Goal: Task Accomplishment & Management: Manage account settings

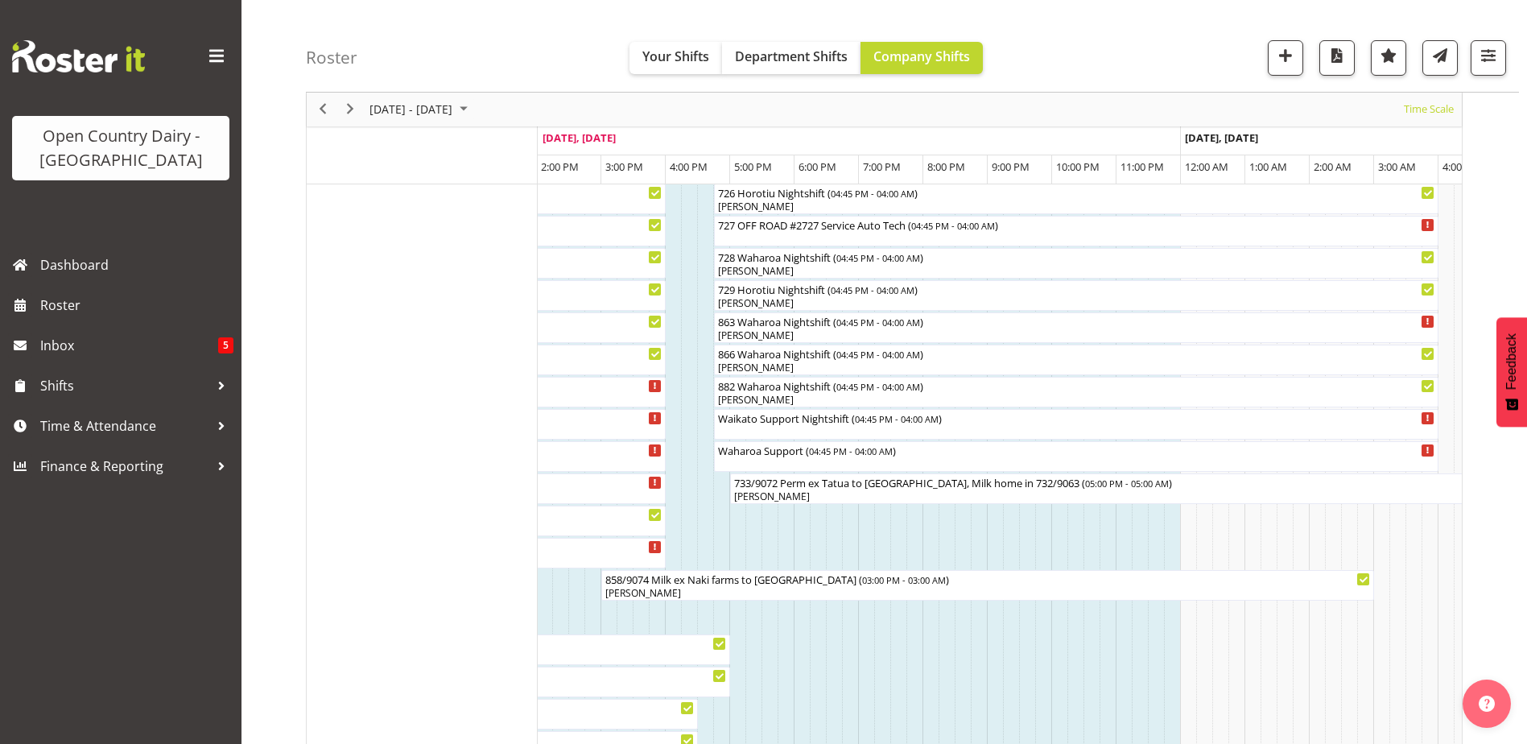
scroll to position [1046, 0]
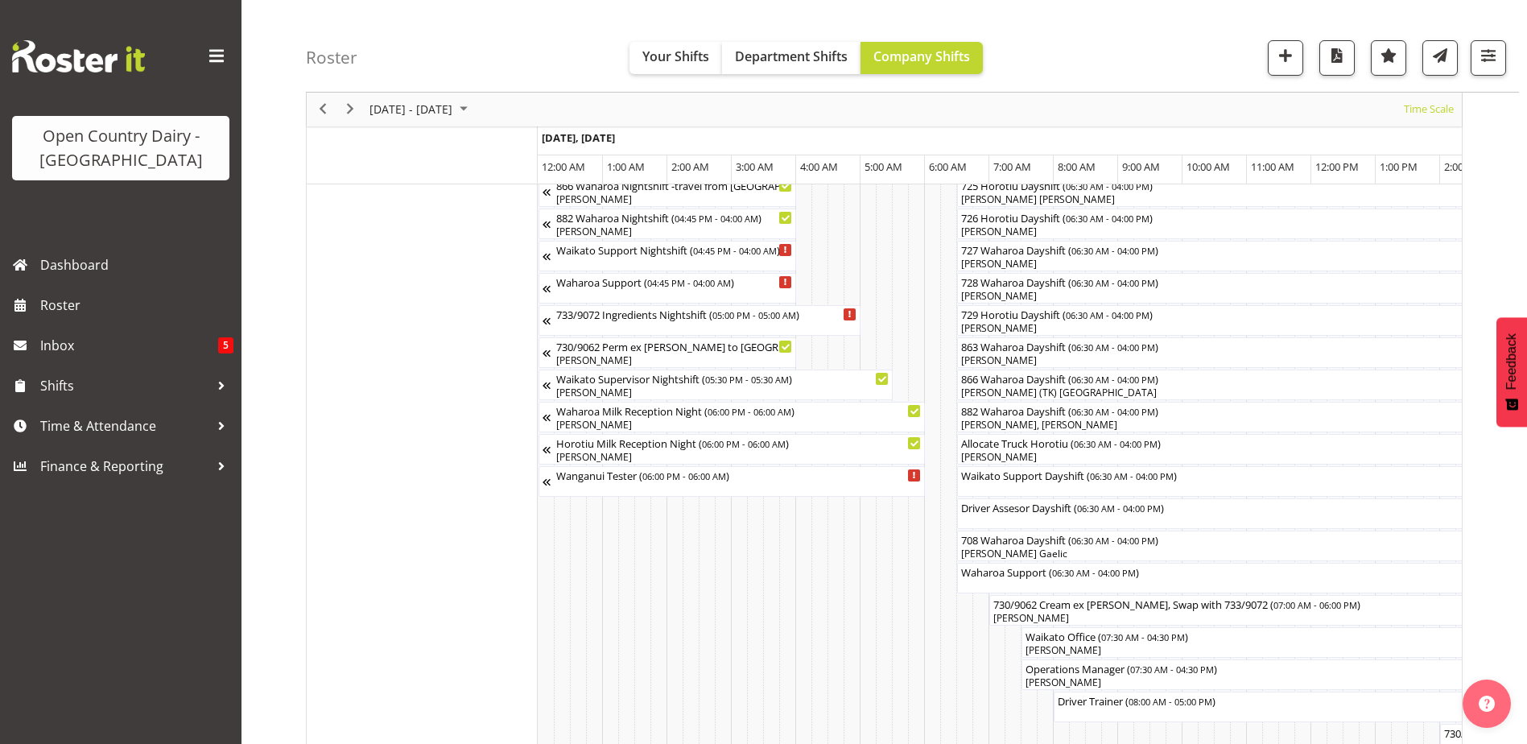
scroll to position [0, 4636]
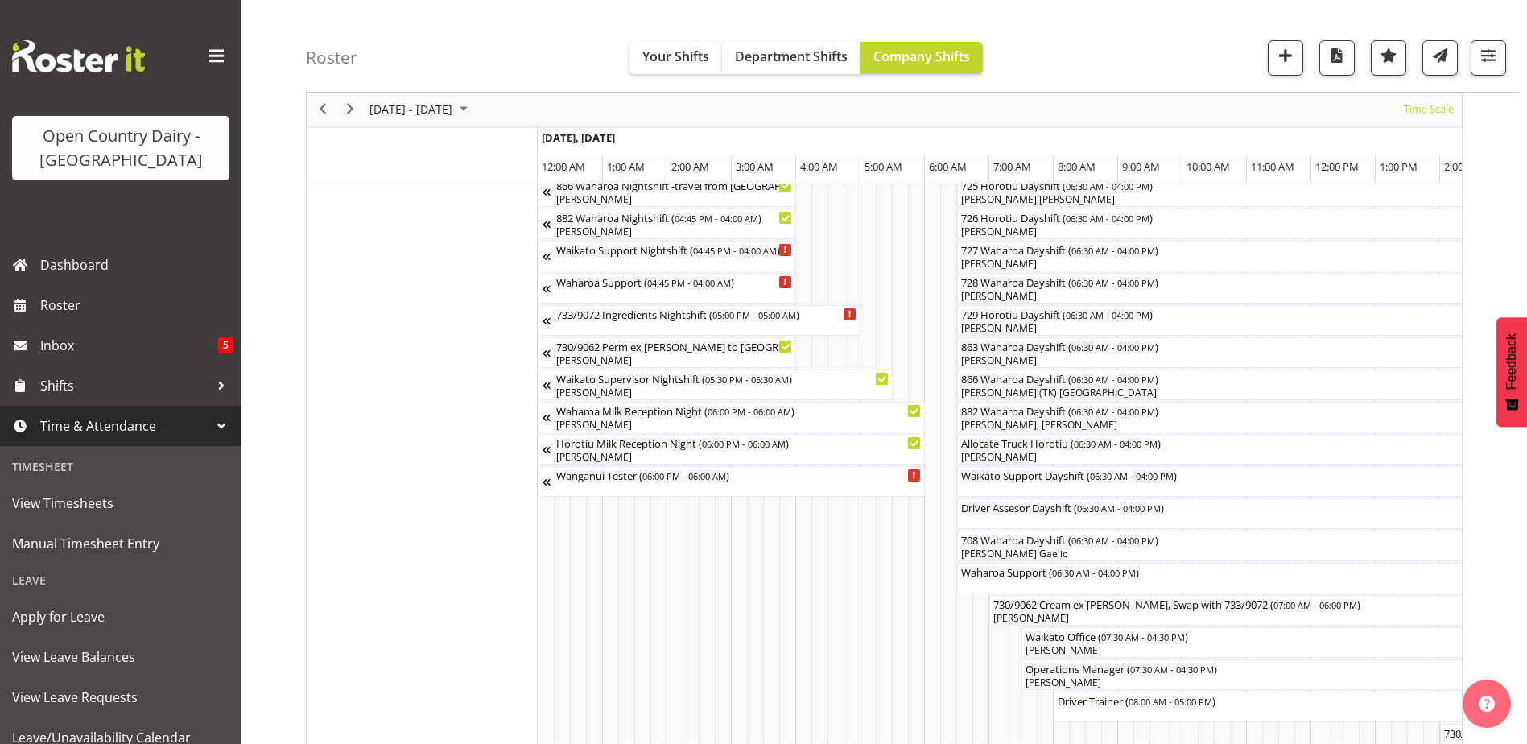
scroll to position [0, 4636]
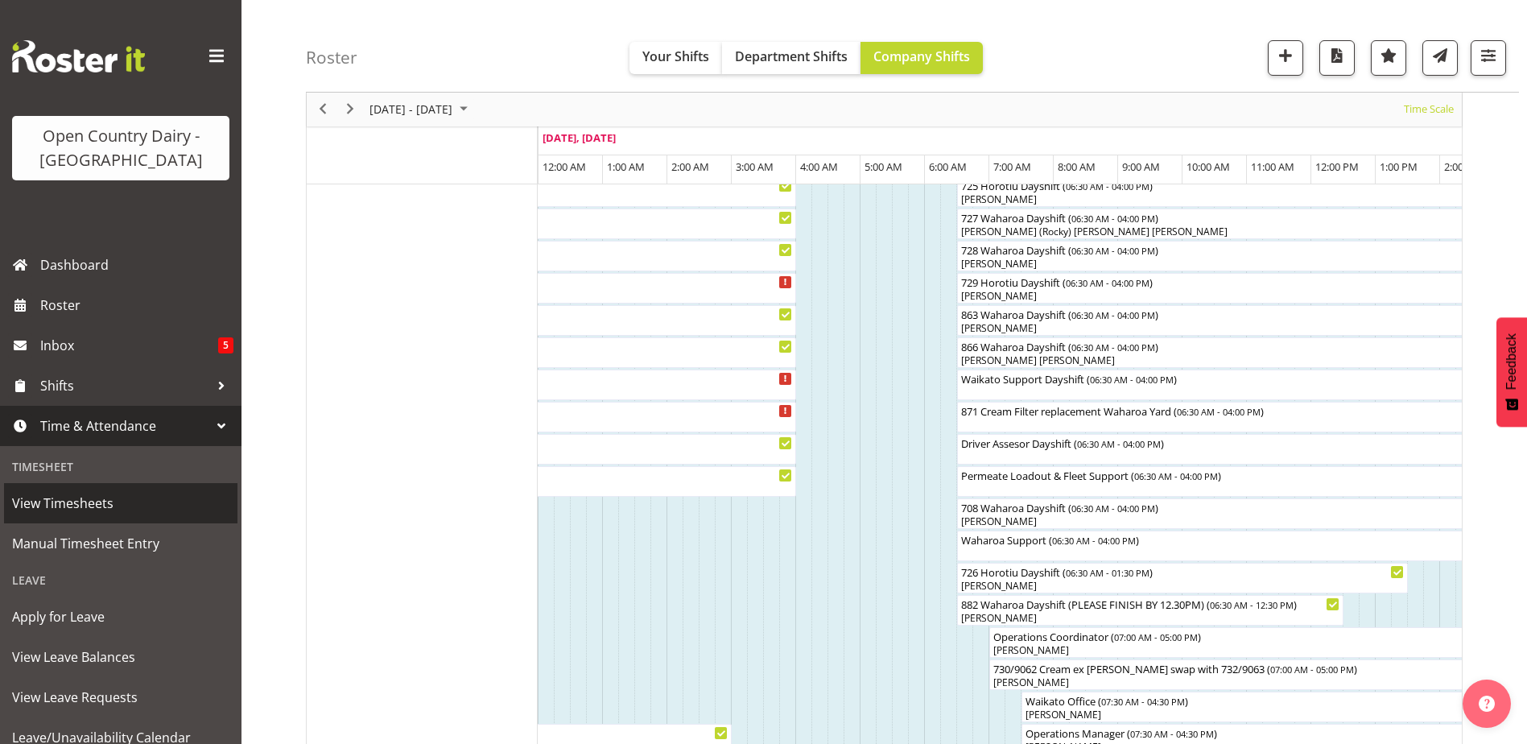
click at [56, 510] on span "View Timesheets" at bounding box center [120, 503] width 217 height 24
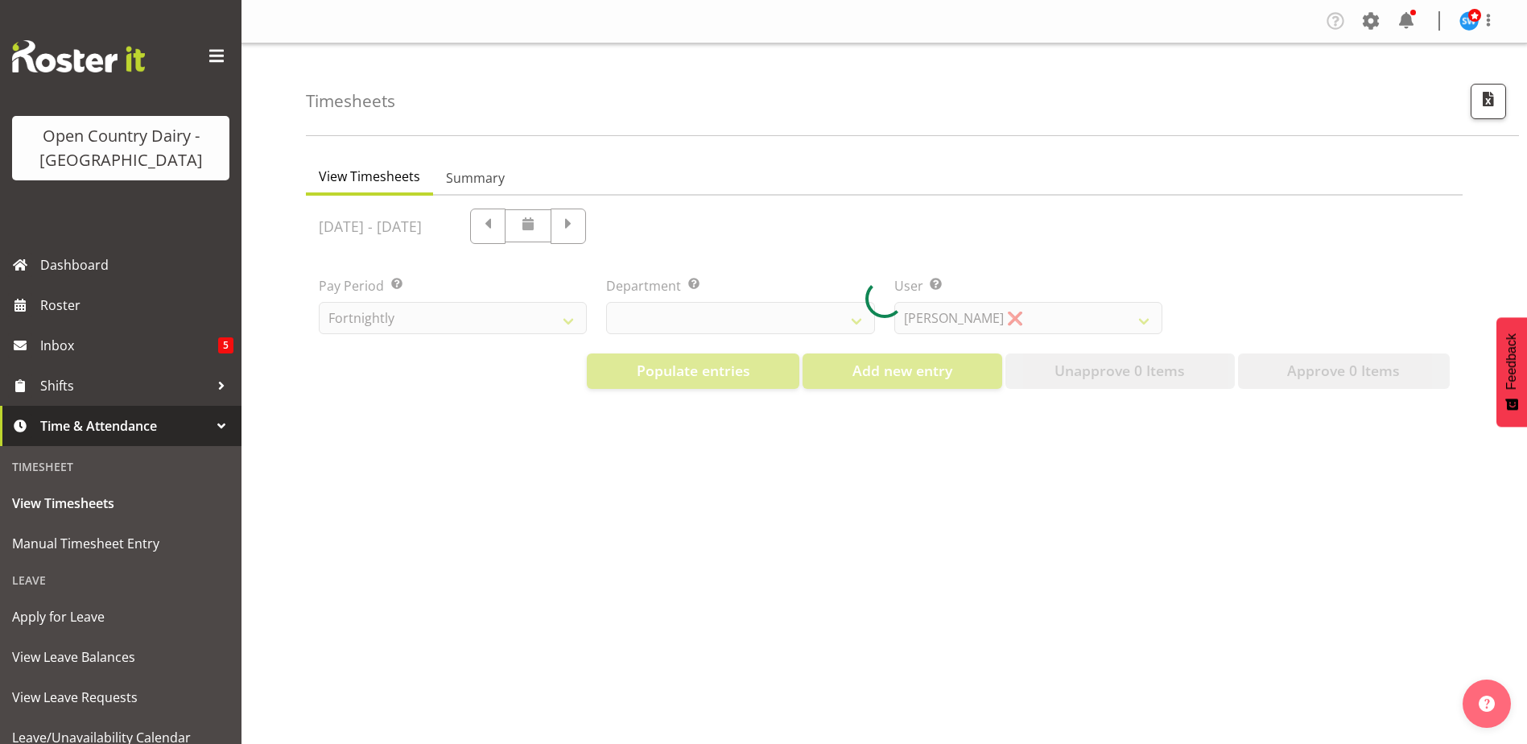
select select "733"
select select "7414"
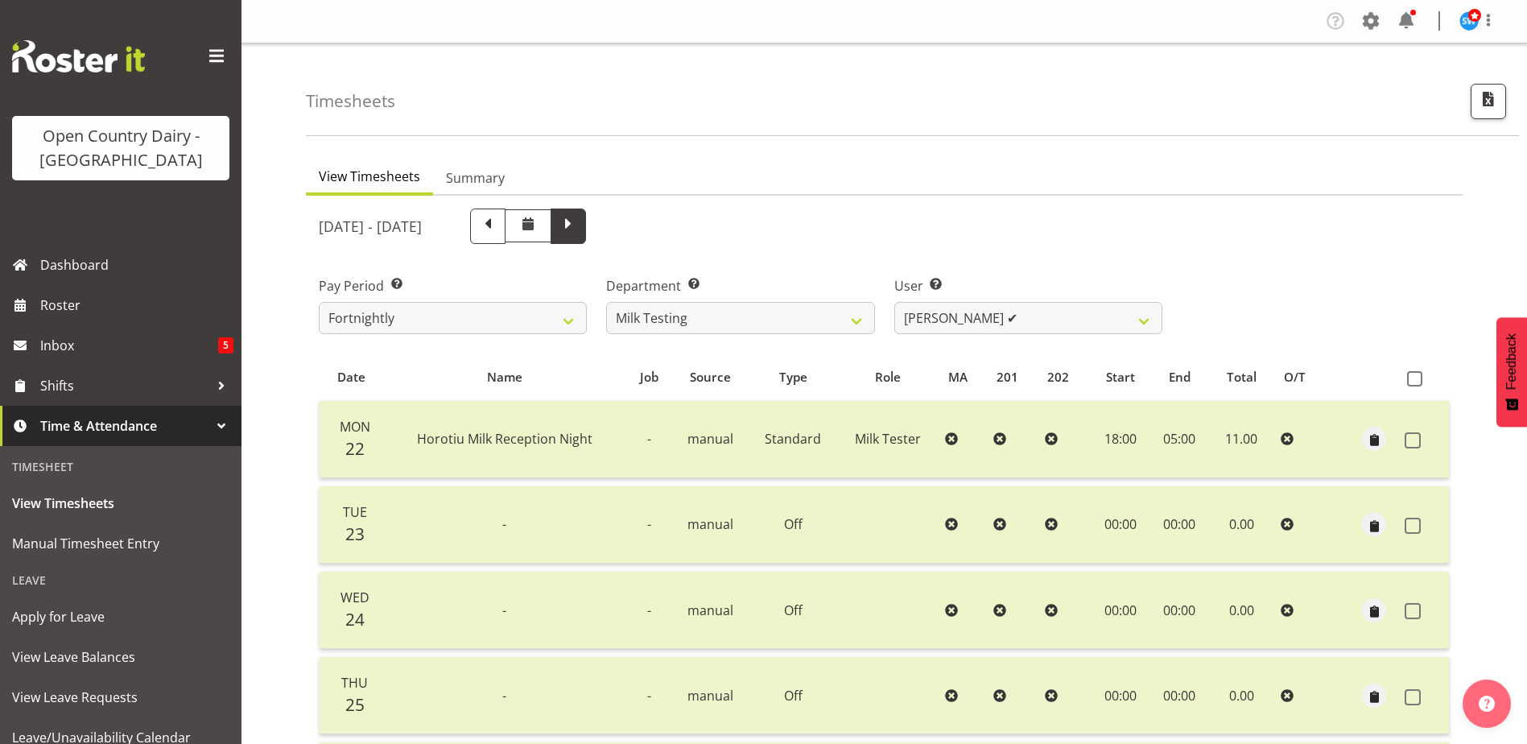
click at [579, 223] on span at bounding box center [568, 224] width 21 height 21
select select
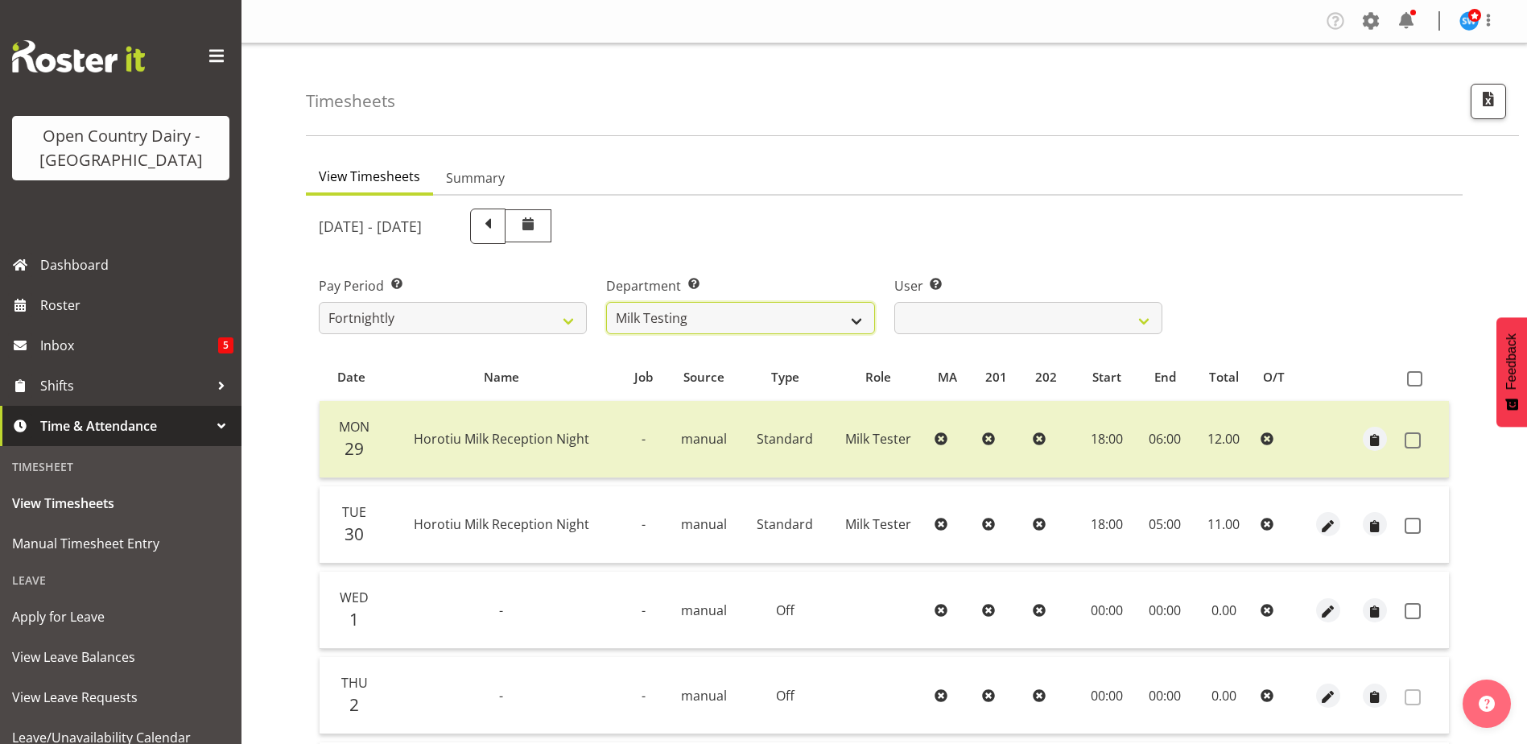
click at [850, 319] on select "701 702 703 704 705 706 707 708 709 710 711 712 713 714 715 716 717 718 719 720" at bounding box center [740, 318] width 268 height 32
click at [606, 302] on select "701 702 703 704 705 706 707 708 709 710 711 712 713 714 715 716 717 718 719 720" at bounding box center [740, 318] width 268 height 32
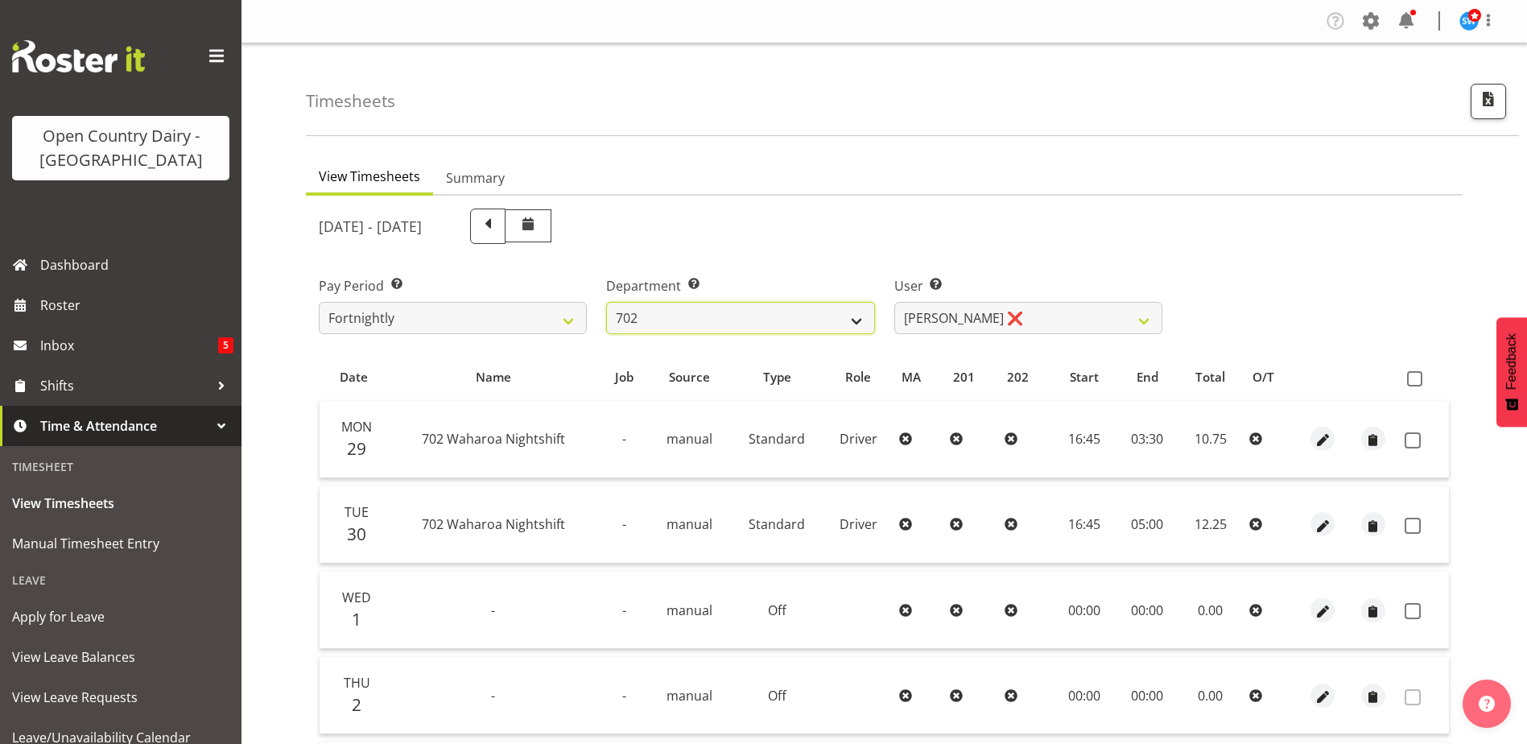
click at [862, 311] on select "701 702 703 704 705 706 707 708 709 710 711 712 713 714 715 716 717 718 719 720" at bounding box center [740, 318] width 268 height 32
select select "874"
click at [606, 302] on select "701 702 703 704 705 706 707 708 709 710 711 712 713 714 715 716 717 718 719 720" at bounding box center [740, 318] width 268 height 32
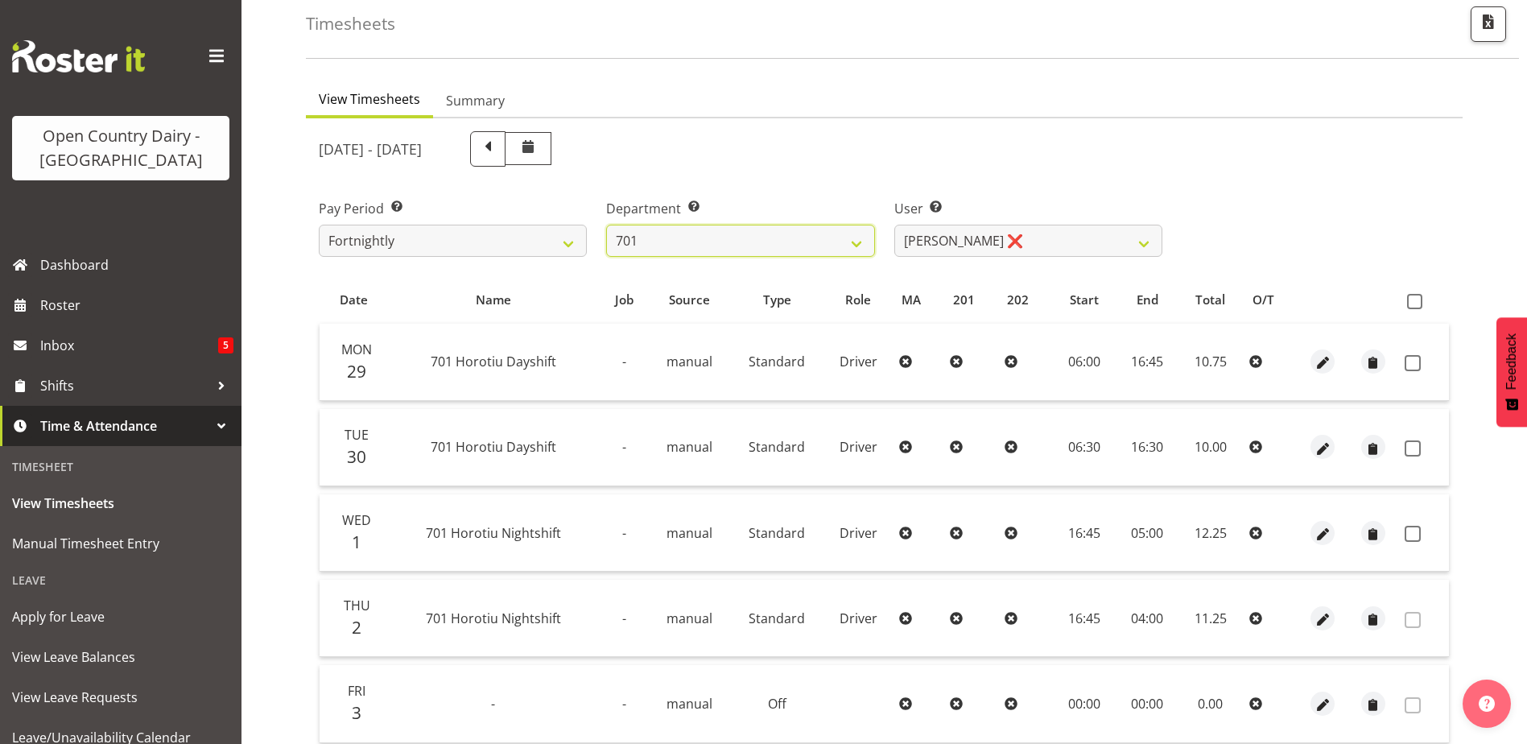
scroll to position [80, 0]
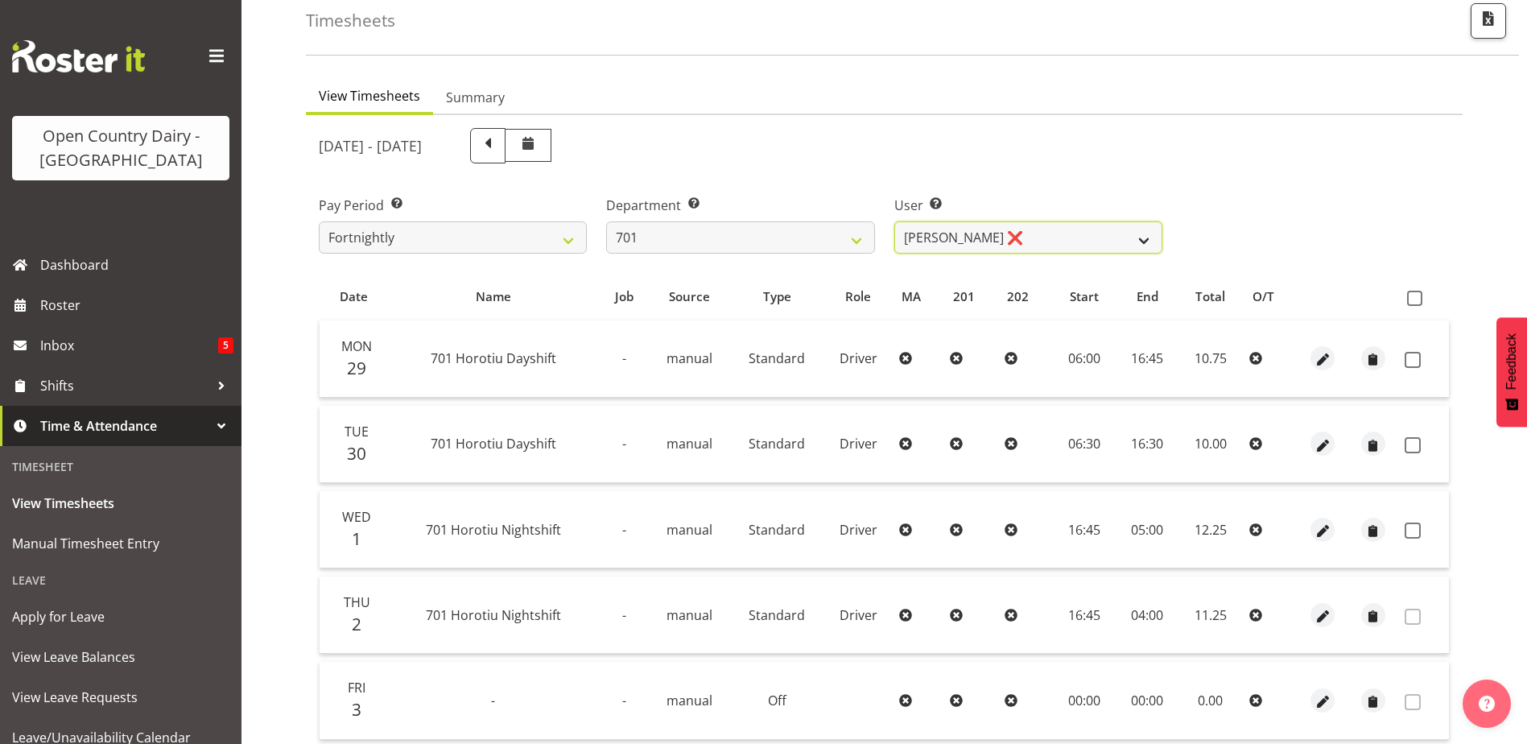
click at [993, 243] on select "Duncan Shirley ❌ Gagandeep Singh ❌ Johann Van Zyl ❌ John Cottingham ❌" at bounding box center [1028, 237] width 268 height 32
select select "8383"
click at [894, 221] on select "Duncan Shirley ❌ Gagandeep Singh ❌ Johann Van Zyl ❌ John Cottingham ❌" at bounding box center [1028, 237] width 268 height 32
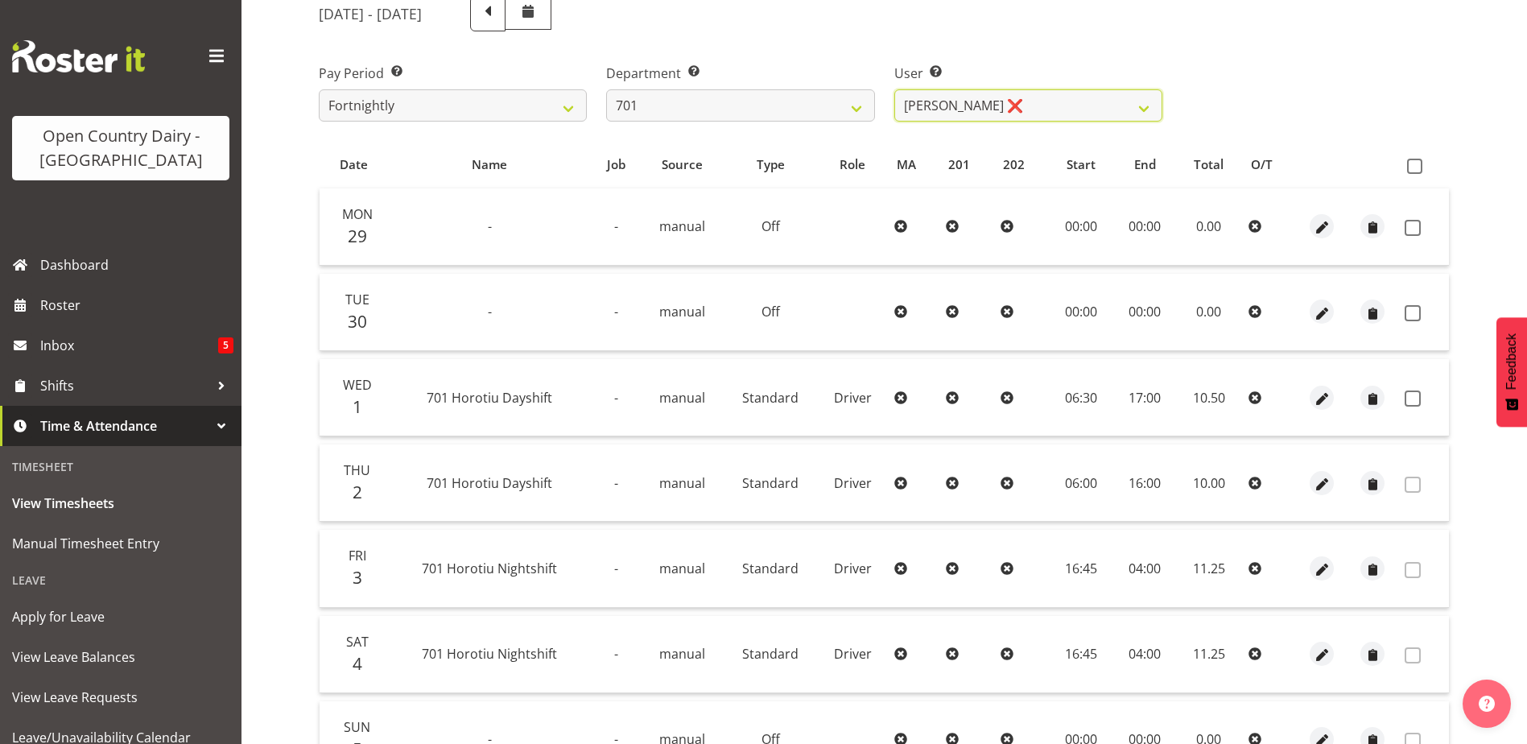
scroll to position [241, 0]
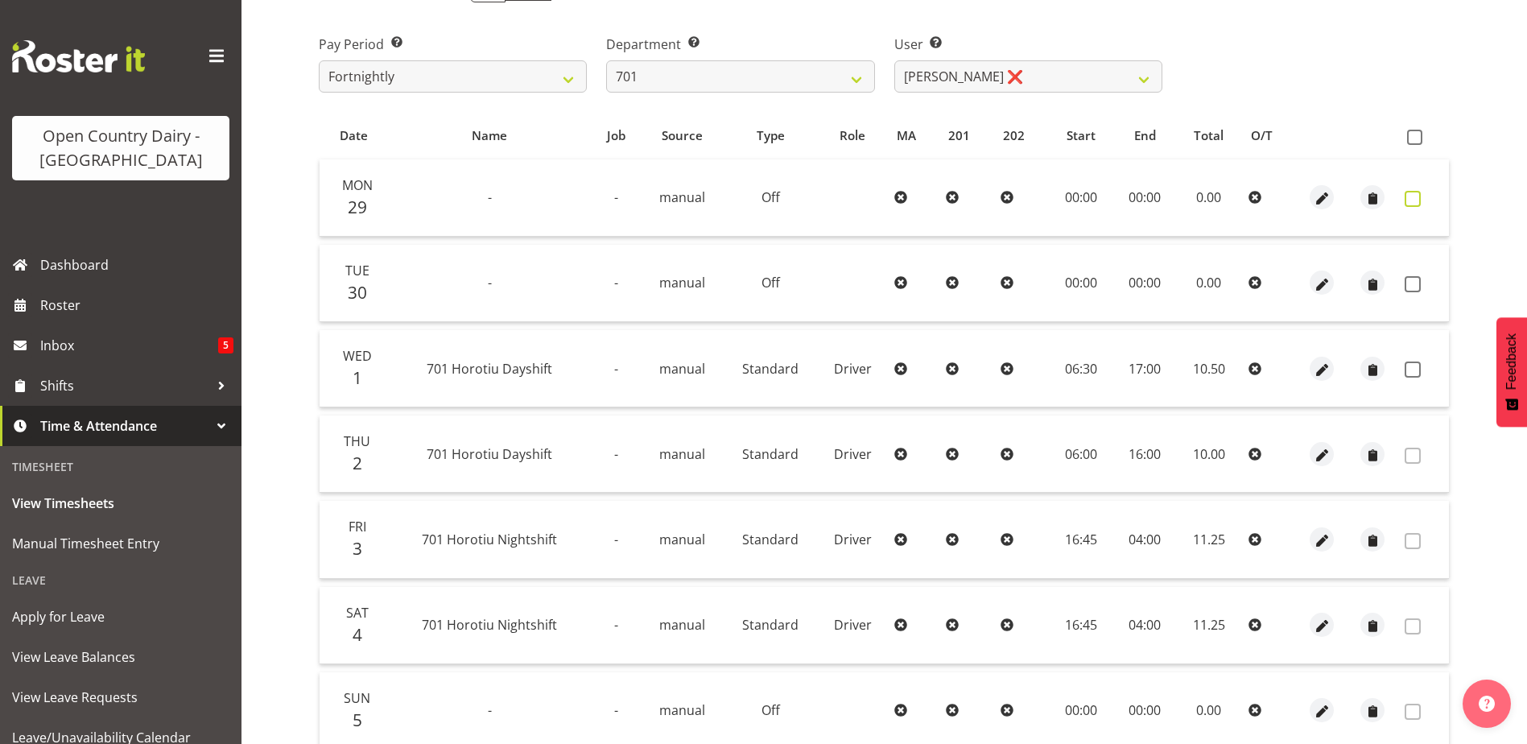
click at [1415, 199] on span at bounding box center [1413, 199] width 16 height 16
checkbox input "true"
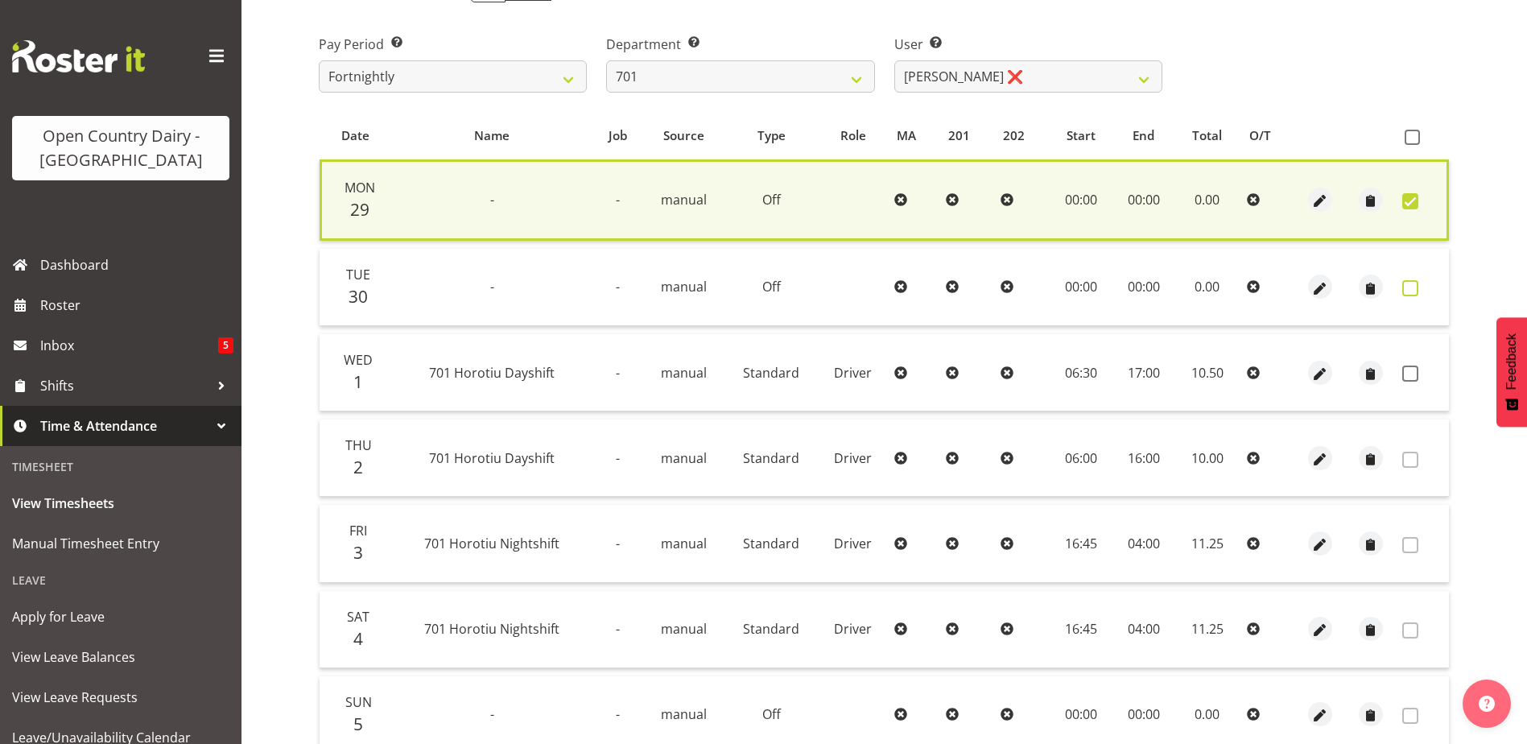
click at [1413, 288] on span at bounding box center [1410, 288] width 16 height 16
checkbox input "true"
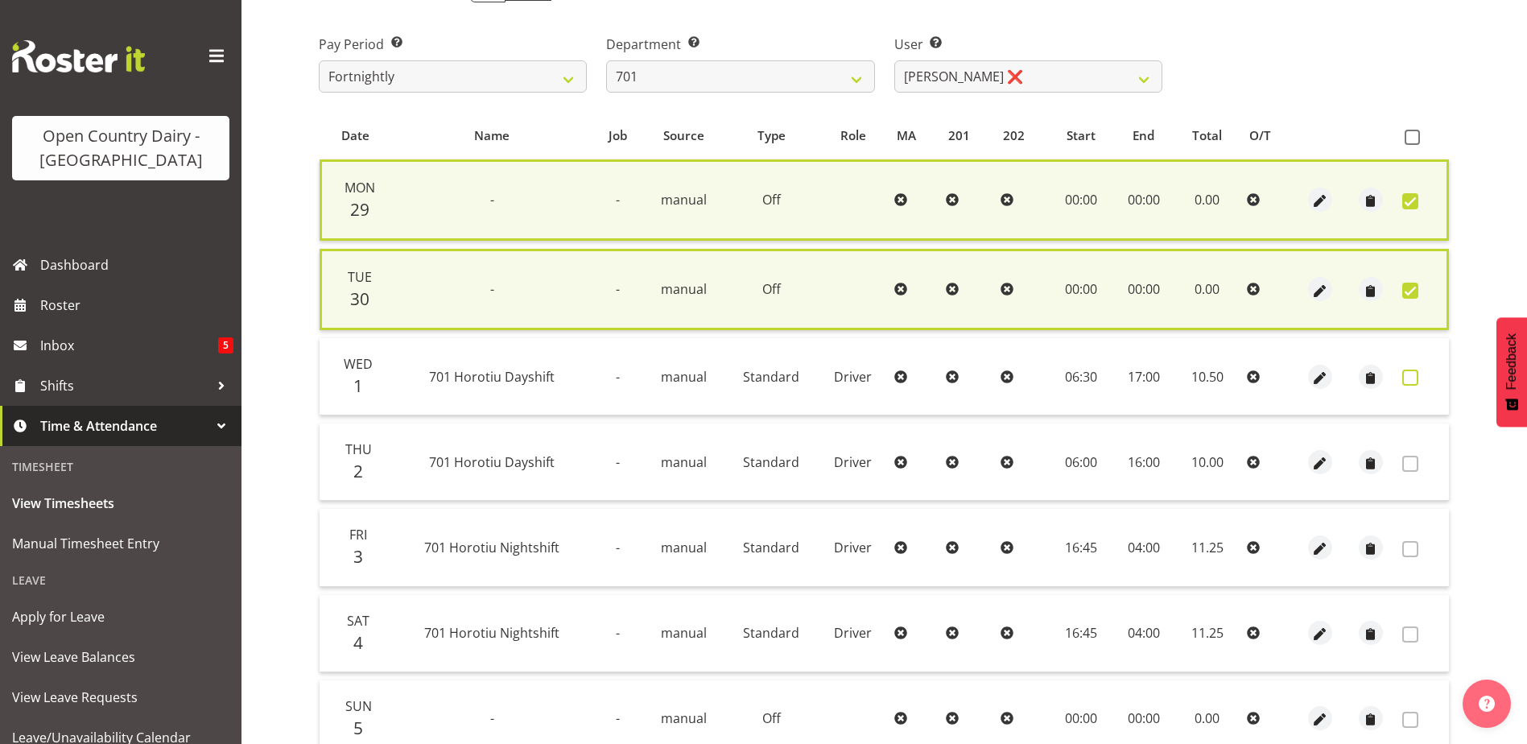
click at [1405, 373] on span at bounding box center [1410, 377] width 16 height 16
checkbox input "true"
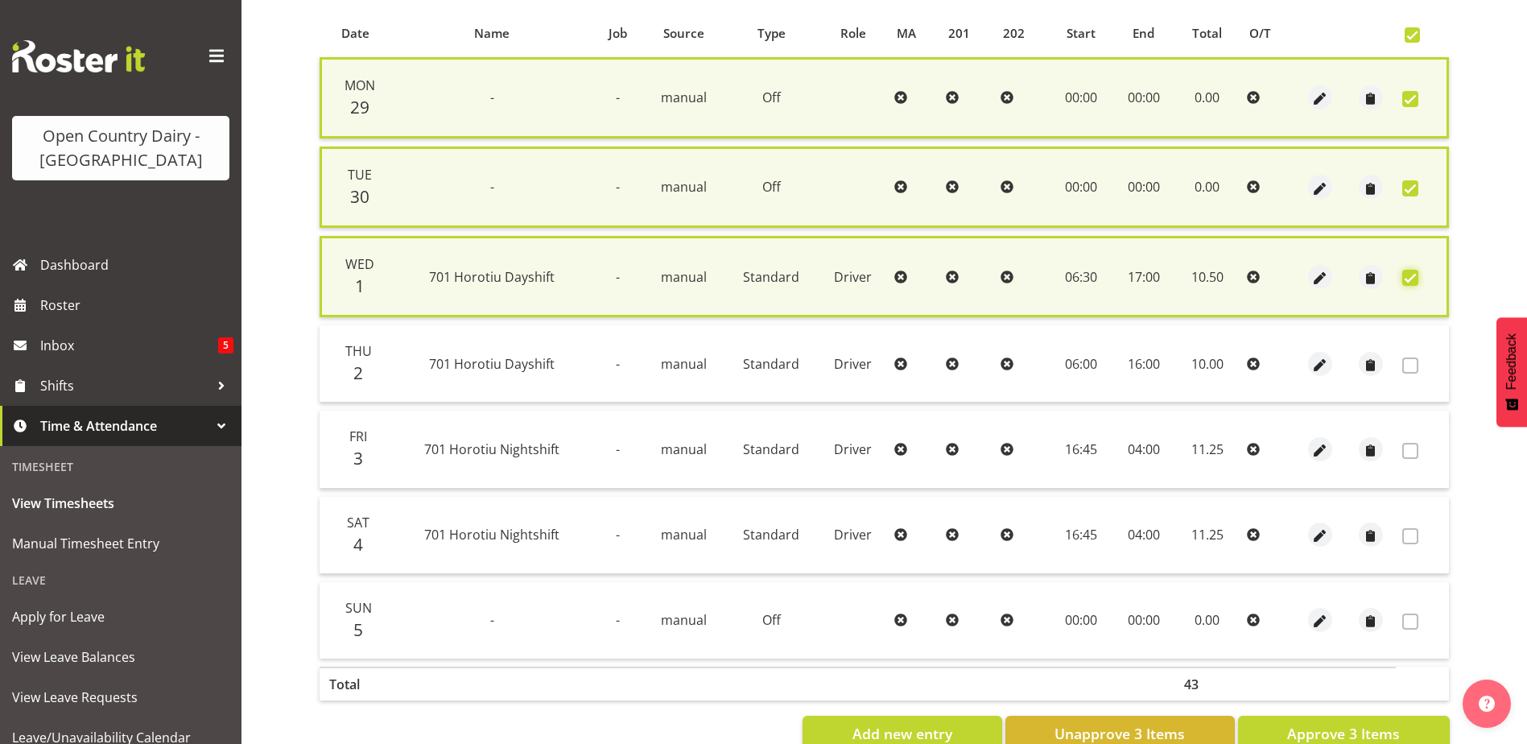
scroll to position [388, 0]
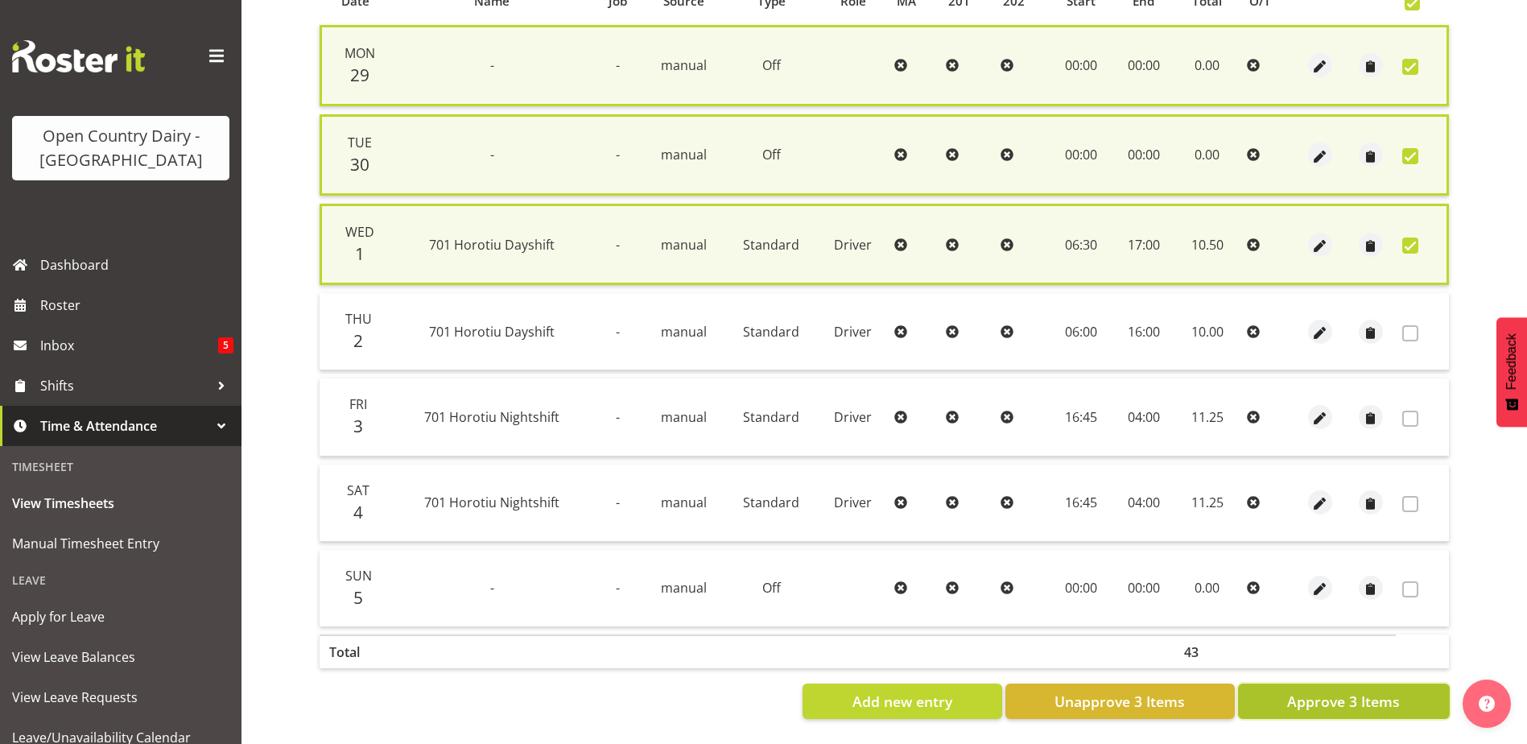
click at [1265, 688] on button "Approve 3 Items" at bounding box center [1344, 700] width 212 height 35
checkbox input "false"
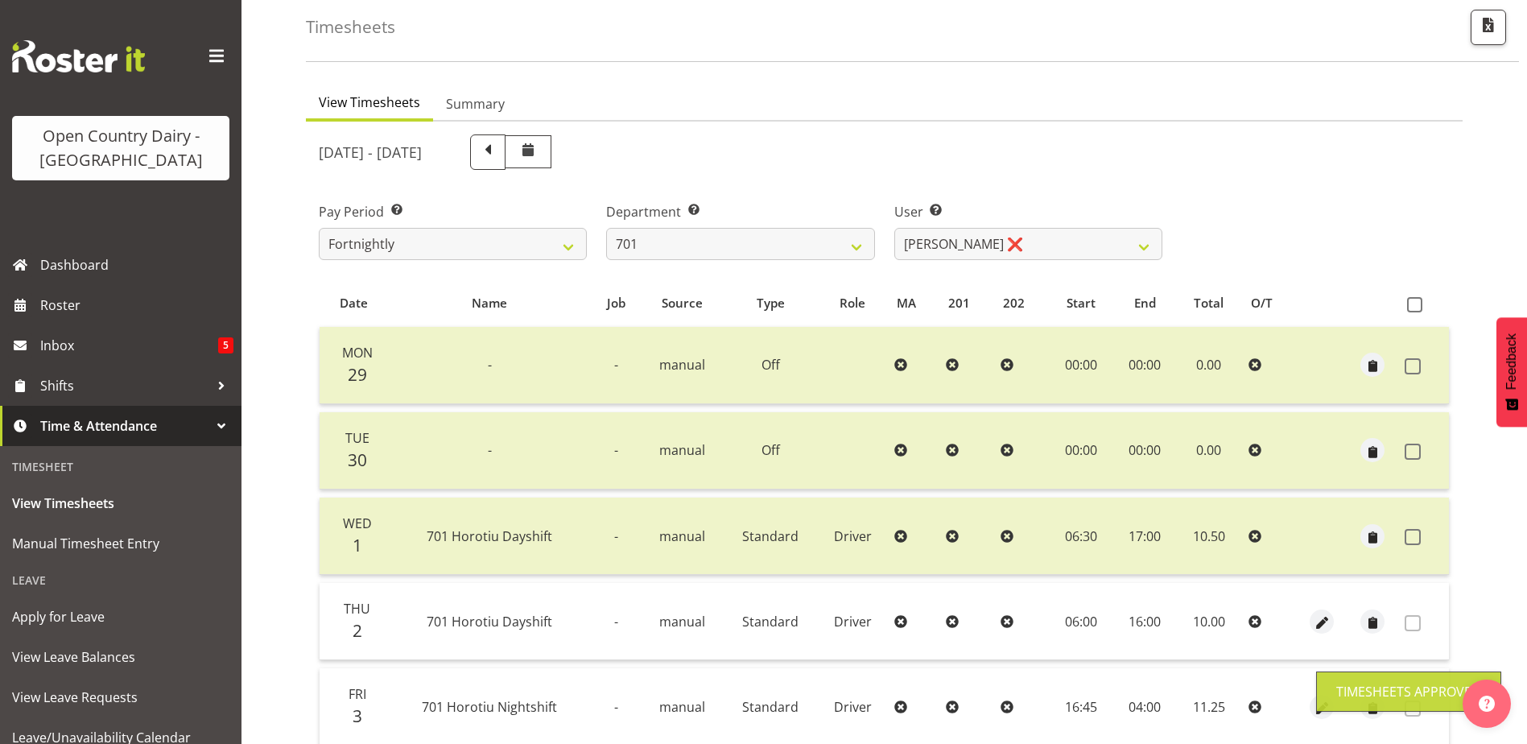
scroll to position [54, 0]
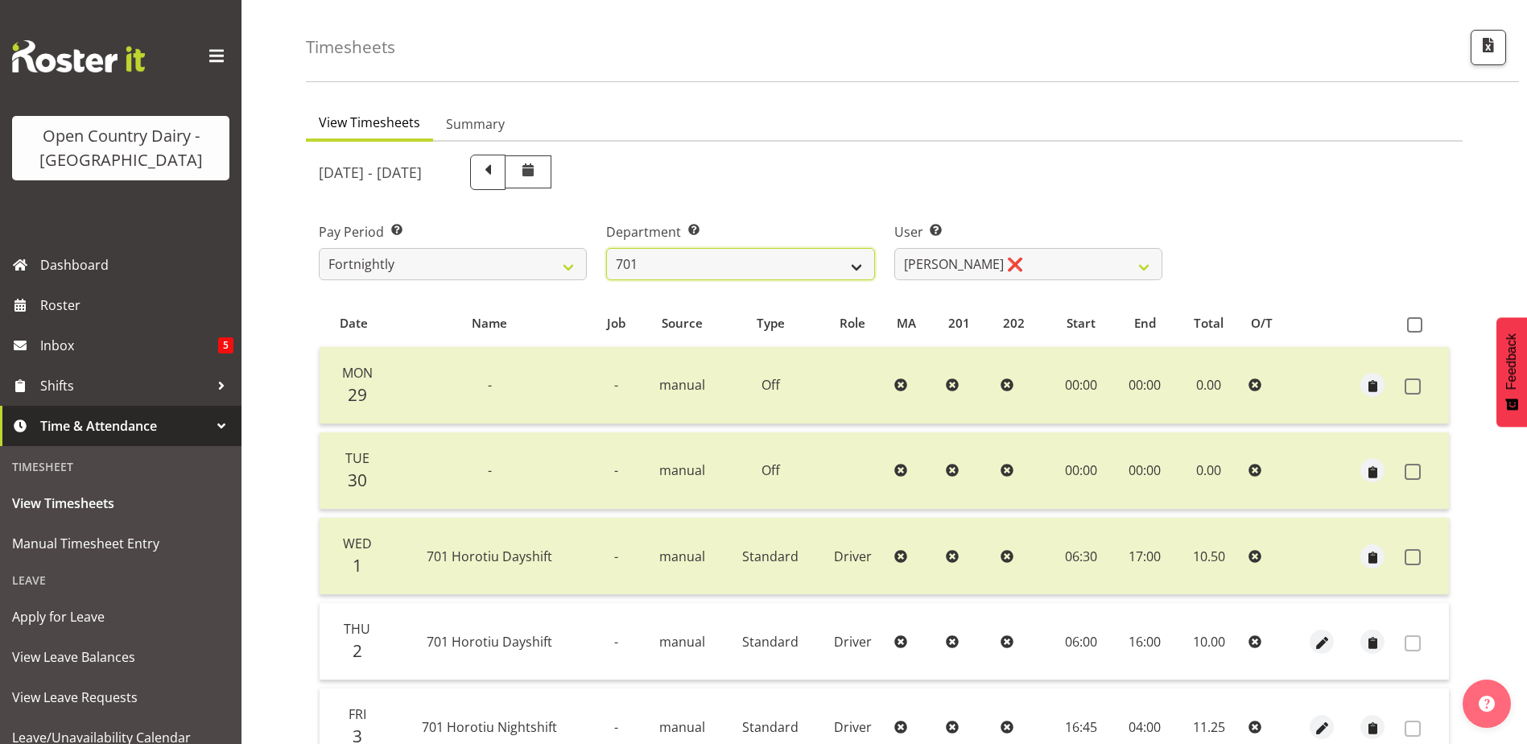
drag, startPoint x: 805, startPoint y: 260, endPoint x: 796, endPoint y: 262, distance: 9.2
click at [805, 260] on select "701 702 703 704 705 706 707 708 709 710 711 712 713 714 715 716 717 718 719 720" at bounding box center [740, 264] width 268 height 32
select select "720"
click at [606, 248] on select "701 702 703 704 705 706 707 708 709 710 711 712 713 714 715 716 717 718 719 720" at bounding box center [740, 264] width 268 height 32
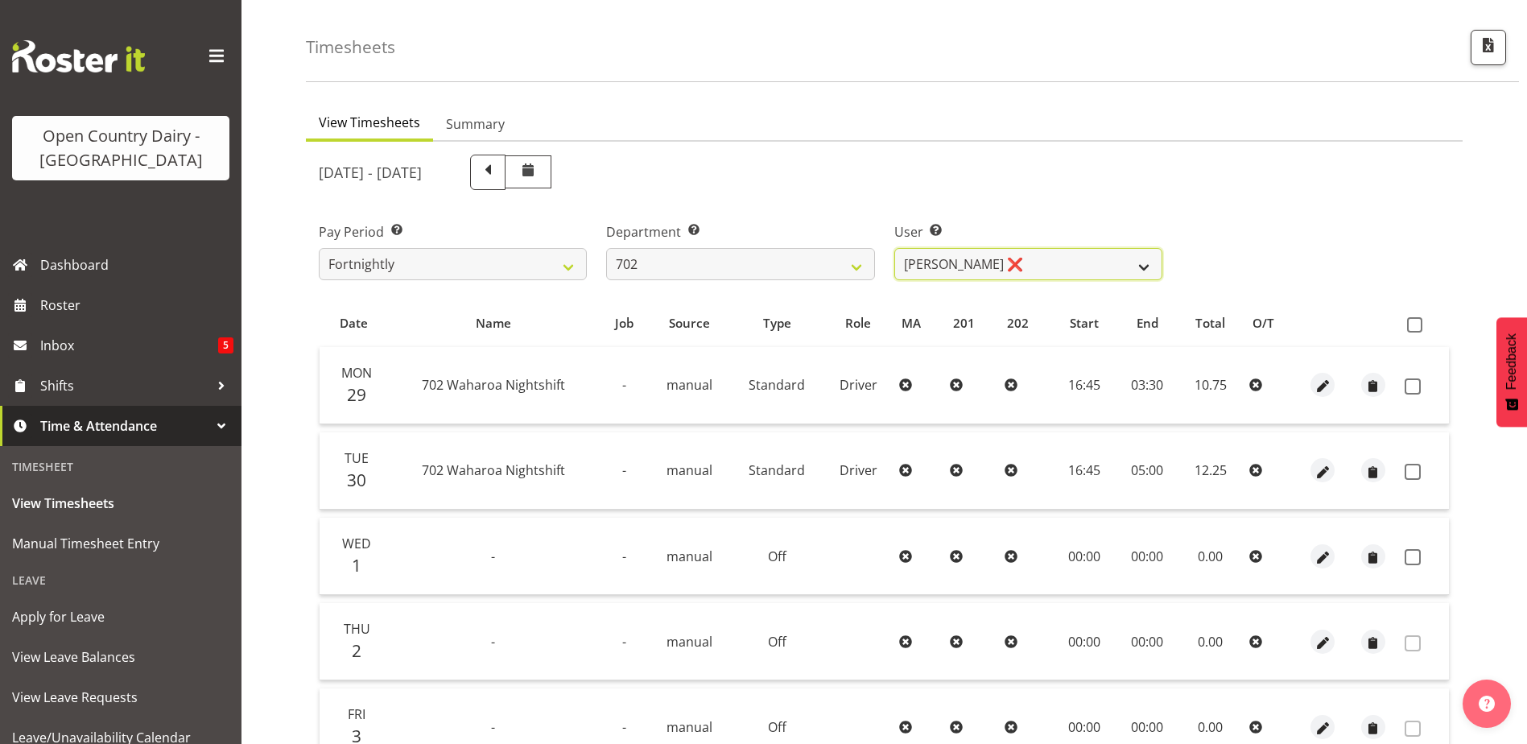
click at [1029, 262] on select "Brian Riddle ❌ Denica Tapiki ❌ Nick Adlington ❌ Simon Phillpott ❌" at bounding box center [1028, 264] width 268 height 32
select select "10345"
click at [894, 248] on select "Brian Riddle ❌ Denica Tapiki ❌ Nick Adlington ❌ Simon Phillpott ❌" at bounding box center [1028, 264] width 268 height 32
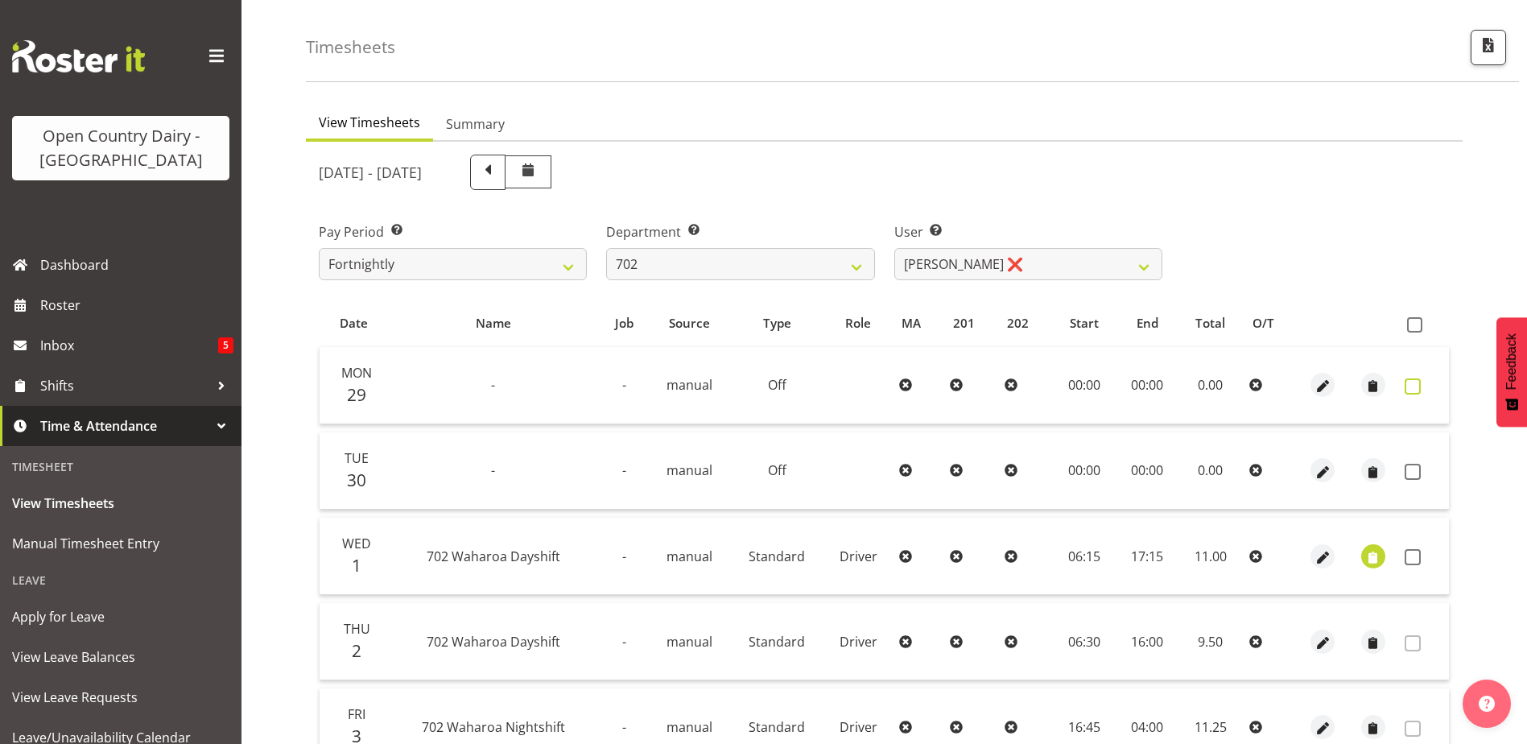
click at [1413, 390] on span at bounding box center [1413, 386] width 16 height 16
checkbox input "true"
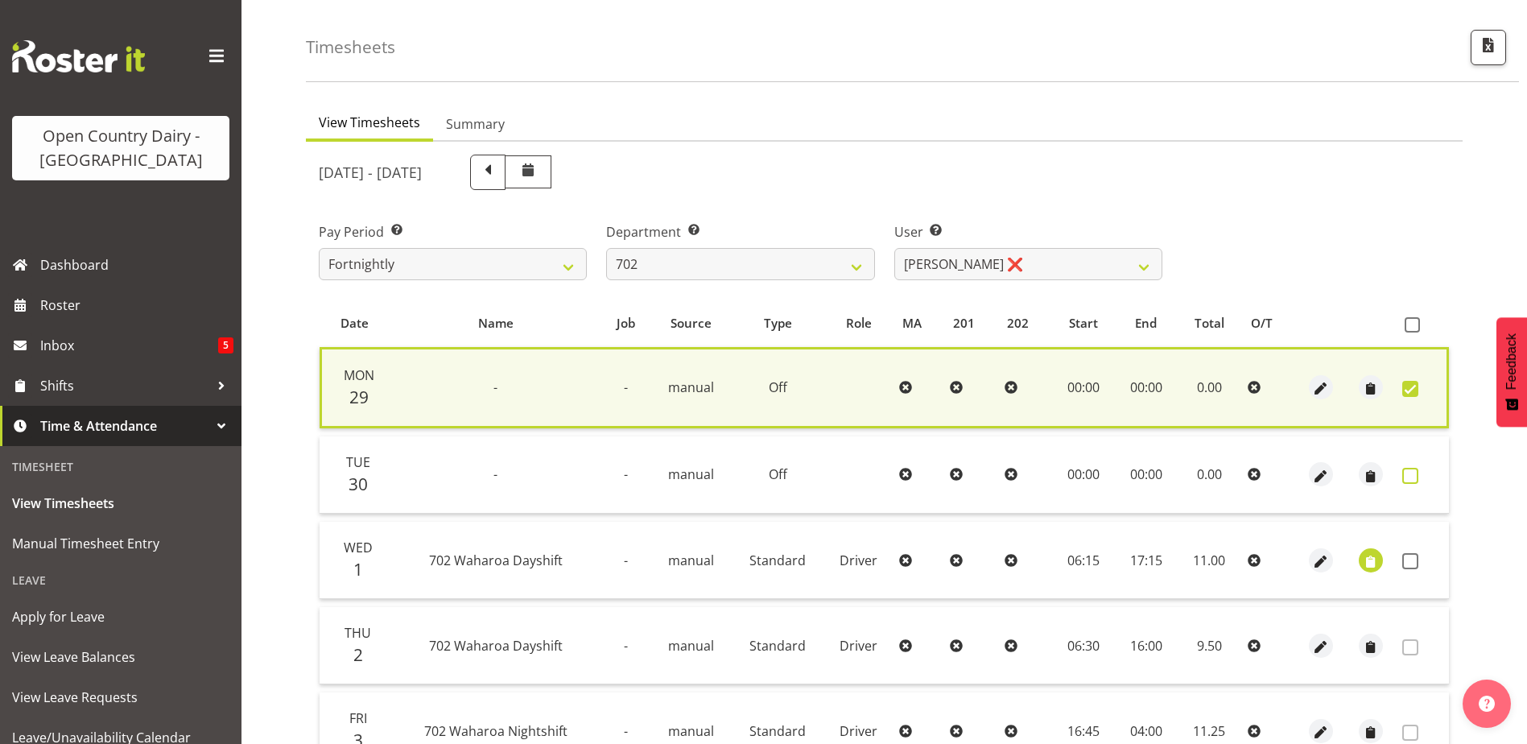
click at [1410, 473] on span at bounding box center [1410, 476] width 16 height 16
checkbox input "true"
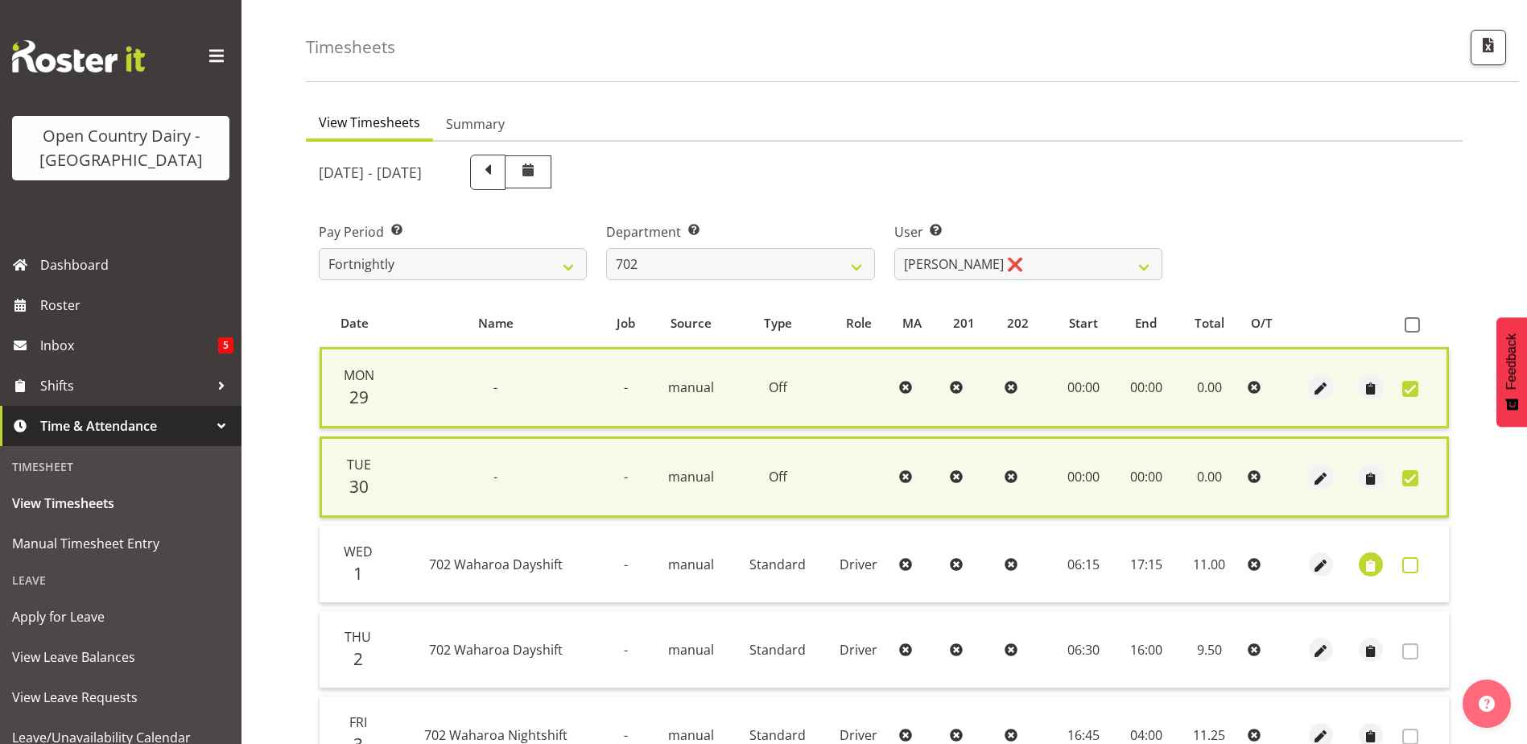
click at [1409, 569] on span at bounding box center [1410, 565] width 16 height 16
checkbox input "true"
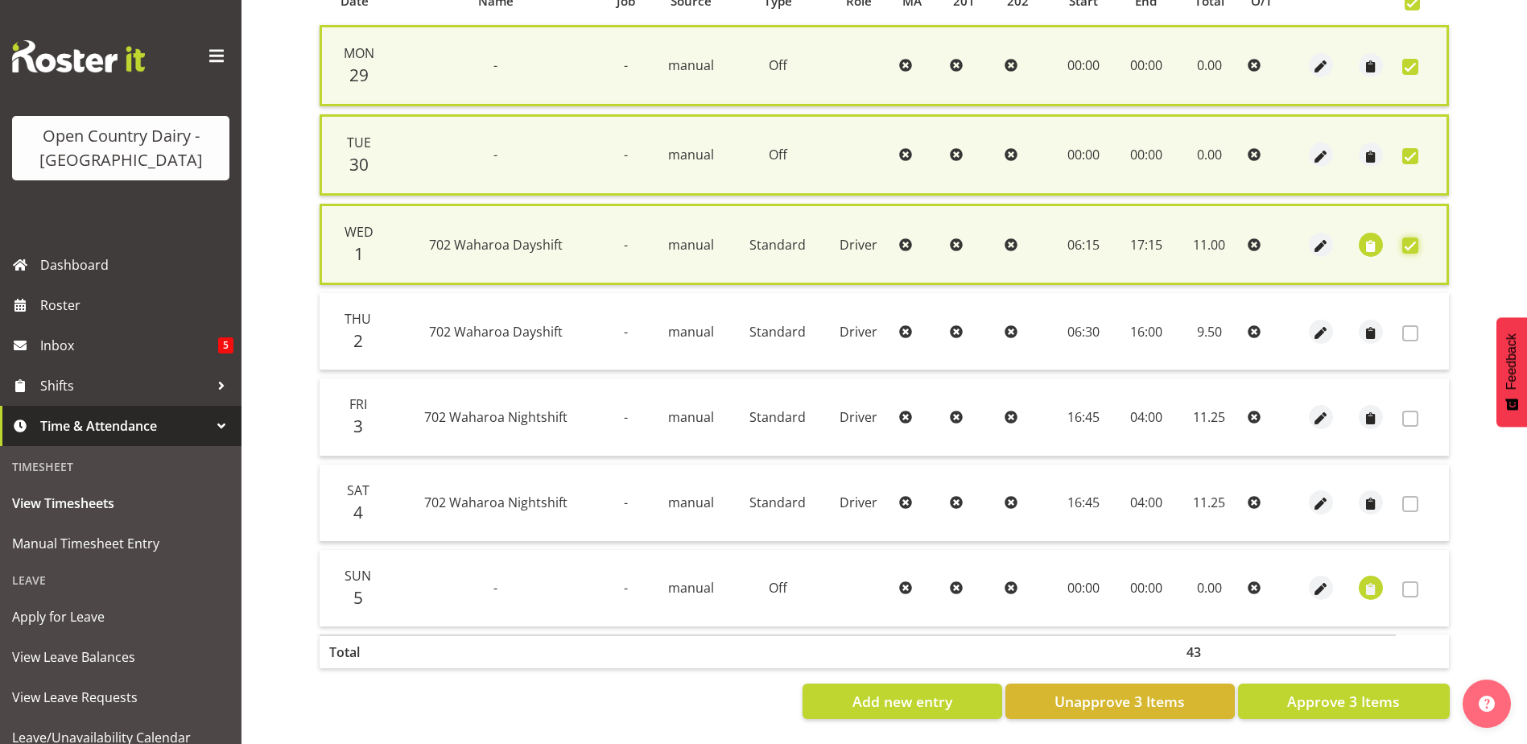
scroll to position [388, 0]
click at [1354, 691] on span "Approve 3 Items" at bounding box center [1343, 701] width 113 height 21
checkbox input "false"
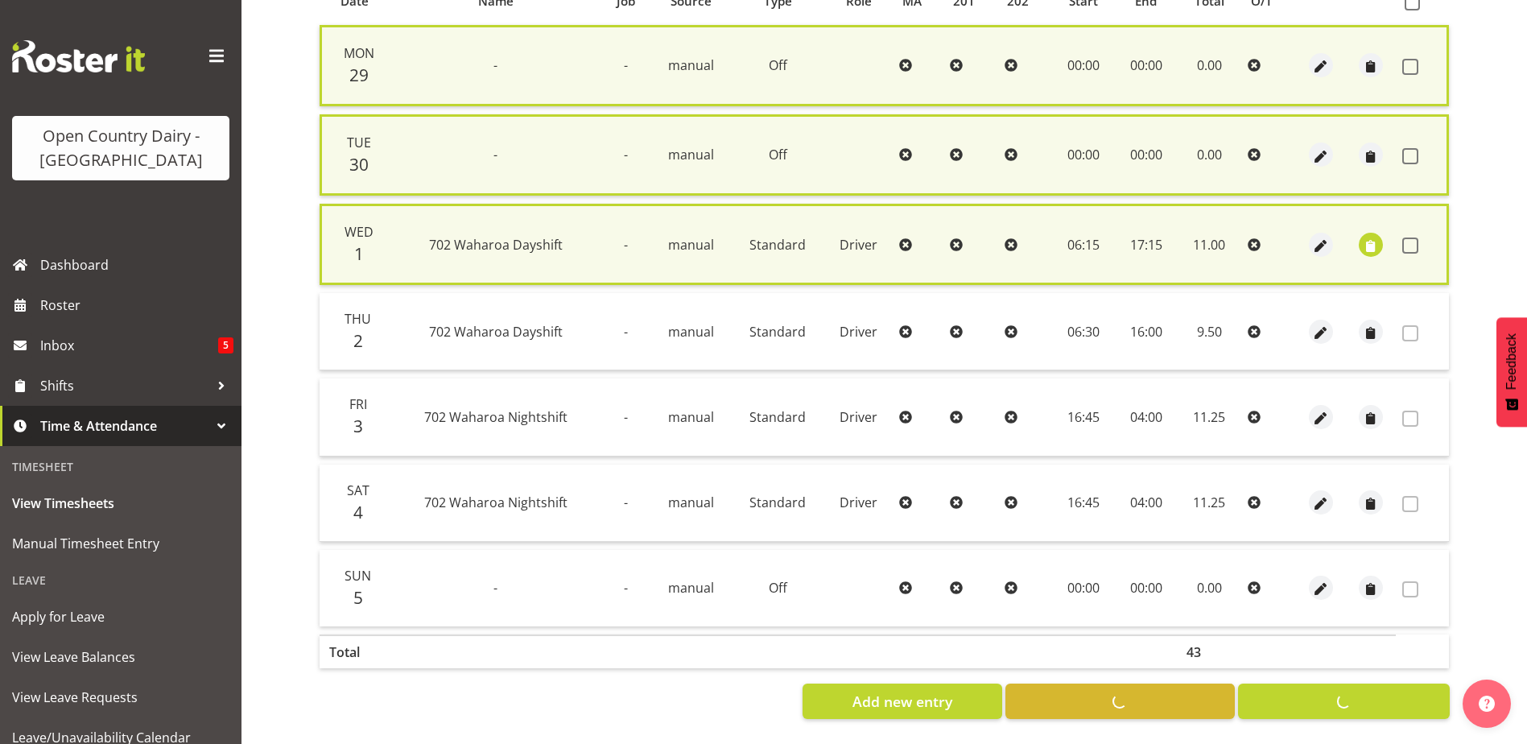
checkbox input "false"
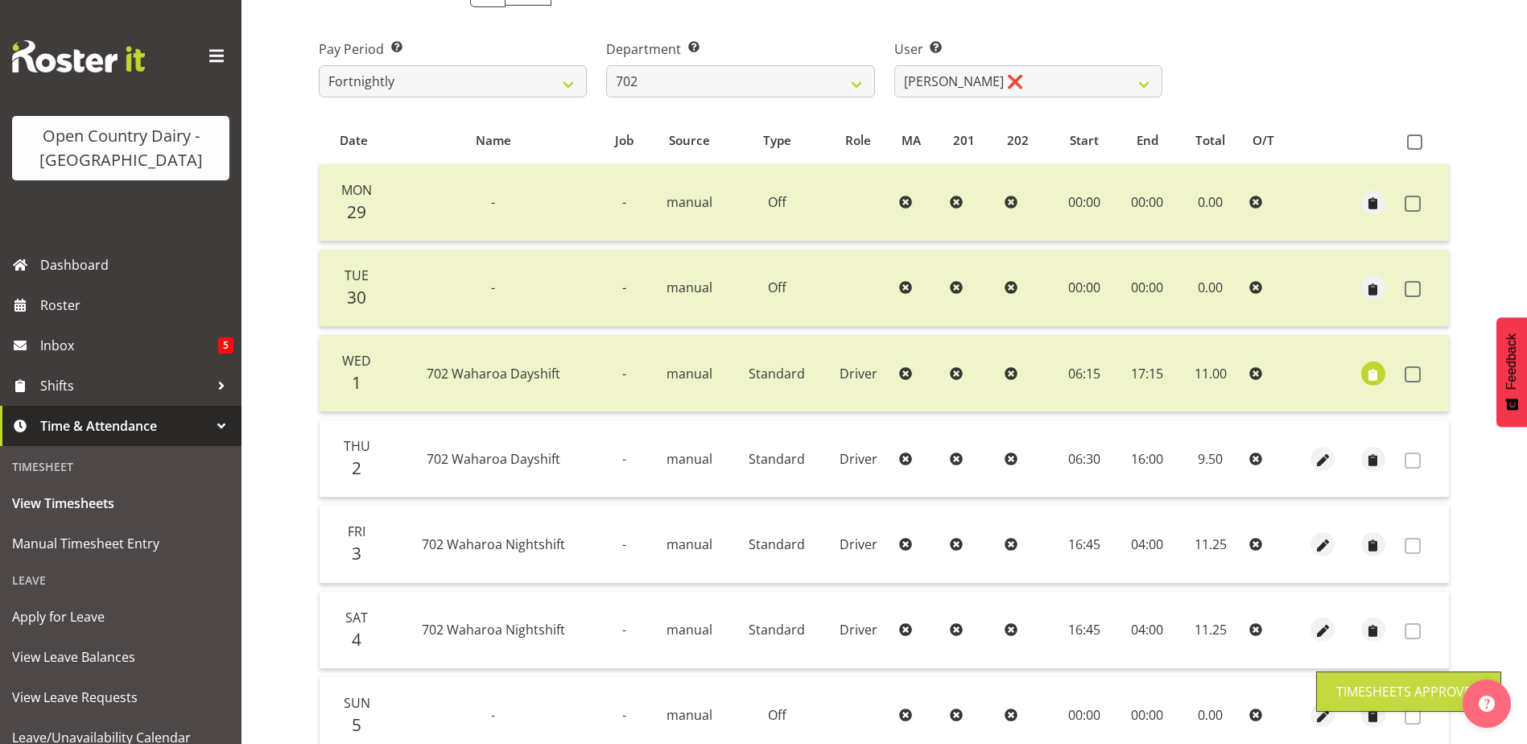
scroll to position [134, 0]
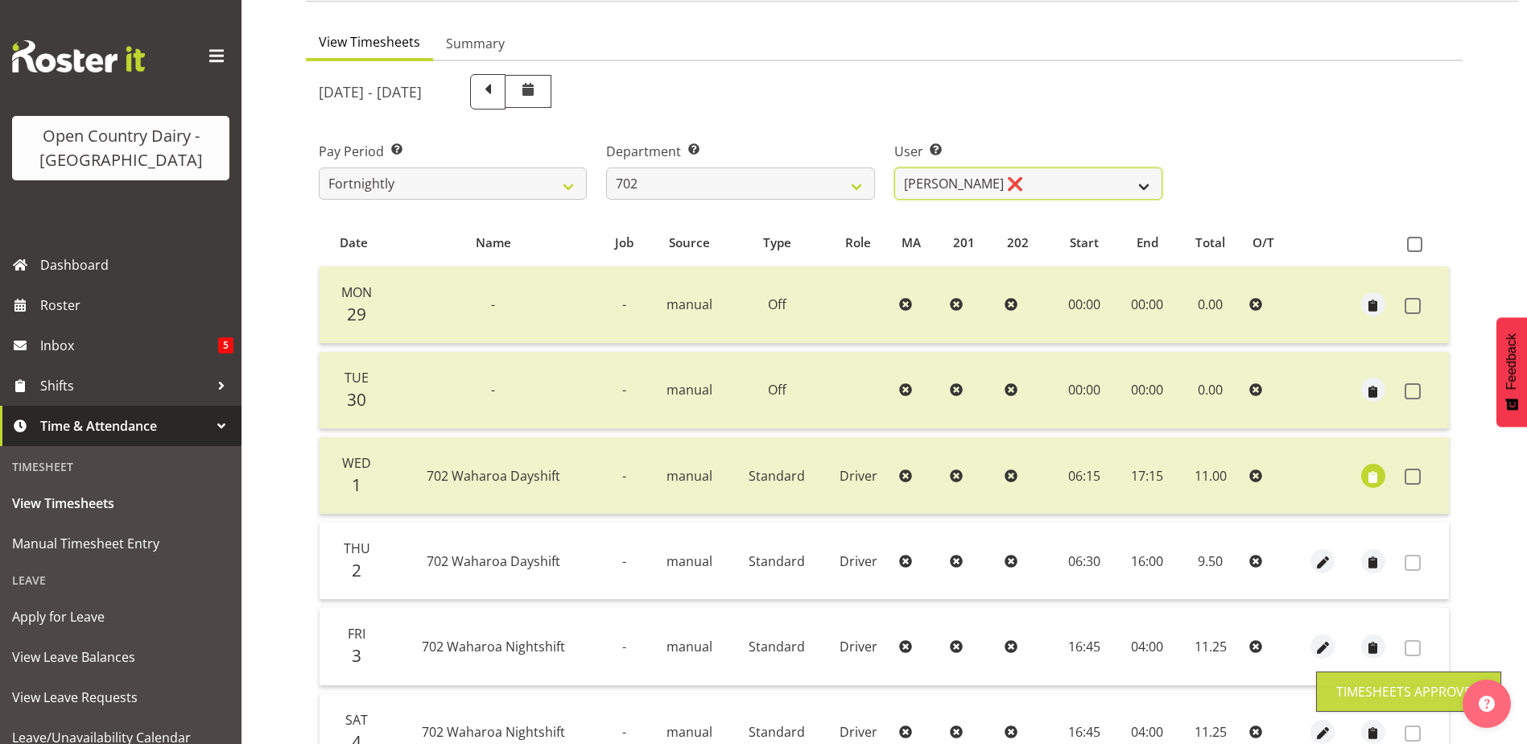
click at [1019, 182] on select "Brian Riddle ❌ Denica Tapiki ❌ Nick Adlington ❌ Simon Phillpott ❌" at bounding box center [1028, 183] width 268 height 32
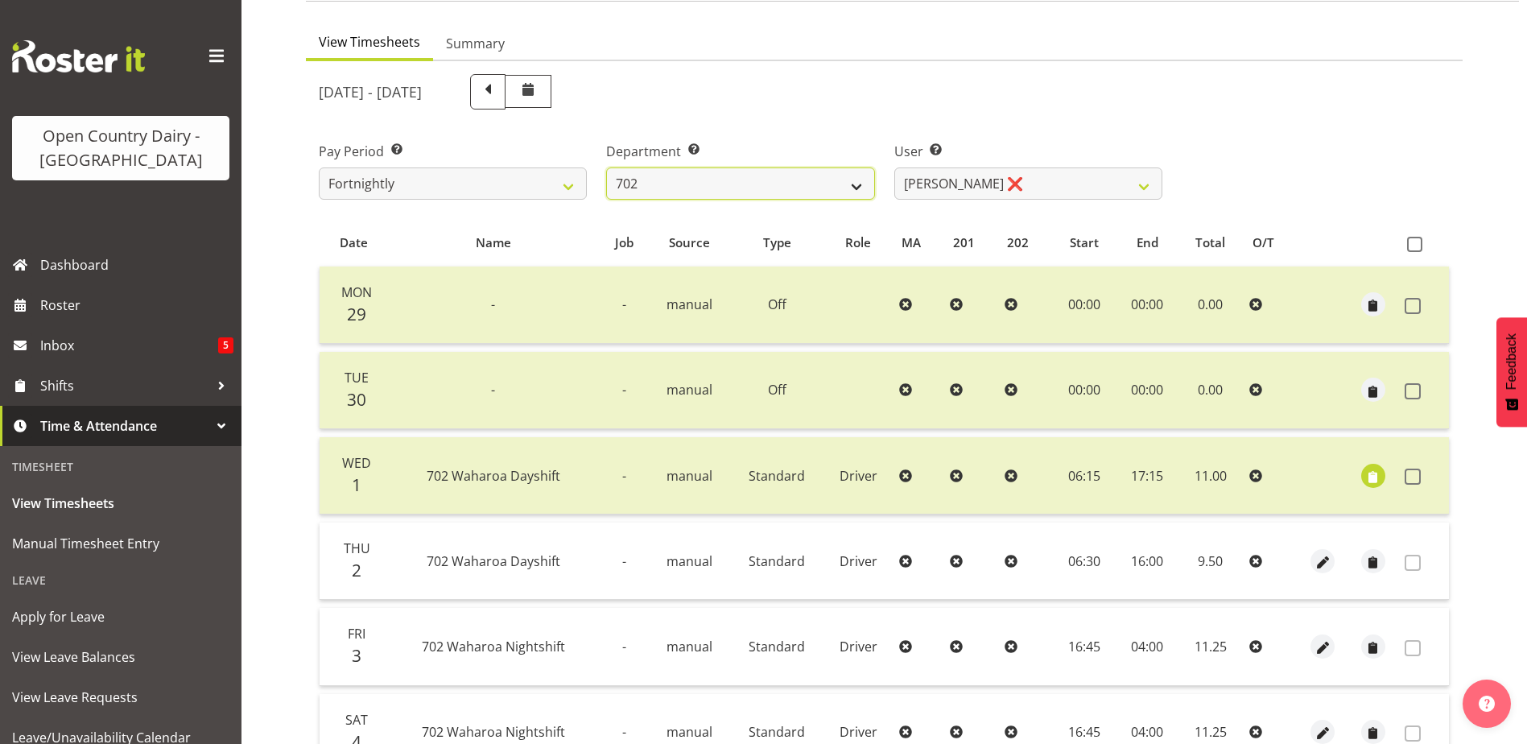
click at [797, 183] on select "701 702 703 704 705 706 707 708 709 710 711 712 713 714 715 716 717 718 719 720" at bounding box center [740, 183] width 268 height 32
select select "710"
click at [606, 167] on select "701 702 703 704 705 706 707 708 709 710 711 712 713 714 715 716 717 718 719 720" at bounding box center [740, 183] width 268 height 32
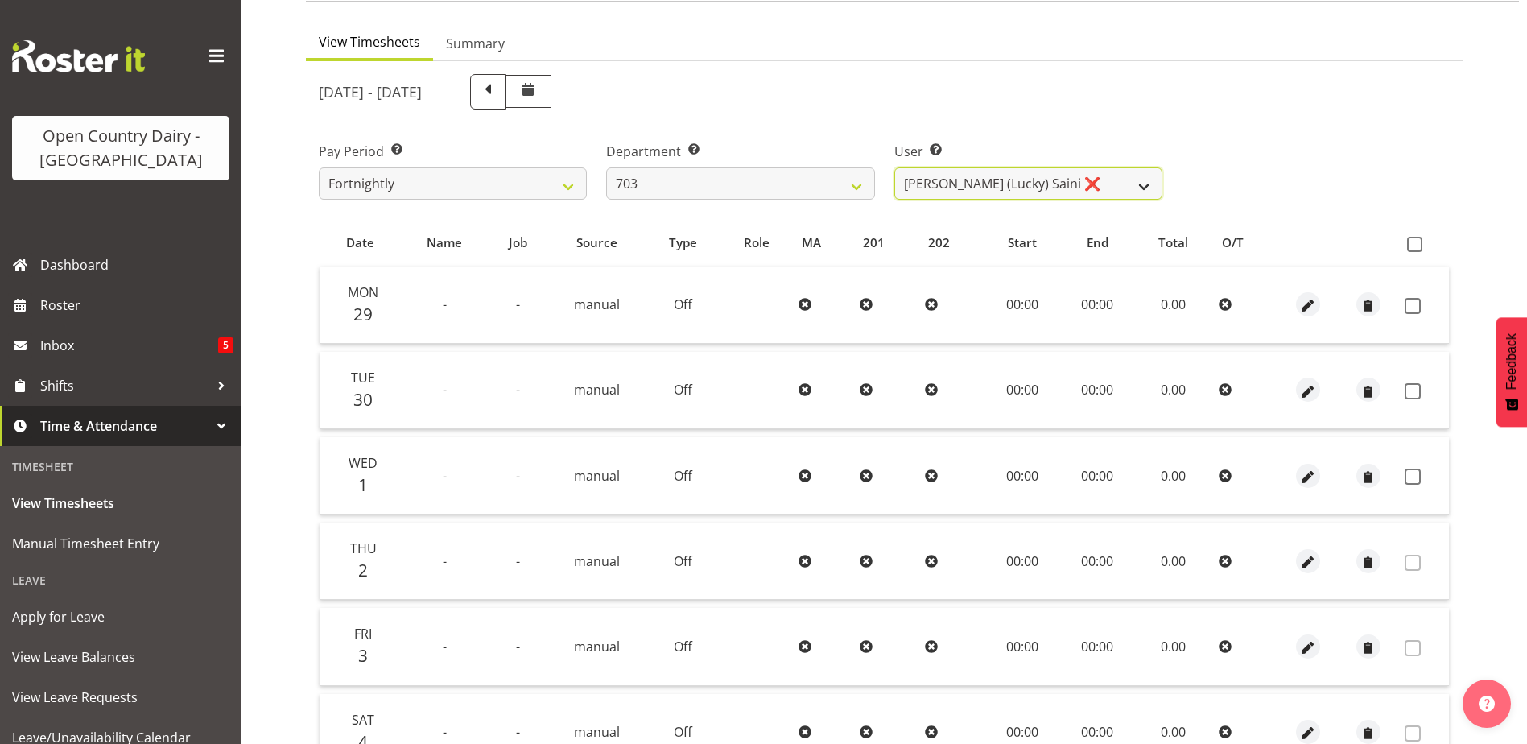
click at [1012, 189] on select "Bhupinder (Lucky) Saini ❌ Mark Fowler ❌ Tama Baker ❌" at bounding box center [1028, 183] width 268 height 32
select select "8198"
click at [894, 167] on select "Bhupinder (Lucky) Saini ❌ Mark Fowler ❌ Tama Baker ❌" at bounding box center [1028, 183] width 268 height 32
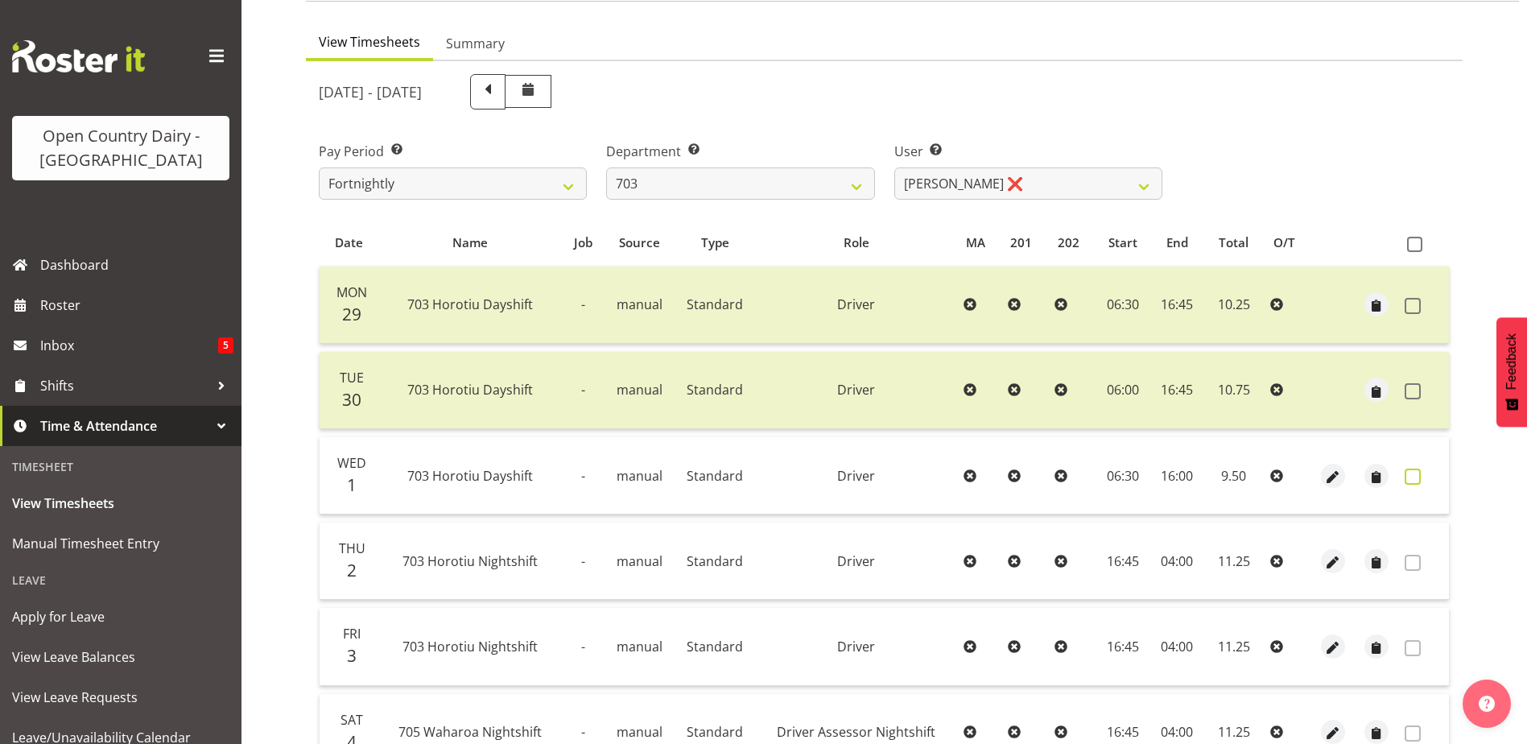
click at [1408, 479] on span at bounding box center [1413, 476] width 16 height 16
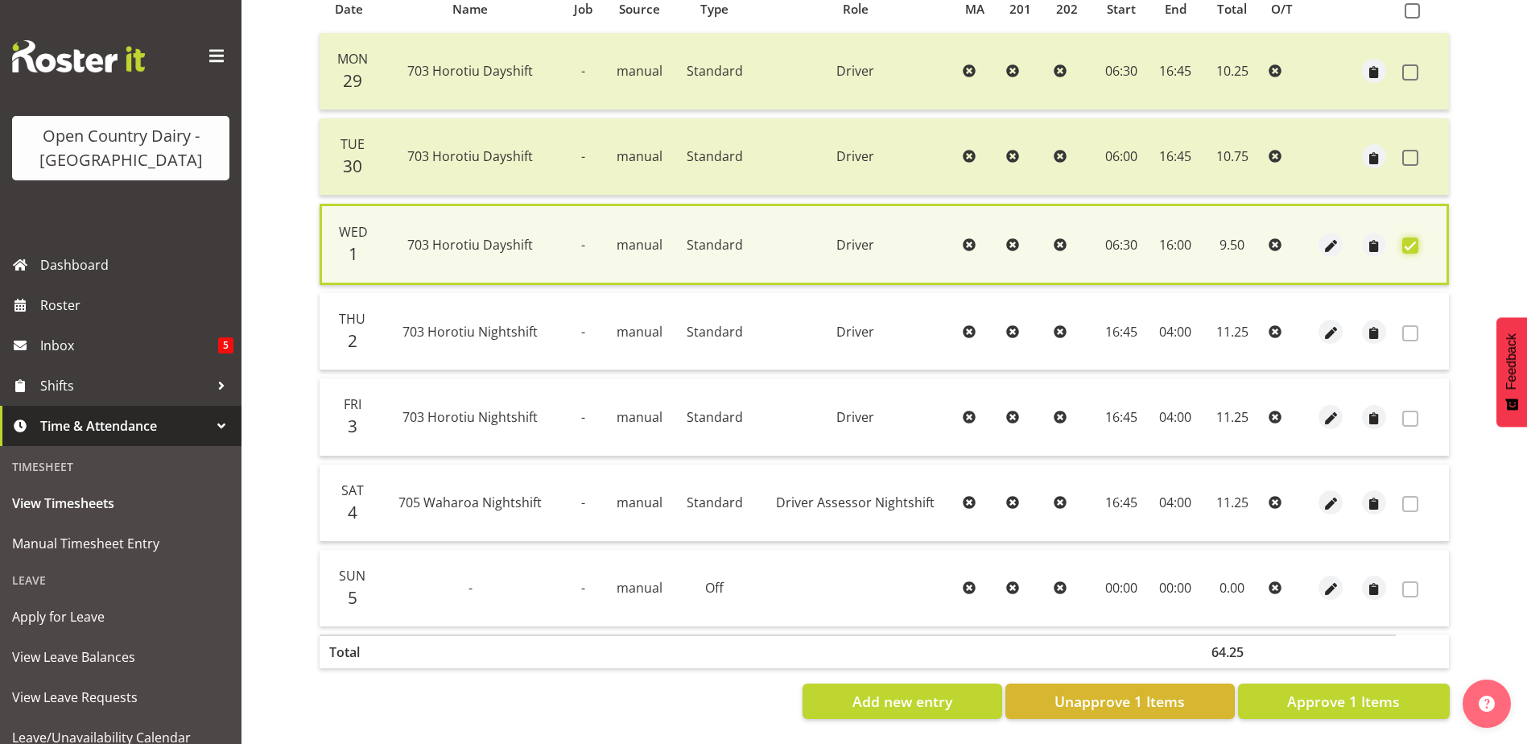
scroll to position [380, 0]
click at [1378, 691] on span "Approve 1 Items" at bounding box center [1343, 701] width 113 height 21
checkbox input "false"
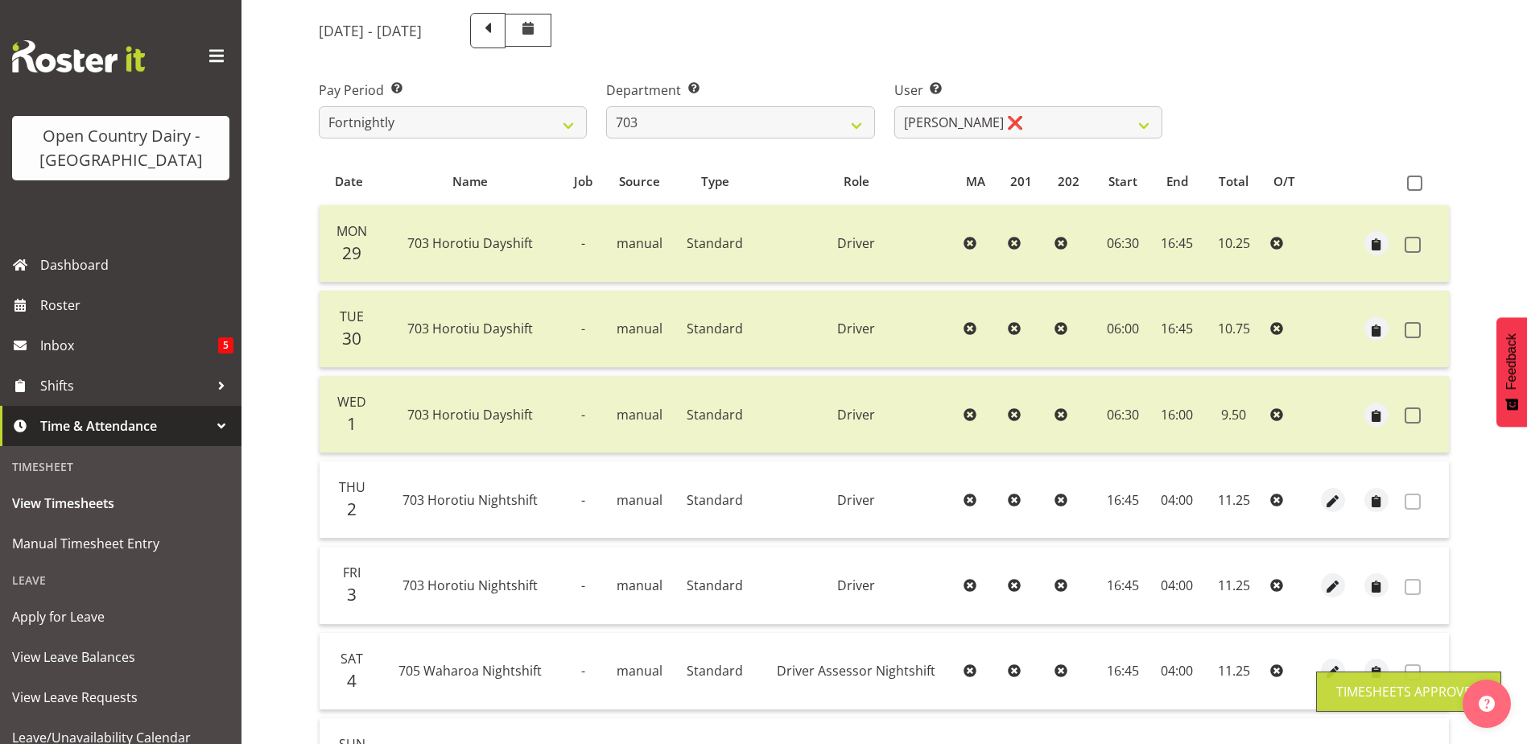
scroll to position [54, 0]
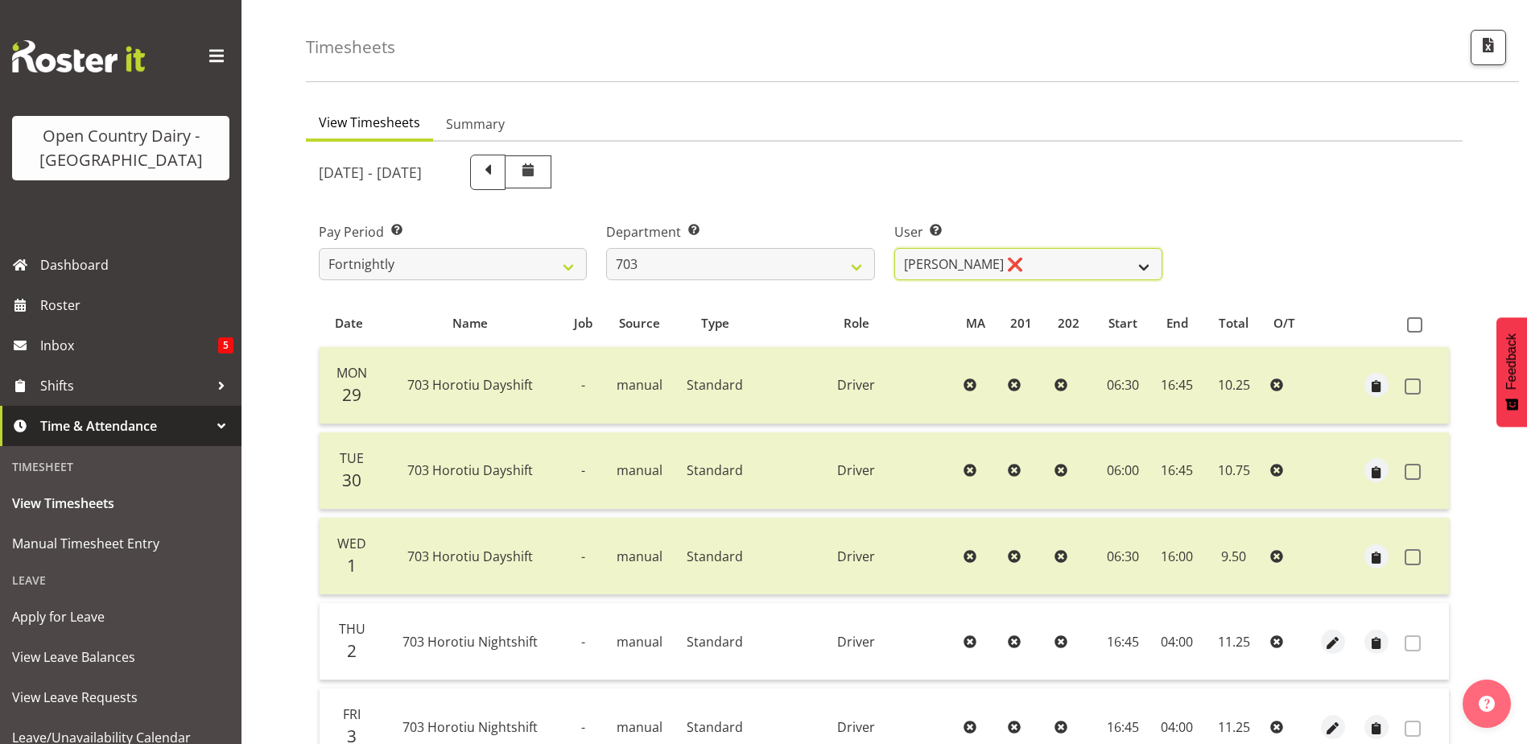
click at [1009, 259] on select "Bhupinder (Lucky) Saini ❌ Mark Fowler ❌ Tama Baker ❌" at bounding box center [1028, 264] width 268 height 32
drag, startPoint x: 1009, startPoint y: 259, endPoint x: 959, endPoint y: 258, distance: 49.9
click at [1009, 259] on select "Bhupinder (Lucky) Saini ❌ Mark Fowler ❌ Tama Baker ❌" at bounding box center [1028, 264] width 268 height 32
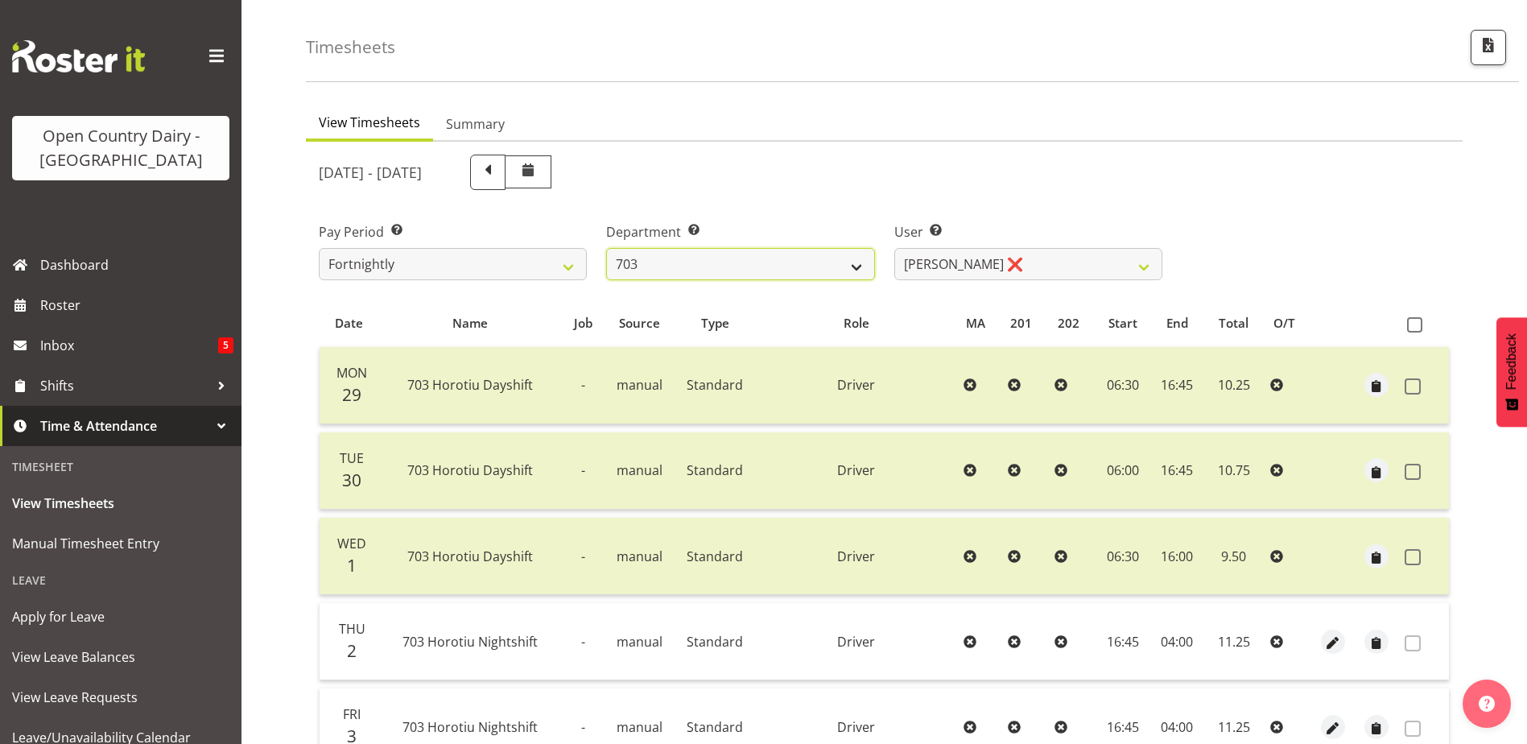
click at [717, 255] on select "701 702 703 704 705 706 707 708 709 710 711 712 713 714 715 716 717 718 719 720" at bounding box center [740, 264] width 268 height 32
select select "717"
click at [606, 248] on select "701 702 703 704 705 706 707 708 709 710 711 712 713 714 715 716 717 718 719 720" at bounding box center [740, 264] width 268 height 32
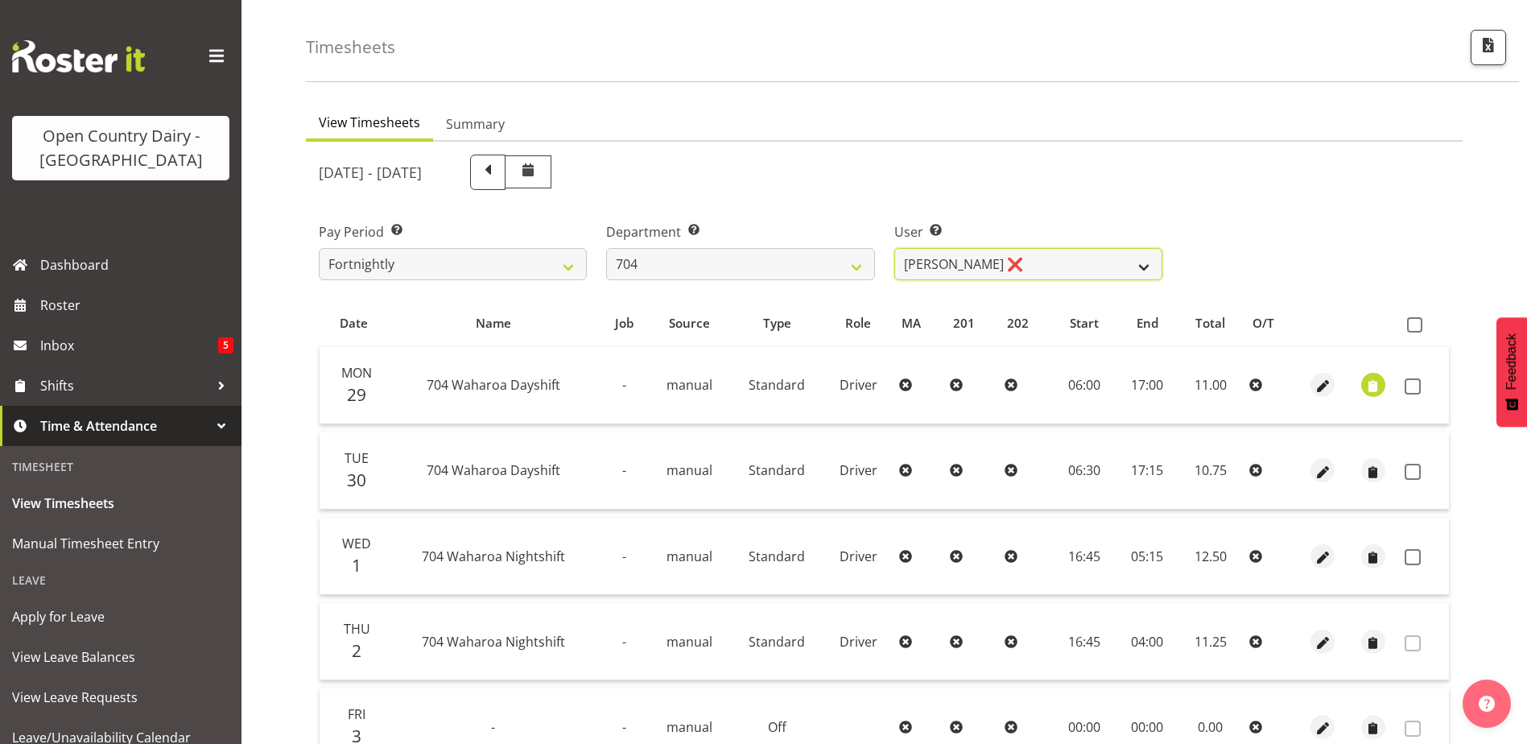
click at [1064, 266] on select "Graham Houghton ❌ Jon Williams ❌ Stephen Rae ❌" at bounding box center [1028, 264] width 268 height 32
select select "11257"
click at [894, 248] on select "Graham Houghton ❌ Jon Williams ❌ Stephen Rae ❌" at bounding box center [1028, 264] width 268 height 32
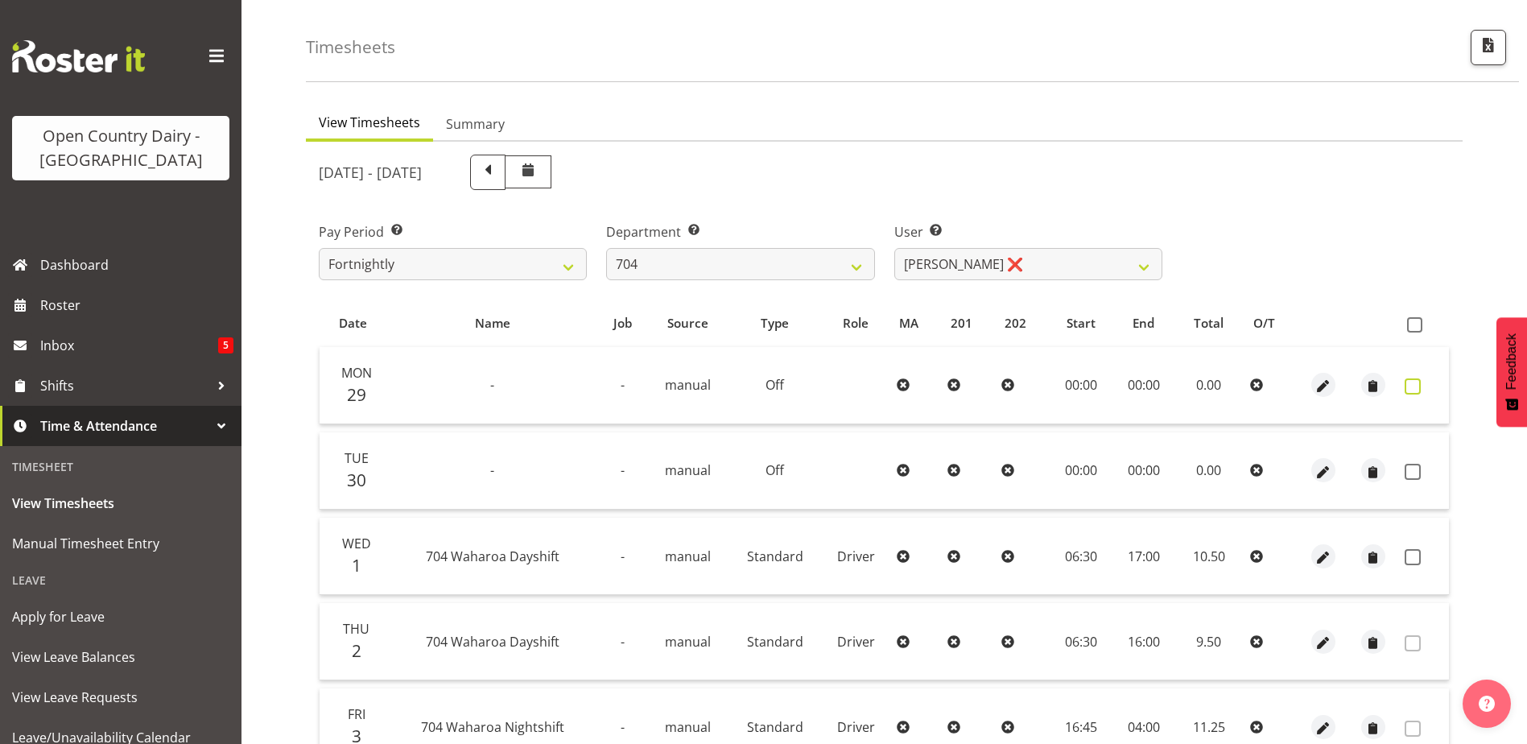
click at [1413, 387] on span at bounding box center [1413, 386] width 16 height 16
checkbox input "true"
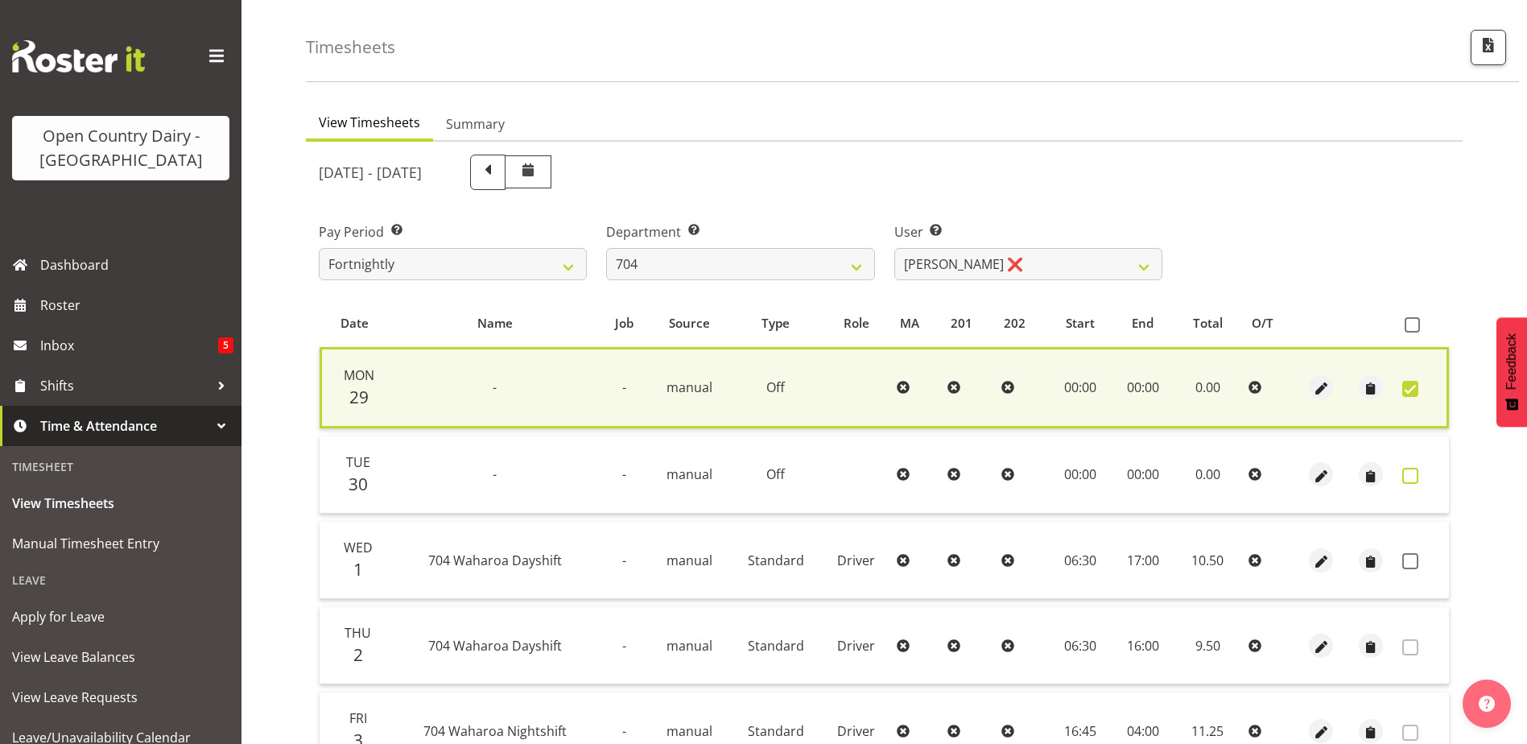
click at [1413, 475] on span at bounding box center [1410, 476] width 16 height 16
checkbox input "true"
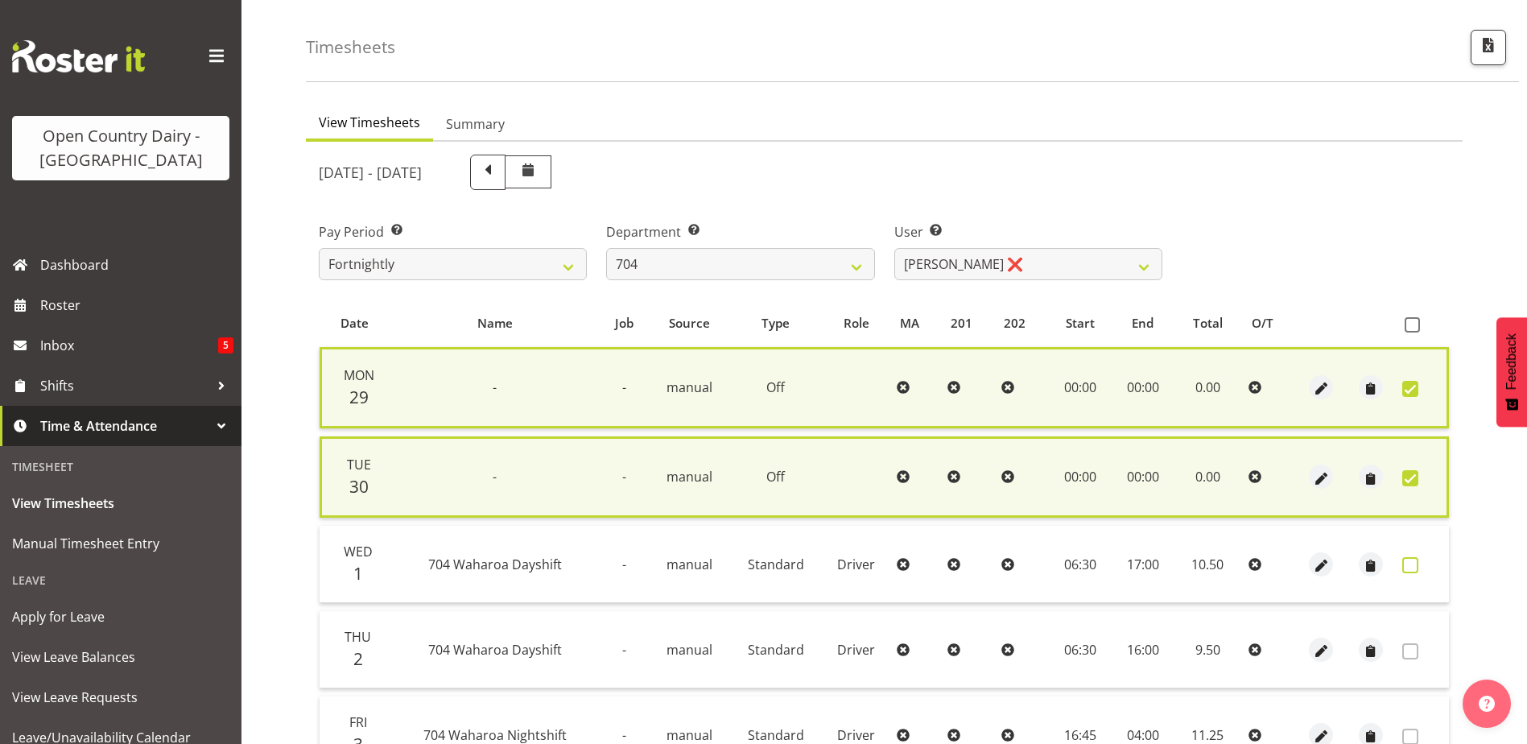
click at [1408, 563] on span at bounding box center [1410, 565] width 16 height 16
checkbox input "true"
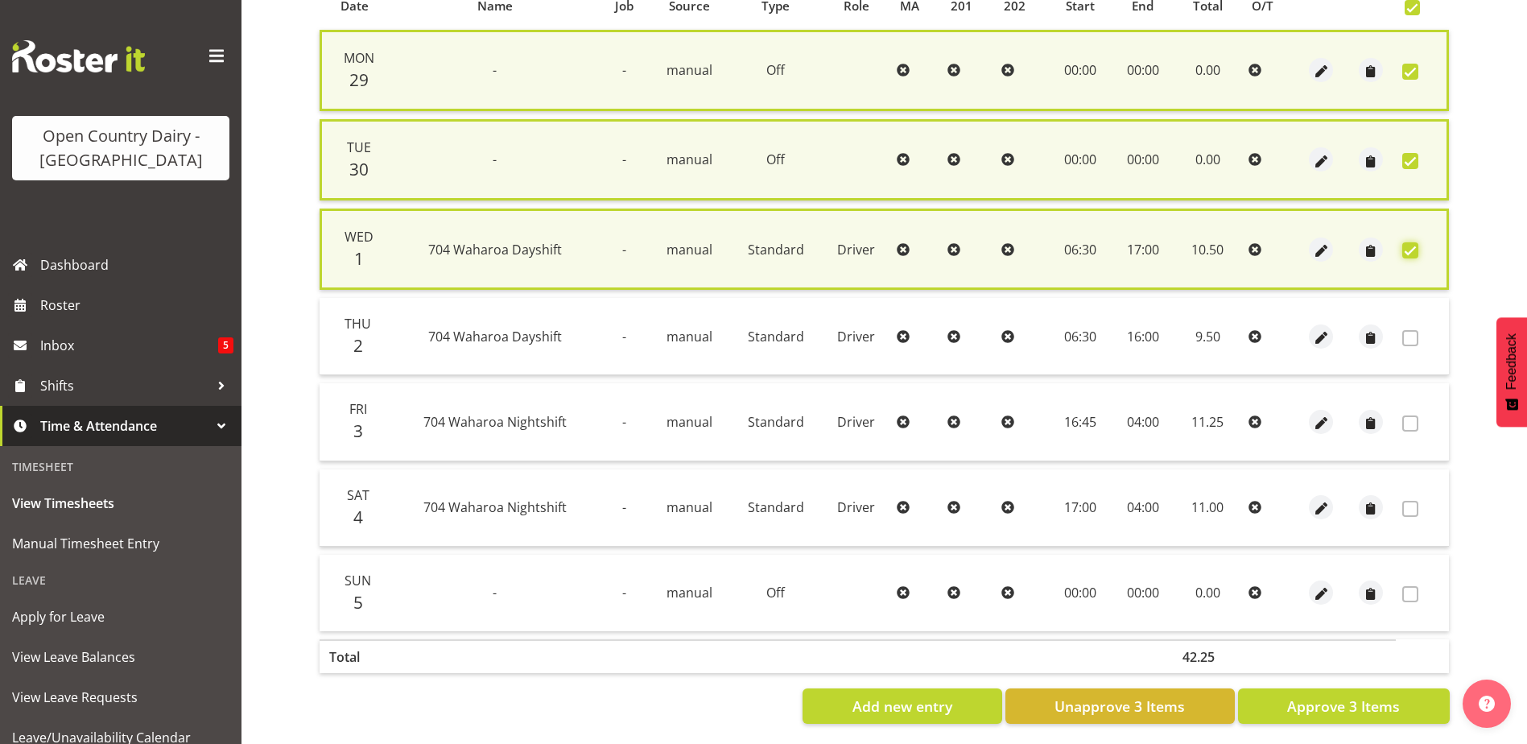
scroll to position [388, 0]
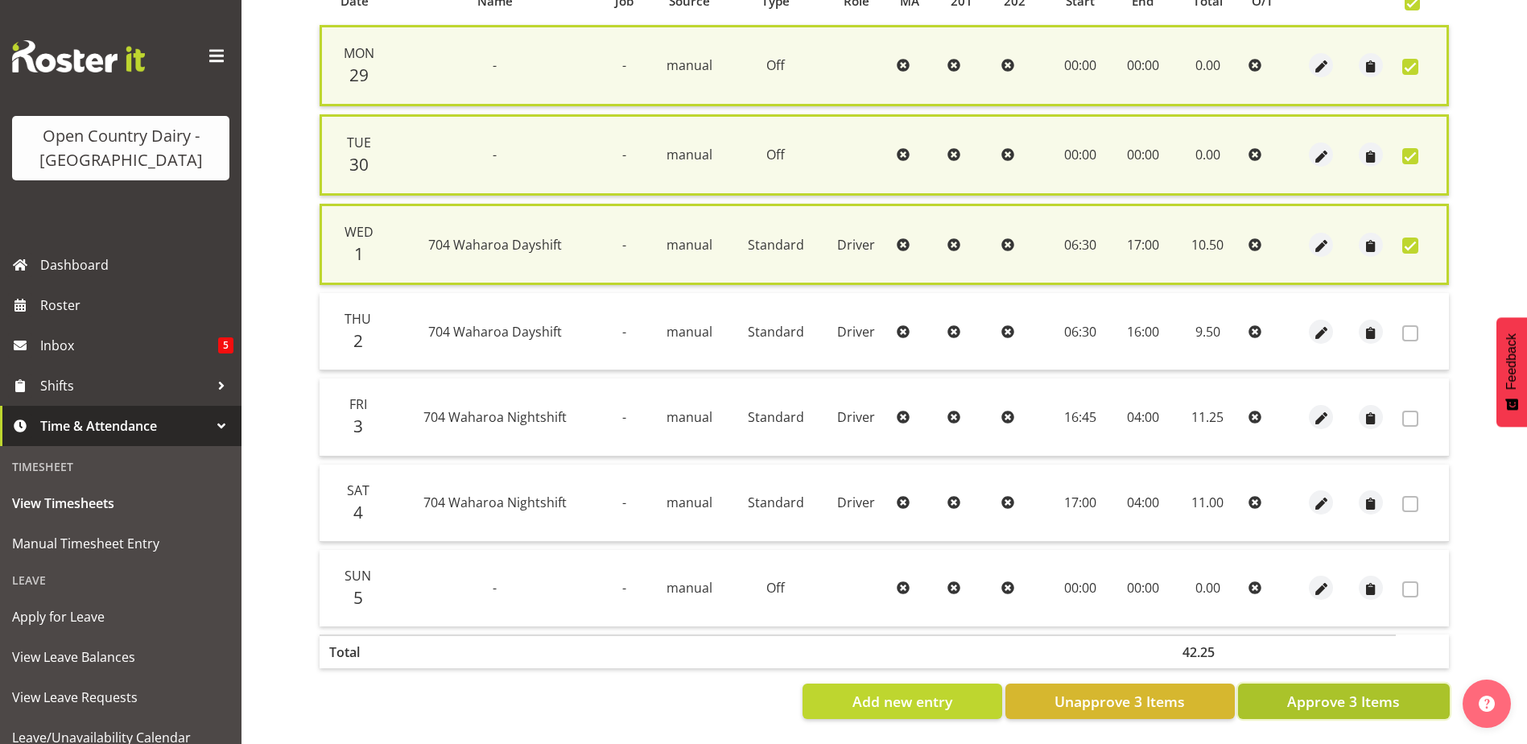
click at [1362, 691] on span "Approve 3 Items" at bounding box center [1343, 701] width 113 height 21
checkbox input "false"
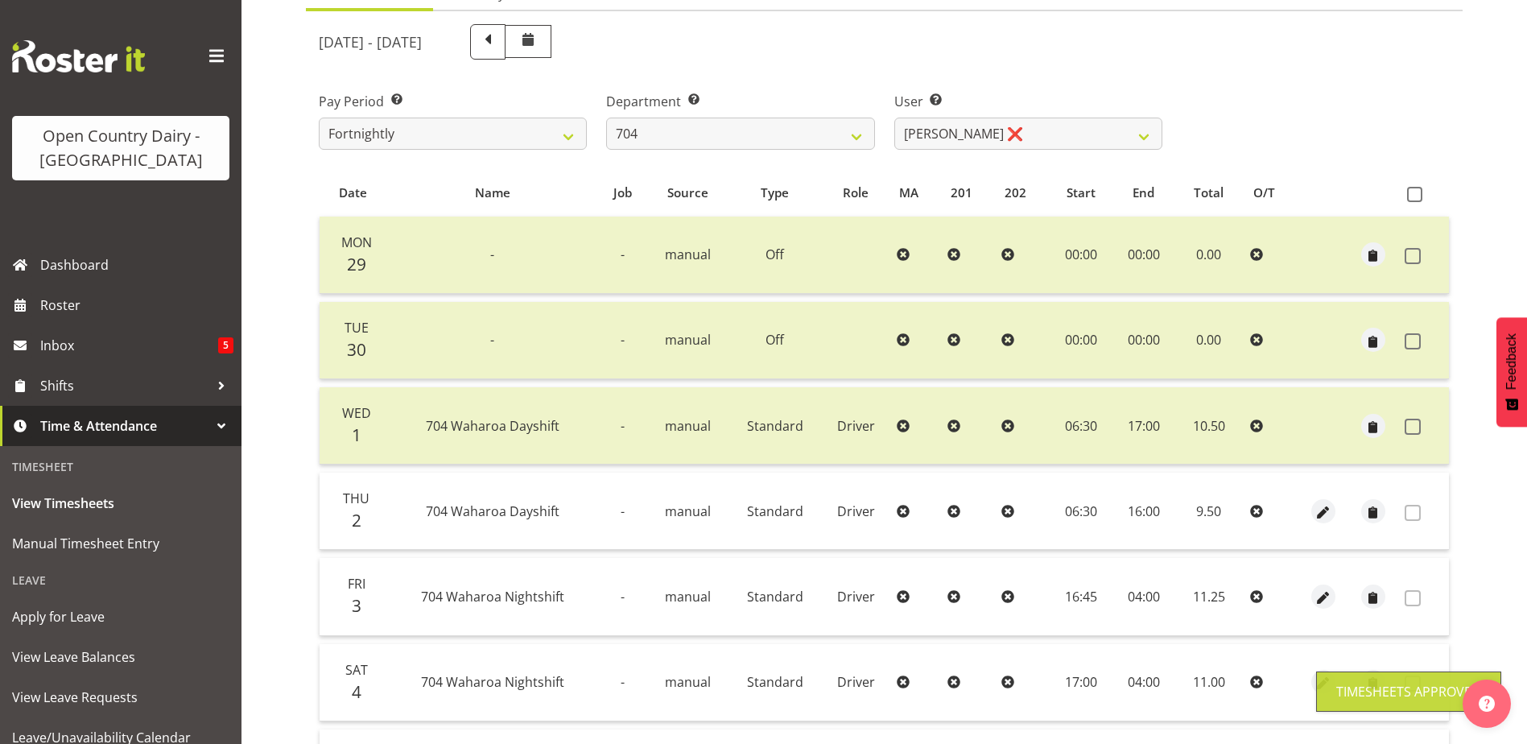
scroll to position [54, 0]
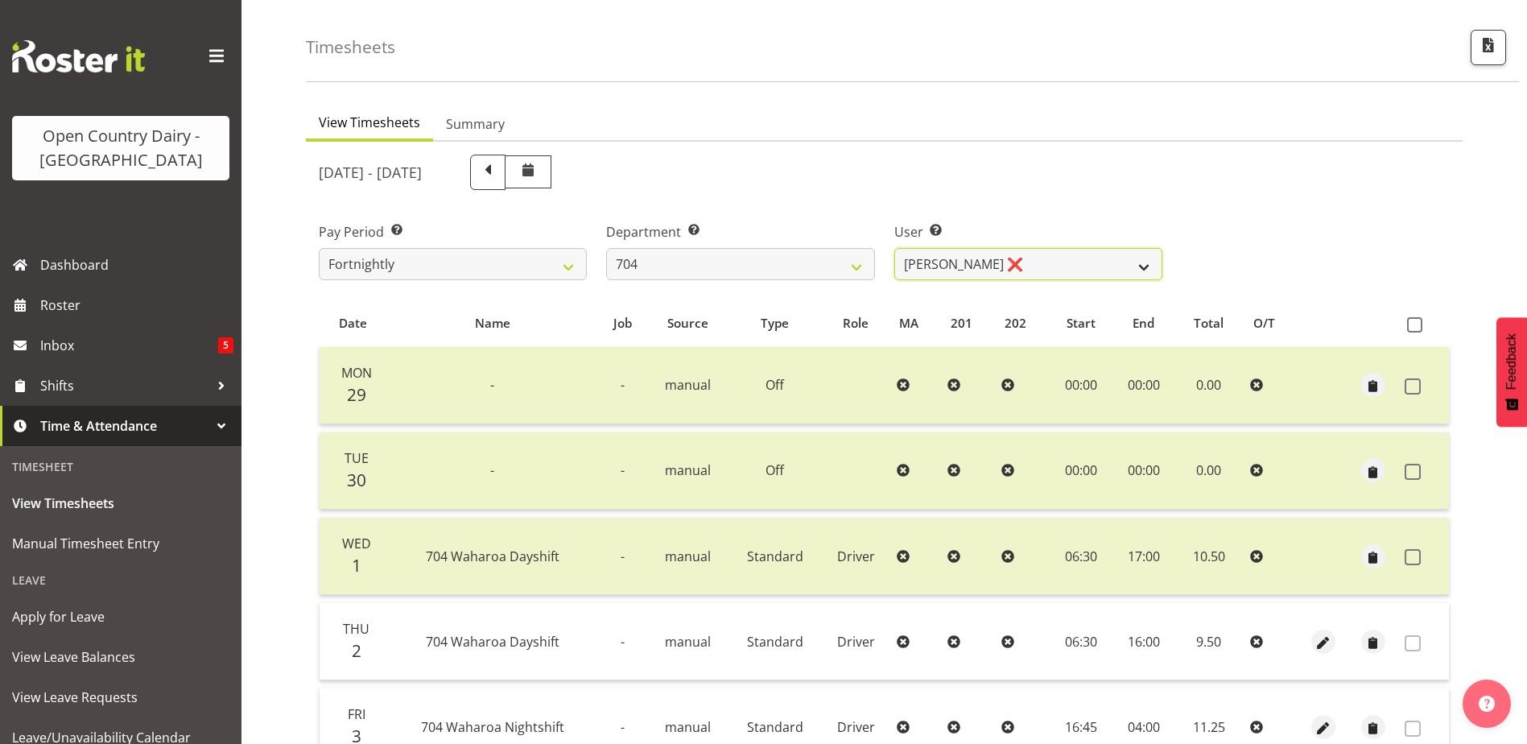
click at [1006, 265] on select "Graham Houghton ❌ Jon Williams ❌ Stephen Rae ❌" at bounding box center [1028, 264] width 268 height 32
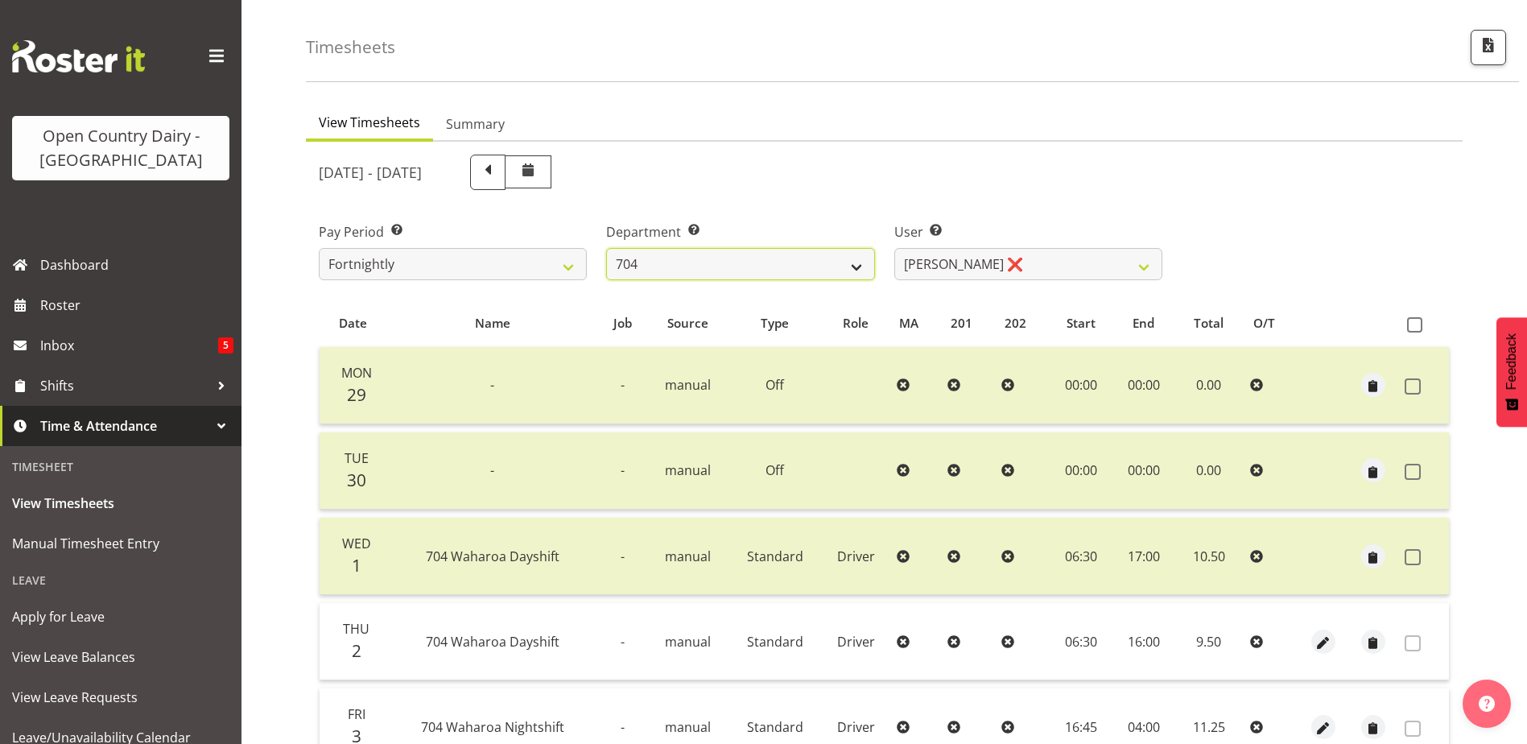
click at [751, 262] on select "701 702 703 704 705 706 707 708 709 710 711 712 713 714 715 716 717 718 719 720" at bounding box center [740, 264] width 268 height 32
select select "714"
click at [606, 248] on select "701 702 703 704 705 706 707 708 709 710 711 712 713 714 715 716 717 718 719 720" at bounding box center [740, 264] width 268 height 32
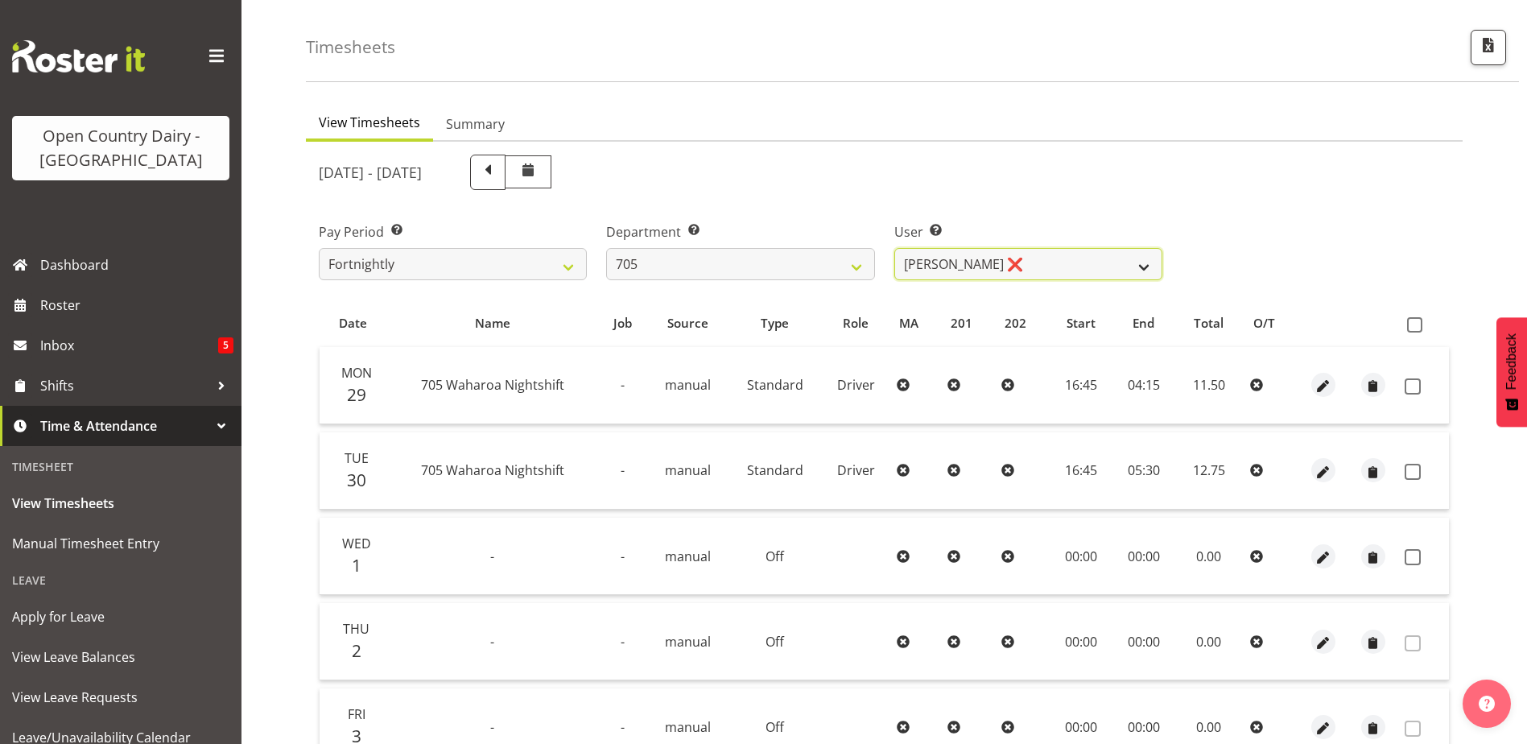
click at [1044, 269] on select "Chris Gibbs ❌ Colin Kelly ❌ Craig Cottam ❌ John May ❌" at bounding box center [1028, 264] width 268 height 32
select select "8282"
click at [894, 248] on select "Chris Gibbs ❌ Colin Kelly ❌ Craig Cottam ❌ John May ❌" at bounding box center [1028, 264] width 268 height 32
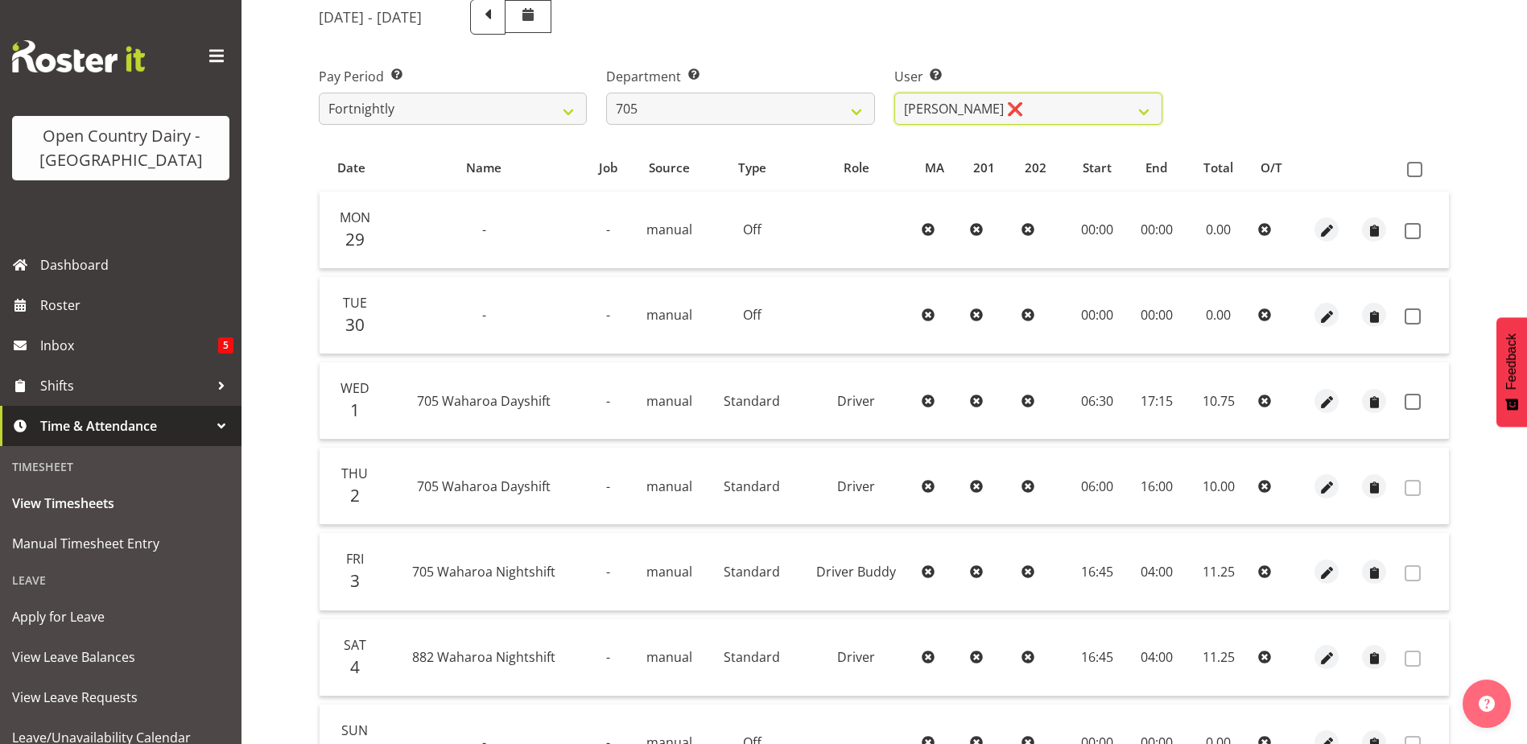
scroll to position [215, 0]
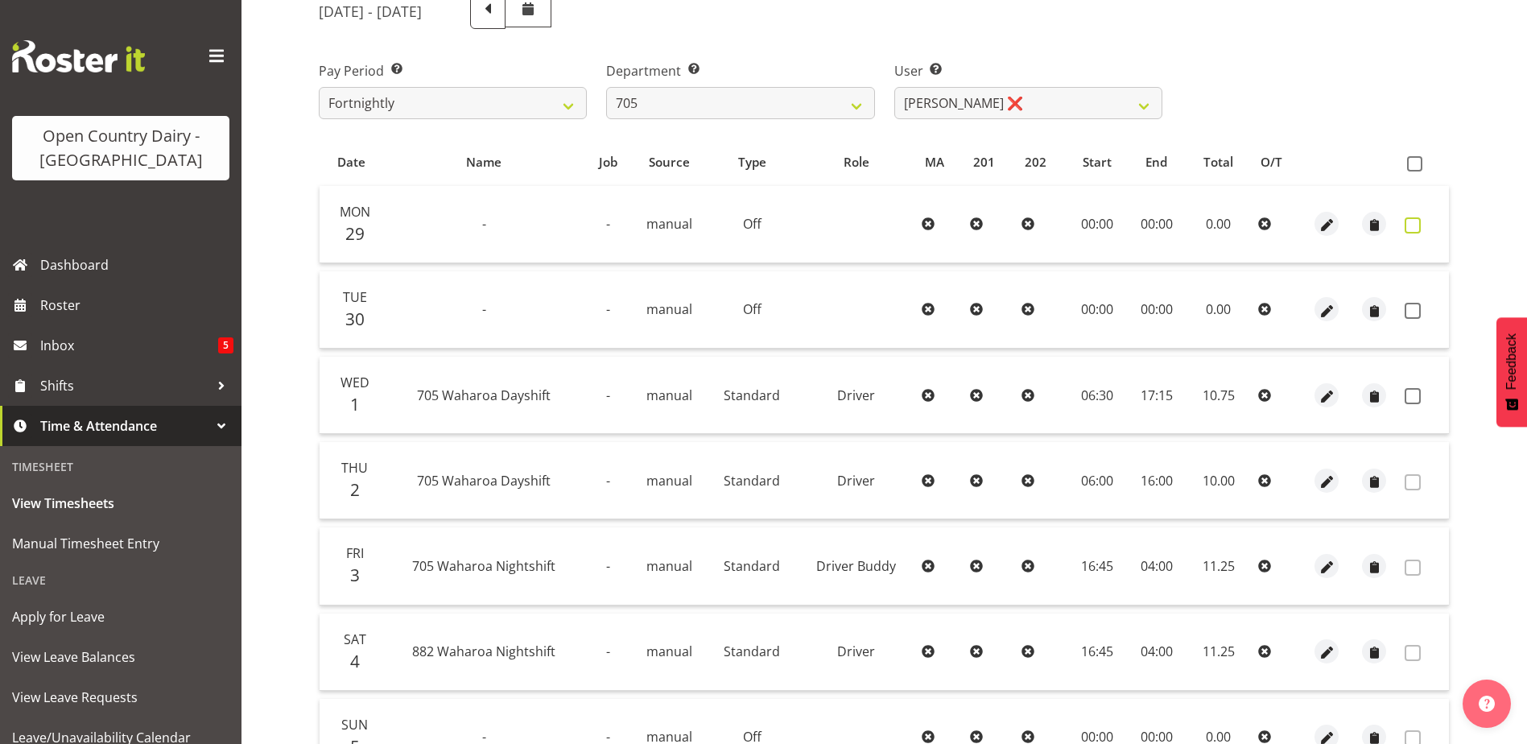
click at [1411, 226] on span at bounding box center [1413, 225] width 16 height 16
checkbox input "true"
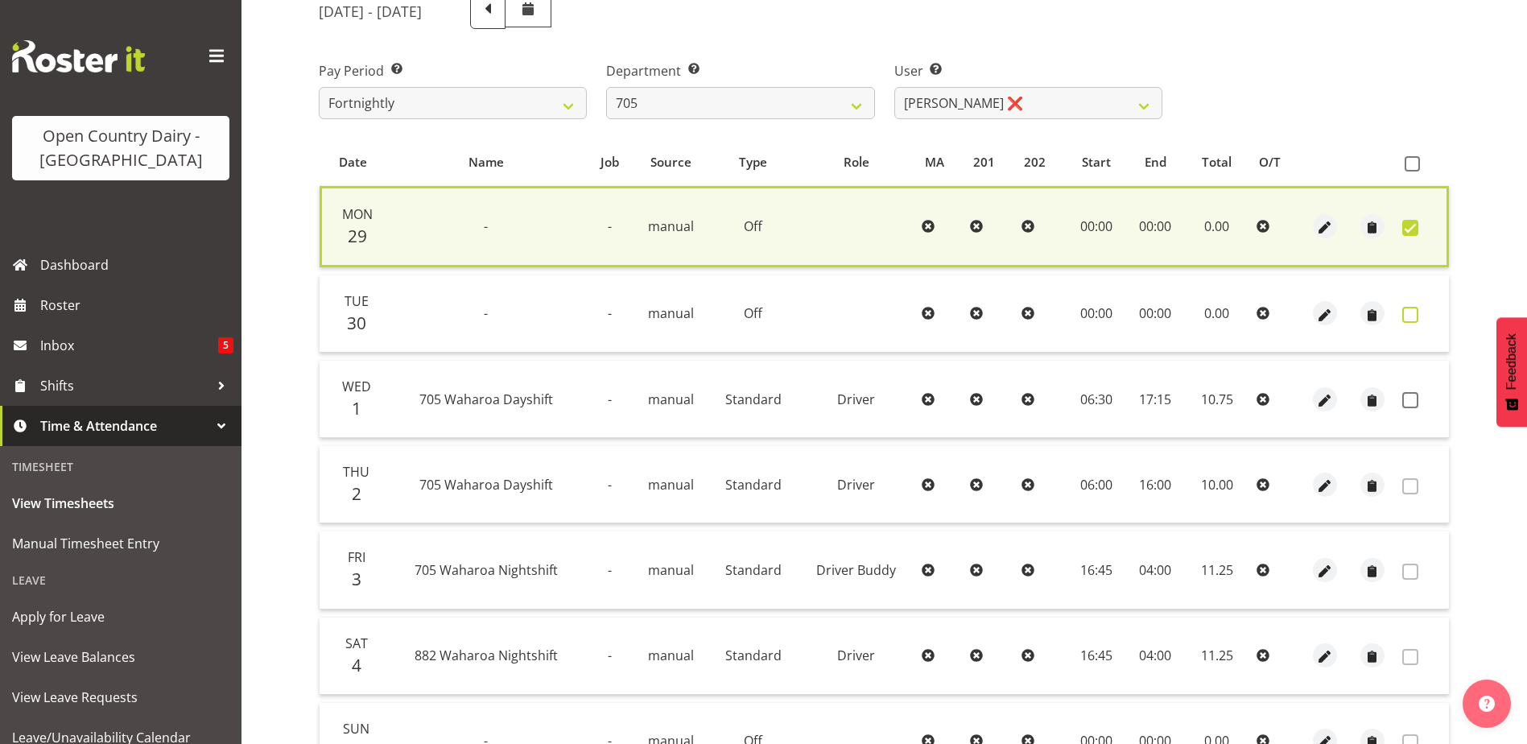
click at [1407, 314] on span at bounding box center [1410, 315] width 16 height 16
checkbox input "true"
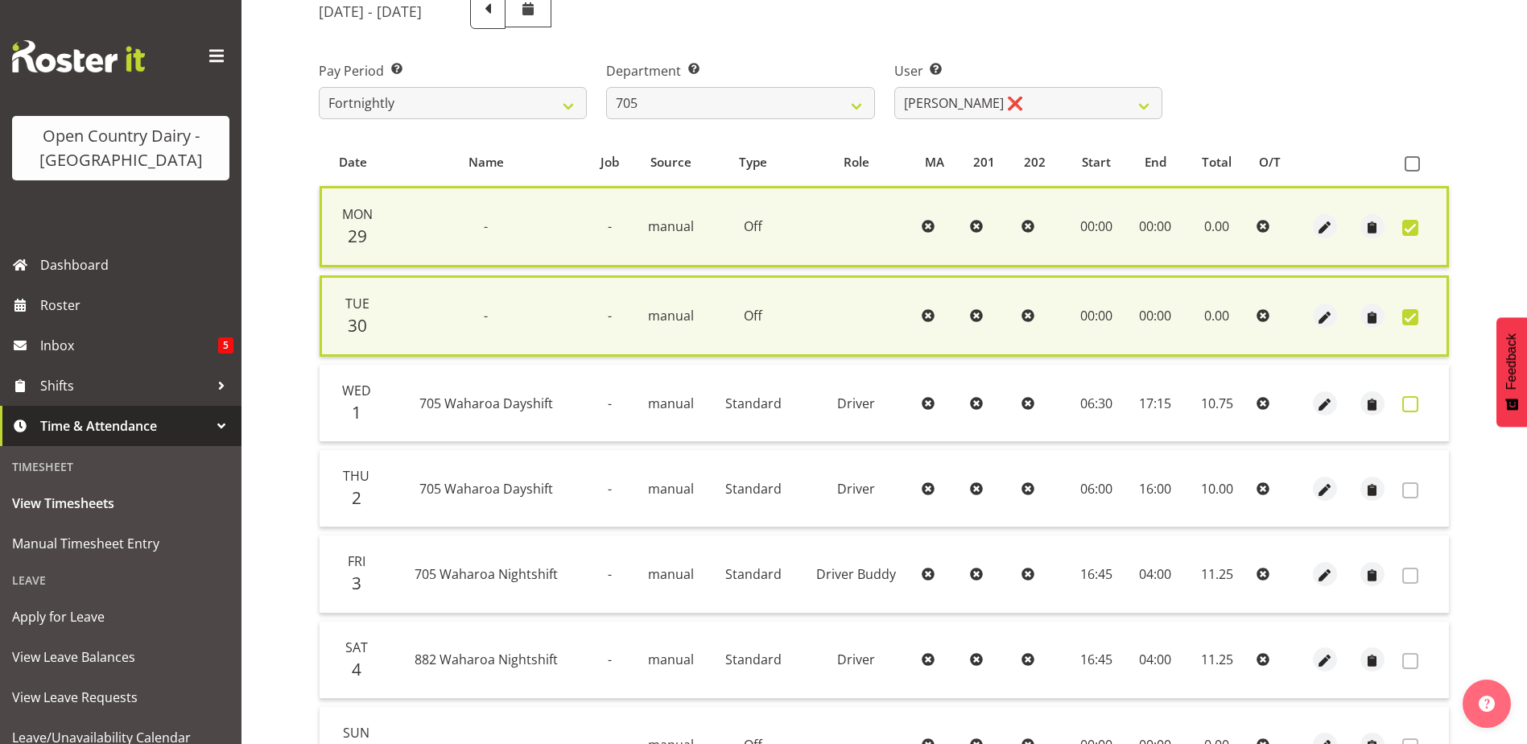
click at [1408, 406] on span at bounding box center [1410, 404] width 16 height 16
checkbox input "true"
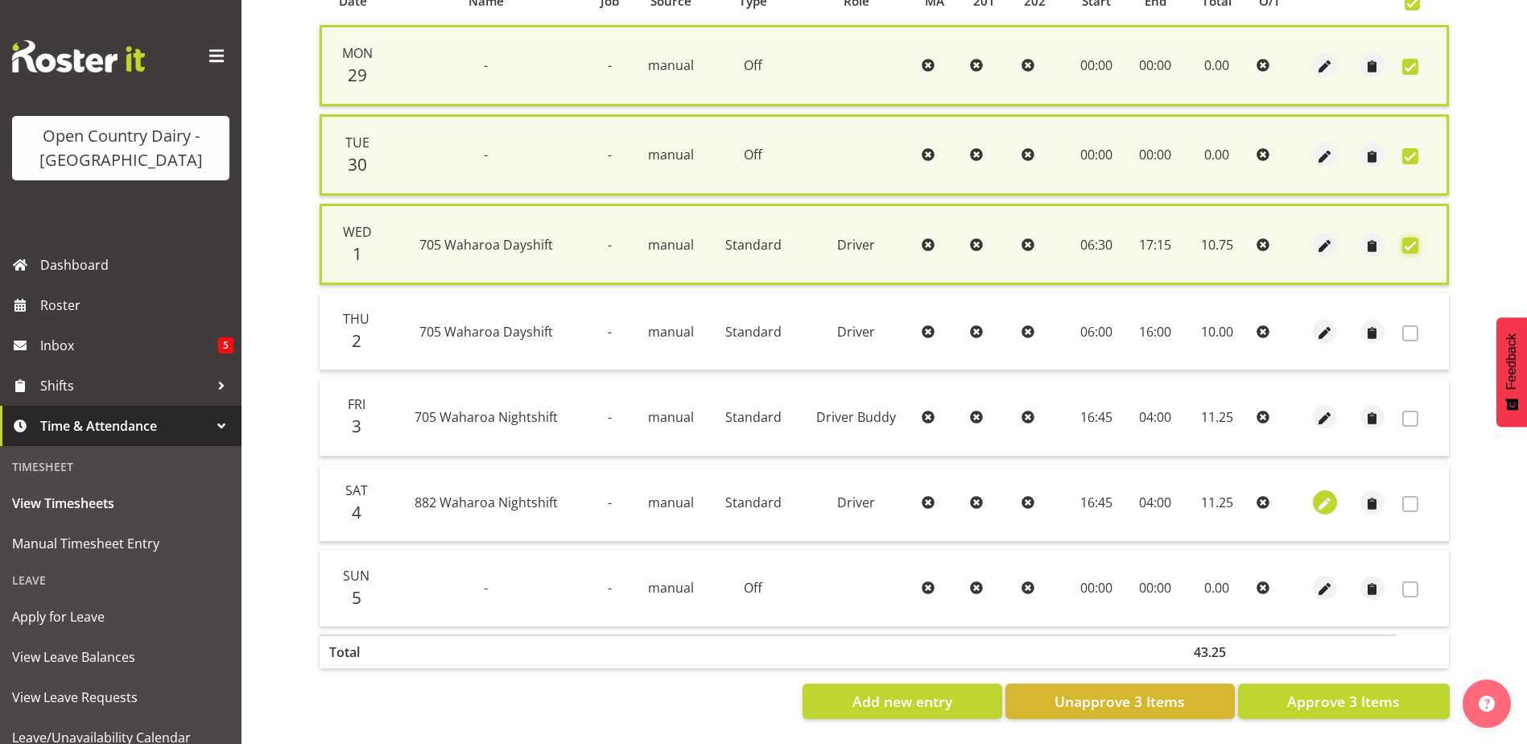
scroll to position [388, 0]
click at [1297, 683] on button "Approve 3 Items" at bounding box center [1344, 700] width 212 height 35
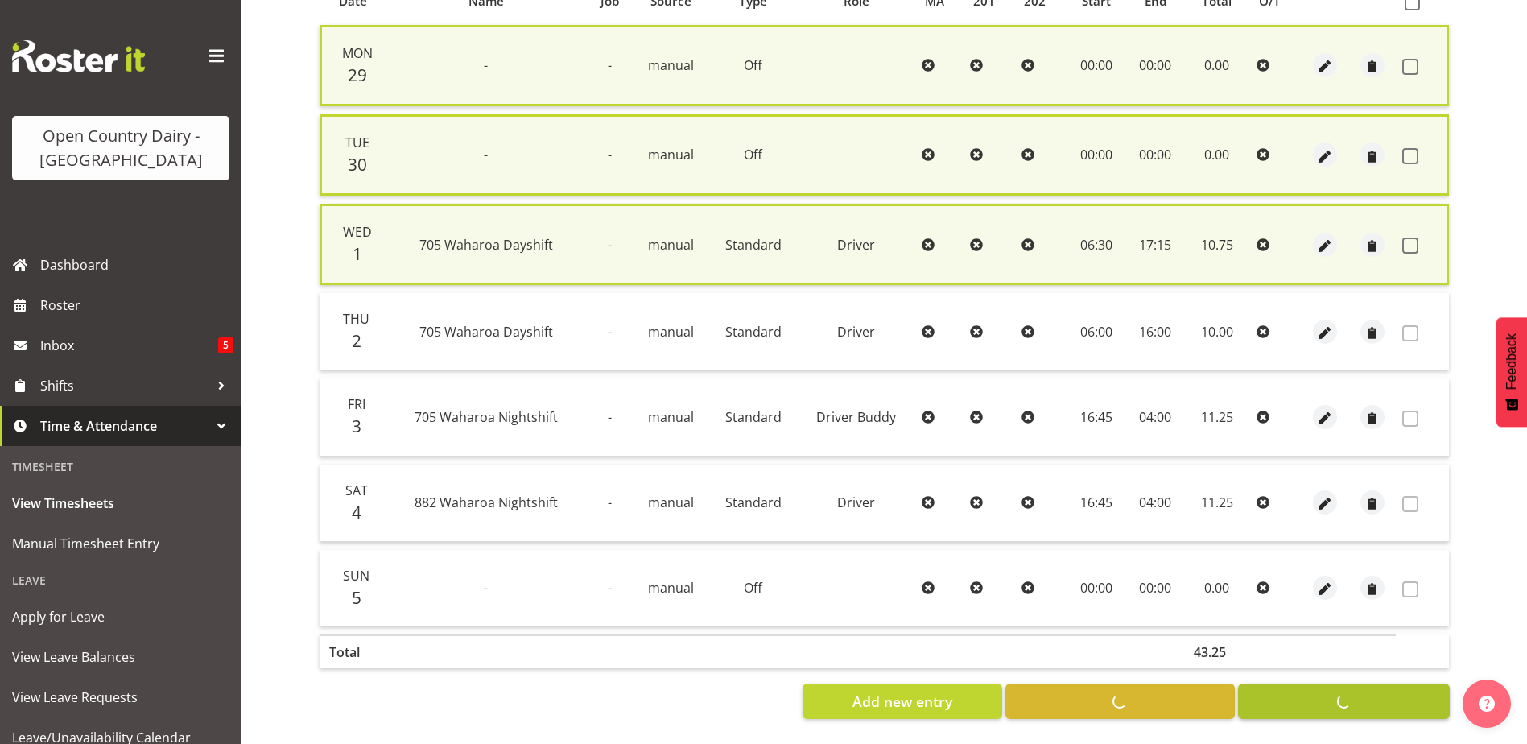
checkbox input "false"
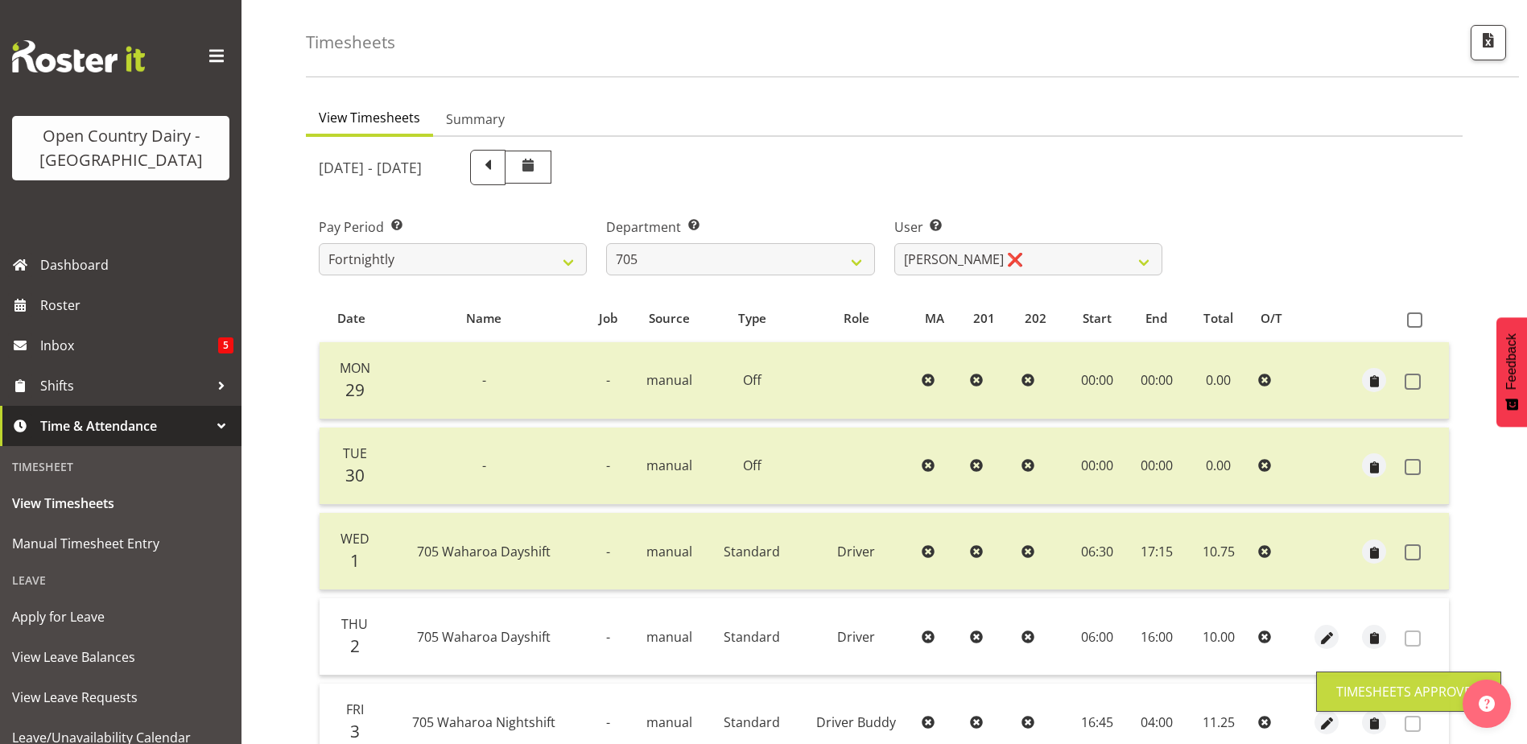
scroll to position [54, 0]
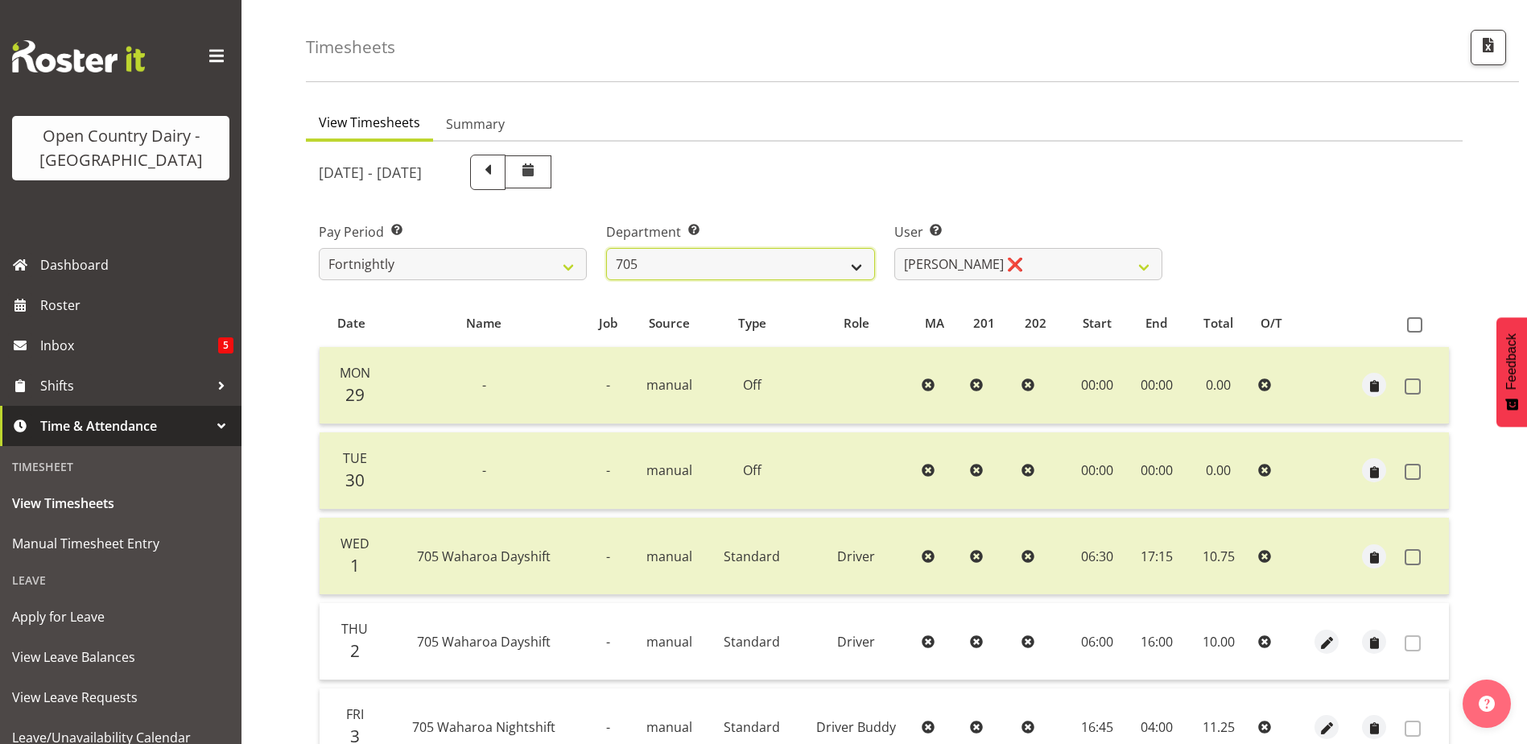
click at [753, 266] on select "701 702 703 704 705 706 707 708 709 710 711 712 713 714 715 716 717 718 719 720" at bounding box center [740, 264] width 268 height 32
select select "721"
click at [606, 248] on select "701 702 703 704 705 706 707 708 709 710 711 712 713 714 715 716 717 718 719 720" at bounding box center [740, 264] width 268 height 32
select select "11239"
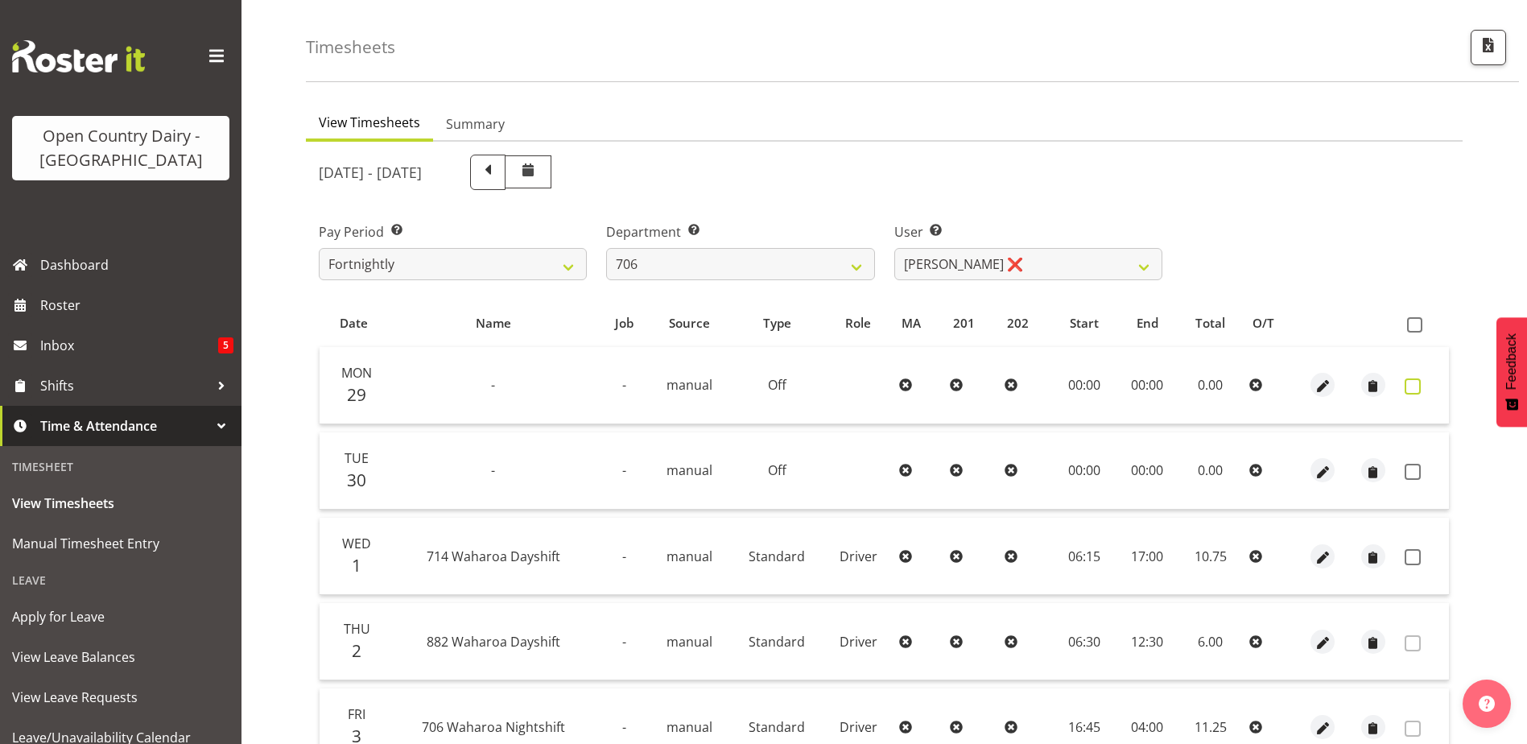
click at [1413, 382] on span at bounding box center [1413, 386] width 16 height 16
checkbox input "true"
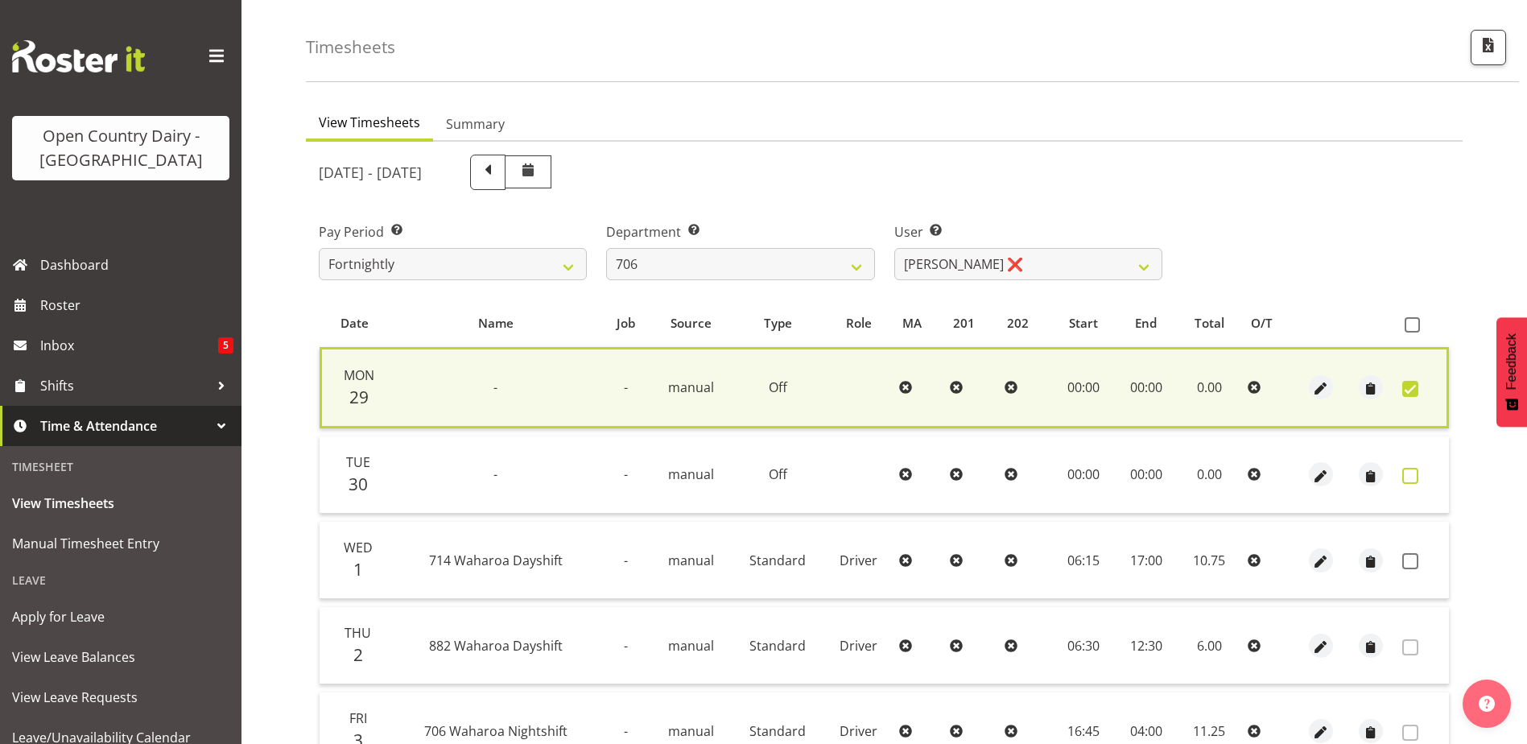
click at [1417, 471] on span at bounding box center [1410, 476] width 16 height 16
checkbox input "true"
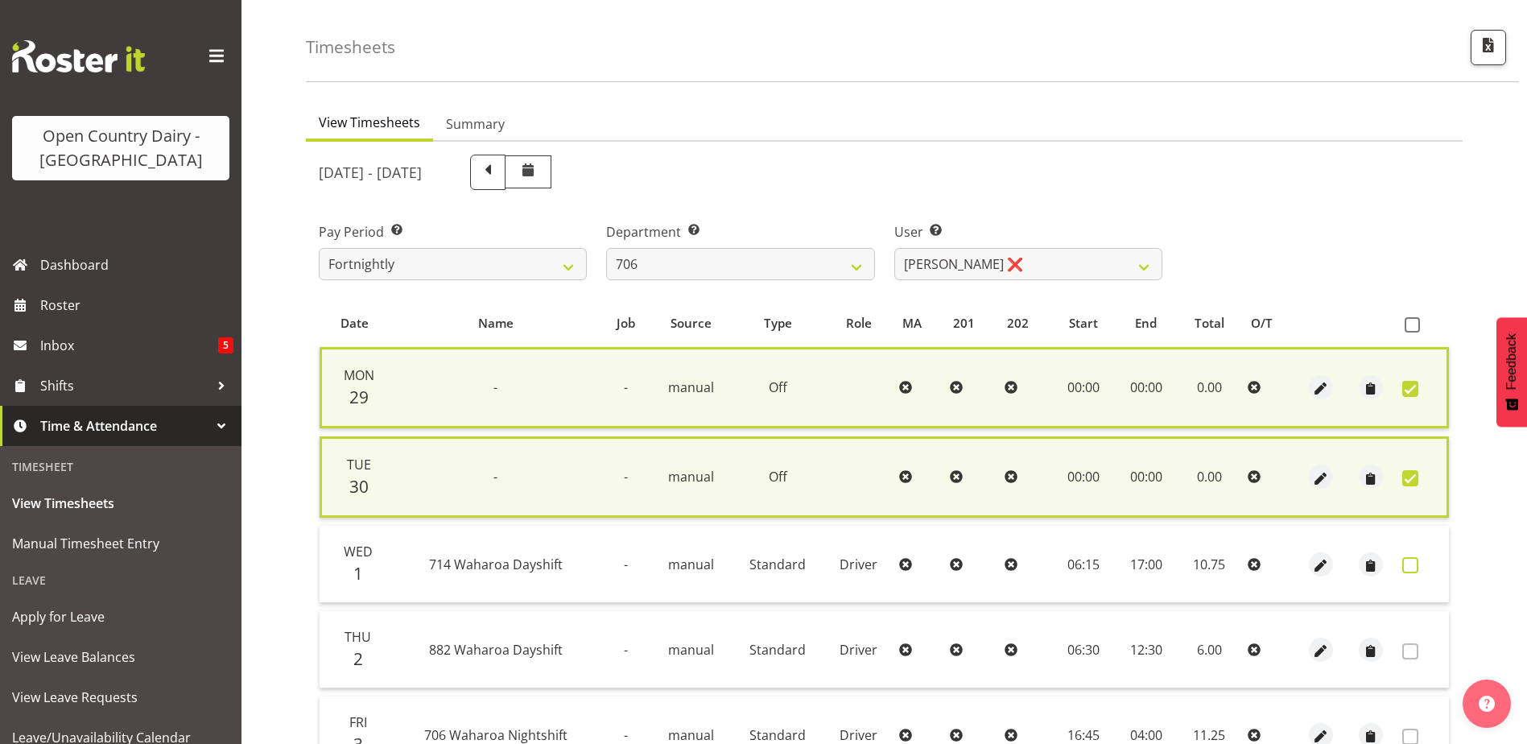
click at [1410, 559] on span at bounding box center [1410, 565] width 16 height 16
checkbox input "true"
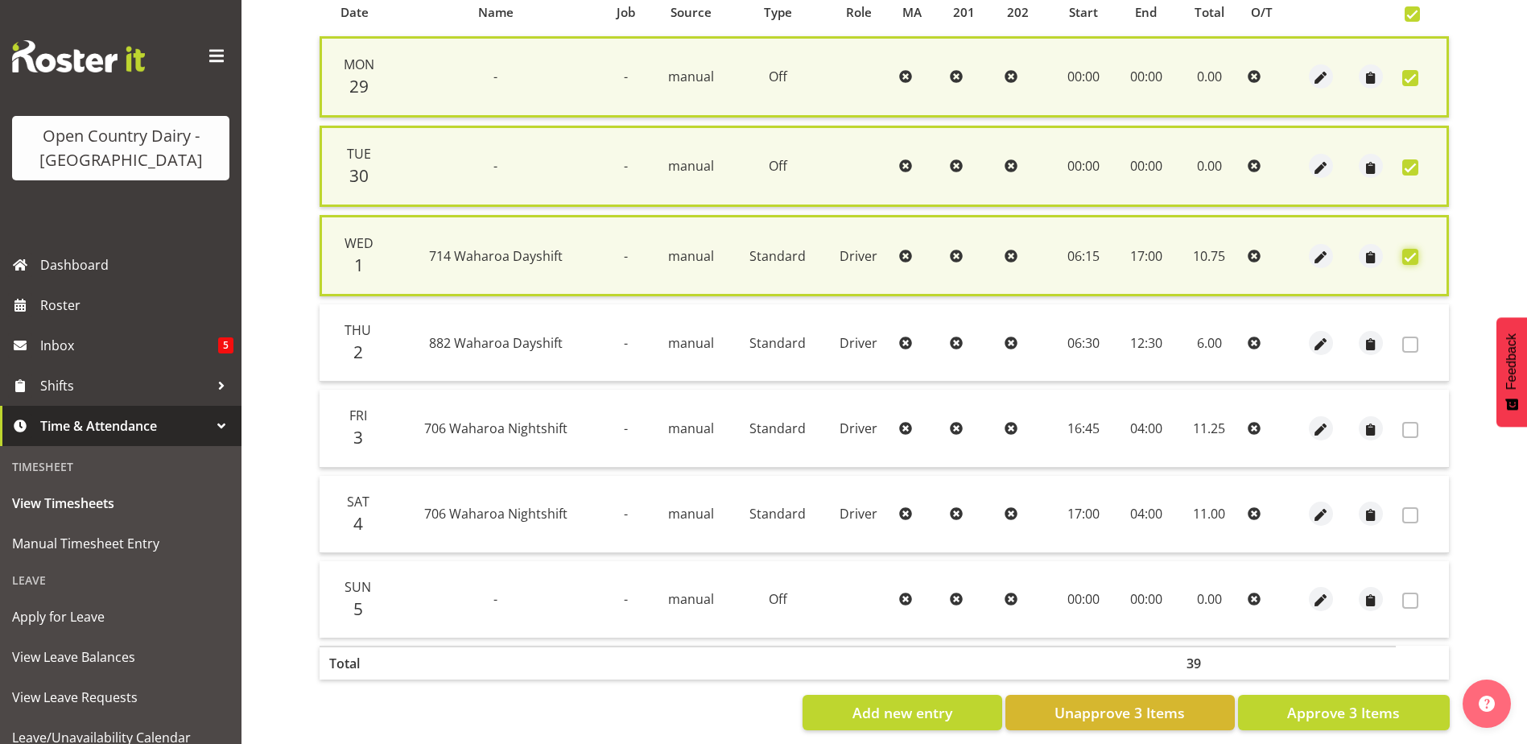
scroll to position [388, 0]
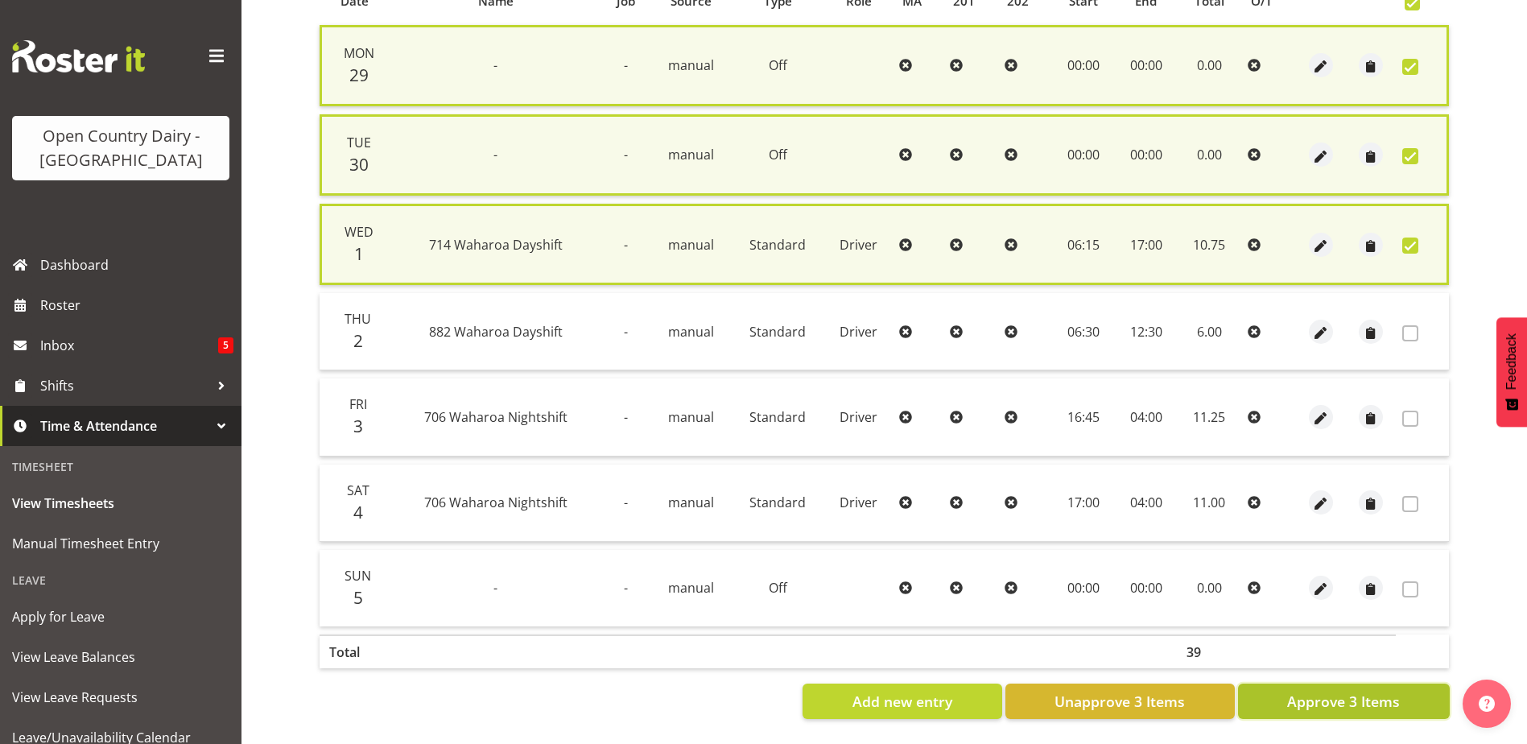
click at [1356, 691] on span "Approve 3 Items" at bounding box center [1343, 701] width 113 height 21
checkbox input "false"
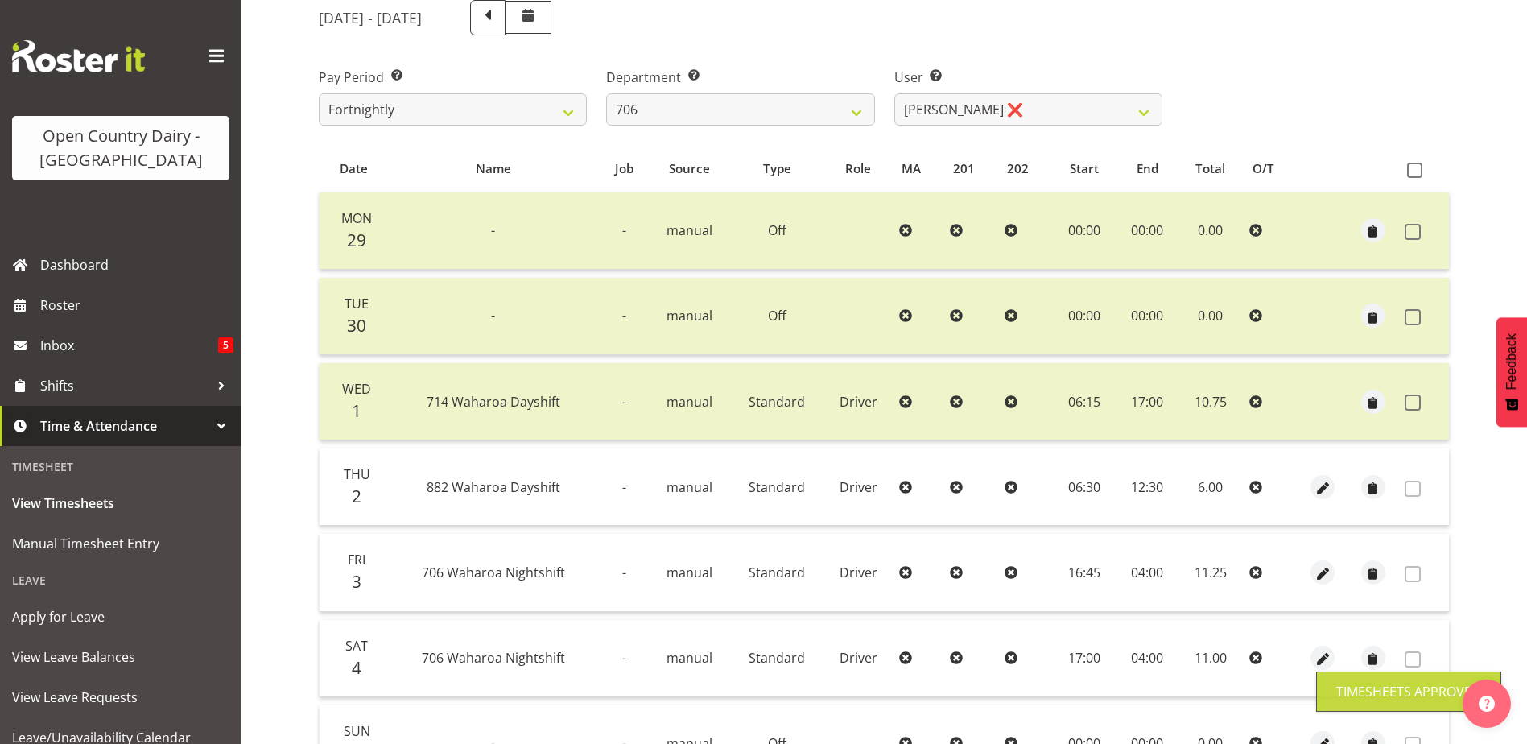
scroll to position [134, 0]
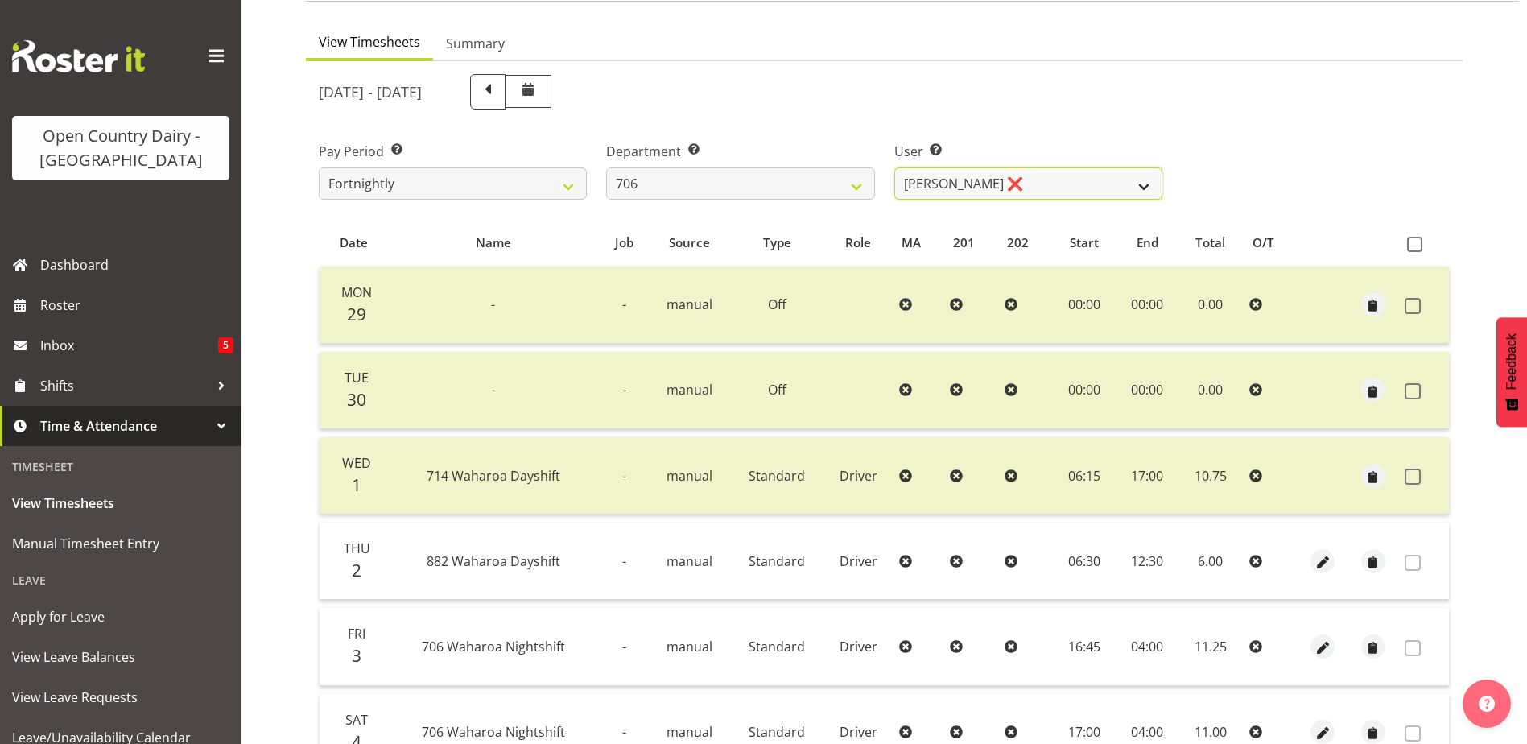
click at [1012, 175] on select "Andrew Kearns ❌ Len Symons ❌ Mark Ansley ❌ Paul Griffin ❌" at bounding box center [1028, 183] width 268 height 32
click at [1013, 175] on select "Andrew Kearns ❌ Len Symons ❌ Mark Ansley ❌ Paul Griffin ❌" at bounding box center [1028, 183] width 268 height 32
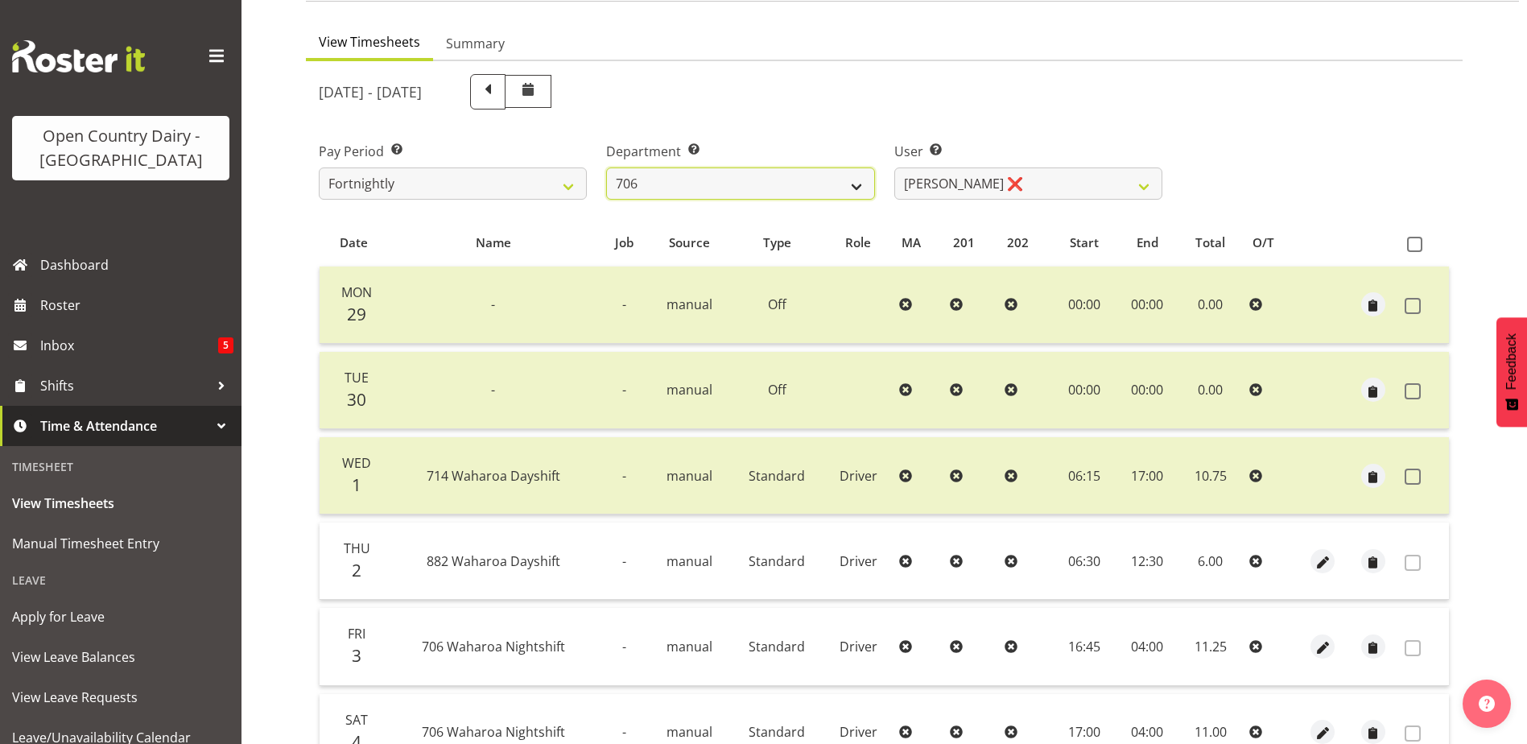
click at [785, 178] on select "701 702 703 704 705 706 707 708 709 710 711 712 713 714 715 716 717 718 719 720" at bounding box center [740, 183] width 268 height 32
select select "811"
click at [606, 167] on select "701 702 703 704 705 706 707 708 709 710 711 712 713 714 715 716 717 718 719 720" at bounding box center [740, 183] width 268 height 32
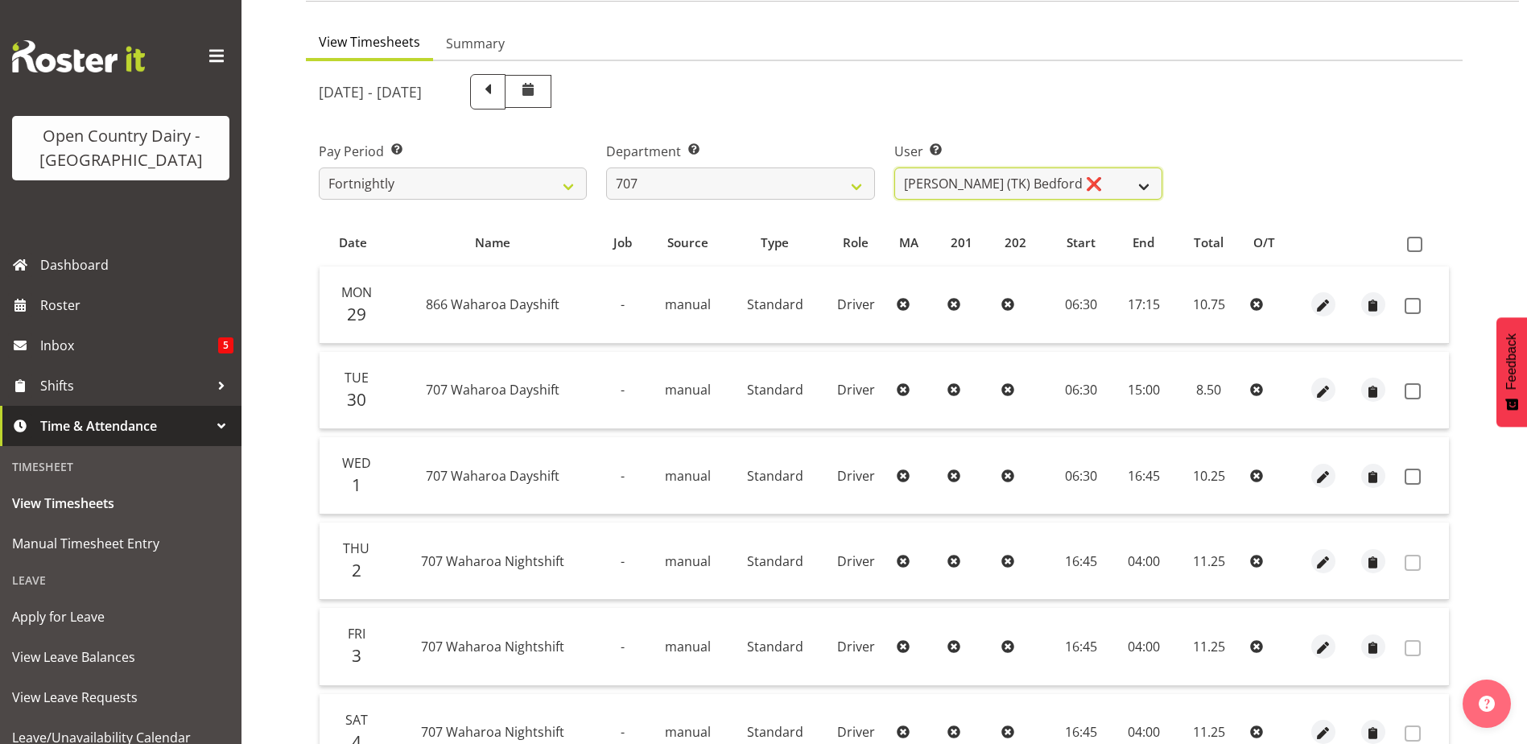
click at [1054, 184] on select "Alan (TK) Bedford ❌ David Foote (Junior) ❌ Mike Madden ❌" at bounding box center [1028, 183] width 268 height 32
click at [894, 167] on select "Alan (TK) Bedford ❌ David Foote (Junior) ❌ Mike Madden ❌" at bounding box center [1028, 183] width 268 height 32
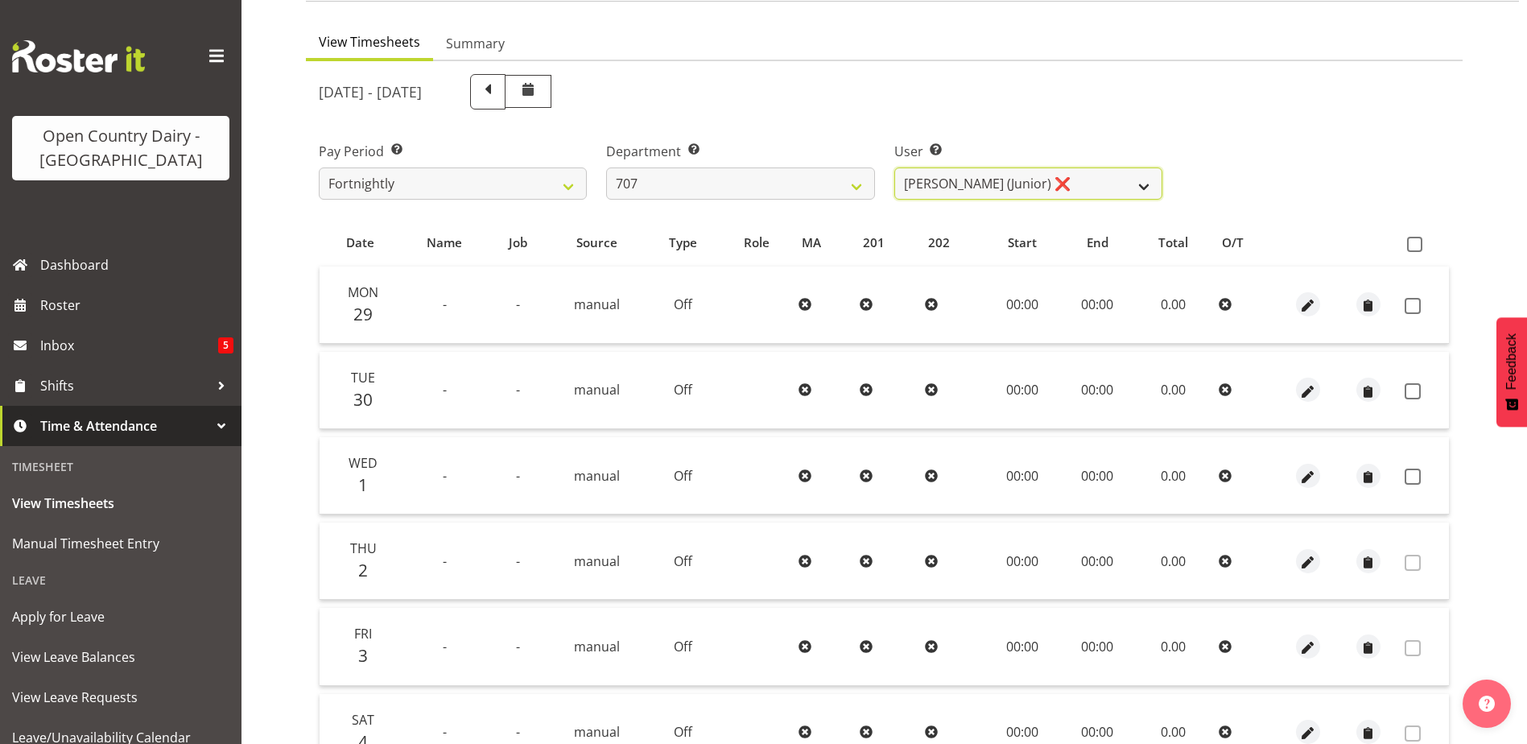
click at [995, 188] on select "Alan (TK) Bedford ❌ David Foote (Junior) ❌ Mike Madden ❌" at bounding box center [1028, 183] width 268 height 32
select select "8161"
click at [894, 167] on select "Alan (TK) Bedford ❌ David Foote (Junior) ❌ Mike Madden ❌" at bounding box center [1028, 183] width 268 height 32
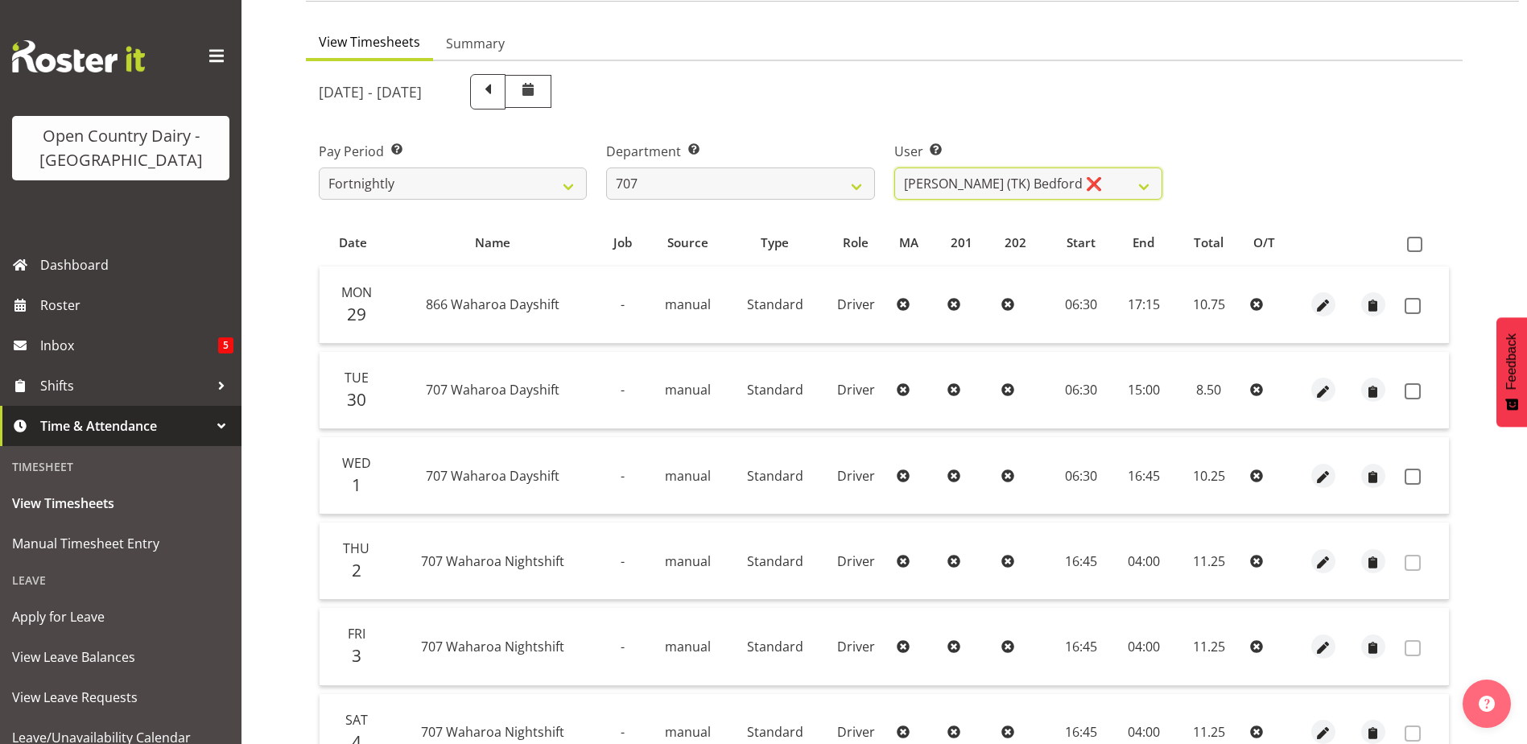
scroll to position [215, 0]
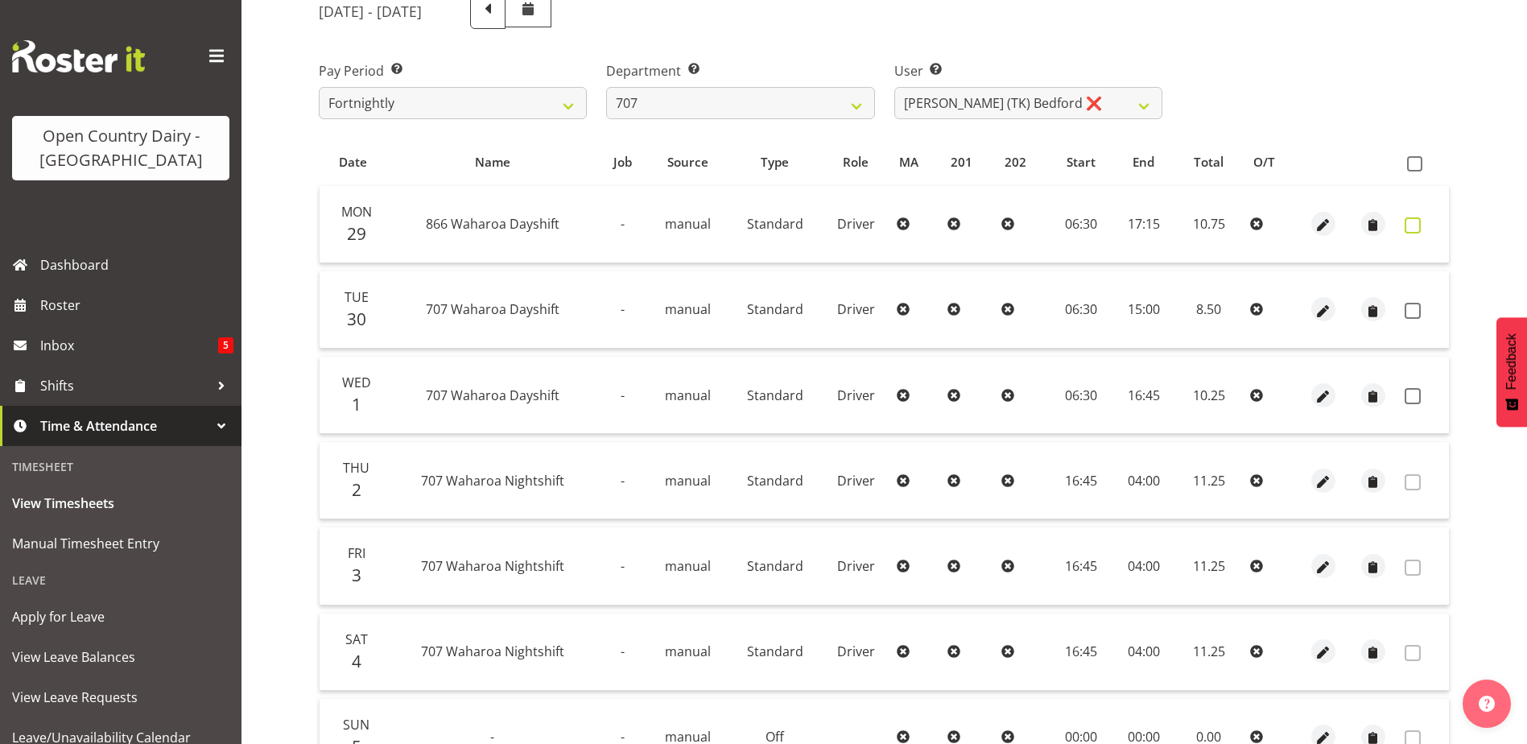
click at [1407, 226] on span at bounding box center [1413, 225] width 16 height 16
checkbox input "true"
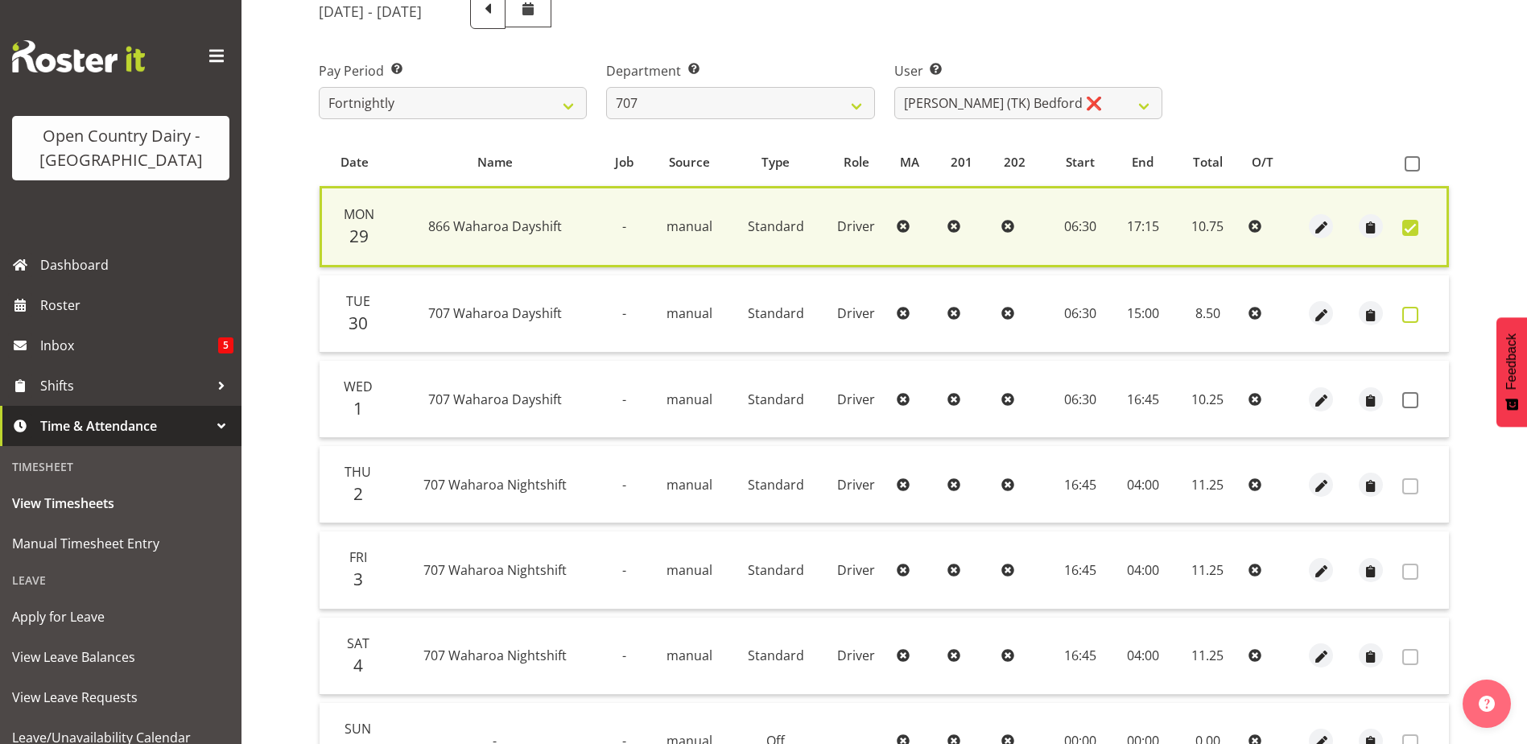
click at [1406, 316] on span at bounding box center [1410, 315] width 16 height 16
checkbox input "true"
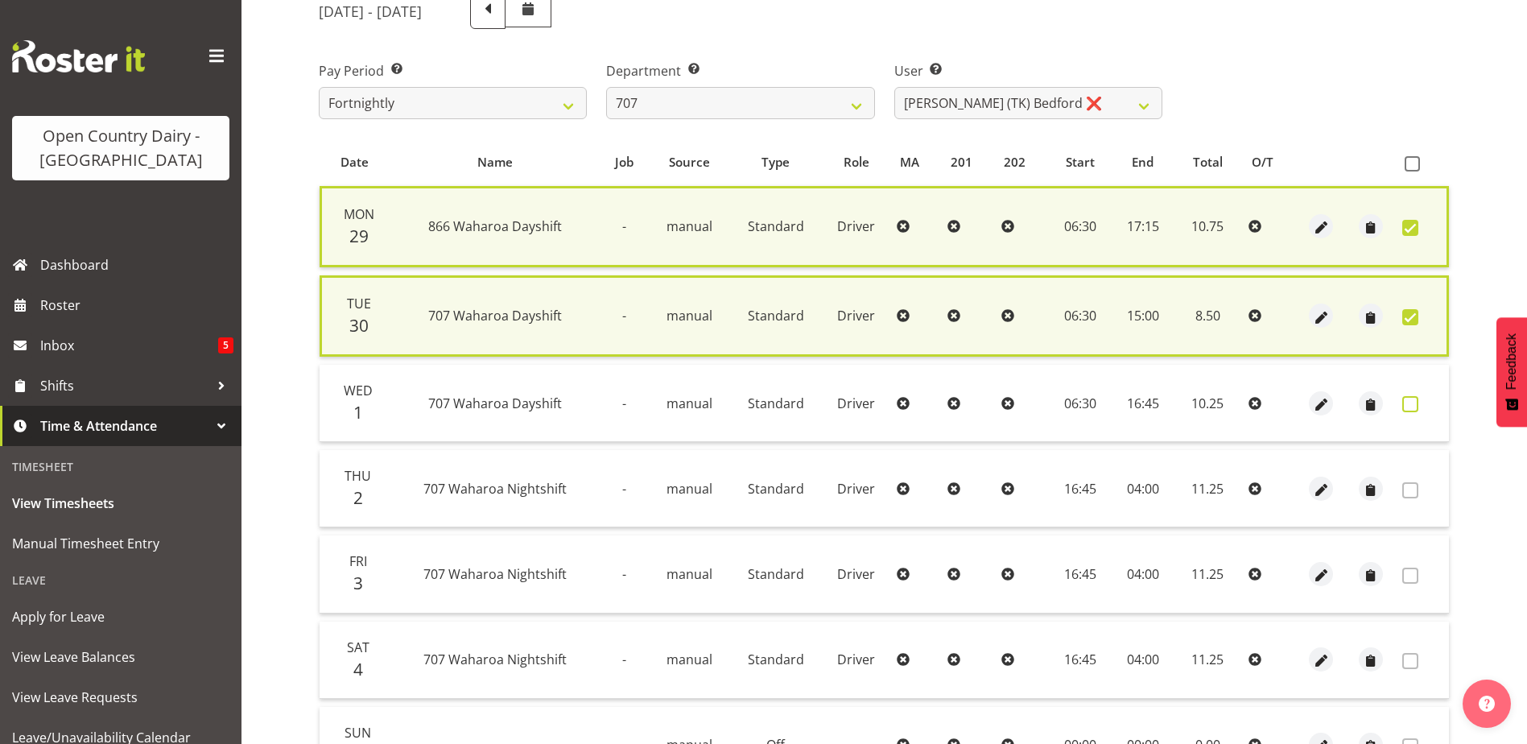
click at [1413, 401] on span at bounding box center [1410, 404] width 16 height 16
checkbox input "true"
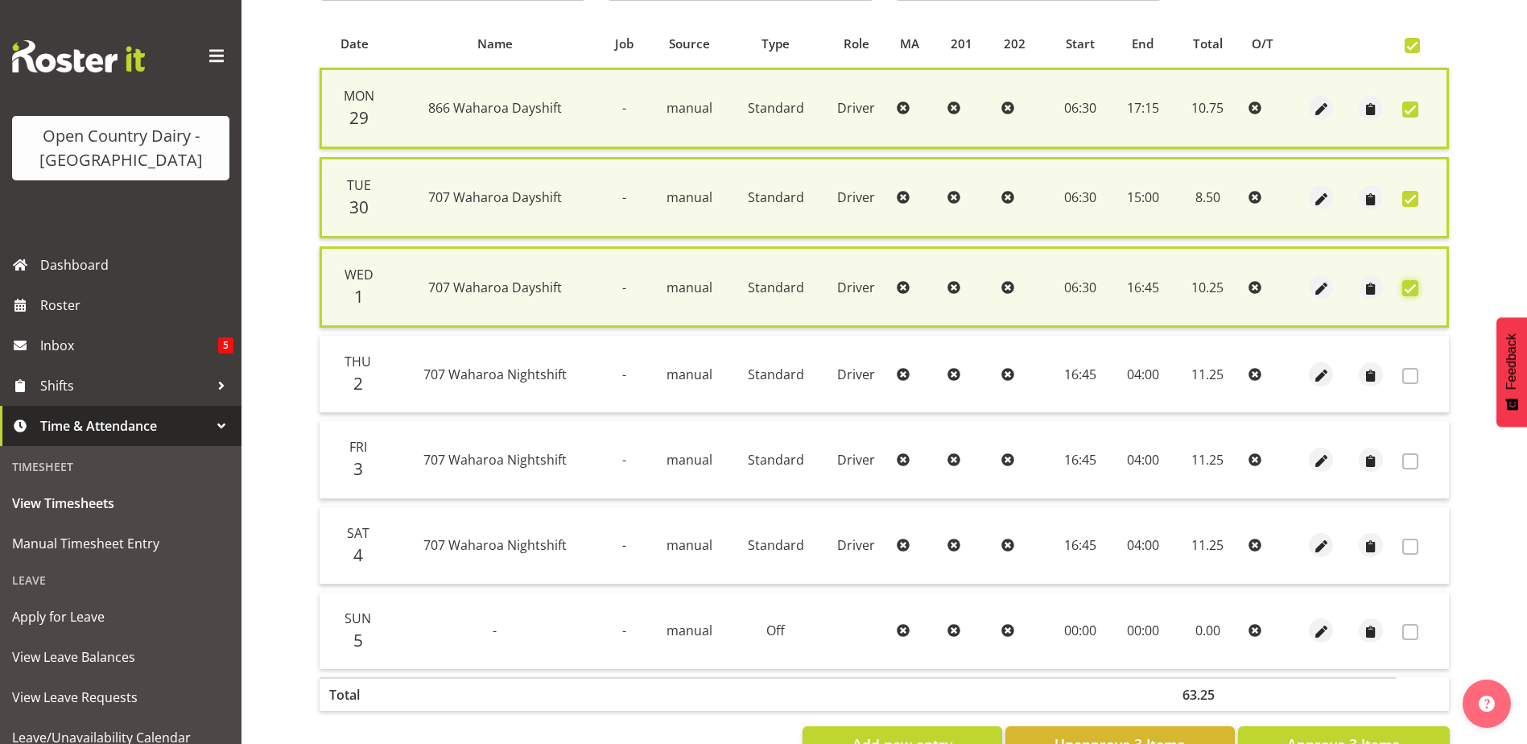
scroll to position [388, 0]
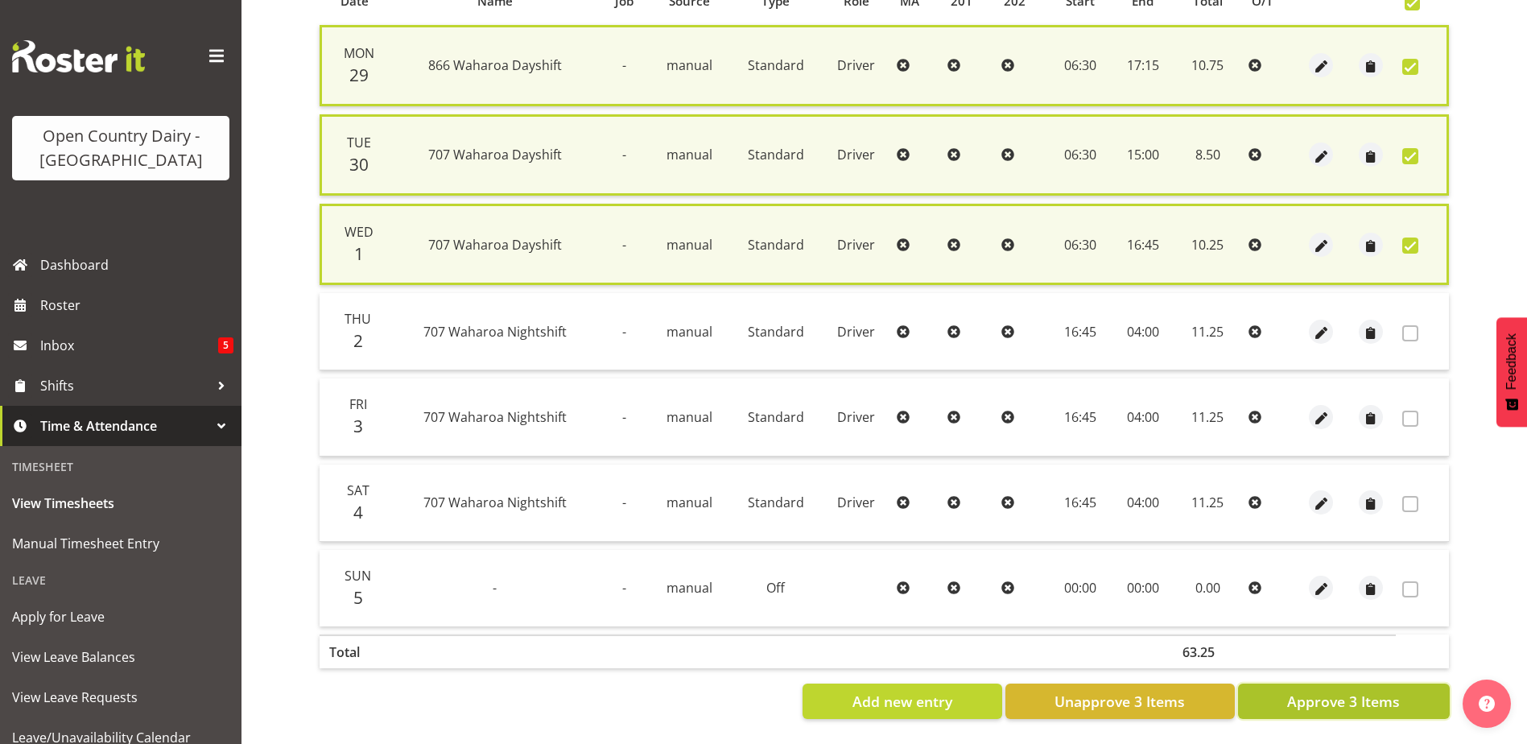
click at [1350, 691] on span "Approve 3 Items" at bounding box center [1343, 701] width 113 height 21
checkbox input "false"
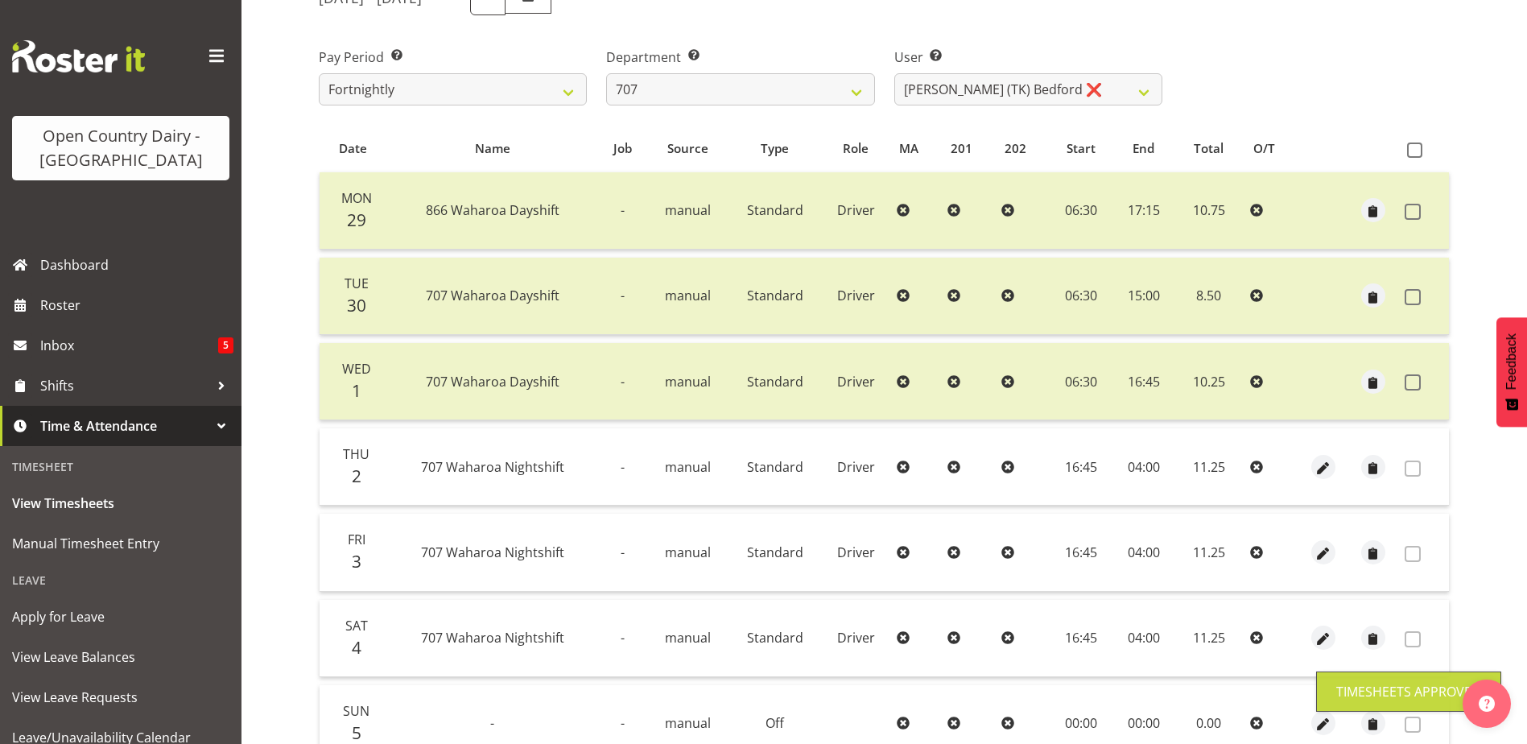
scroll to position [134, 0]
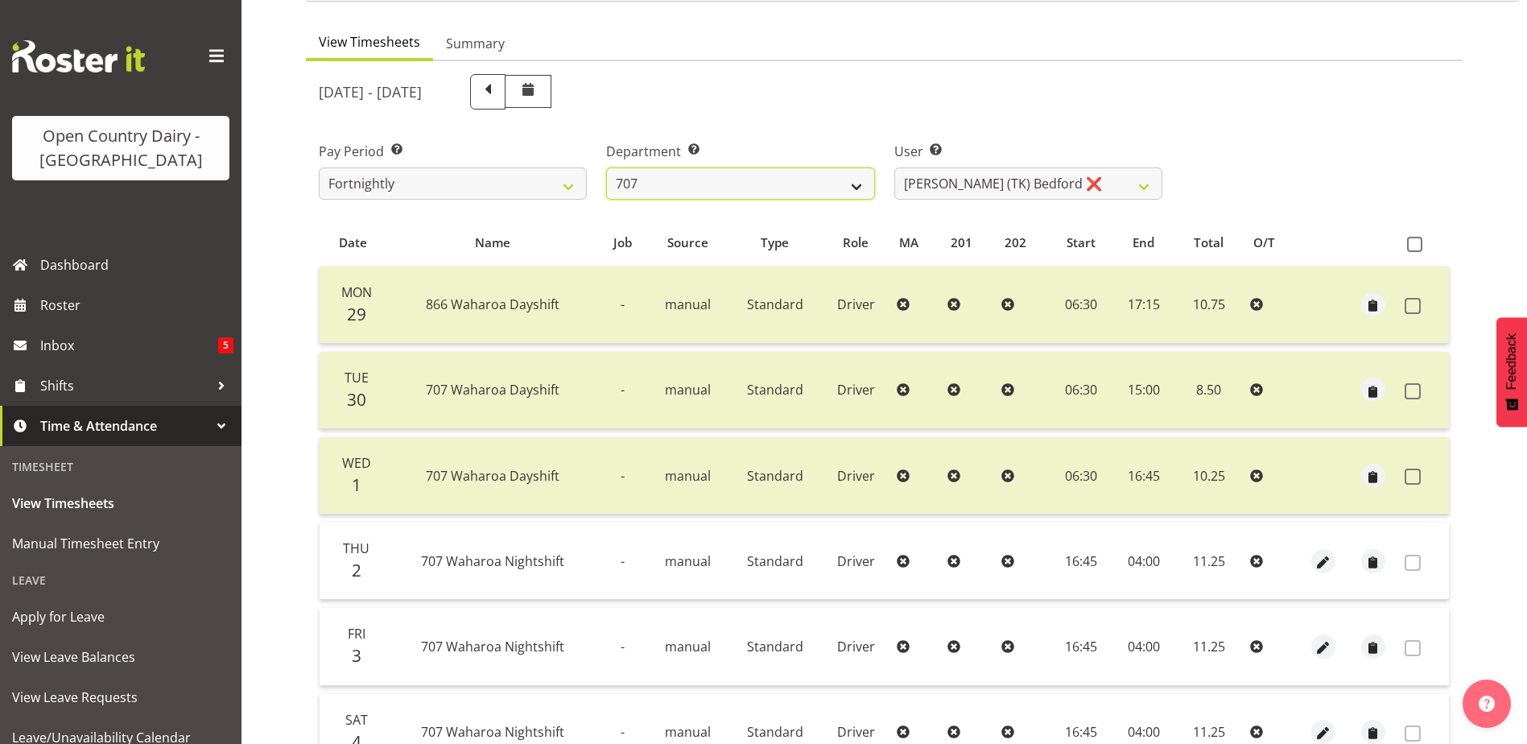
click at [697, 191] on select "701 702 703 704 705 706 707 708 709 710 711 712 713 714 715 716 717 718 719 720" at bounding box center [740, 183] width 268 height 32
select select "762"
click at [606, 167] on select "701 702 703 704 705 706 707 708 709 710 711 712 713 714 715 716 717 718 719 720" at bounding box center [740, 183] width 268 height 32
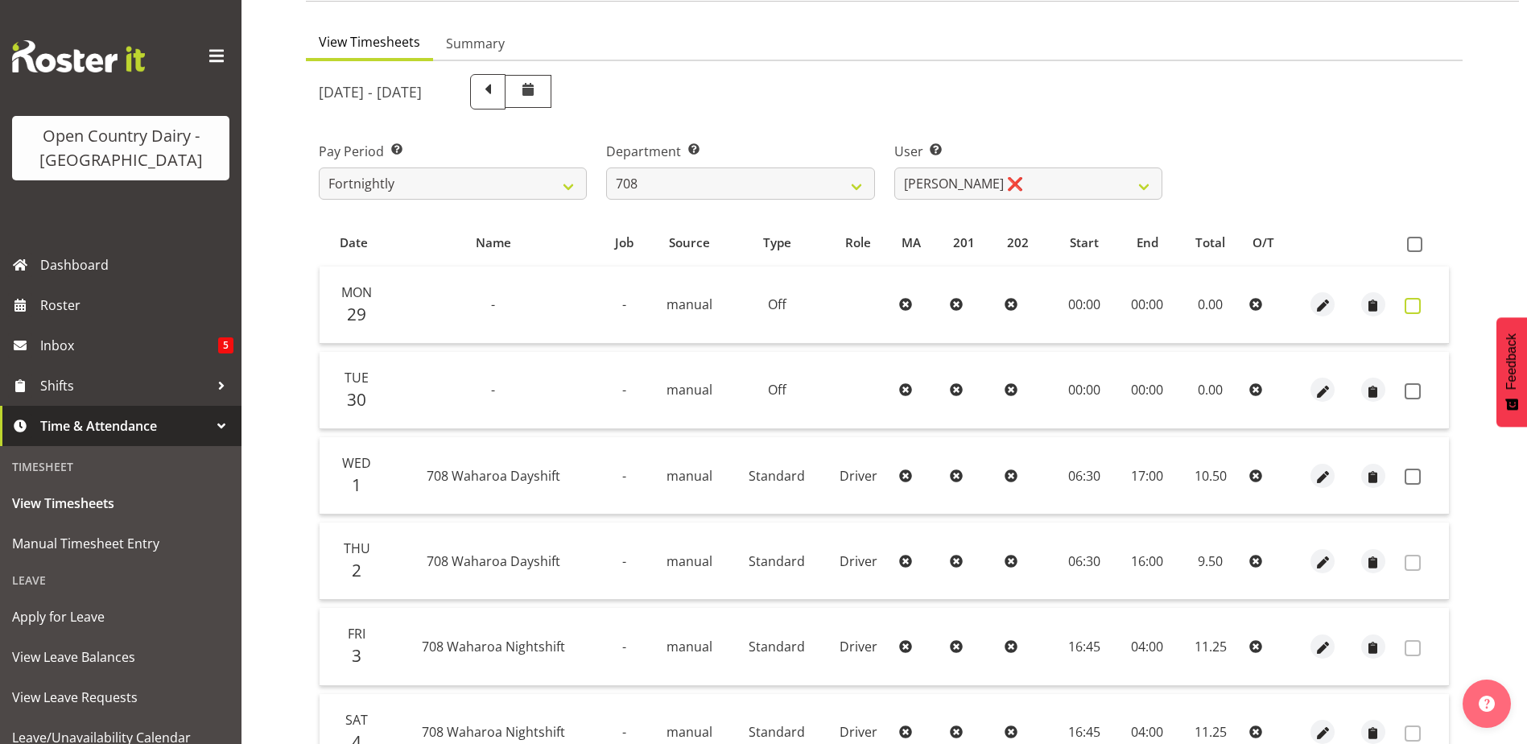
click at [1411, 299] on span at bounding box center [1413, 306] width 16 height 16
checkbox input "true"
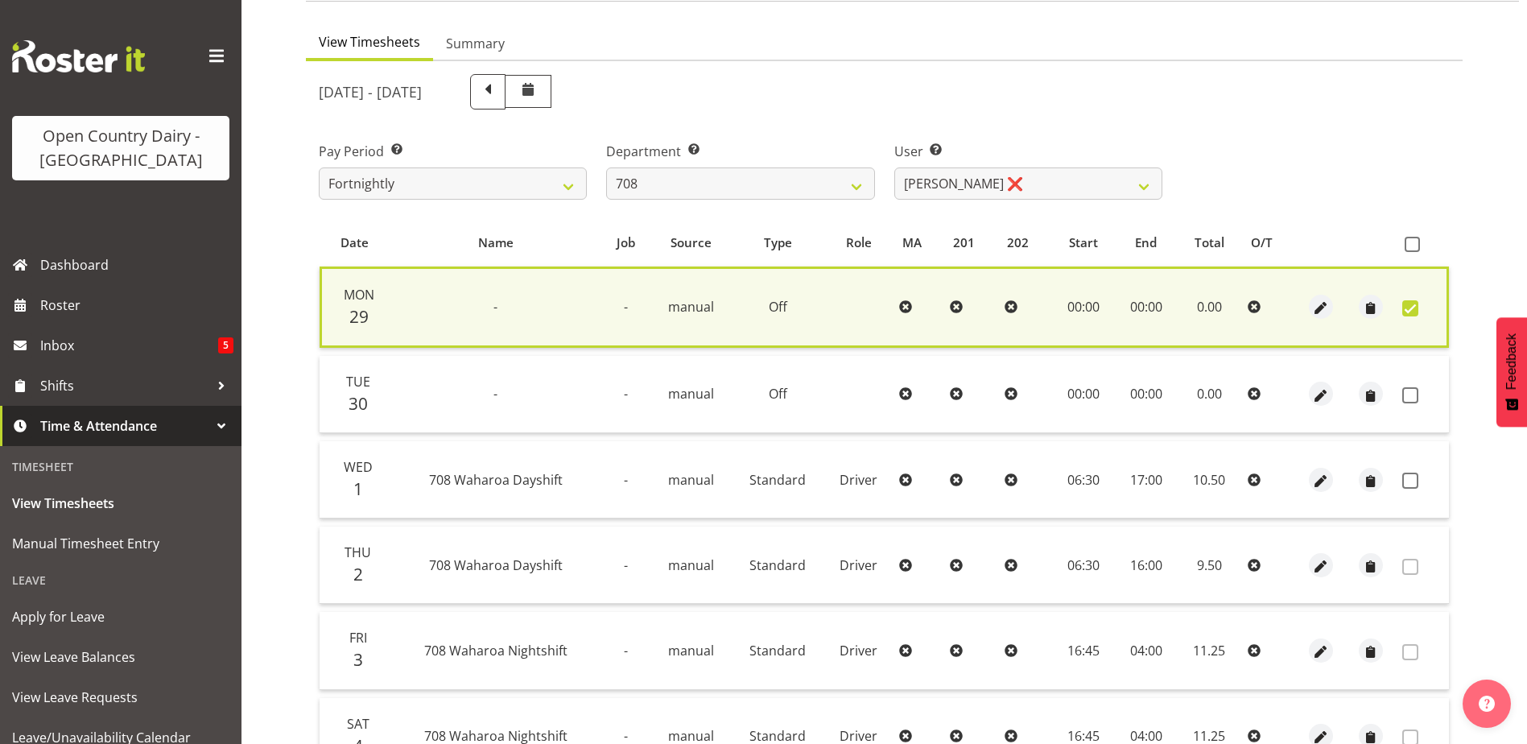
drag, startPoint x: 1409, startPoint y: 397, endPoint x: 1409, endPoint y: 412, distance: 15.3
click at [1409, 397] on span at bounding box center [1410, 395] width 16 height 16
checkbox input "true"
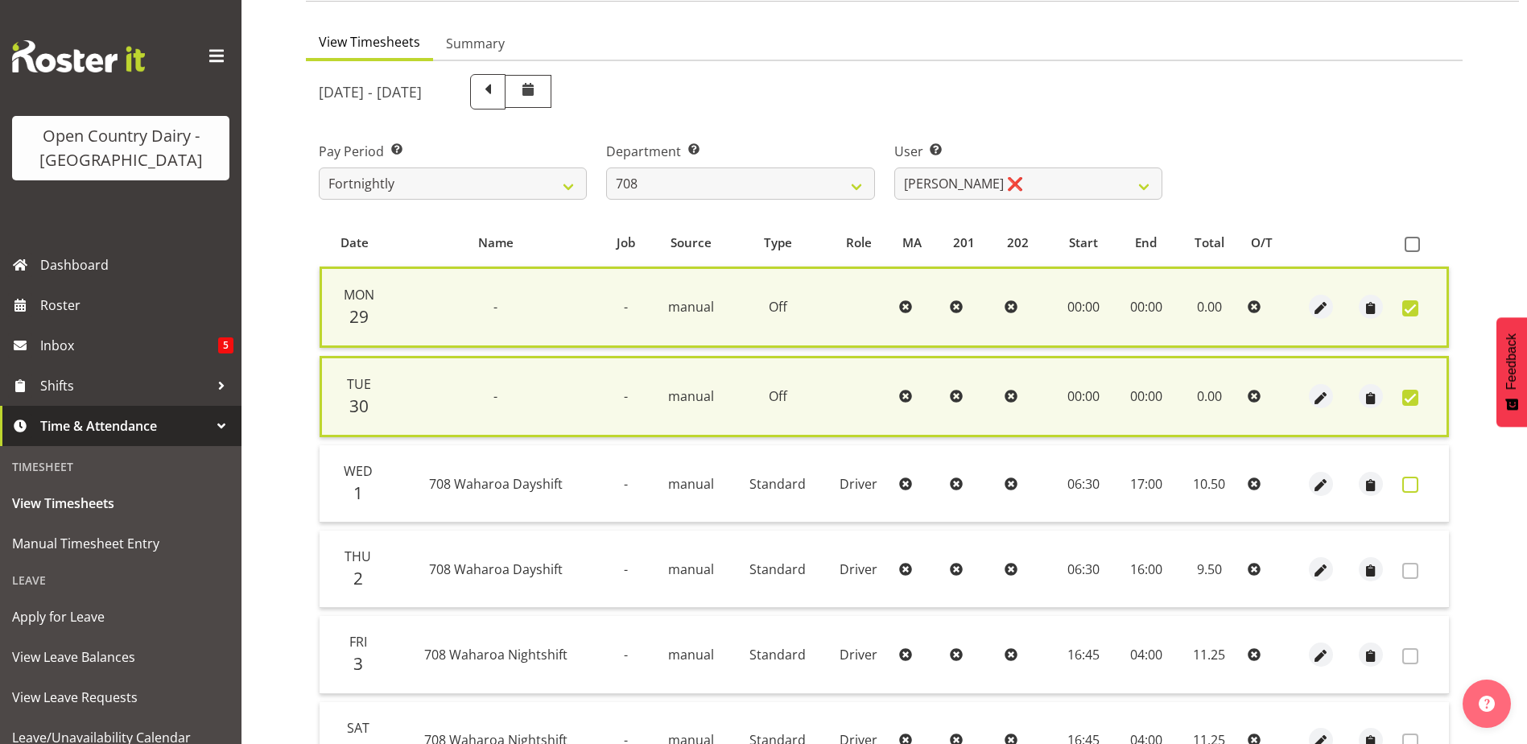
click at [1412, 481] on span at bounding box center [1410, 484] width 16 height 16
checkbox input "true"
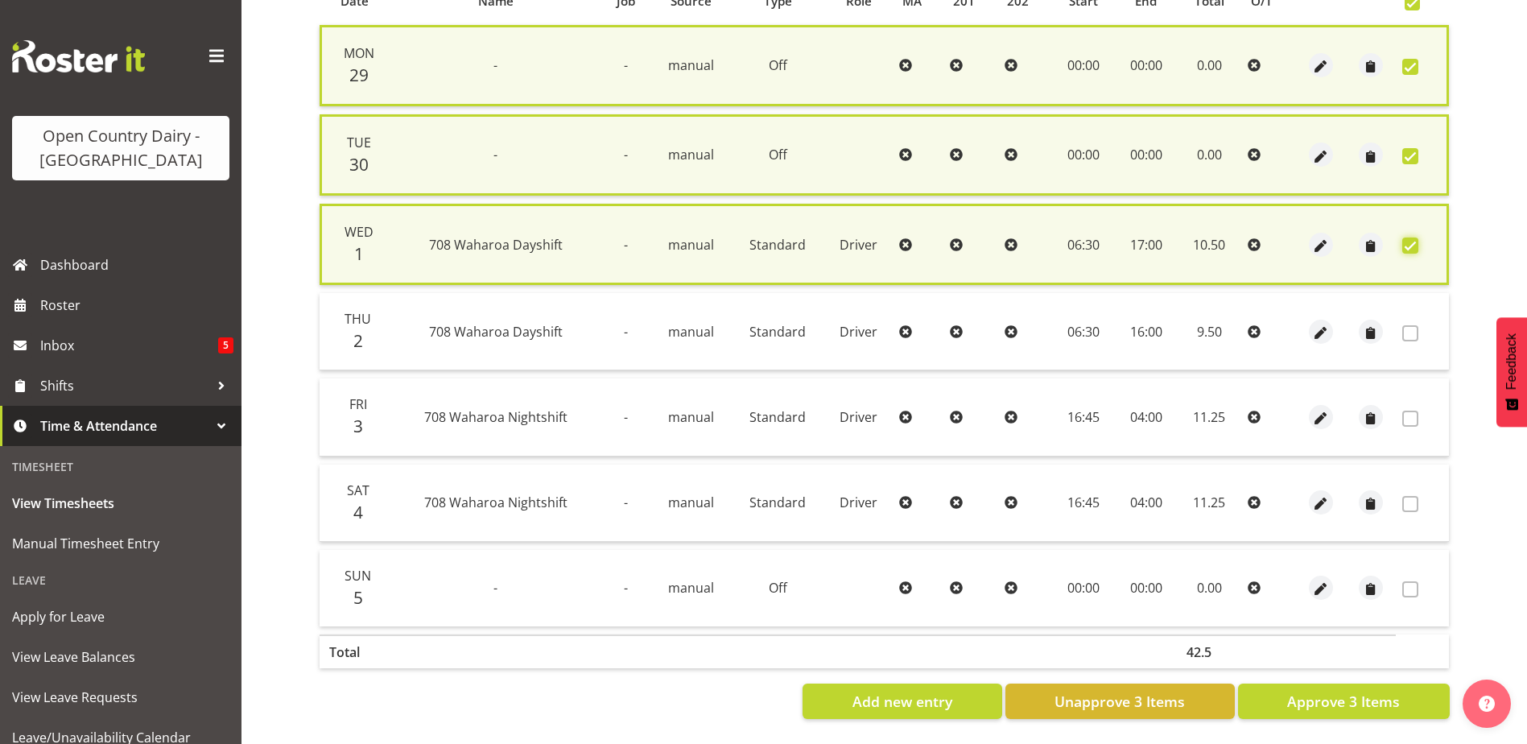
scroll to position [388, 0]
click at [1320, 691] on span "Approve 3 Items" at bounding box center [1343, 701] width 113 height 21
checkbox input "false"
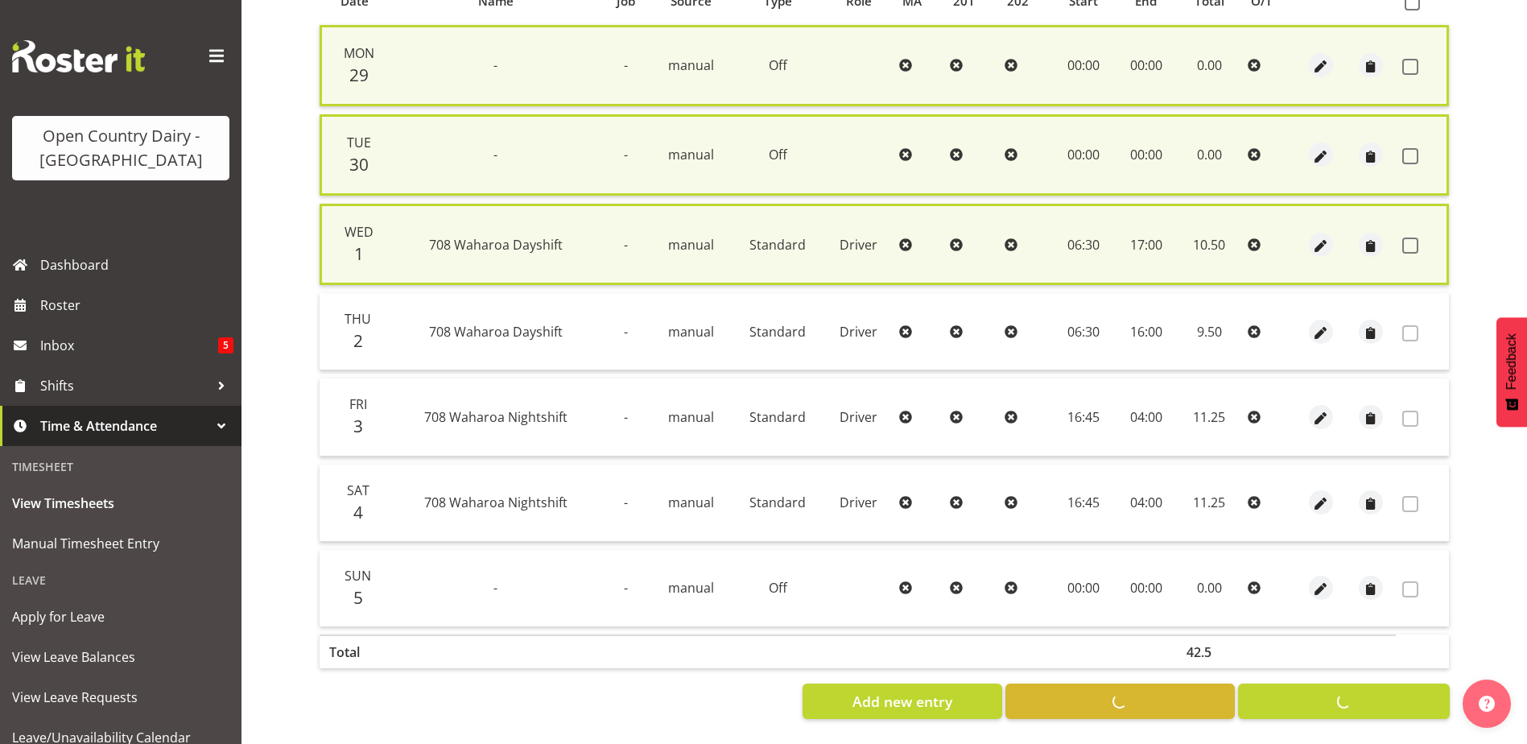
checkbox input "false"
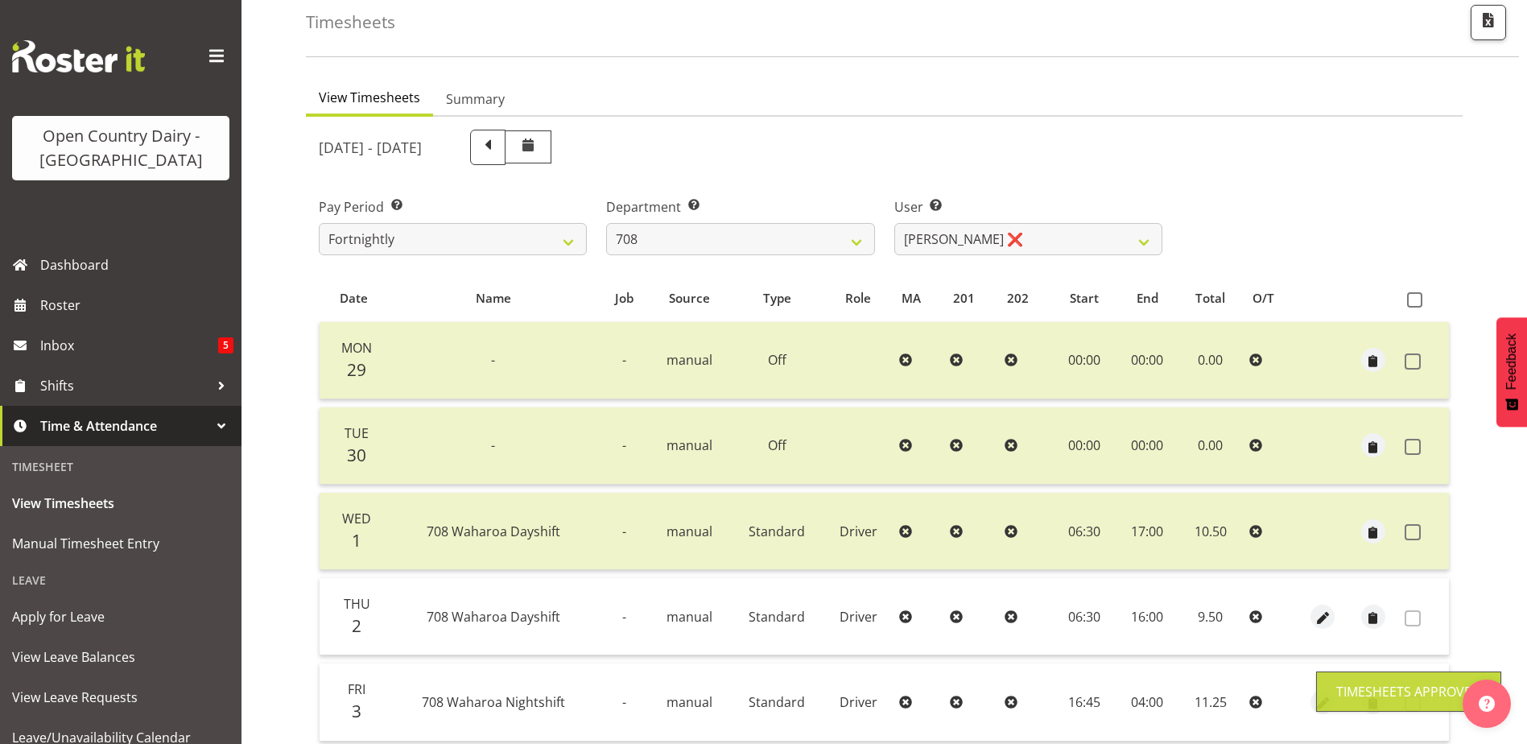
scroll to position [54, 0]
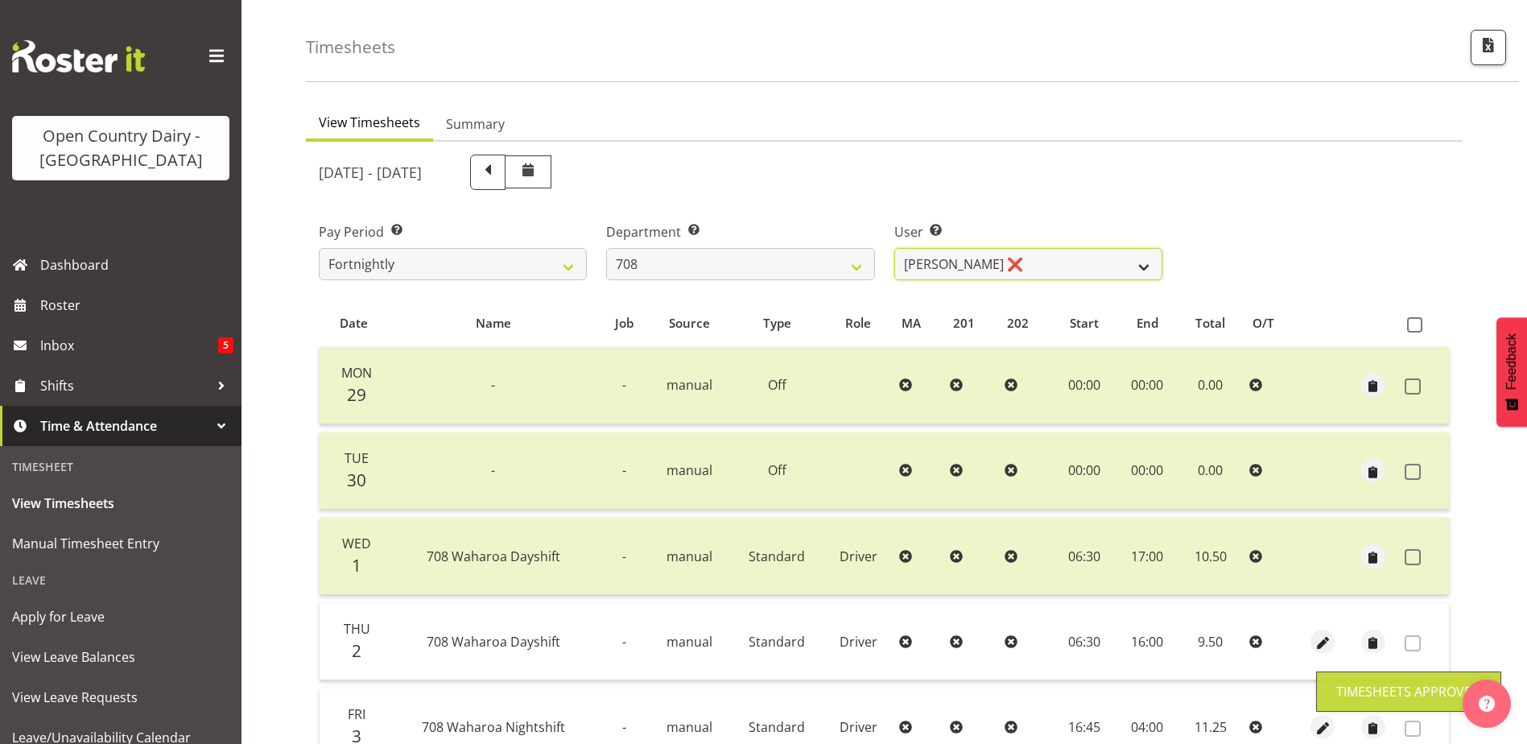
click at [1026, 269] on select "David Foote ❌ Mark Himiona ❌" at bounding box center [1028, 264] width 268 height 32
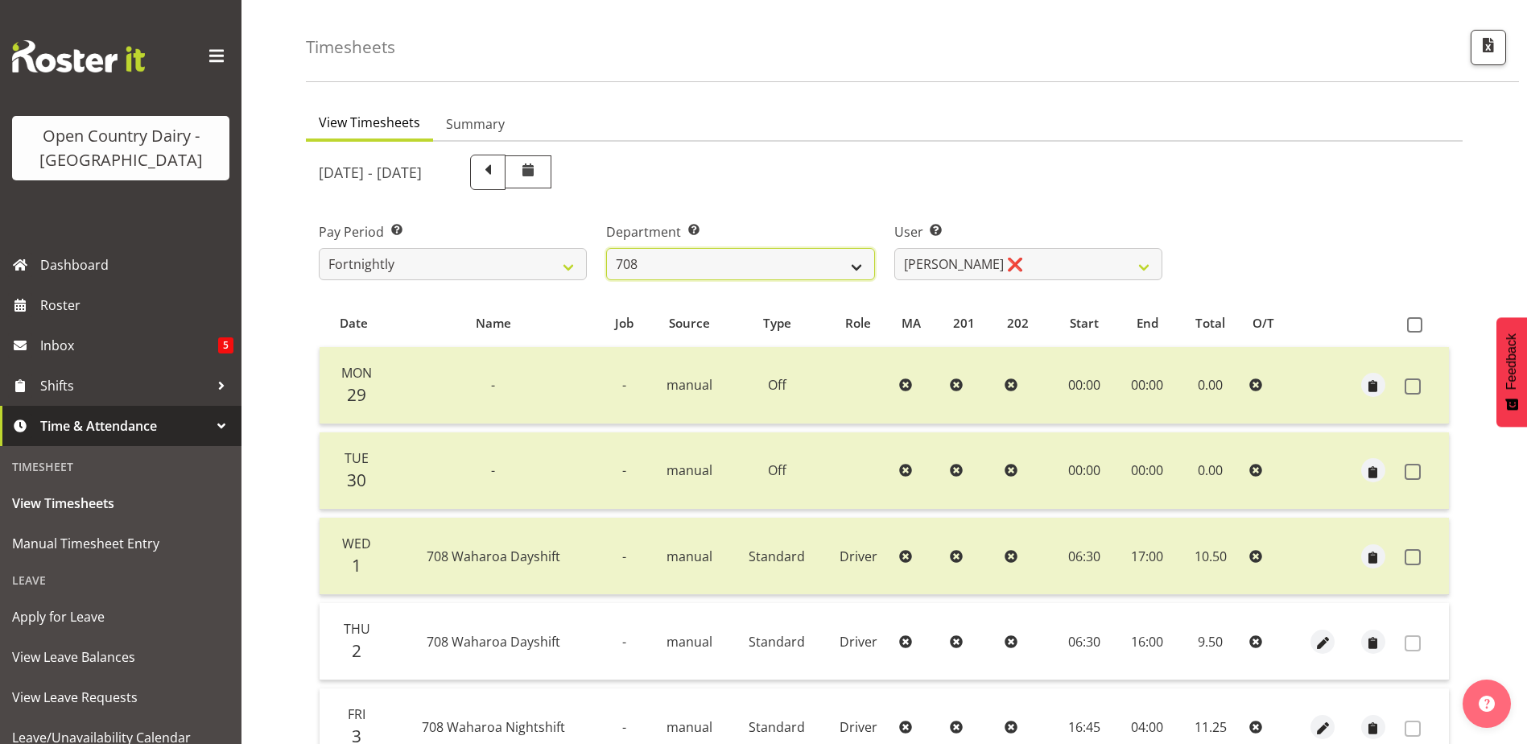
click at [717, 261] on select "701 702 703 704 705 706 707 708 709 710 711 712 713 714 715 716 717 718 719 720" at bounding box center [740, 264] width 268 height 32
select select "735"
click at [606, 248] on select "701 702 703 704 705 706 707 708 709 710 711 712 713 714 715 716 717 718 719 720" at bounding box center [740, 264] width 268 height 32
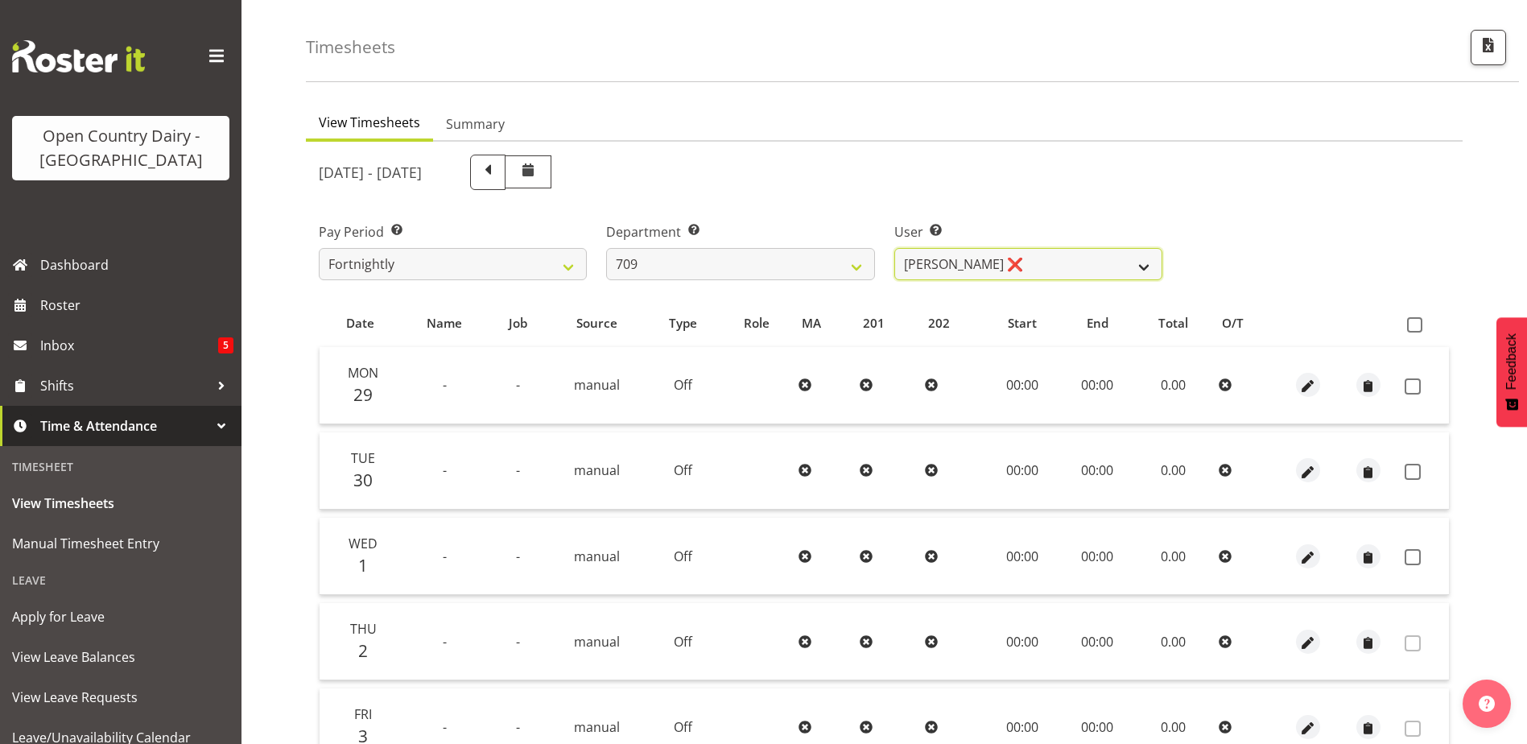
click at [965, 268] on select "Alex Barclay ❌ Craig Knudsen ❌ Jaswant Singh ❌ Ross Cook ❌" at bounding box center [1028, 264] width 268 height 32
select select "9989"
click at [894, 248] on select "Alex Barclay ❌ Craig Knudsen ❌ Jaswant Singh ❌ Ross Cook ❌" at bounding box center [1028, 264] width 268 height 32
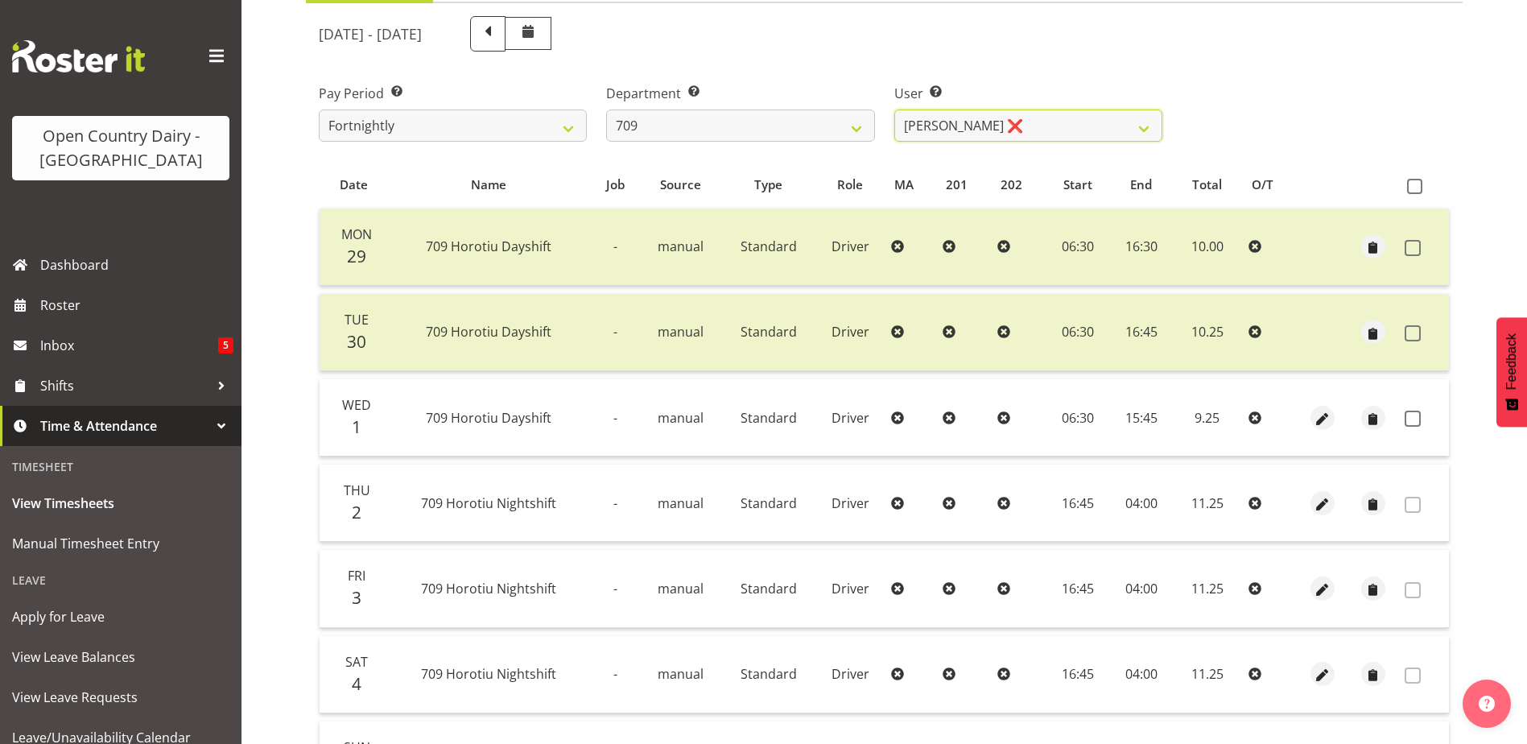
scroll to position [215, 0]
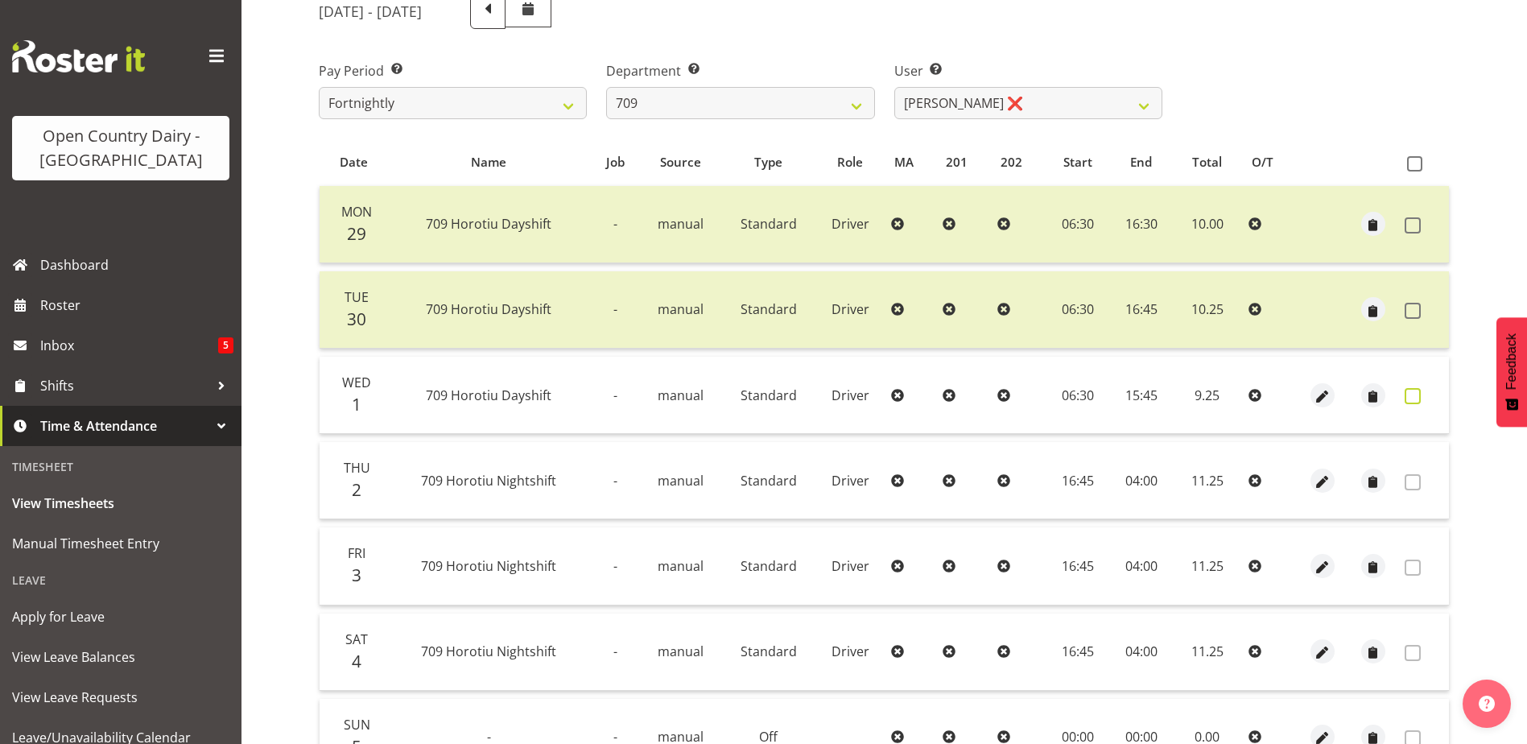
click at [1409, 391] on span at bounding box center [1413, 396] width 16 height 16
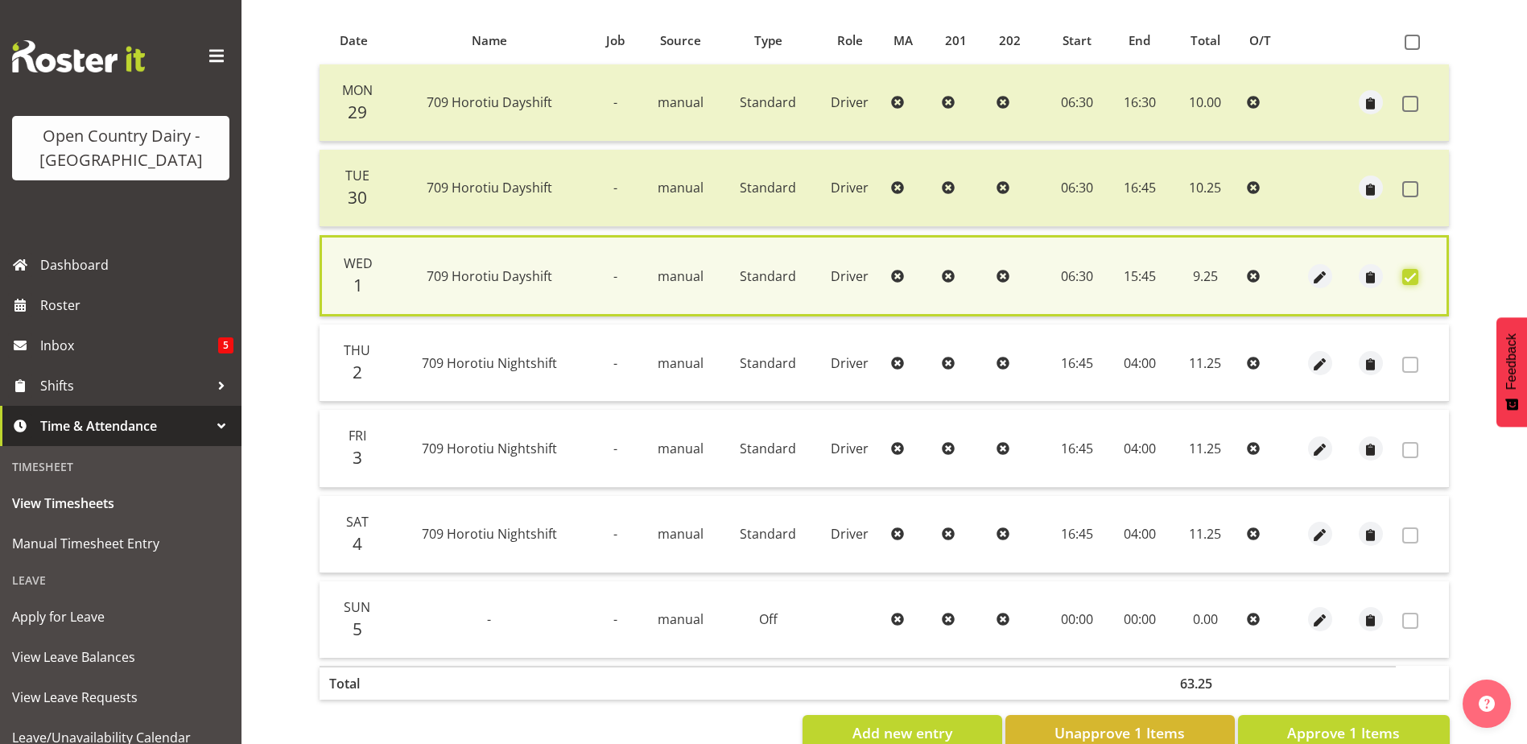
scroll to position [380, 0]
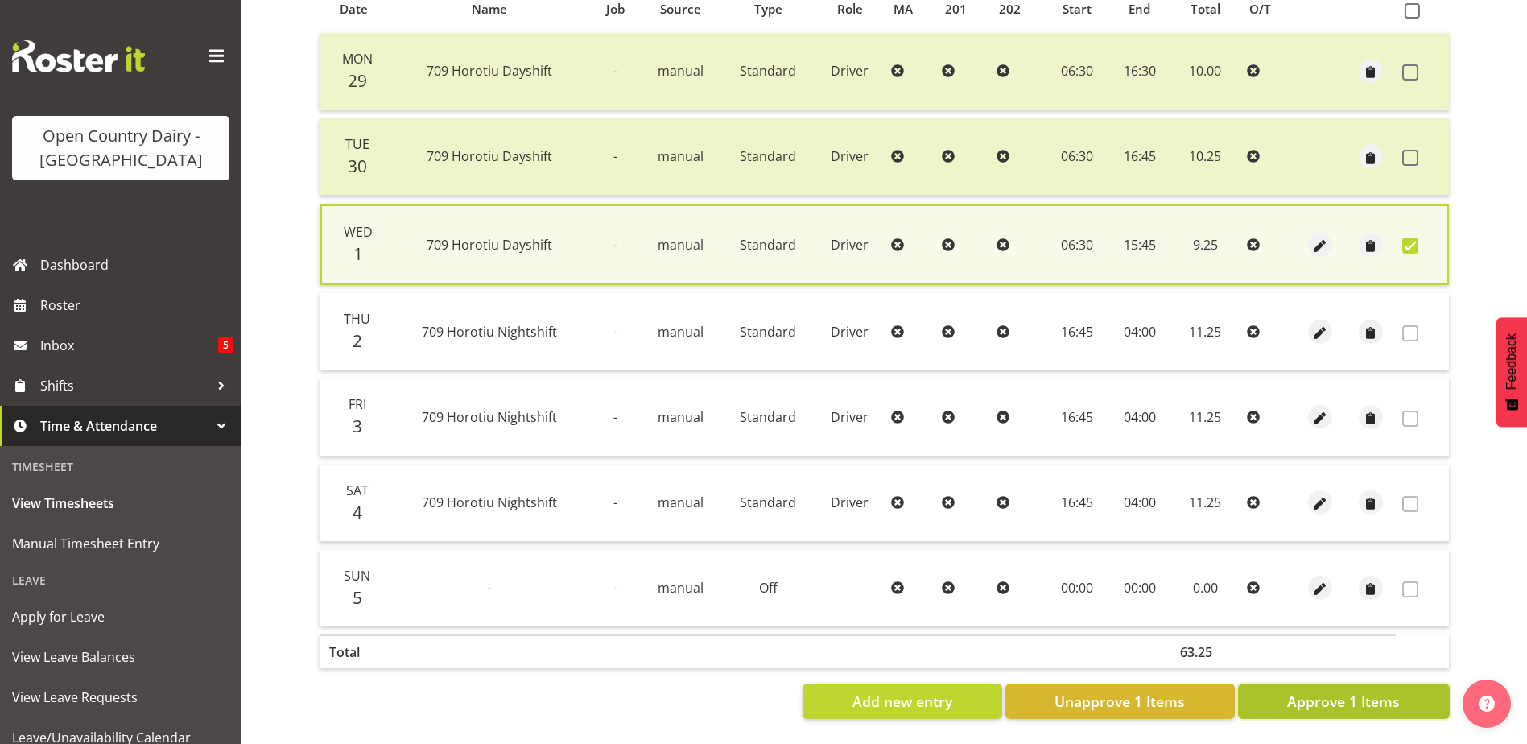
click at [1372, 691] on span "Approve 1 Items" at bounding box center [1343, 701] width 113 height 21
checkbox input "false"
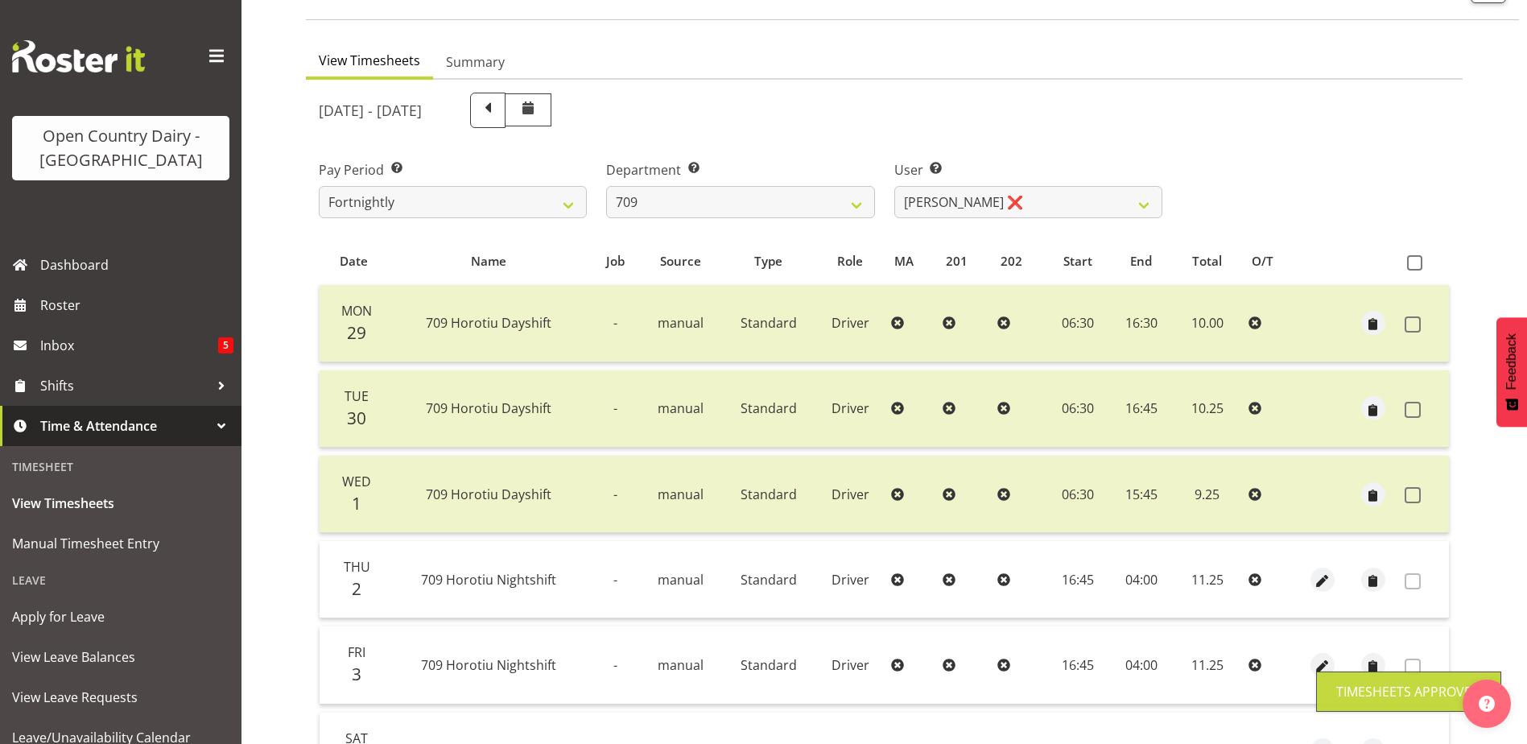
scroll to position [54, 0]
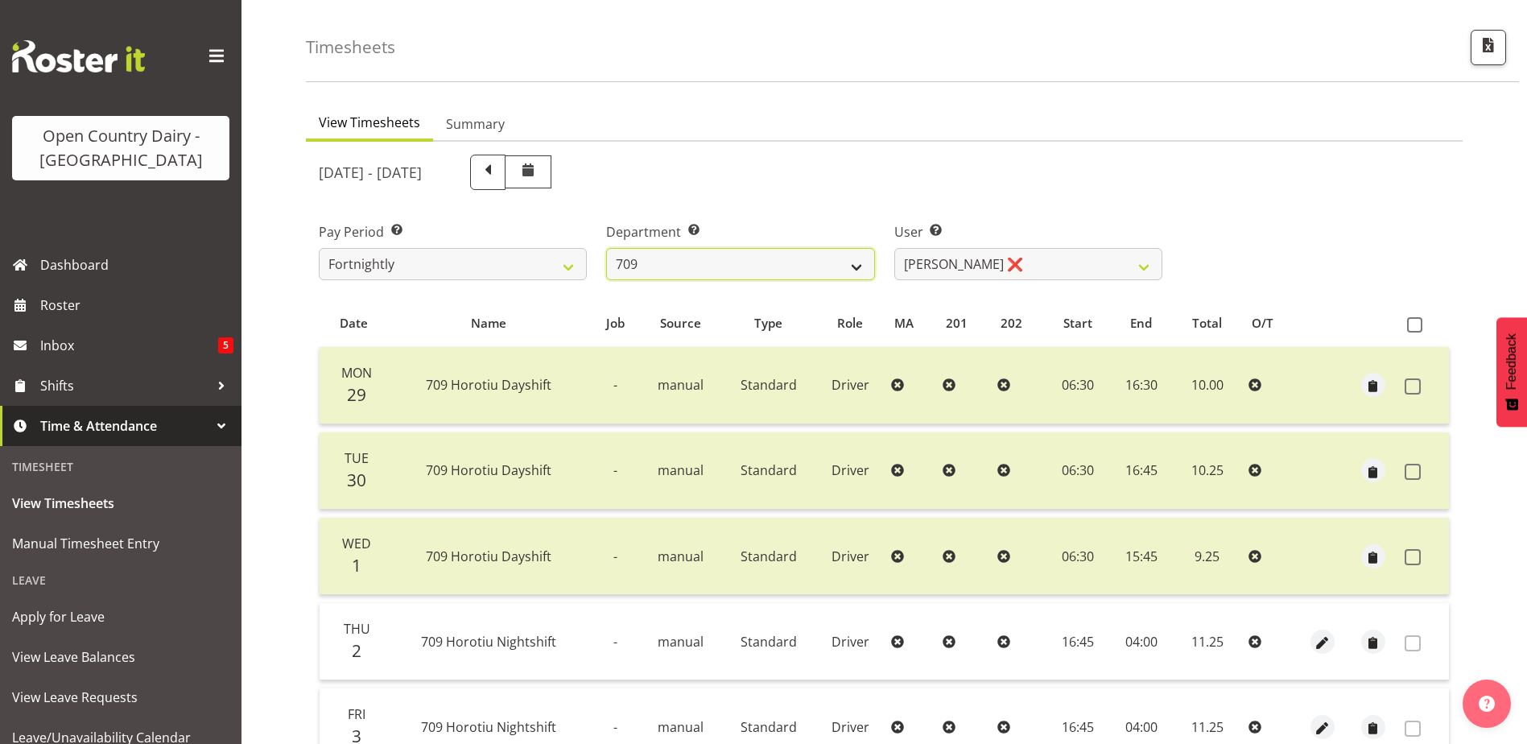
click at [763, 270] on select "701 702 703 704 705 706 707 708 709 710 711 712 713 714 715 716 717 718 719 720" at bounding box center [740, 264] width 268 height 32
select select "875"
click at [606, 248] on select "701 702 703 704 705 706 707 708 709 710 711 712 713 714 715 716 717 718 719 720" at bounding box center [740, 264] width 268 height 32
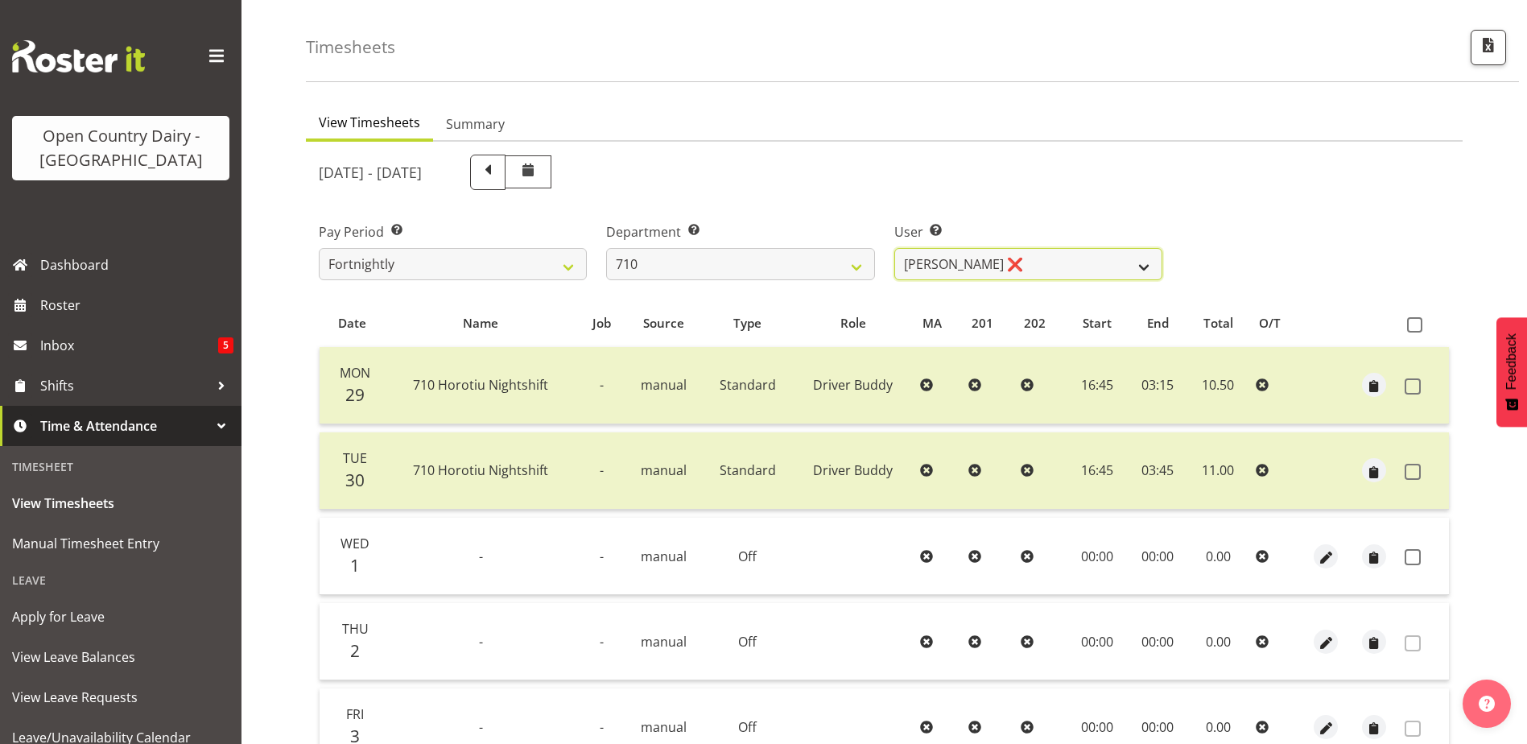
click at [1066, 261] on select "Dean Chapman ❌ George Megchelse ❌ Kris Gambhir ❌ Richie Epere ❌" at bounding box center [1028, 264] width 268 height 32
select select "10161"
click at [894, 248] on select "Dean Chapman ❌ George Megchelse ❌ Kris Gambhir ❌ Richie Epere ❌" at bounding box center [1028, 264] width 268 height 32
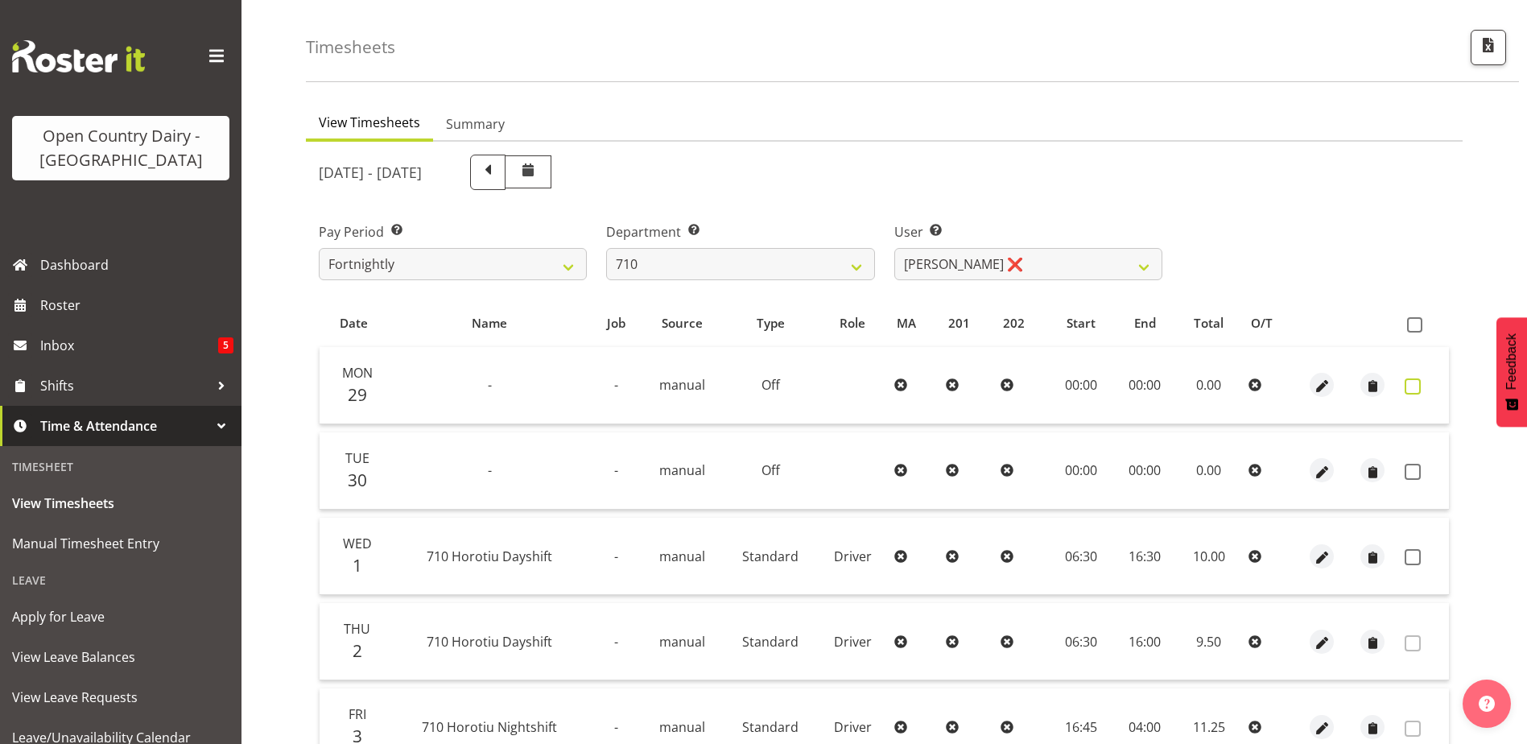
click at [1410, 385] on span at bounding box center [1413, 386] width 16 height 16
checkbox input "true"
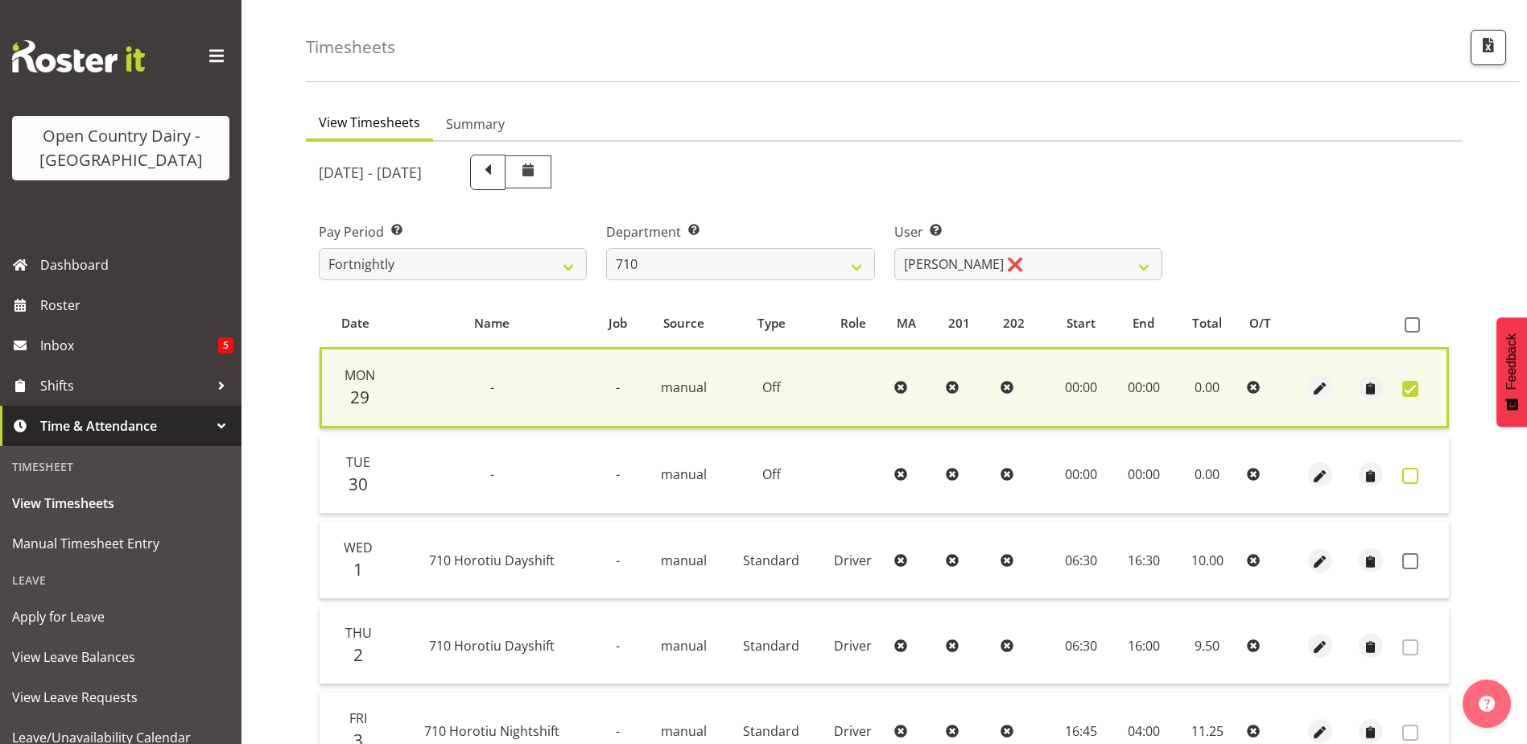
click at [1413, 472] on span at bounding box center [1410, 476] width 16 height 16
checkbox input "true"
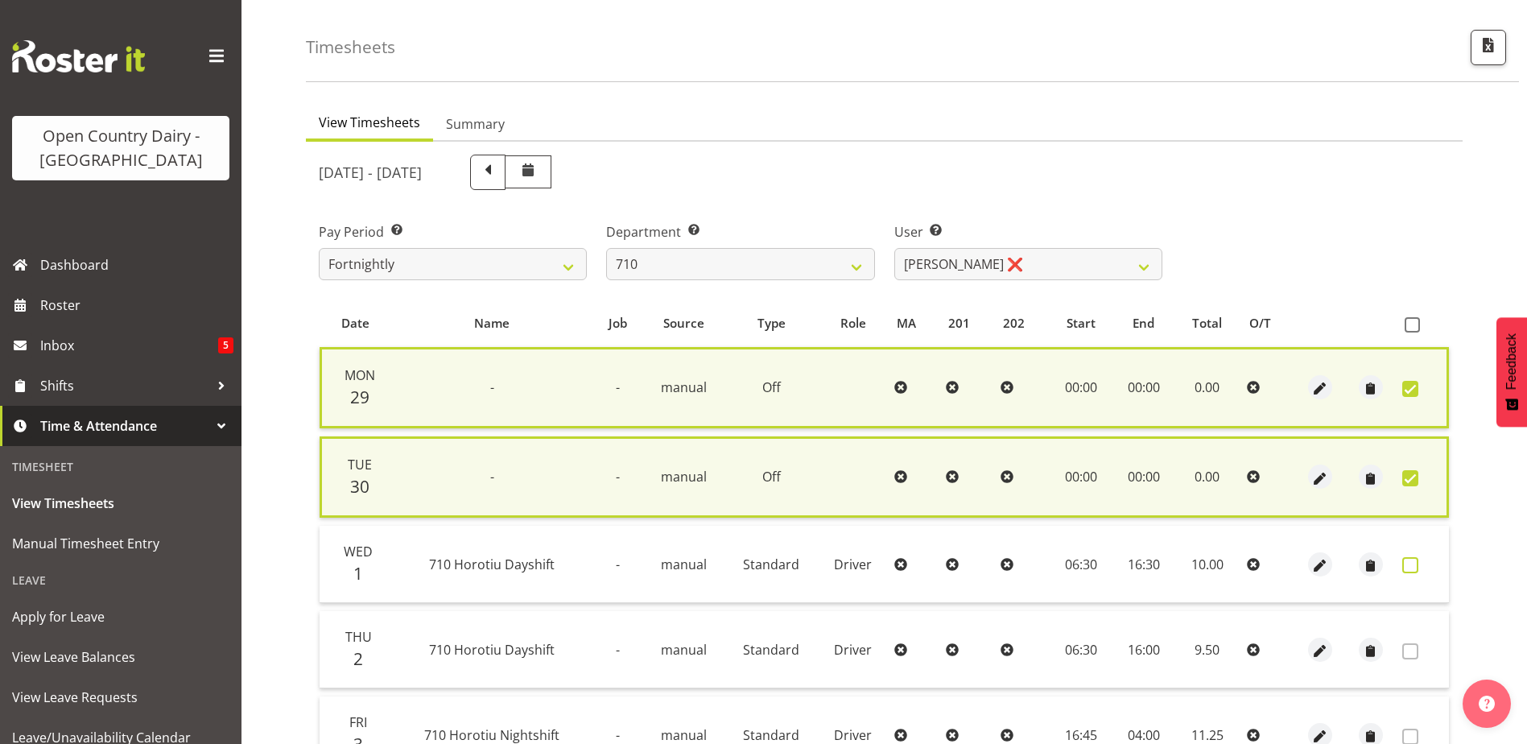
click at [1409, 565] on span at bounding box center [1410, 565] width 16 height 16
checkbox input "true"
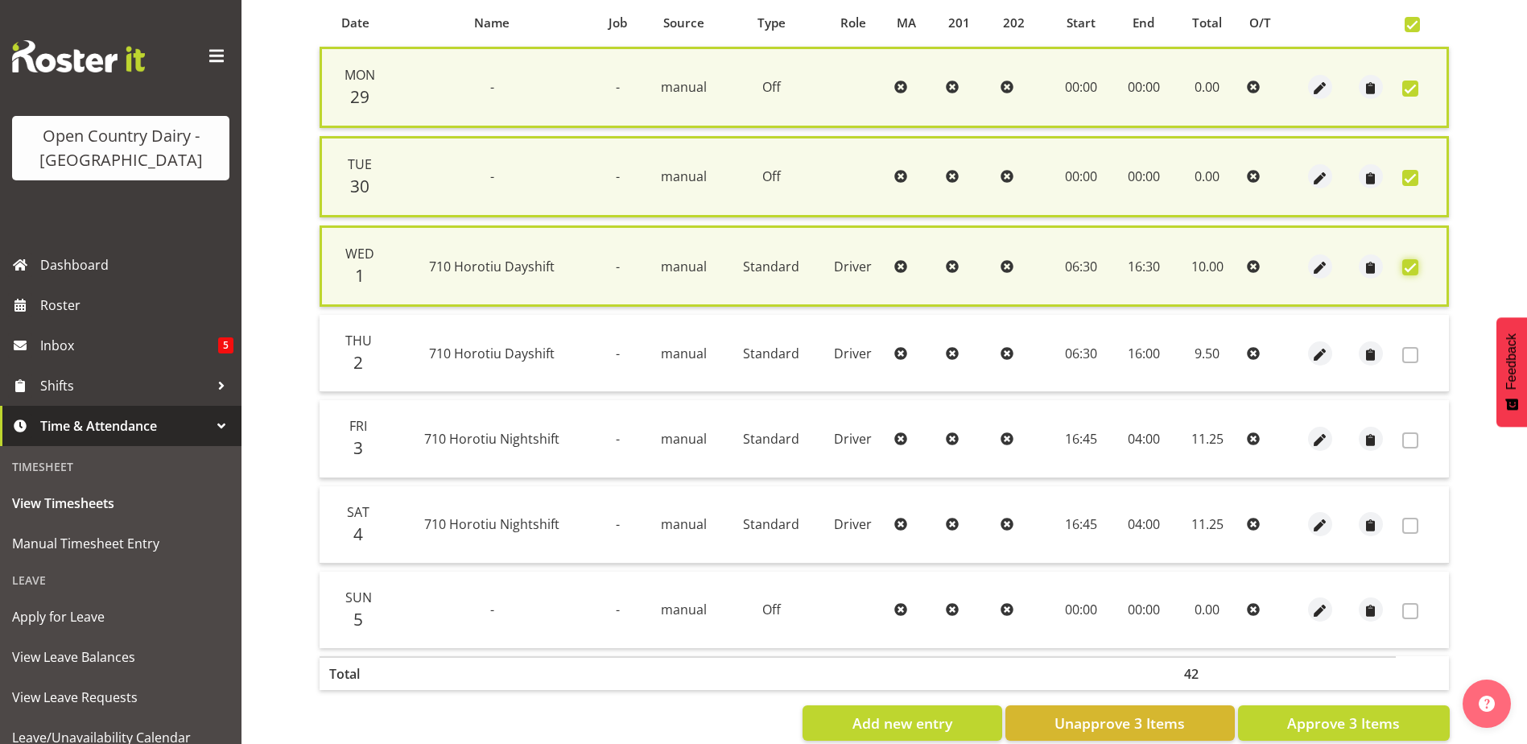
scroll to position [388, 0]
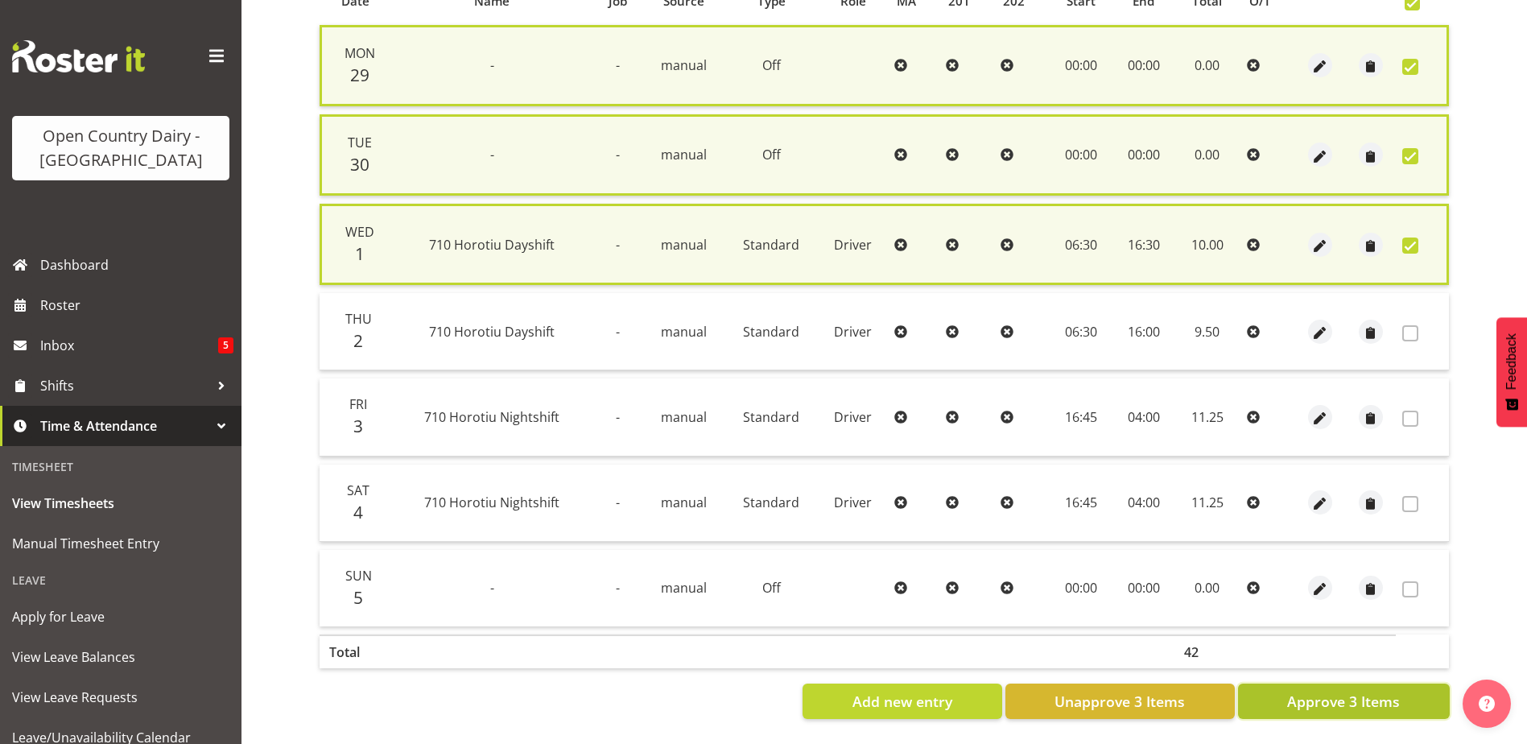
click at [1367, 691] on span "Approve 3 Items" at bounding box center [1343, 701] width 113 height 21
checkbox input "false"
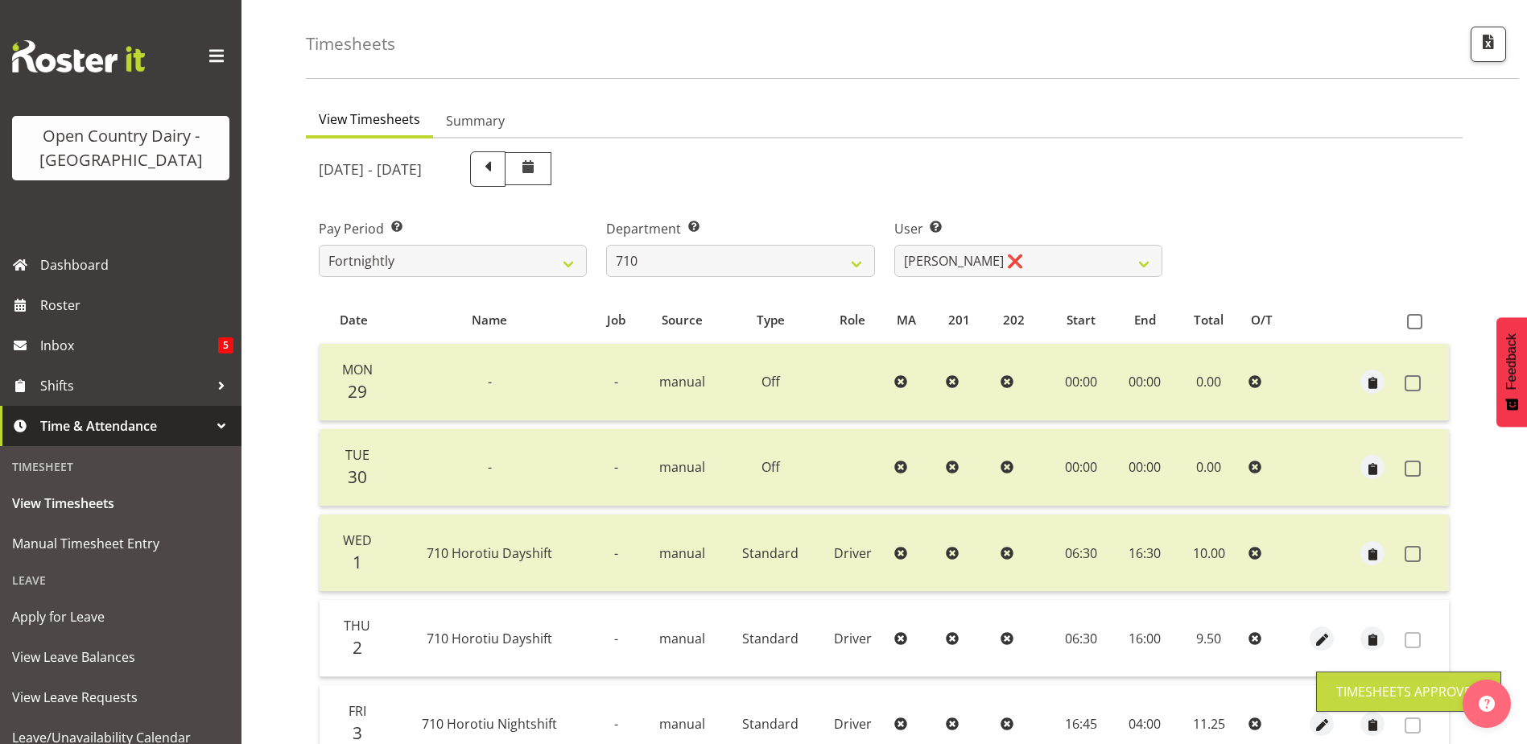
scroll to position [54, 0]
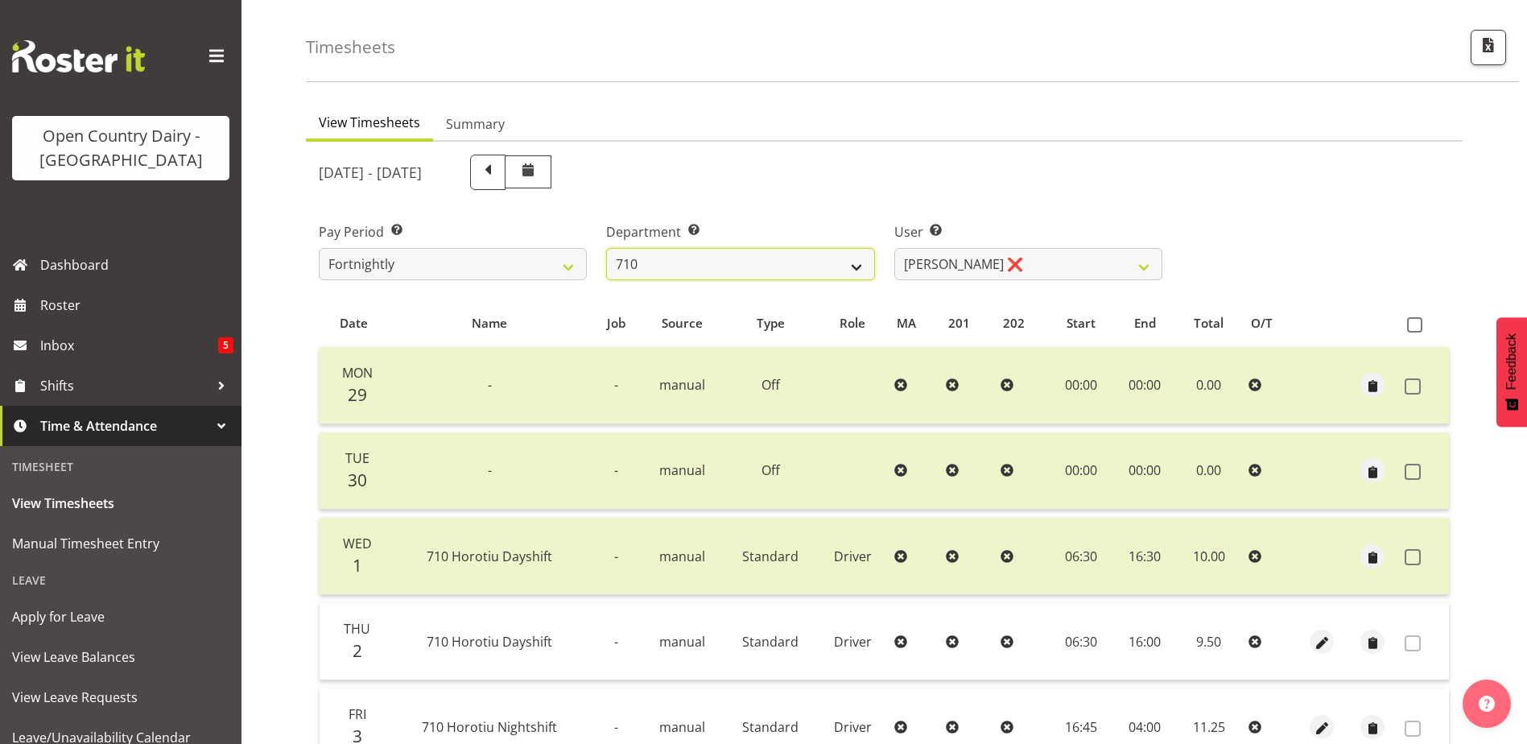
drag, startPoint x: 720, startPoint y: 264, endPoint x: 711, endPoint y: 265, distance: 9.7
click at [720, 264] on select "701 702 703 704 705 706 707 708 709 710 711 712 713 714 715 716 717 718 719 720" at bounding box center [740, 264] width 268 height 32
select select "832"
click at [606, 248] on select "701 702 703 704 705 706 707 708 709 710 711 712 713 714 715 716 717 718 719 720" at bounding box center [740, 264] width 268 height 32
select select "8167"
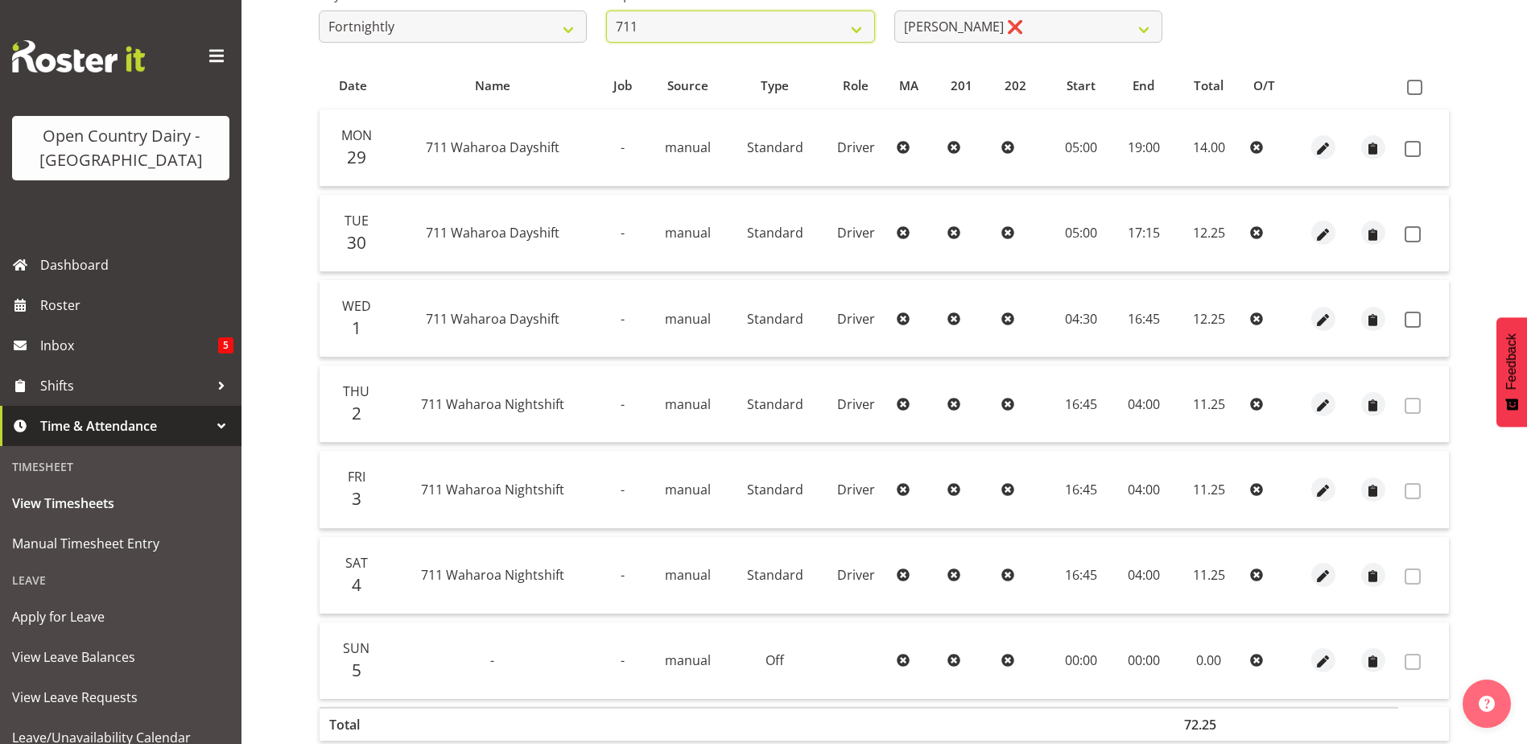
scroll to position [295, 0]
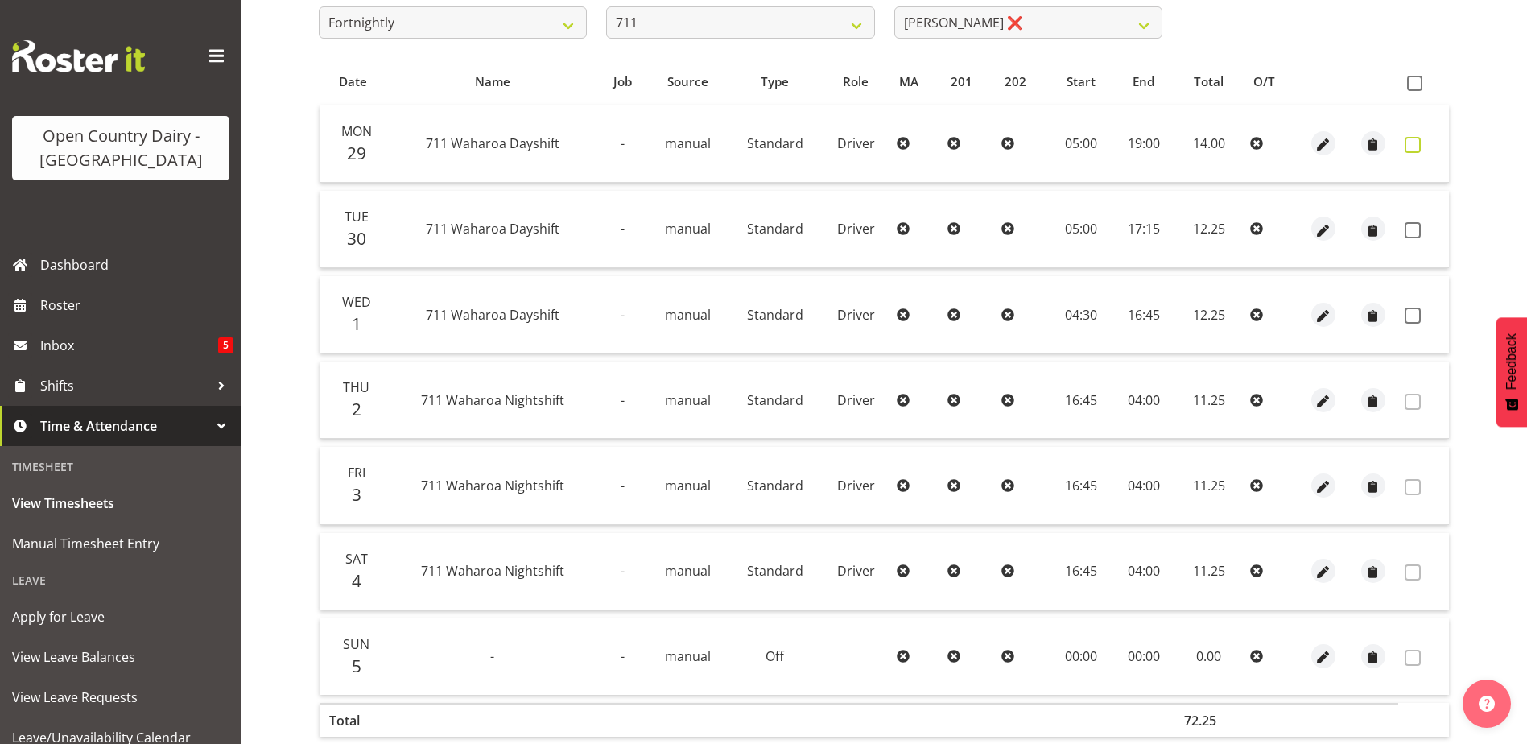
click at [1414, 142] on span at bounding box center [1413, 145] width 16 height 16
checkbox input "true"
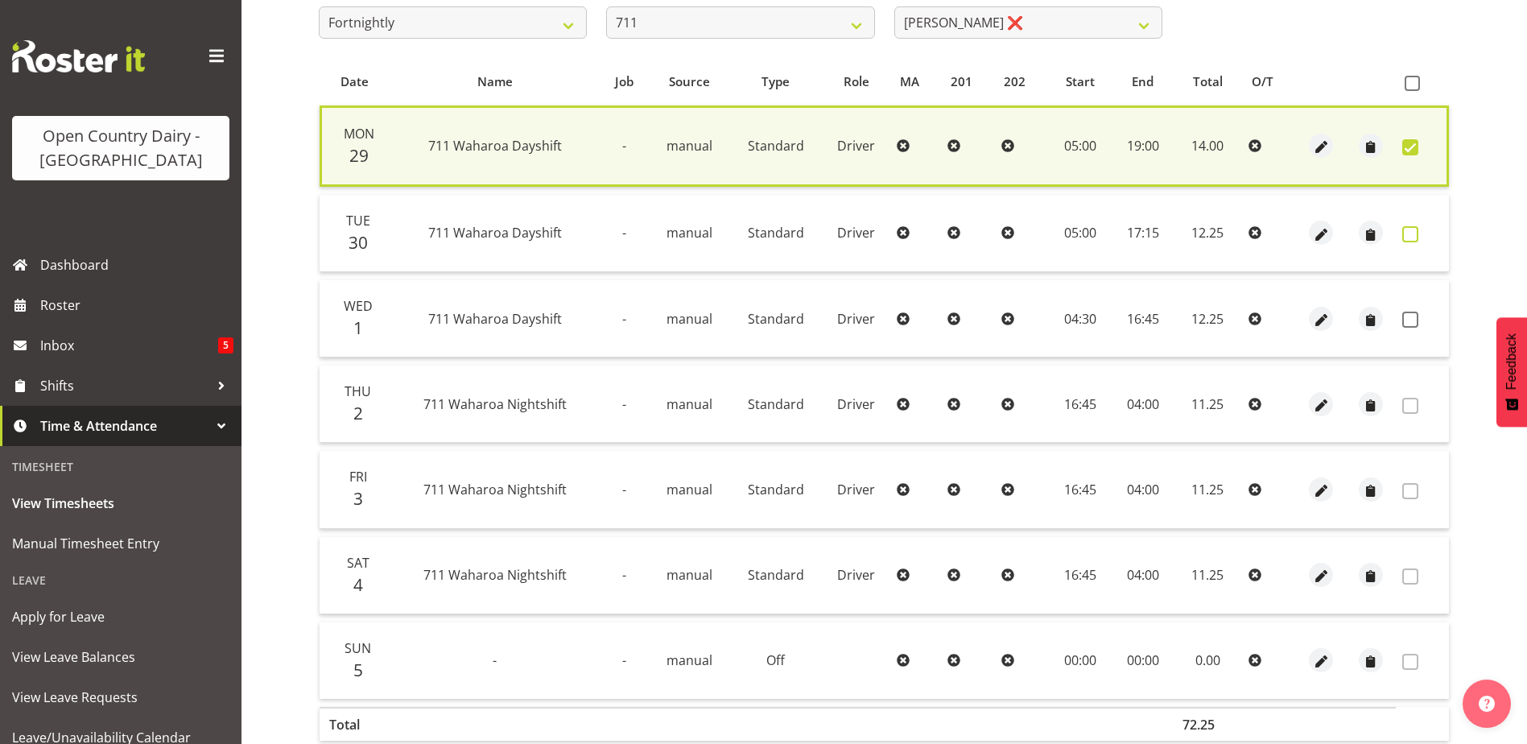
click at [1409, 232] on span at bounding box center [1410, 234] width 16 height 16
checkbox input "true"
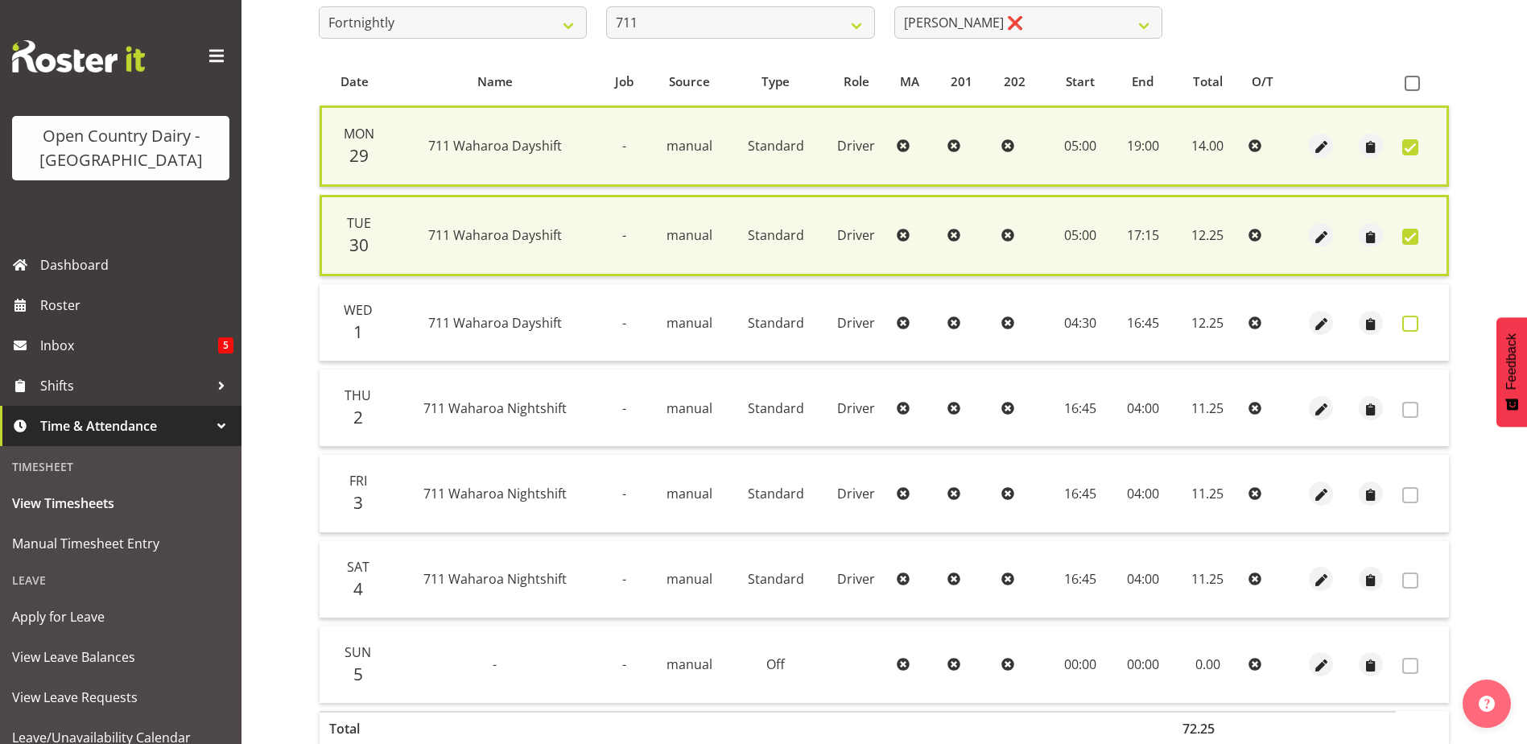
click at [1411, 326] on span at bounding box center [1410, 324] width 16 height 16
checkbox input "true"
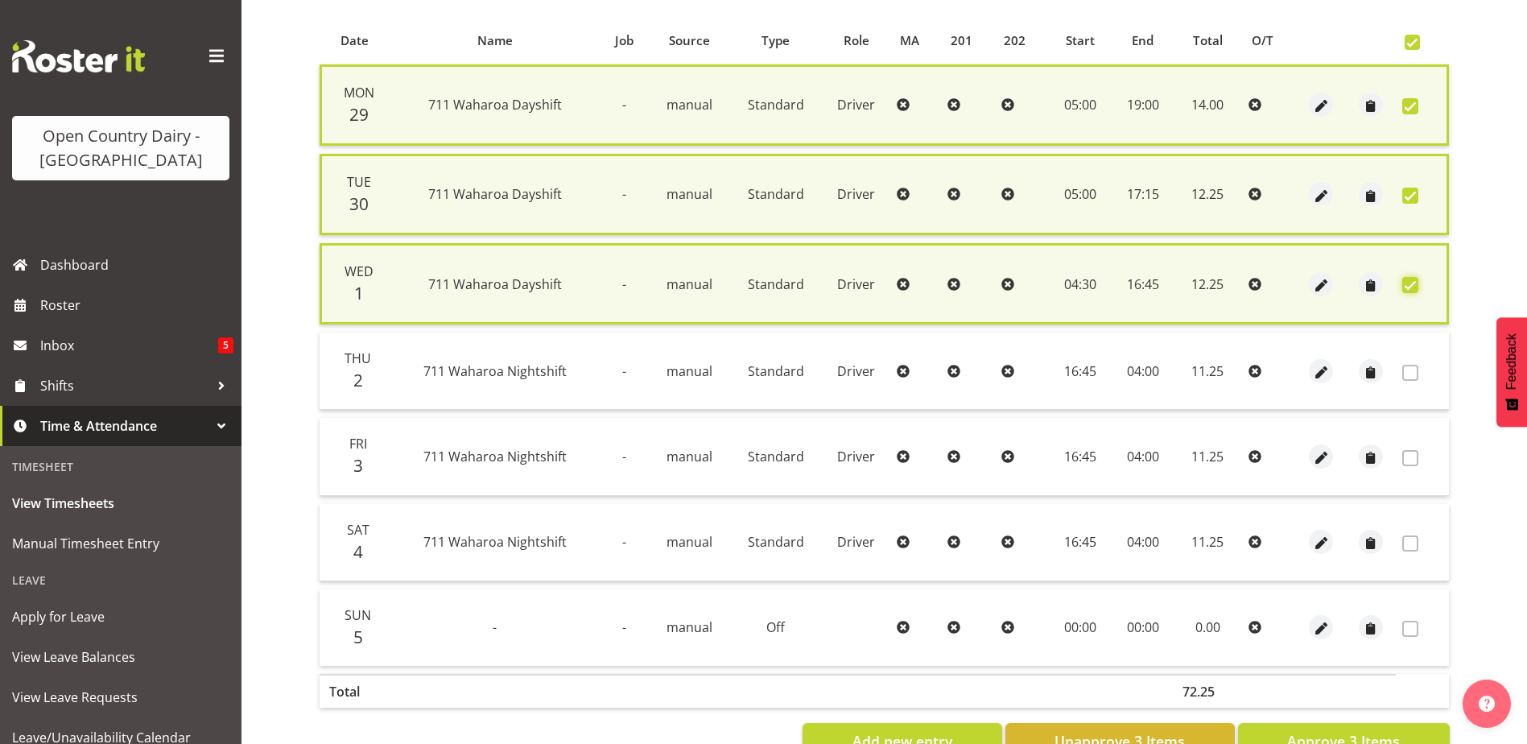
scroll to position [388, 0]
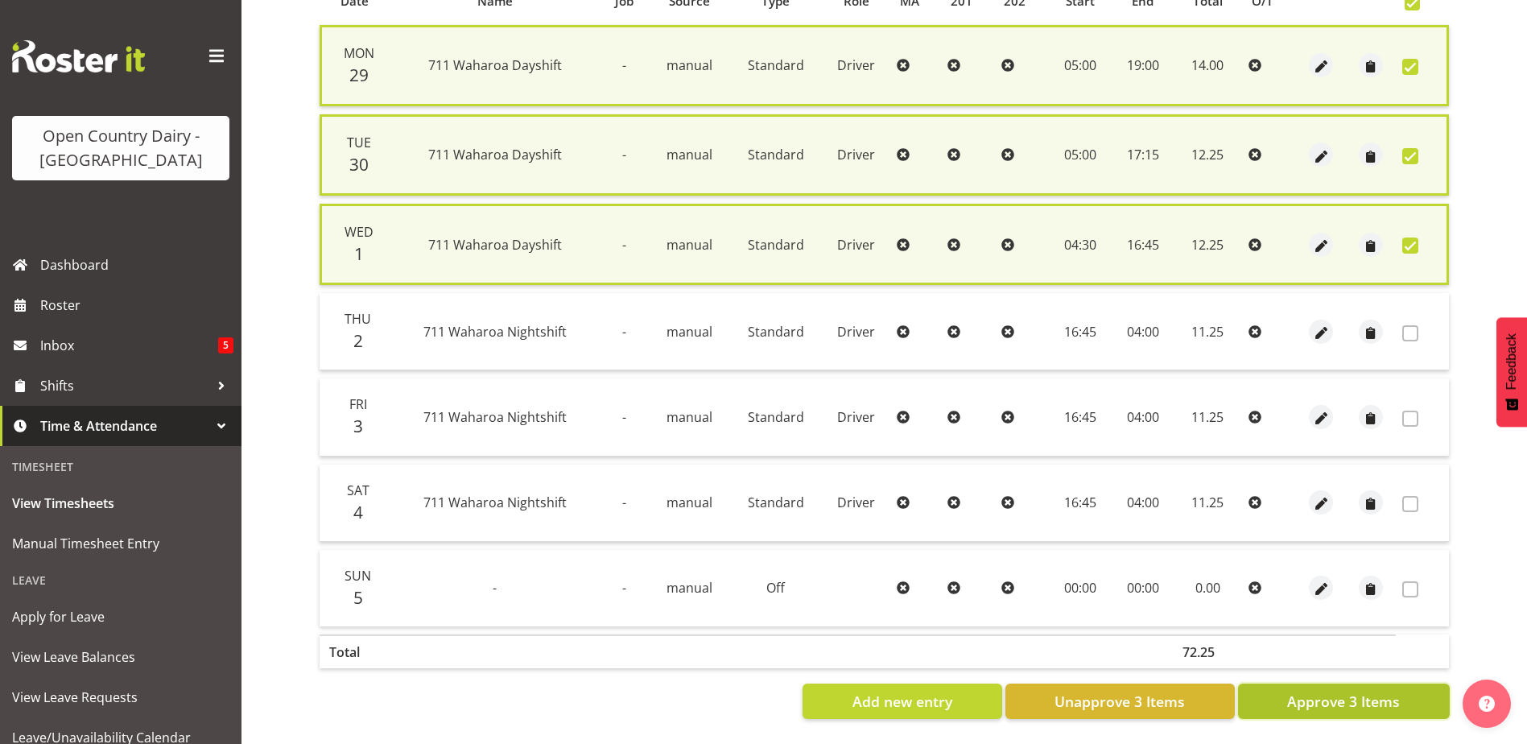
click at [1294, 691] on span "Approve 3 Items" at bounding box center [1343, 701] width 113 height 21
checkbox input "false"
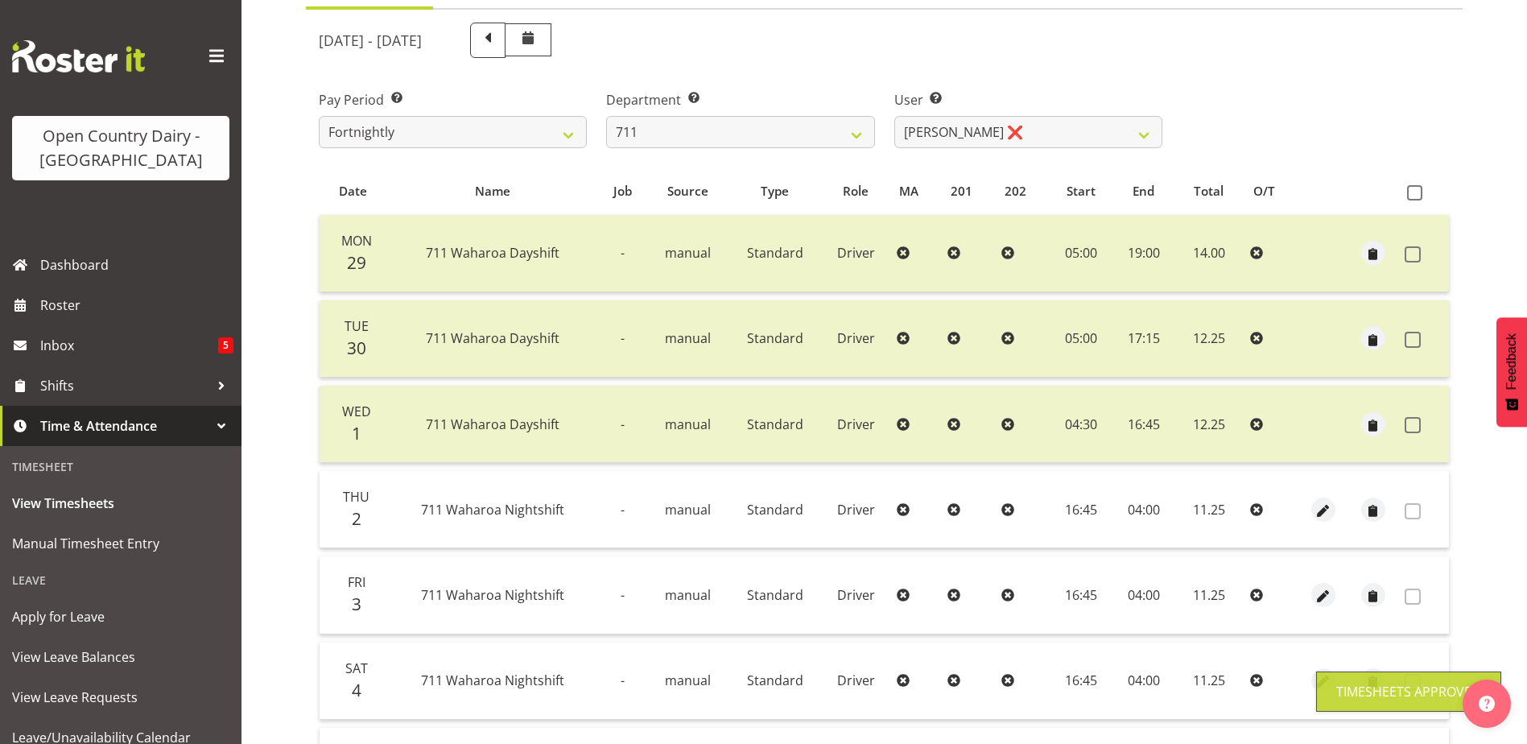
scroll to position [54, 0]
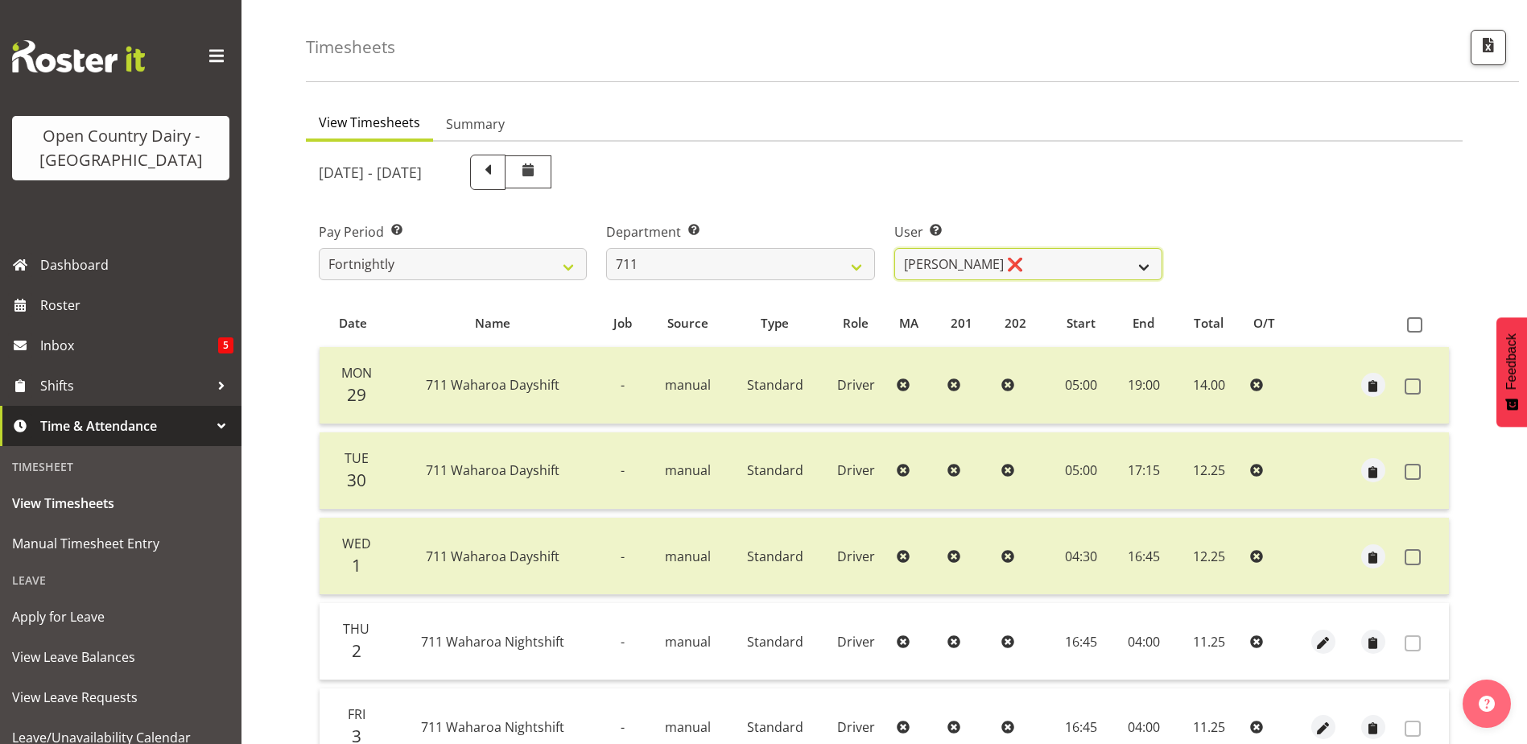
click at [1020, 271] on select "Baz Morgan ❌ Gerard Cavanagh ❌ Tyrone Lawry ❌" at bounding box center [1028, 264] width 268 height 32
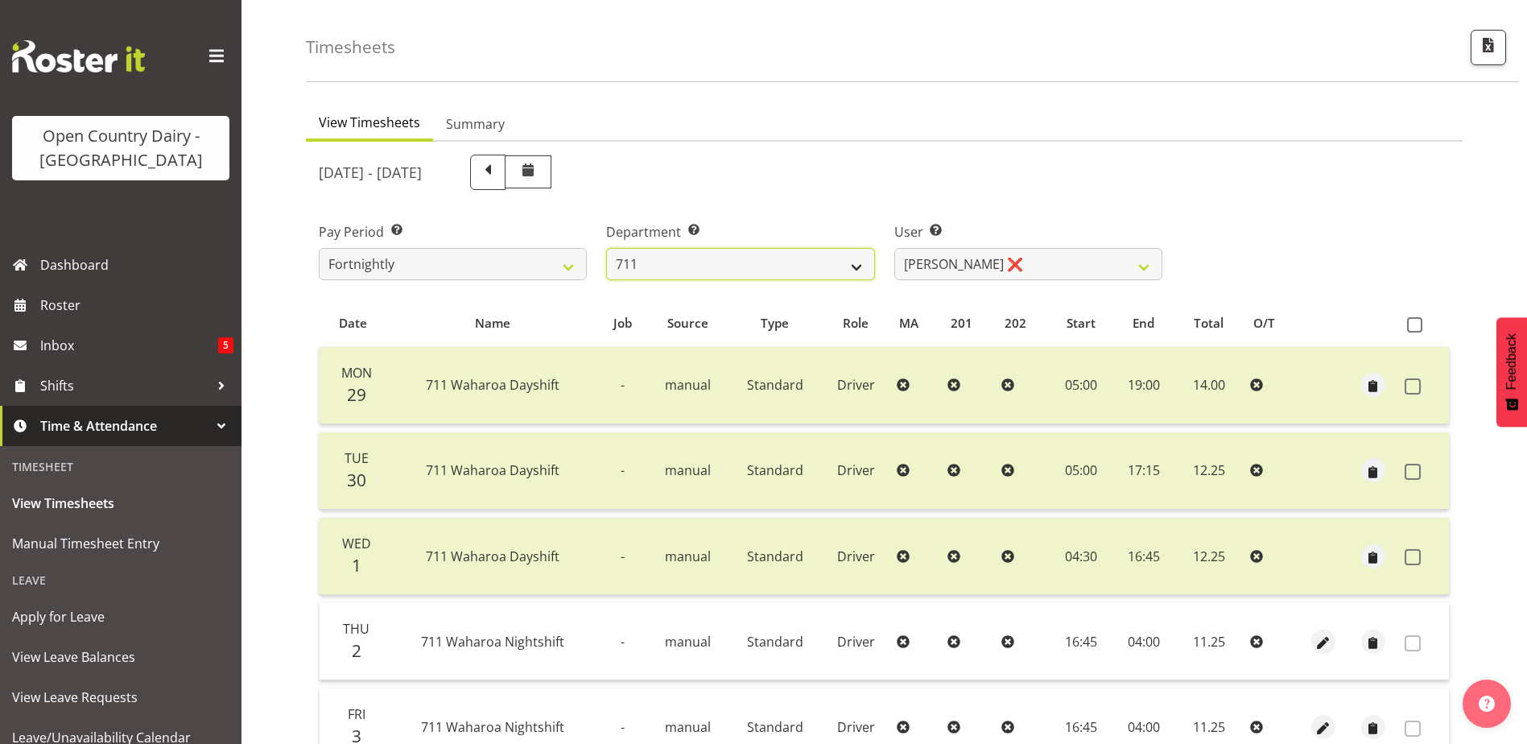
click at [748, 270] on select "701 702 703 704 705 706 707 708 709 710 711 712 713 714 715 716 717 718 719 720" at bounding box center [740, 264] width 268 height 32
select select "822"
click at [606, 248] on select "701 702 703 704 705 706 707 708 709 710 711 712 713 714 715 716 717 718 719 720" at bounding box center [740, 264] width 268 height 32
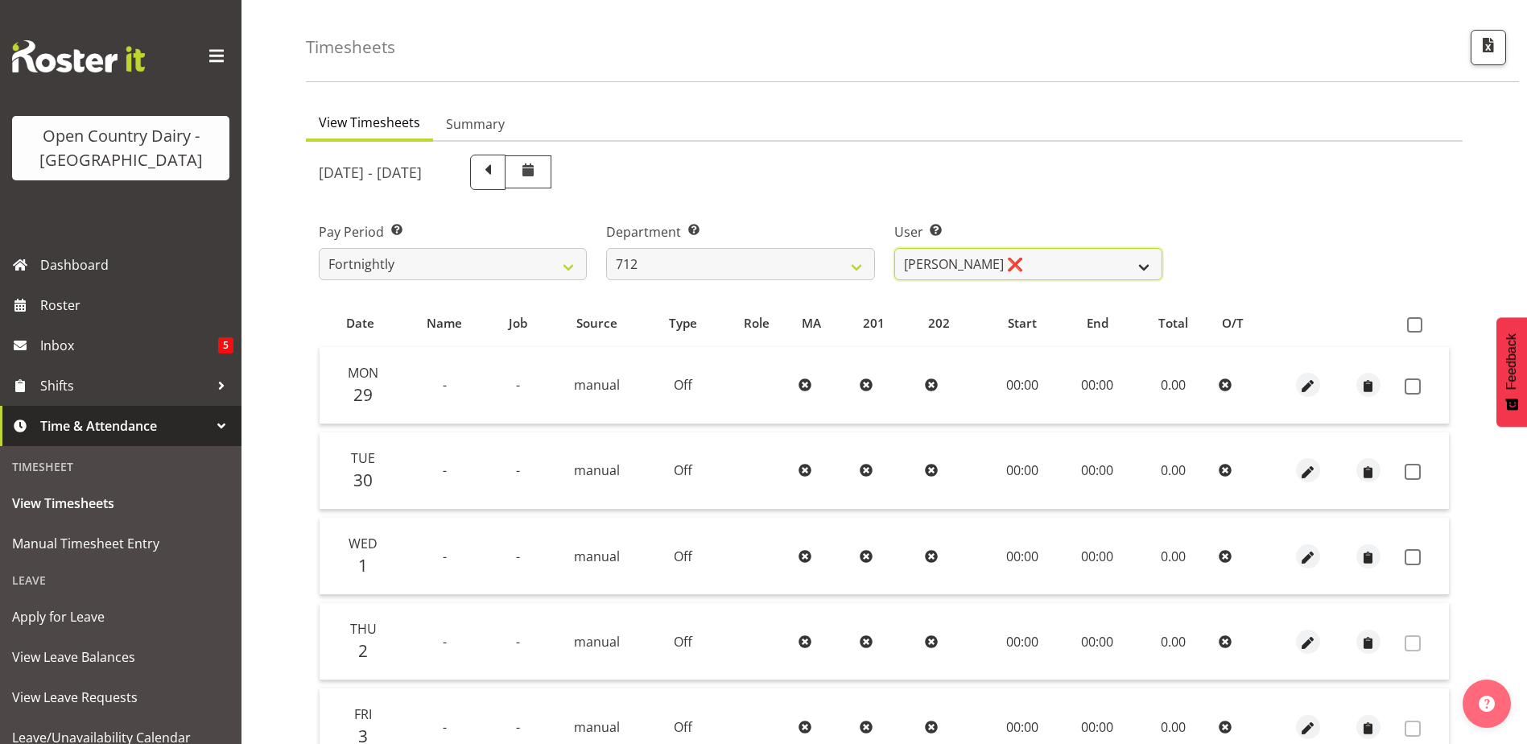
click at [1037, 265] on select "Amrik Singh ❌ Jasdeep Singh ❌ Lucky Kau Kau ❌" at bounding box center [1028, 264] width 268 height 32
select select "8195"
click at [894, 248] on select "Amrik Singh ❌ Jasdeep Singh ❌ Lucky Kau Kau ❌" at bounding box center [1028, 264] width 268 height 32
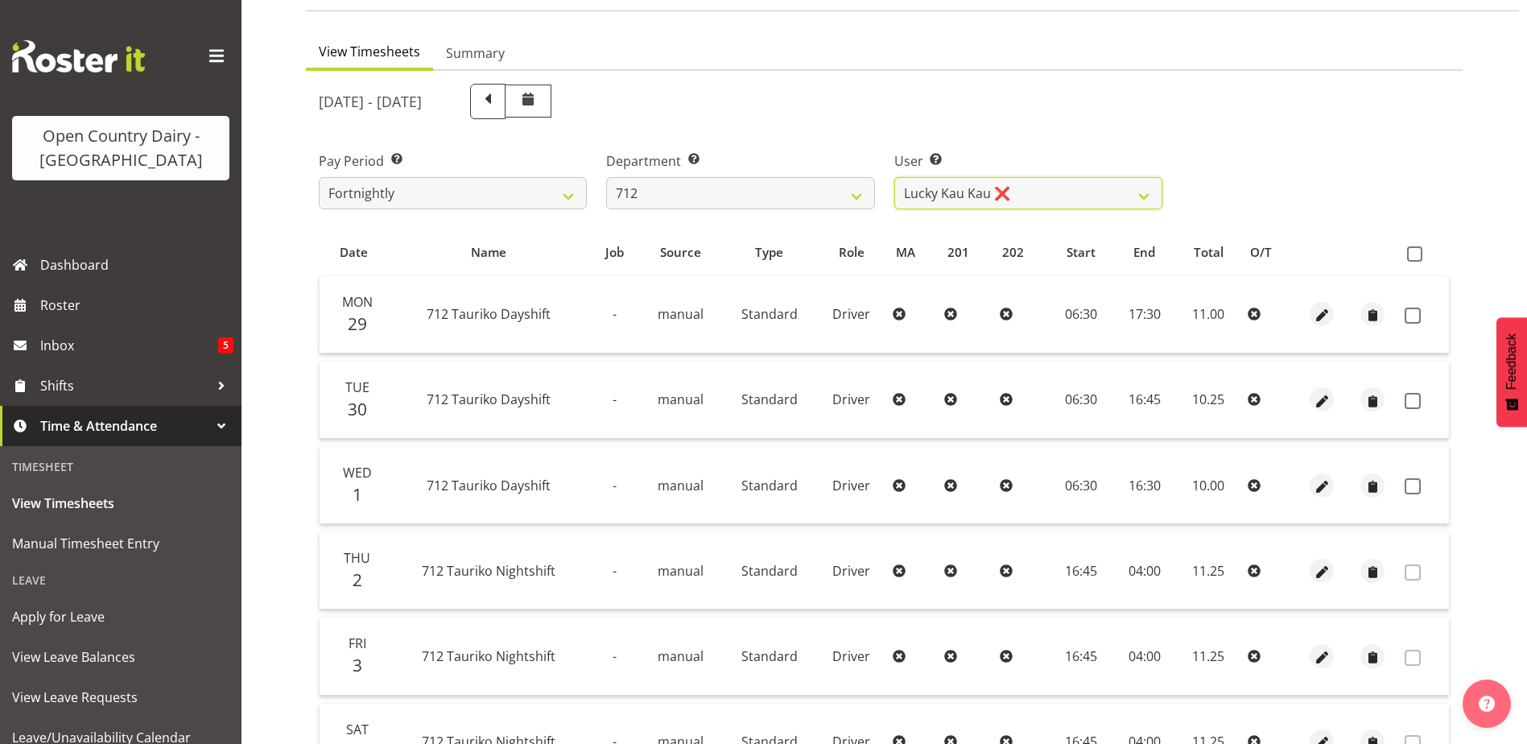
scroll to position [134, 0]
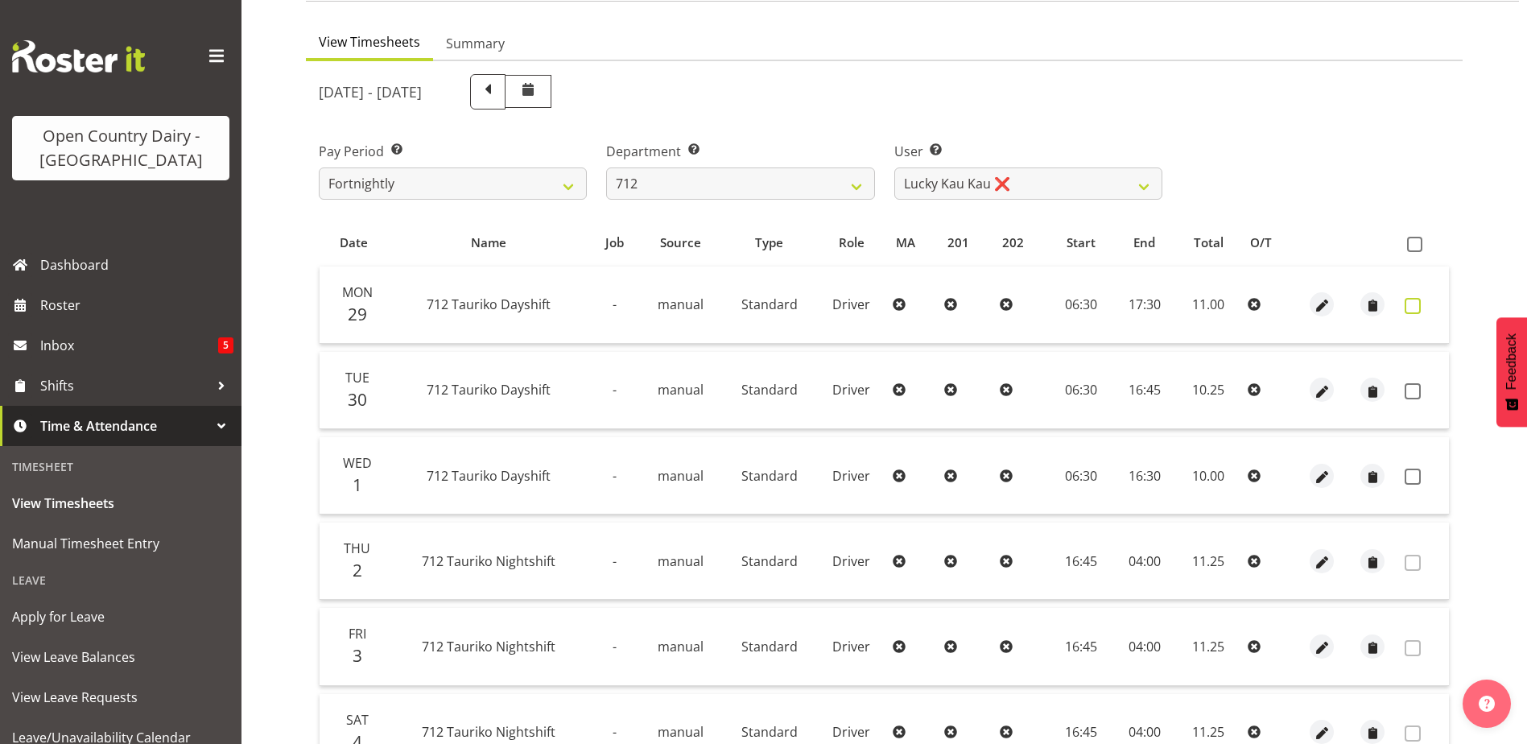
click at [1413, 304] on span at bounding box center [1413, 306] width 16 height 16
checkbox input "true"
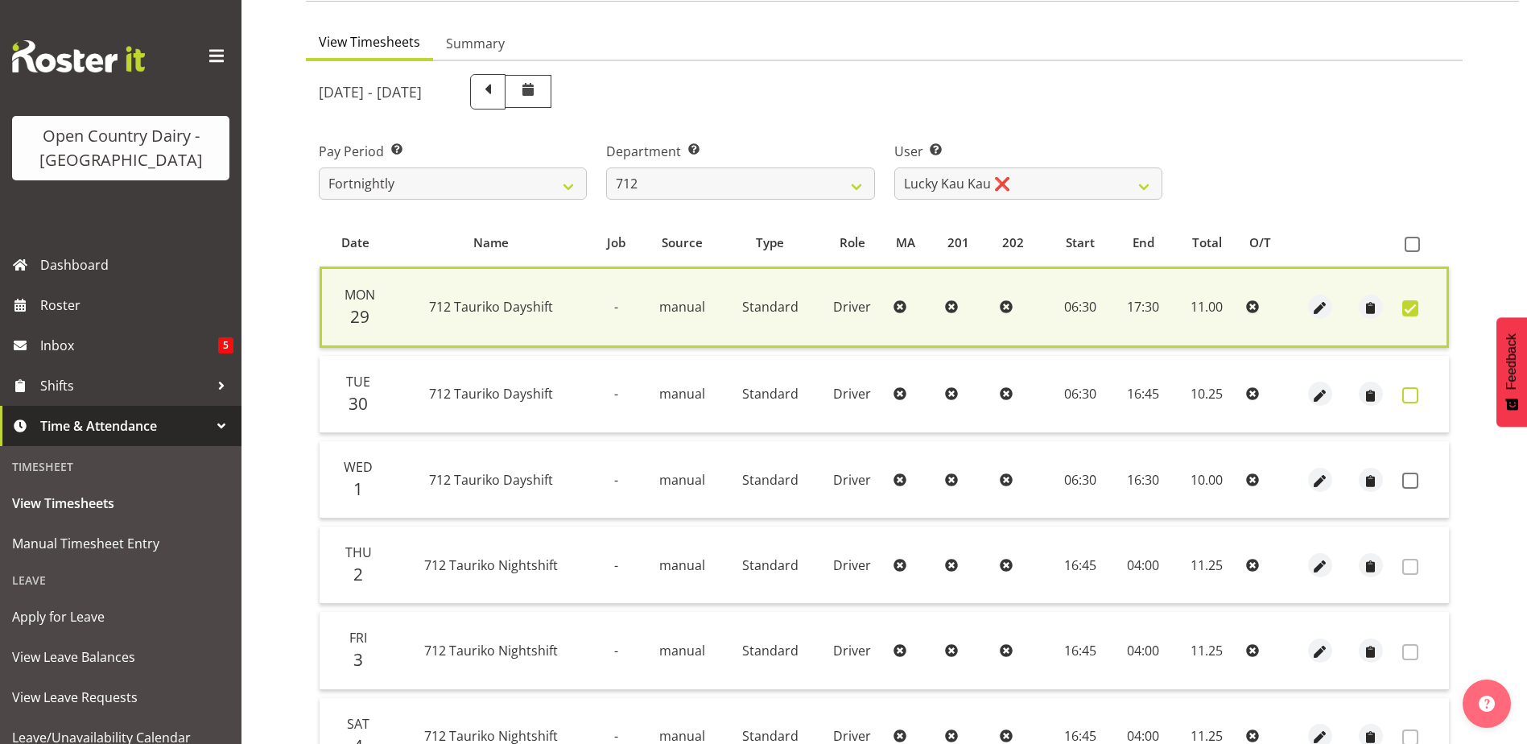
click at [1410, 394] on span at bounding box center [1410, 395] width 16 height 16
checkbox input "true"
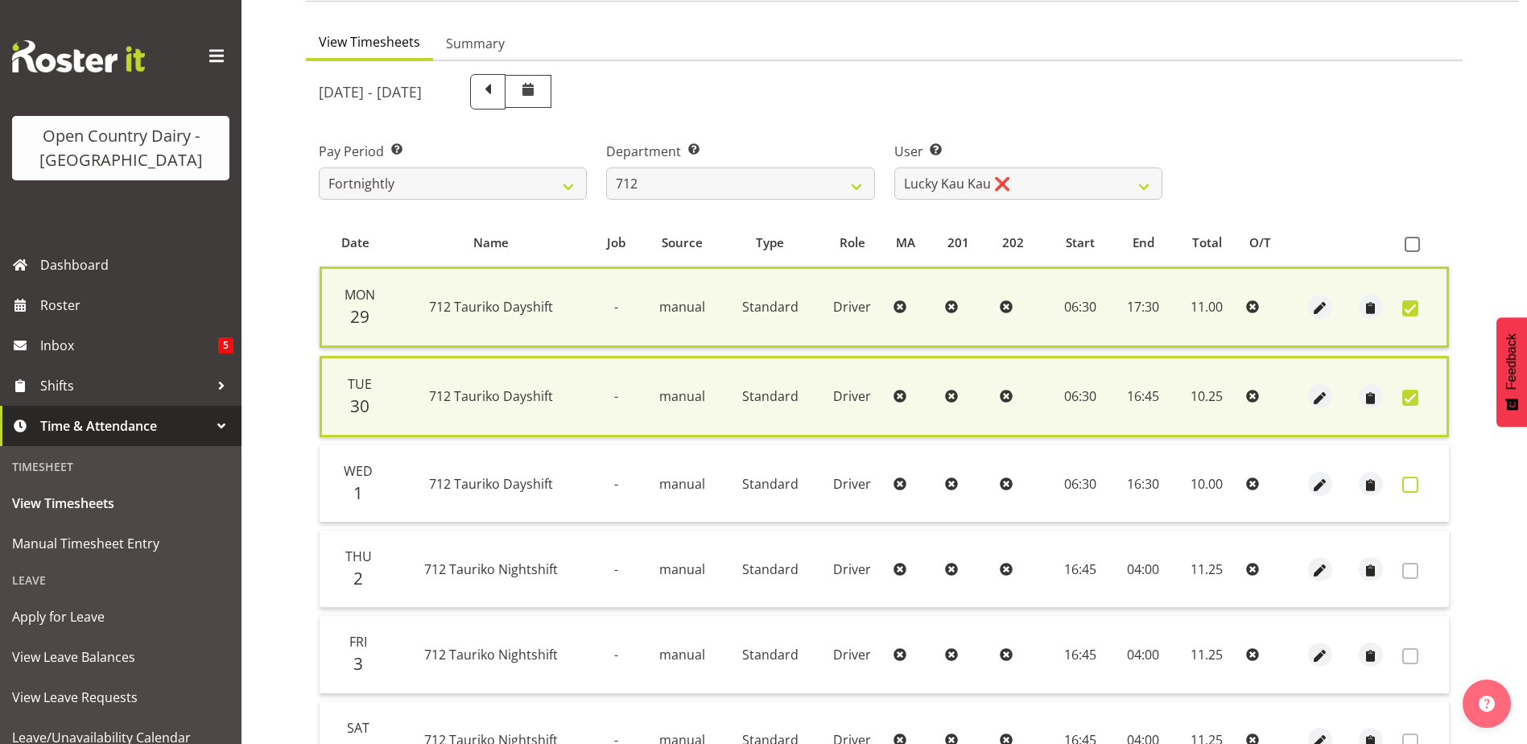
click at [1410, 484] on span at bounding box center [1410, 484] width 16 height 16
checkbox input "true"
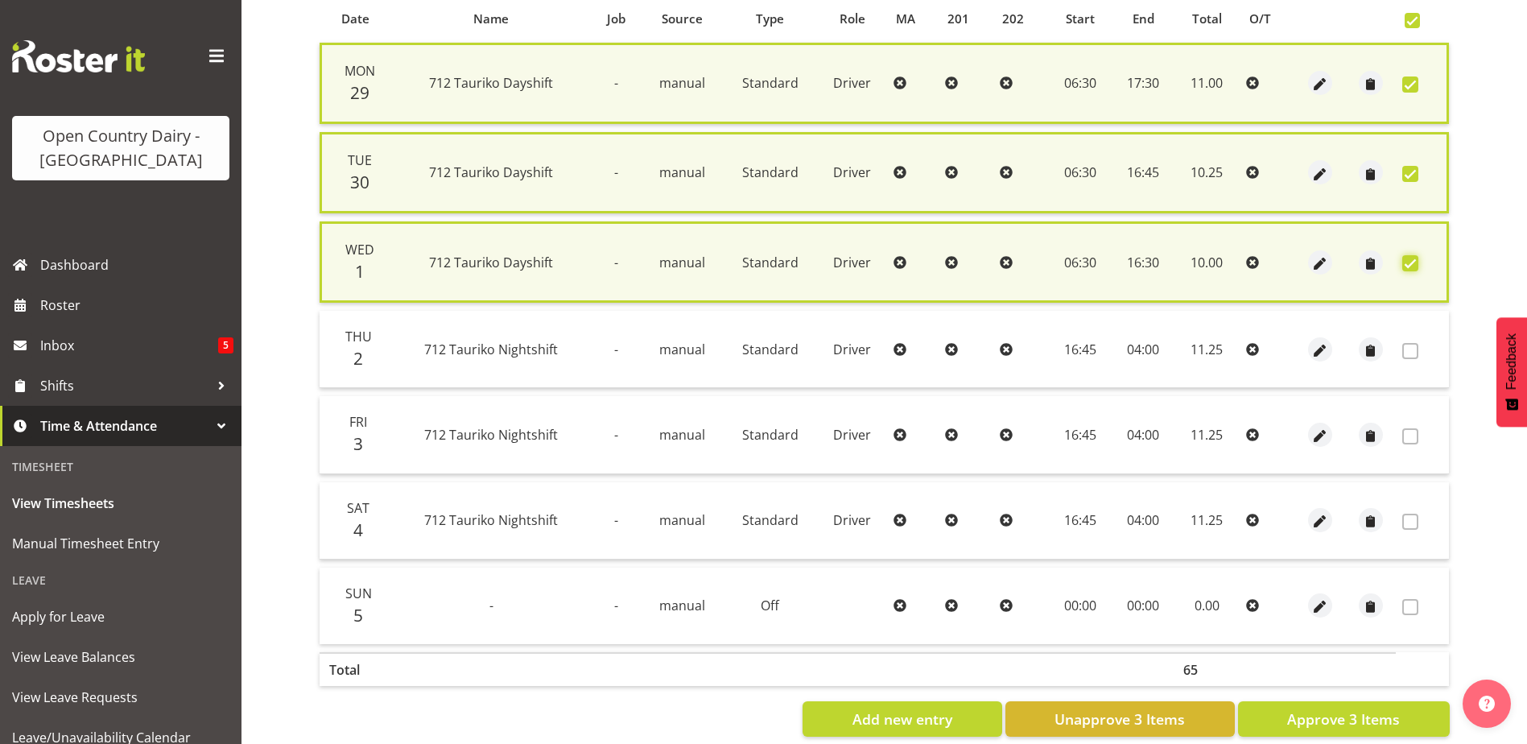
scroll to position [388, 0]
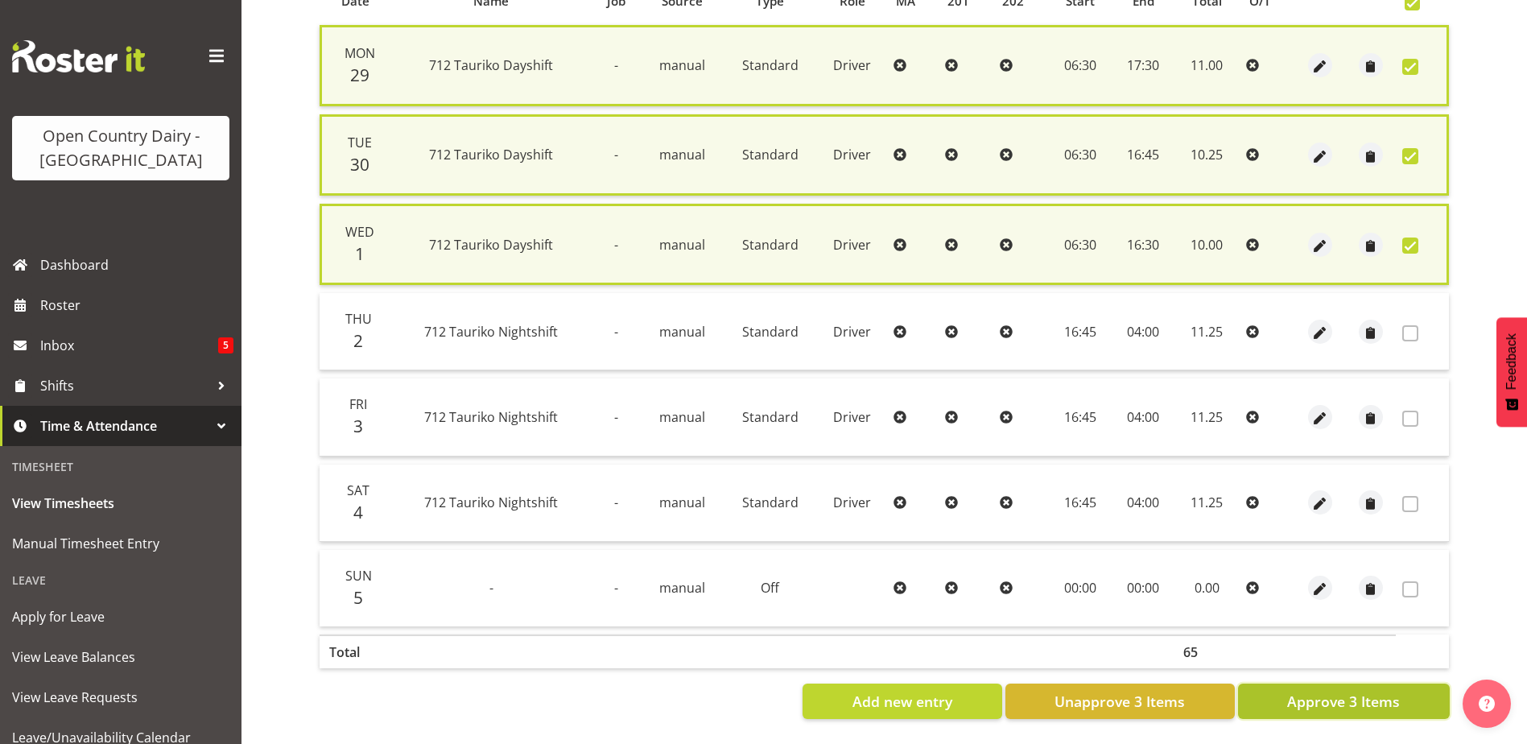
click at [1346, 693] on span "Approve 3 Items" at bounding box center [1343, 701] width 113 height 21
checkbox input "false"
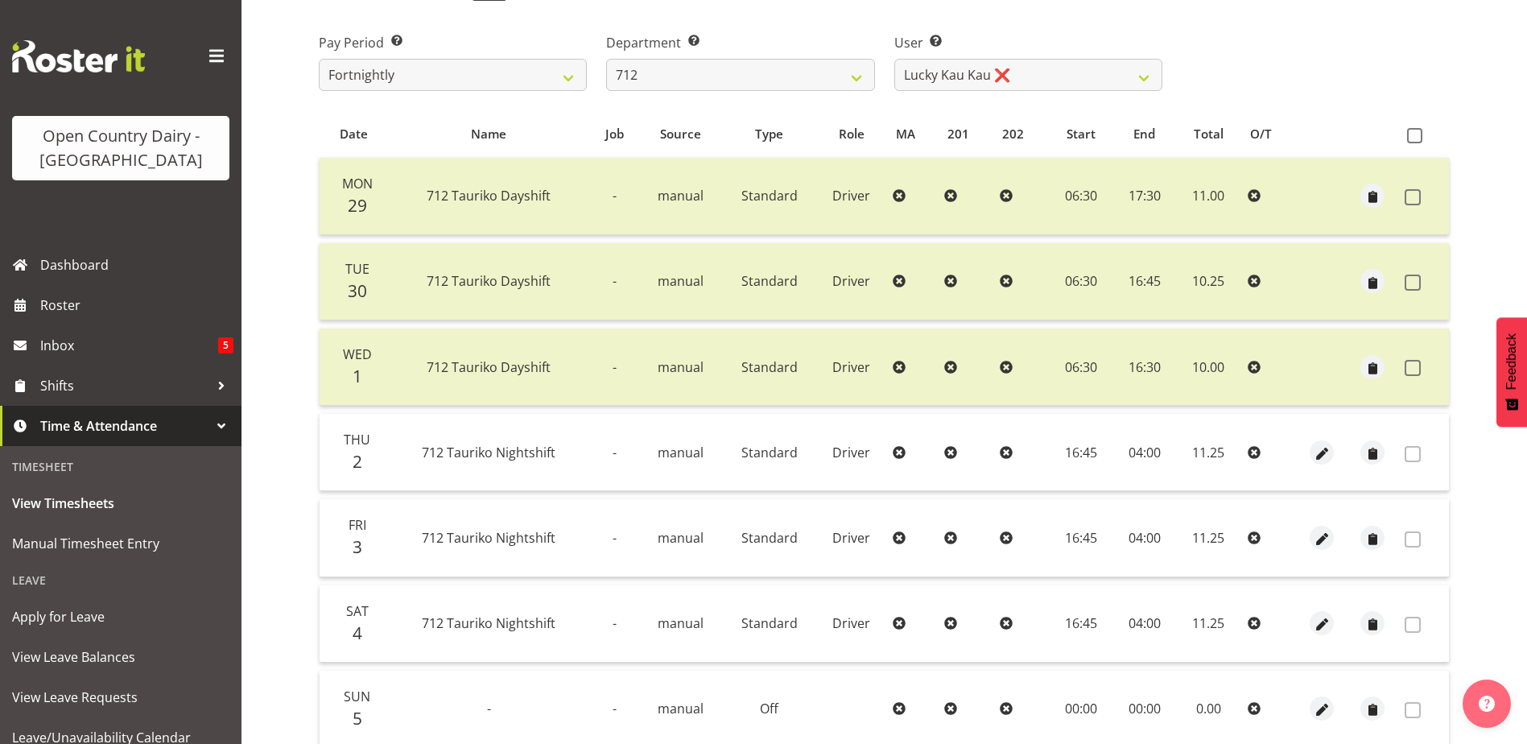
scroll to position [0, 0]
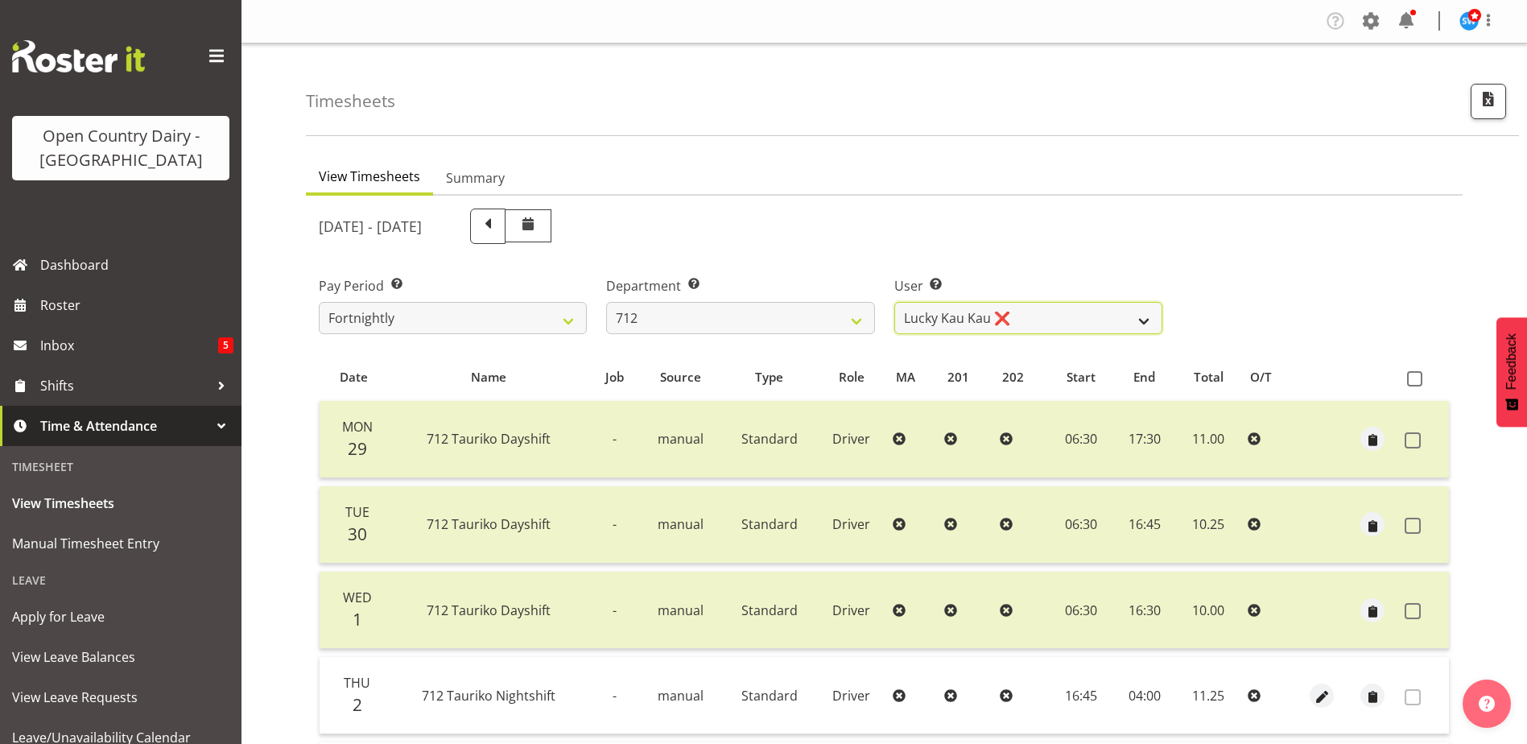
click at [966, 319] on select "Amrik Singh ❌ Jasdeep Singh ❌ Lucky Kau Kau ❌" at bounding box center [1028, 318] width 268 height 32
select select "8162"
click at [894, 302] on select "Amrik Singh ❌ Jasdeep Singh ❌ Lucky Kau Kau ❌" at bounding box center [1028, 318] width 268 height 32
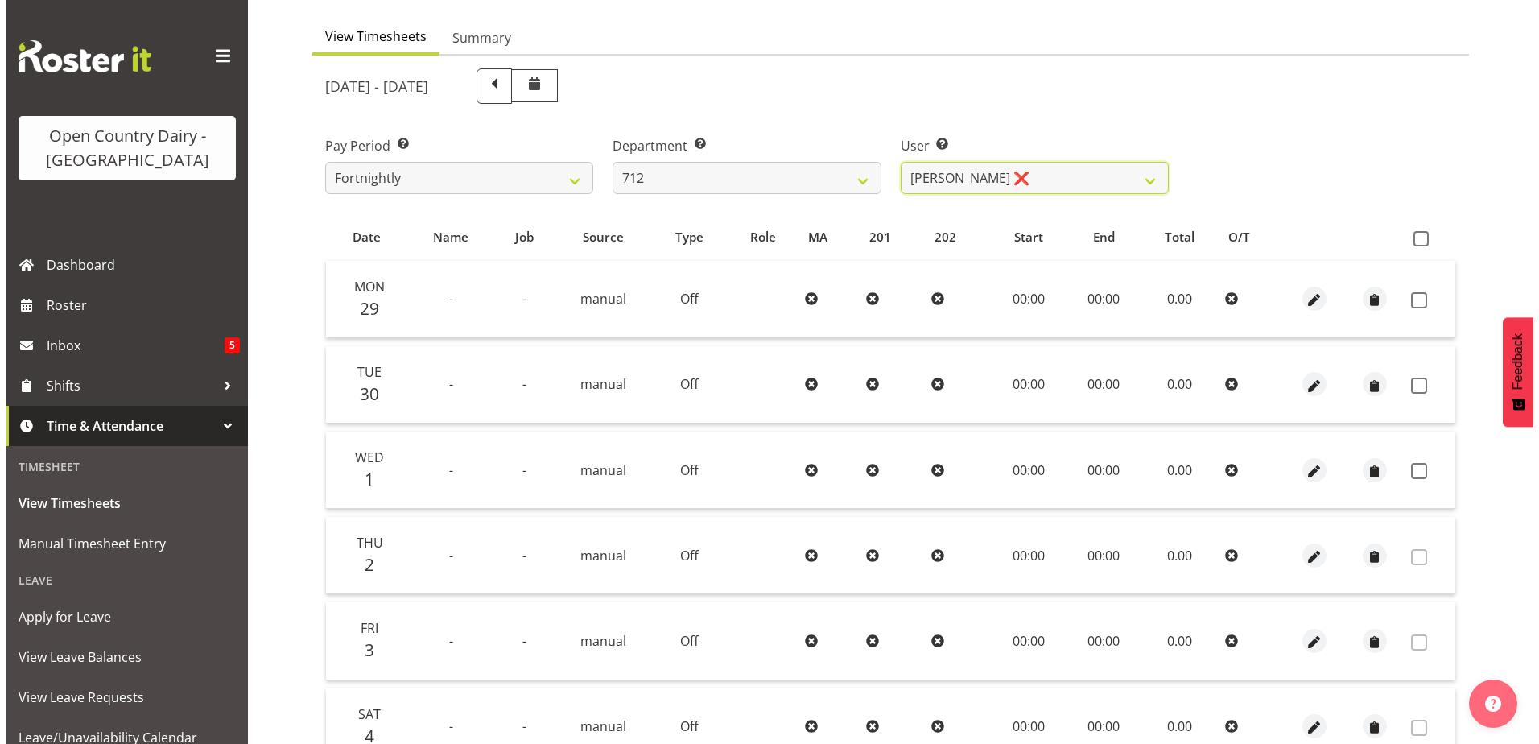
scroll to position [161, 0]
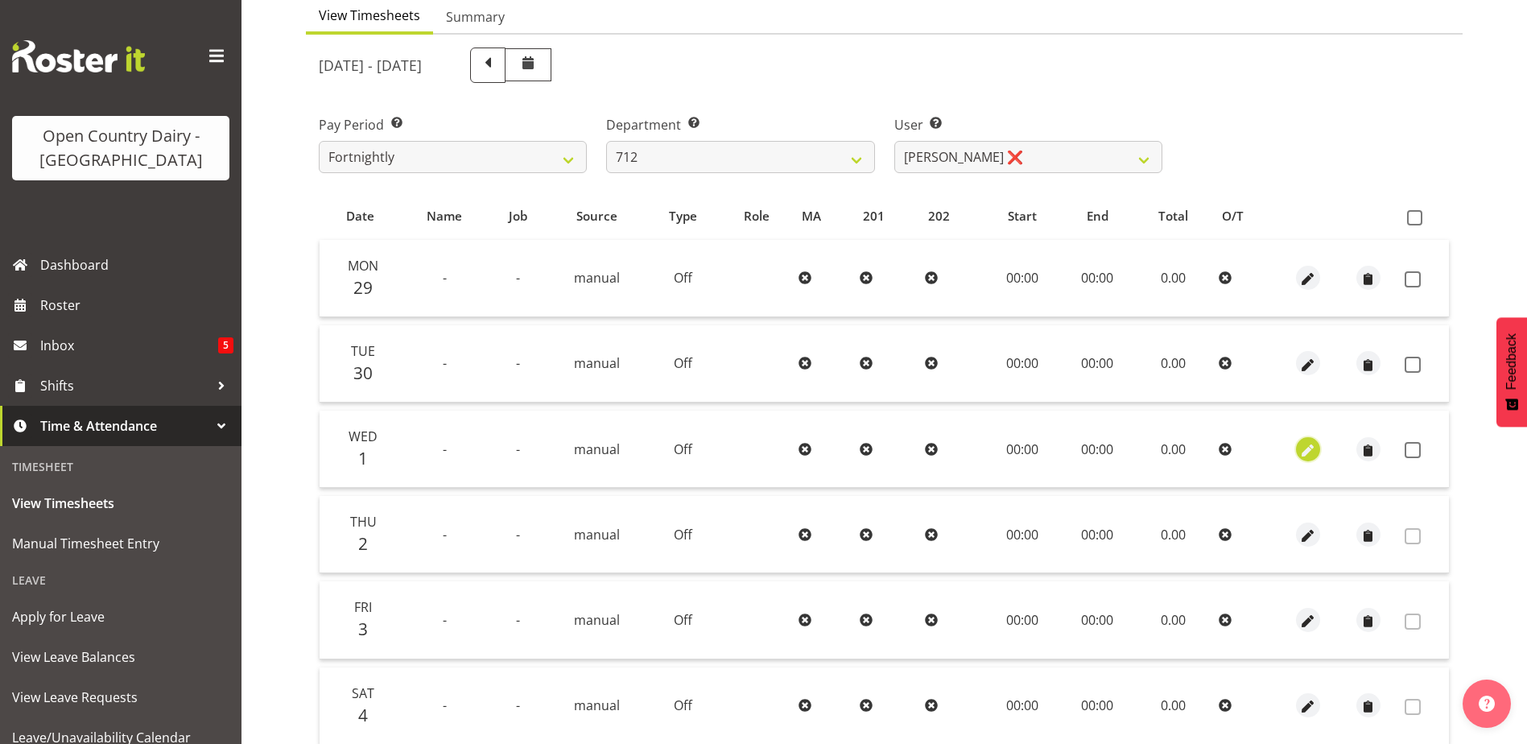
click at [1306, 444] on span "button" at bounding box center [1307, 450] width 19 height 19
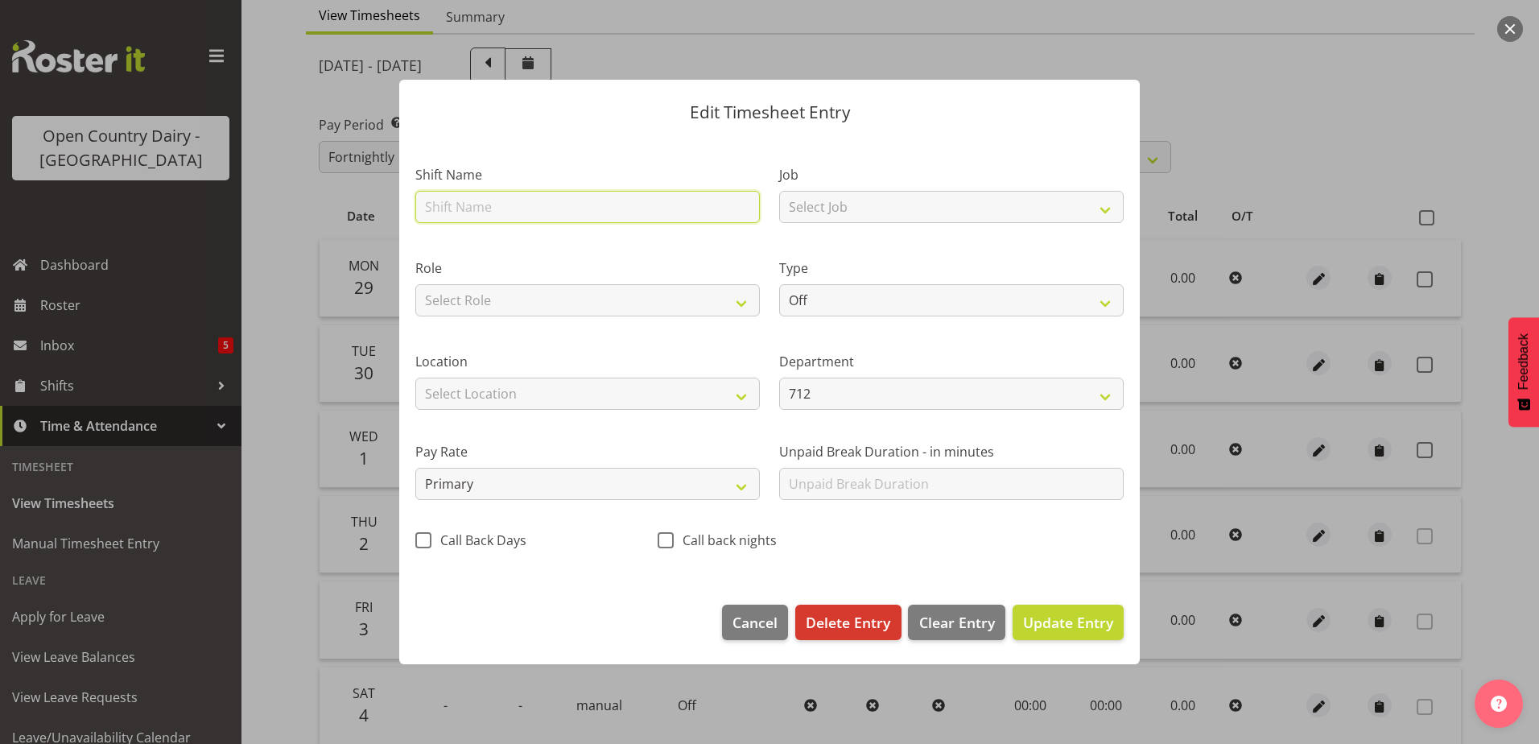
click at [461, 206] on input "text" at bounding box center [587, 207] width 344 height 32
type input "Leave"
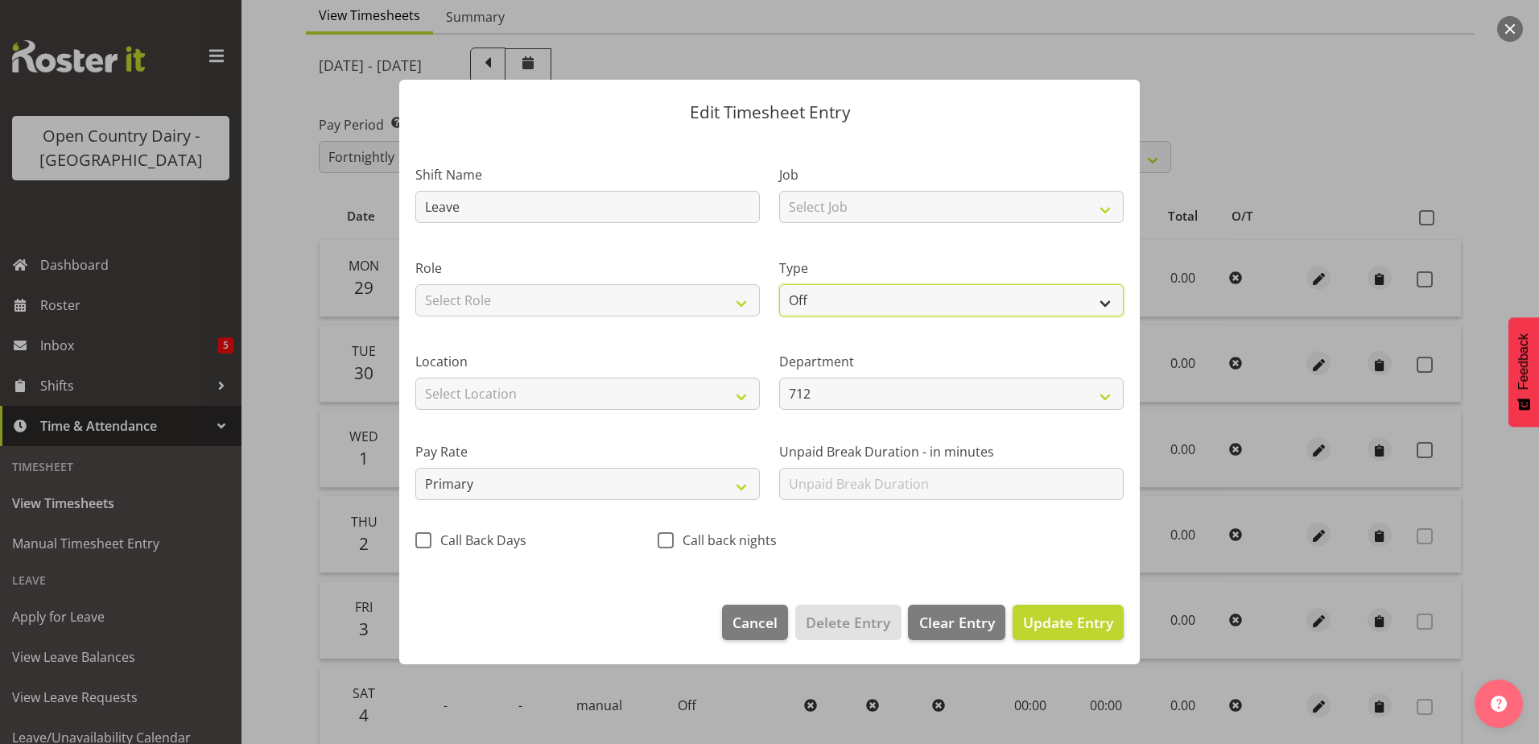
click at [855, 299] on select "Off Standard Public Holiday Public Holiday (Worked) Day In Lieu Annual Leave Si…" at bounding box center [951, 300] width 344 height 32
select select "Standard"
click at [779, 284] on select "Off Standard Public Holiday Public Holiday (Worked) Day In Lieu Annual Leave Si…" at bounding box center [951, 300] width 344 height 32
select select "9"
select select "2025"
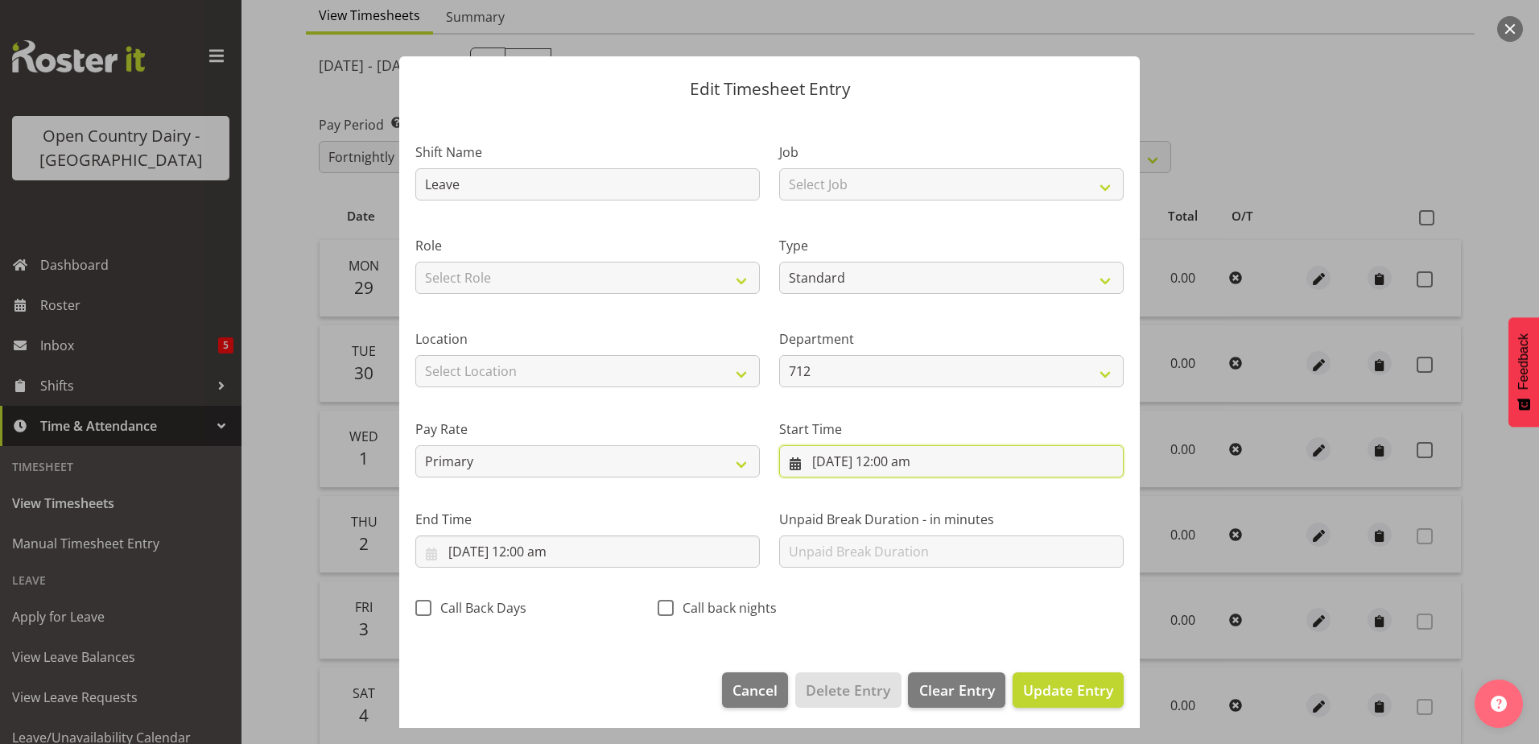
click at [888, 457] on input "1/10/2025, 12:00 am" at bounding box center [951, 461] width 344 height 32
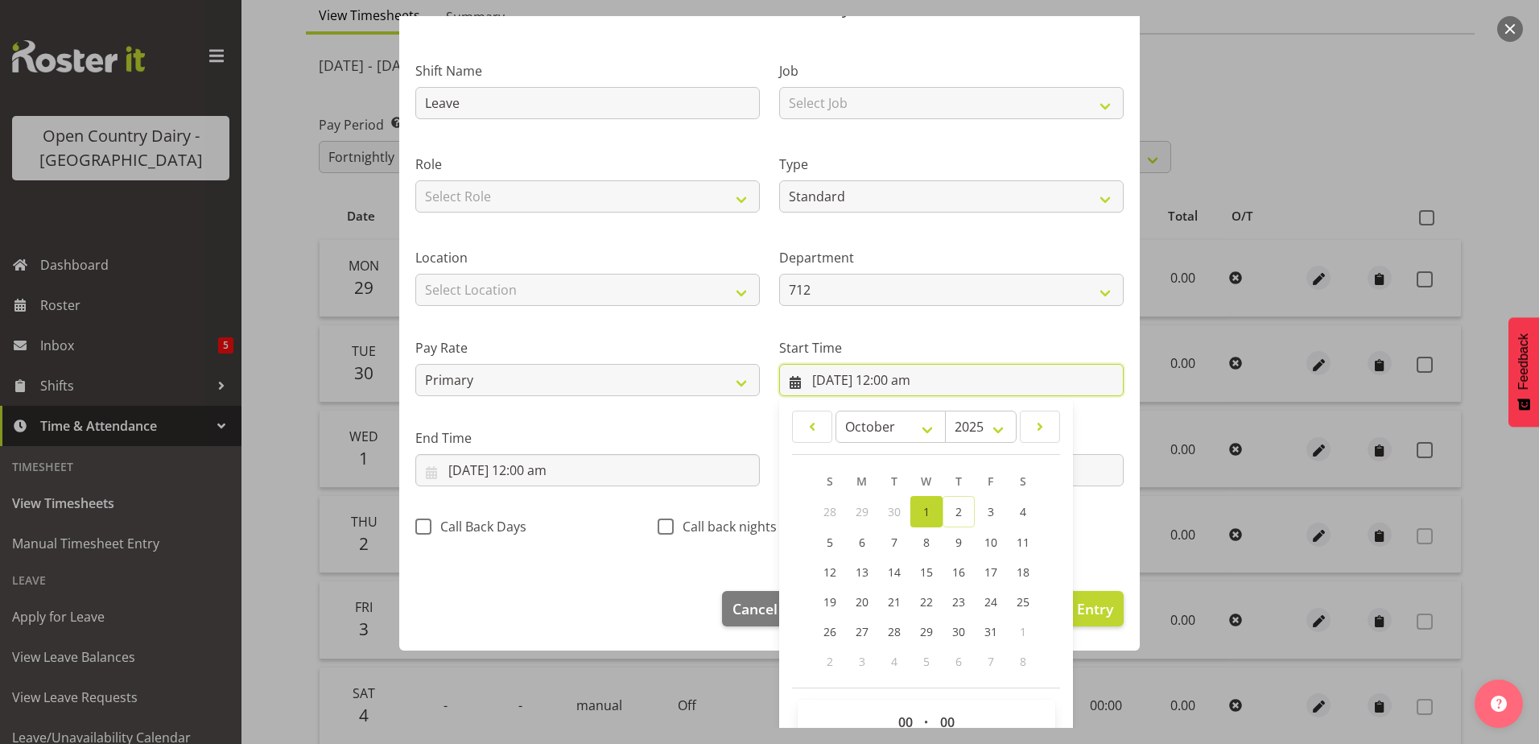
scroll to position [118, 0]
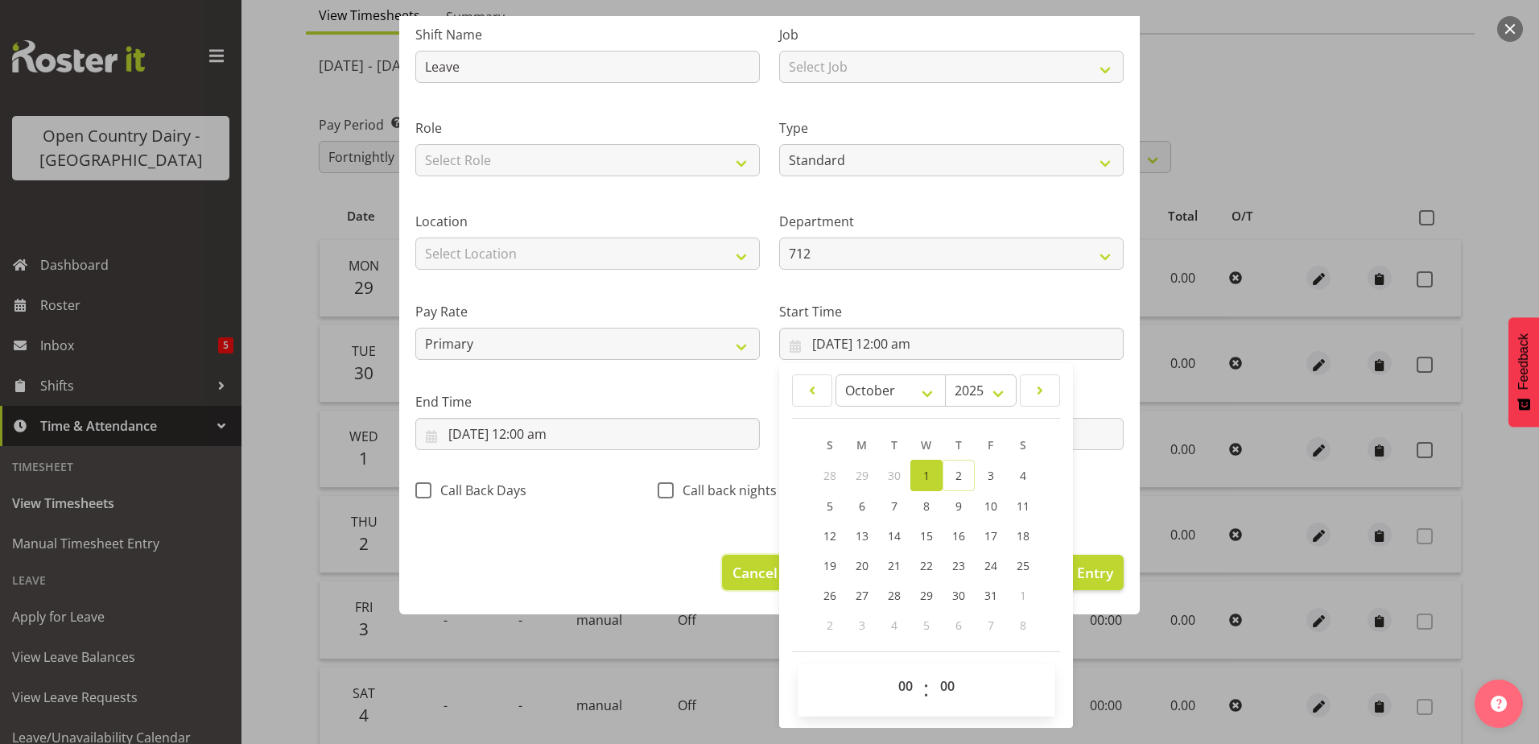
click at [761, 567] on span "Cancel" at bounding box center [754, 572] width 45 height 21
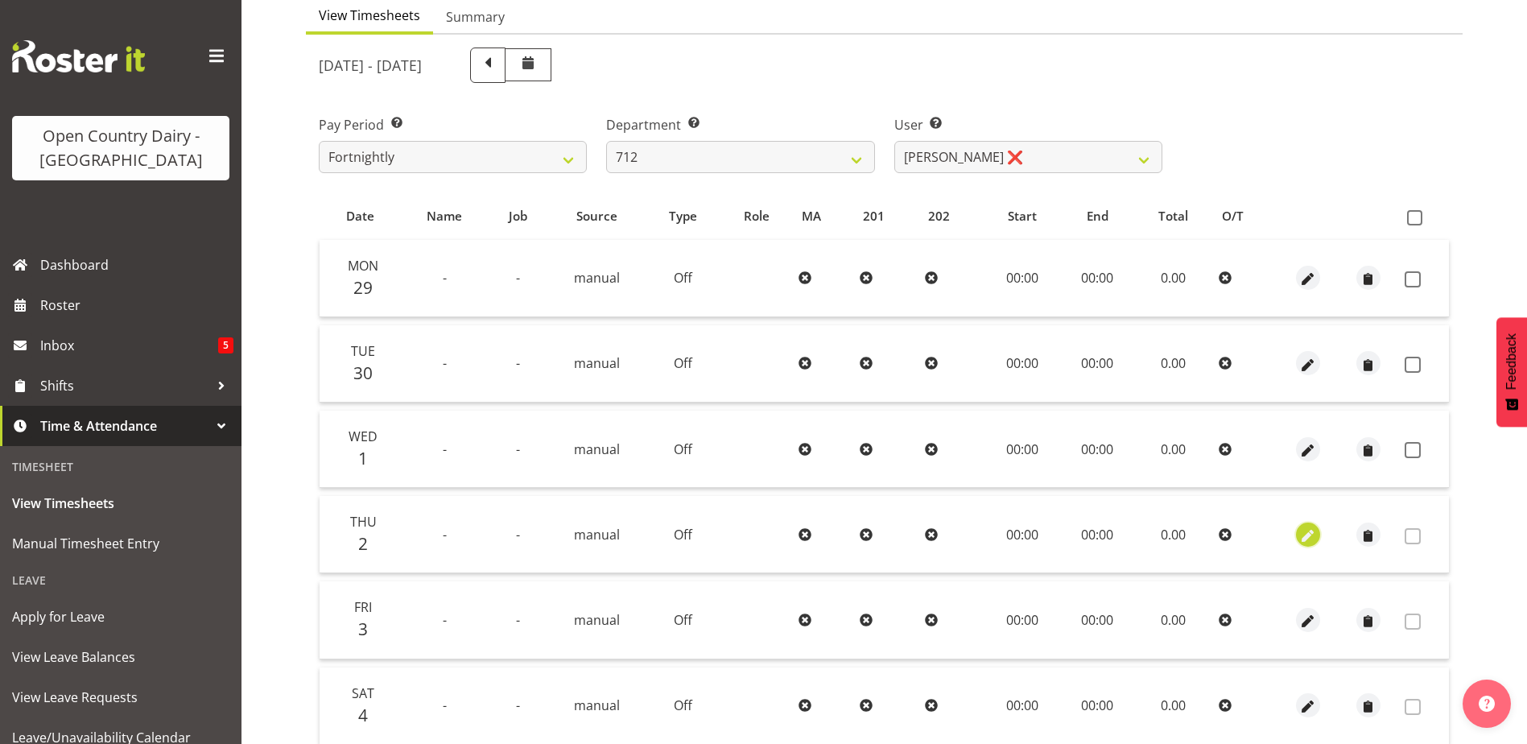
click at [1312, 534] on span "button" at bounding box center [1307, 535] width 19 height 19
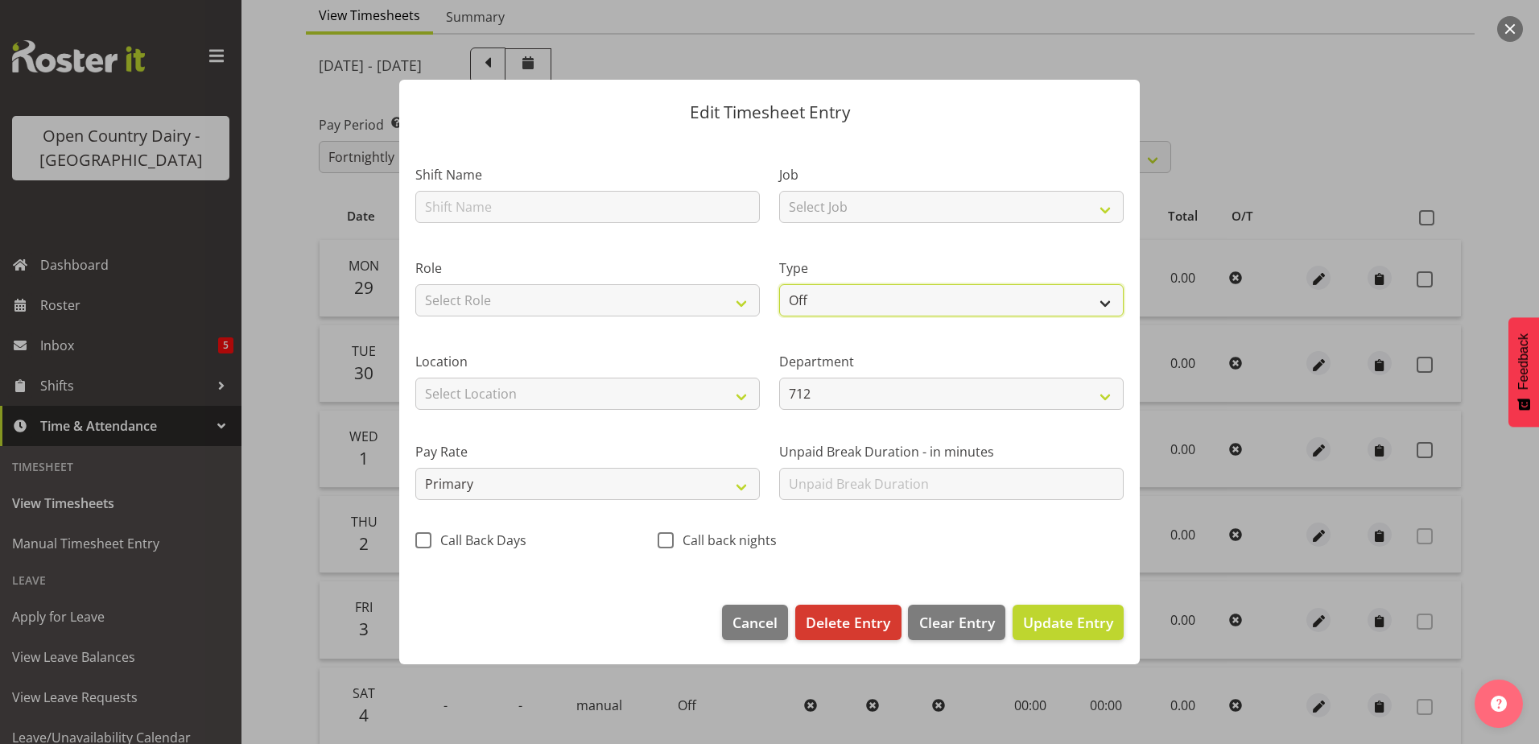
click at [831, 302] on select "Off Standard Public Holiday Public Holiday (Worked) Day In Lieu Annual Leave Si…" at bounding box center [951, 300] width 344 height 32
select select "Standard"
click at [779, 284] on select "Off Standard Public Holiday Public Holiday (Worked) Day In Lieu Annual Leave Si…" at bounding box center [951, 300] width 344 height 32
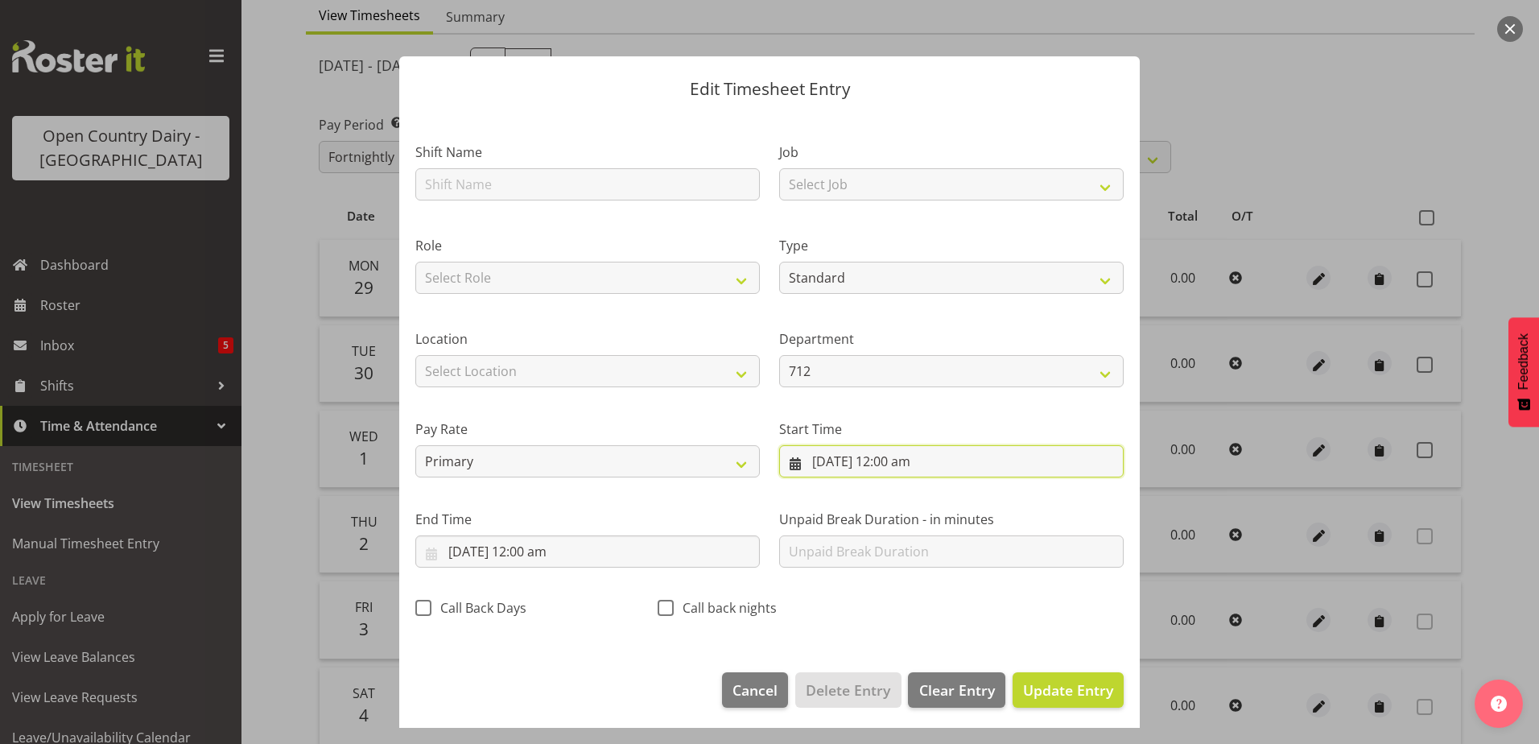
click at [901, 460] on input "2/10/2025, 12:00 am" at bounding box center [951, 461] width 344 height 32
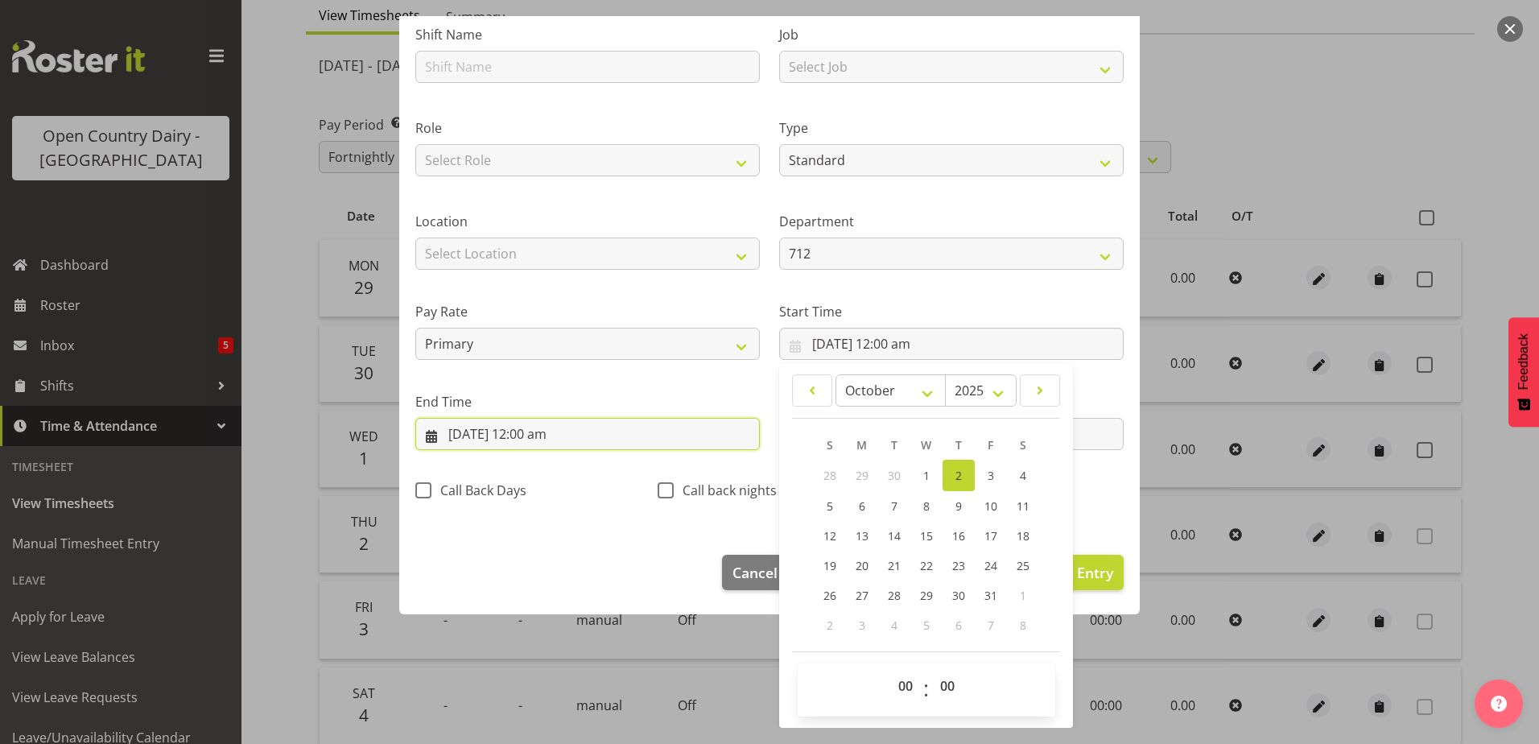
click at [518, 431] on input "2/10/2025, 12:00 am" at bounding box center [587, 434] width 344 height 32
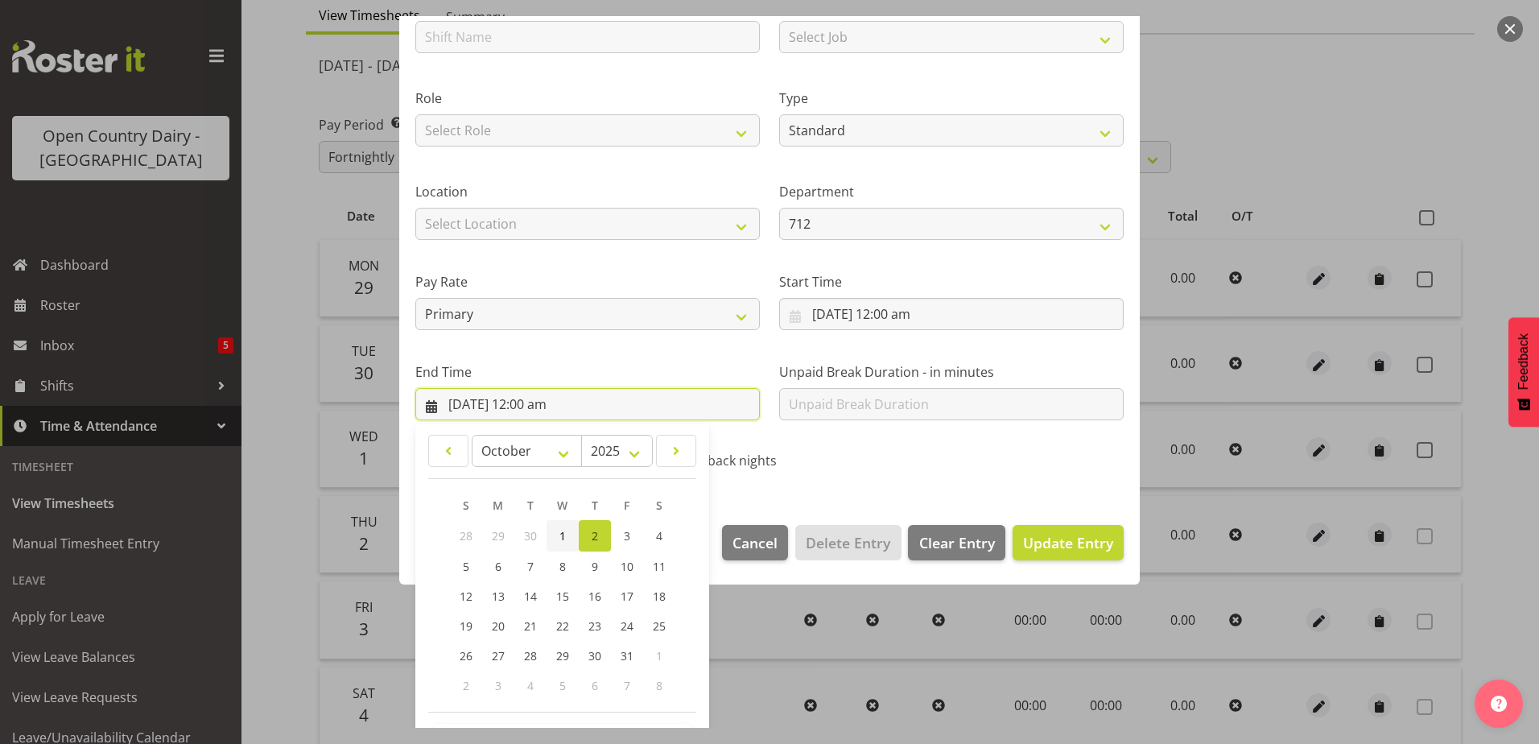
scroll to position [208, 0]
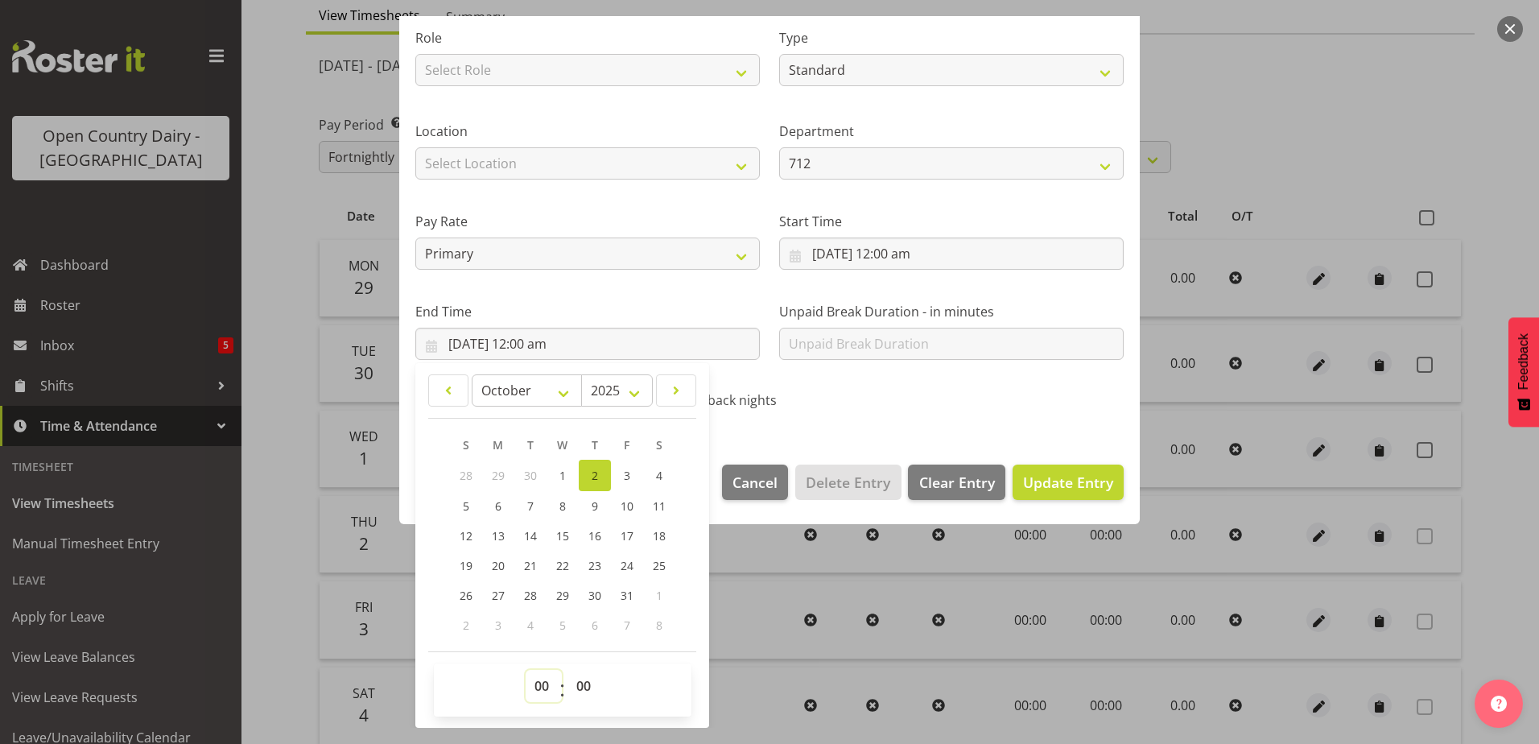
click at [540, 683] on select "00 01 02 03 04 05 06 07 08 09 10 11 12 13 14 15 16 17 18 19 20 21 22 23" at bounding box center [544, 686] width 36 height 32
select select "10"
click at [526, 670] on select "00 01 02 03 04 05 06 07 08 09 10 11 12 13 14 15 16 17 18 19 20 21 22 23" at bounding box center [544, 686] width 36 height 32
type input "2/10/2025, 10:00 am"
click at [585, 679] on select "00 01 02 03 04 05 06 07 08 09 10 11 12 13 14 15 16 17 18 19 20 21 22 23 24 25 2…" at bounding box center [585, 686] width 36 height 32
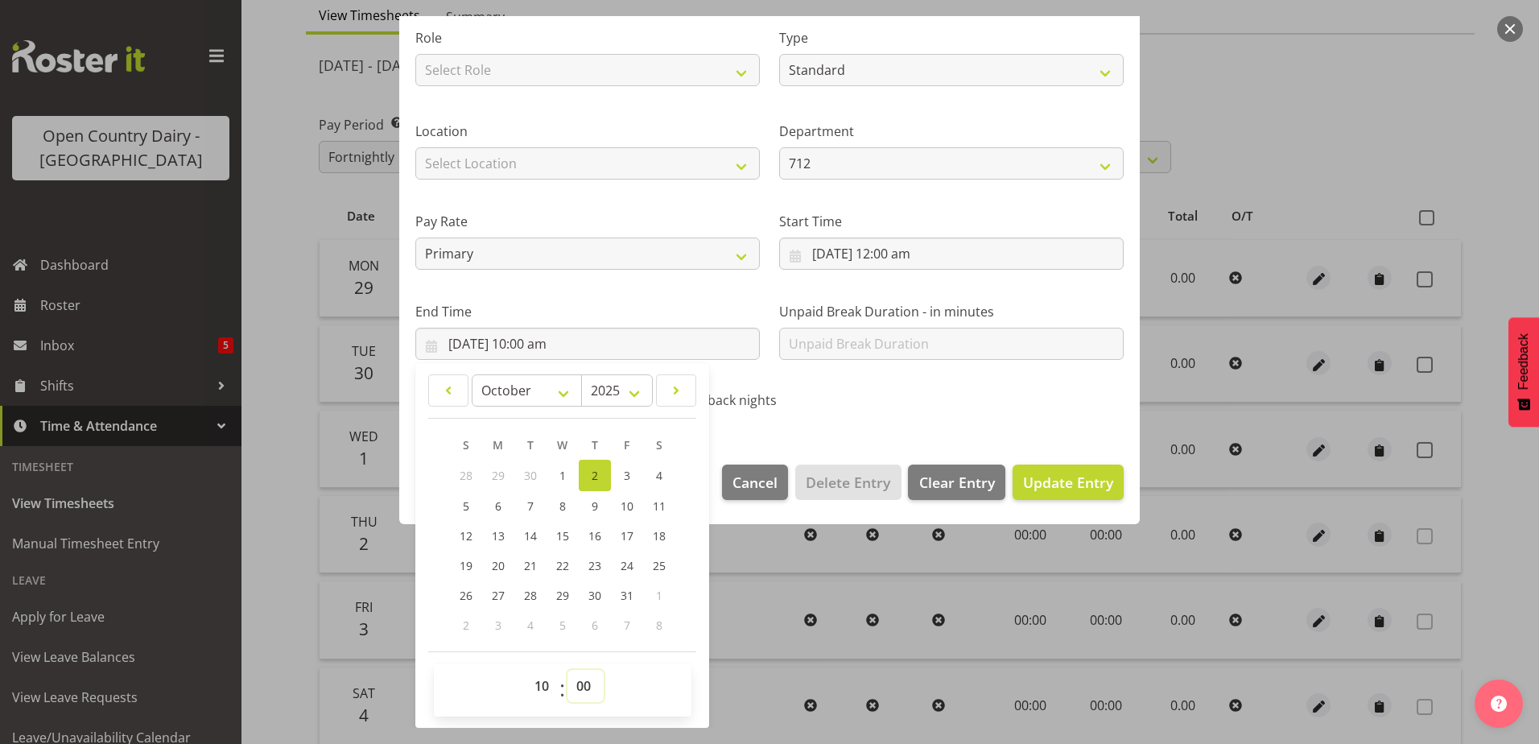
select select "54"
click at [567, 670] on select "00 01 02 03 04 05 06 07 08 09 10 11 12 13 14 15 16 17 18 19 20 21 22 23 24 25 2…" at bounding box center [585, 686] width 36 height 32
type input "2/10/2025, 10:54 am"
click at [1023, 481] on span "Update Entry" at bounding box center [1068, 481] width 90 height 19
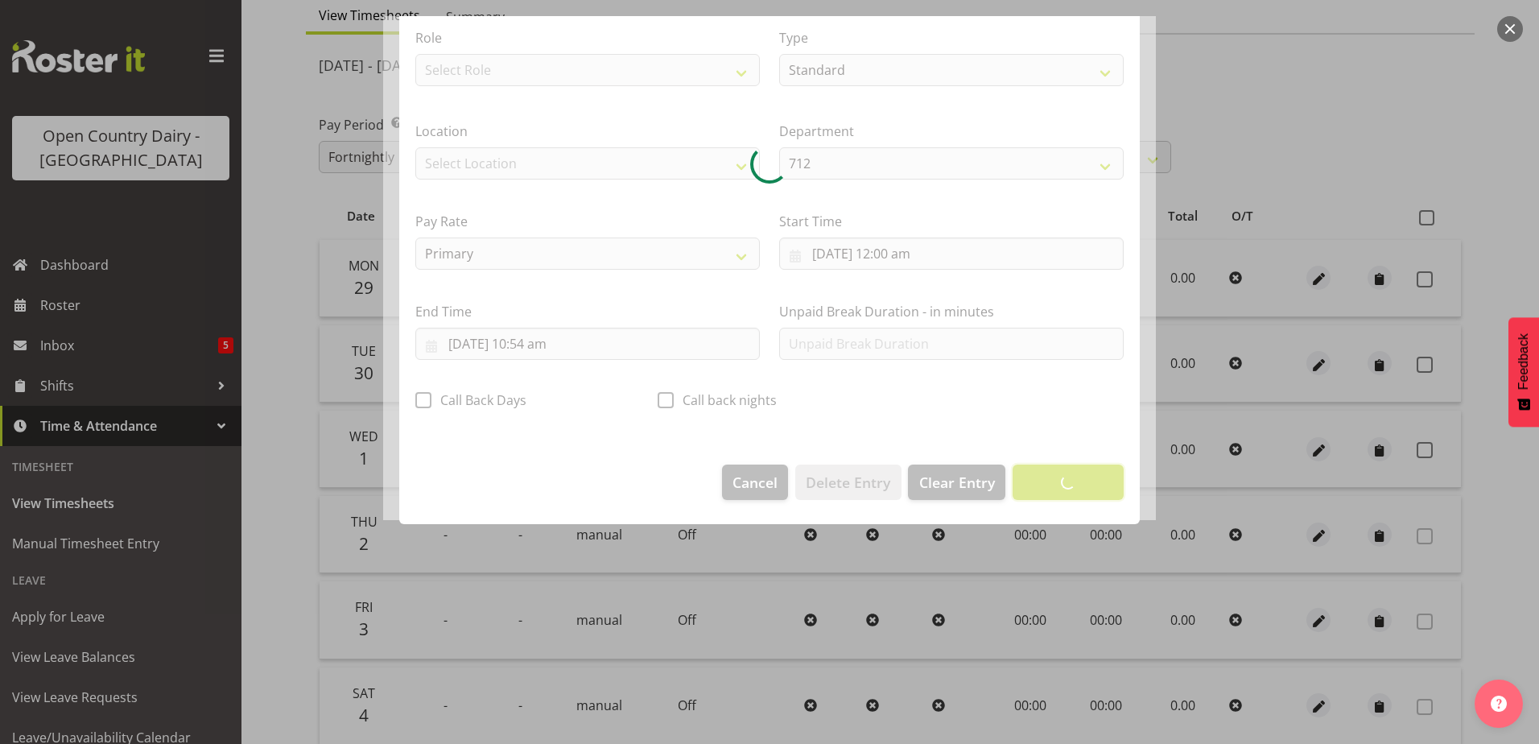
scroll to position [4, 0]
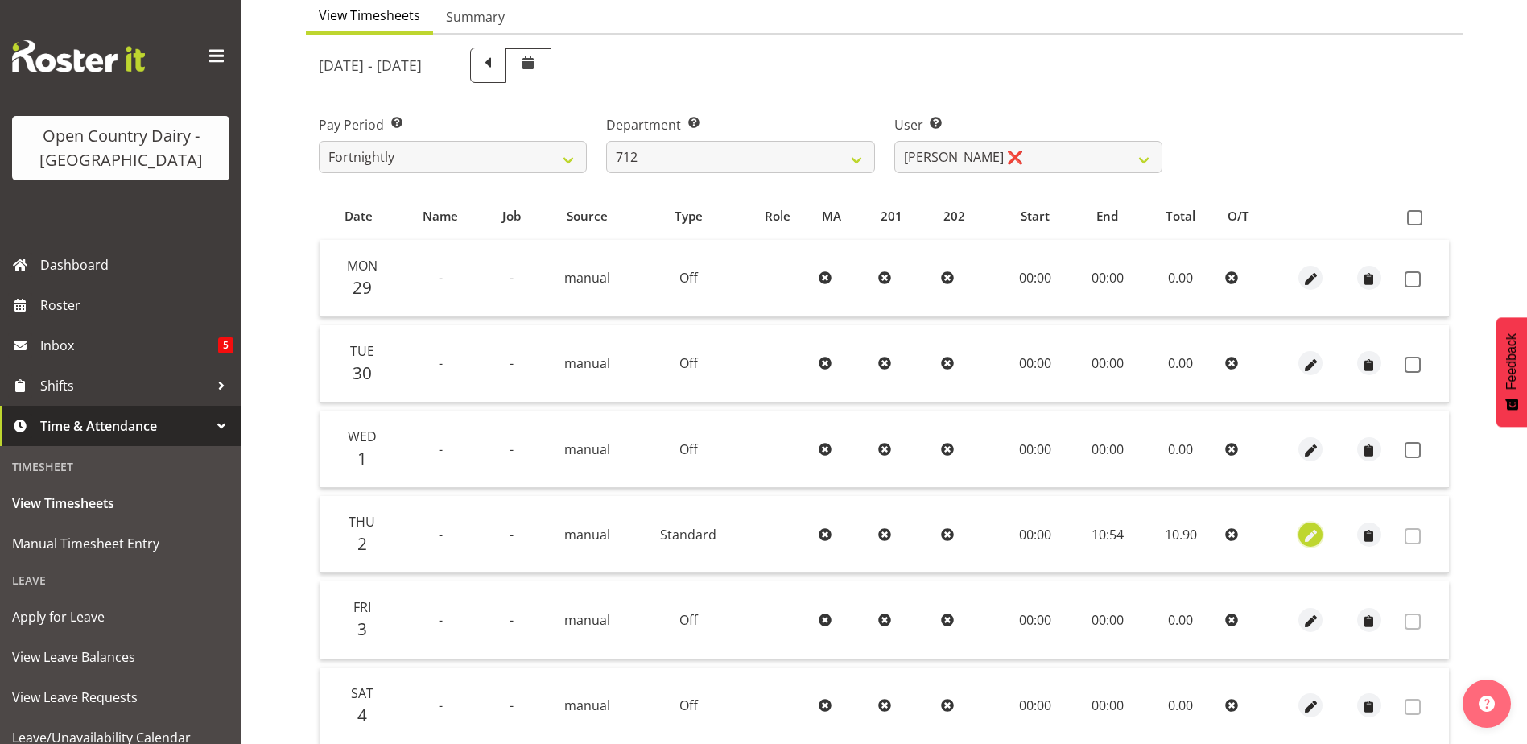
click at [1316, 530] on span "button" at bounding box center [1310, 535] width 19 height 19
select select "Standard"
select select "9"
select select "2025"
select select "10"
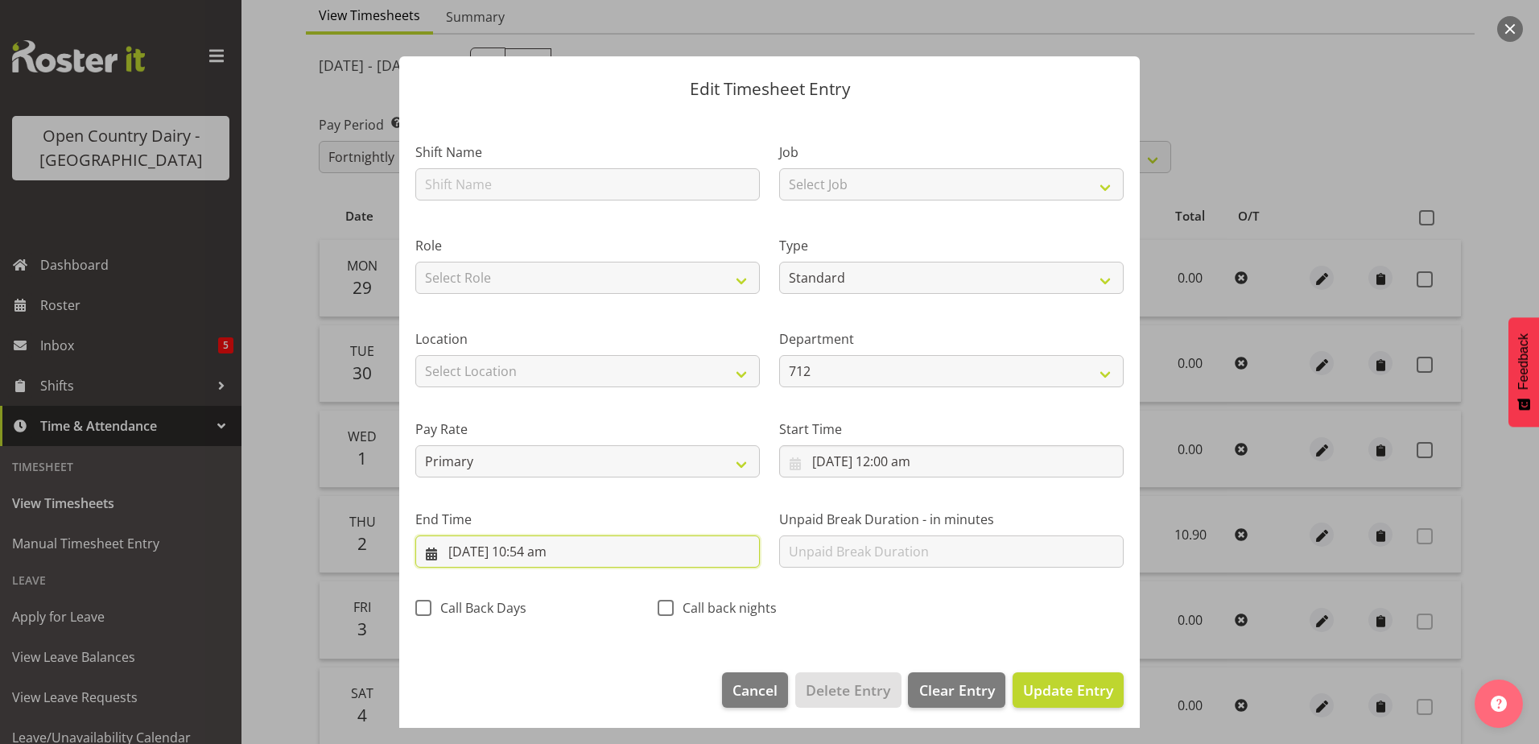
click at [548, 546] on input "2/10/2025, 10:54 am" at bounding box center [587, 551] width 344 height 32
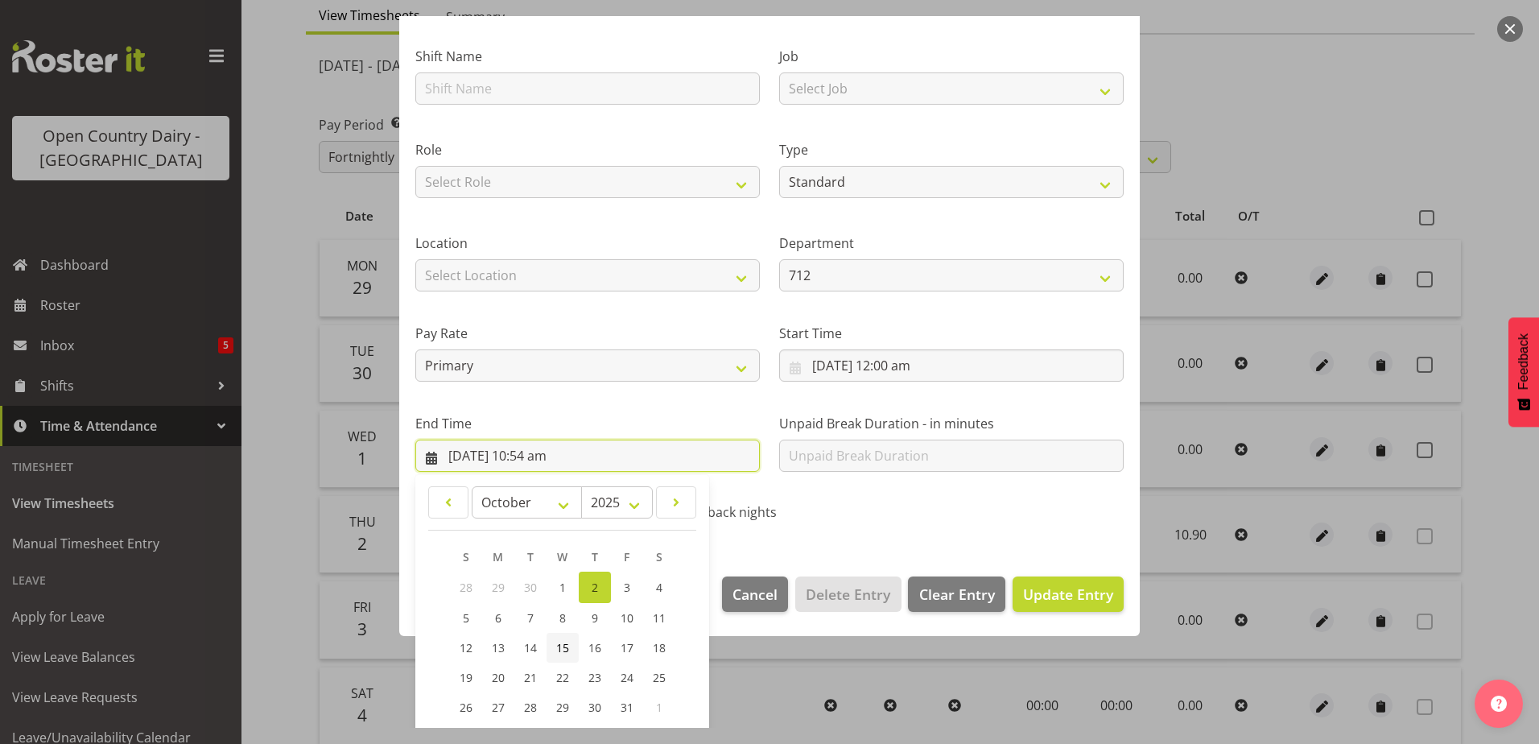
scroll to position [208, 0]
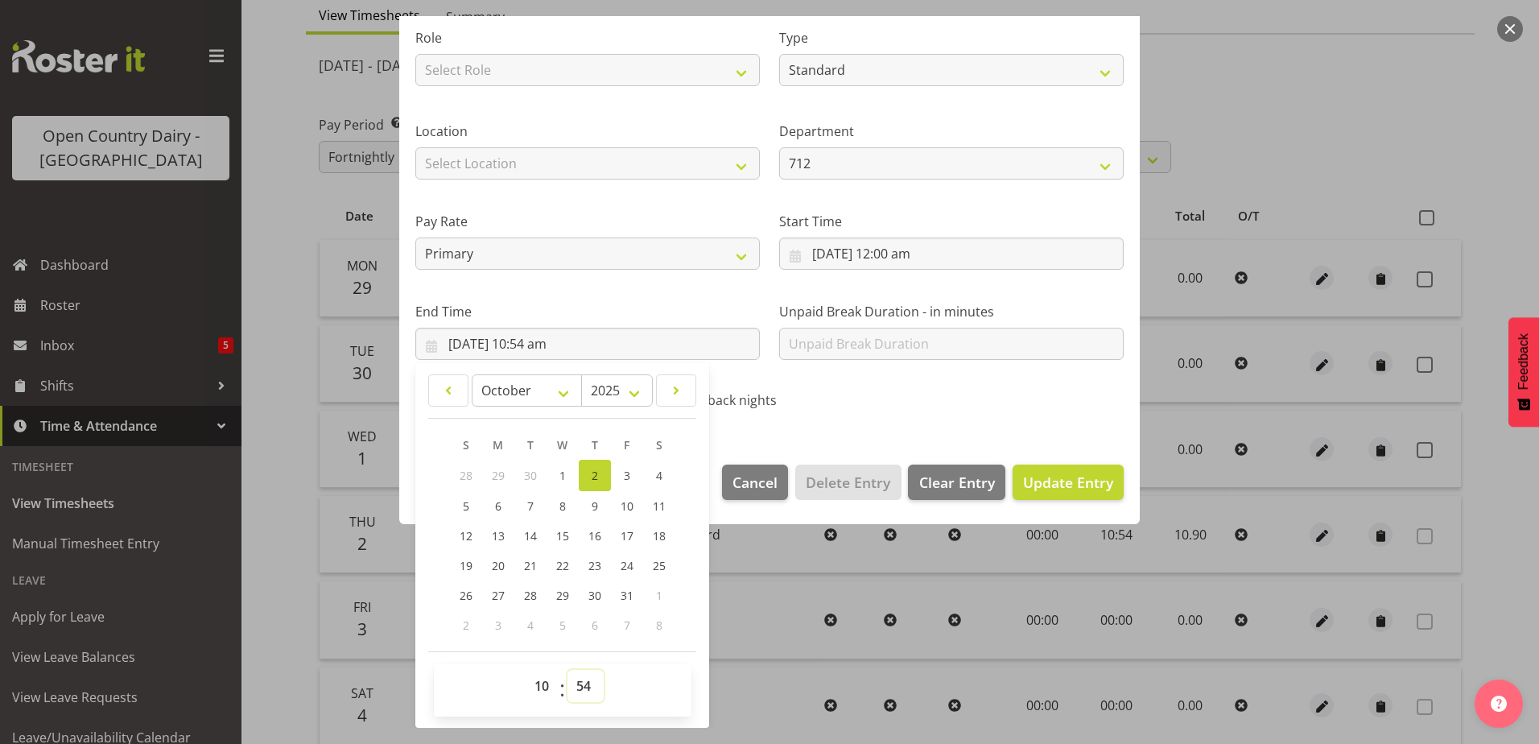
click at [585, 675] on select "00 01 02 03 04 05 06 07 08 09 10 11 12 13 14 15 16 17 18 19 20 21 22 23 24 25 2…" at bounding box center [585, 686] width 36 height 32
select select "56"
click at [567, 670] on select "00 01 02 03 04 05 06 07 08 09 10 11 12 13 14 15 16 17 18 19 20 21 22 23 24 25 2…" at bounding box center [585, 686] width 36 height 32
type input "2/10/2025, 10:56 am"
click at [1060, 489] on span "Update Entry" at bounding box center [1068, 481] width 90 height 19
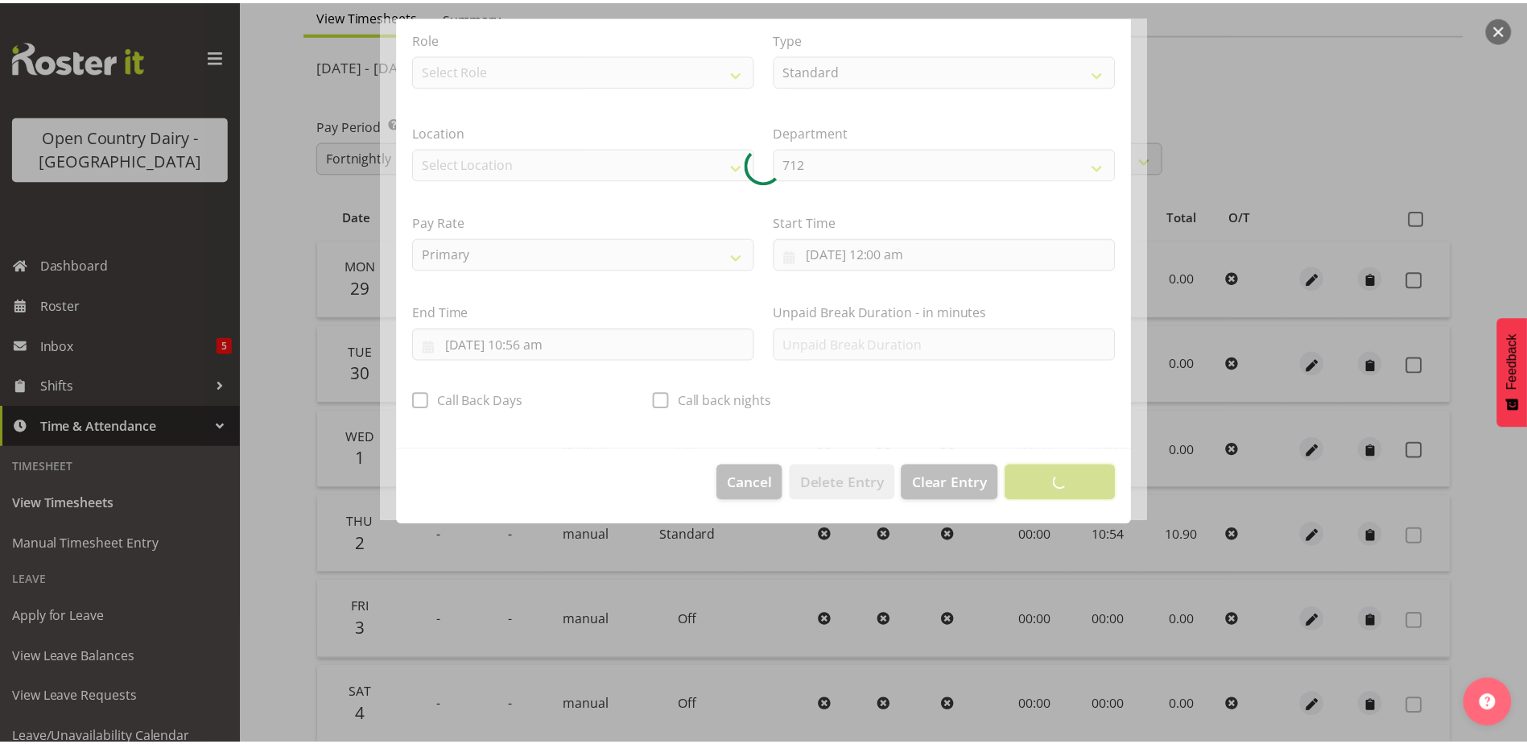
scroll to position [4, 0]
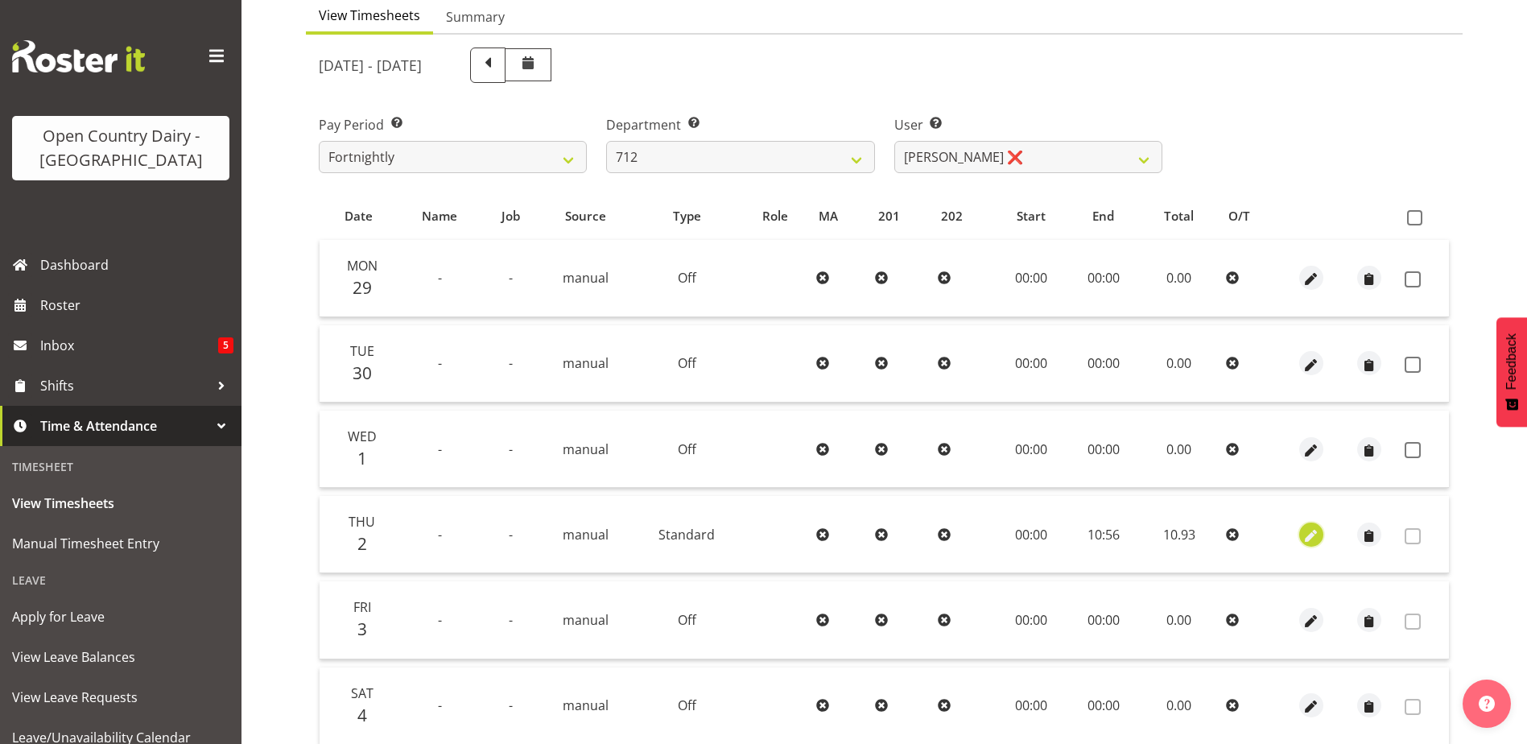
click at [1306, 531] on span "button" at bounding box center [1311, 535] width 19 height 19
select select "Standard"
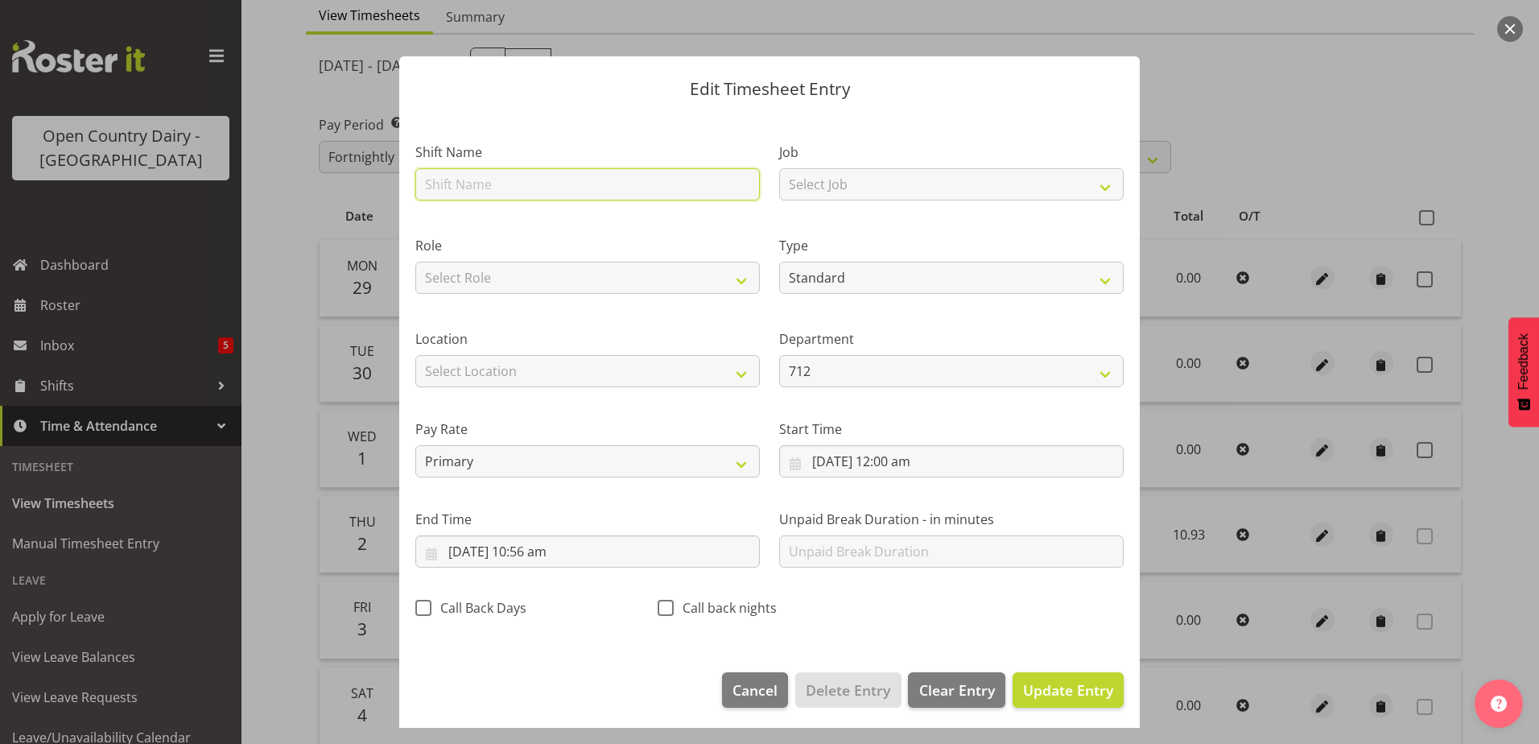
click at [484, 189] on input "text" at bounding box center [587, 184] width 344 height 32
type input "Leave"
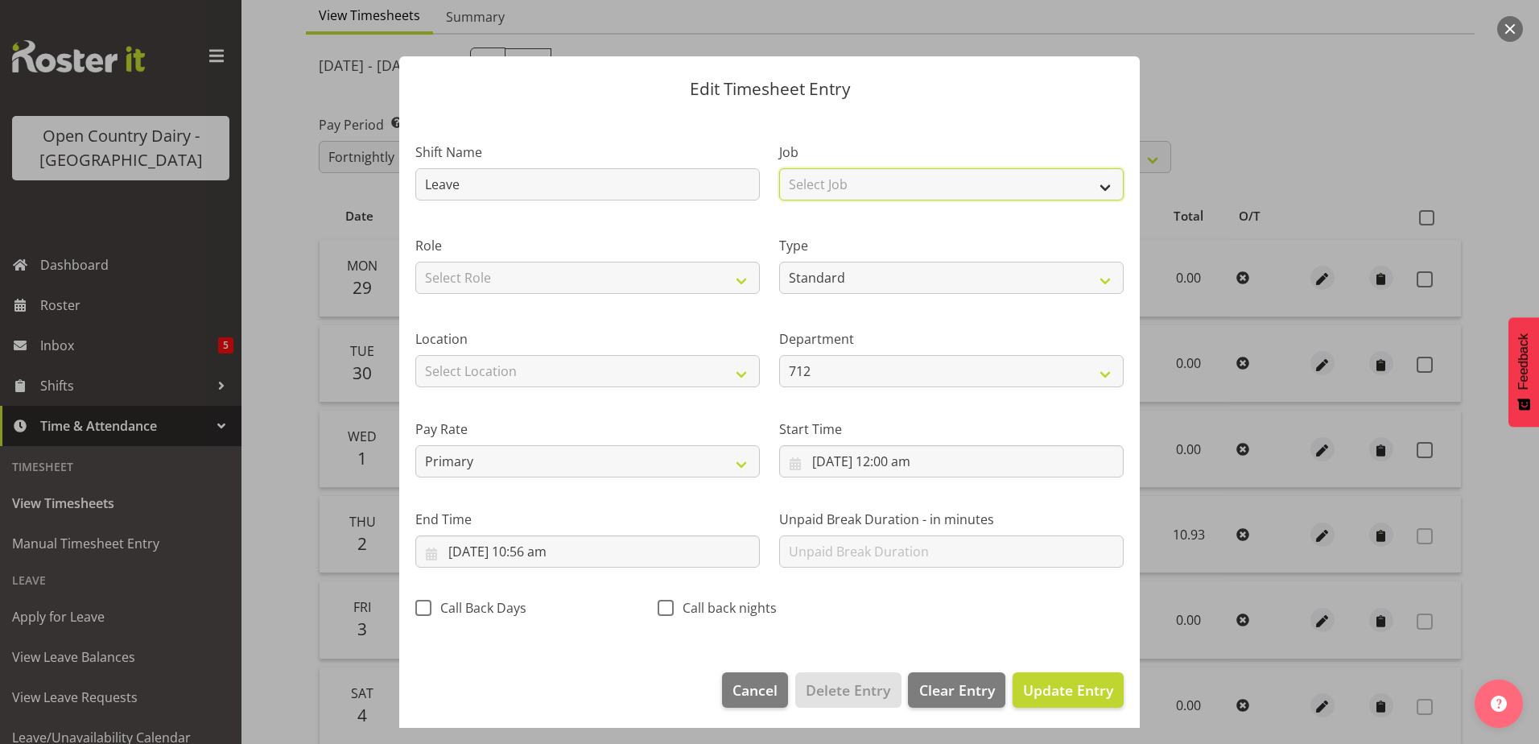
click at [819, 184] on select "Select Job Driver Driver supervisor Support" at bounding box center [951, 184] width 344 height 32
select select "9052"
click at [779, 168] on select "Select Job Driver Driver supervisor Support" at bounding box center [951, 184] width 344 height 32
click at [561, 270] on select "Select Role Driver HSR" at bounding box center [587, 278] width 344 height 32
select select "1166"
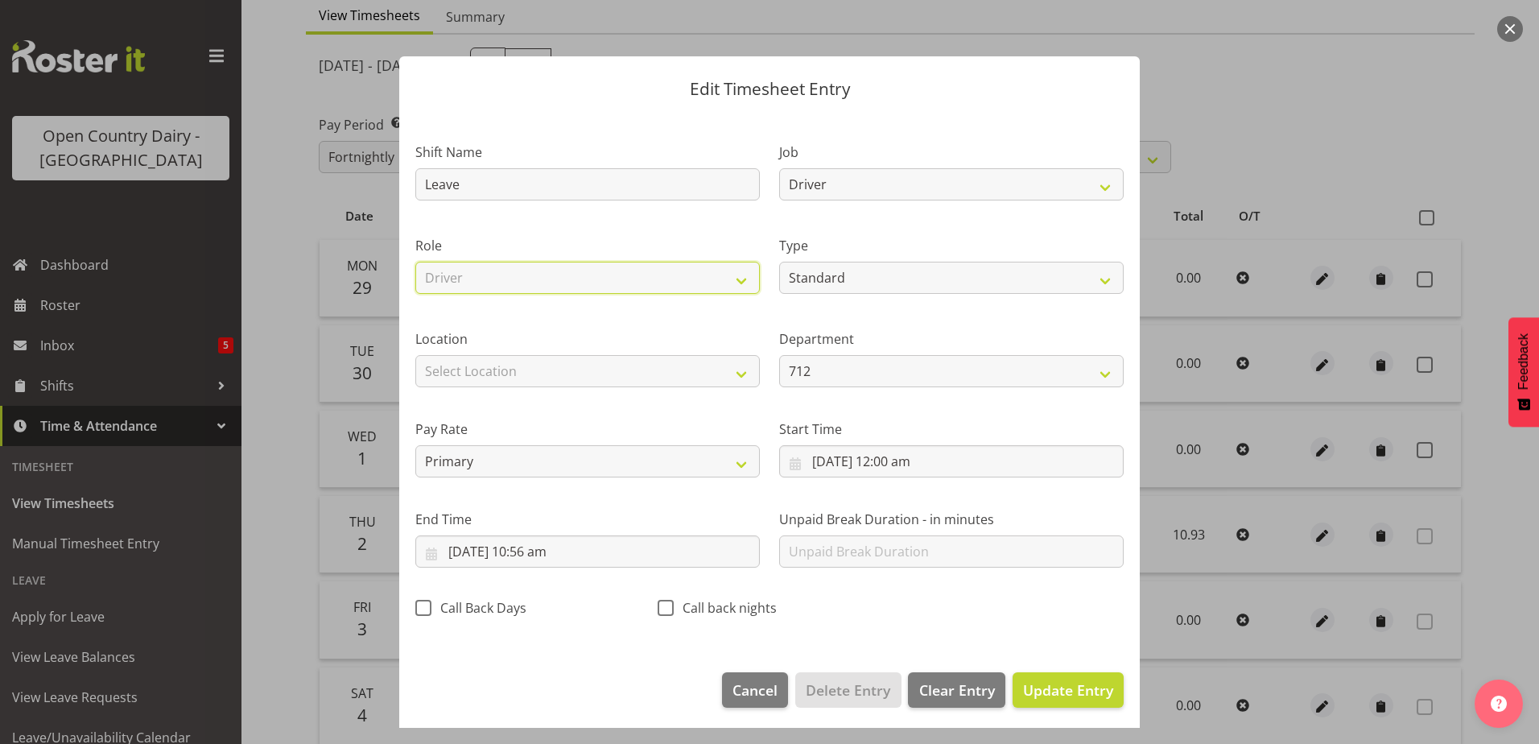
click at [415, 262] on select "Select Role Driver HSR" at bounding box center [587, 278] width 344 height 32
click at [885, 281] on select "Off Standard Public Holiday Public Holiday (Worked) Day In Lieu Annual Leave Si…" at bounding box center [951, 278] width 344 height 32
select select "Sick"
click at [779, 262] on select "Off Standard Public Holiday Public Holiday (Worked) Day In Lieu Annual Leave Si…" at bounding box center [951, 278] width 344 height 32
click at [1058, 692] on span "Update Entry" at bounding box center [1068, 689] width 90 height 19
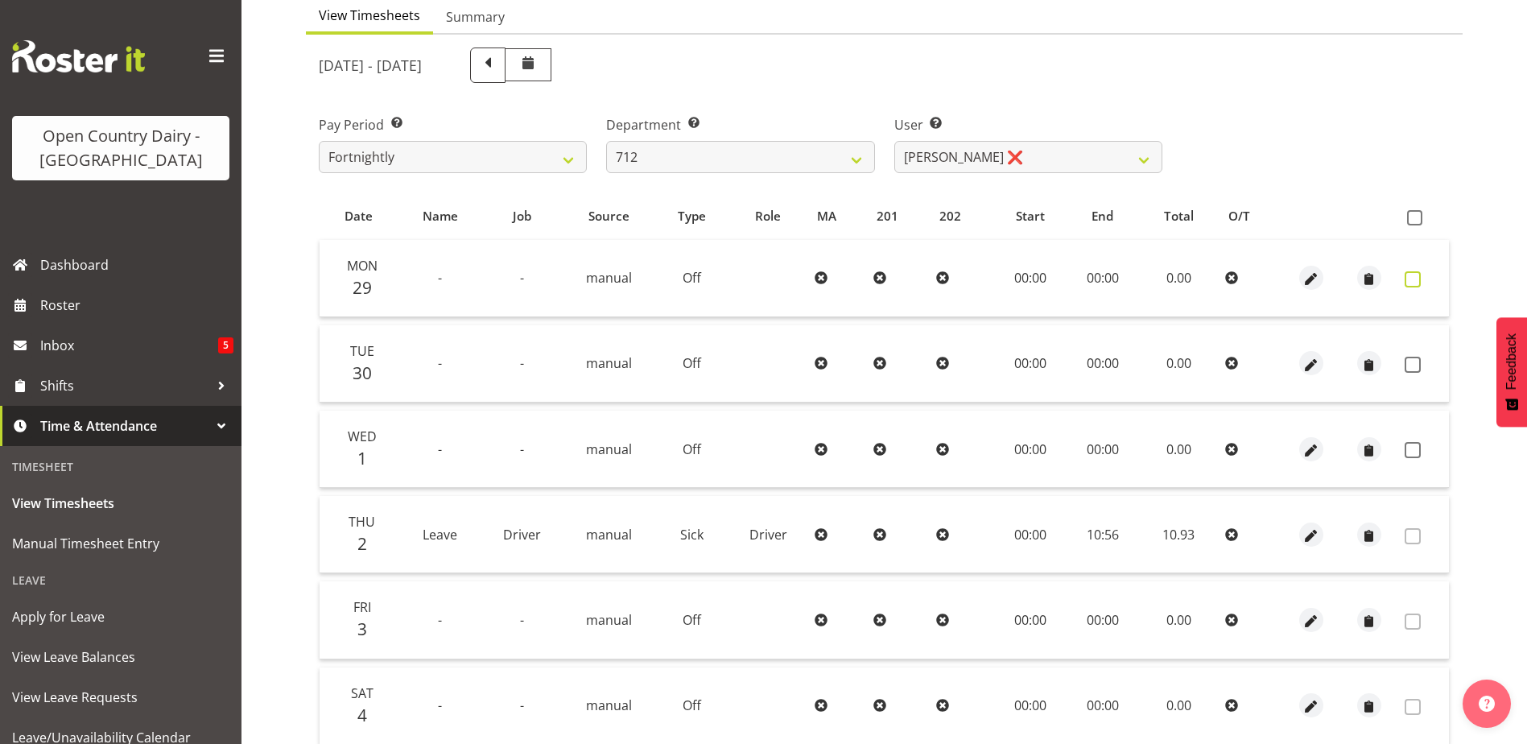
click at [1412, 281] on span at bounding box center [1413, 279] width 16 height 16
checkbox input "true"
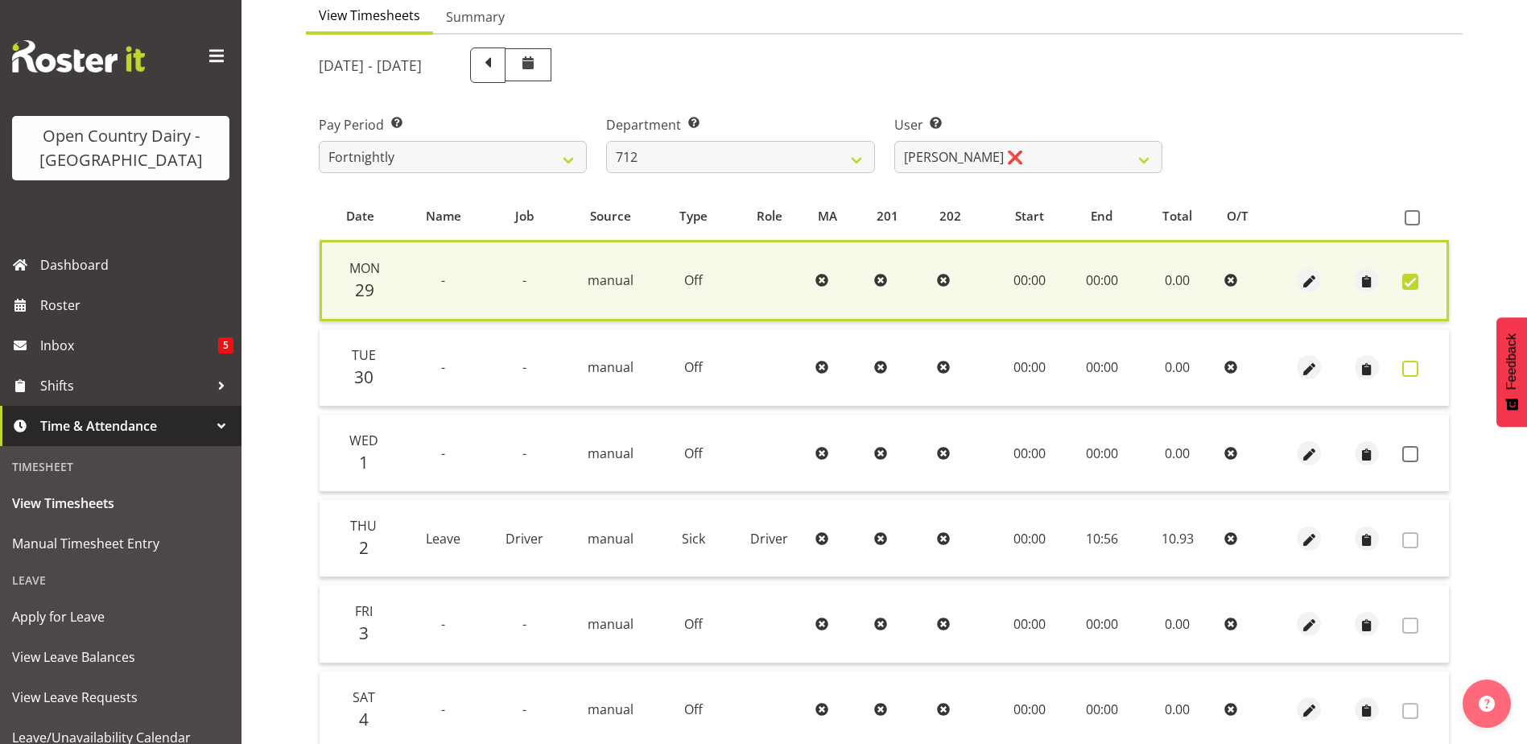
click at [1407, 374] on span at bounding box center [1410, 369] width 16 height 16
checkbox input "true"
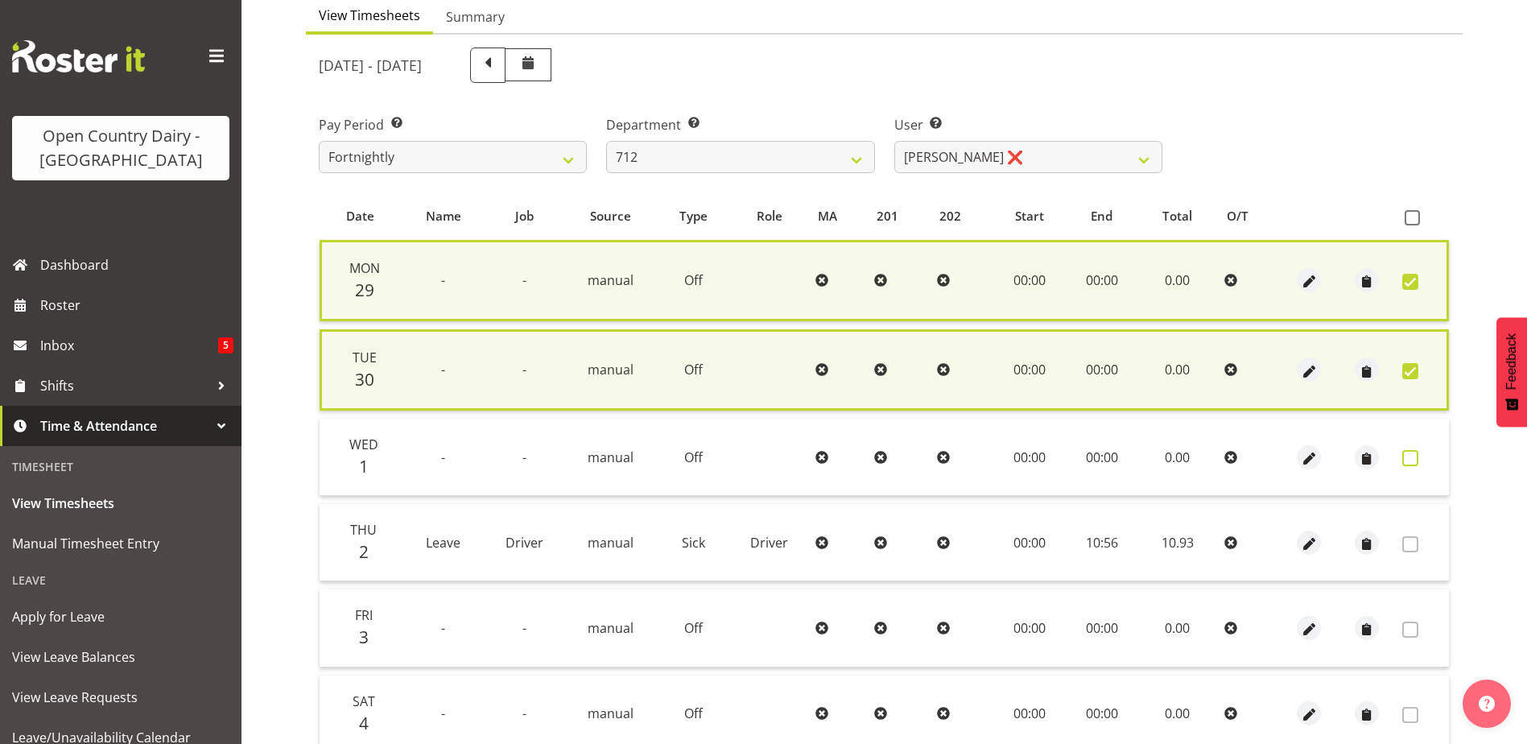
click at [1411, 461] on span at bounding box center [1410, 458] width 16 height 16
checkbox input "true"
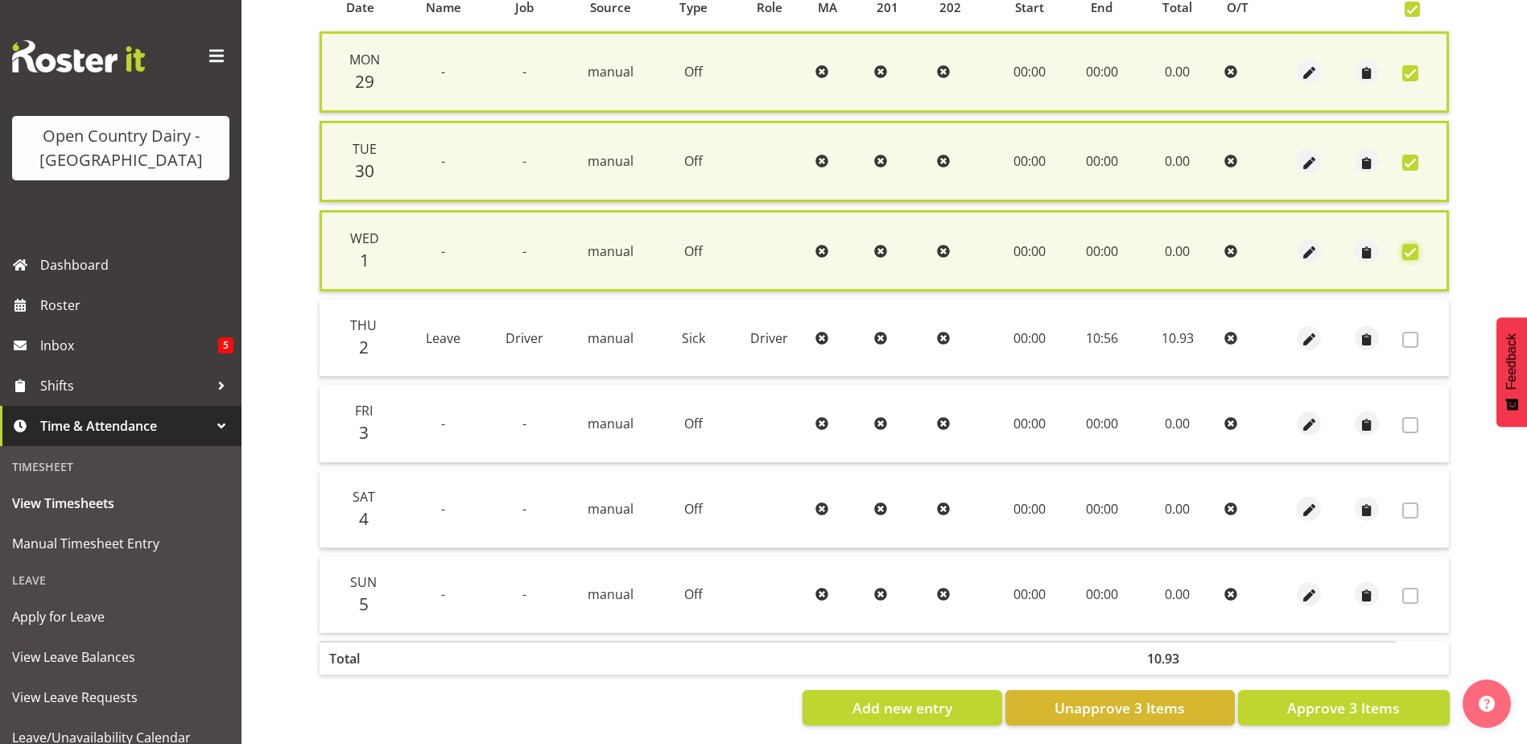
scroll to position [388, 0]
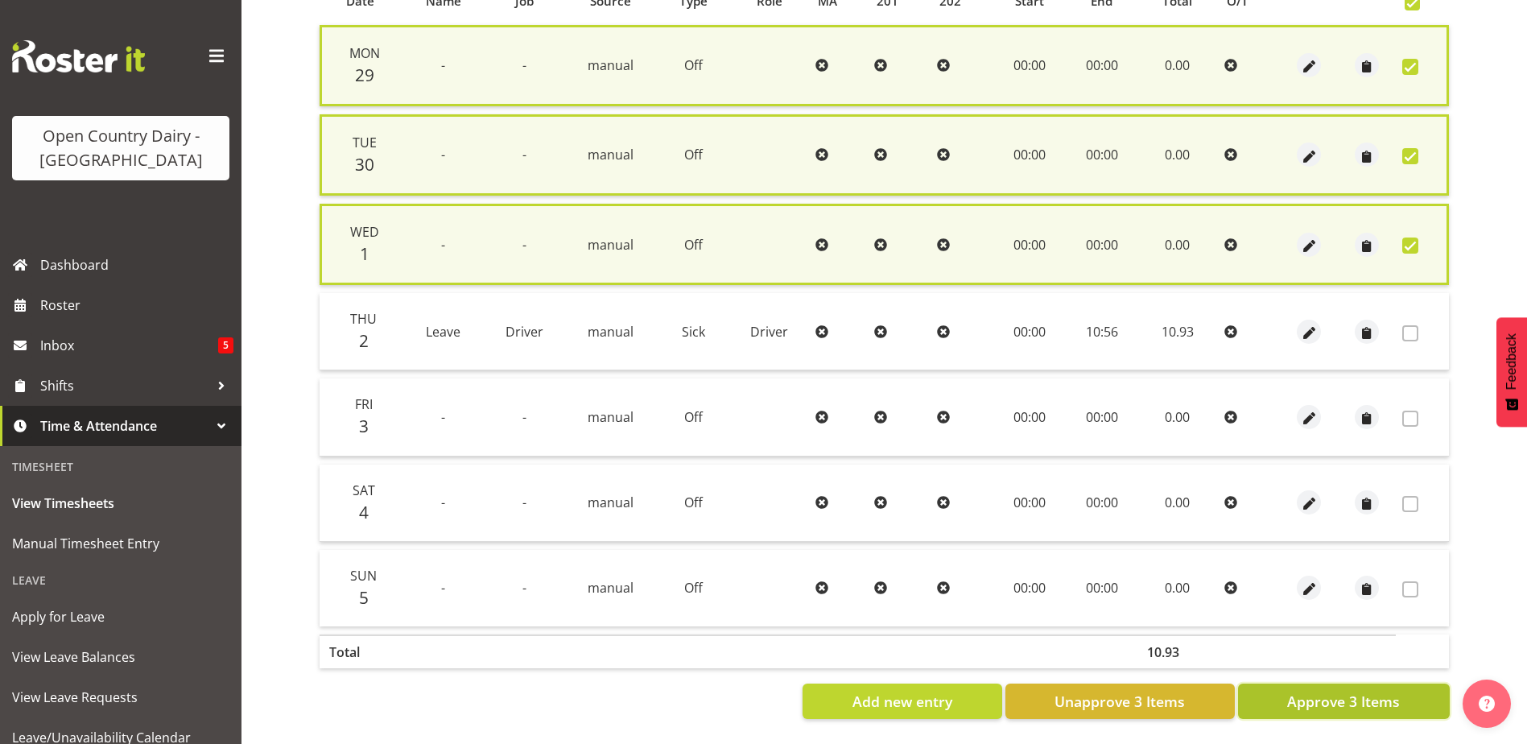
click at [1365, 691] on span "Approve 3 Items" at bounding box center [1343, 701] width 113 height 21
checkbox input "false"
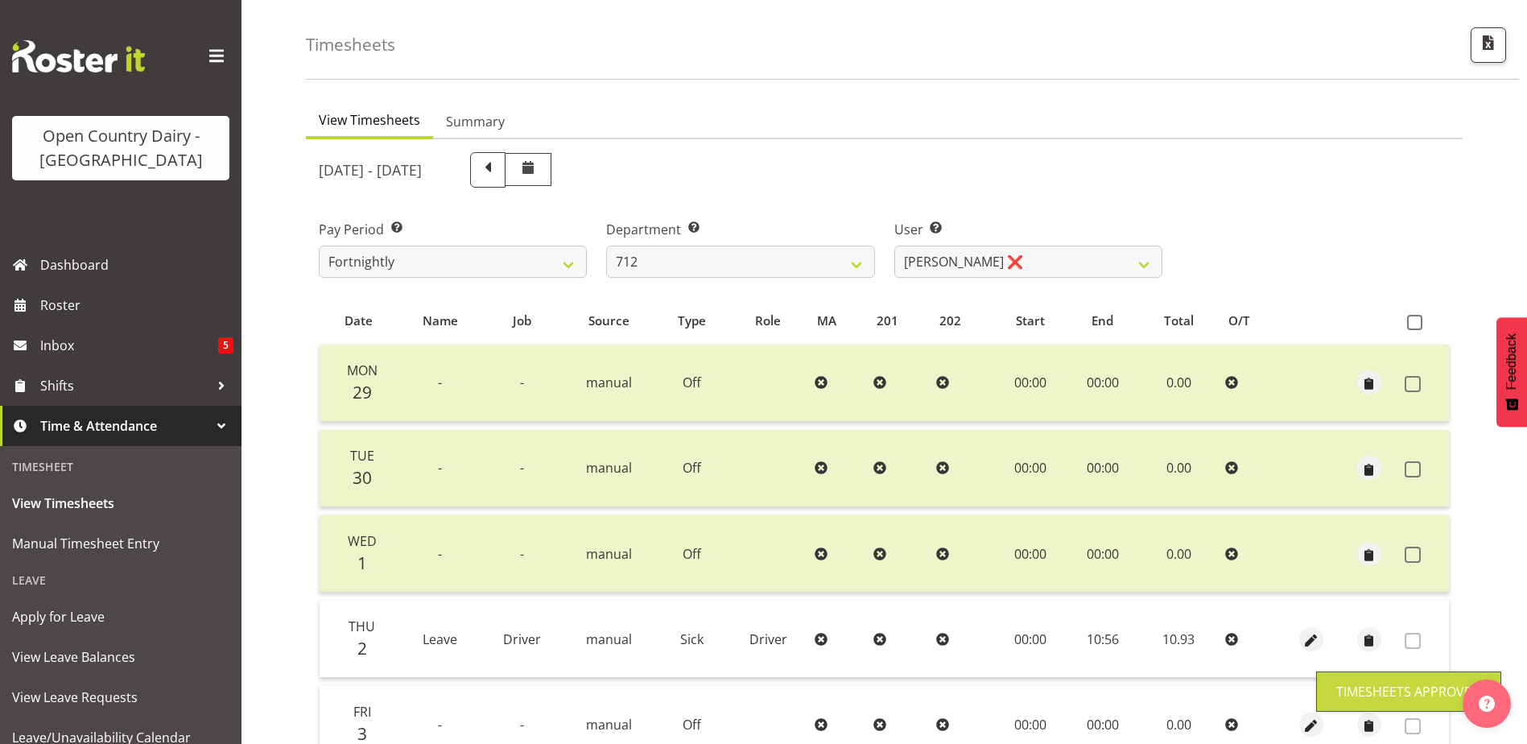
scroll to position [54, 0]
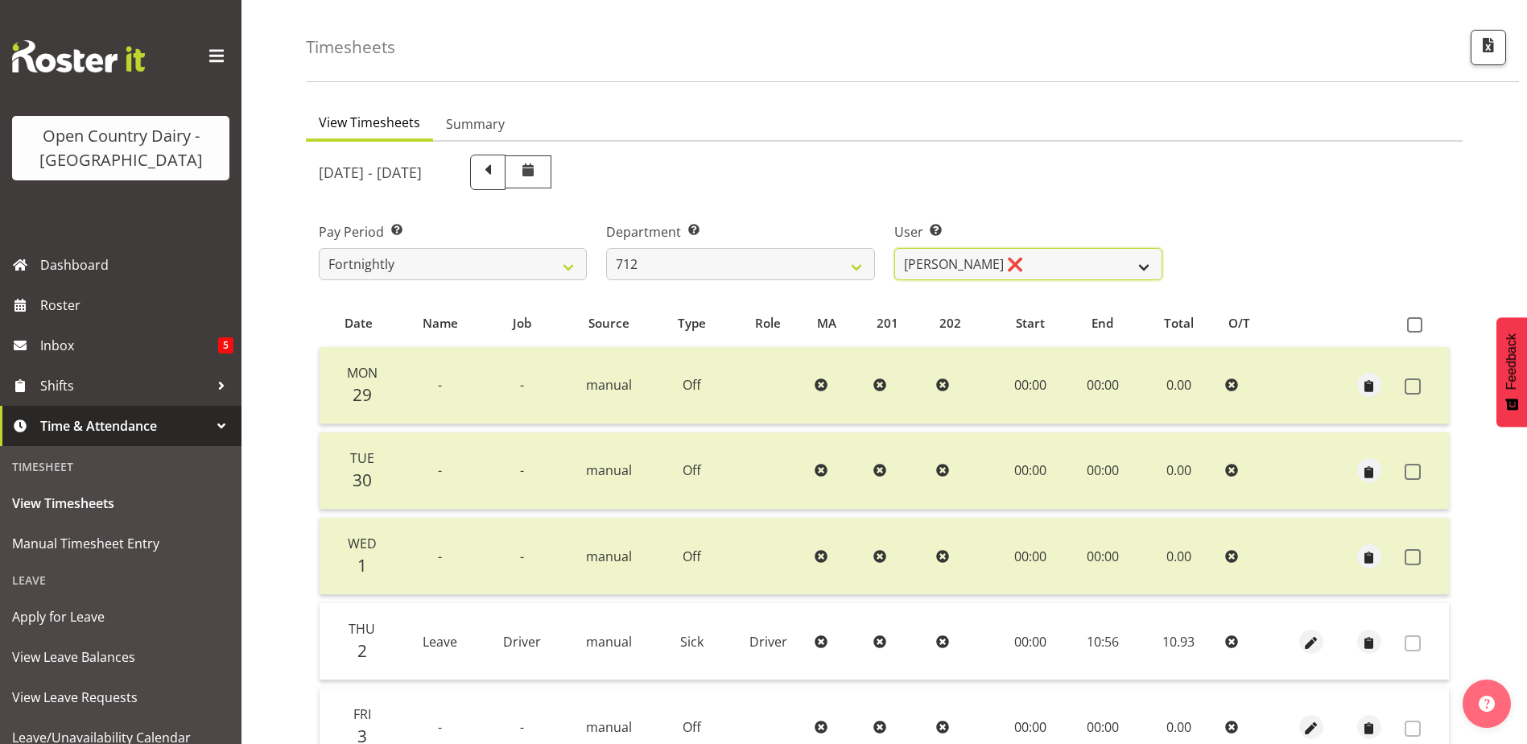
click at [1010, 271] on select "Amrik Singh ❌ Jasdeep Singh ❌ Lucky Kau Kau ❌" at bounding box center [1028, 264] width 268 height 32
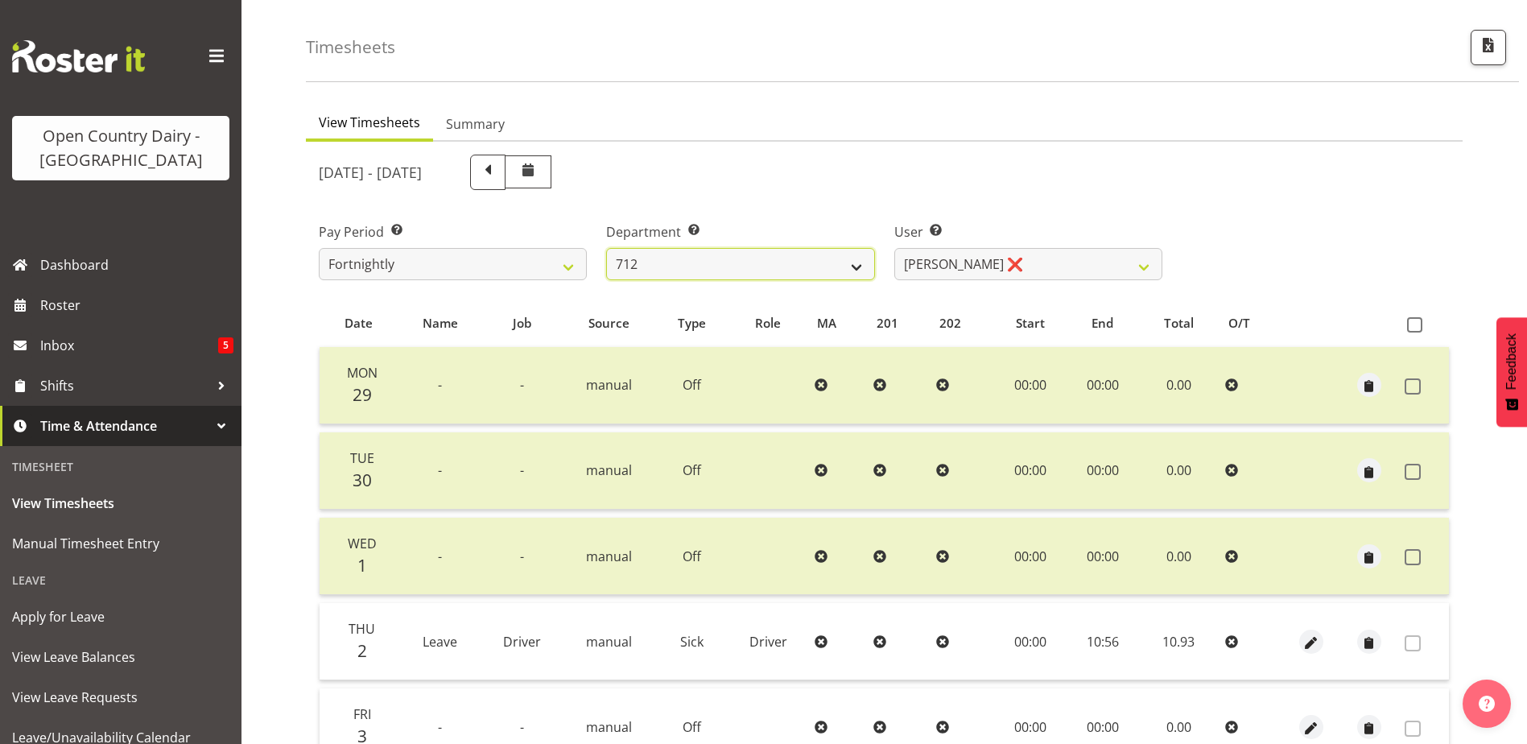
click at [811, 269] on select "701 702 703 704 705 706 707 708 709 710 711 712 713 714 715 716 717 718 719 720" at bounding box center [740, 264] width 268 height 32
click at [606, 248] on select "701 702 703 704 705 706 707 708 709 710 711 712 713 714 715 716 717 718 719 720" at bounding box center [740, 264] width 268 height 32
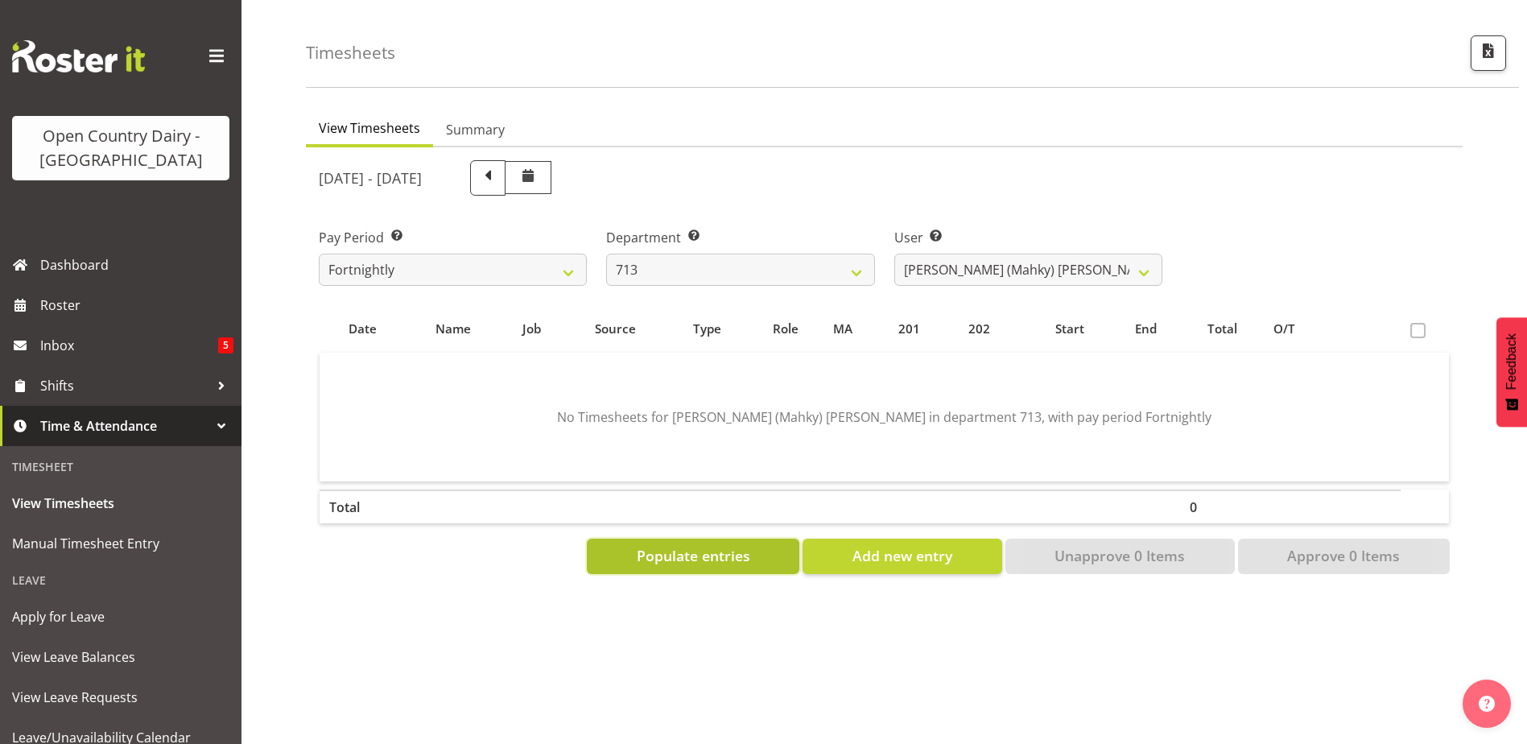
click at [716, 546] on span "Populate entries" at bounding box center [693, 555] width 113 height 21
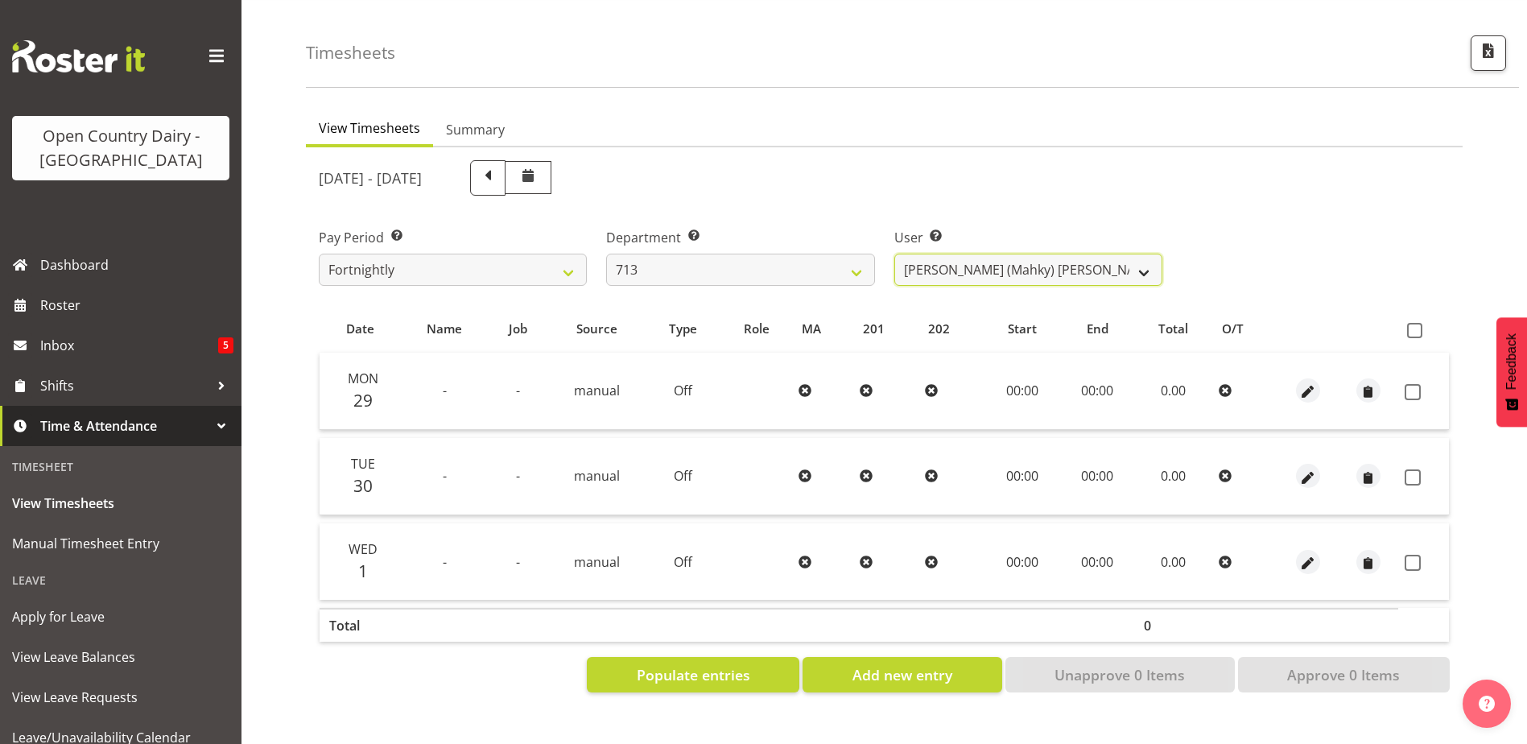
click at [1058, 261] on select "Harmanpreet (Mahky) Dhillon ❌ Marcus Waretini ❌ Norman Sellen ❌" at bounding box center [1028, 270] width 268 height 32
click at [747, 268] on select "701 702 703 704 705 706 707 708 709 710 711 712 713 714 715 716 717 718 719 720" at bounding box center [740, 270] width 268 height 32
click at [606, 254] on select "701 702 703 704 705 706 707 708 709 710 711 712 713 714 715 716 717 718 719 720" at bounding box center [740, 270] width 268 height 32
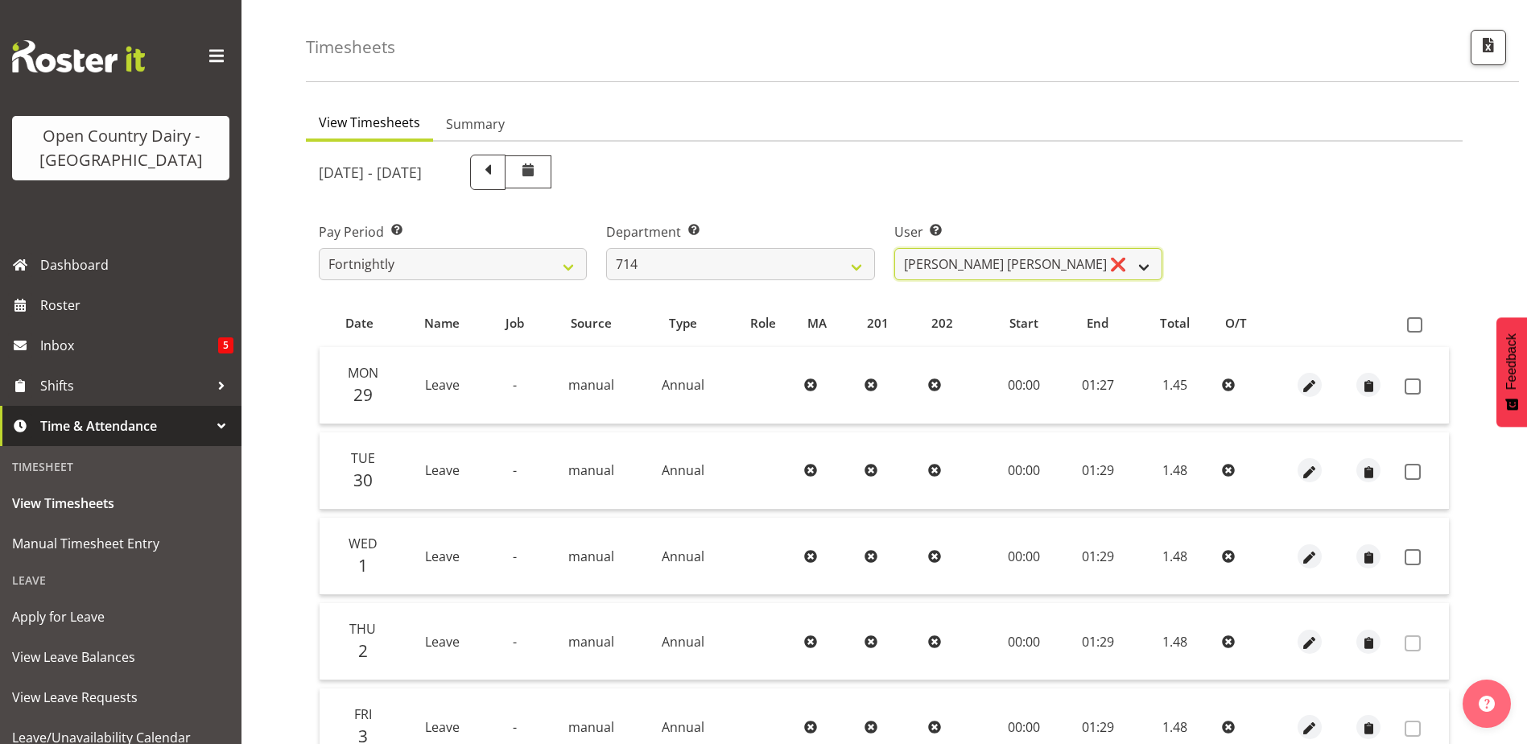
click at [1045, 267] on select "Fraser Stephens ❌ Nev Brewster ❌ Stephen Parsons ✔ Tom Gaelic ❌" at bounding box center [1028, 264] width 268 height 32
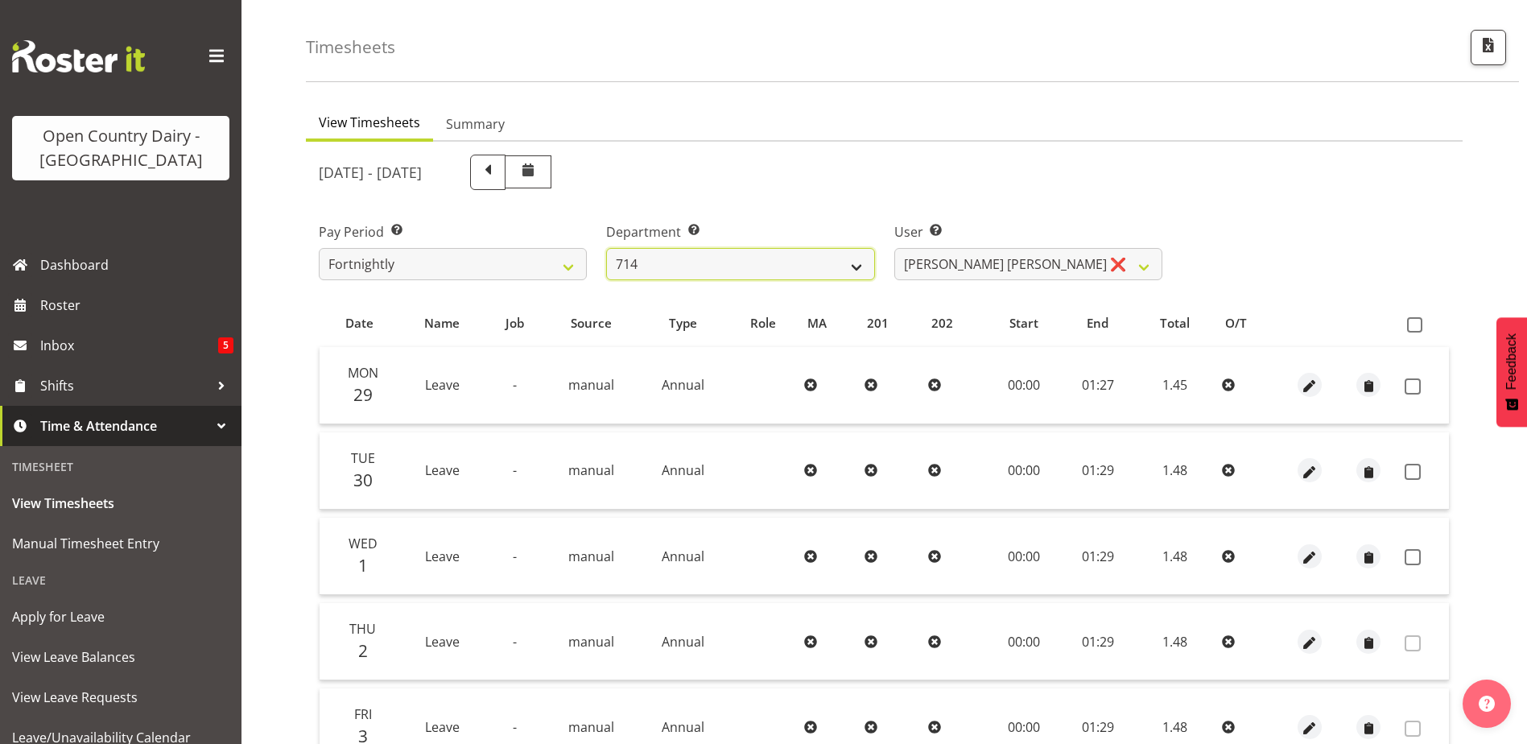
click at [738, 263] on select "701 702 703 704 705 706 707 708 709 710 711 712 713 714 715 716 717 718 719 720" at bounding box center [740, 264] width 268 height 32
select select "820"
click at [606, 248] on select "701 702 703 704 705 706 707 708 709 710 711 712 713 714 715 716 717 718 719 720" at bounding box center [740, 264] width 268 height 32
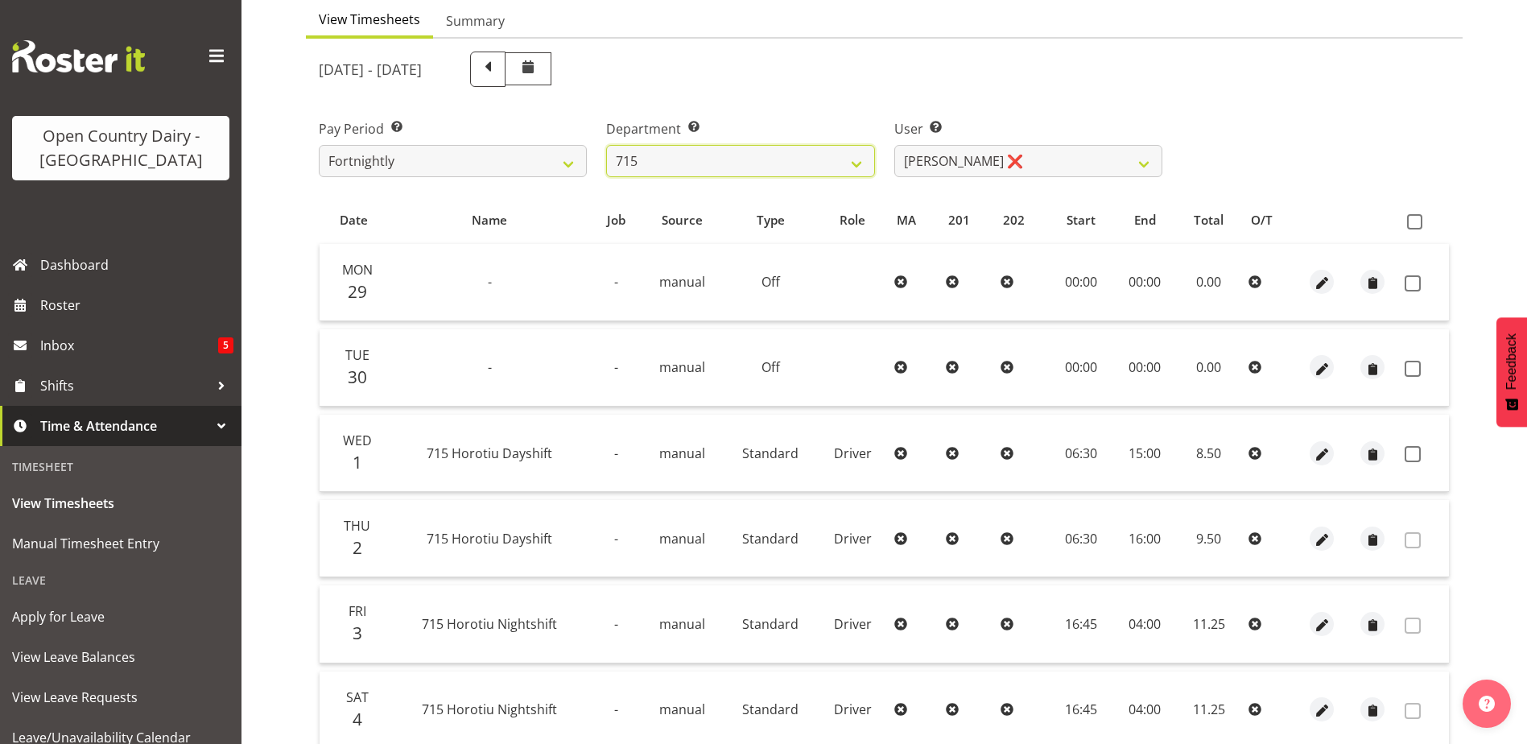
scroll to position [215, 0]
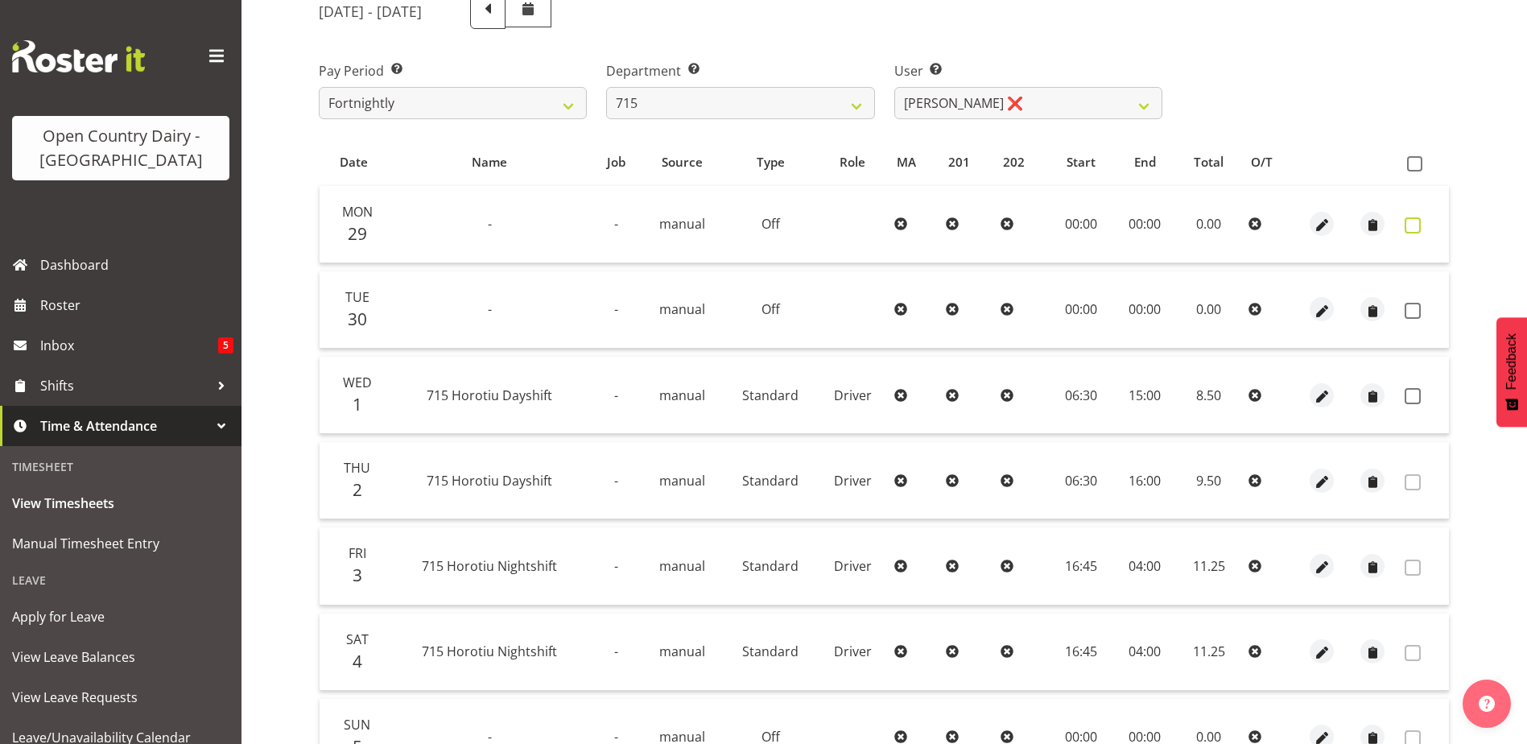
click at [1410, 229] on span at bounding box center [1413, 225] width 16 height 16
checkbox input "true"
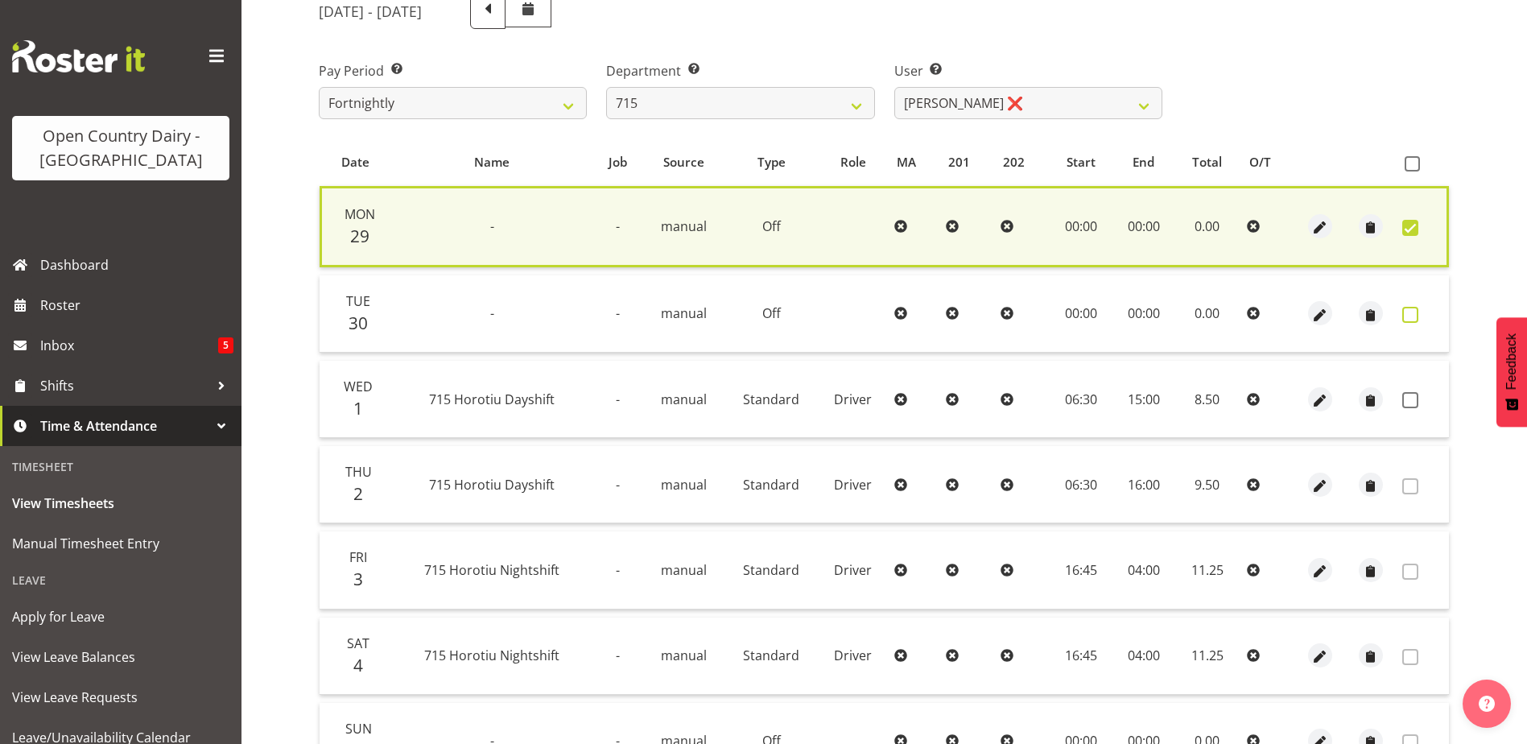
click at [1417, 313] on span at bounding box center [1410, 315] width 16 height 16
checkbox input "true"
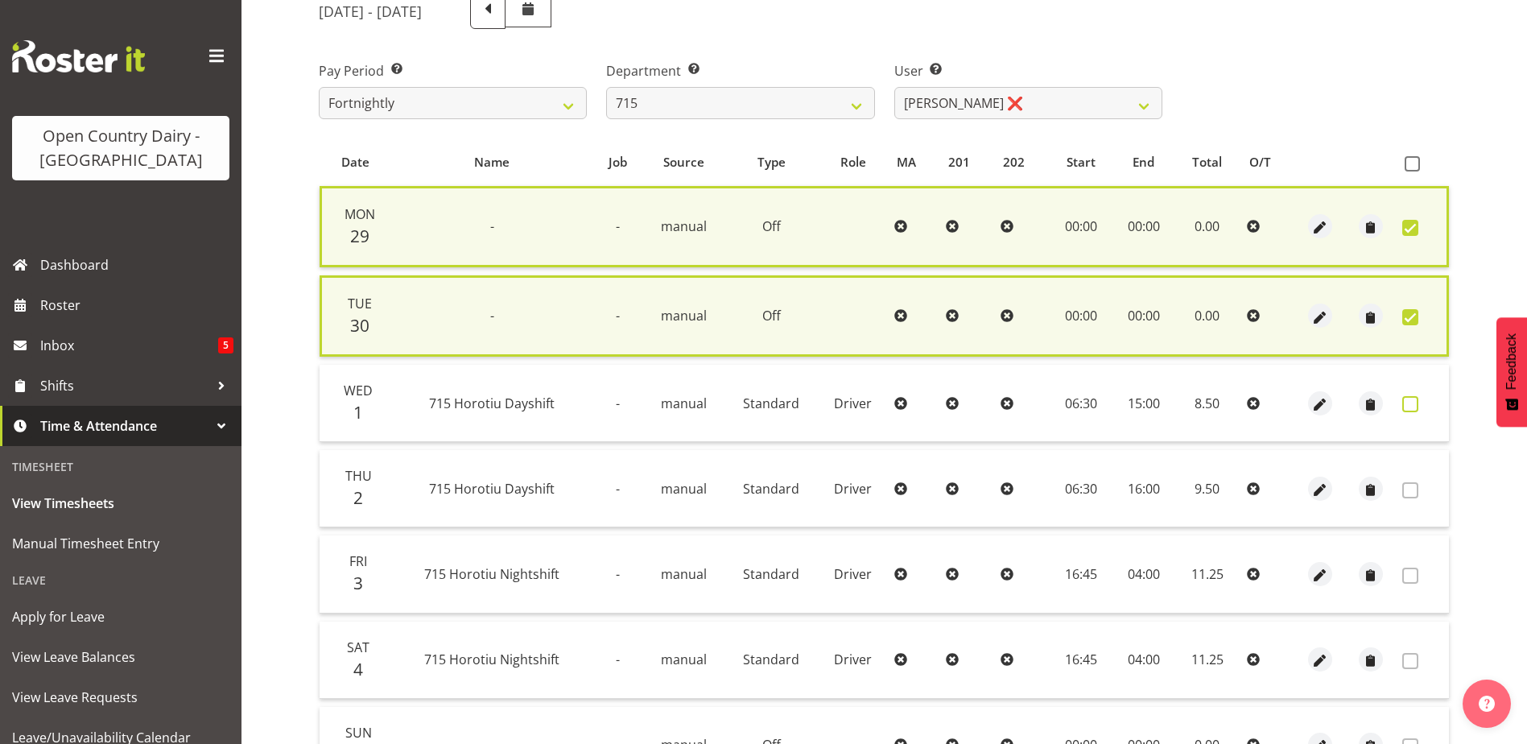
click at [1416, 404] on span at bounding box center [1410, 404] width 16 height 16
checkbox input "true"
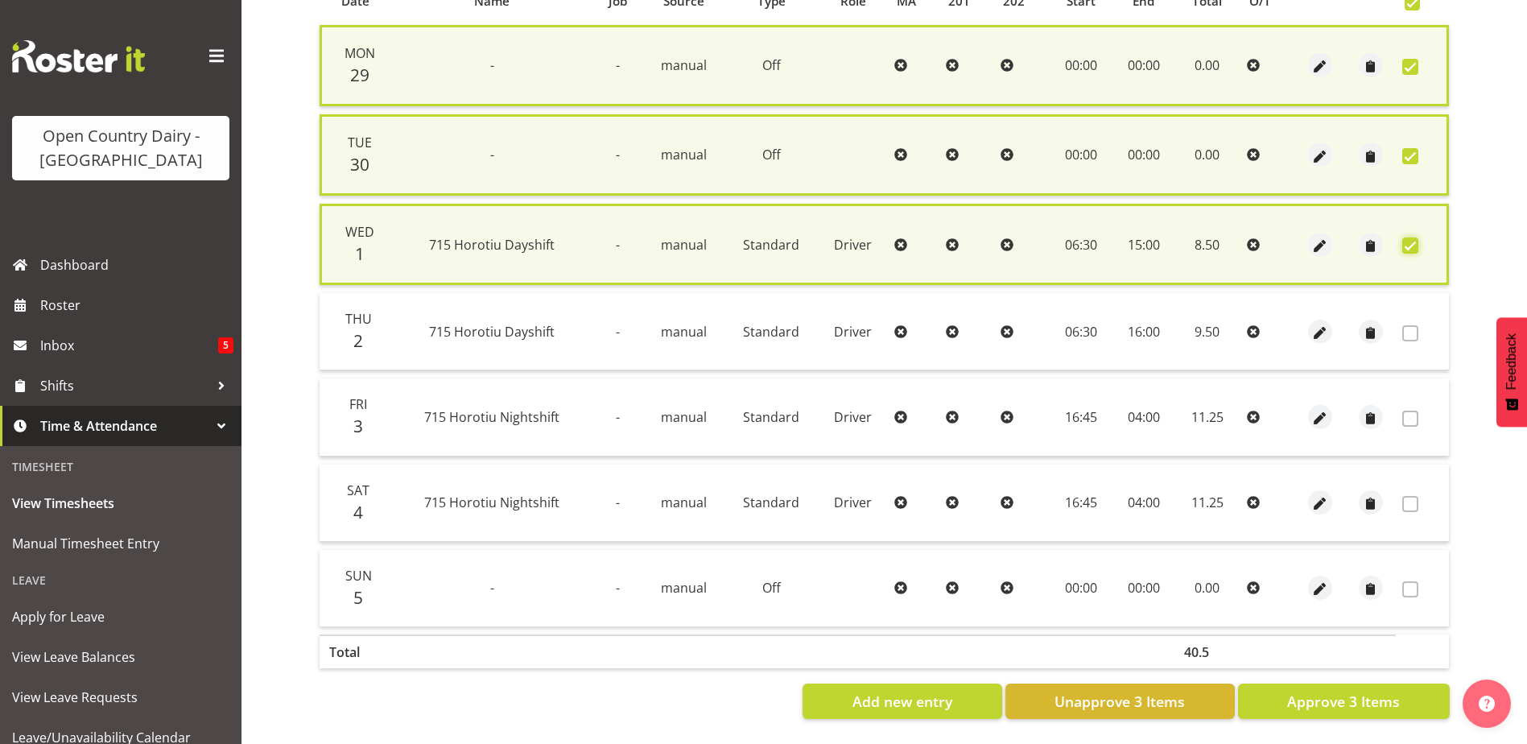
scroll to position [388, 0]
click at [1326, 691] on span "Approve 3 Items" at bounding box center [1343, 701] width 113 height 21
checkbox input "false"
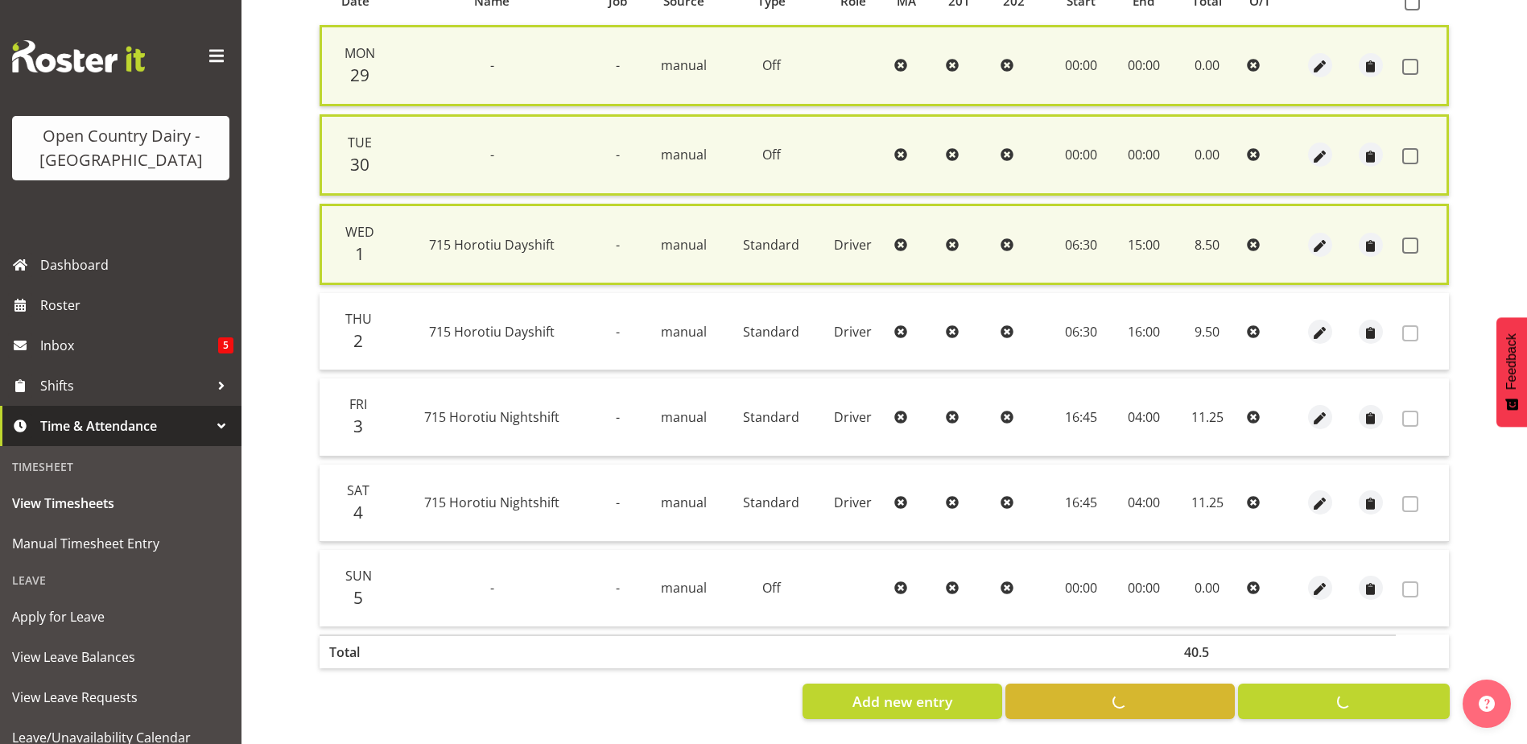
checkbox input "false"
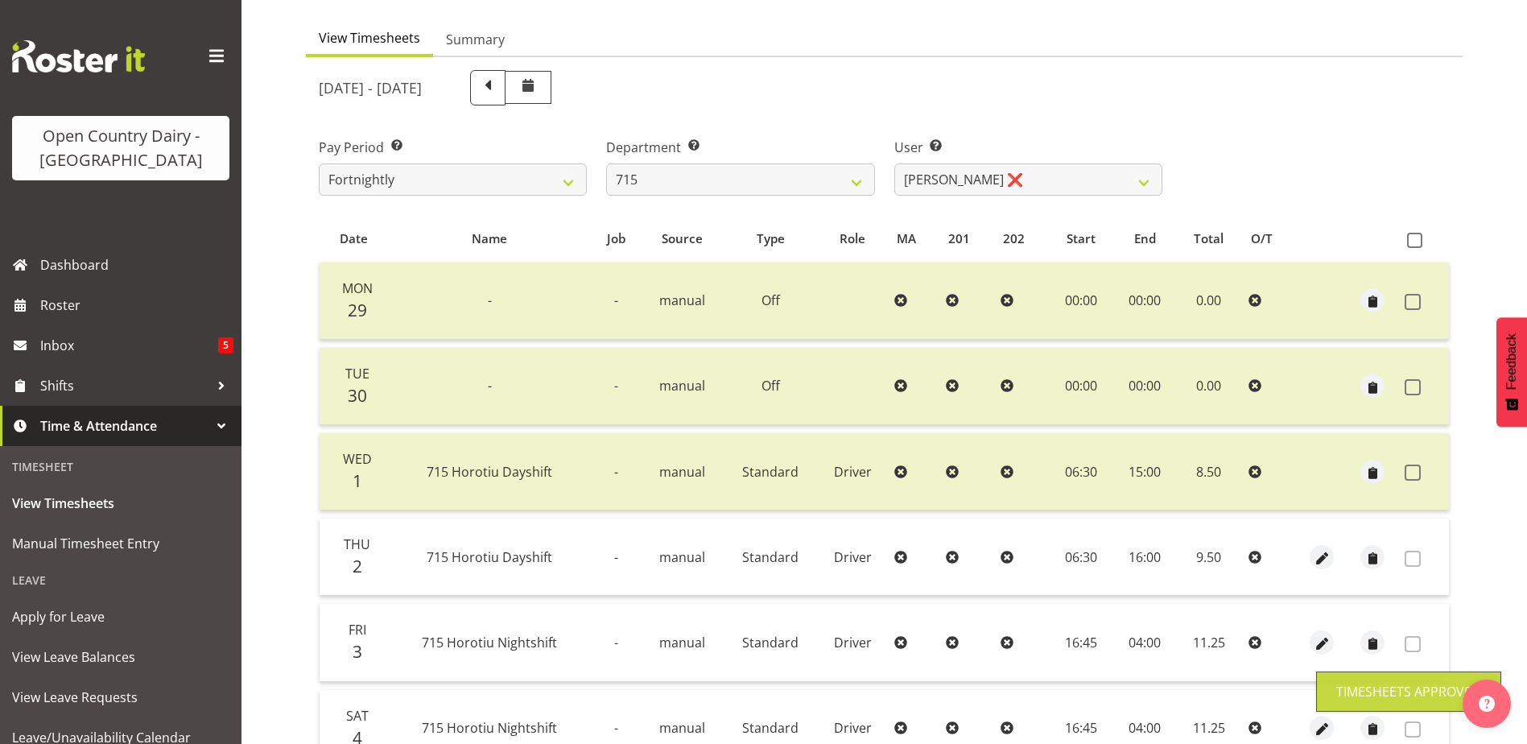
scroll to position [0, 0]
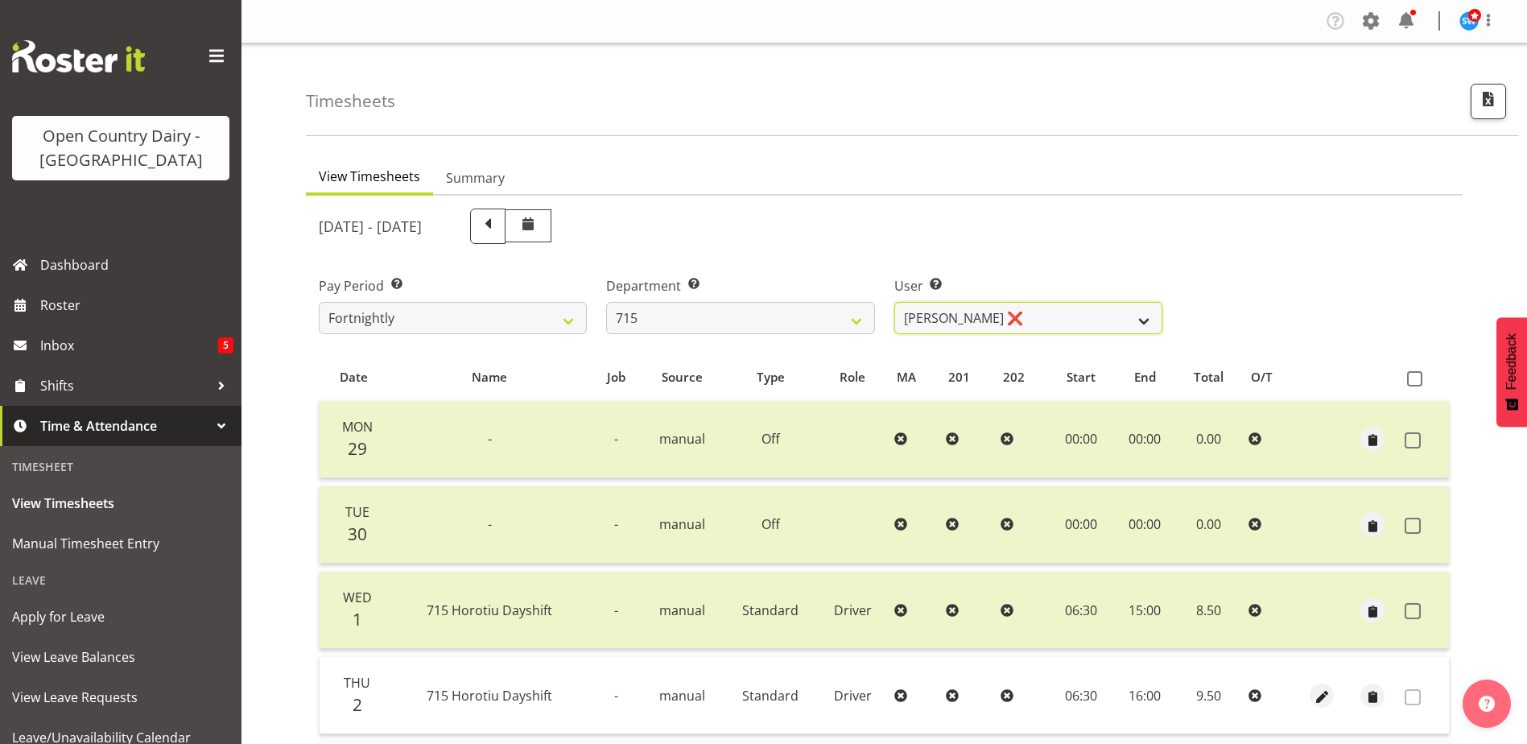
click at [1008, 311] on select "Glenn McPherson ❌ Greg Healey ❌ Max Coulter ❌ Neal Chalklen ❌" at bounding box center [1028, 318] width 268 height 32
click at [1007, 311] on select "Glenn McPherson ❌ Greg Healey ❌ Max Coulter ❌ Neal Chalklen ❌" at bounding box center [1028, 318] width 268 height 32
click at [760, 311] on select "701 702 703 704 705 706 707 708 709 710 711 712 713 714 715 716 717 718 719 720" at bounding box center [740, 318] width 268 height 32
select select "754"
click at [606, 302] on select "701 702 703 704 705 706 707 708 709 710 711 712 713 714 715 716 717 718 719 720" at bounding box center [740, 318] width 268 height 32
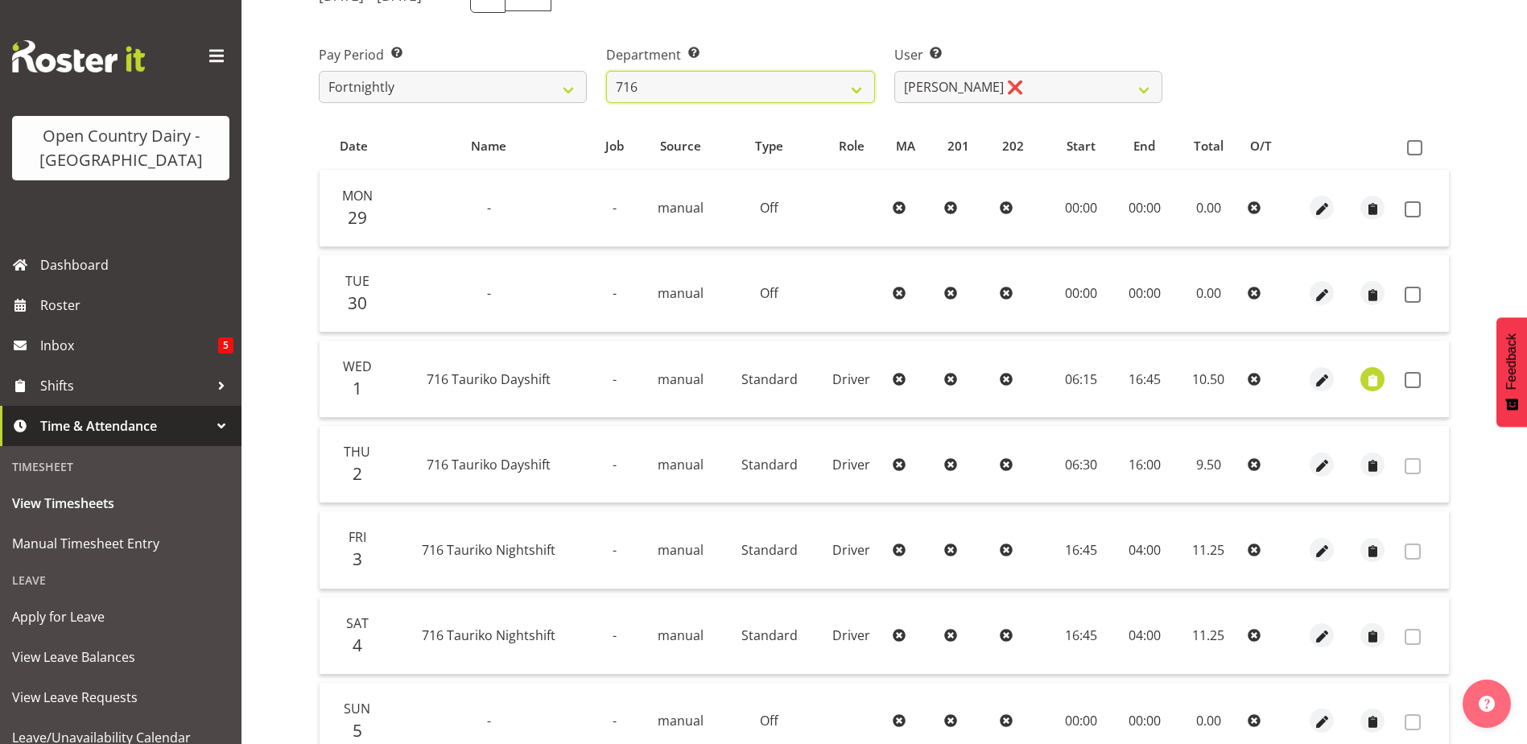
scroll to position [241, 0]
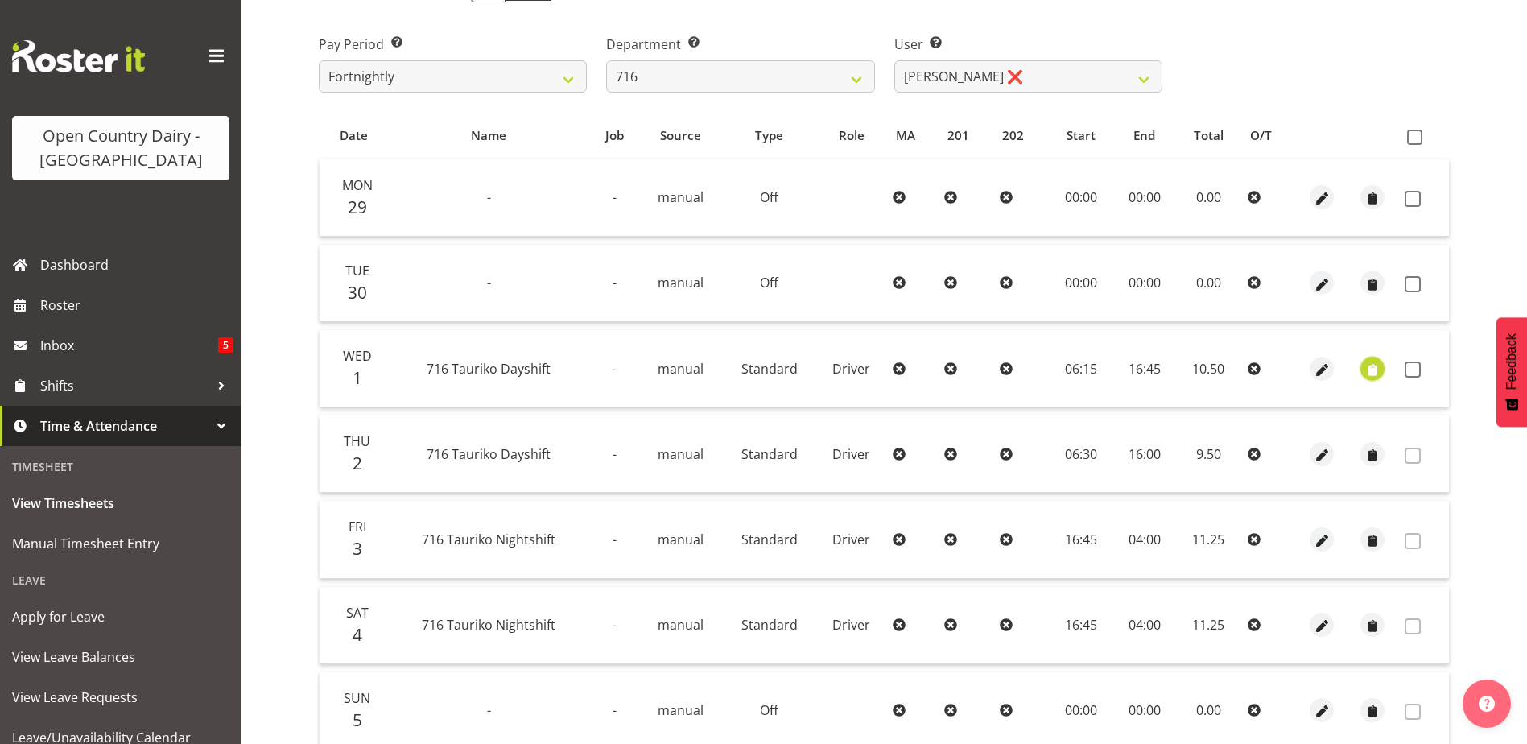
click at [1368, 365] on span "button" at bounding box center [1372, 370] width 19 height 19
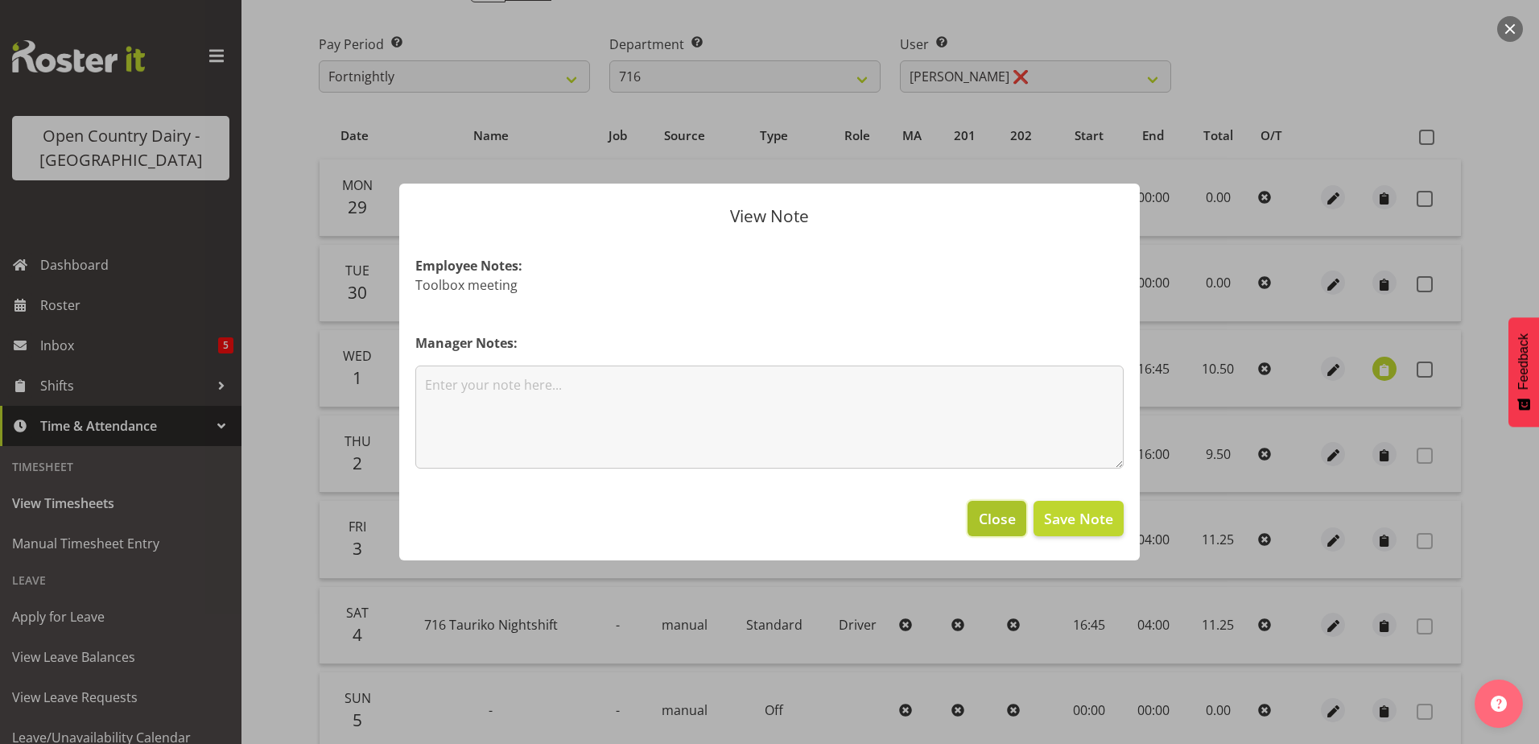
click at [992, 522] on span "Close" at bounding box center [997, 518] width 37 height 21
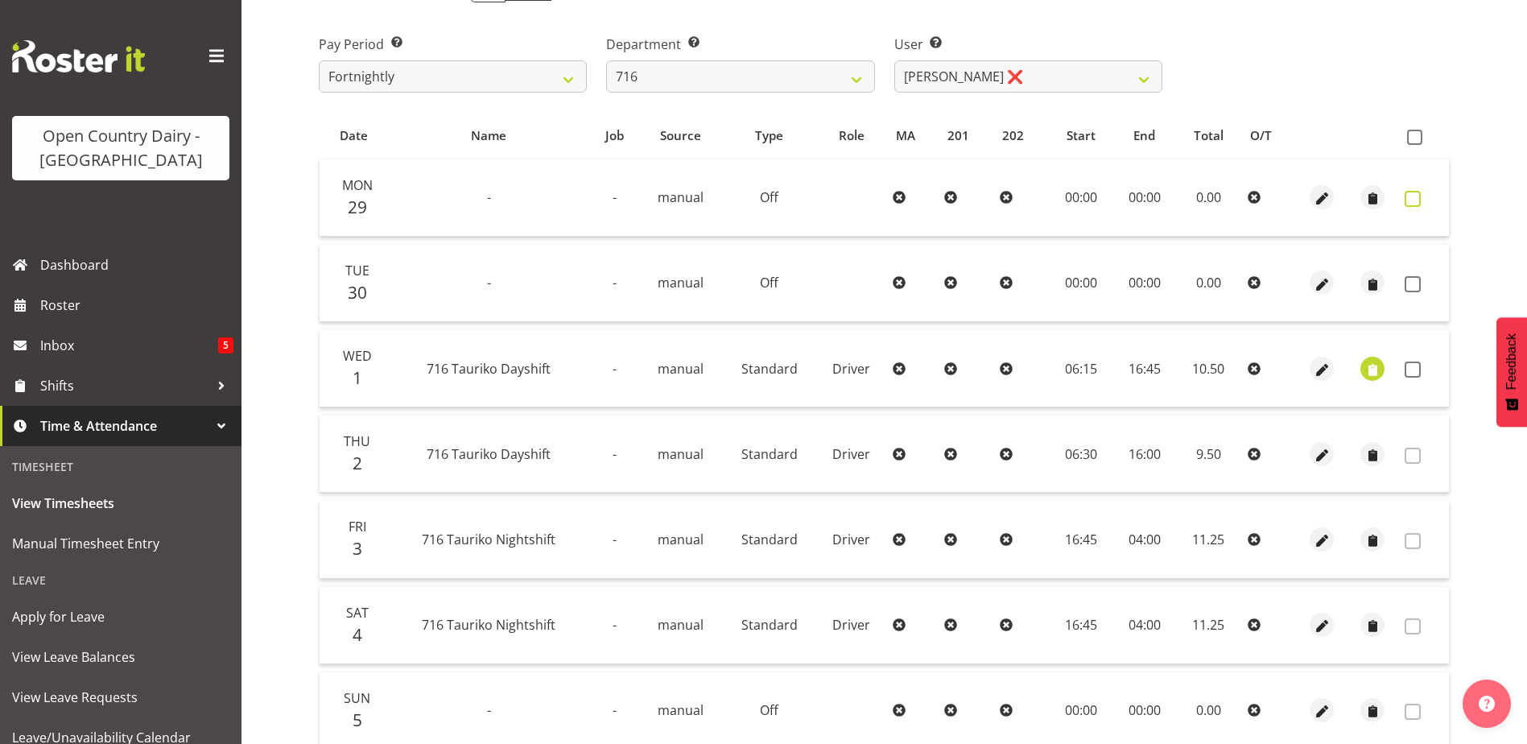
click at [1406, 197] on span at bounding box center [1413, 199] width 16 height 16
checkbox input "true"
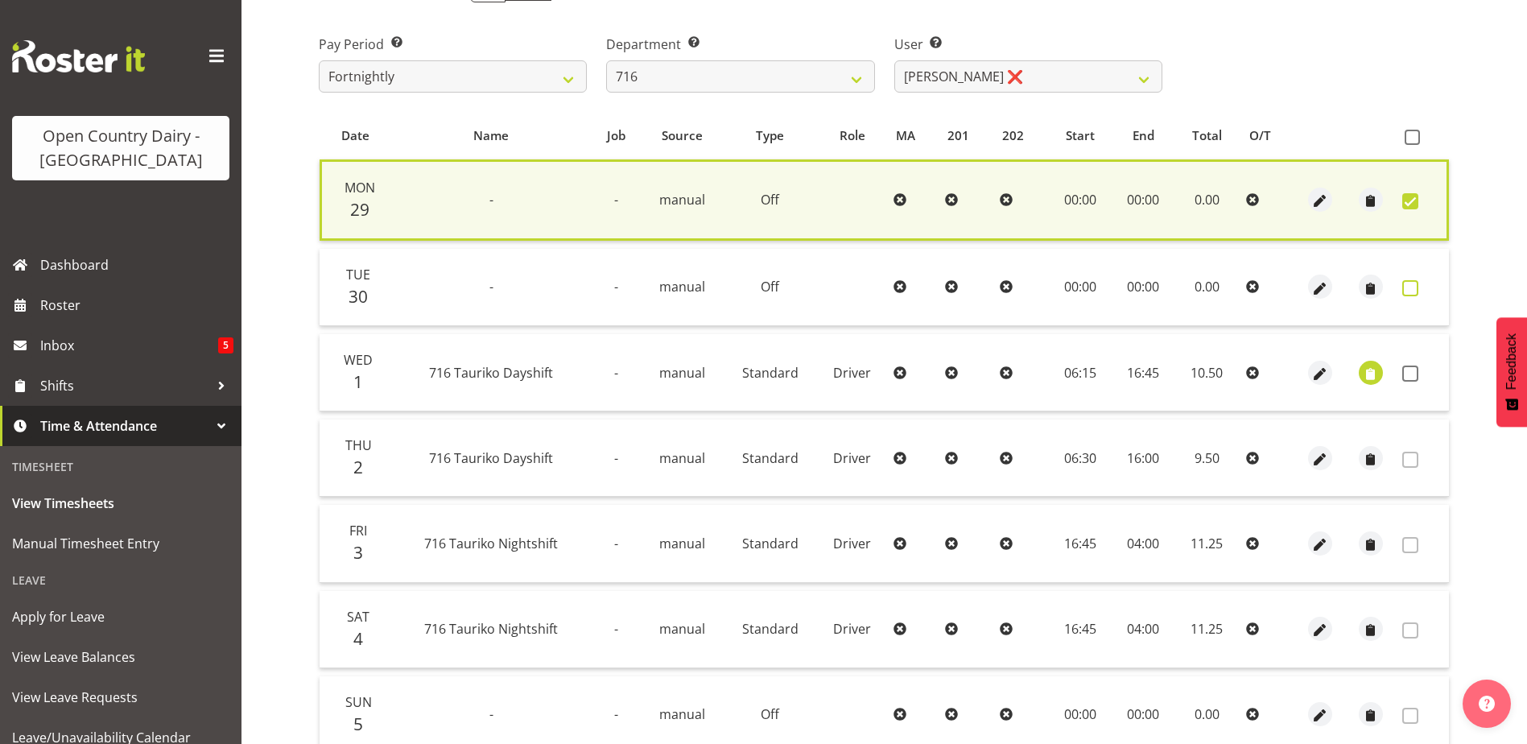
click at [1413, 286] on span at bounding box center [1410, 288] width 16 height 16
checkbox input "true"
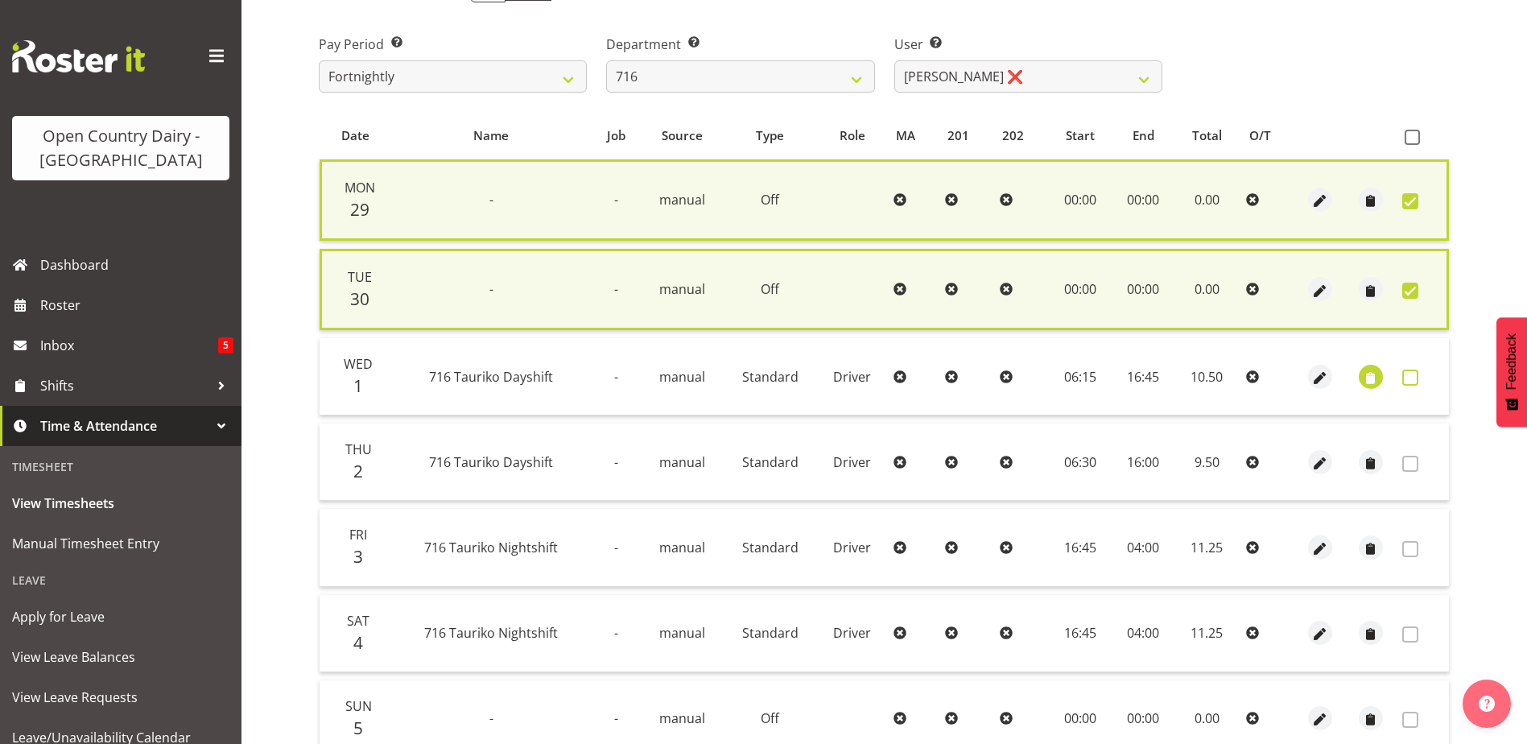
click at [1410, 374] on span at bounding box center [1410, 377] width 16 height 16
checkbox input "true"
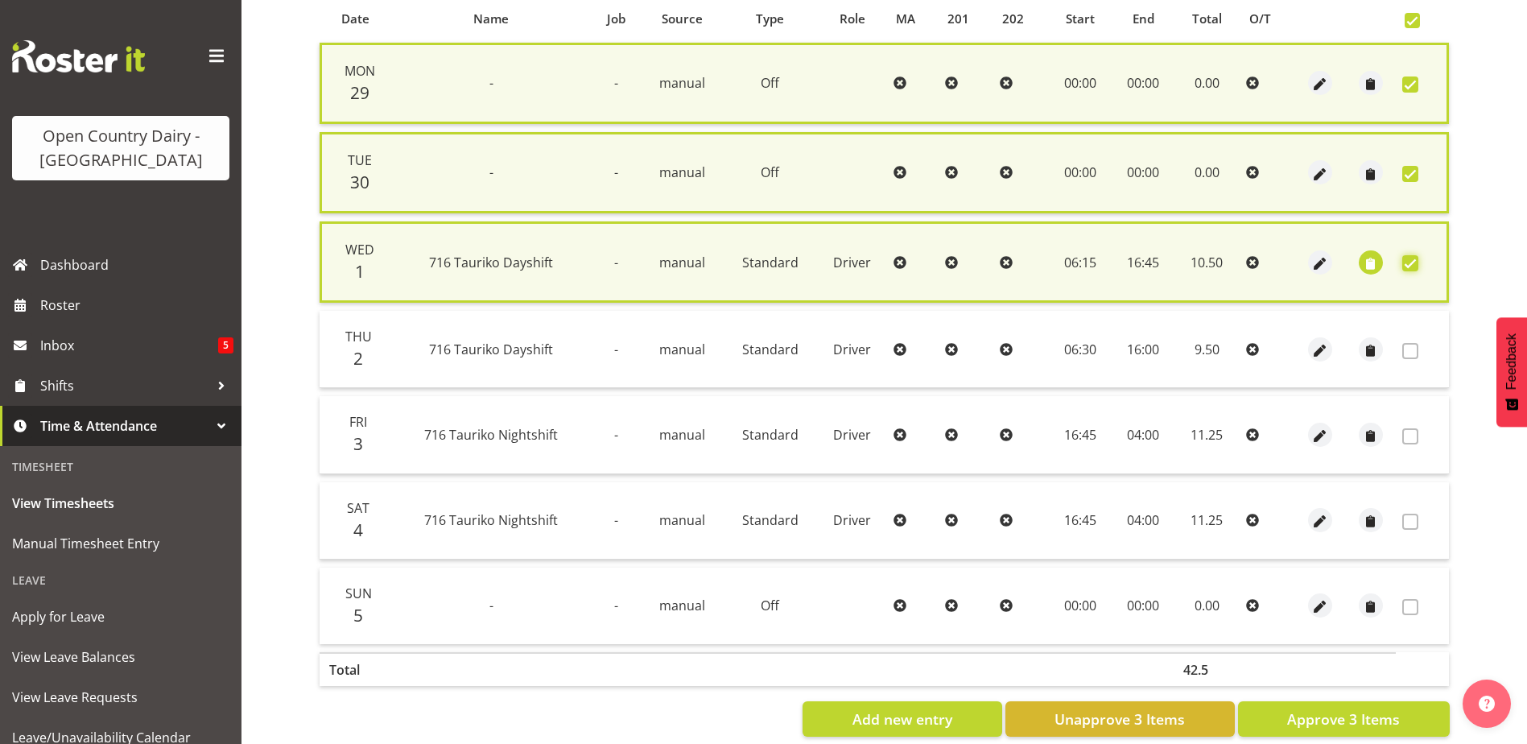
scroll to position [388, 0]
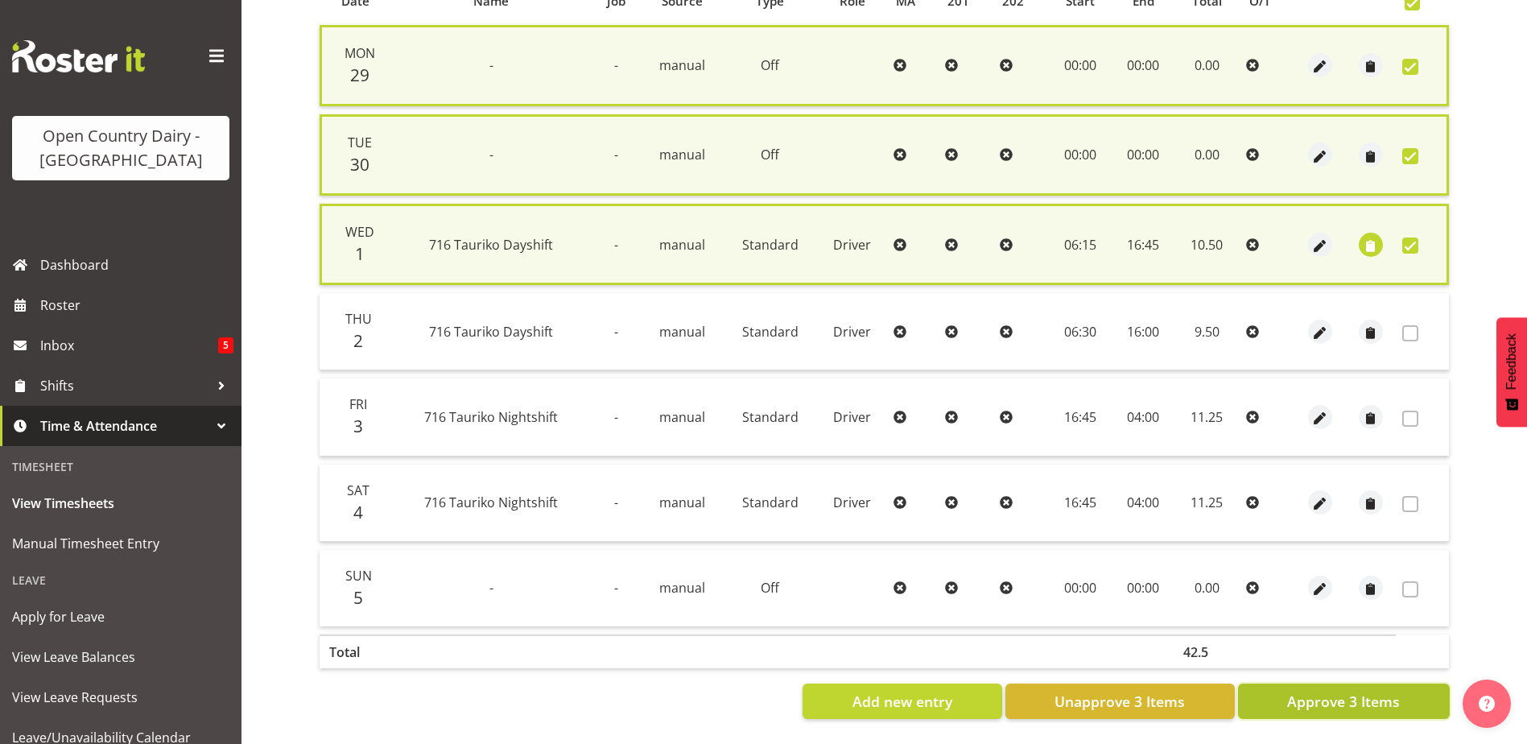
click at [1301, 691] on span "Approve 3 Items" at bounding box center [1343, 701] width 113 height 21
checkbox input "false"
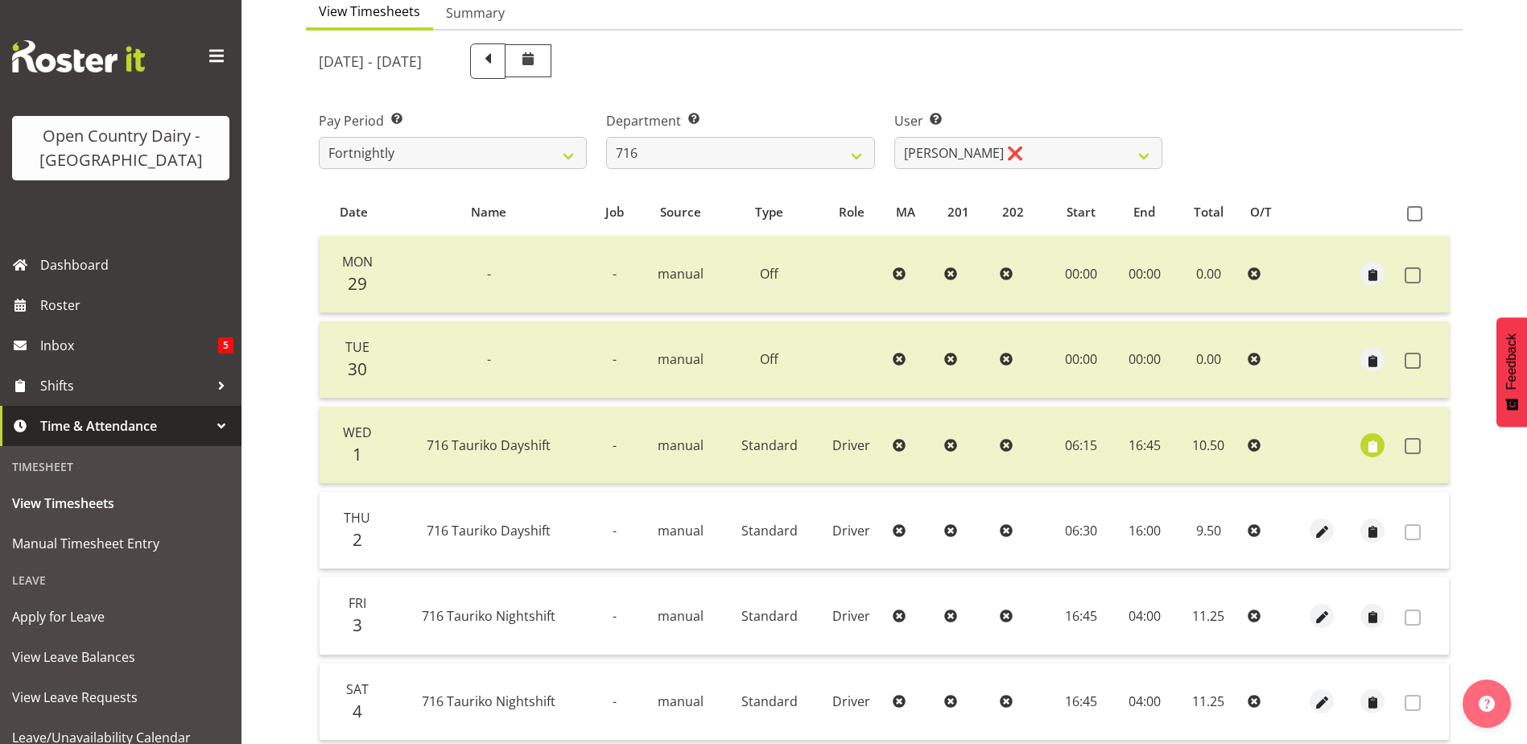
scroll to position [0, 0]
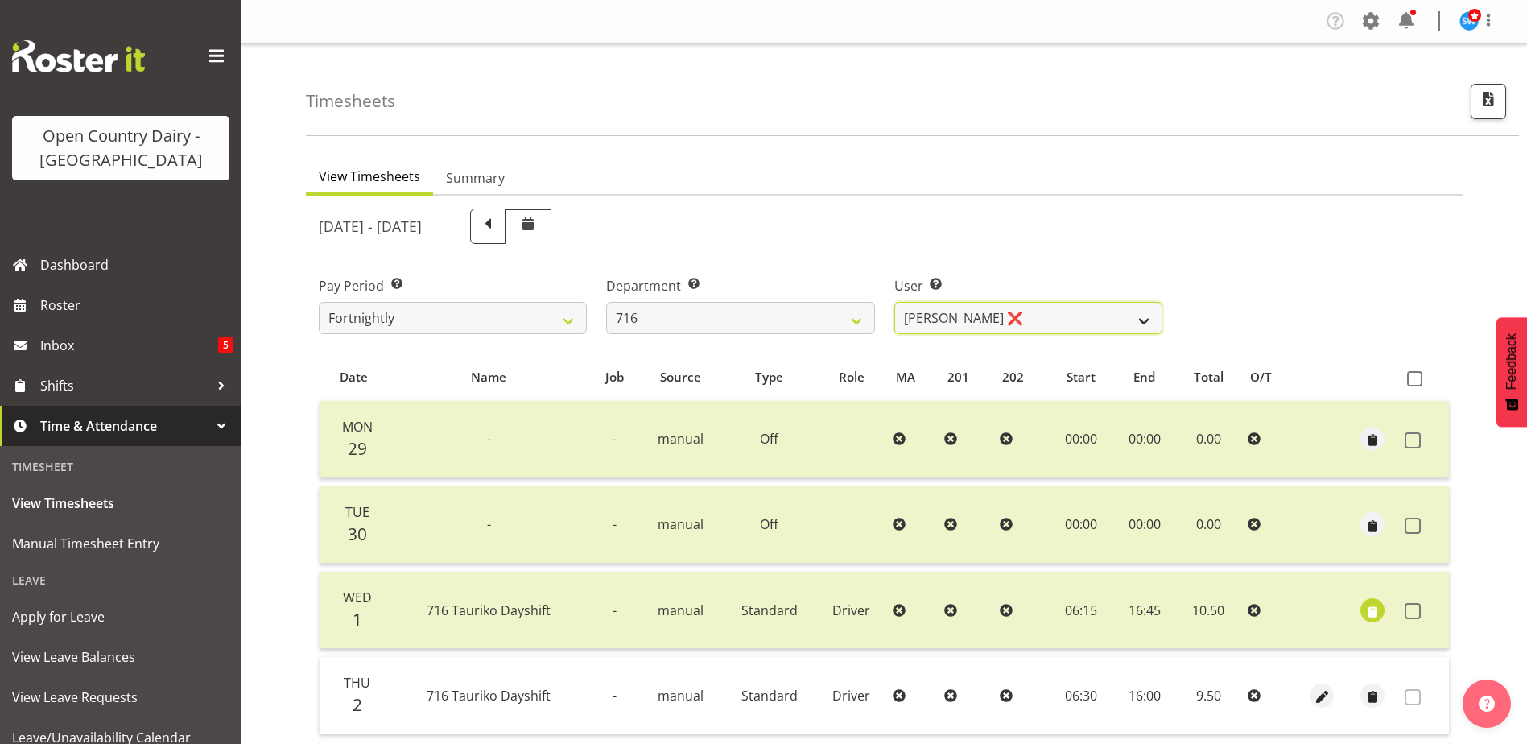
click at [1029, 320] on select "Casey Leonard ❌ Darren Norris ❌ Glen Fraser ❌ Michael O'Connor ❌" at bounding box center [1028, 318] width 268 height 32
click at [686, 312] on select "701 702 703 704 705 706 707 708 709 710 711 712 713 714 715 716 717 718 719 720" at bounding box center [740, 318] width 268 height 32
select select "758"
click at [606, 302] on select "701 702 703 704 705 706 707 708 709 710 711 712 713 714 715 716 717 718 719 720" at bounding box center [740, 318] width 268 height 32
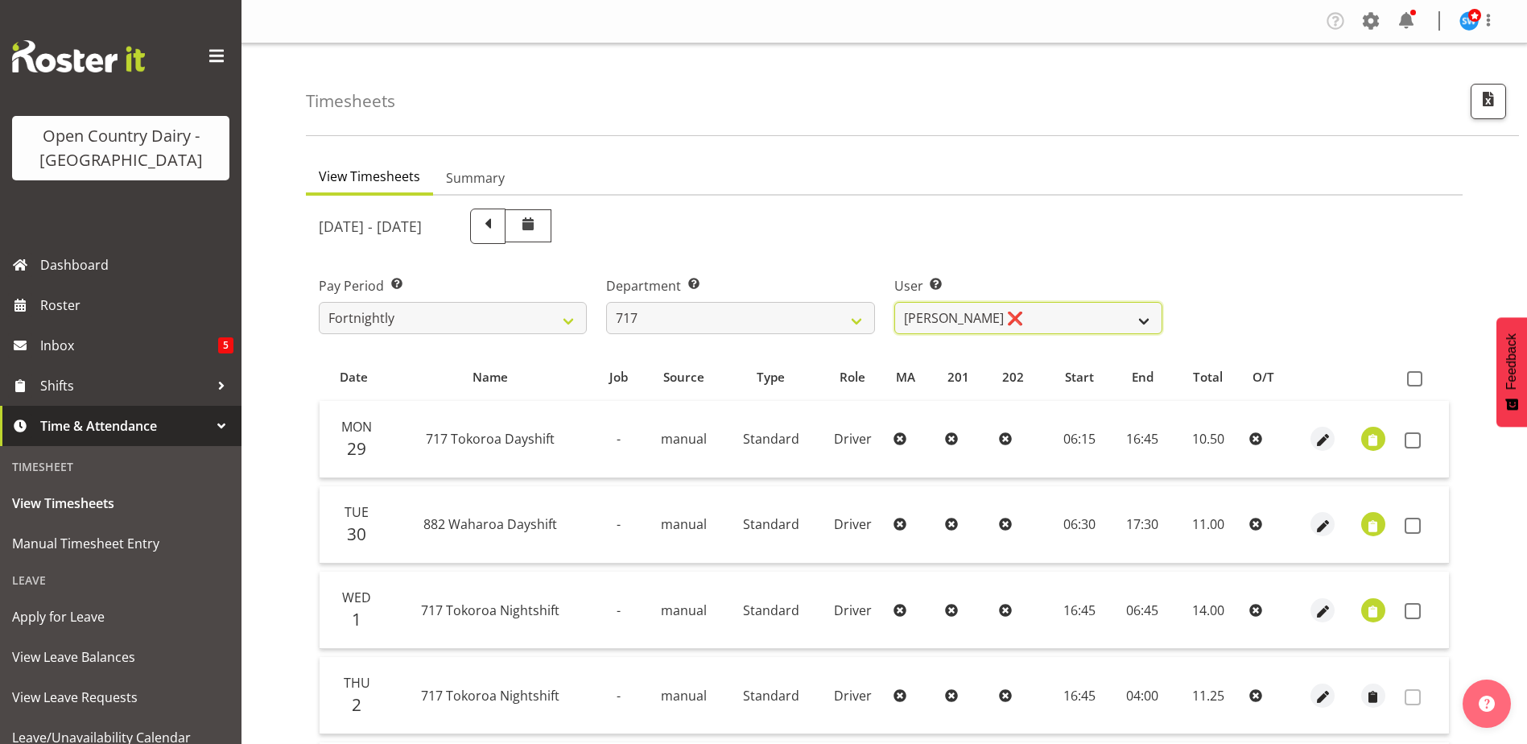
click at [1058, 318] on select "Daryl Wrigley ❌ Dodge Lindsay Laing ❌ Eric Stothers ❌ Jeff Anderson ❌" at bounding box center [1028, 318] width 268 height 32
select select "8726"
click at [894, 302] on select "Daryl Wrigley ❌ Dodge Lindsay Laing ❌ Eric Stothers ❌ Jeff Anderson ❌" at bounding box center [1028, 318] width 268 height 32
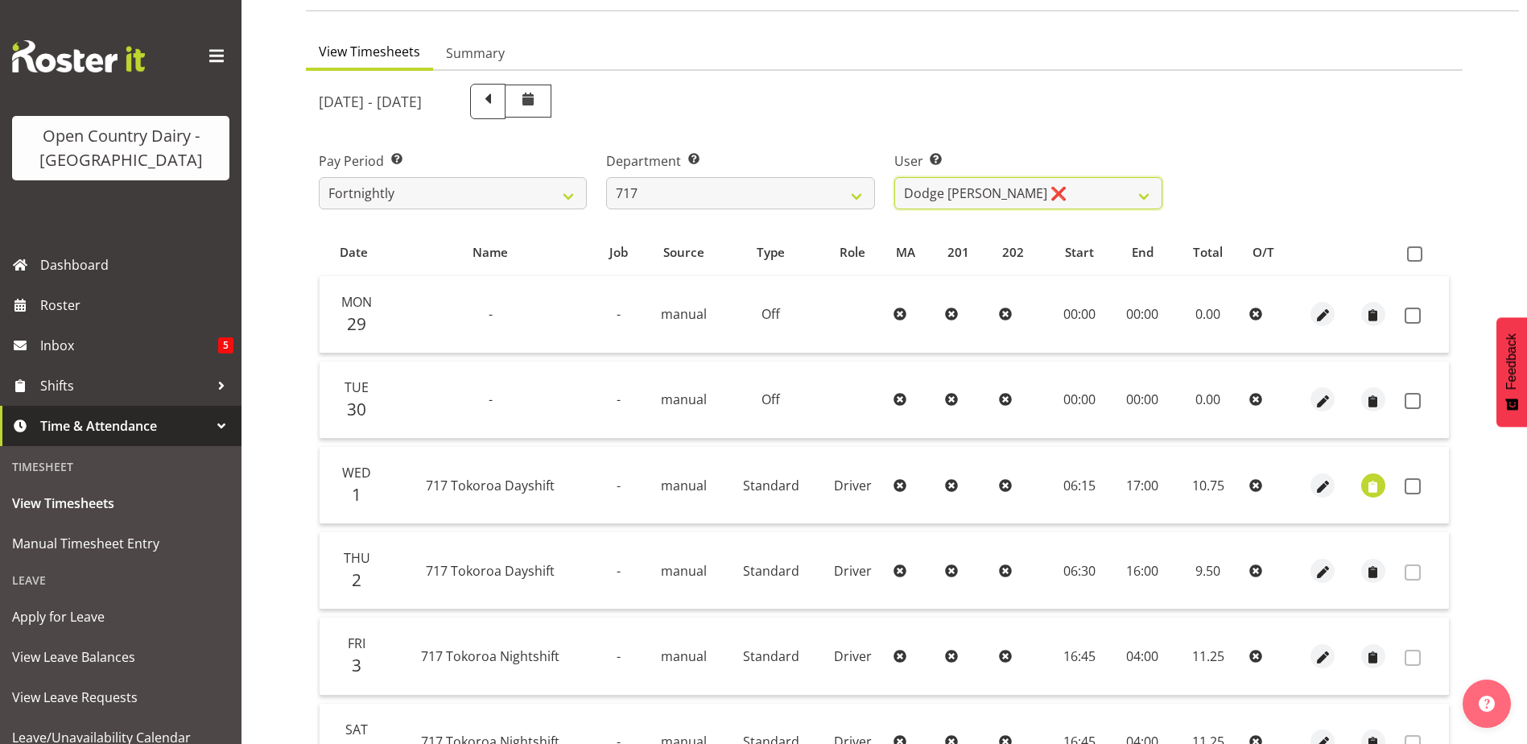
scroll to position [161, 0]
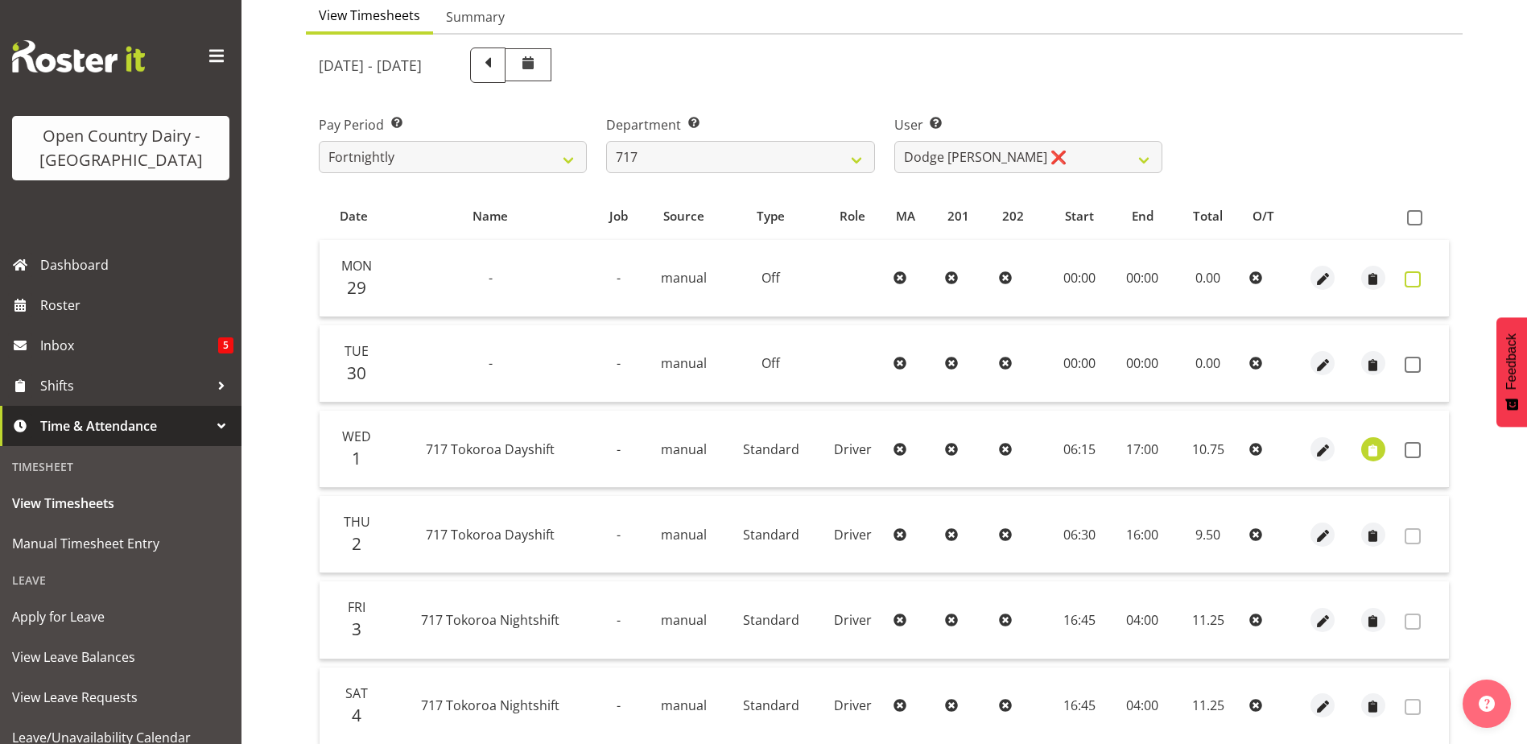
click at [1409, 278] on span at bounding box center [1413, 279] width 16 height 16
checkbox input "true"
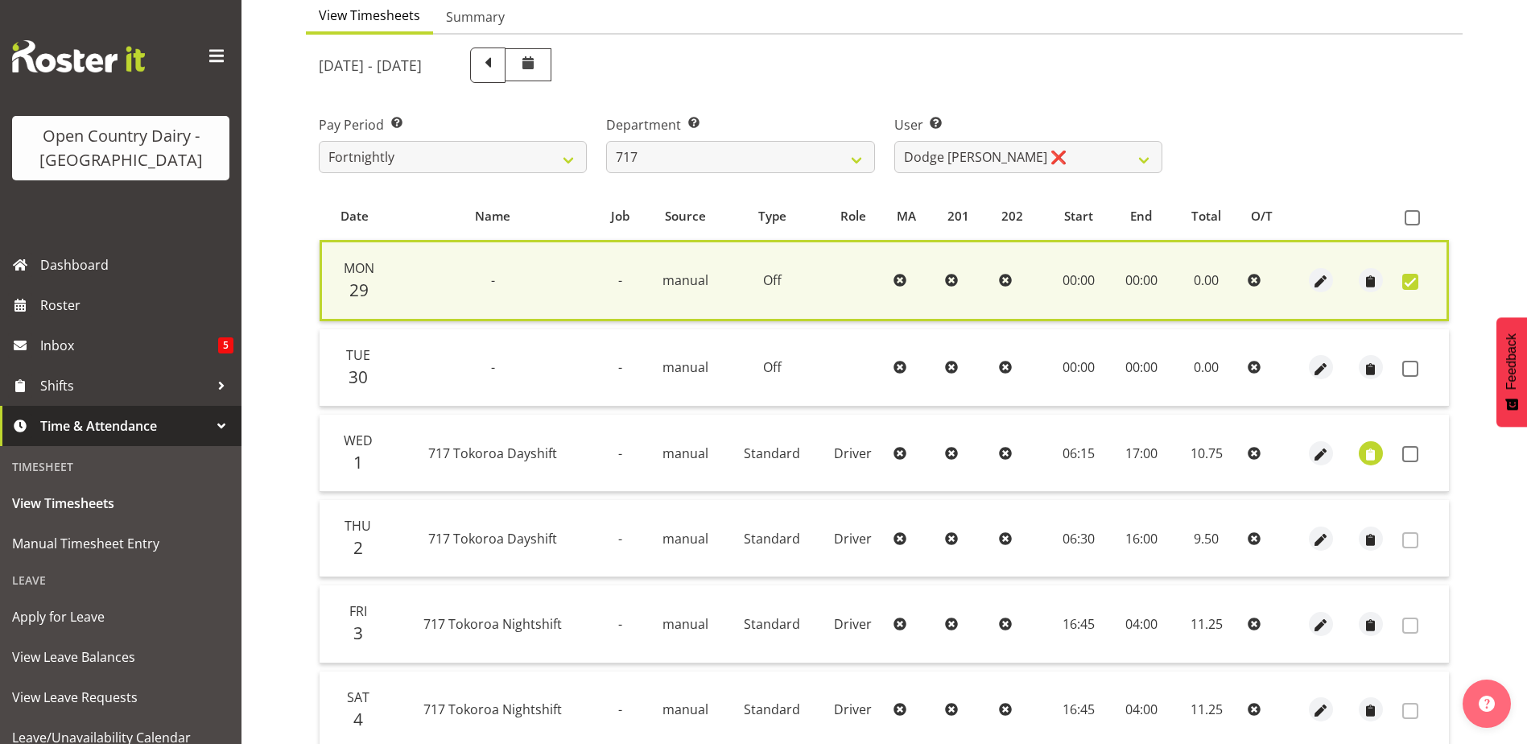
click at [1406, 360] on td at bounding box center [1422, 367] width 53 height 77
click at [1409, 372] on span at bounding box center [1410, 369] width 16 height 16
checkbox input "true"
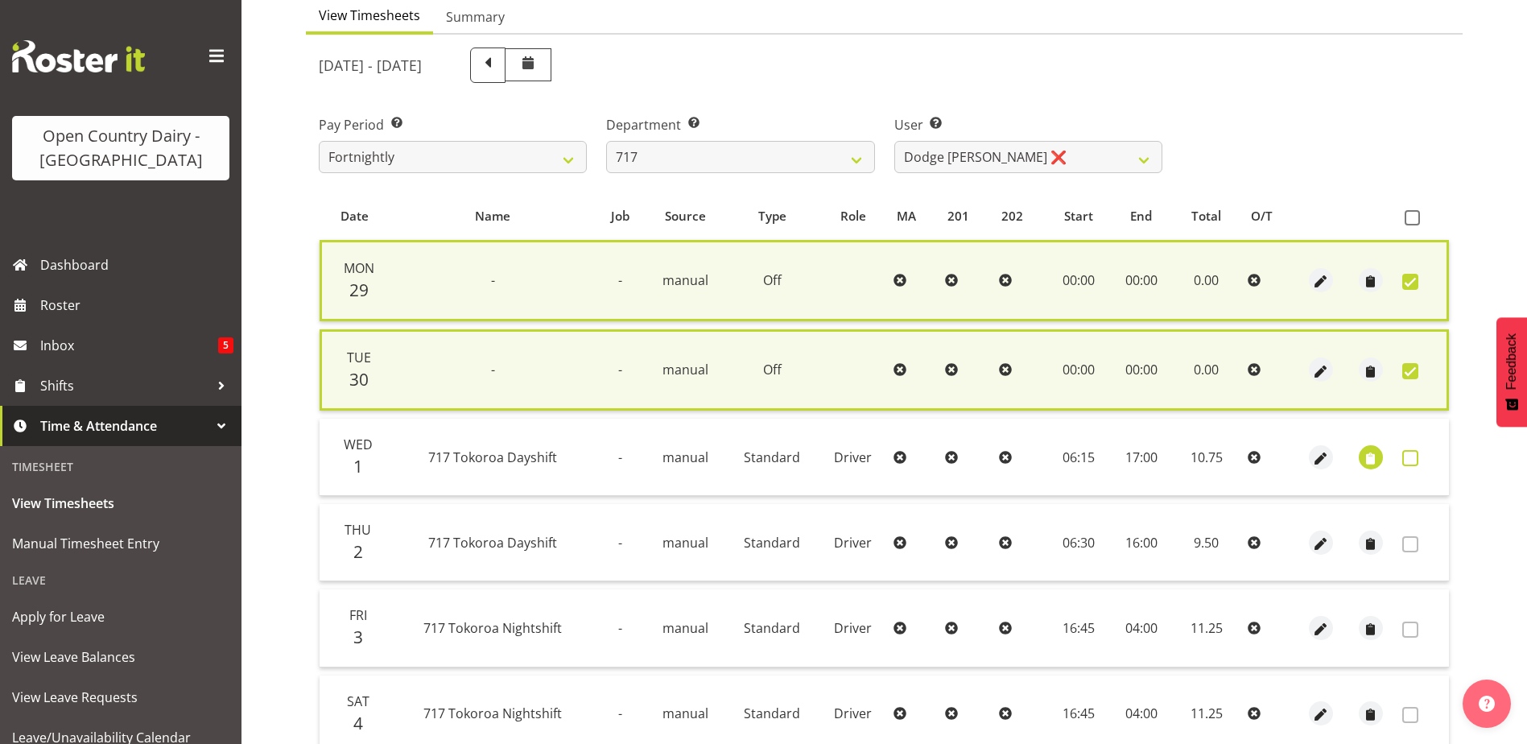
click at [1413, 456] on span at bounding box center [1410, 458] width 16 height 16
checkbox input "true"
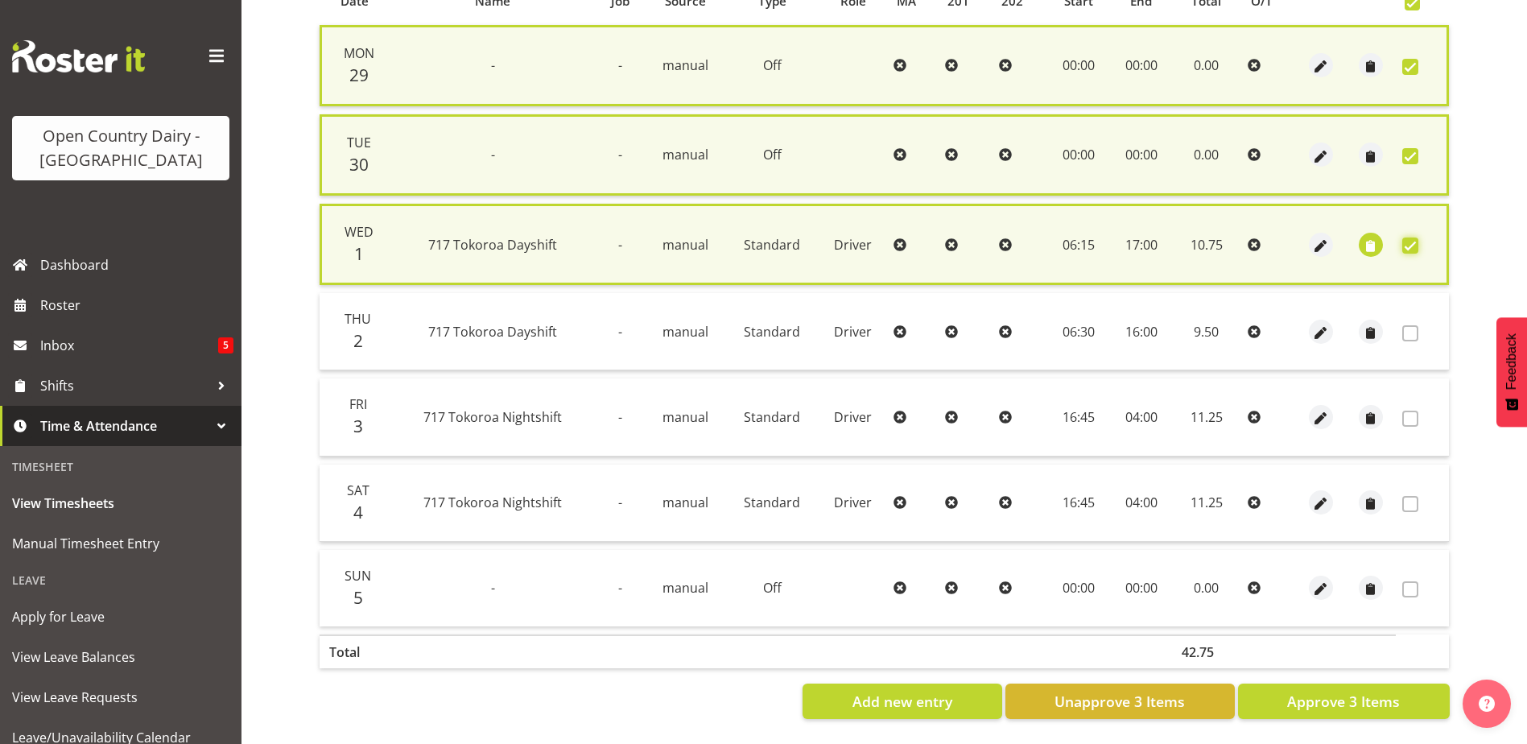
scroll to position [388, 0]
click at [1349, 691] on span "Approve 3 Items" at bounding box center [1343, 701] width 113 height 21
checkbox input "false"
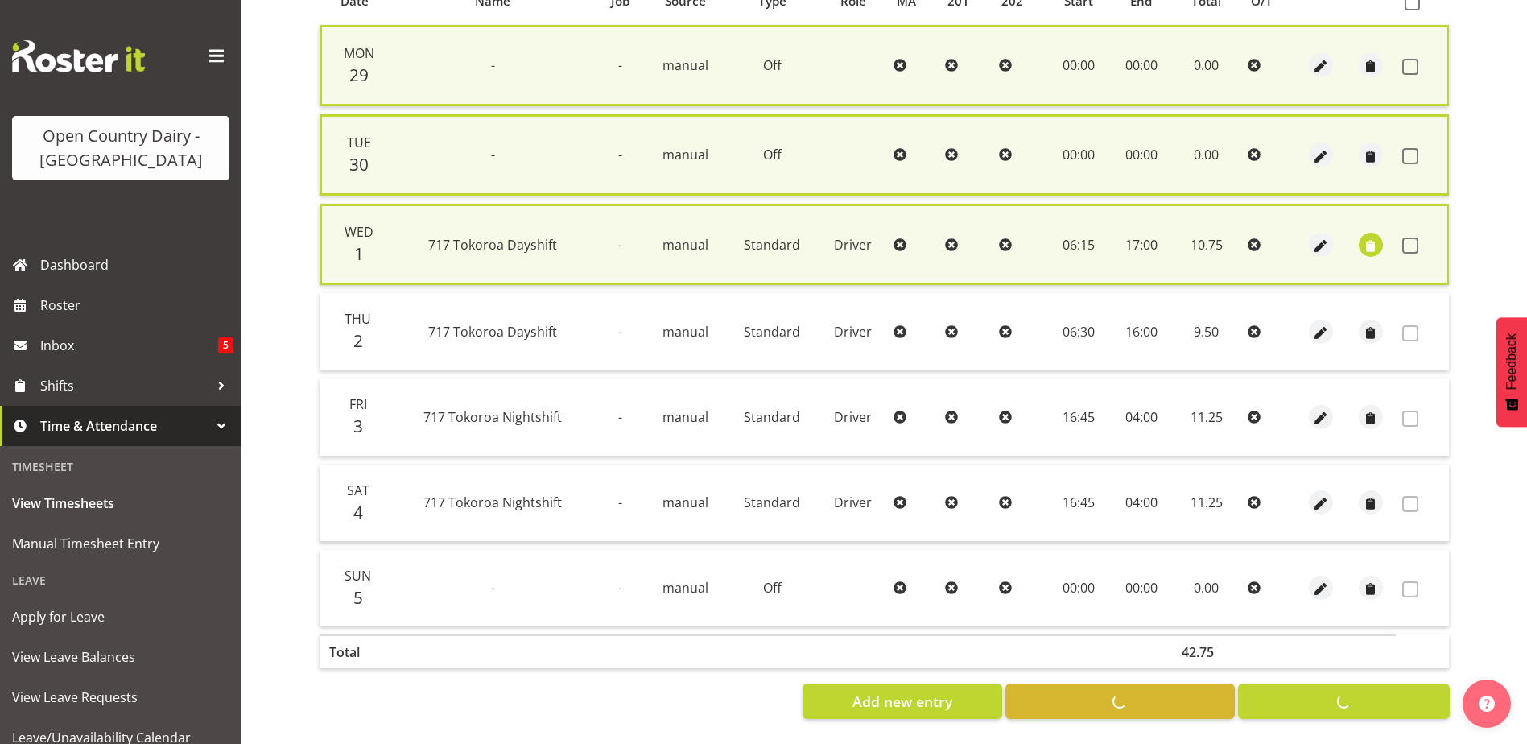
checkbox input "false"
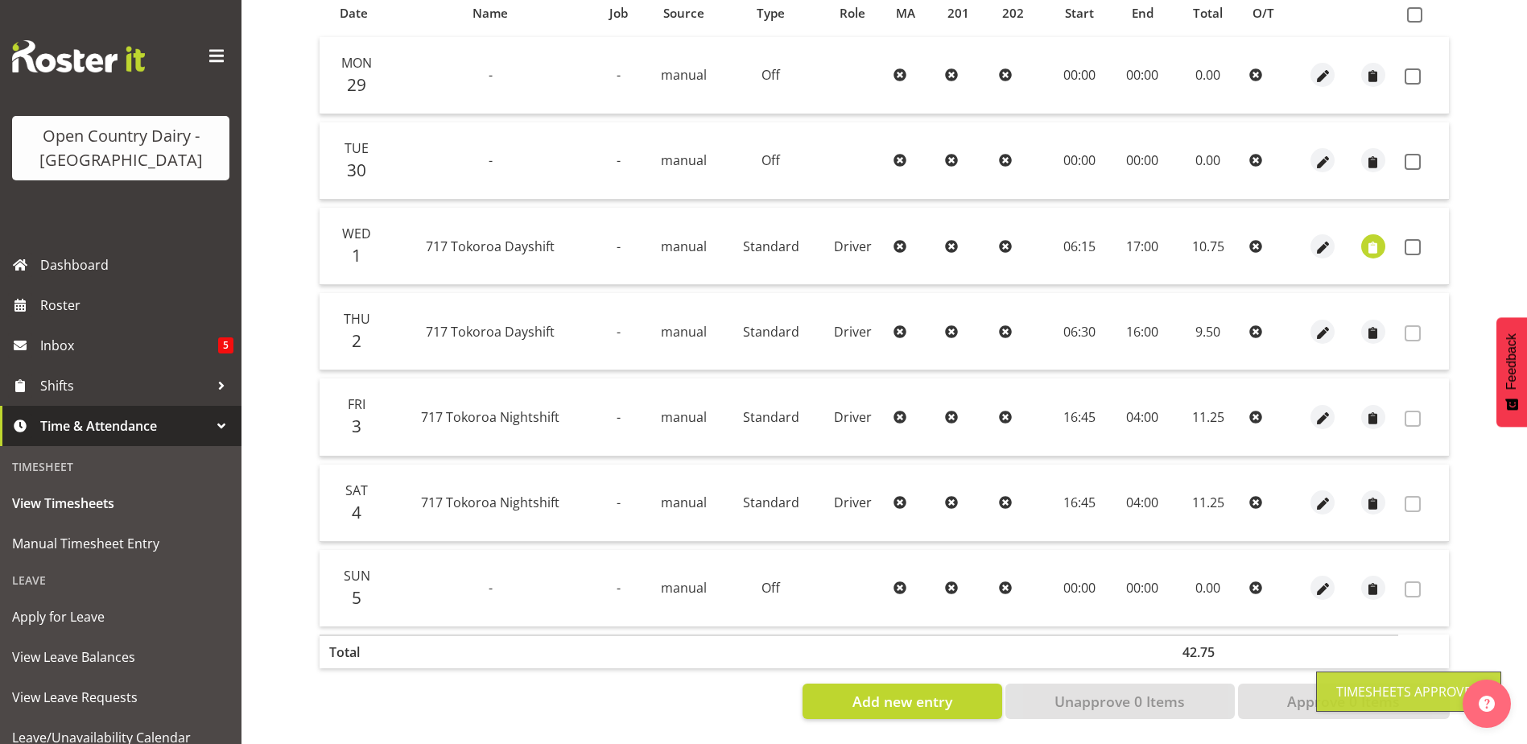
scroll to position [376, 0]
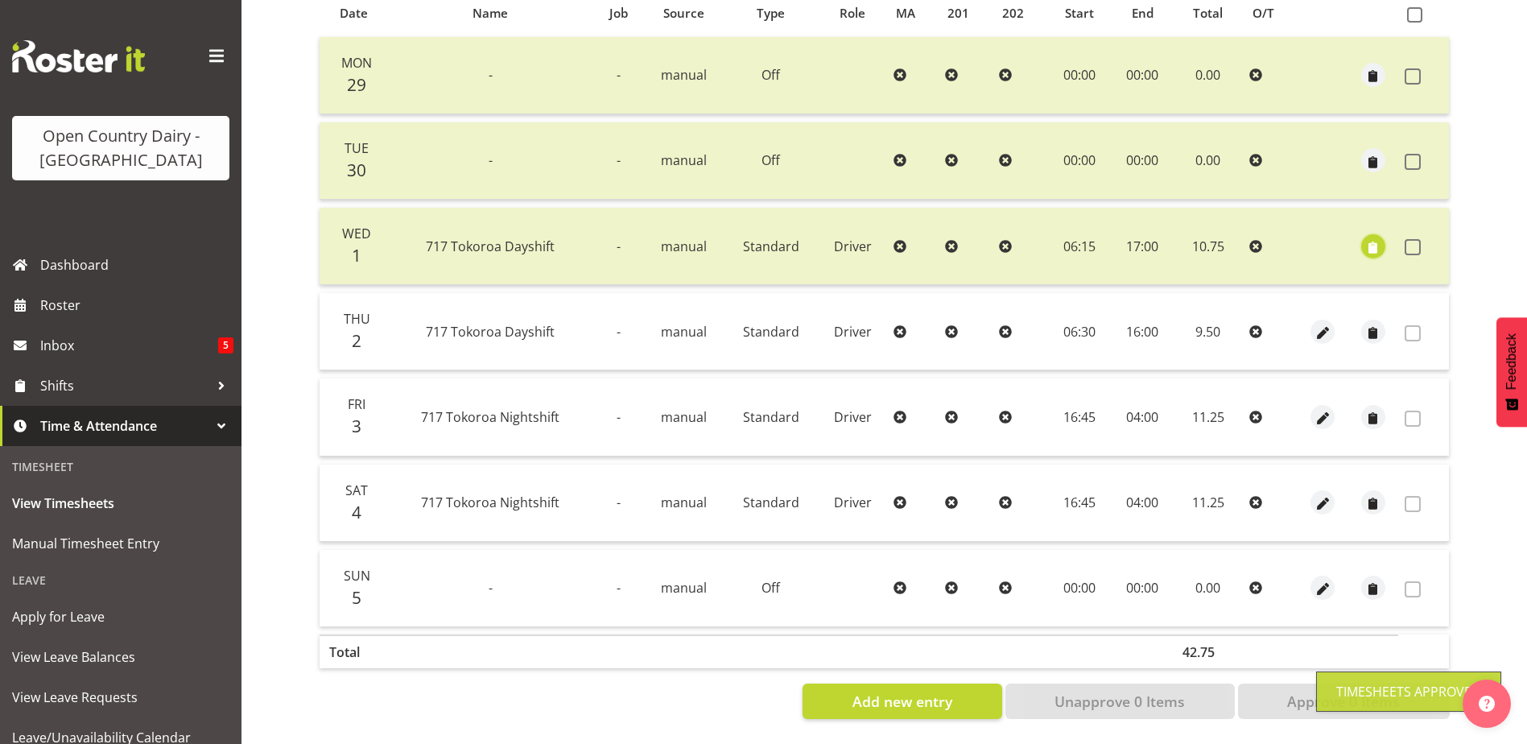
click at [1372, 238] on span "button" at bounding box center [1372, 247] width 19 height 19
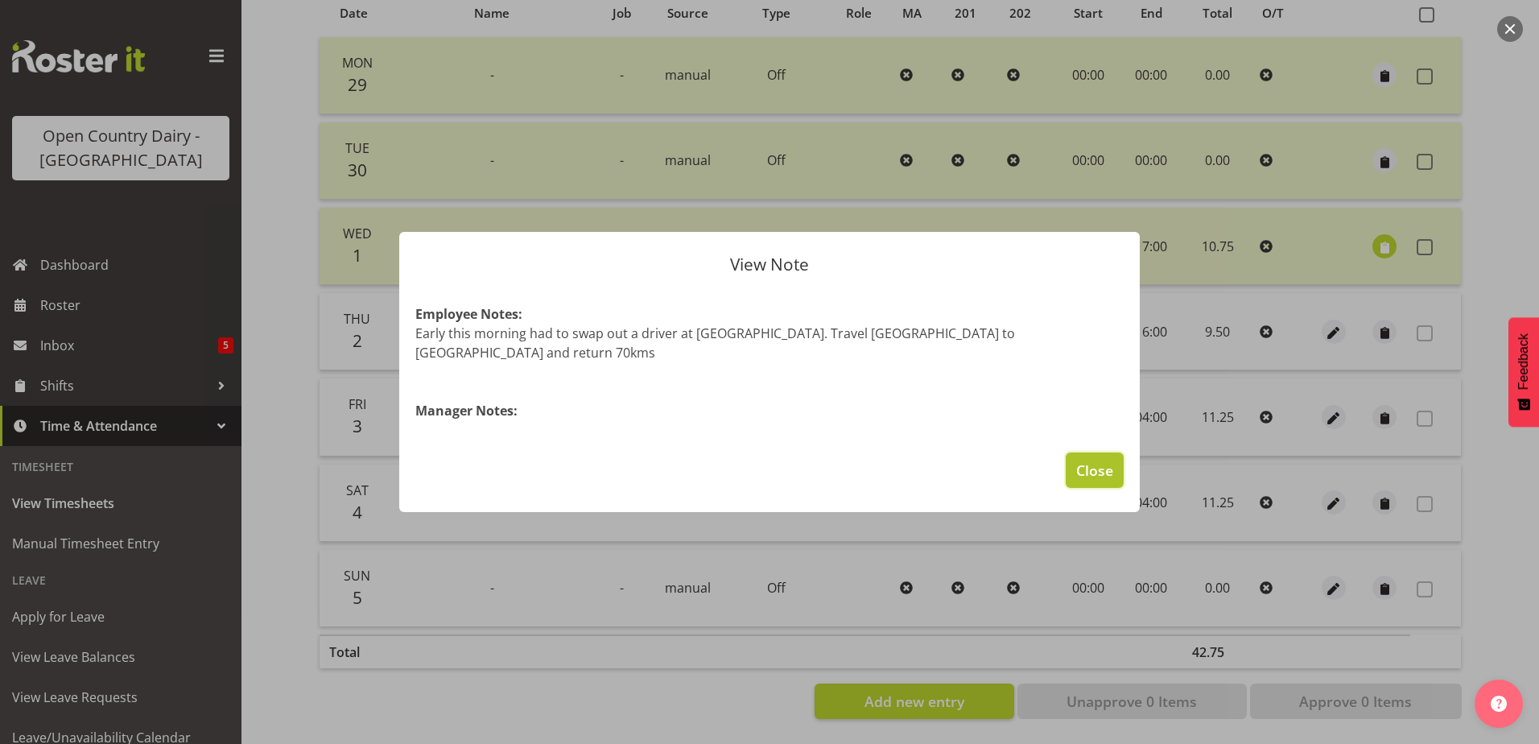
click at [1094, 460] on span "Close" at bounding box center [1094, 470] width 37 height 21
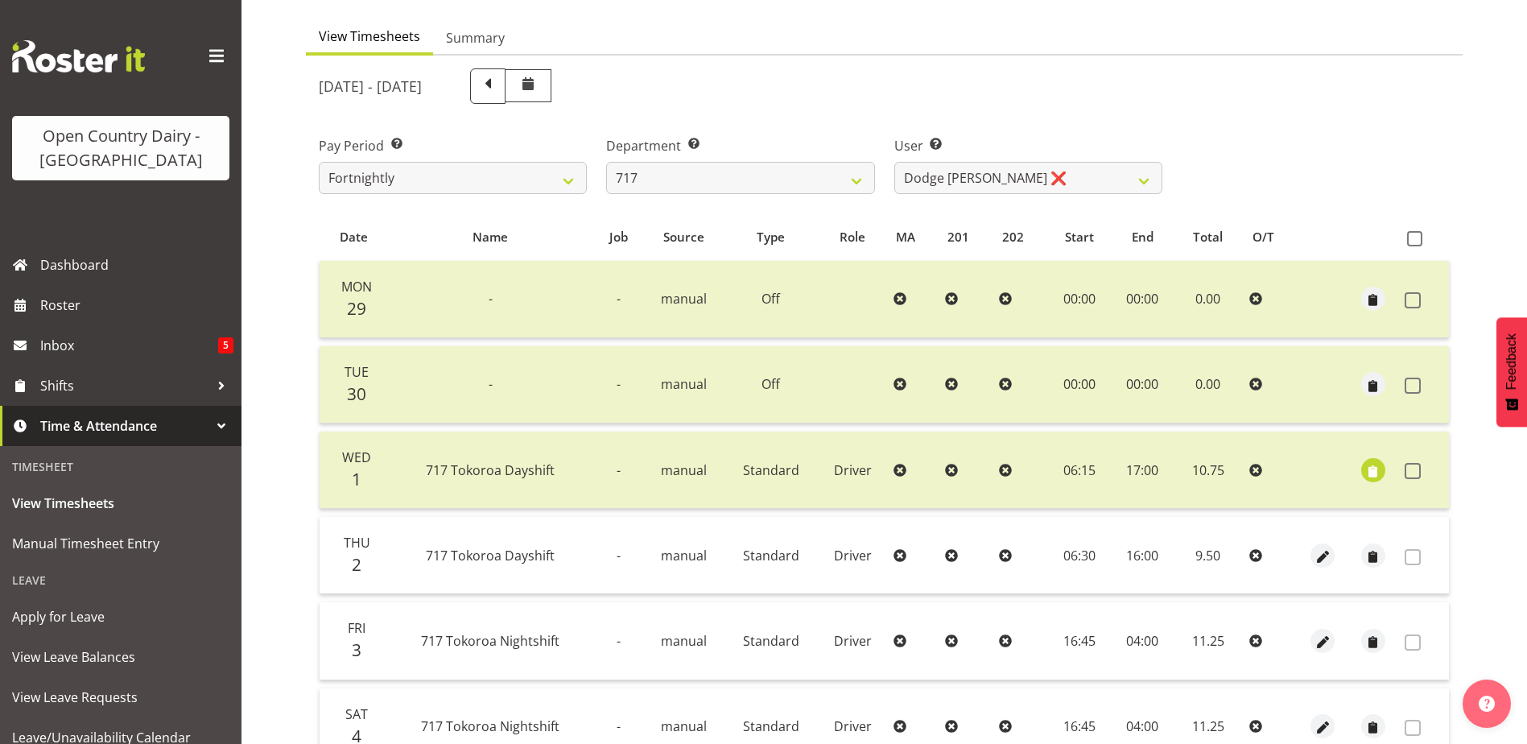
scroll to position [0, 0]
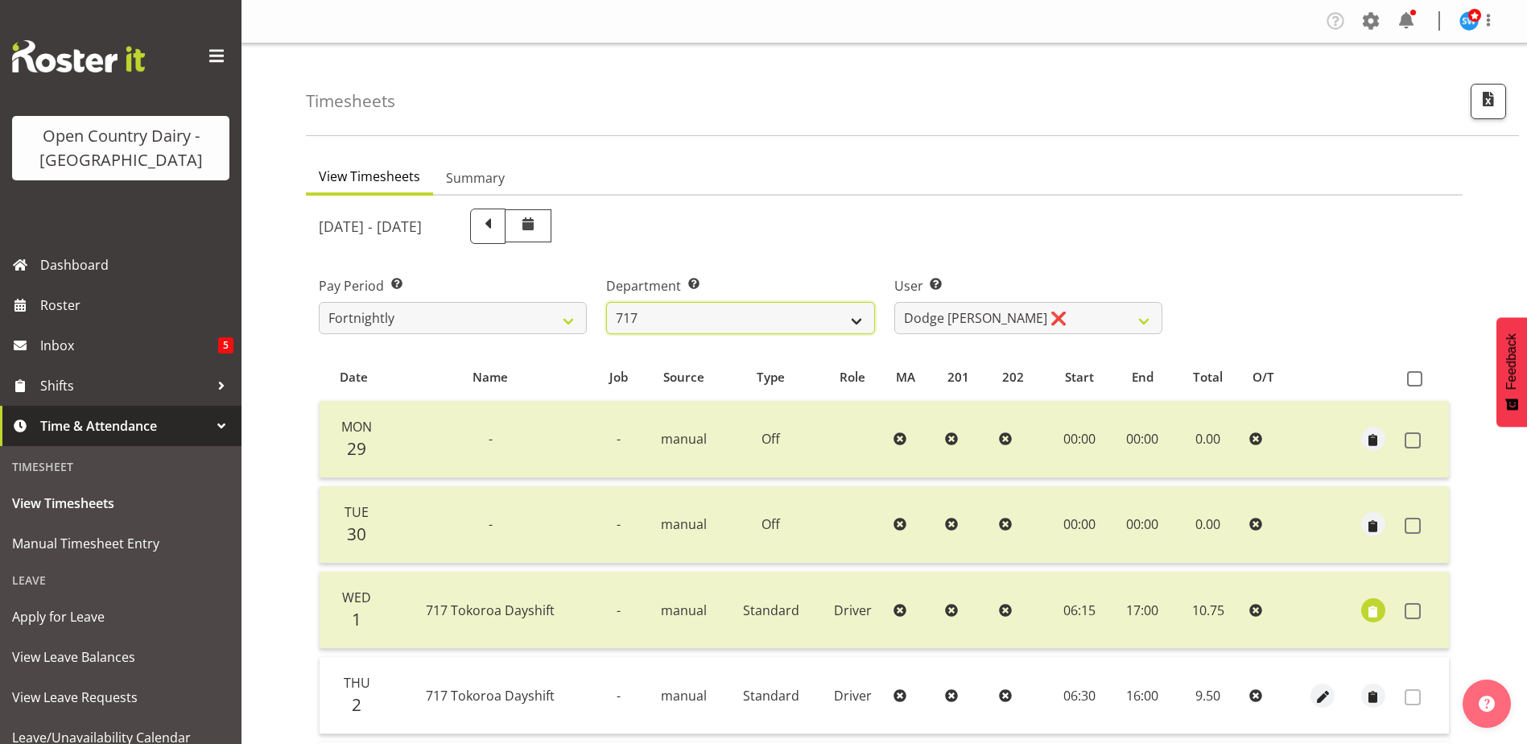
click at [722, 323] on select "701 702 703 704 705 706 707 708 709 710 711 712 713 714 715 716 717 718 719 720" at bounding box center [740, 318] width 268 height 32
select select "757"
click at [606, 302] on select "701 702 703 704 705 706 707 708 709 710 711 712 713 714 715 716 717 718 719 720" at bounding box center [740, 318] width 268 height 32
select select "8183"
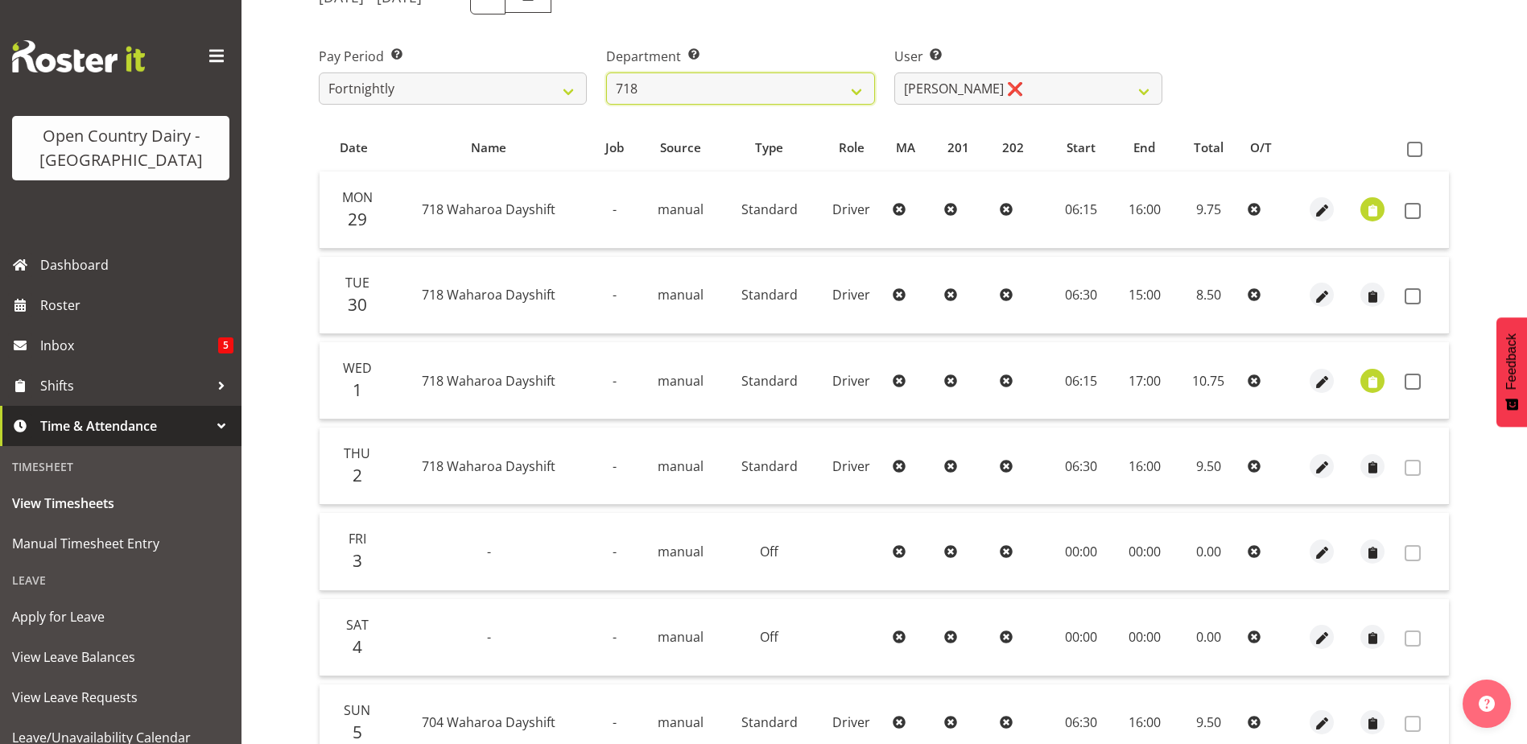
scroll to position [241, 0]
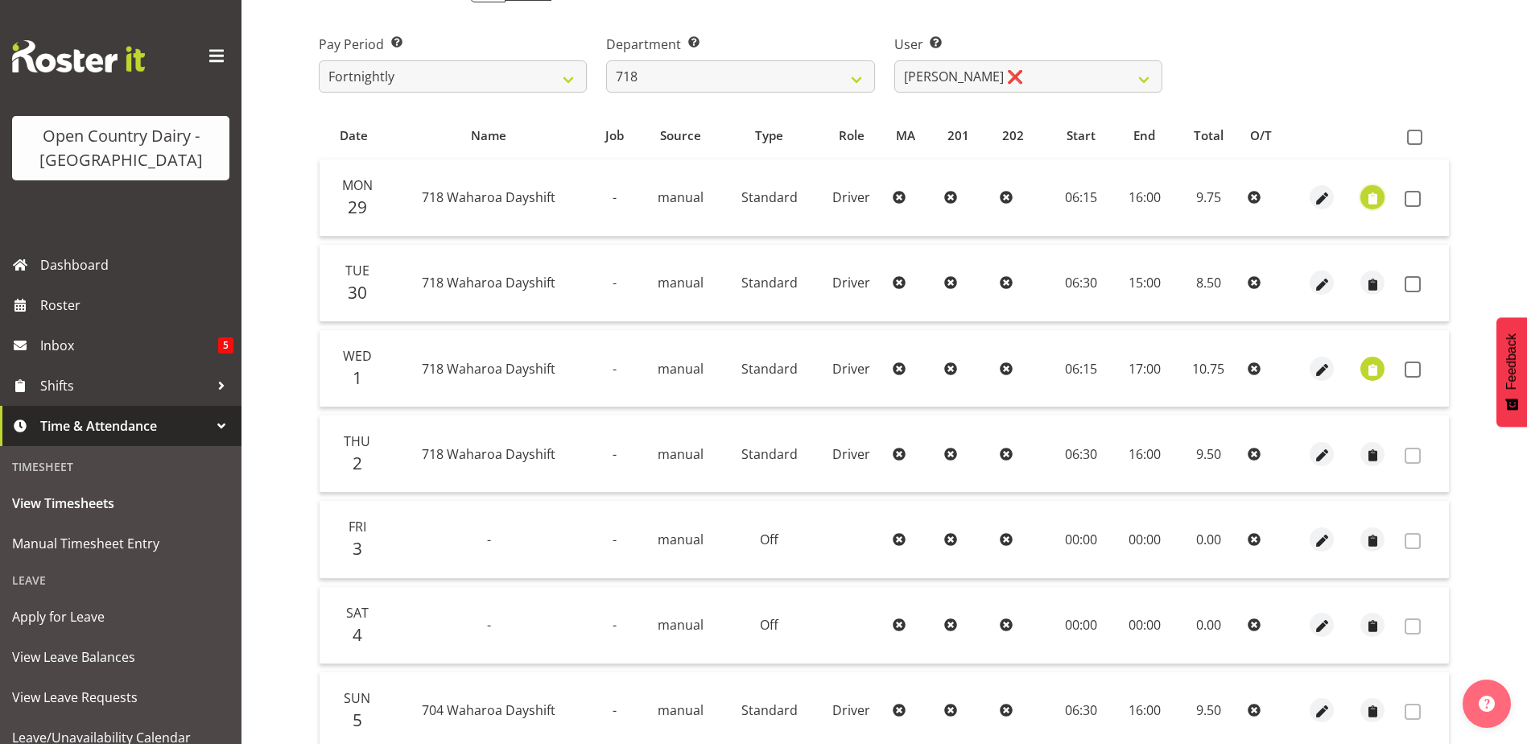
click at [1375, 199] on span "button" at bounding box center [1372, 199] width 19 height 19
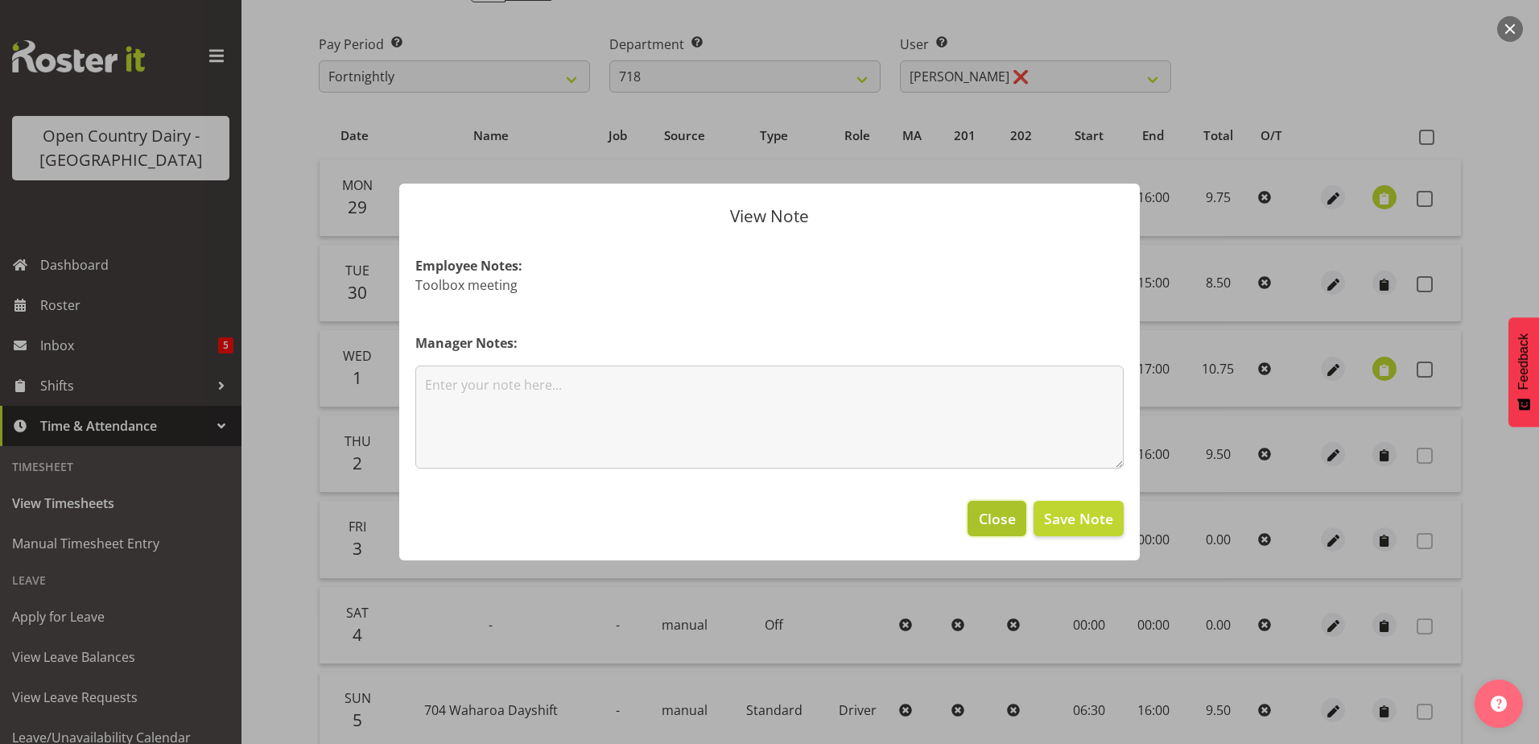
click at [980, 511] on span "Close" at bounding box center [997, 518] width 37 height 21
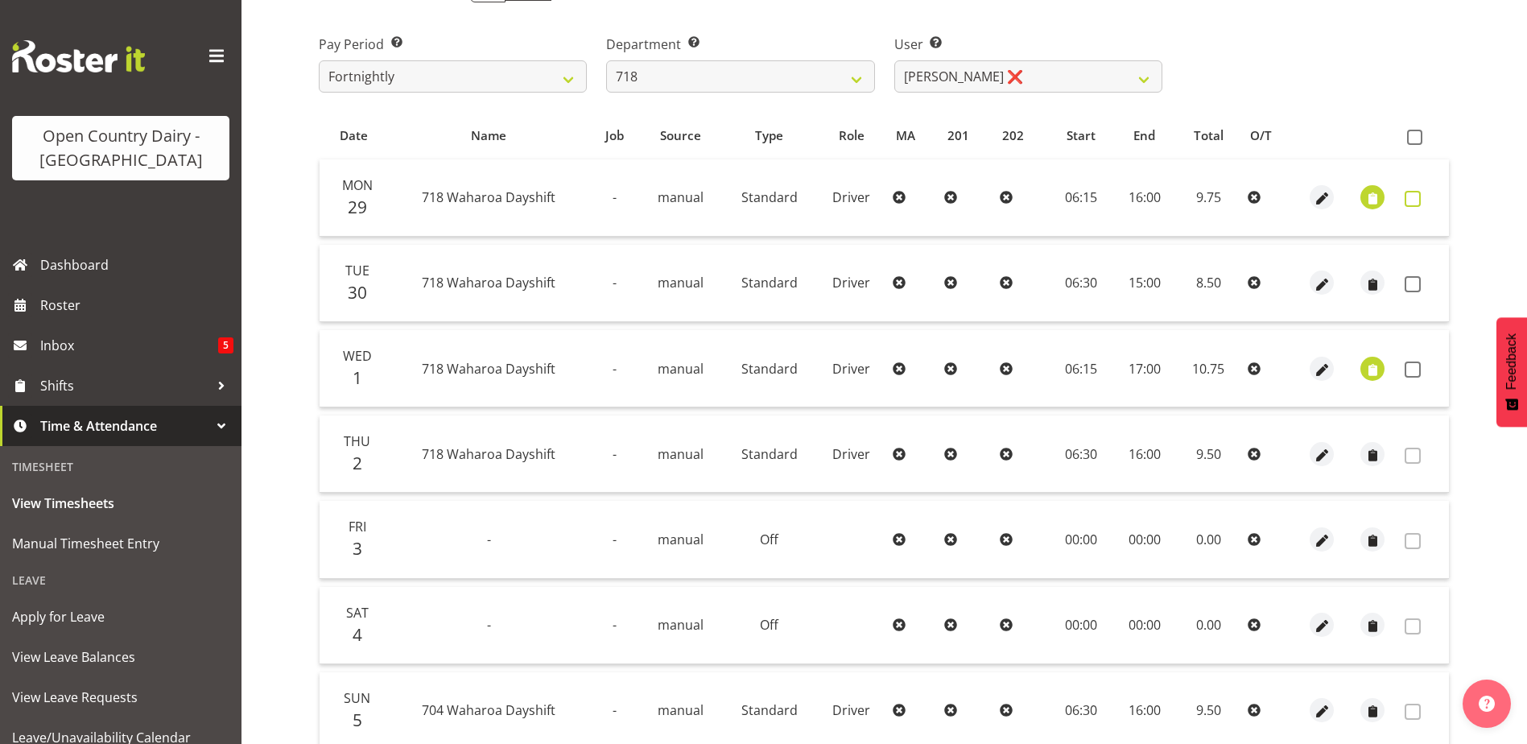
click at [1410, 201] on span at bounding box center [1413, 199] width 16 height 16
checkbox input "true"
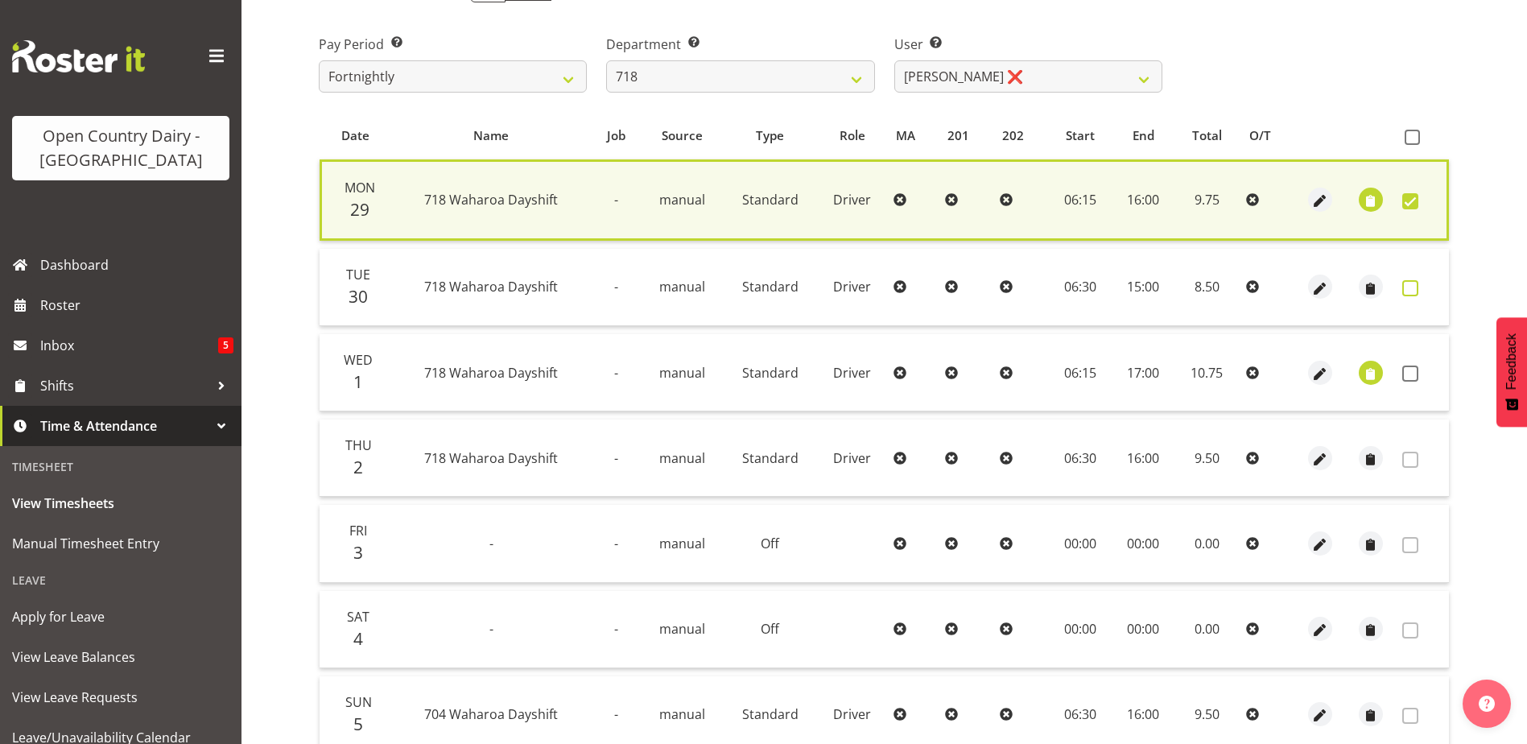
click at [1416, 287] on span at bounding box center [1410, 288] width 16 height 16
checkbox input "true"
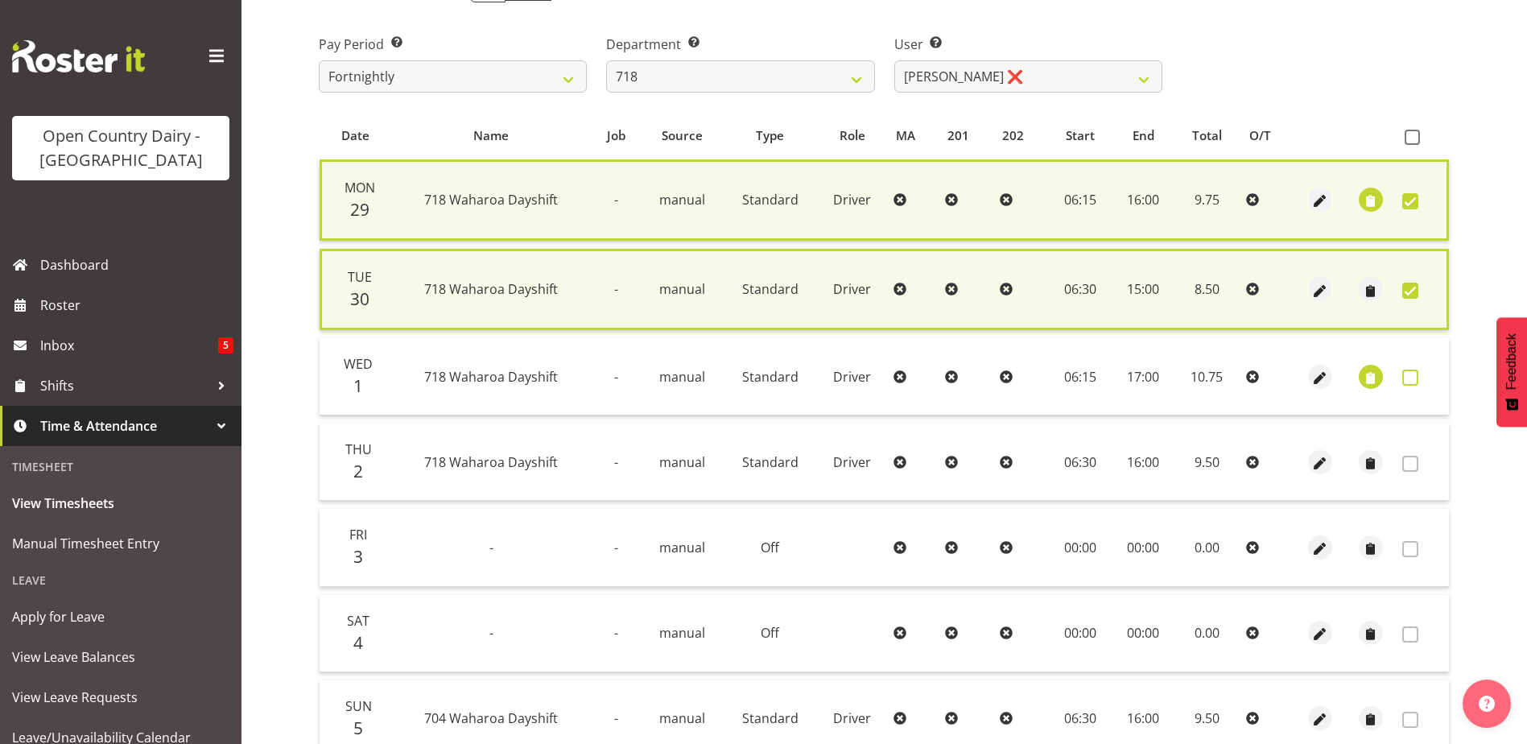
click at [1405, 375] on span at bounding box center [1410, 377] width 16 height 16
checkbox input "true"
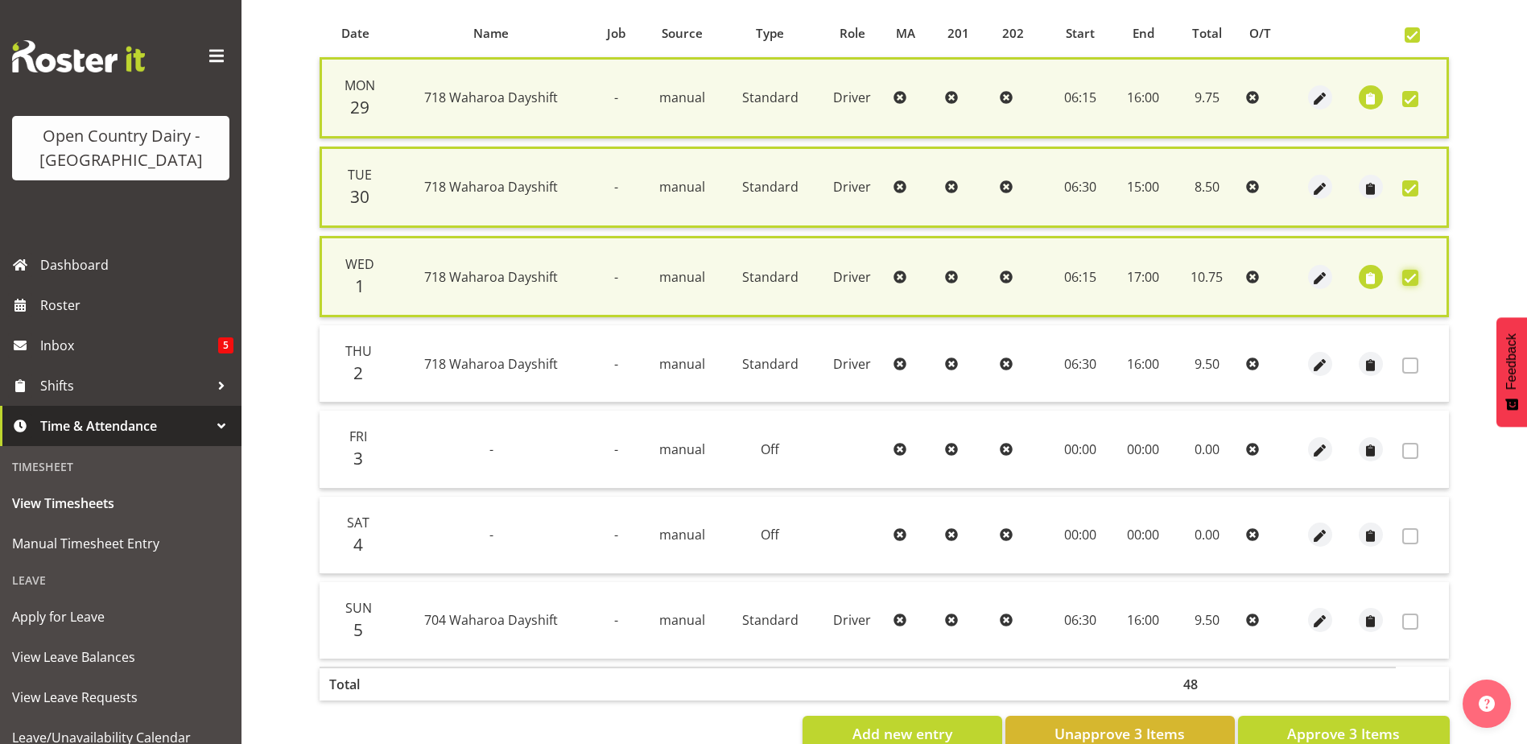
scroll to position [388, 0]
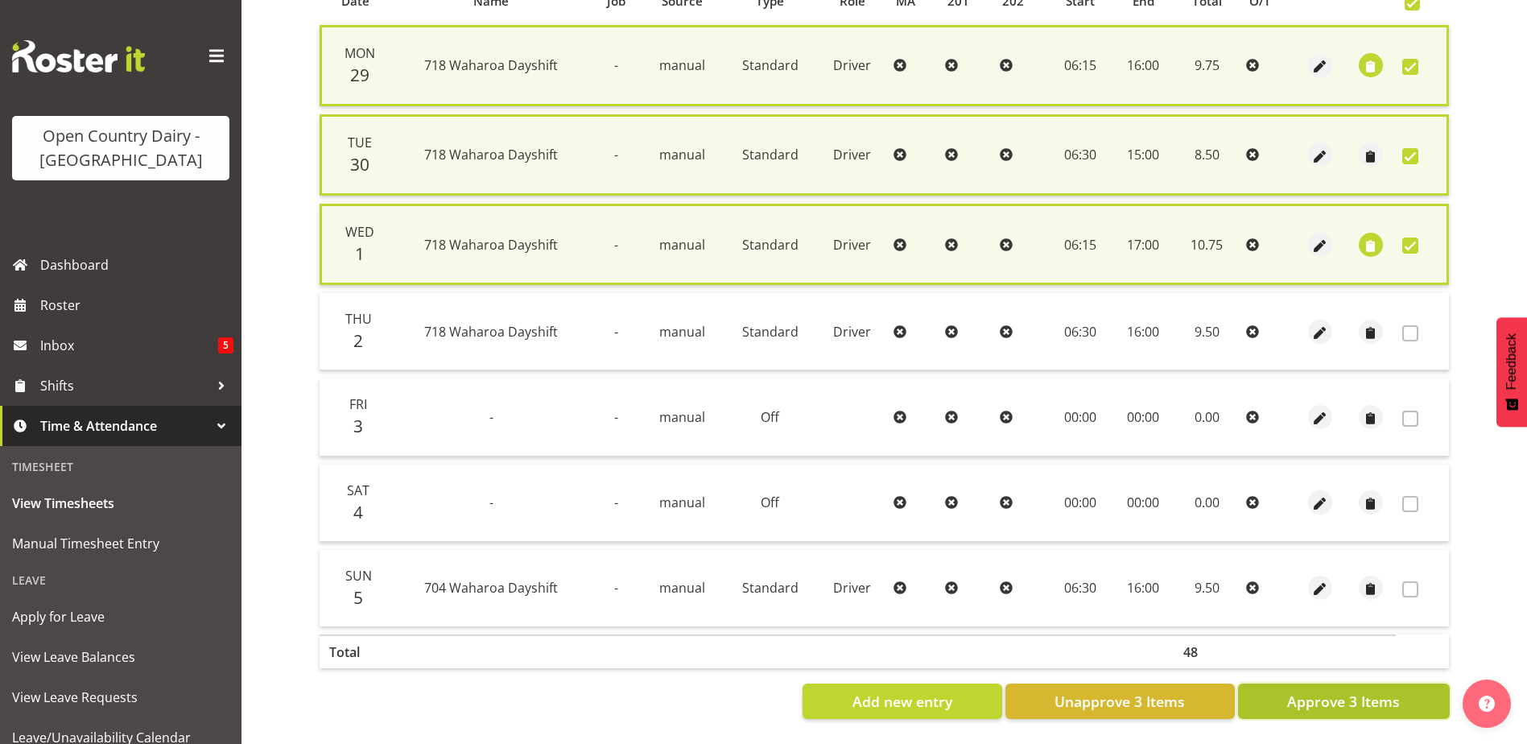
click at [1352, 691] on span "Approve 3 Items" at bounding box center [1343, 701] width 113 height 21
checkbox input "false"
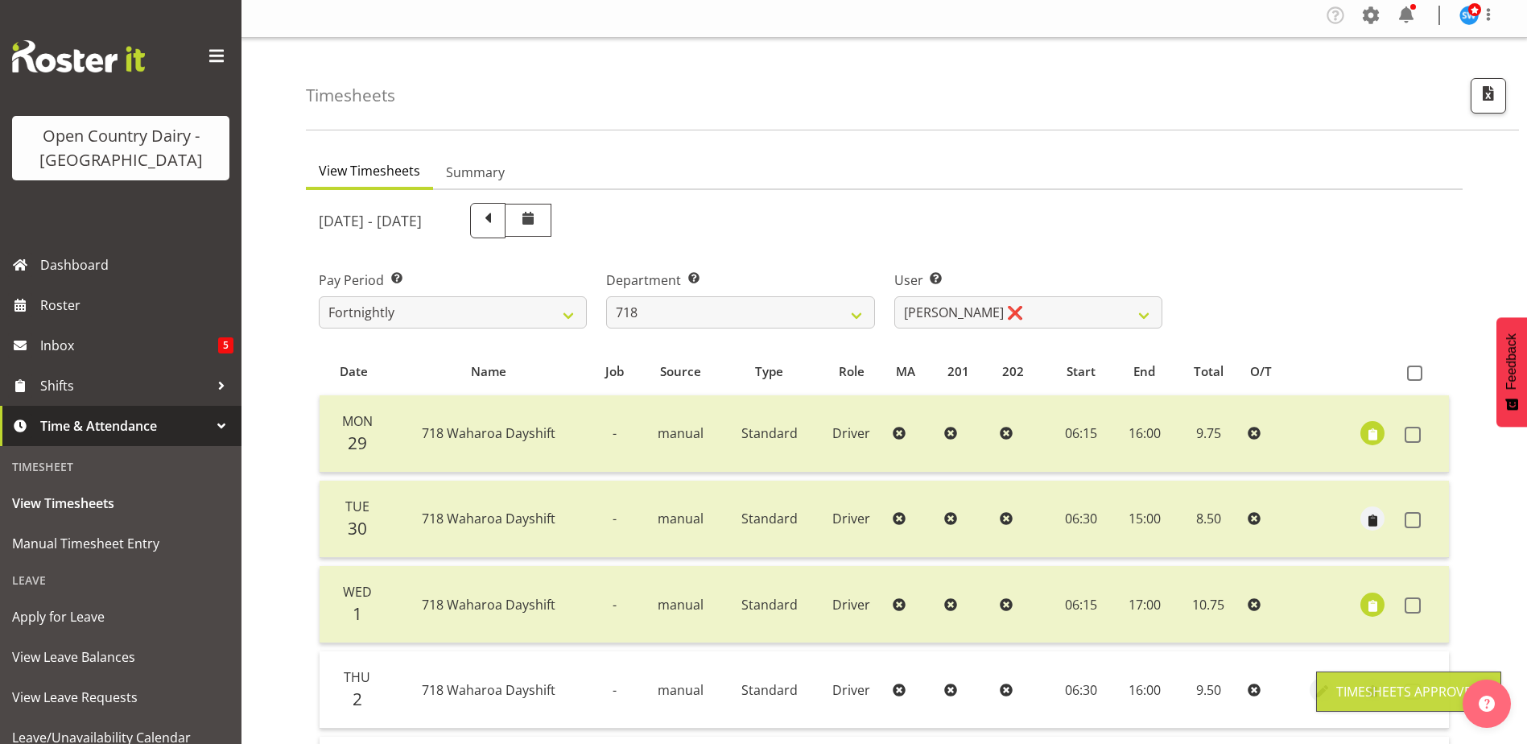
scroll to position [0, 0]
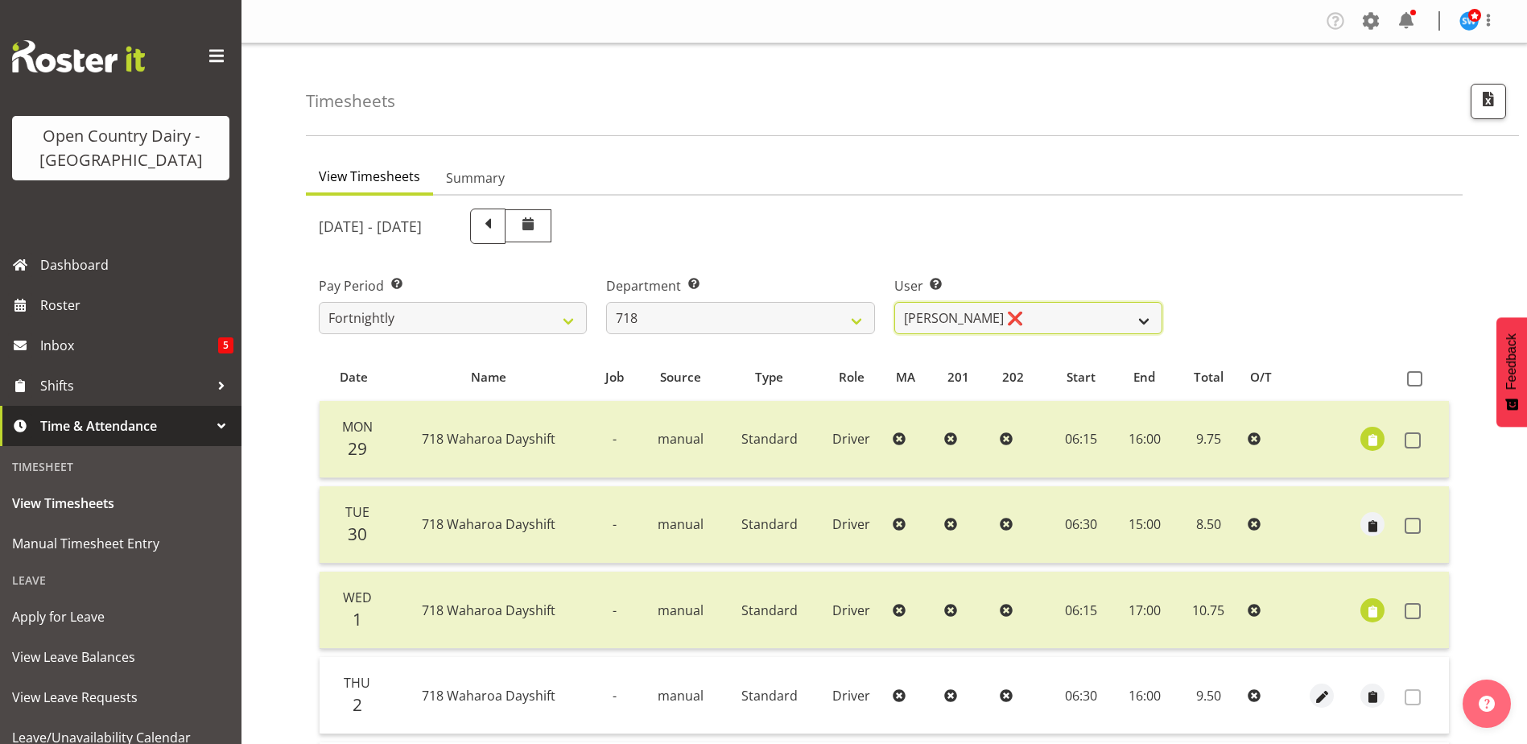
click at [1030, 319] on select "Graeme Raupi ❌ Jimmy Boult ❌ Linsay Bourne ❌ Tony Fielding ❌" at bounding box center [1028, 318] width 268 height 32
click at [731, 310] on select "701 702 703 704 705 706 707 708 709 710 711 712 713 714 715 716 717 718 719 720" at bounding box center [740, 318] width 268 height 32
select select "823"
click at [606, 302] on select "701 702 703 704 705 706 707 708 709 710 711 712 713 714 715 716 717 718 719 720" at bounding box center [740, 318] width 268 height 32
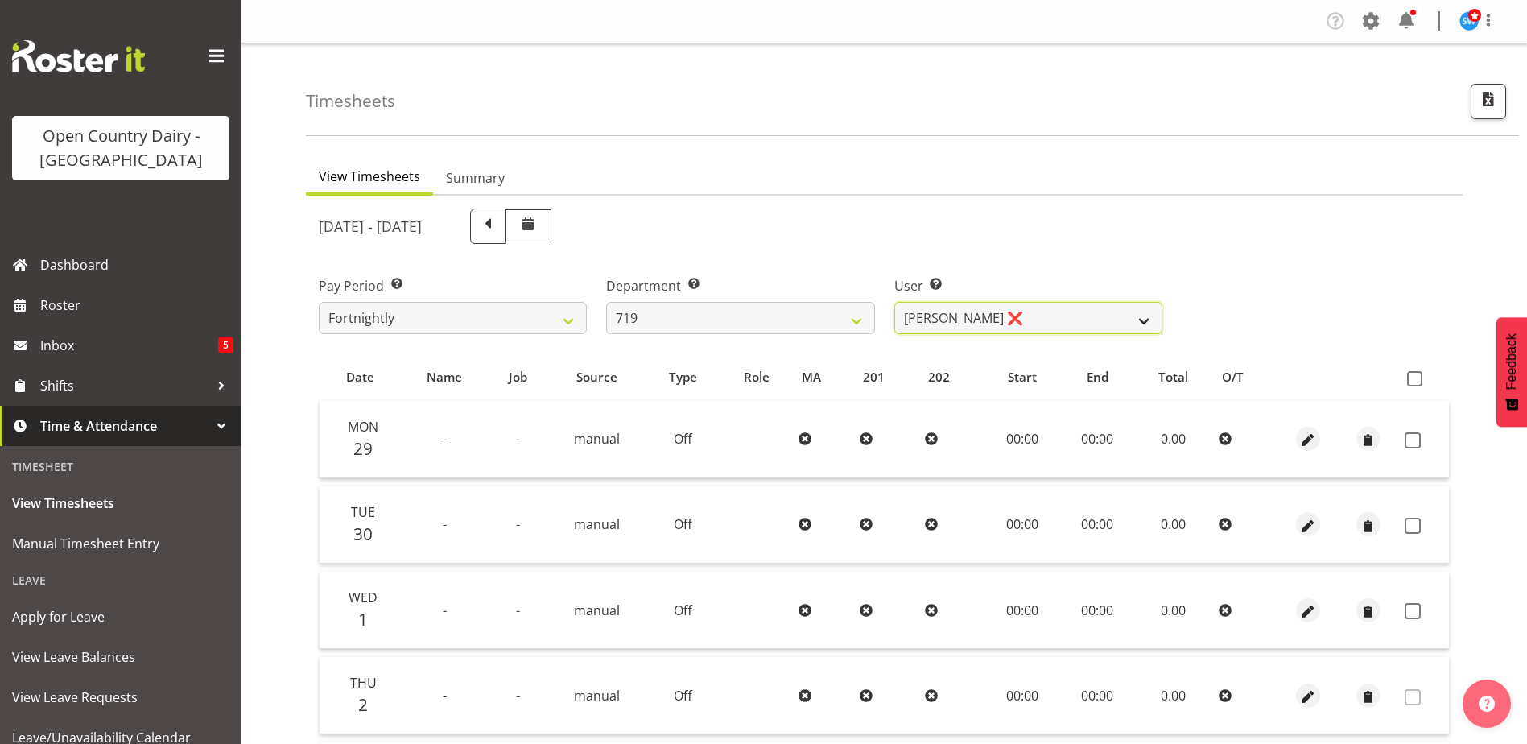
click at [1083, 313] on select "Andrew de Lautour ❌ James Wellington ❌ Sami Ovesen ❌" at bounding box center [1028, 318] width 268 height 32
select select "11013"
click at [894, 302] on select "Andrew de Lautour ❌ James Wellington ❌ Sami Ovesen ❌" at bounding box center [1028, 318] width 268 height 32
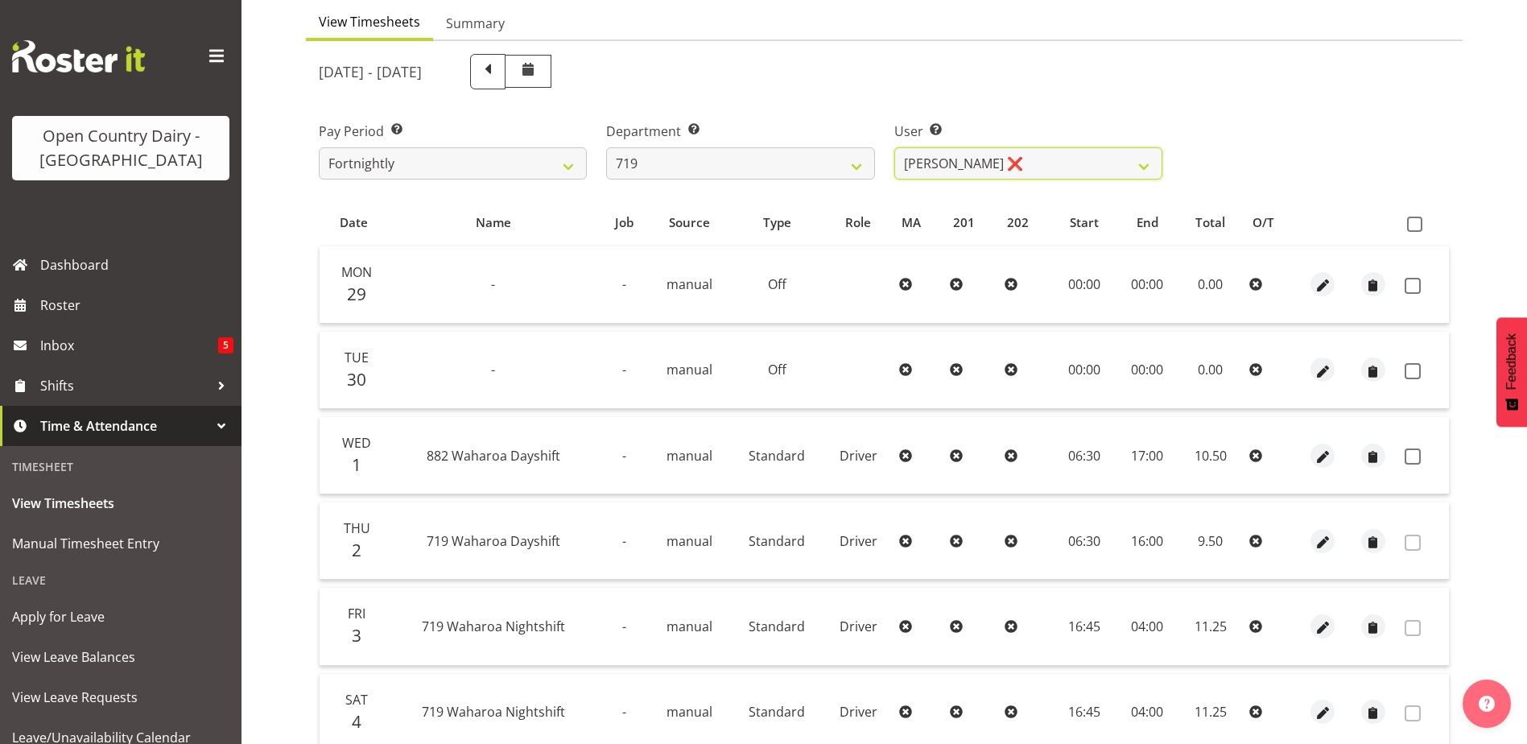
scroll to position [161, 0]
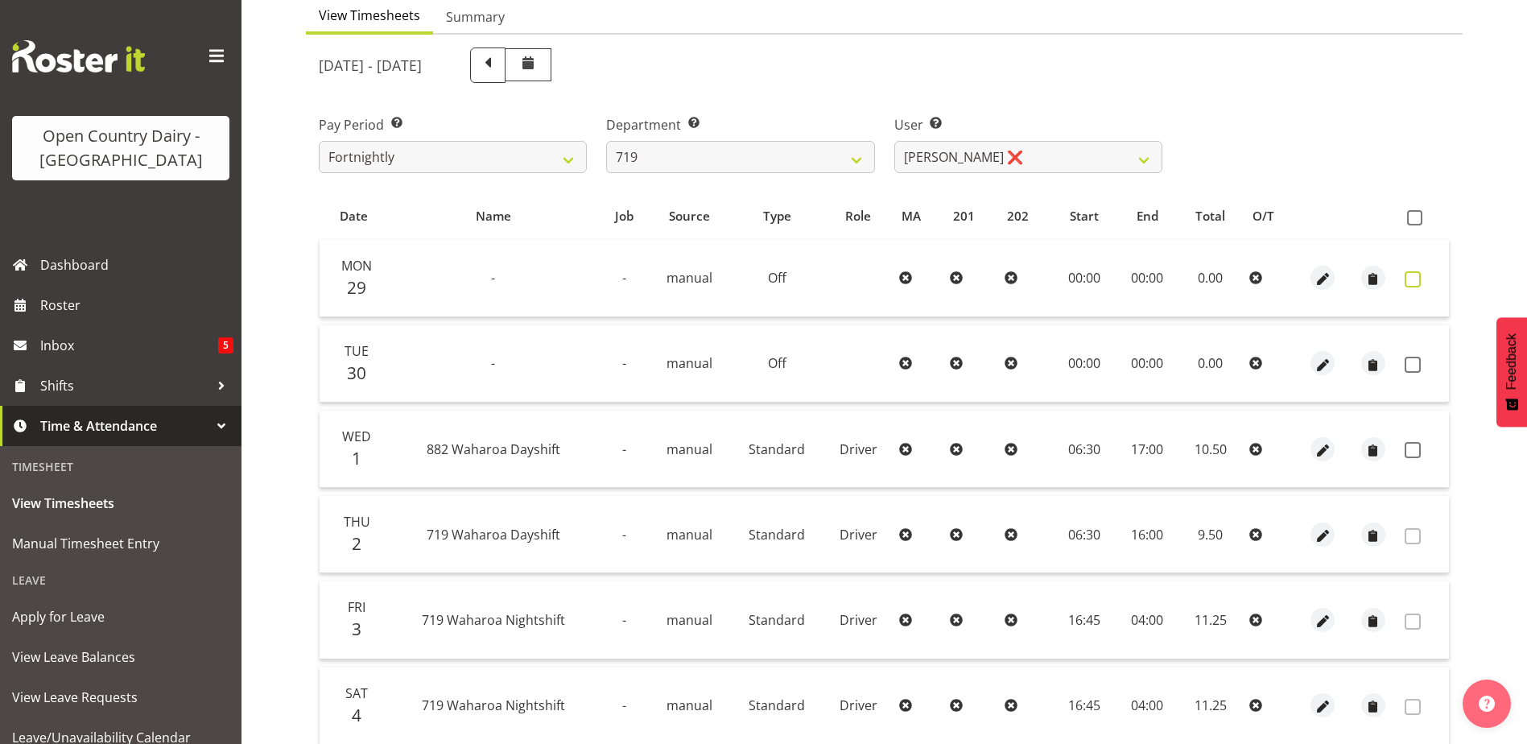
click at [1412, 278] on span at bounding box center [1413, 279] width 16 height 16
checkbox input "true"
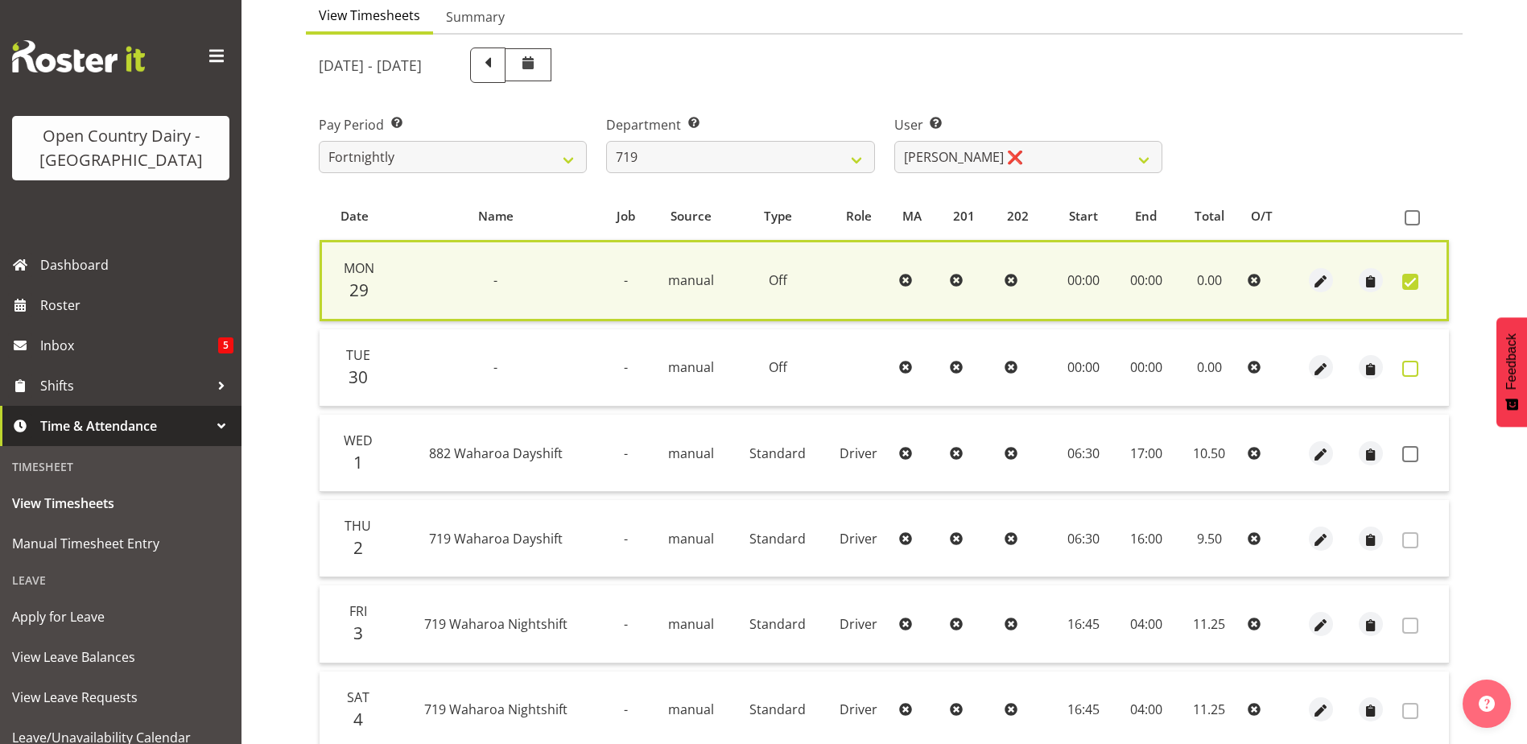
click at [1413, 365] on span at bounding box center [1410, 369] width 16 height 16
checkbox input "true"
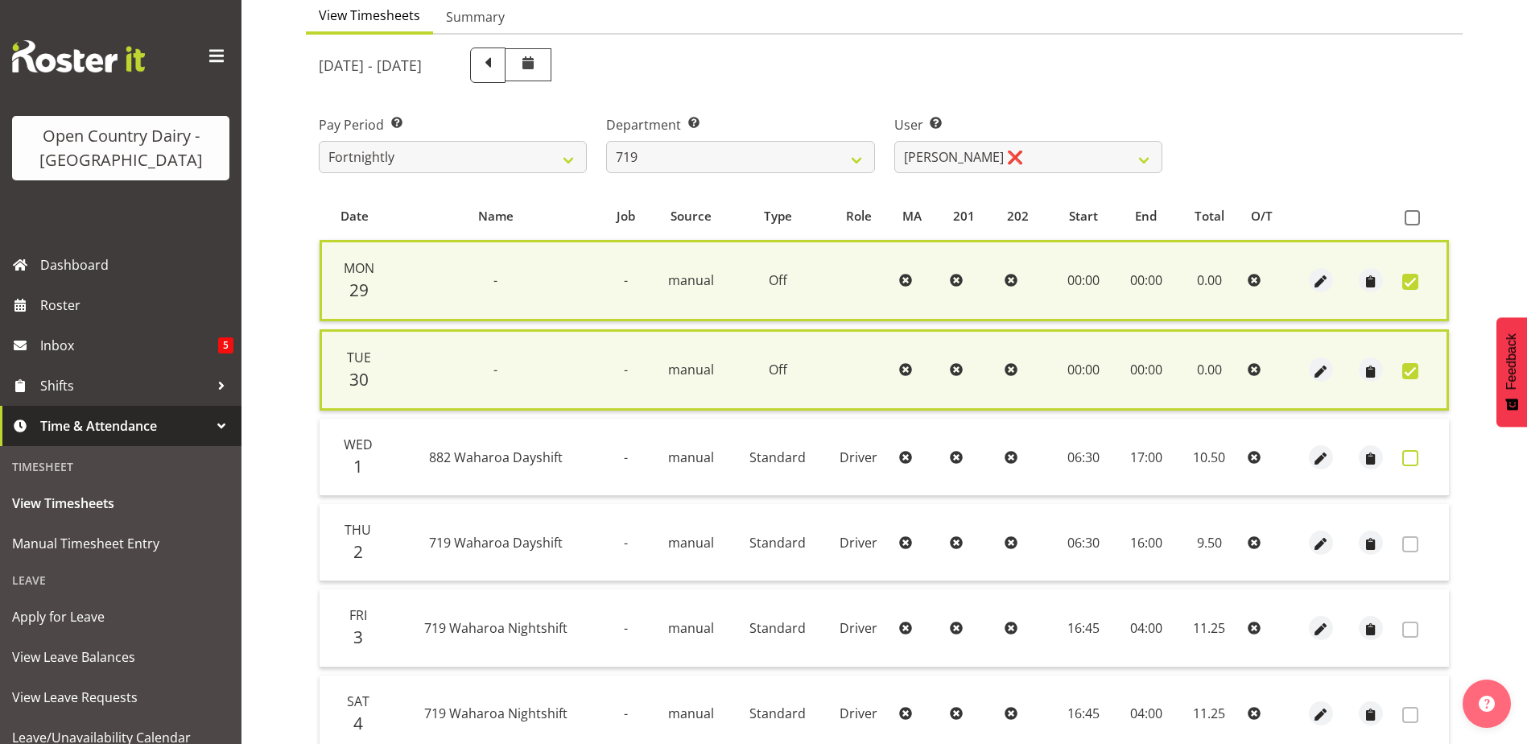
click at [1409, 456] on span at bounding box center [1410, 458] width 16 height 16
checkbox input "true"
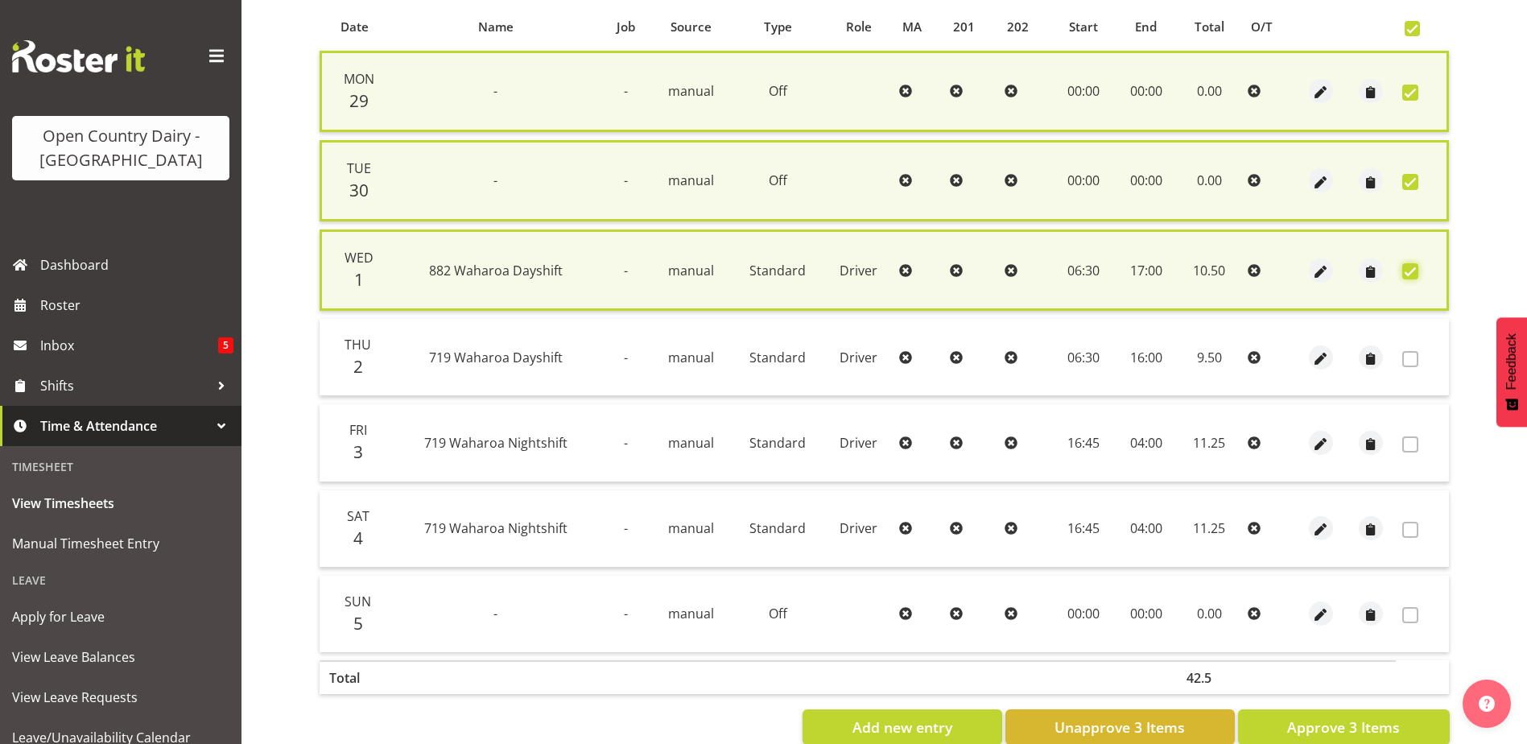
scroll to position [388, 0]
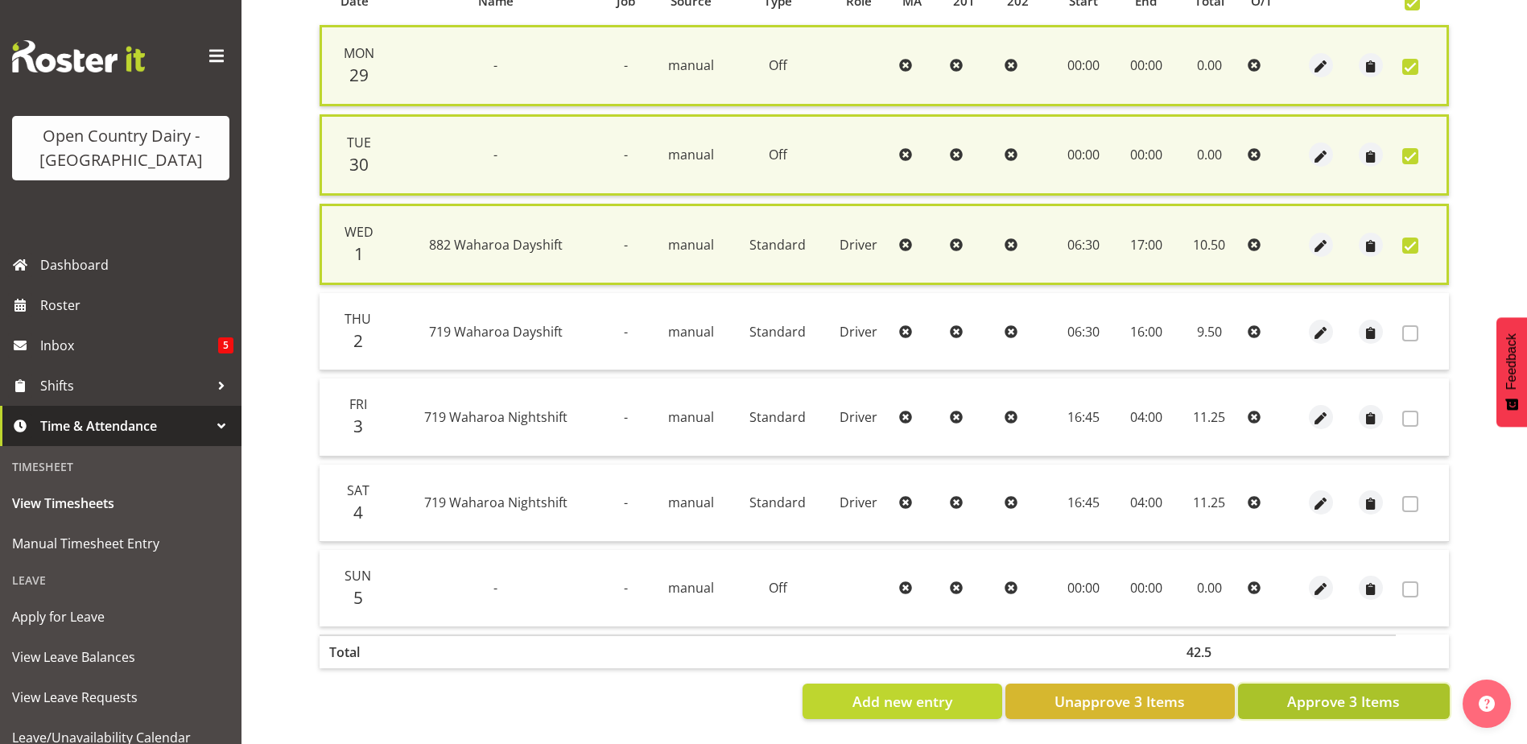
click at [1343, 691] on span "Approve 3 Items" at bounding box center [1343, 701] width 113 height 21
checkbox input "false"
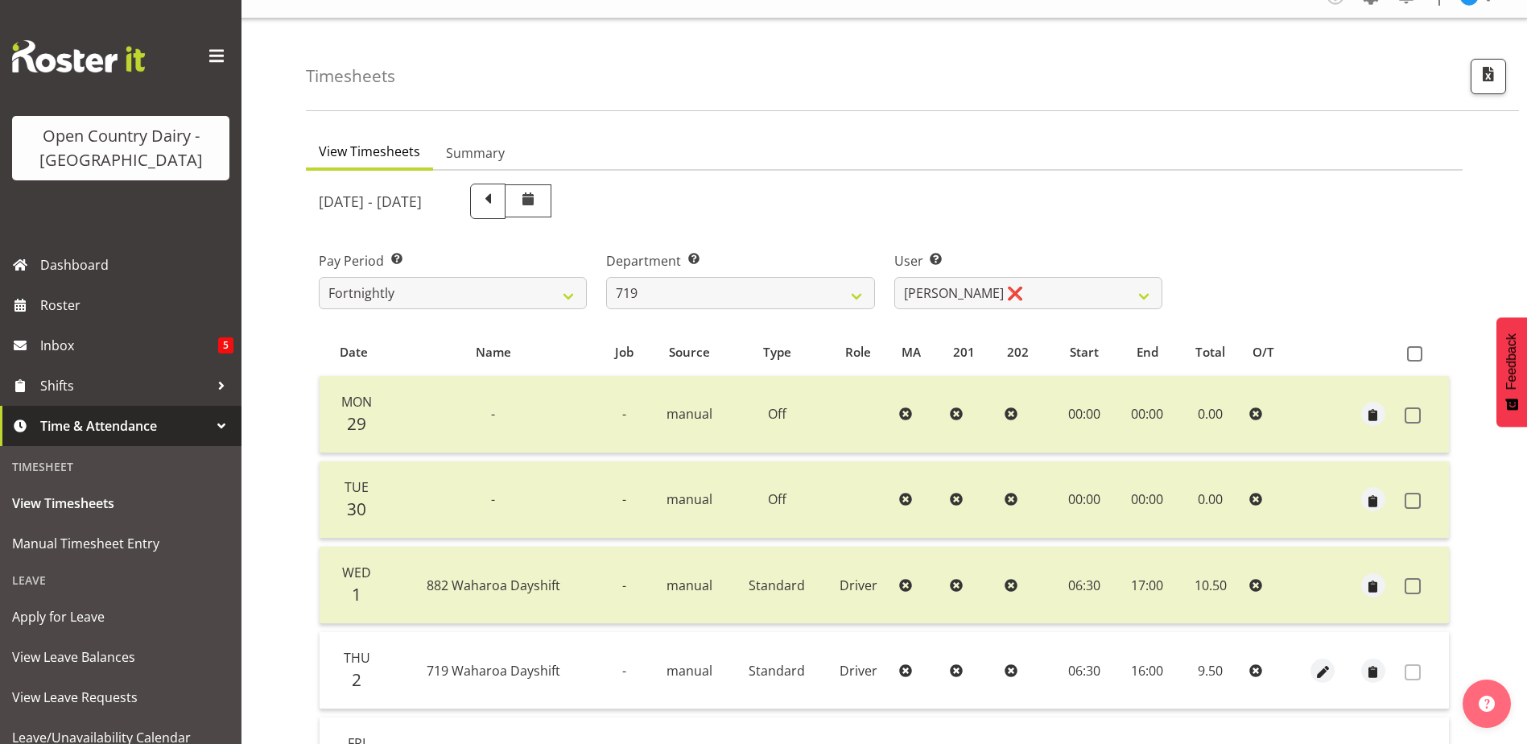
scroll to position [0, 0]
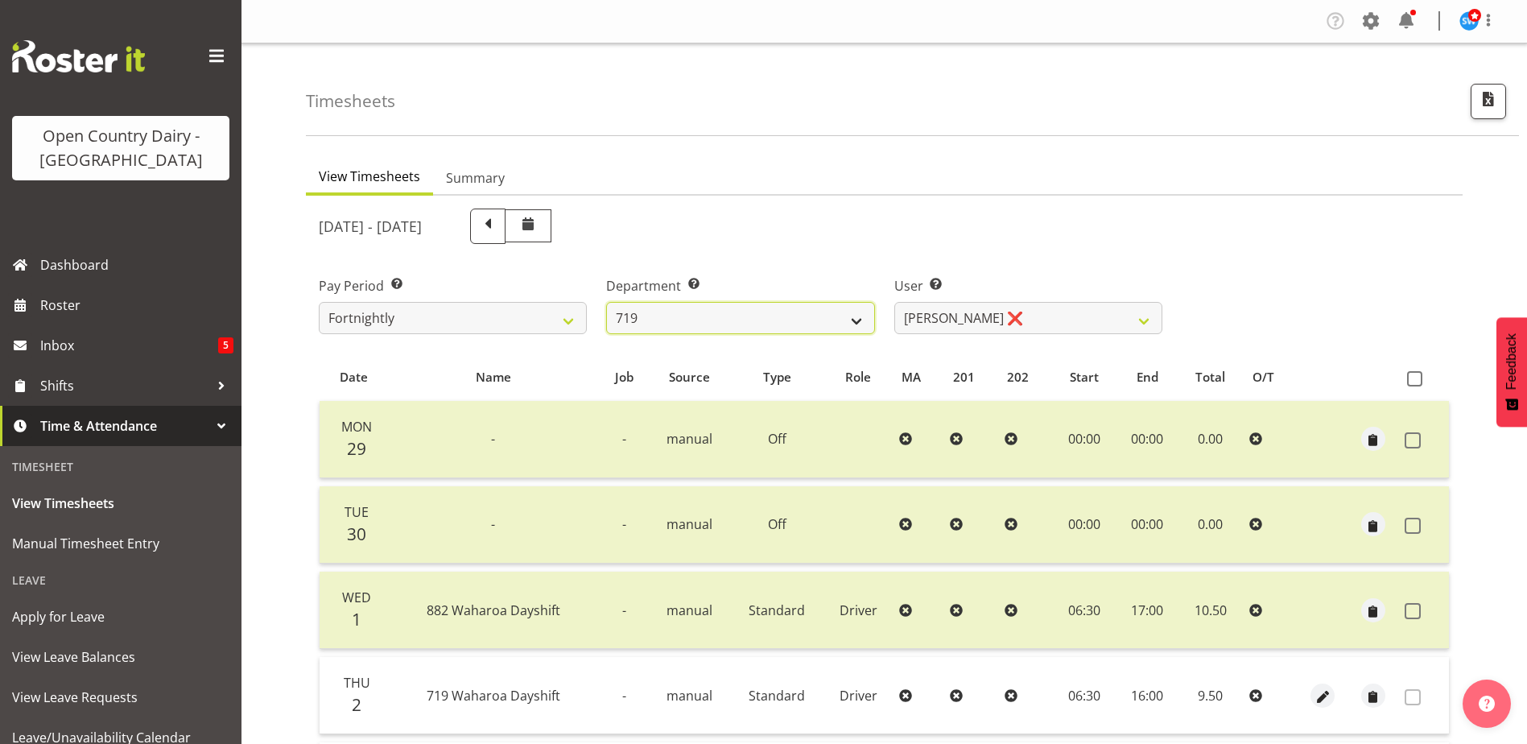
click at [762, 321] on select "701 702 703 704 705 706 707 708 709 710 711 712 713 714 715 716 717 718 719 720" at bounding box center [740, 318] width 268 height 32
select select "814"
click at [606, 302] on select "701 702 703 704 705 706 707 708 709 710 711 712 713 714 715 716 717 718 719 720" at bounding box center [740, 318] width 268 height 32
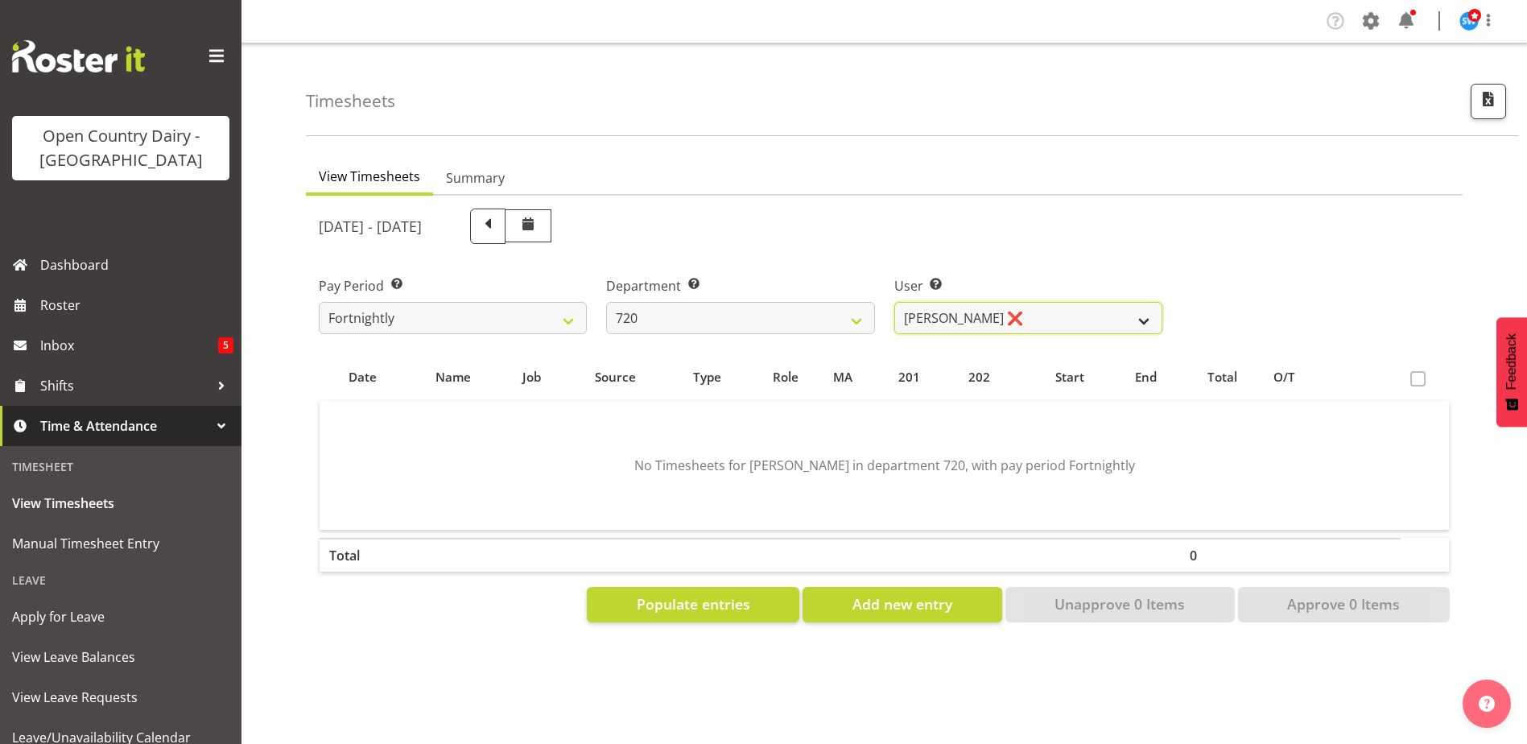
click at [1031, 312] on select "Garry Hooper ❌ Kerry Slater ❌ Nathan Frankhouser ❌ Steve Daly ❌" at bounding box center [1028, 318] width 268 height 32
select select "8200"
click at [894, 302] on select "Garry Hooper ❌ Kerry Slater ❌ Nathan Frankhouser ❌ Steve Daly ❌" at bounding box center [1028, 318] width 268 height 32
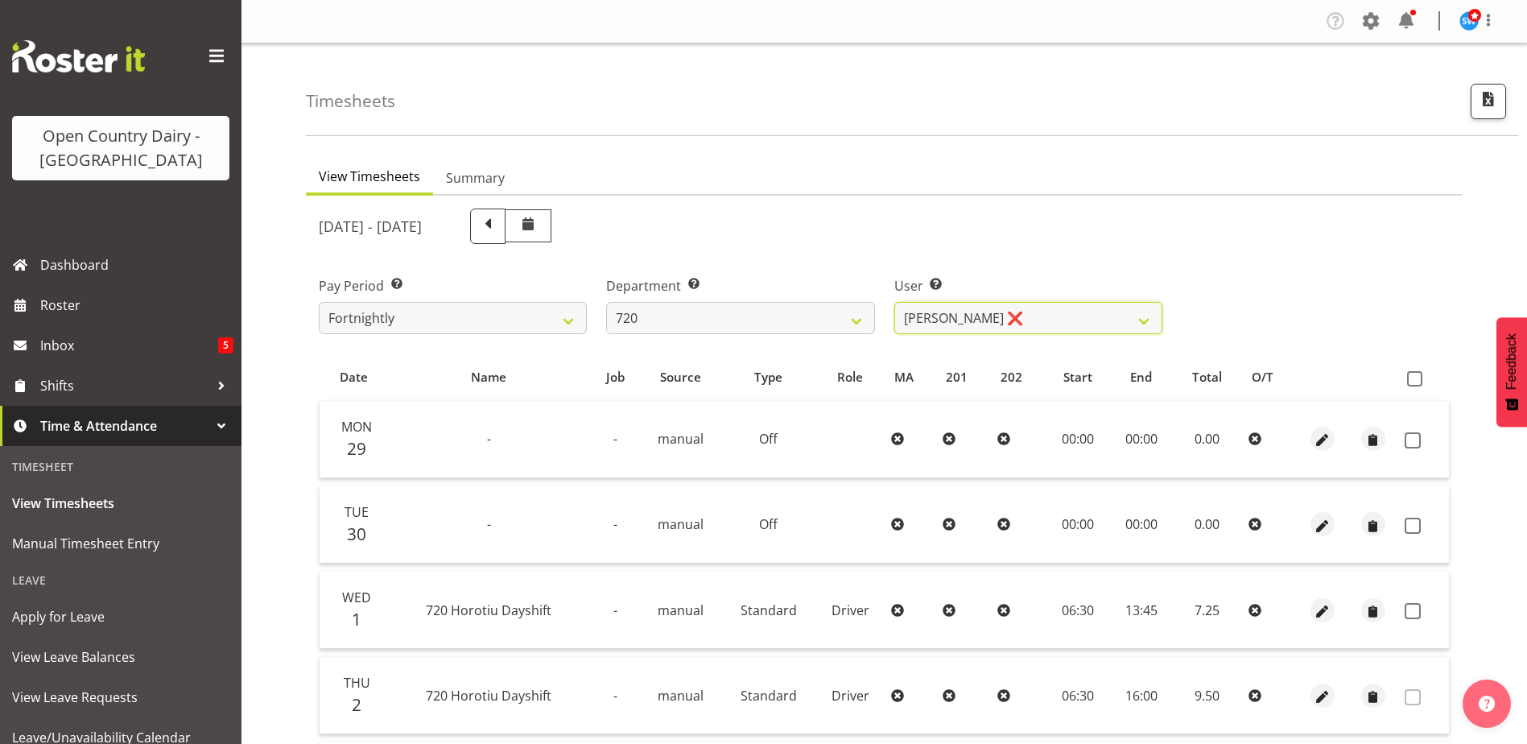
scroll to position [161, 0]
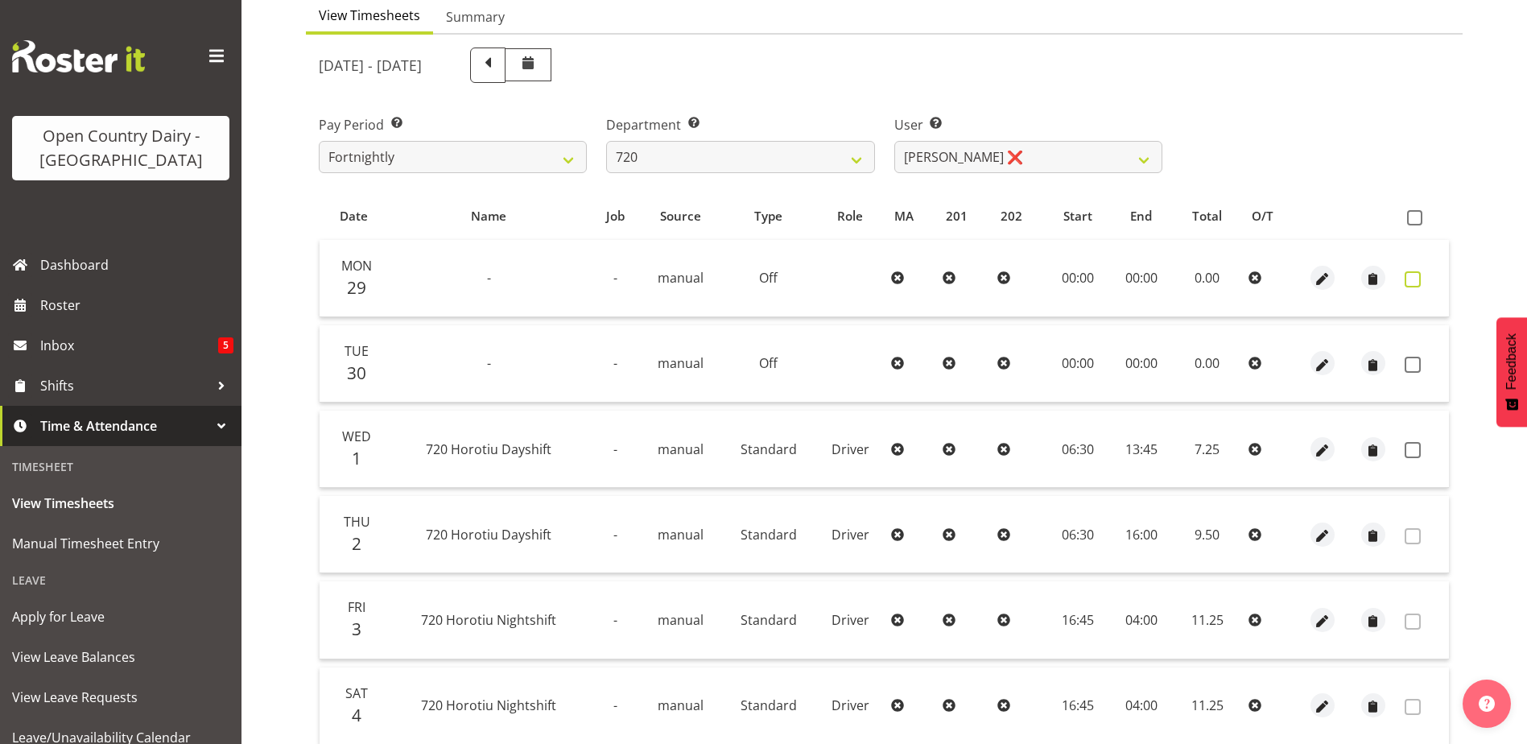
click at [1410, 279] on span at bounding box center [1413, 279] width 16 height 16
checkbox input "true"
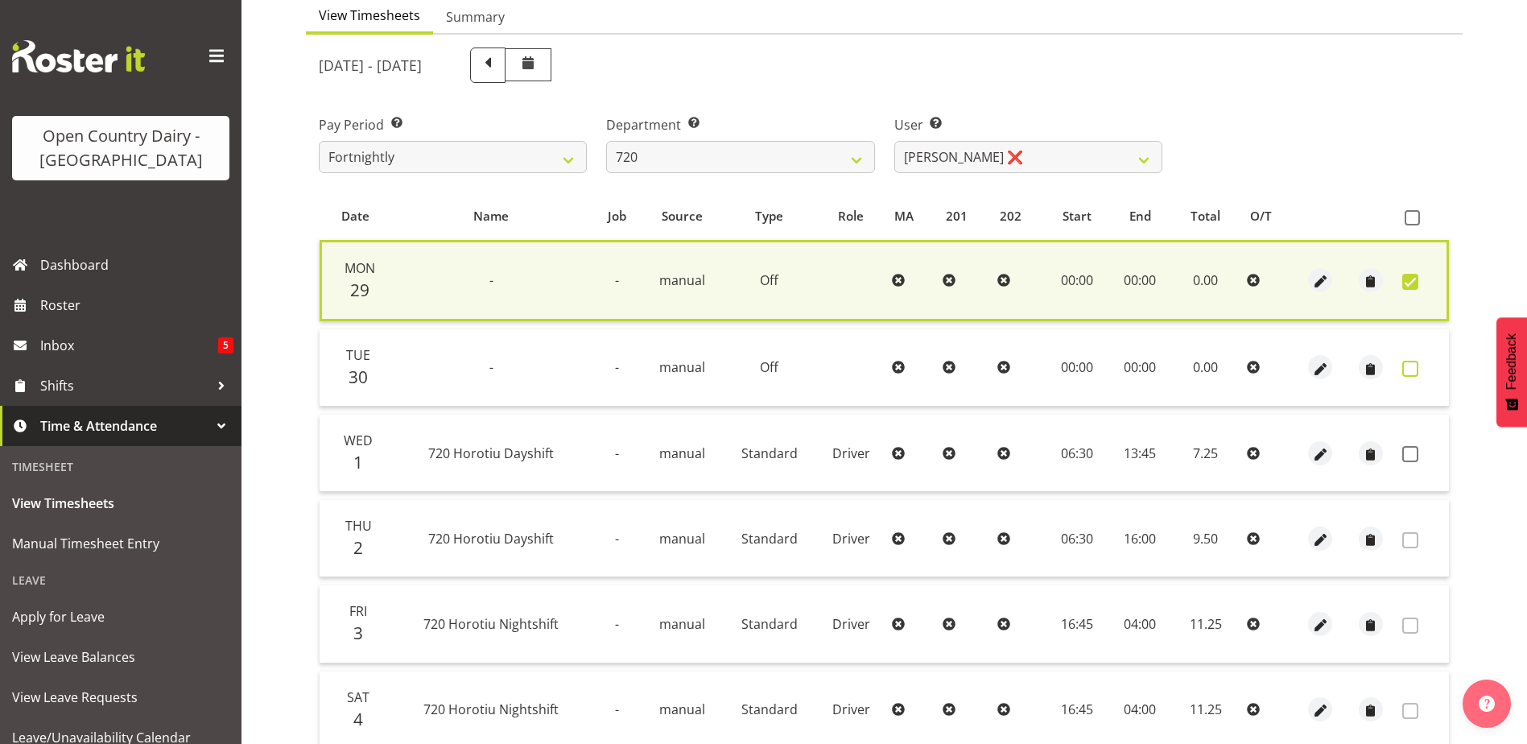
click at [1414, 369] on span at bounding box center [1410, 369] width 16 height 16
checkbox input "true"
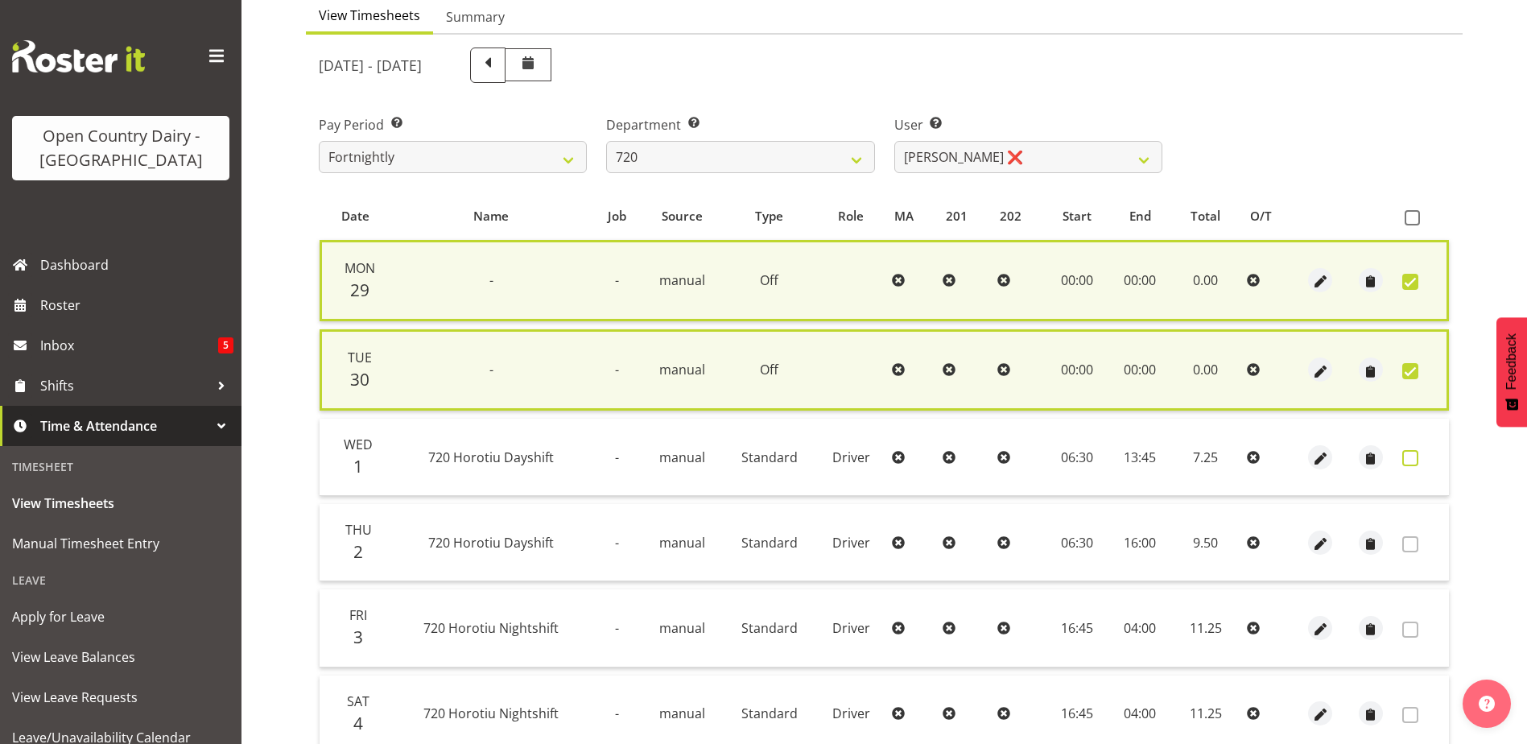
click at [1409, 461] on span at bounding box center [1410, 458] width 16 height 16
checkbox input "true"
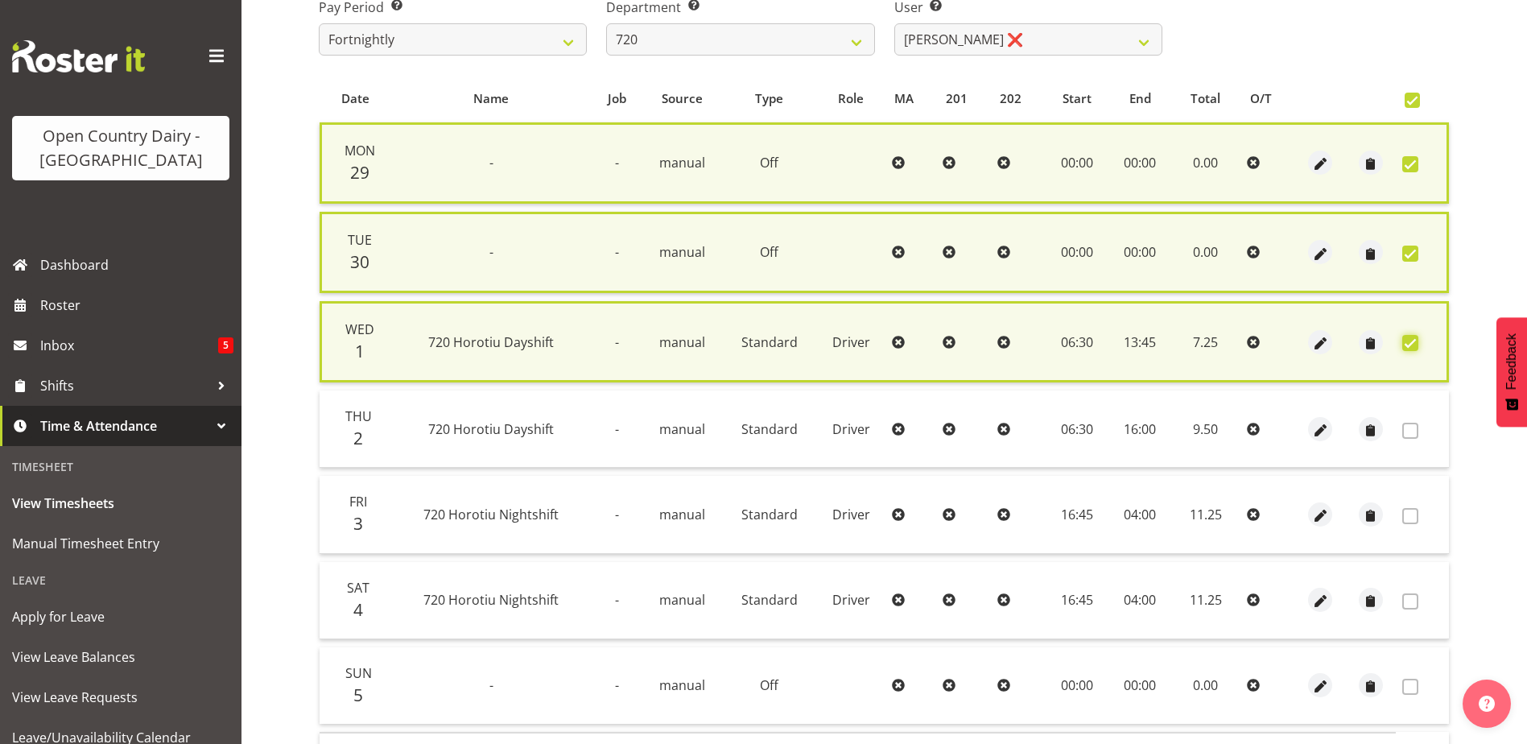
scroll to position [388, 0]
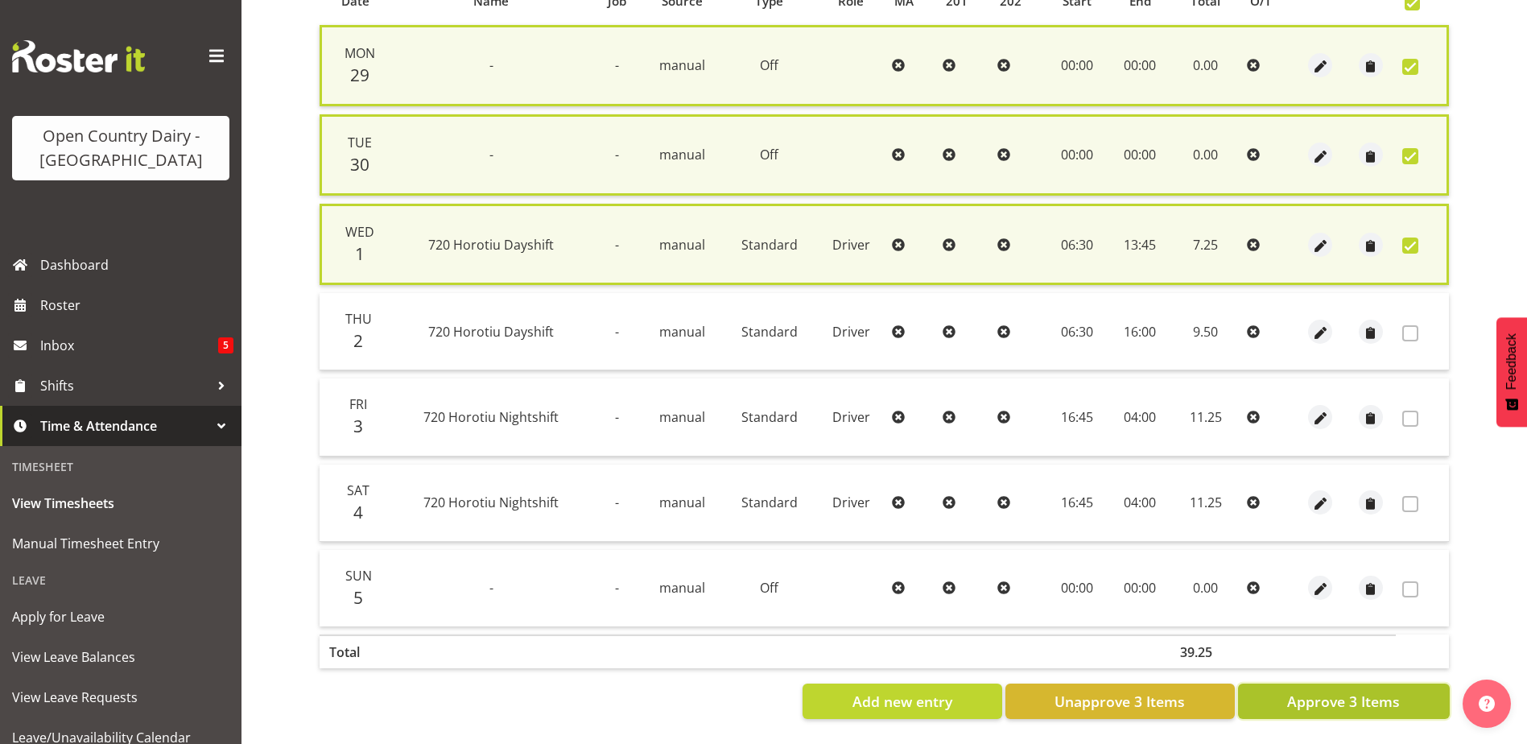
click at [1342, 691] on span "Approve 3 Items" at bounding box center [1343, 701] width 113 height 21
checkbox input "false"
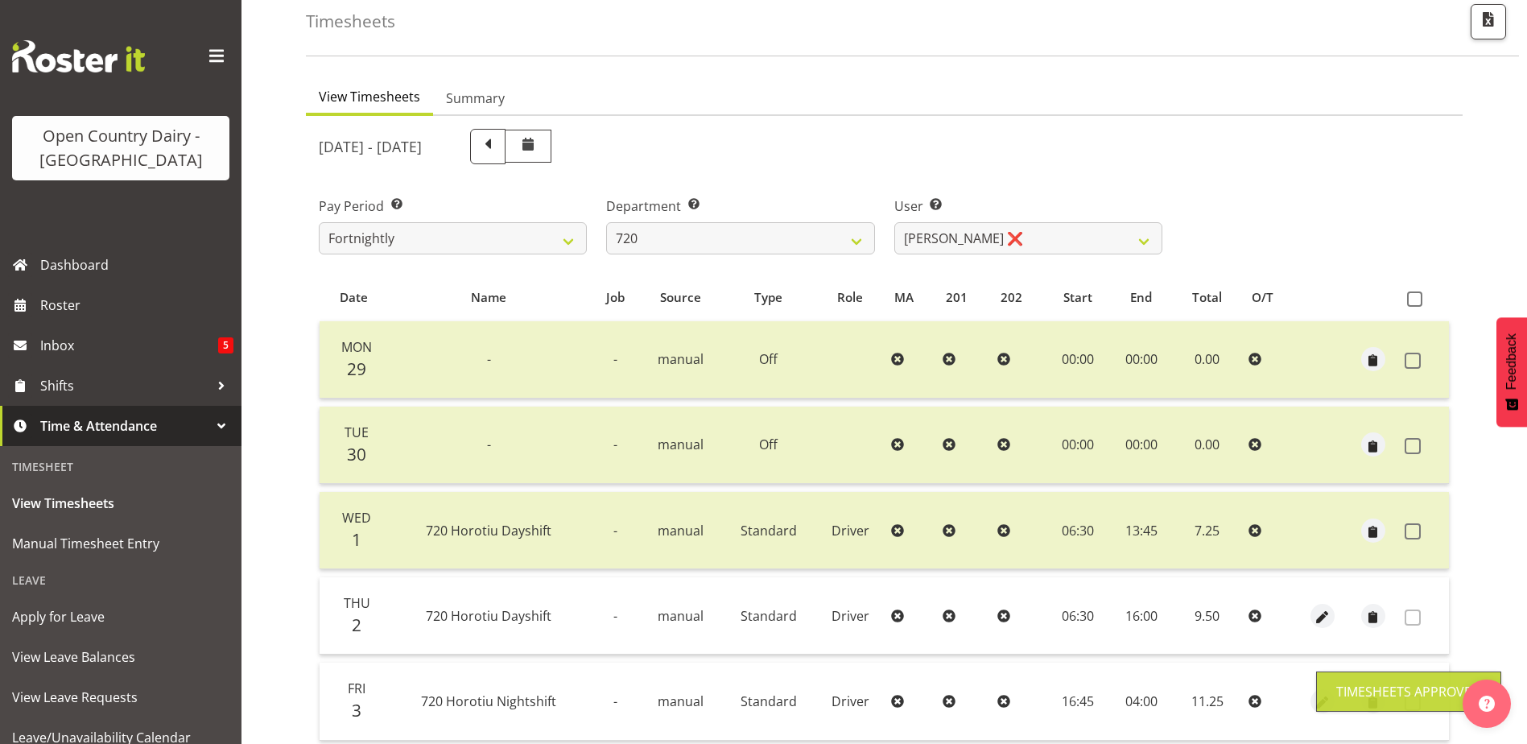
scroll to position [54, 0]
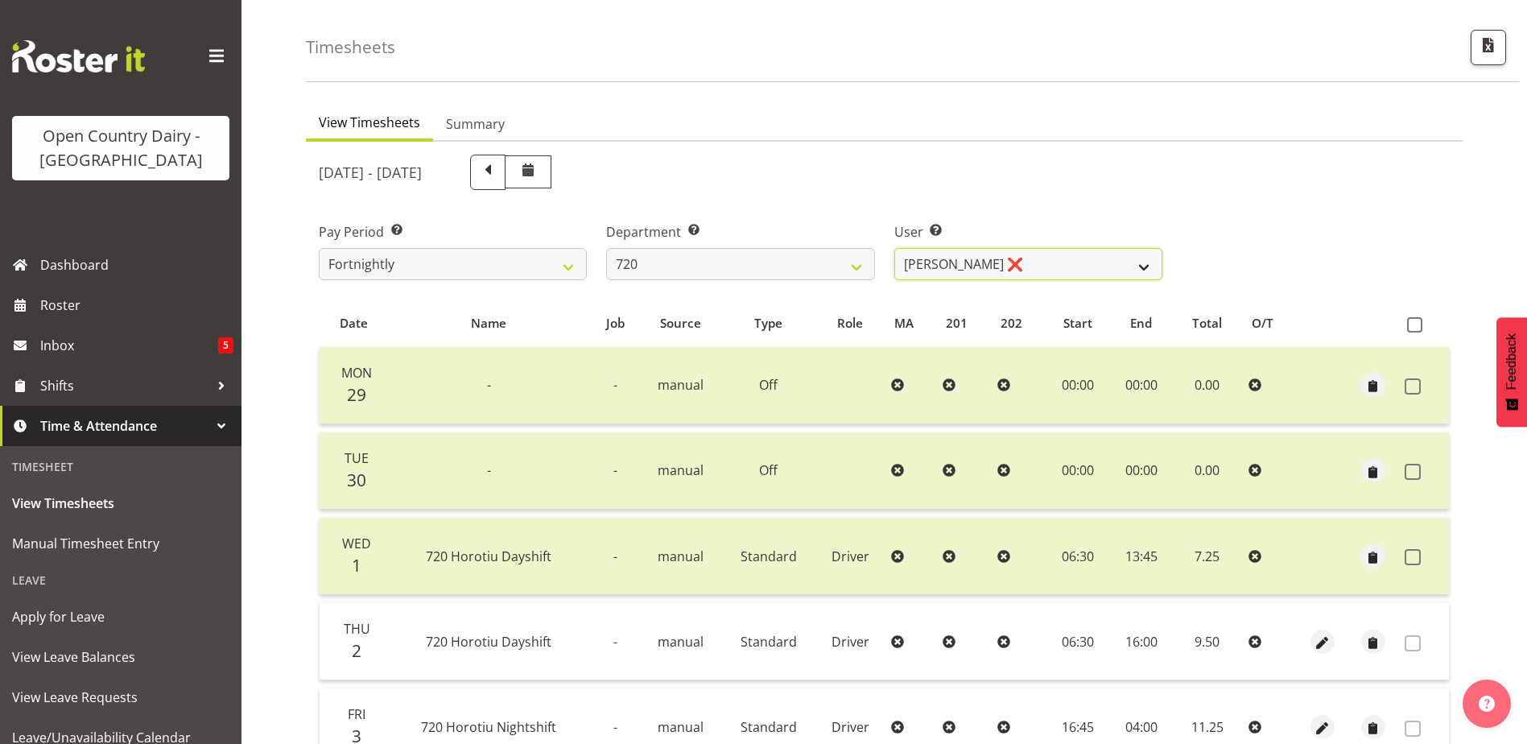
click at [983, 256] on select "Garry Hooper ❌ Kerry Slater ❌ Nathan Frankhouser ❌ Steve Daly ❌" at bounding box center [1028, 264] width 268 height 32
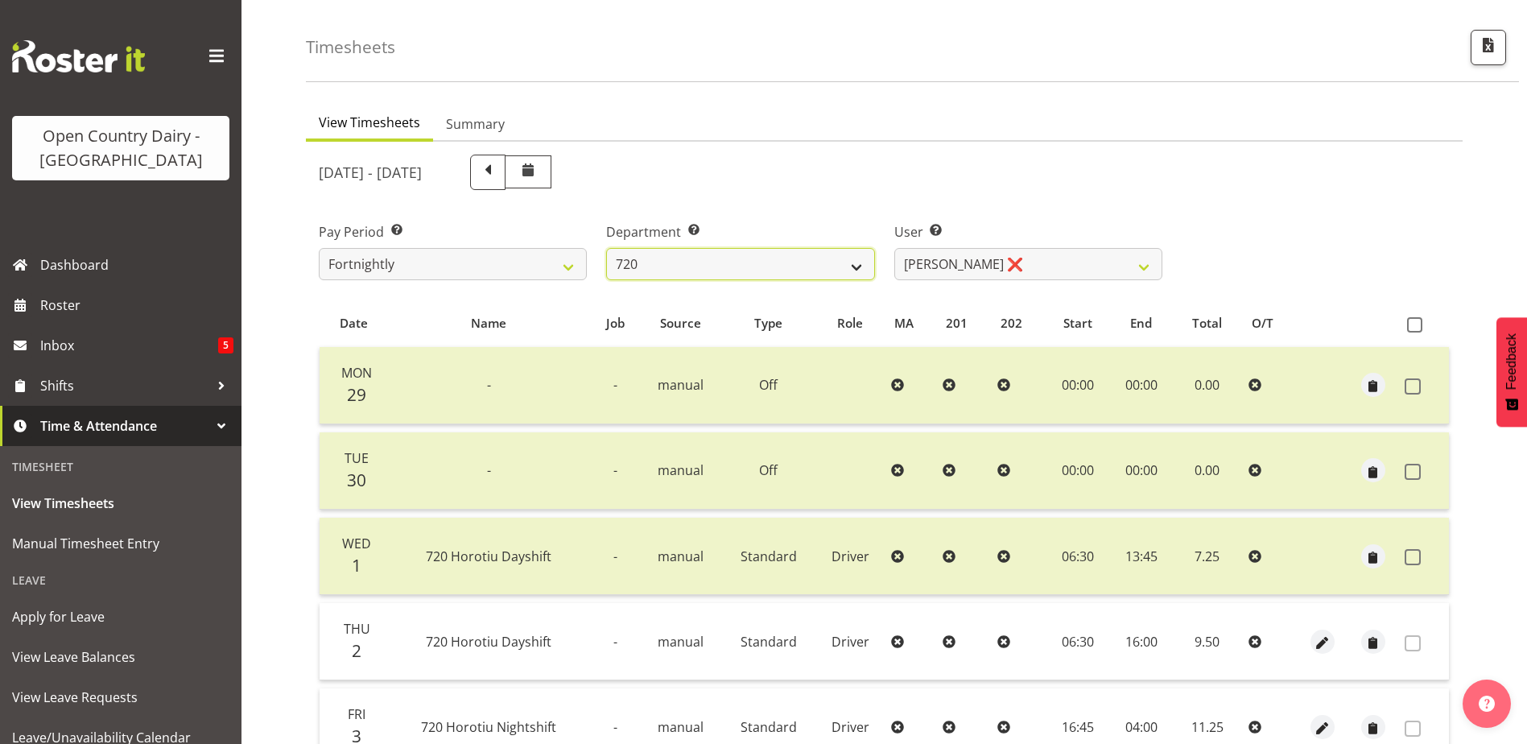
click at [755, 260] on select "701 702 703 704 705 706 707 708 709 710 711 712 713 714 715 716 717 718 719 720" at bounding box center [740, 264] width 268 height 32
select select "759"
click at [606, 248] on select "701 702 703 704 705 706 707 708 709 710 711 712 713 714 715 716 717 718 719 720" at bounding box center [740, 264] width 268 height 32
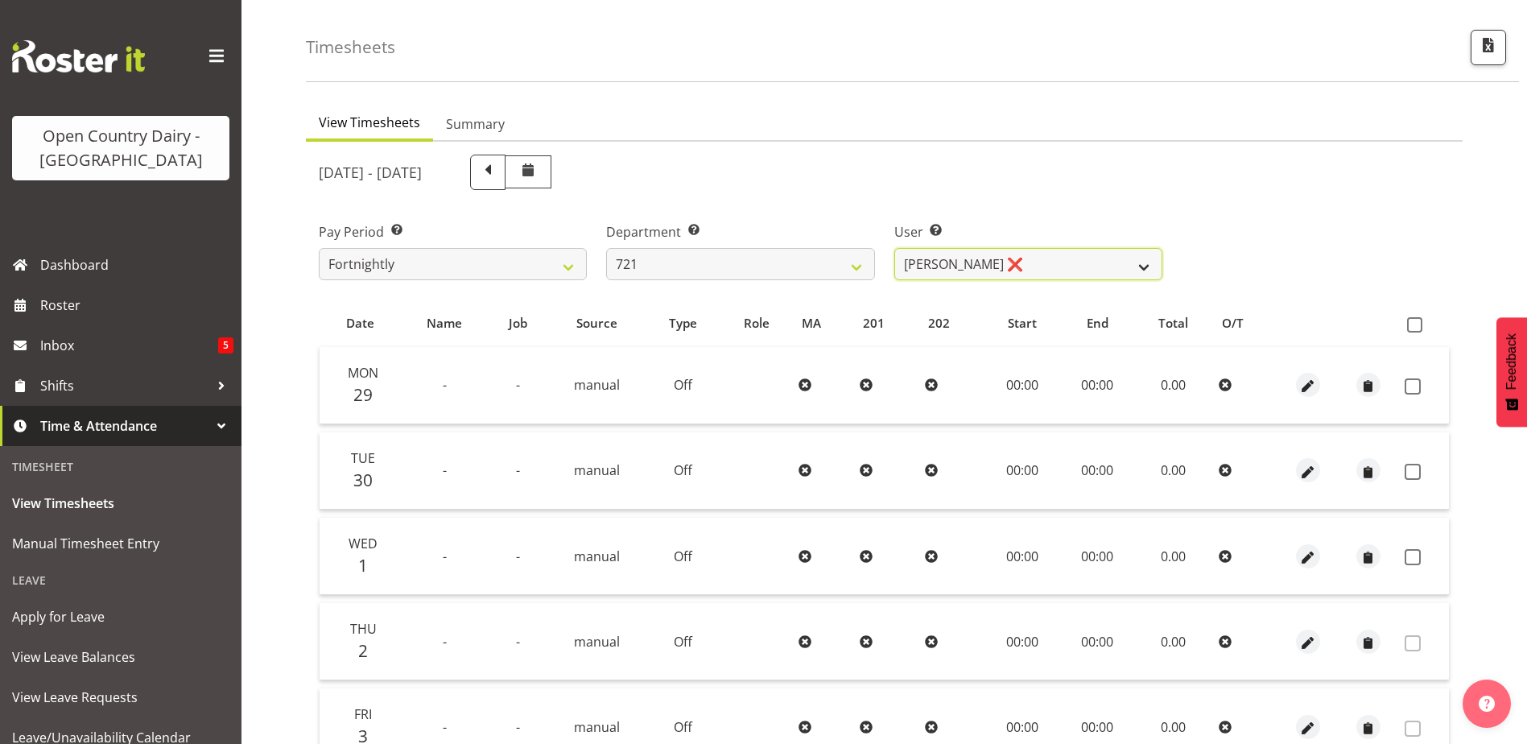
click at [1038, 265] on select "George Taylor ❌ Grant Vercoe ❌ Thakur Ajit Singh ❌" at bounding box center [1028, 264] width 268 height 32
select select "11708"
click at [894, 248] on select "George Taylor ❌ Grant Vercoe ❌ Thakur Ajit Singh ❌" at bounding box center [1028, 264] width 268 height 32
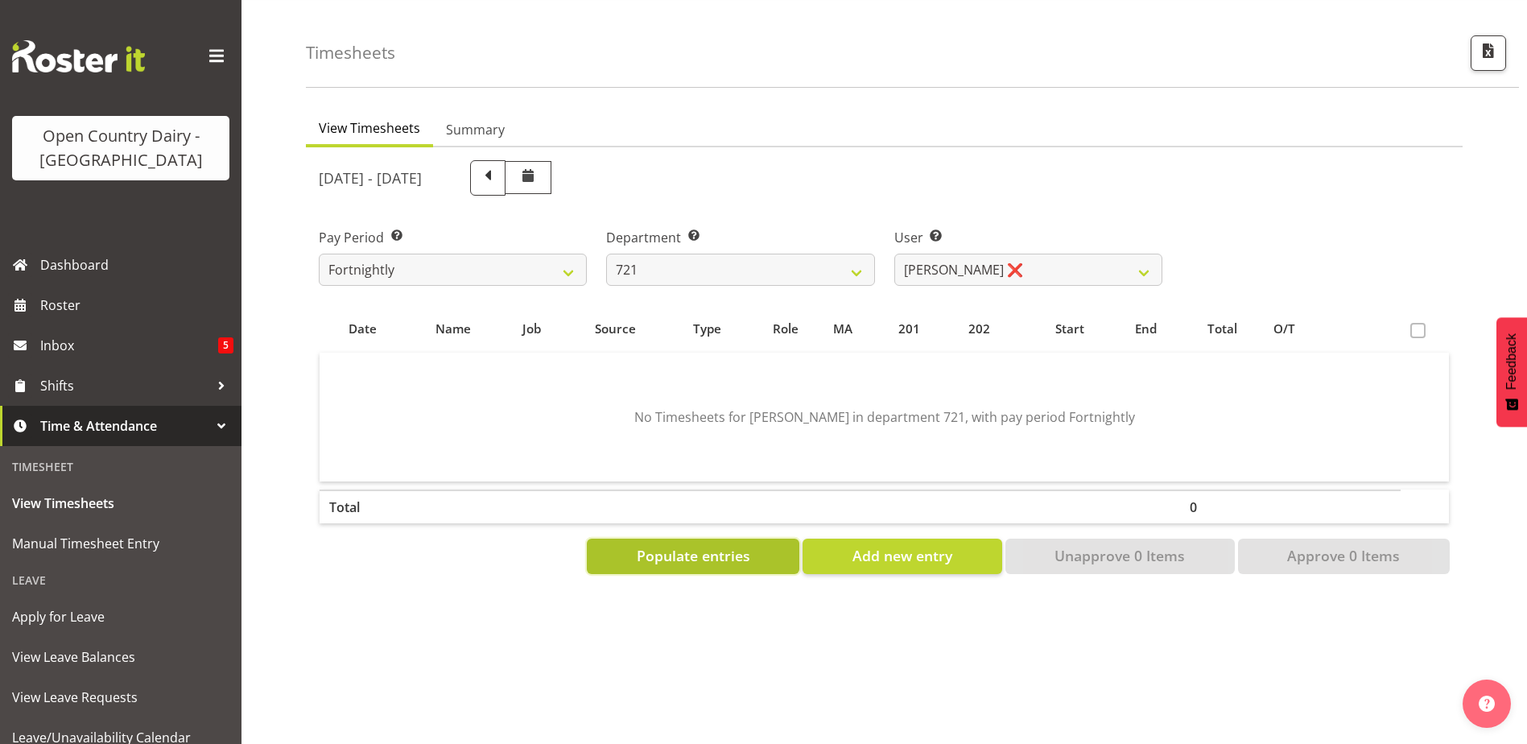
click at [757, 545] on button "Populate entries" at bounding box center [693, 555] width 212 height 35
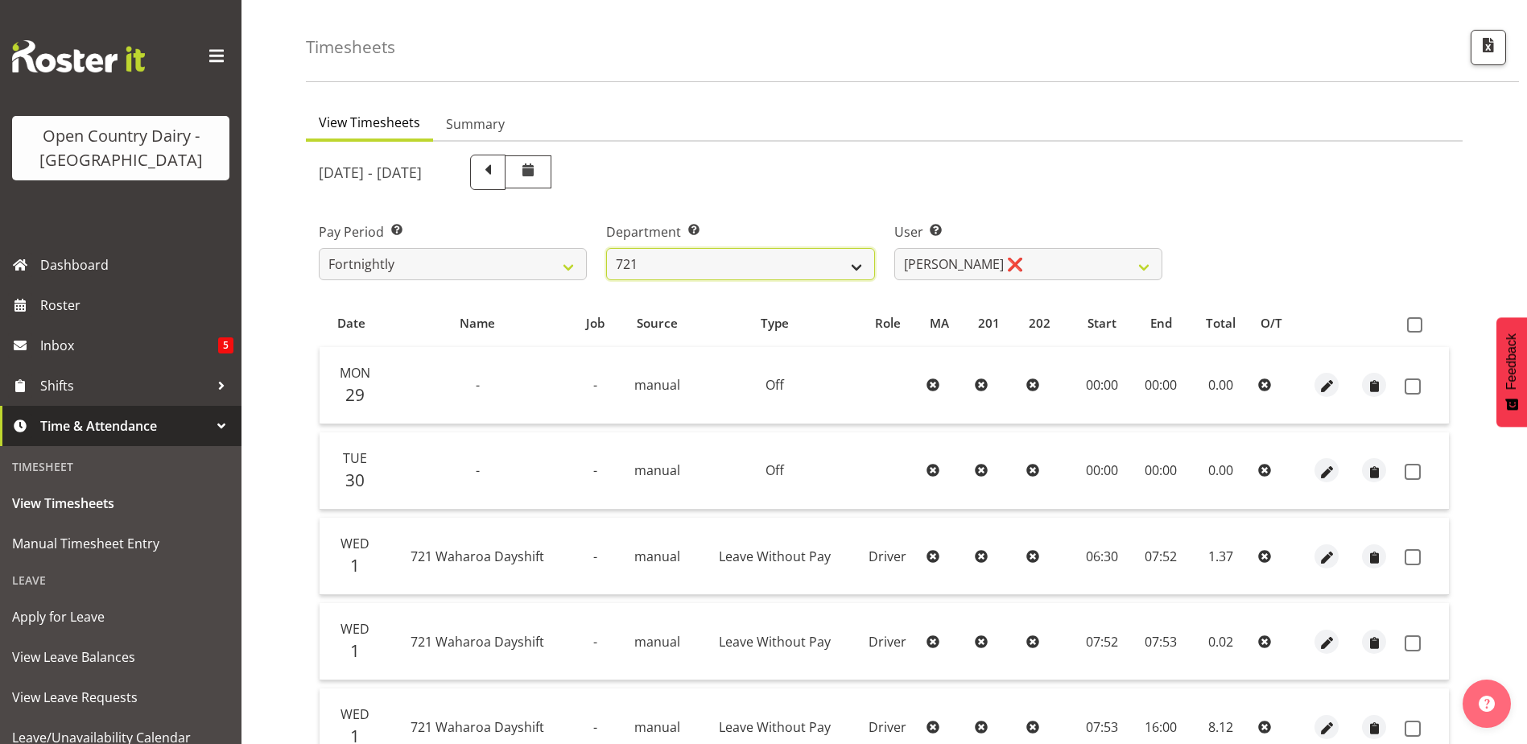
click at [704, 266] on select "701 702 703 704 705 706 707 708 709 710 711 712 713 714 715 716 717 718 719 720" at bounding box center [740, 264] width 268 height 32
select select "756"
click at [606, 248] on select "701 702 703 704 705 706 707 708 709 710 711 712 713 714 715 716 717 718 719 720" at bounding box center [740, 264] width 268 height 32
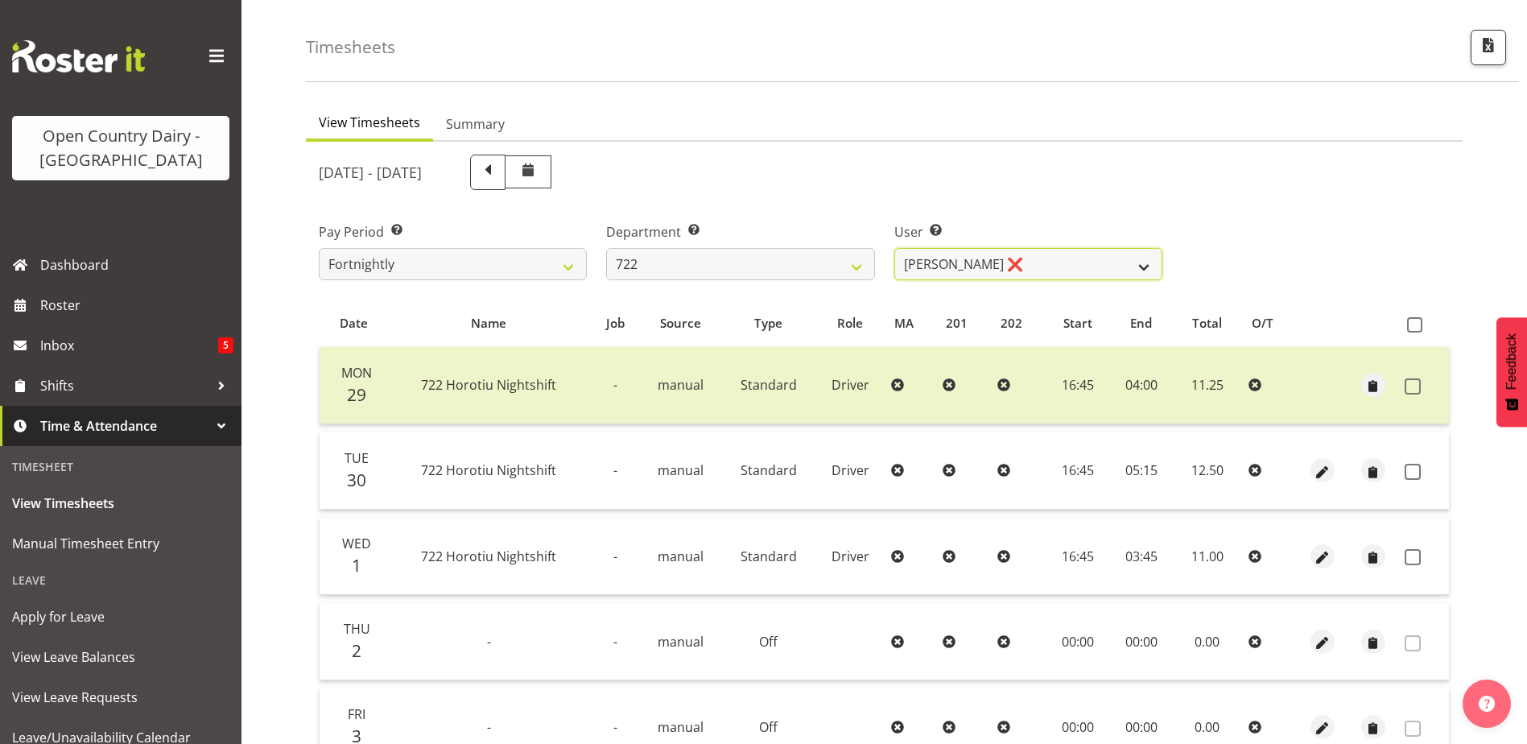
click at [1045, 269] on select "Andy Webb ❌ Darren Hatcher ❌ Gurpreet Singh ❌" at bounding box center [1028, 264] width 268 height 32
select select "11209"
click at [894, 248] on select "Andy Webb ❌ Darren Hatcher ❌ Gurpreet Singh ❌" at bounding box center [1028, 264] width 268 height 32
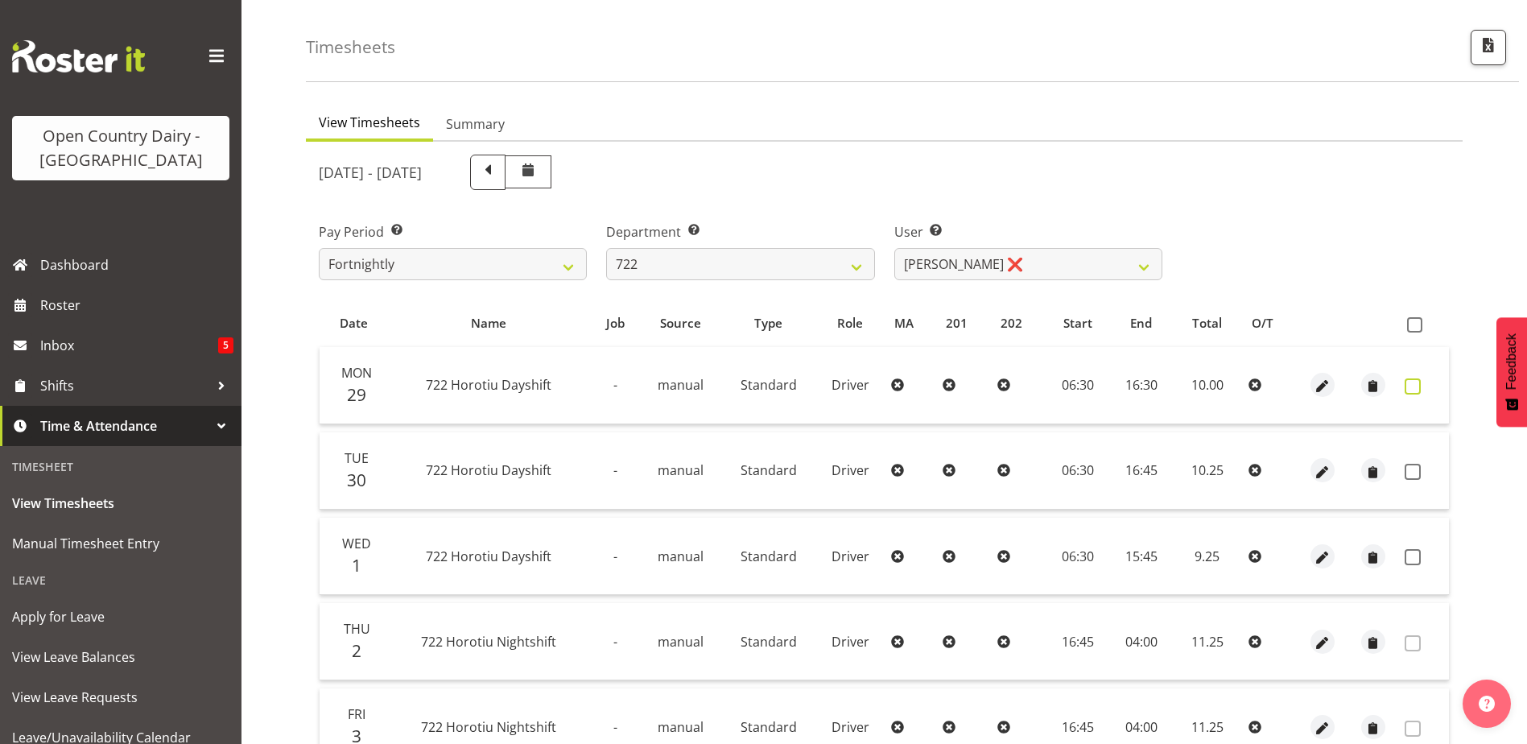
click at [1415, 386] on span at bounding box center [1413, 386] width 16 height 16
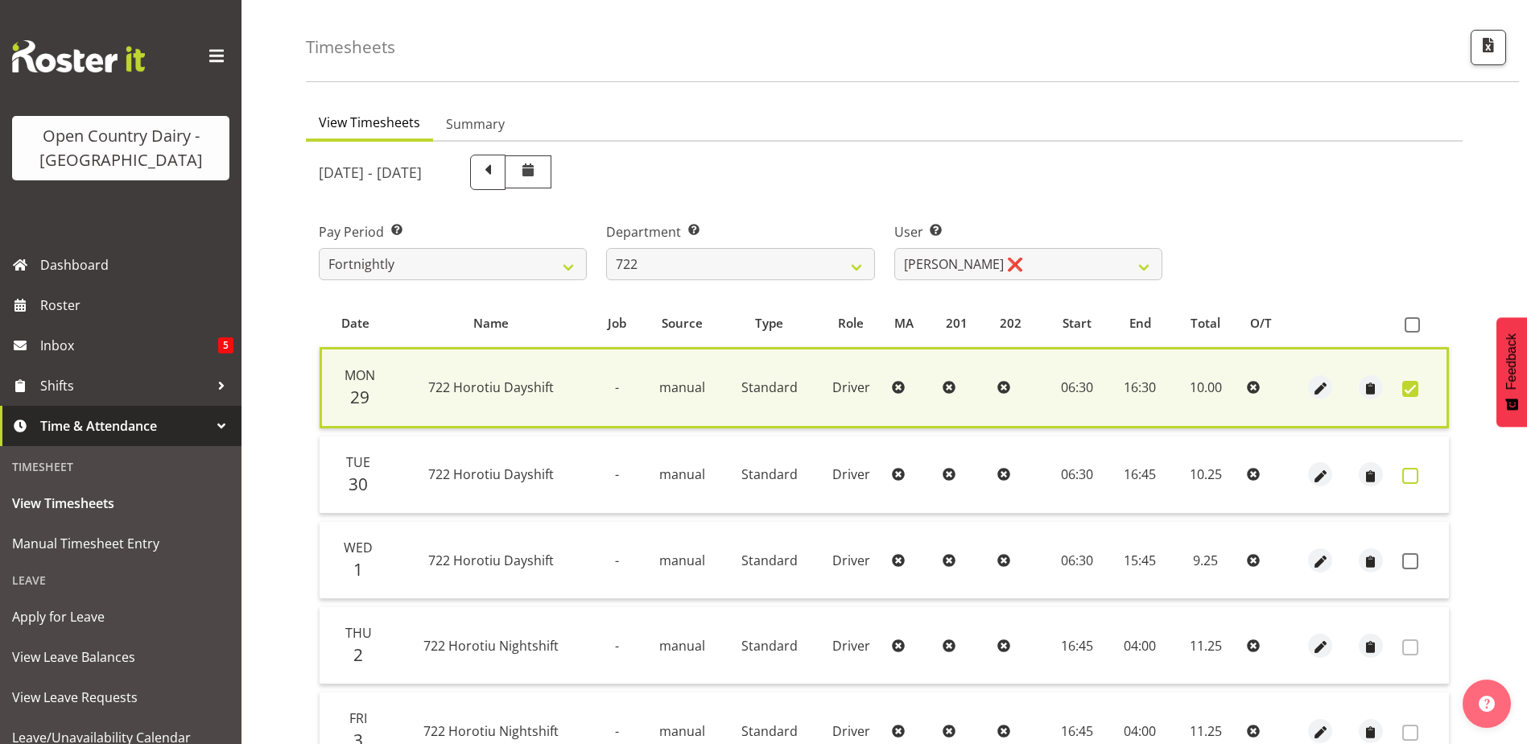
click at [1407, 472] on span at bounding box center [1410, 476] width 16 height 16
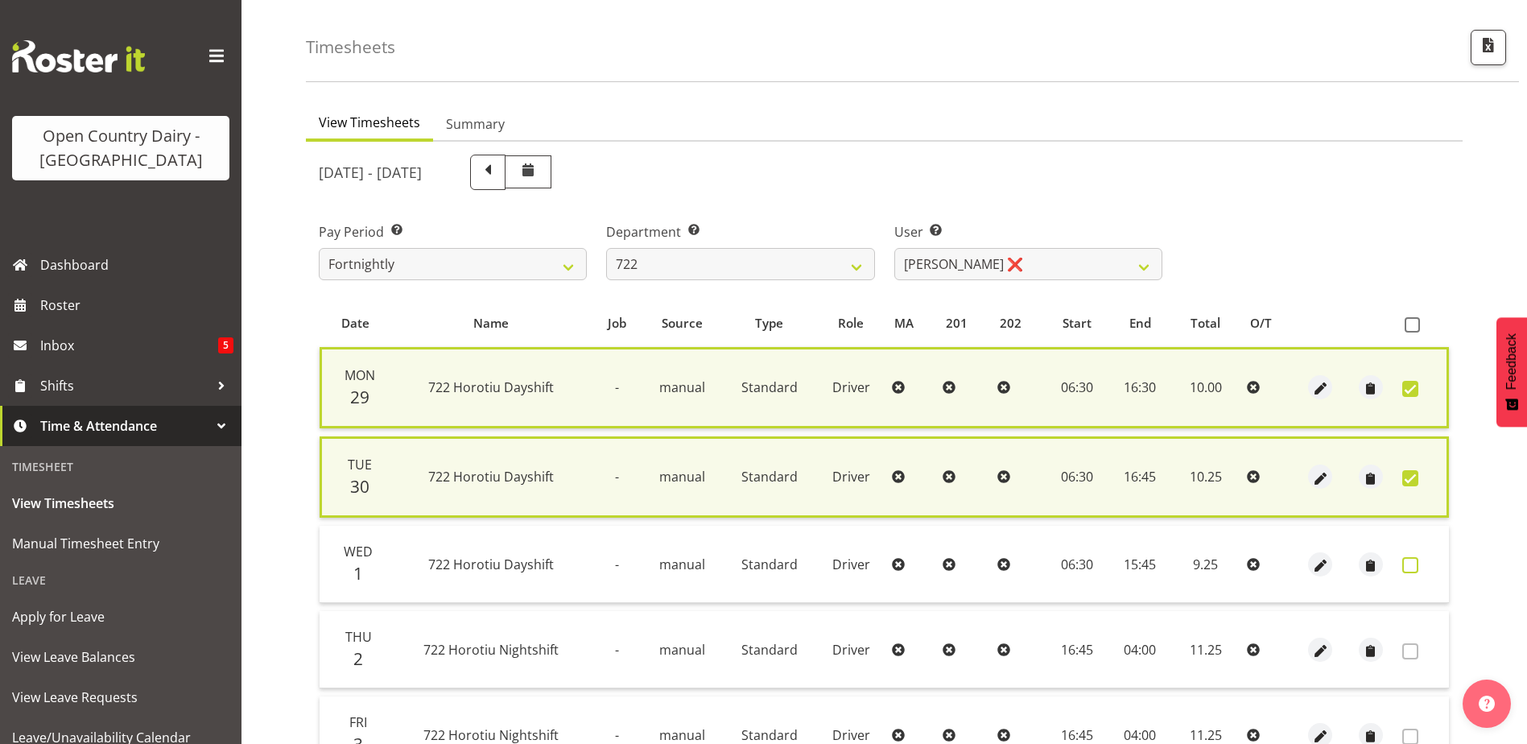
click at [1409, 560] on span at bounding box center [1410, 565] width 16 height 16
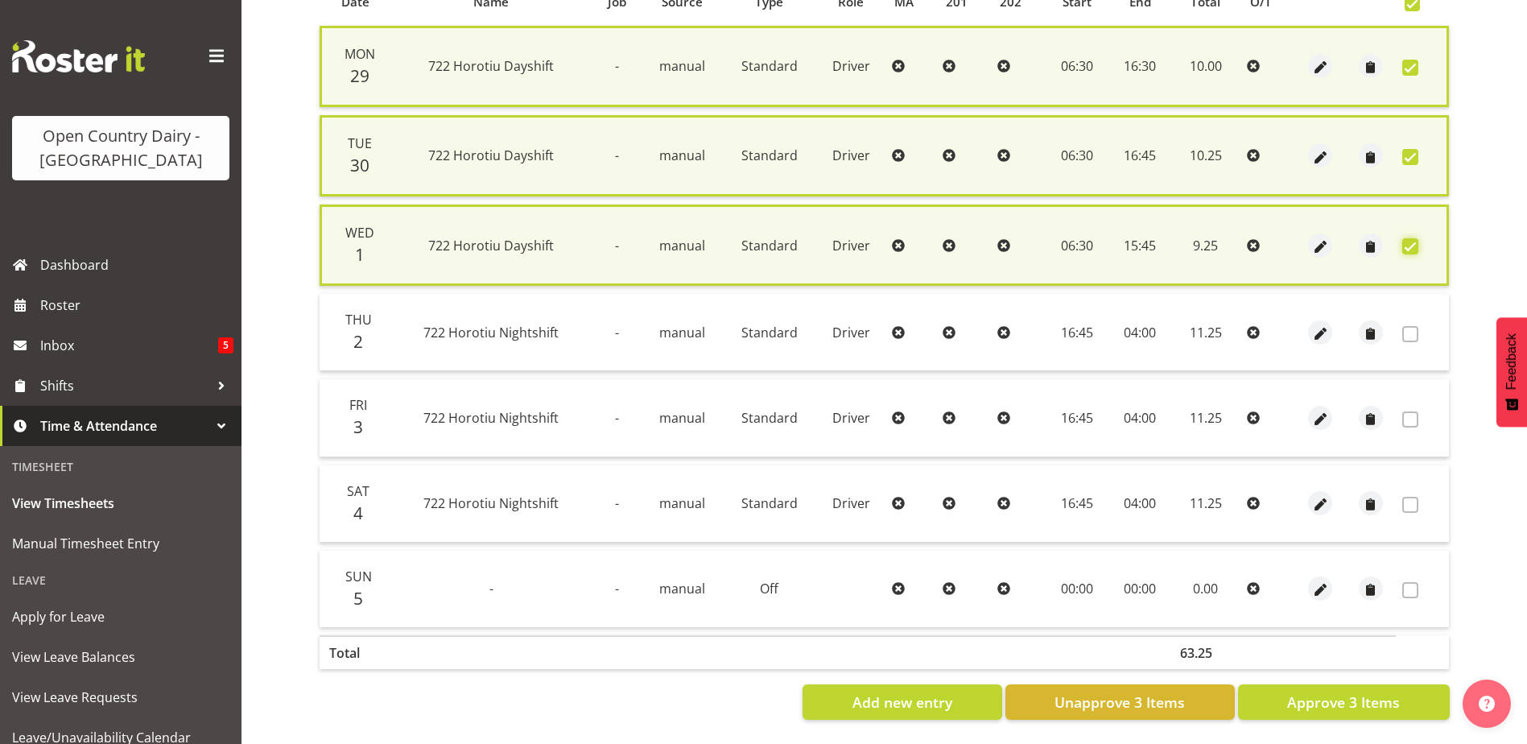
scroll to position [376, 0]
click at [1314, 693] on span "Approve 3 Items" at bounding box center [1343, 701] width 113 height 21
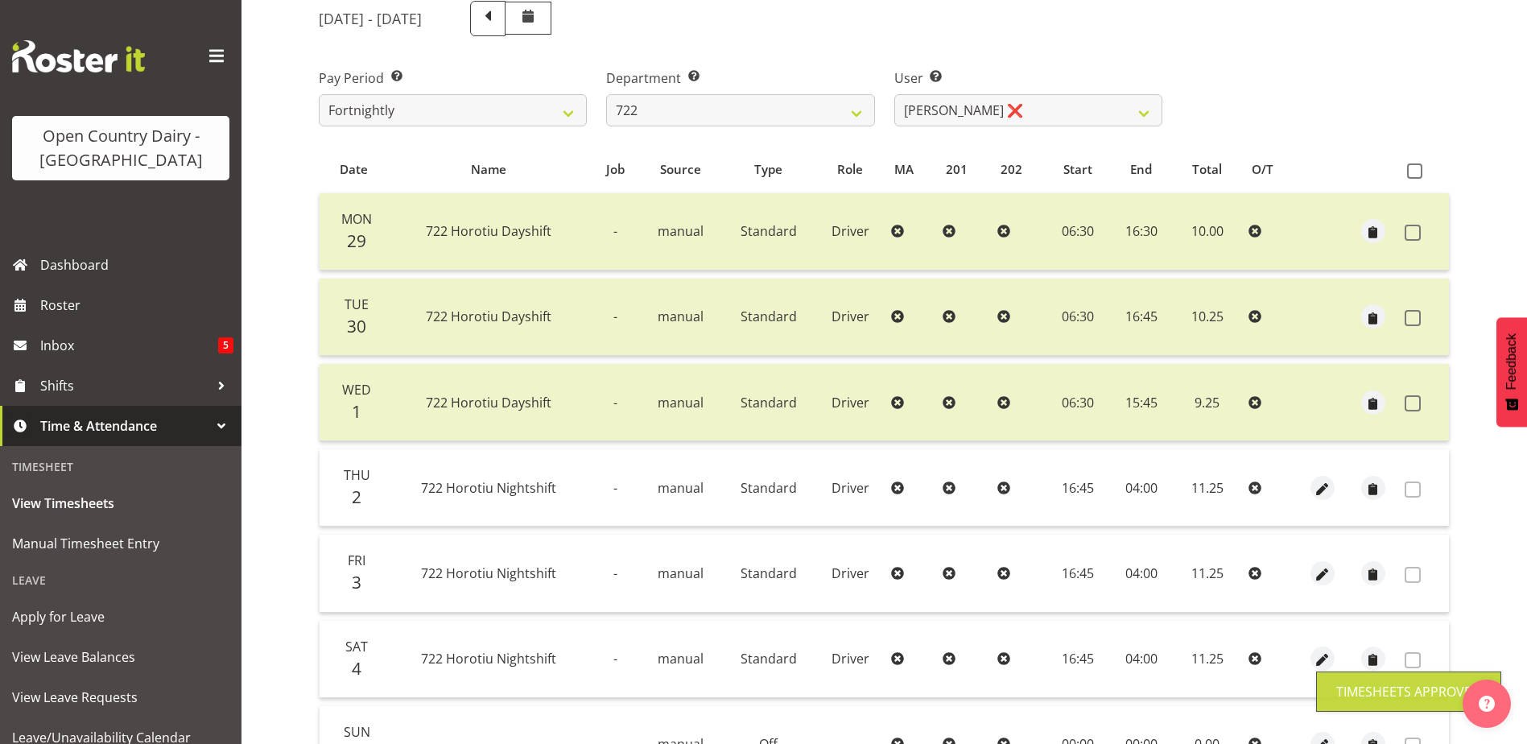
scroll to position [0, 0]
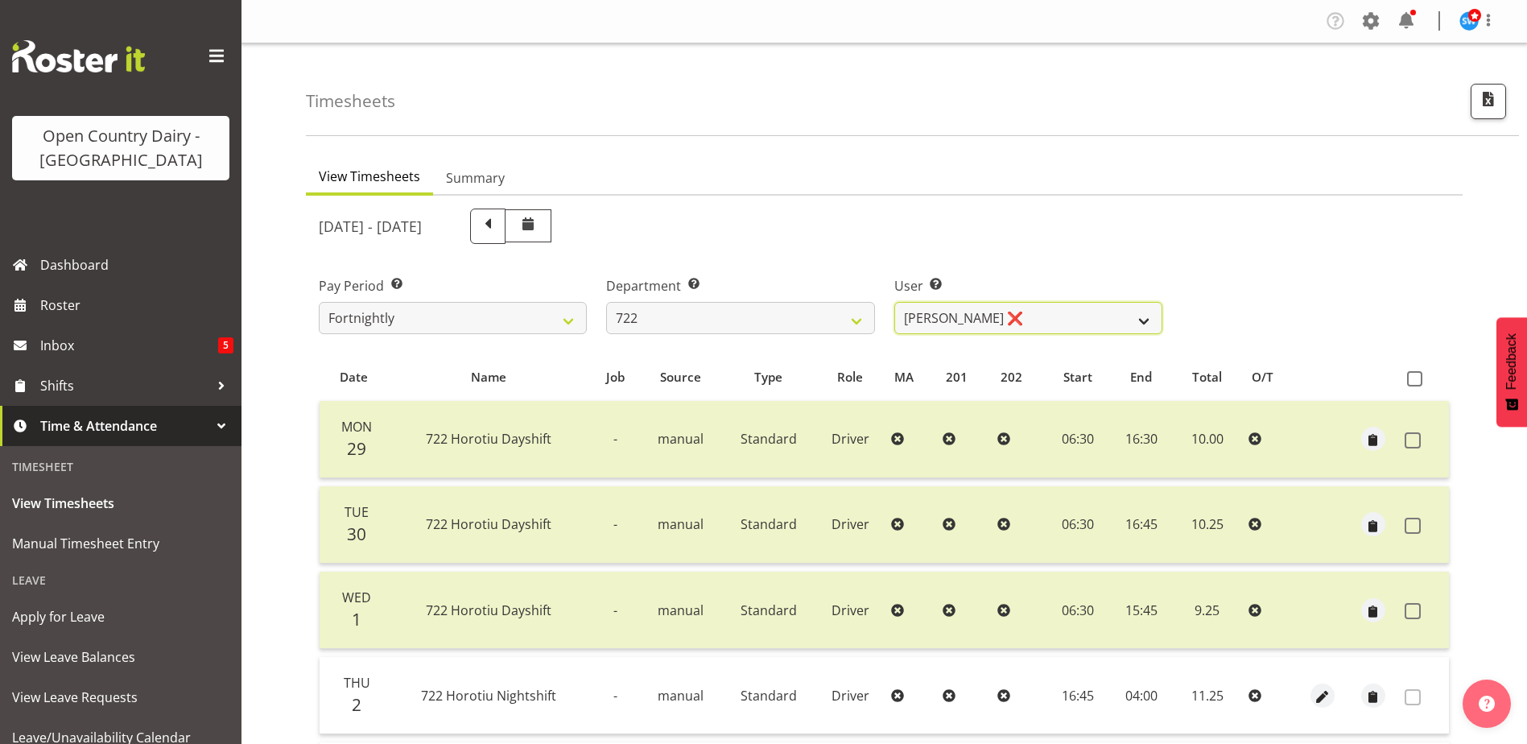
click at [968, 317] on select "Andy Webb ❌ Darren Hatcher ❌ Gurpreet Singh ❌" at bounding box center [1028, 318] width 268 height 32
click at [736, 317] on select "701 702 703 704 705 706 707 708 709 710 711 712 713 714 715 716 717 718 719 720" at bounding box center [740, 318] width 268 height 32
click at [606, 302] on select "701 702 703 704 705 706 707 708 709 710 711 712 713 714 715 716 717 718 719 720" at bounding box center [740, 318] width 268 height 32
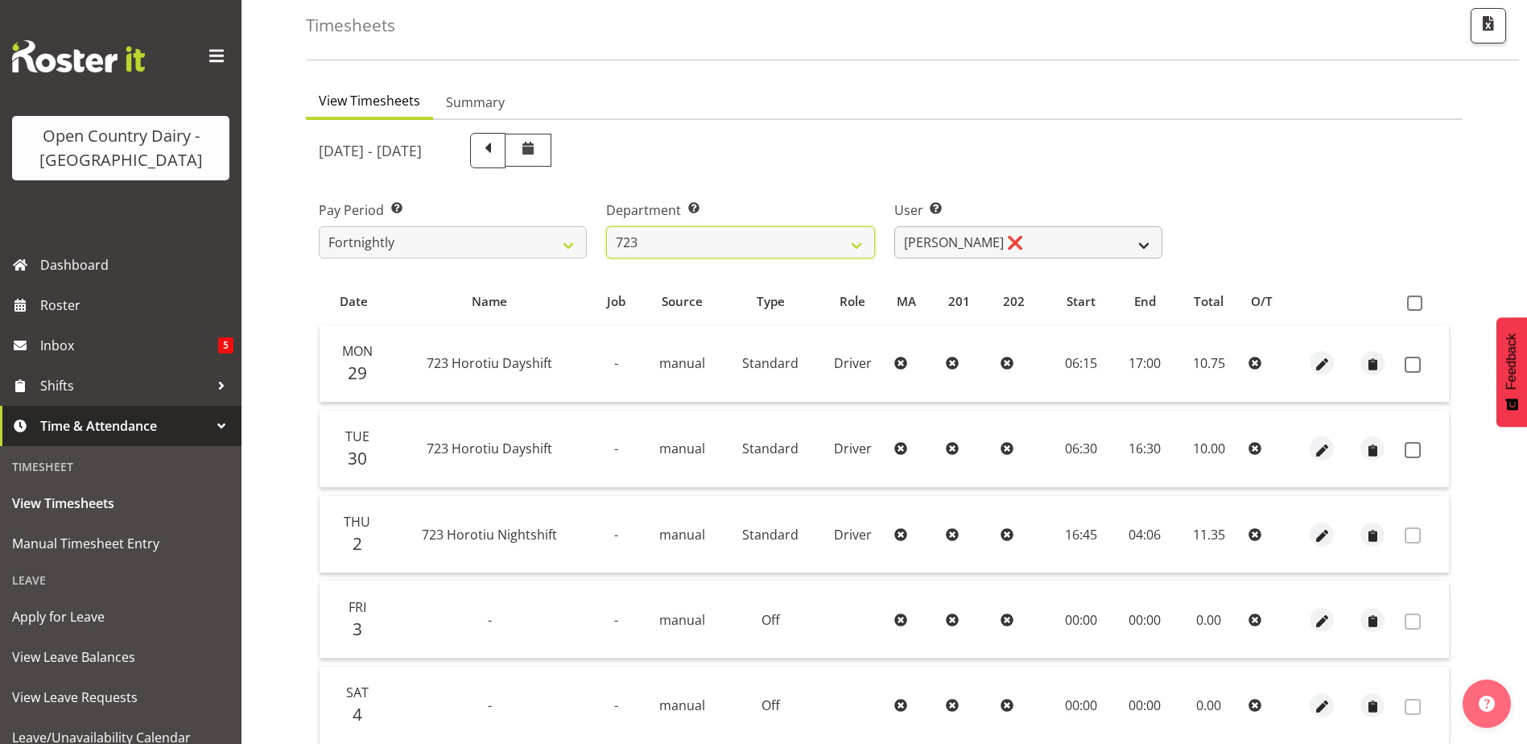
scroll to position [80, 0]
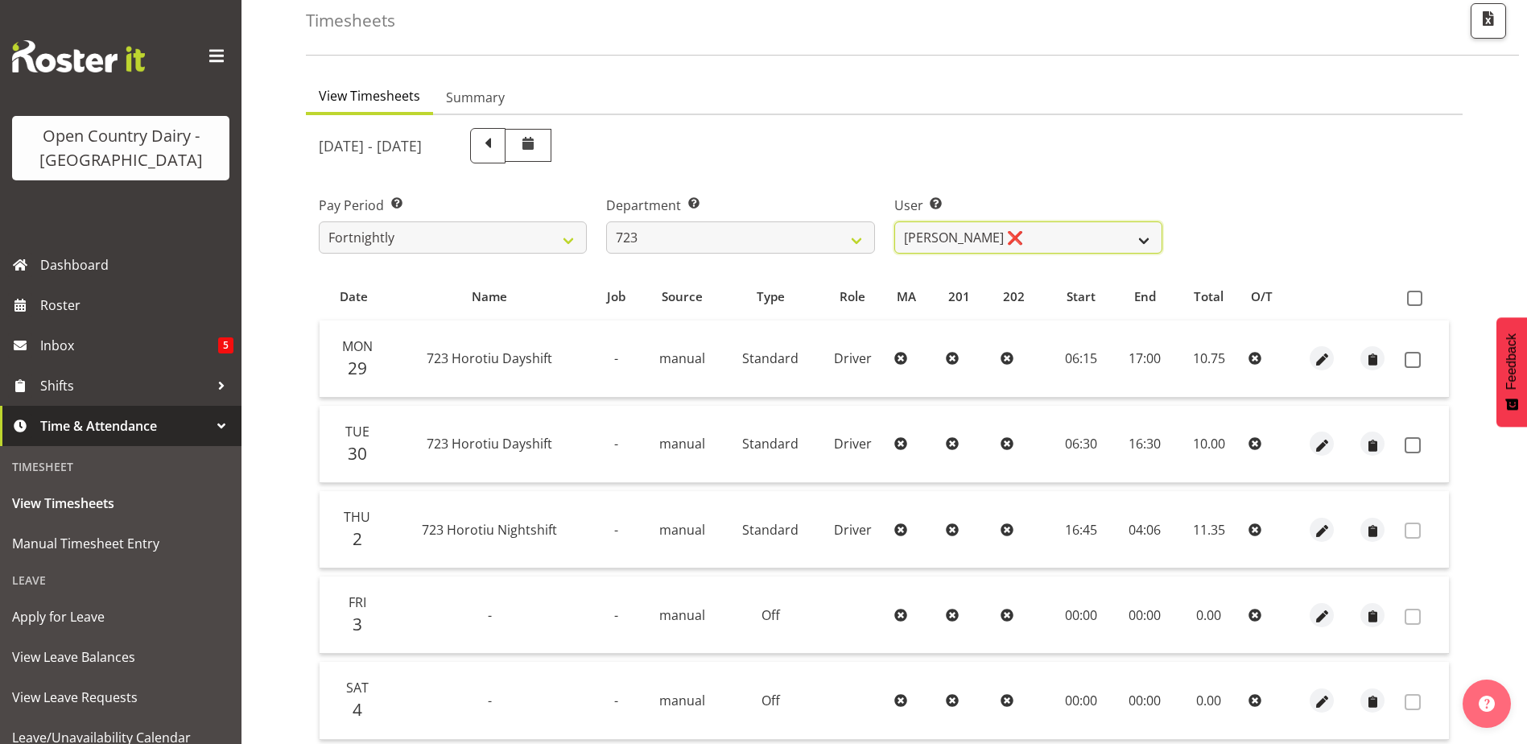
click at [1046, 239] on select "Daljeet Rai ❌ Manjinder Singh ❌ Prabhjot Singh ❌ Varninder Singh ❌" at bounding box center [1028, 237] width 268 height 32
click at [894, 221] on select "Daljeet Rai ❌ Manjinder Singh ❌ Prabhjot Singh ❌ Varninder Singh ❌" at bounding box center [1028, 237] width 268 height 32
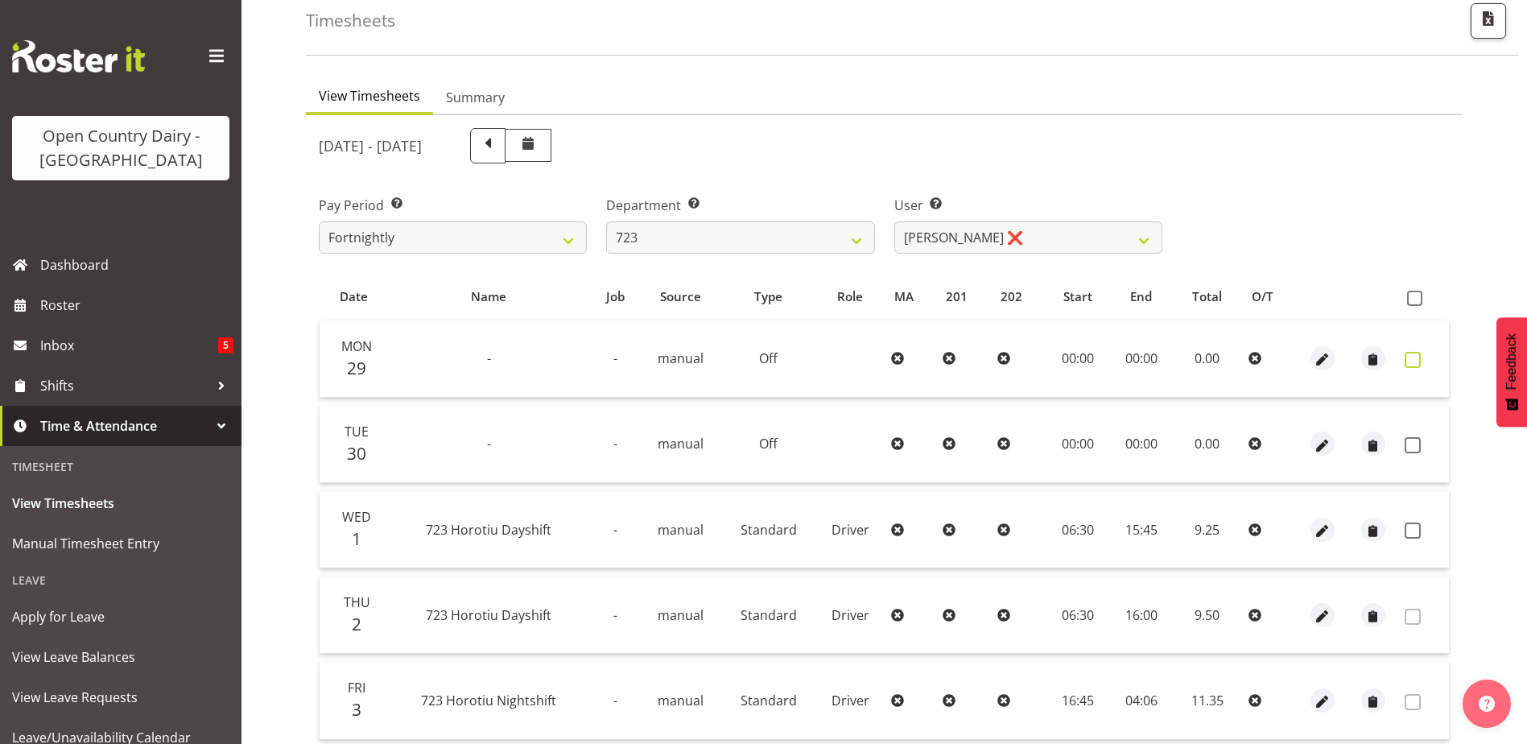
click at [1411, 357] on span at bounding box center [1413, 360] width 16 height 16
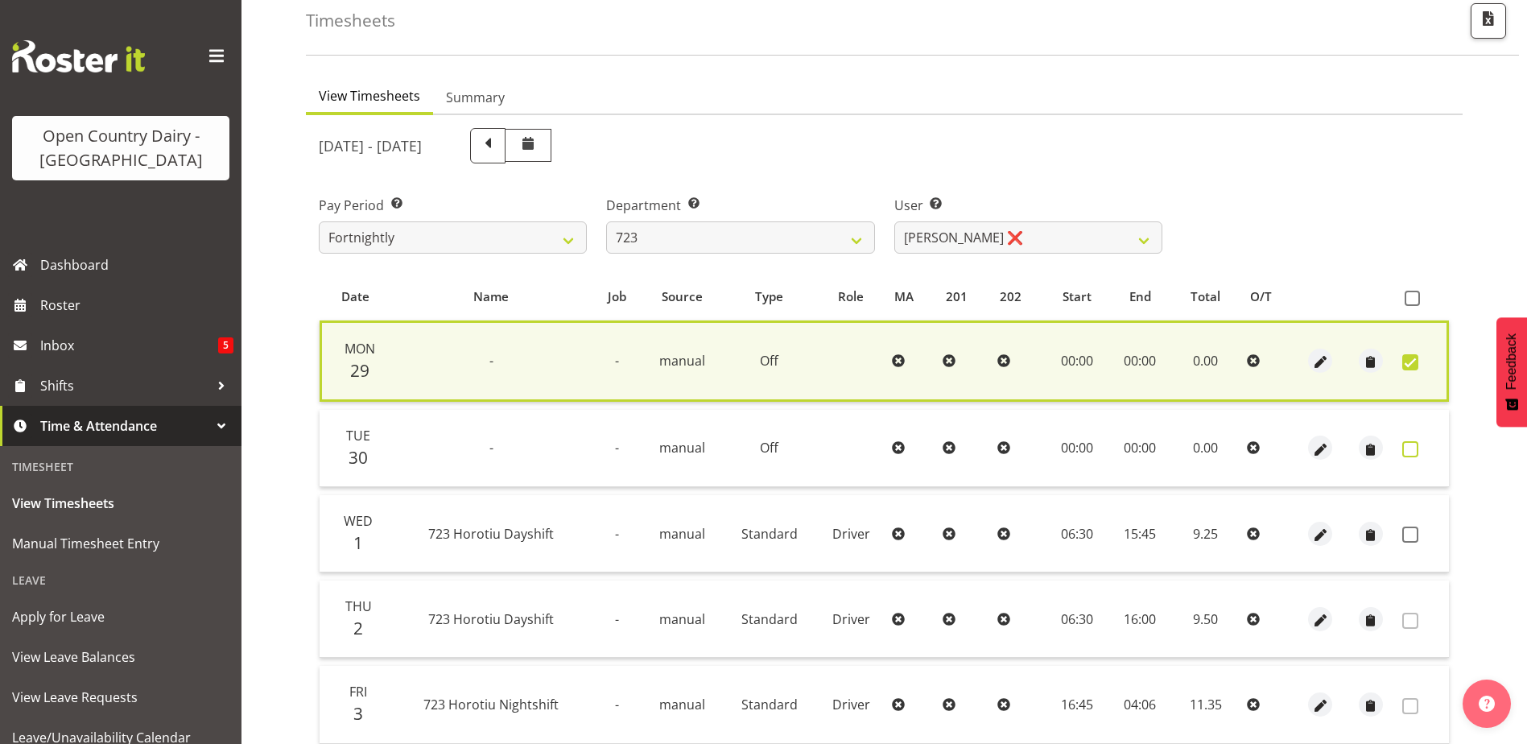
click at [1406, 443] on span at bounding box center [1410, 449] width 16 height 16
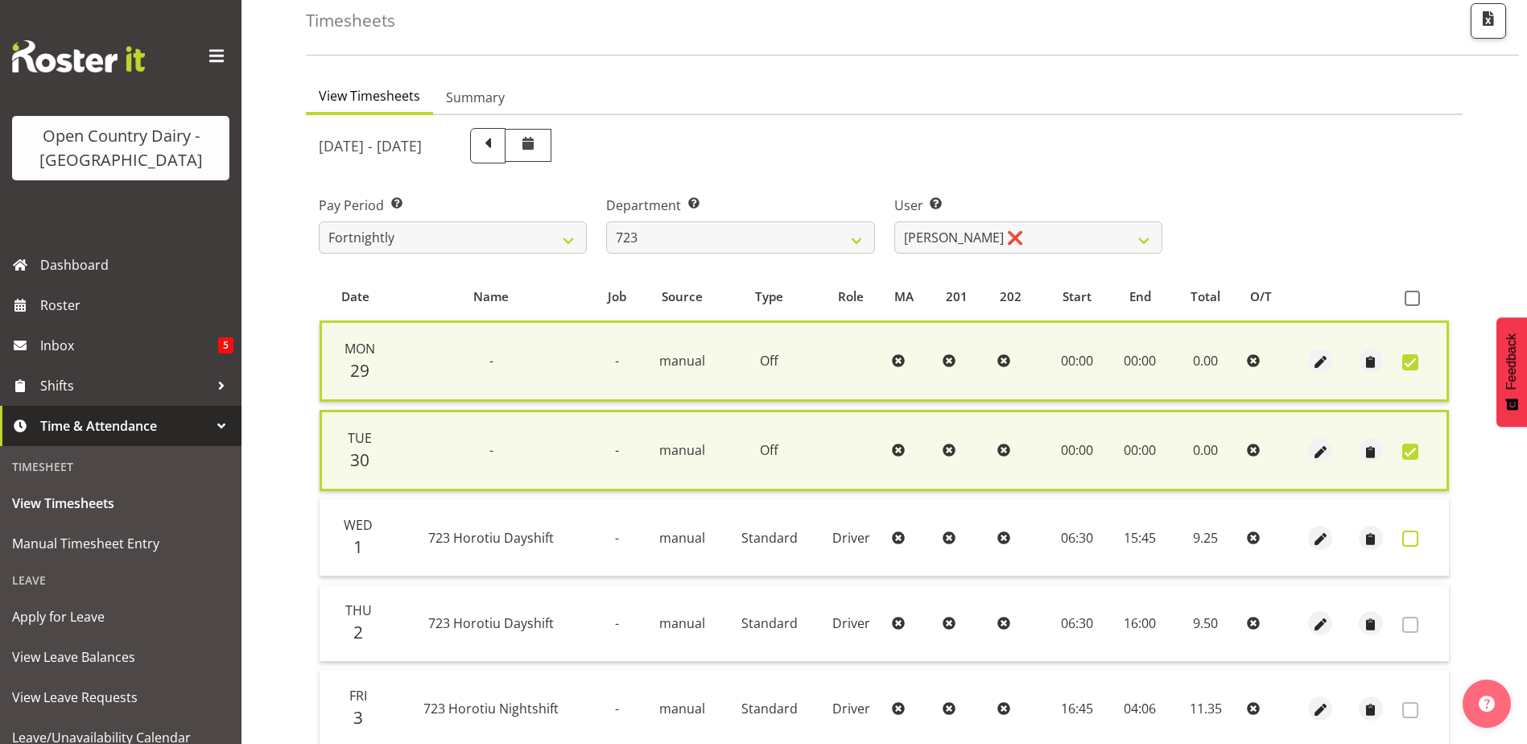
click at [1405, 542] on span at bounding box center [1410, 538] width 16 height 16
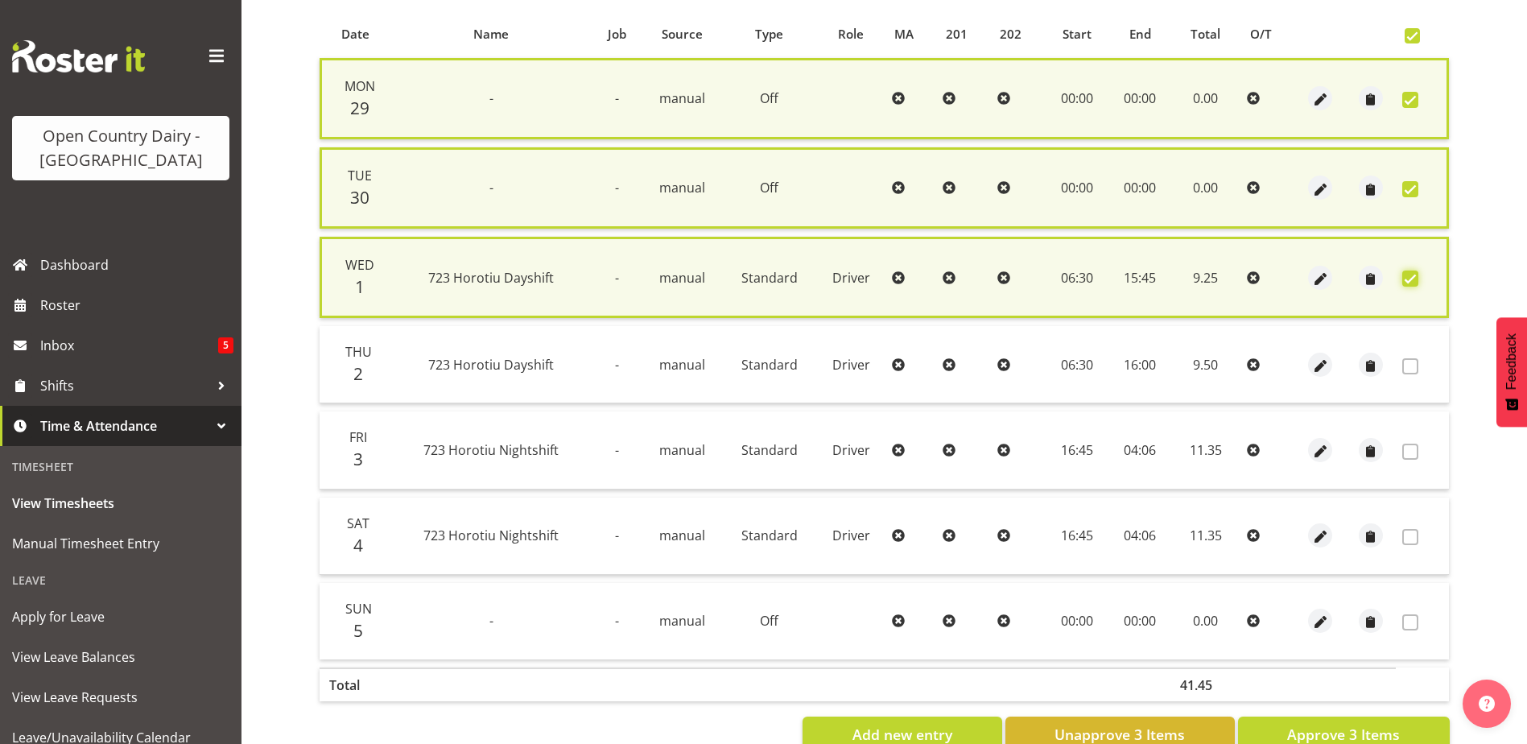
scroll to position [388, 0]
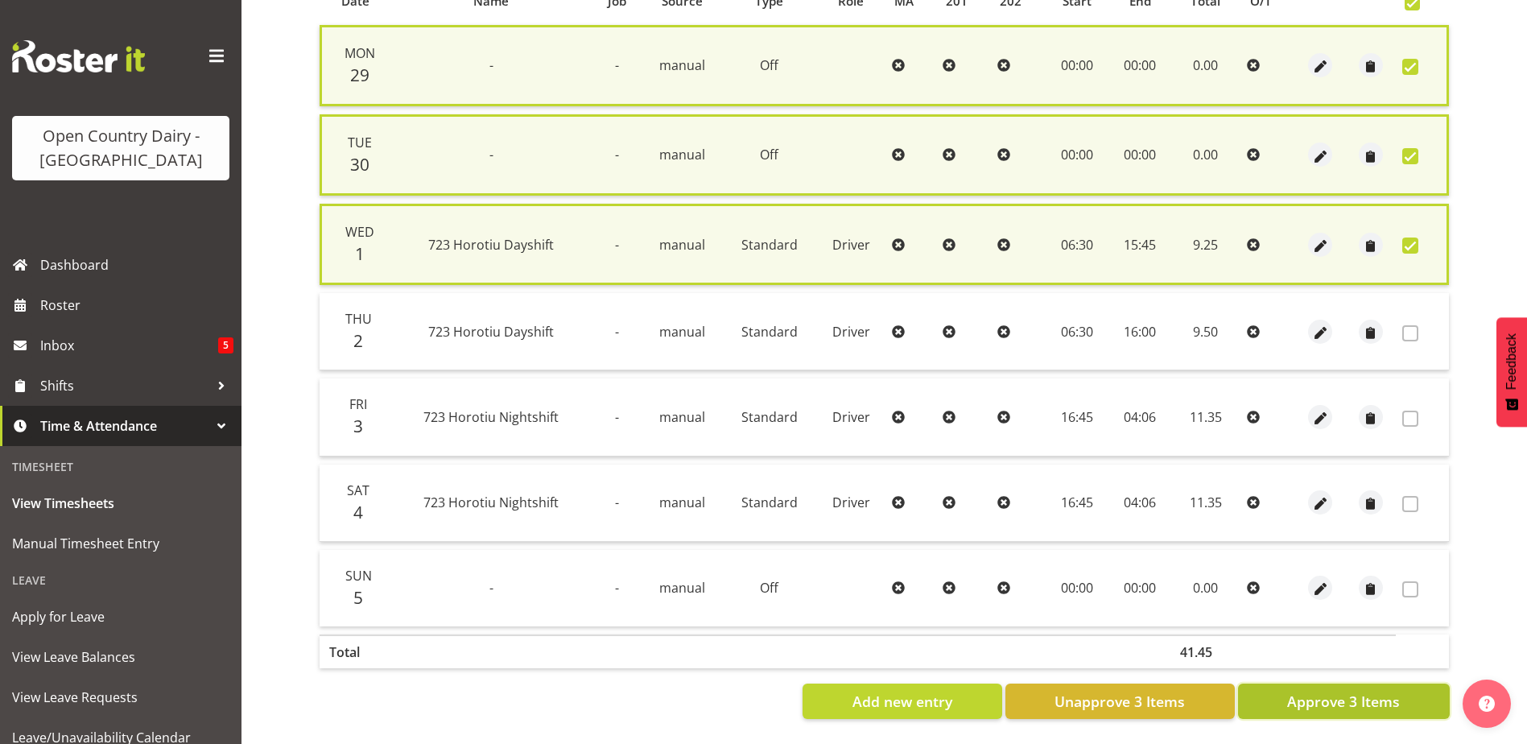
click at [1343, 696] on span "Approve 3 Items" at bounding box center [1343, 701] width 113 height 21
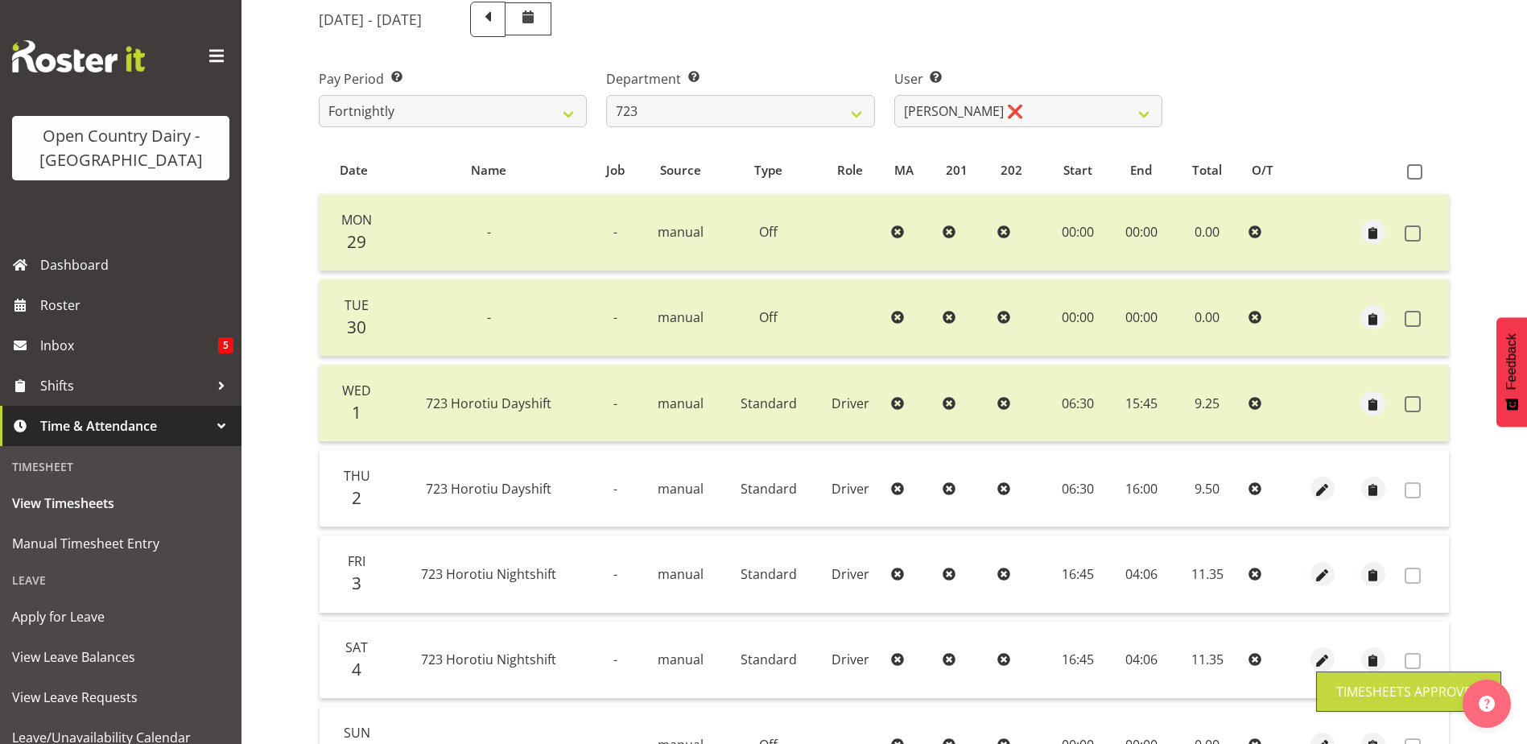
scroll to position [54, 0]
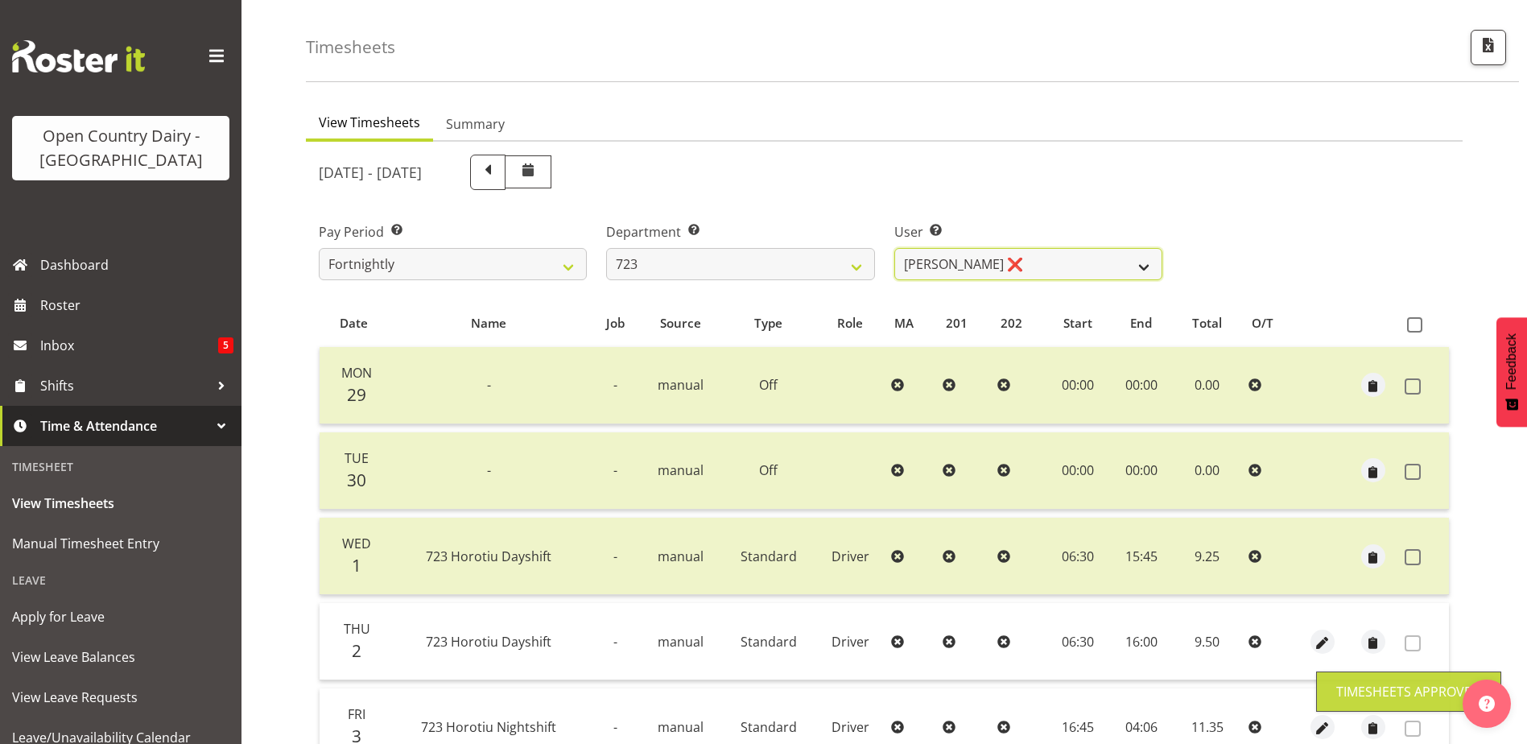
click at [963, 262] on select "Daljeet Rai ❌ Manjinder Singh ❌ Prabhjot Singh ❌ Varninder Singh ❌" at bounding box center [1028, 264] width 268 height 32
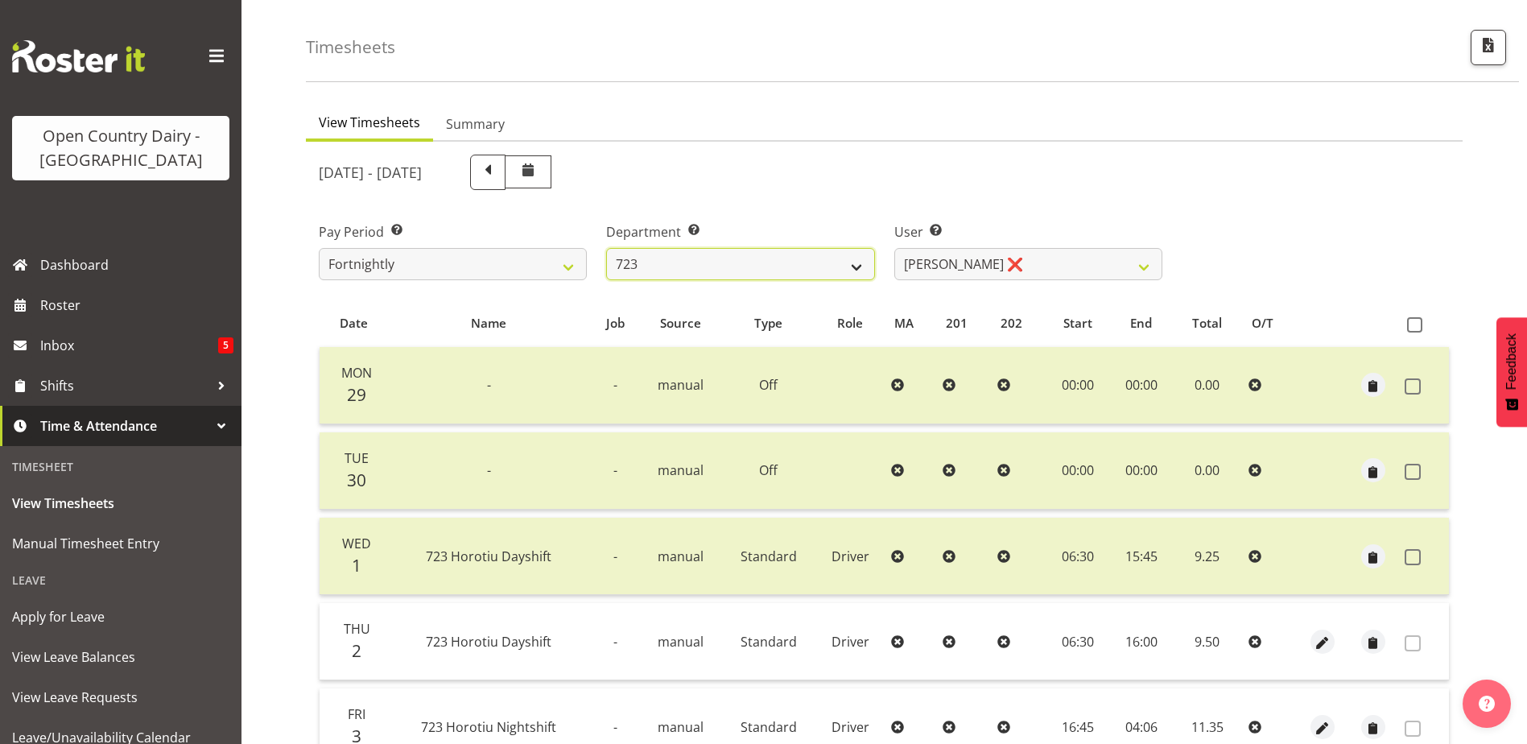
click at [782, 264] on select "701 702 703 704 705 706 707 708 709 710 711 712 713 714 715 716 717 718 719 720" at bounding box center [740, 264] width 268 height 32
click at [606, 248] on select "701 702 703 704 705 706 707 708 709 710 711 712 713 714 715 716 717 718 719 720" at bounding box center [740, 264] width 268 height 32
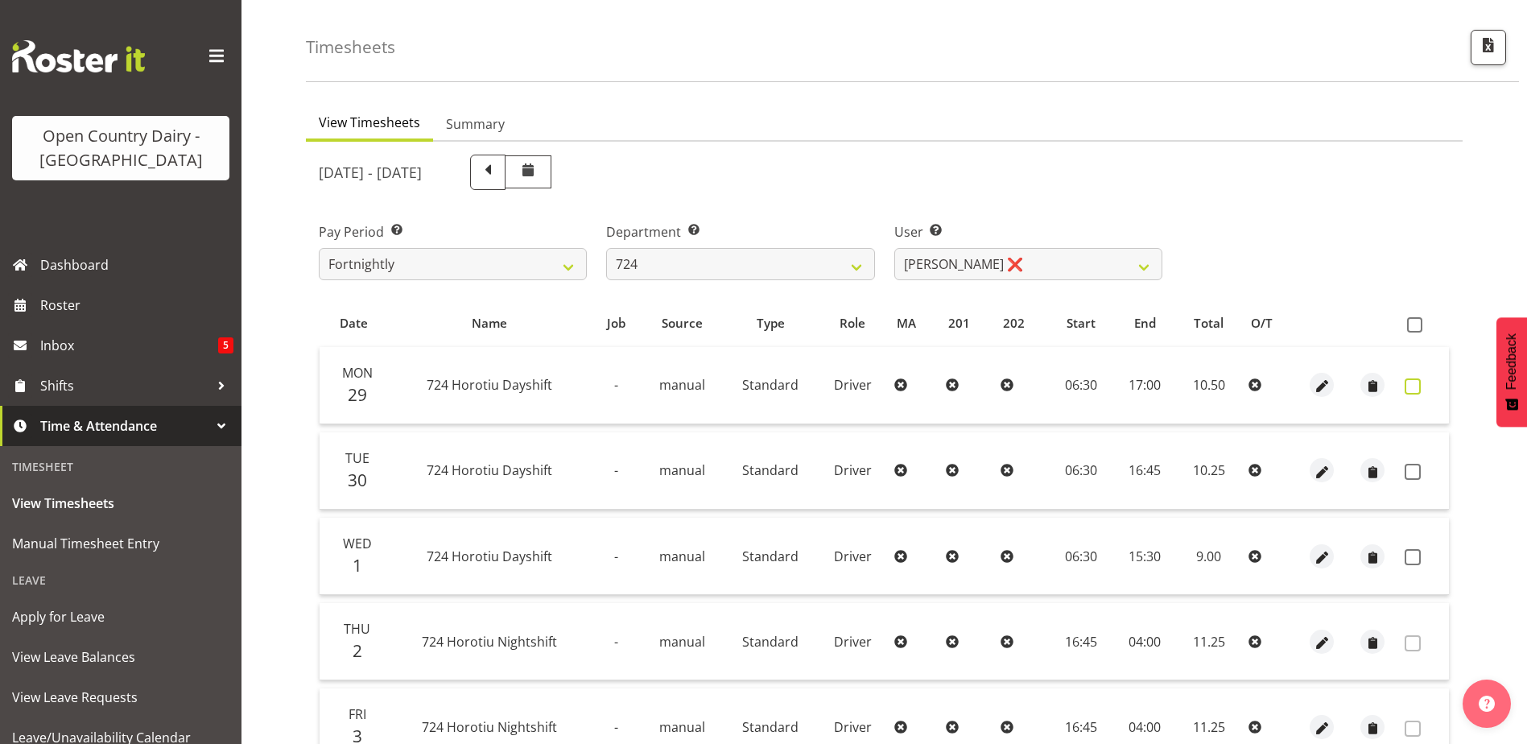
click at [1409, 386] on span at bounding box center [1413, 386] width 16 height 16
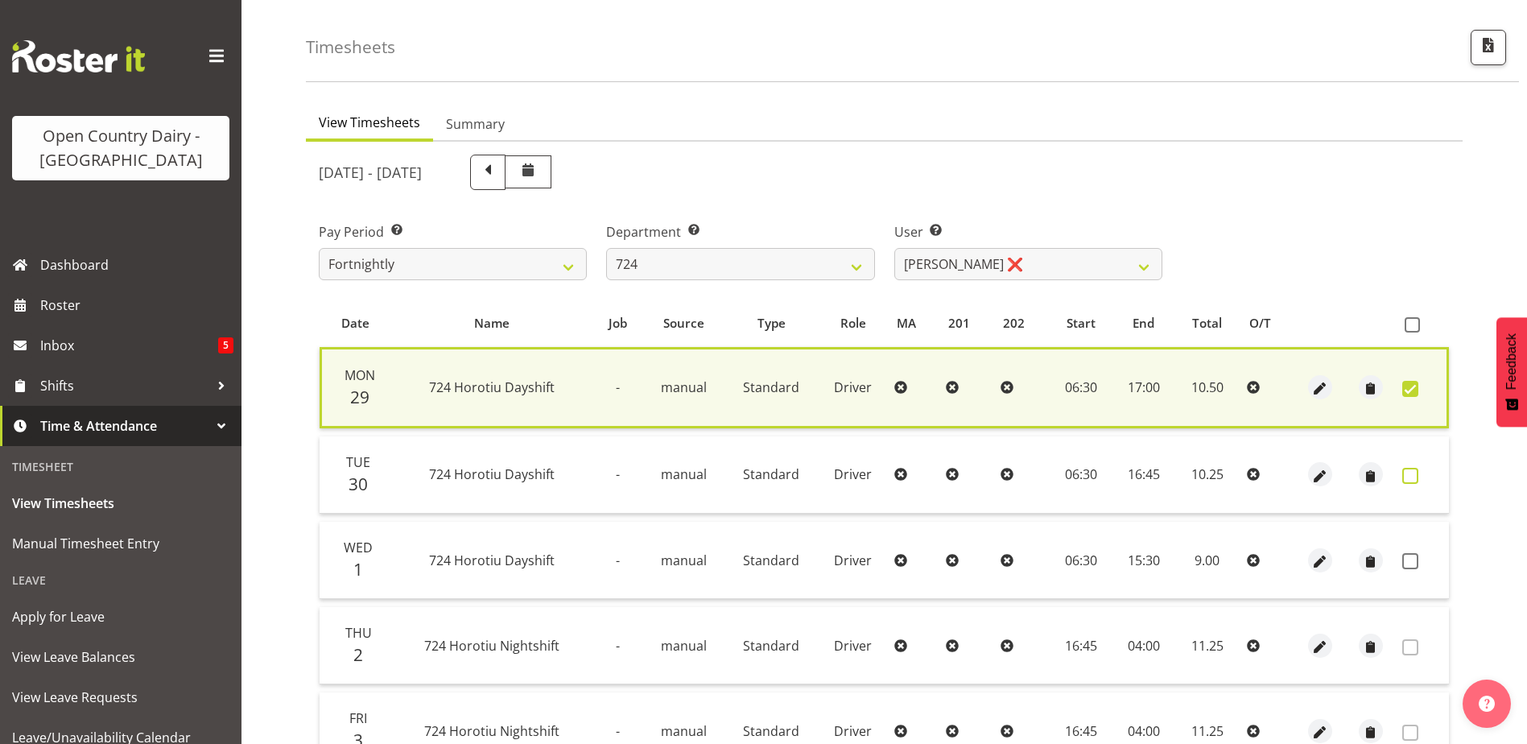
click at [1410, 480] on span at bounding box center [1410, 476] width 16 height 16
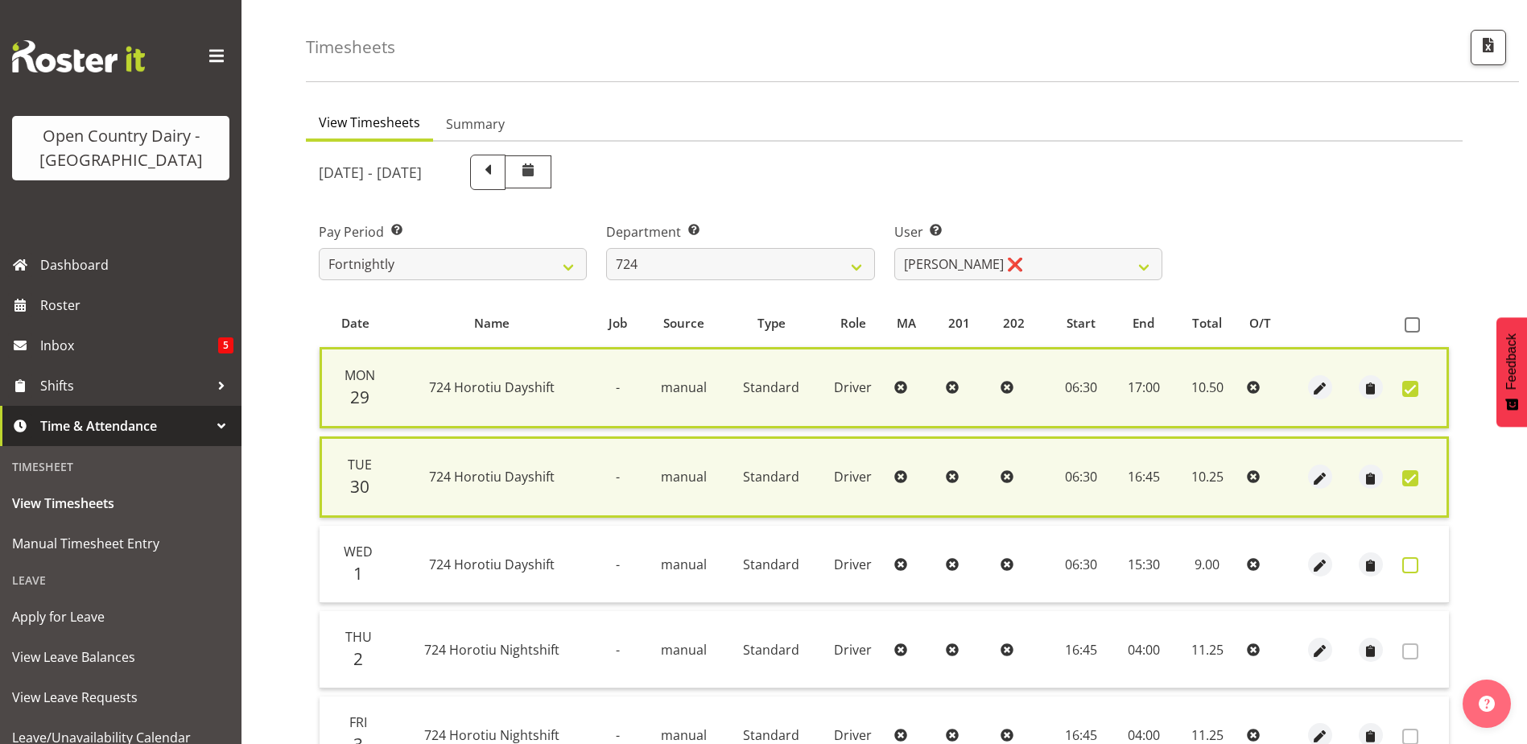
click at [1411, 565] on span at bounding box center [1410, 565] width 16 height 16
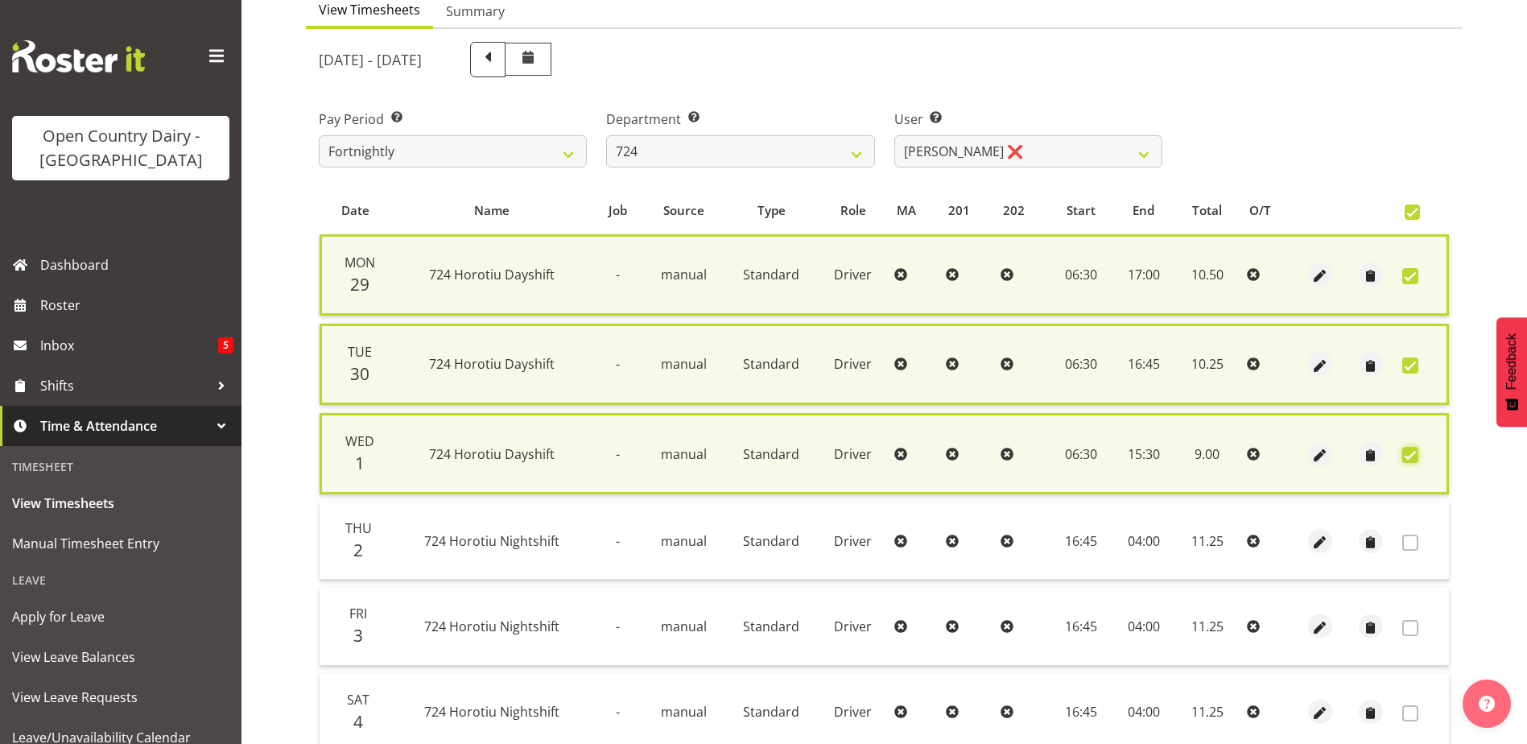
scroll to position [376, 0]
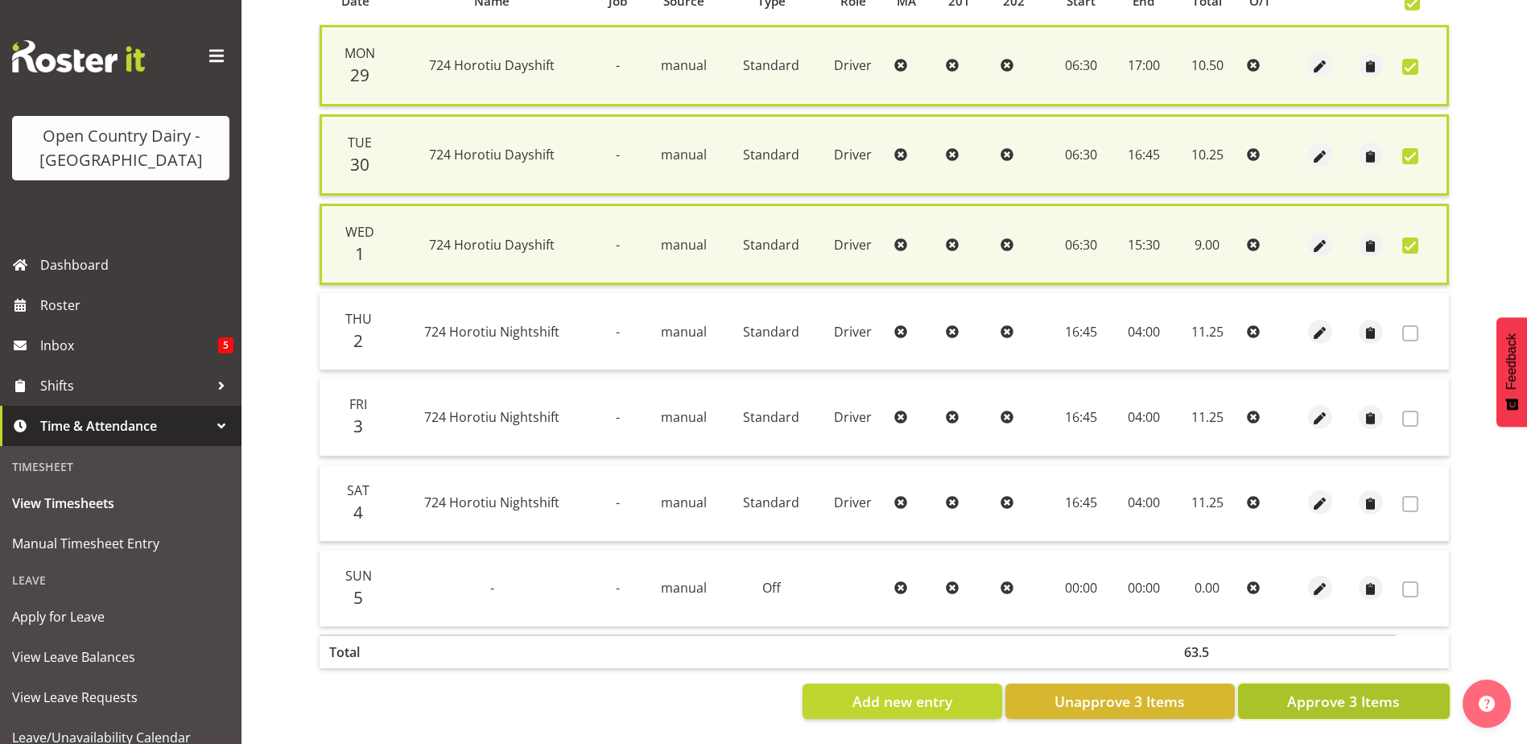
click at [1355, 696] on span "Approve 3 Items" at bounding box center [1343, 701] width 113 height 21
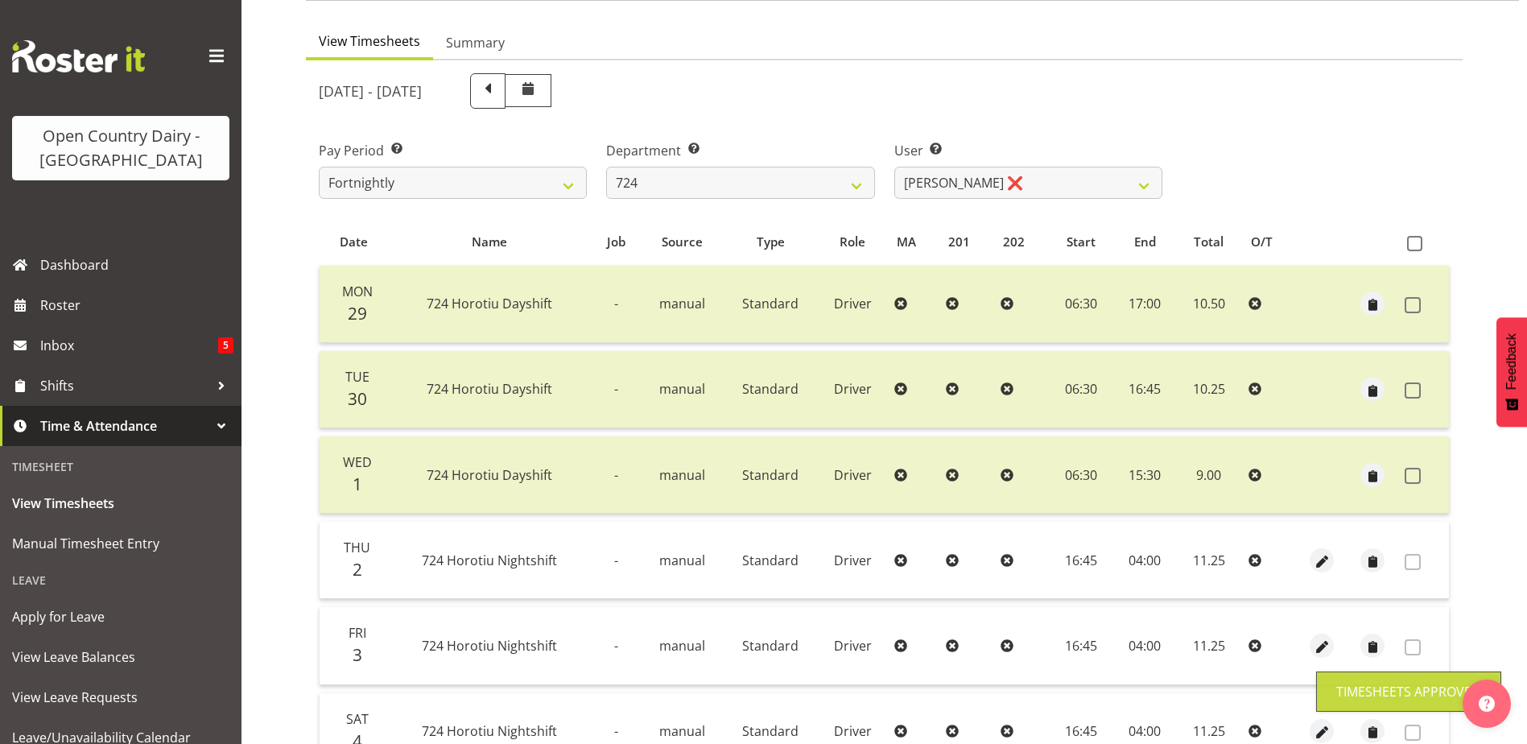
scroll to position [134, 0]
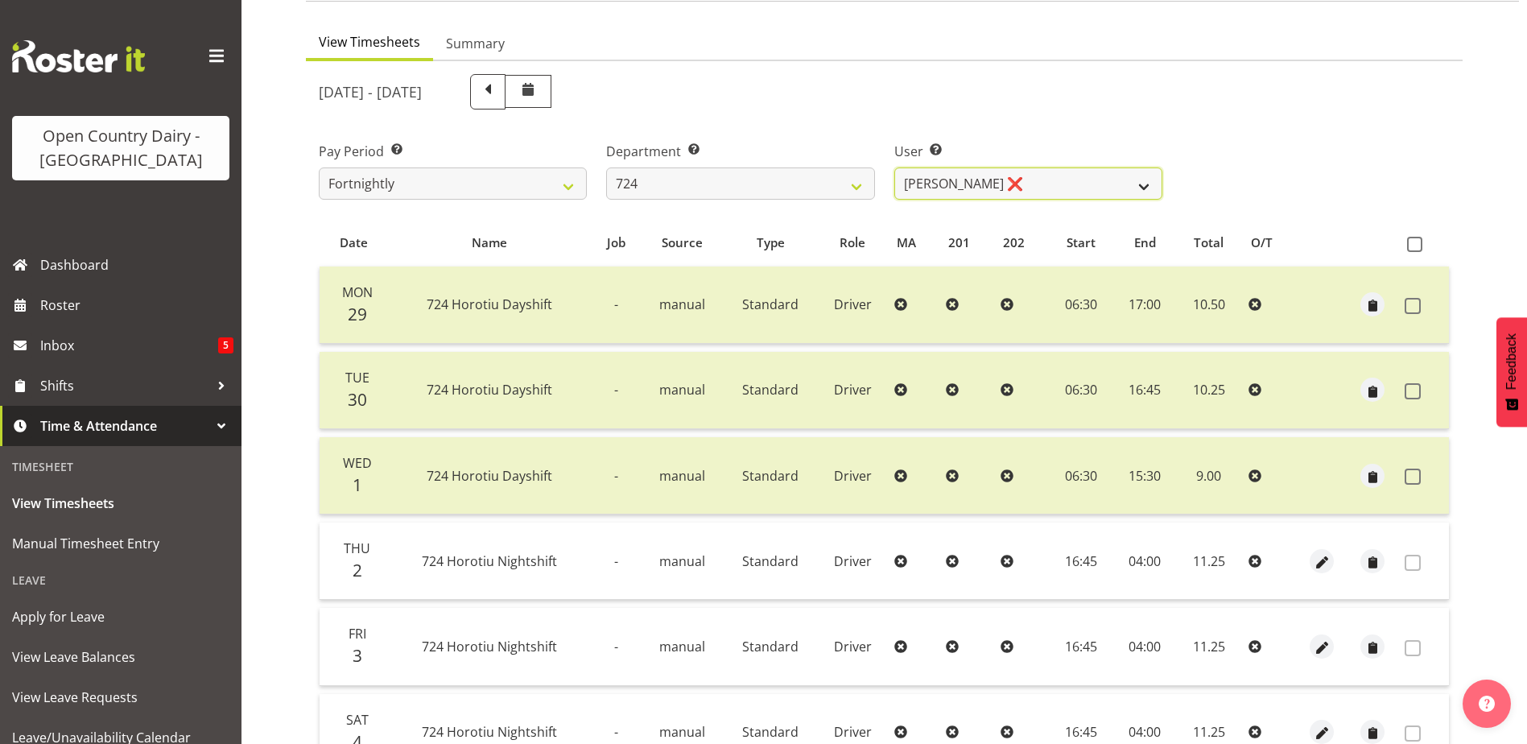
click at [995, 184] on select "Brent Adams ❌ Jaspreet Singh ❌ John Walters ❌" at bounding box center [1028, 183] width 268 height 32
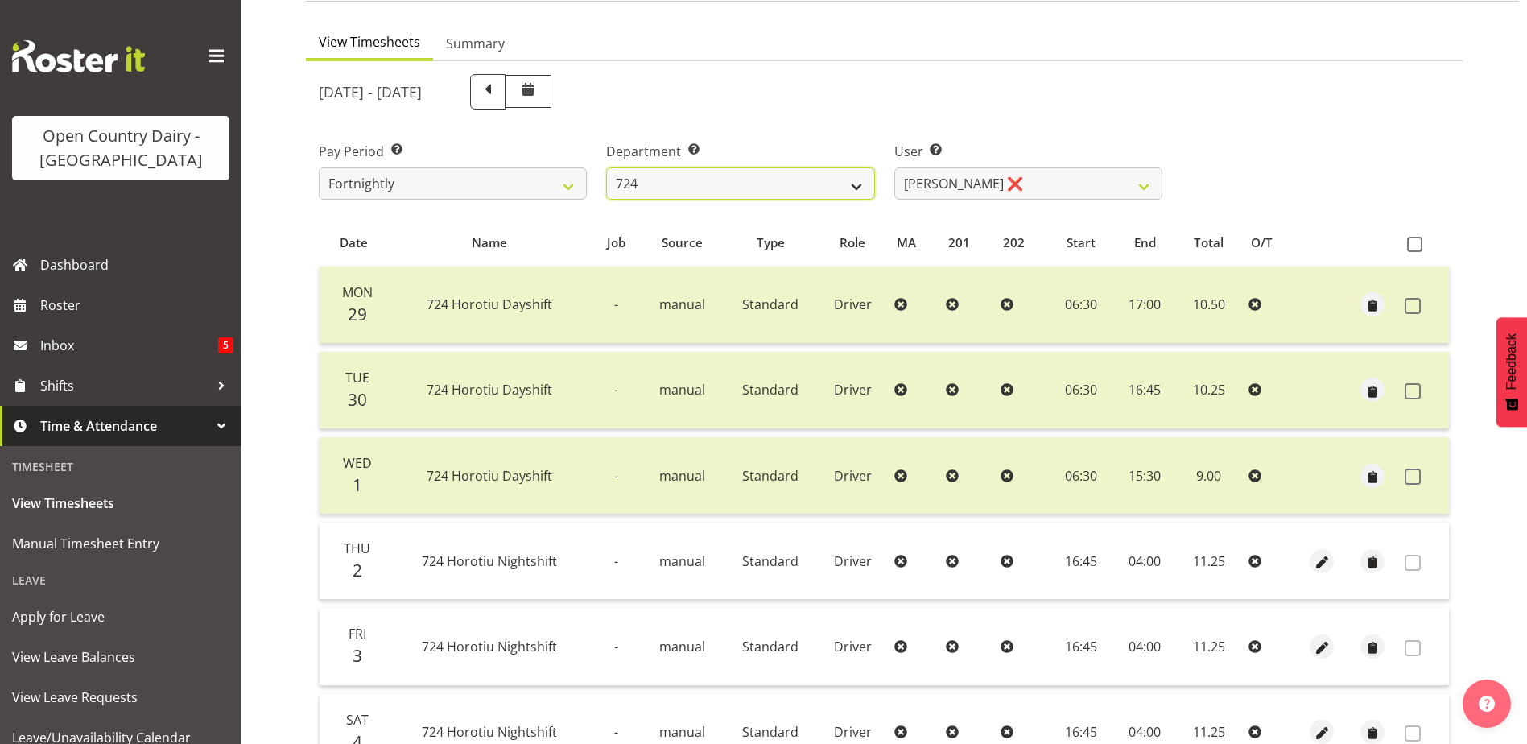
click at [740, 184] on select "701 702 703 704 705 706 707 708 709 710 711 712 713 714 715 716 717 718 719 720" at bounding box center [740, 183] width 268 height 32
click at [606, 167] on select "701 702 703 704 705 706 707 708 709 710 711 712 713 714 715 716 717 718 719 720" at bounding box center [740, 183] width 268 height 32
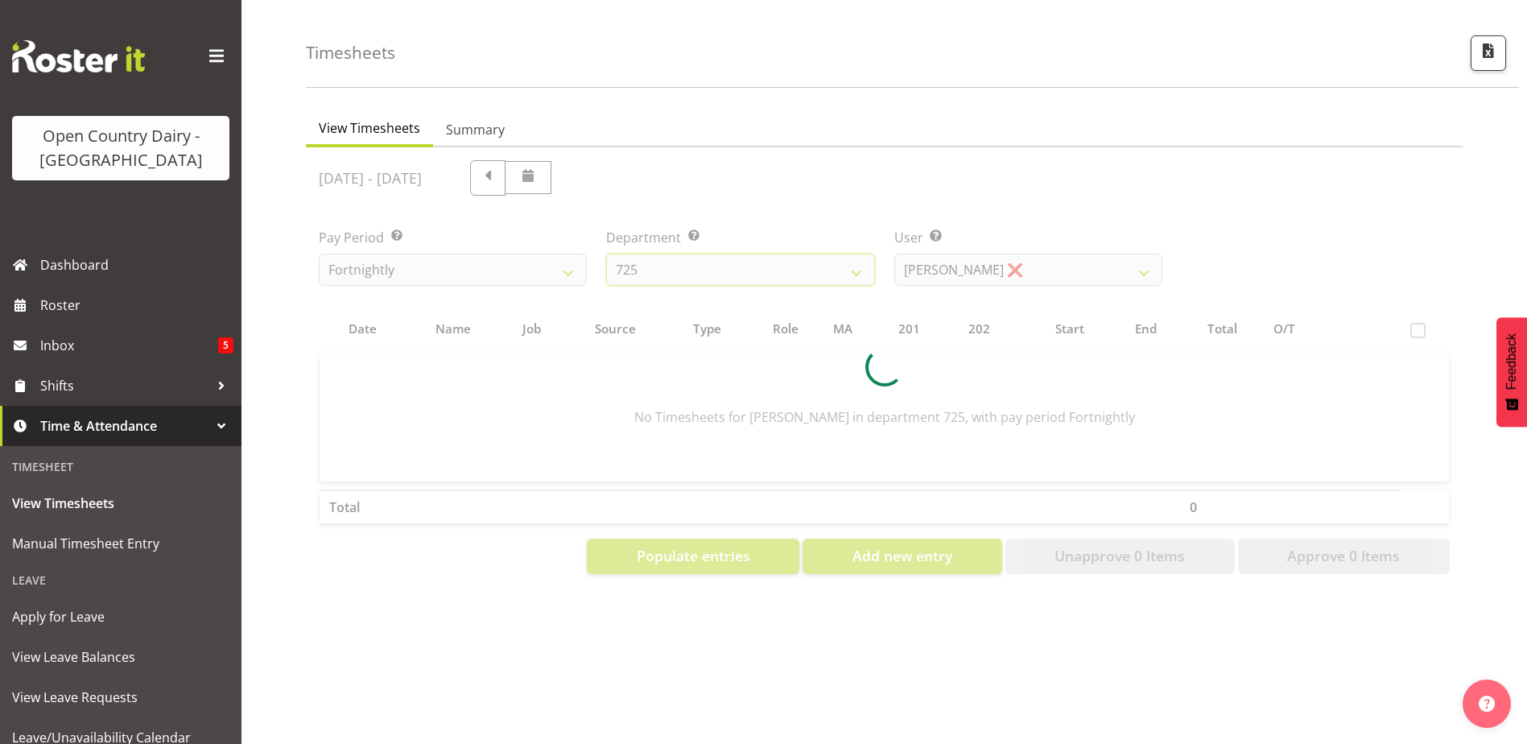
scroll to position [60, 0]
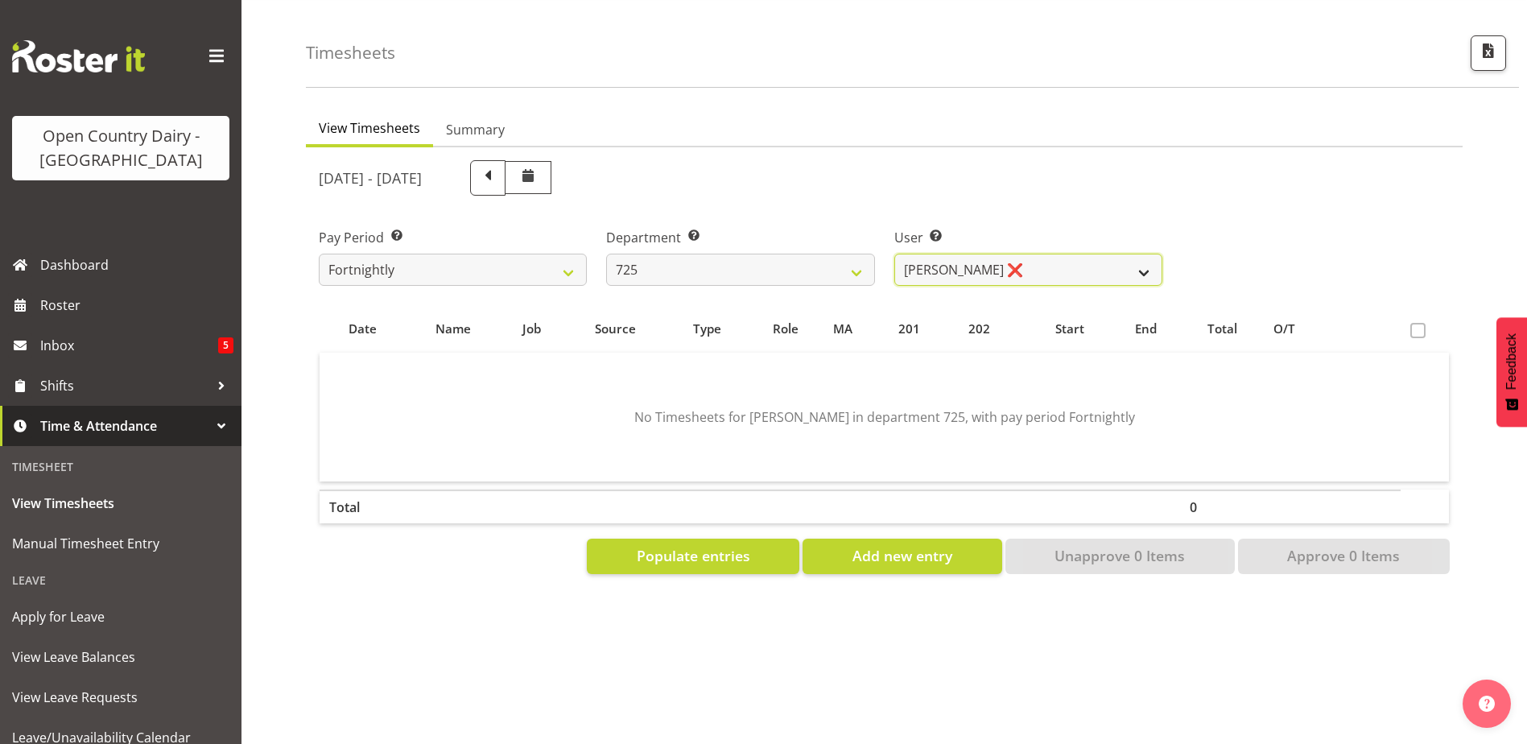
click at [1045, 257] on select "Bhupinder Dhaliwal ❌ Gurpreet Singh Kahlon ❌ Hendrik Potgieter ❌ Len Grace ❌" at bounding box center [1028, 270] width 268 height 32
click at [894, 254] on select "Bhupinder Dhaliwal ❌ Gurpreet Singh Kahlon ❌ Hendrik Potgieter ❌ Len Grace ❌" at bounding box center [1028, 270] width 268 height 32
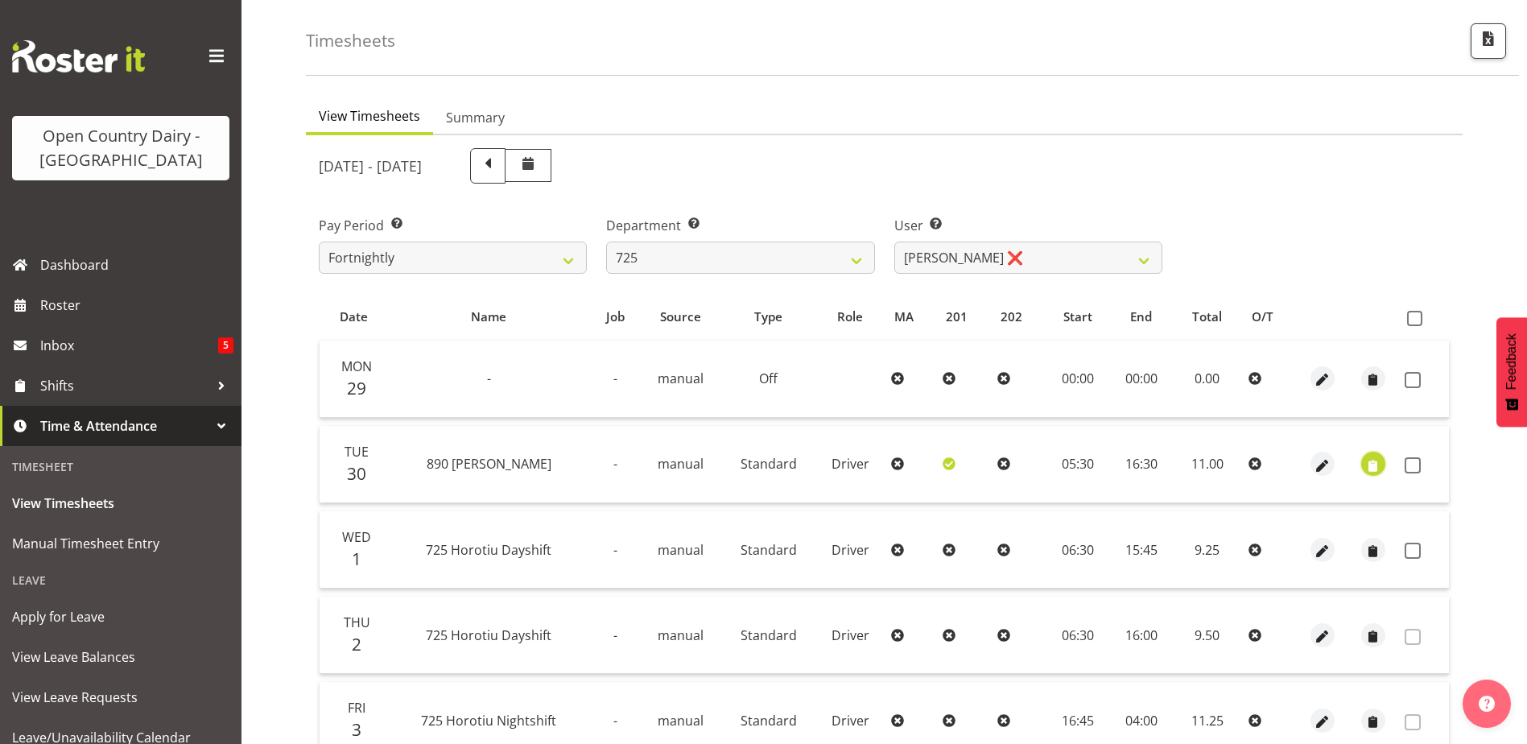
click at [1370, 464] on span "button" at bounding box center [1372, 465] width 19 height 19
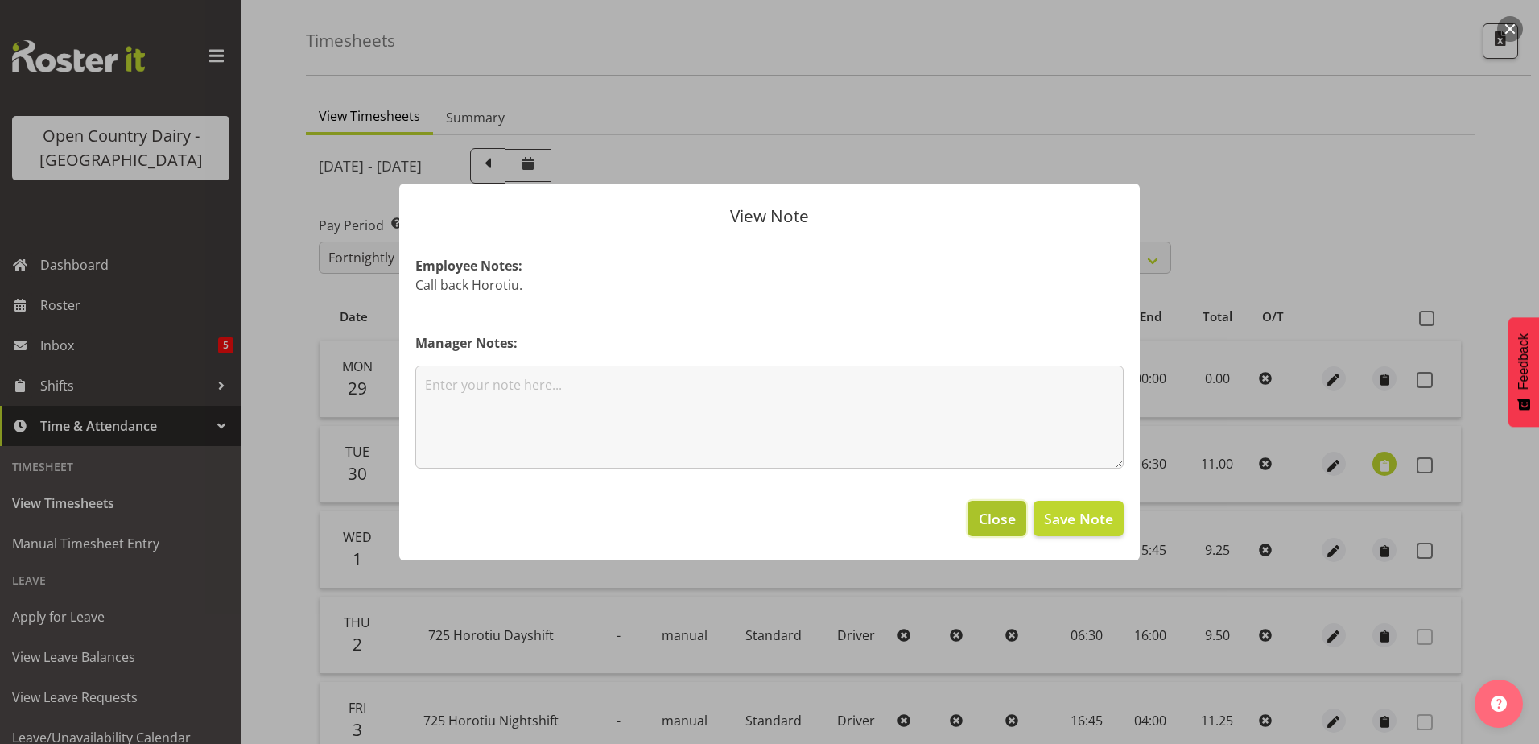
click at [1009, 516] on span "Close" at bounding box center [997, 518] width 37 height 21
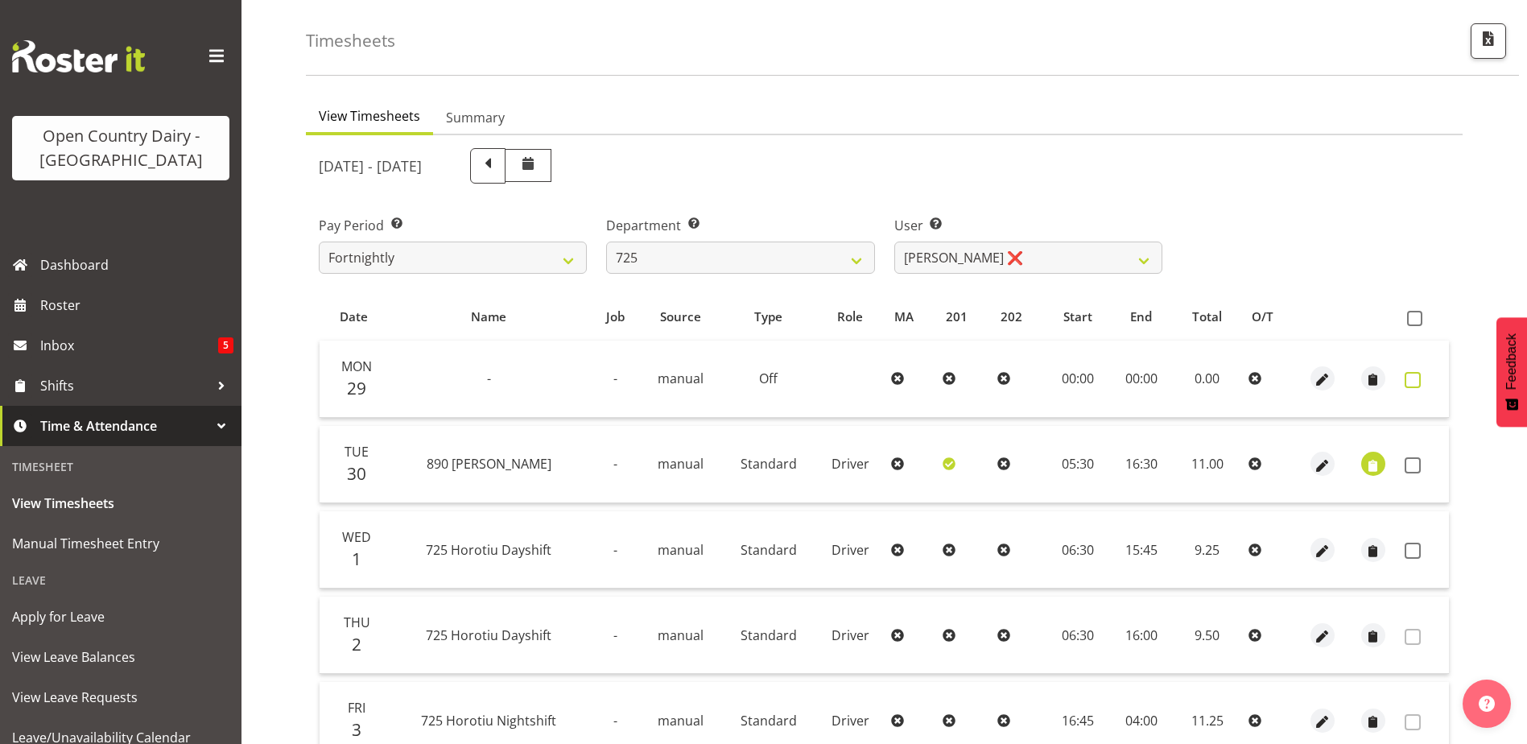
click at [1413, 380] on span at bounding box center [1413, 380] width 16 height 16
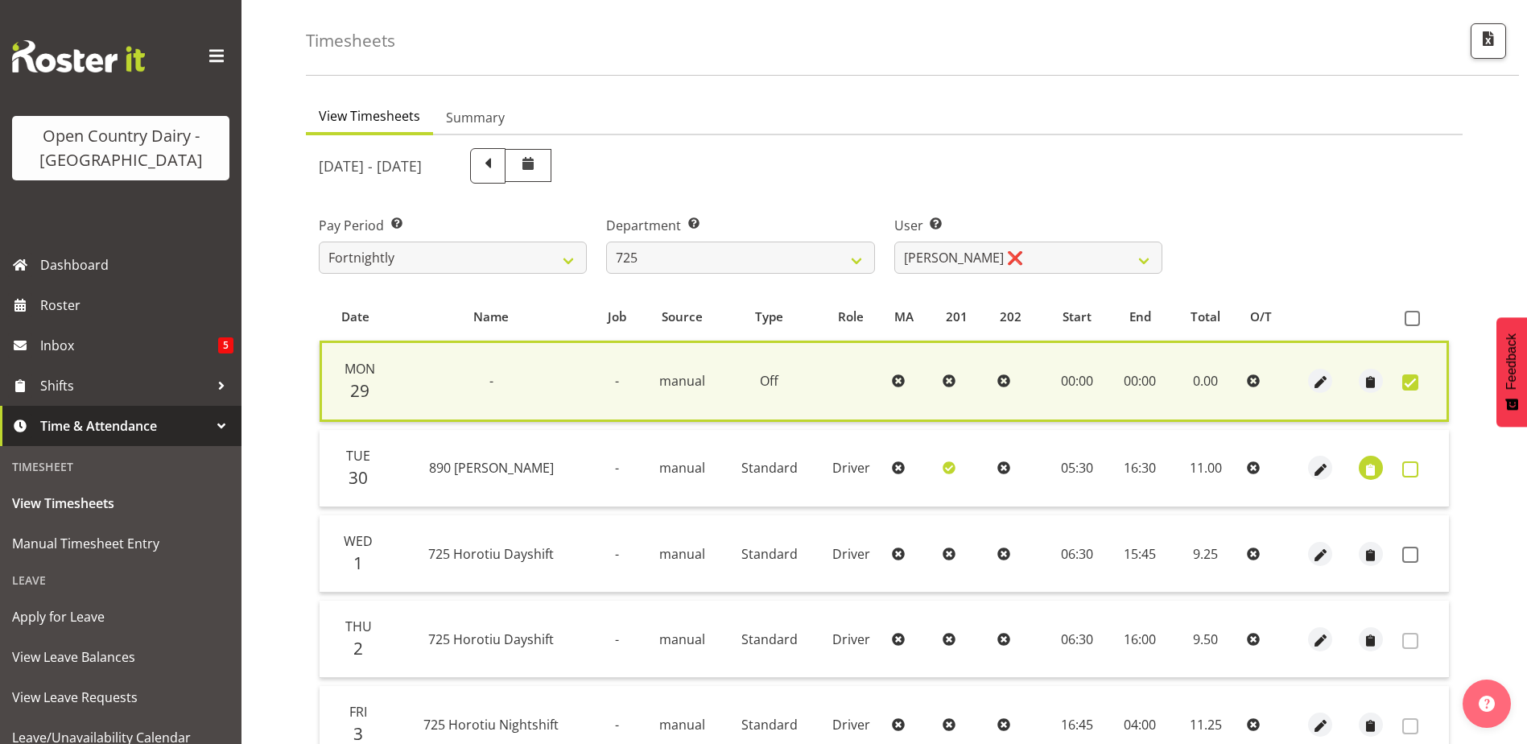
click at [1409, 467] on span at bounding box center [1410, 469] width 16 height 16
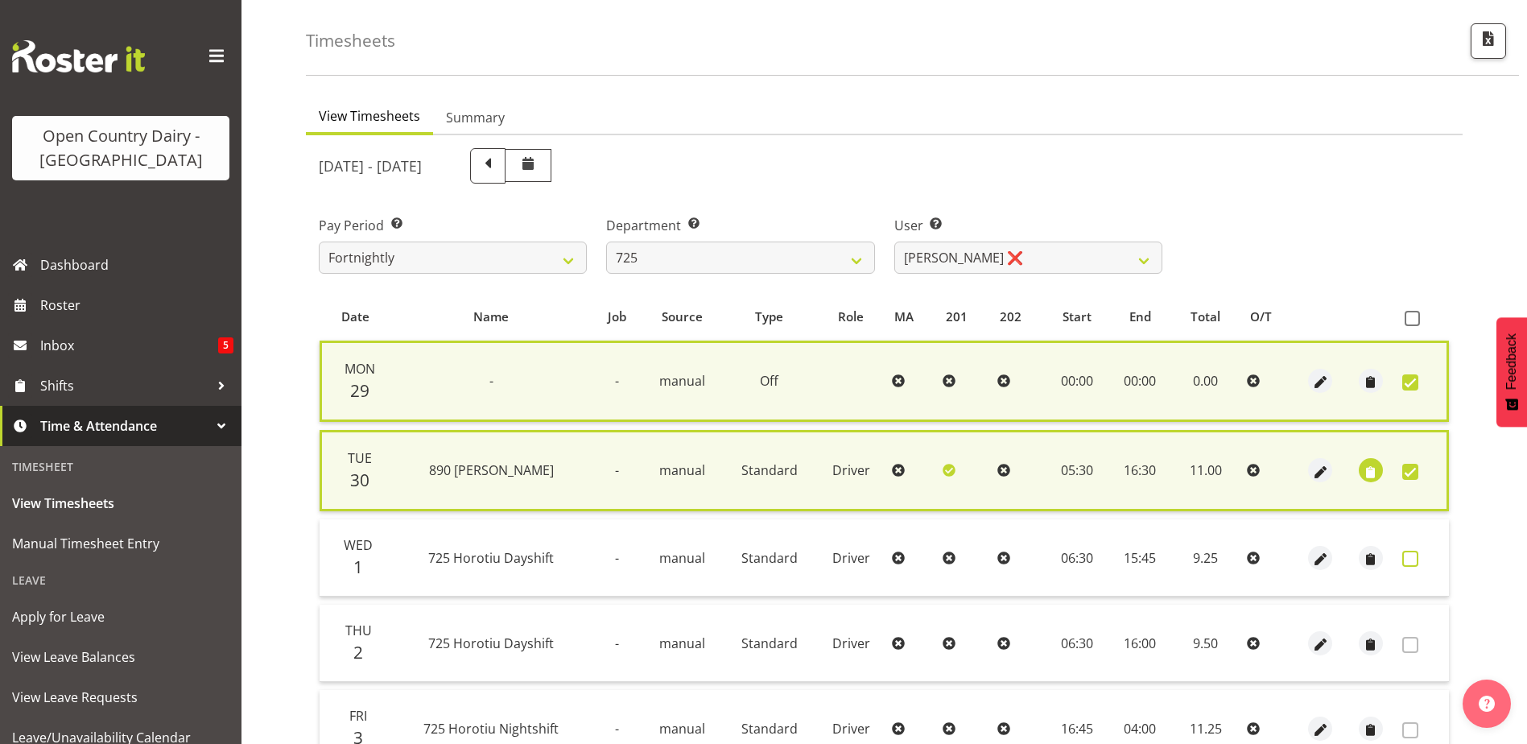
click at [1407, 558] on span at bounding box center [1410, 559] width 16 height 16
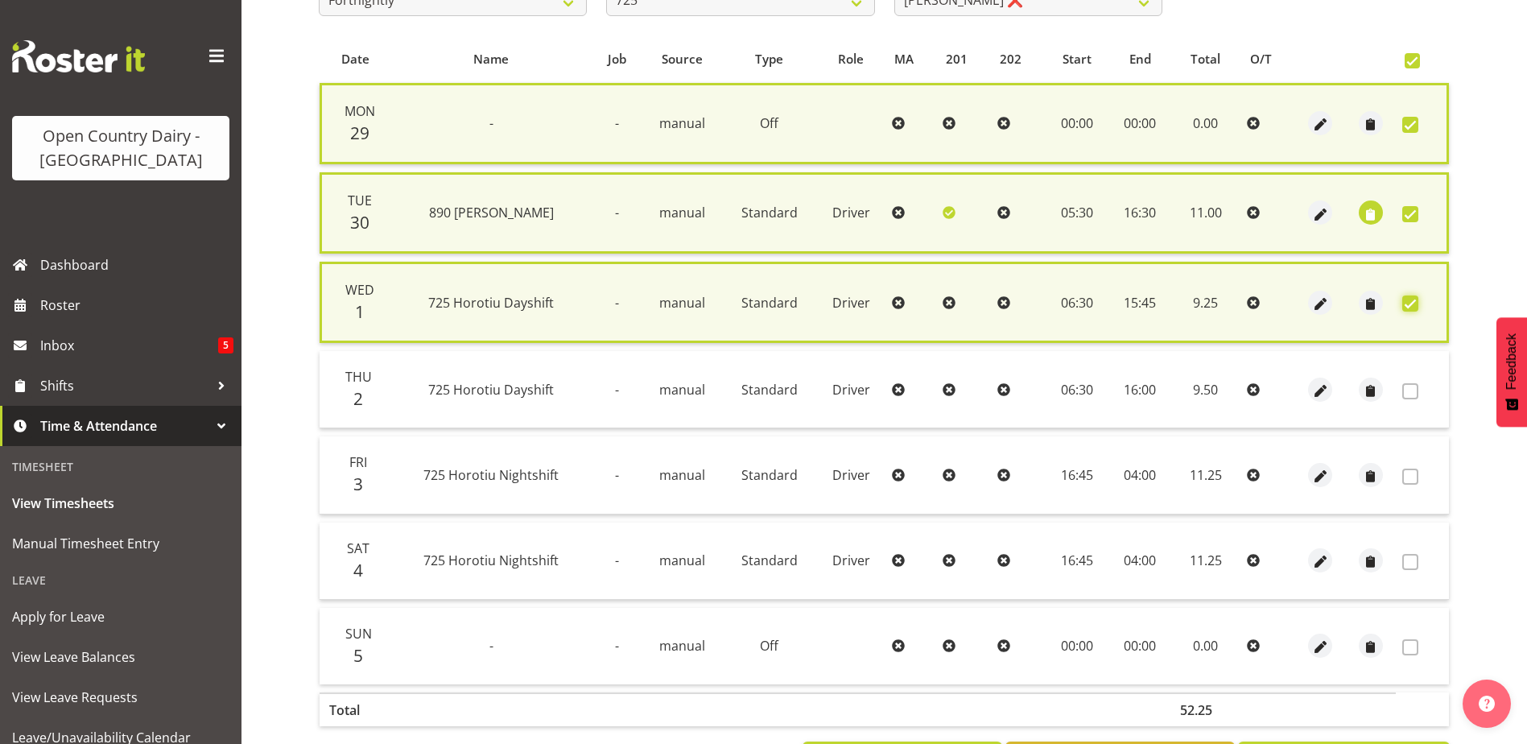
scroll to position [388, 0]
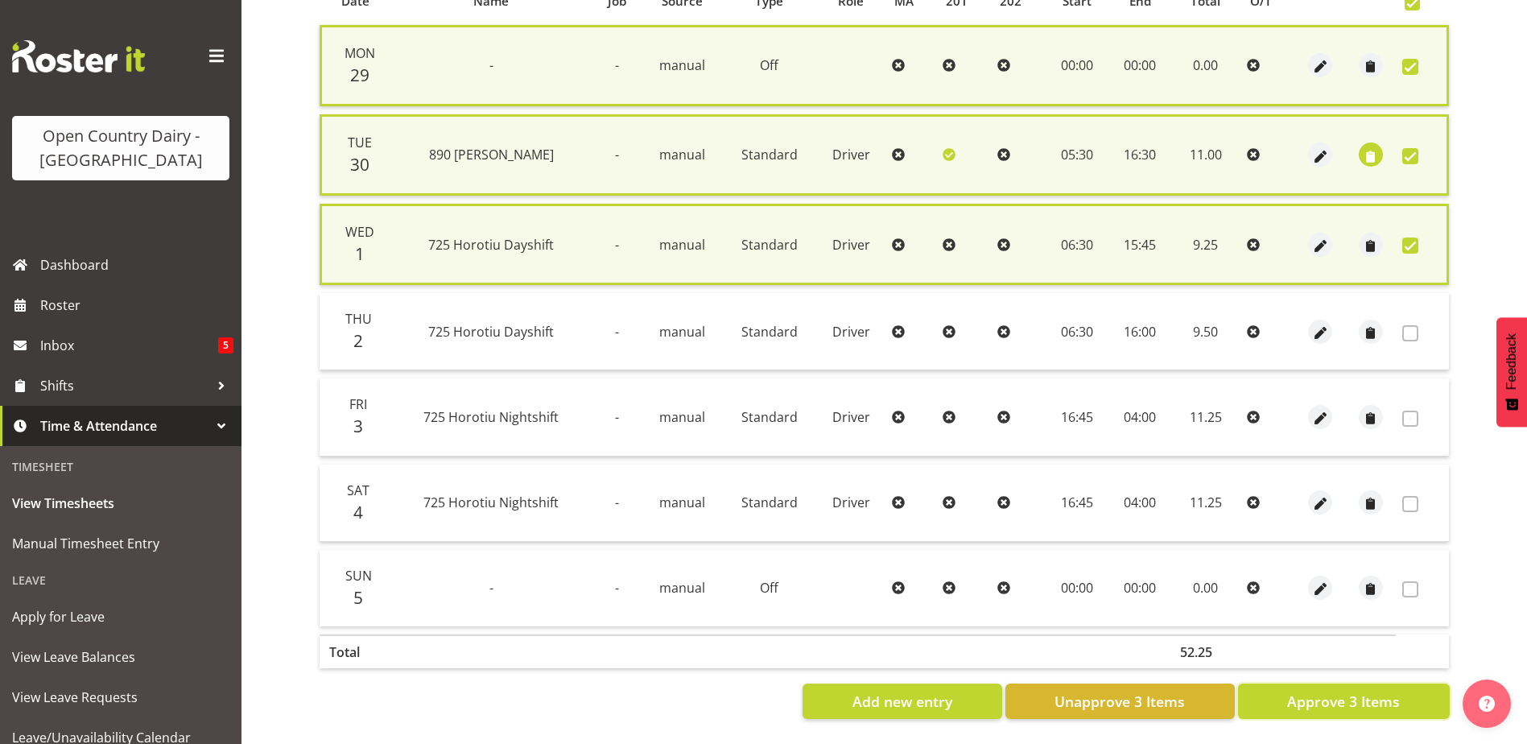
click at [1359, 691] on span "Approve 3 Items" at bounding box center [1343, 701] width 113 height 21
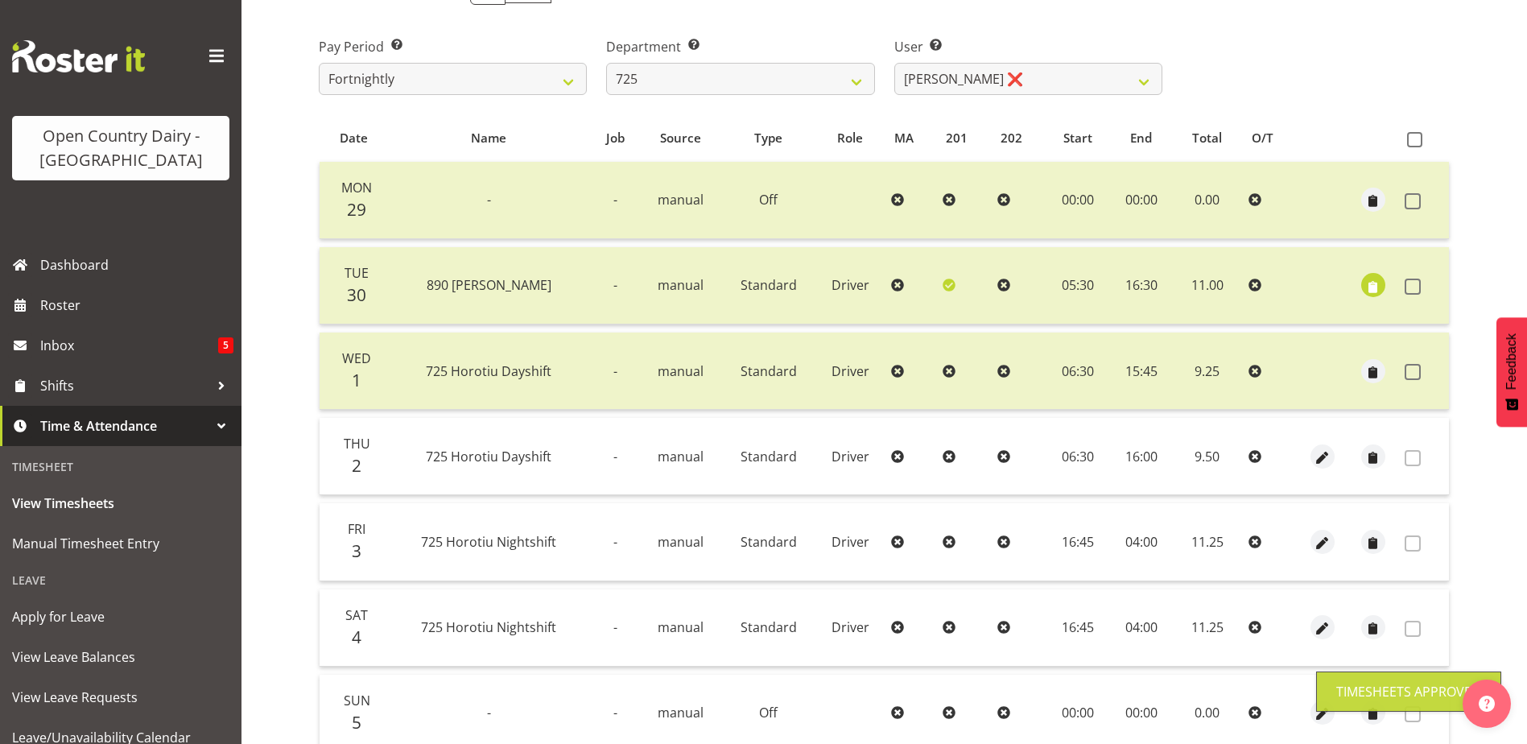
scroll to position [54, 0]
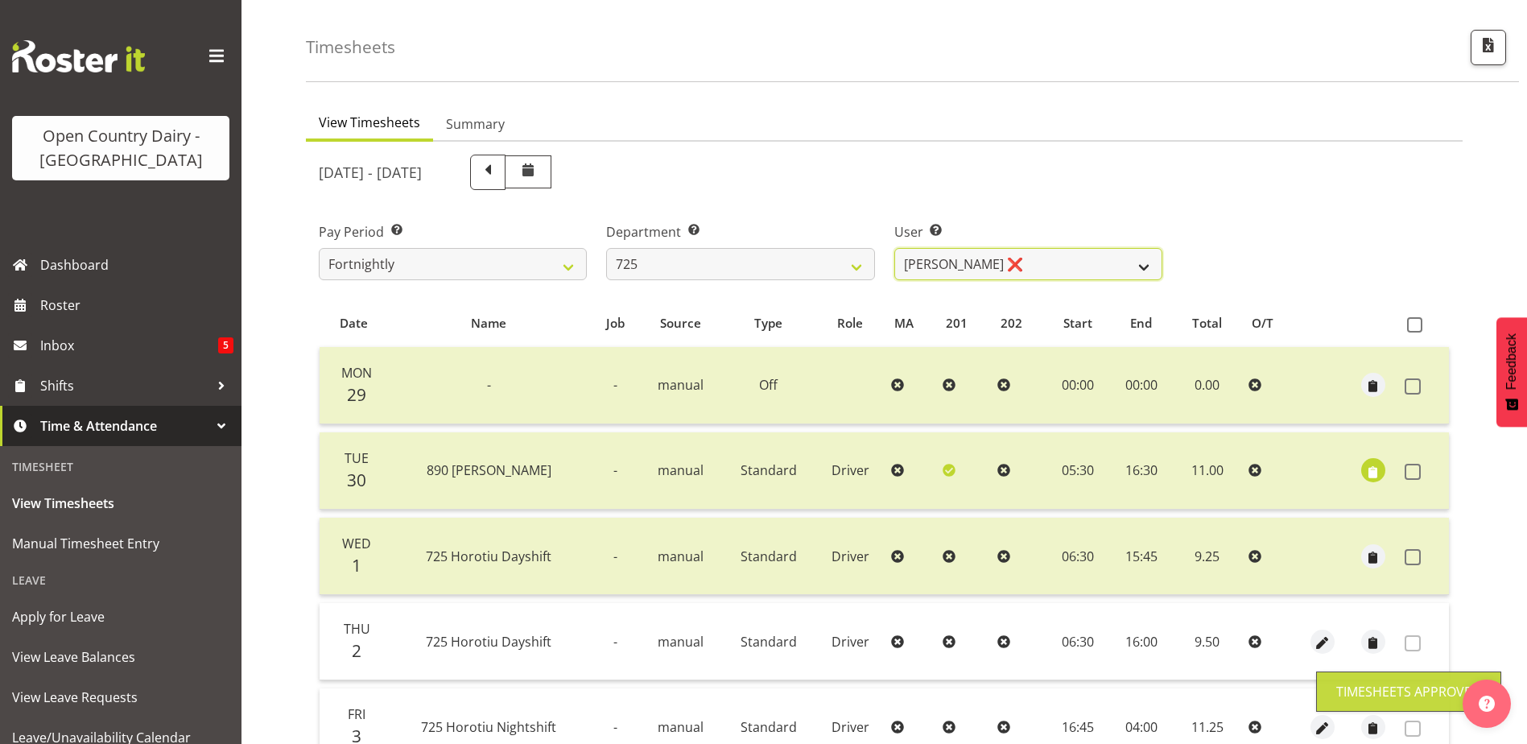
click at [953, 262] on select "Bhupinder Dhaliwal ❌ Gurpreet Singh Kahlon ❌ Hendrik Potgieter ❌ Len Grace ❌" at bounding box center [1028, 264] width 268 height 32
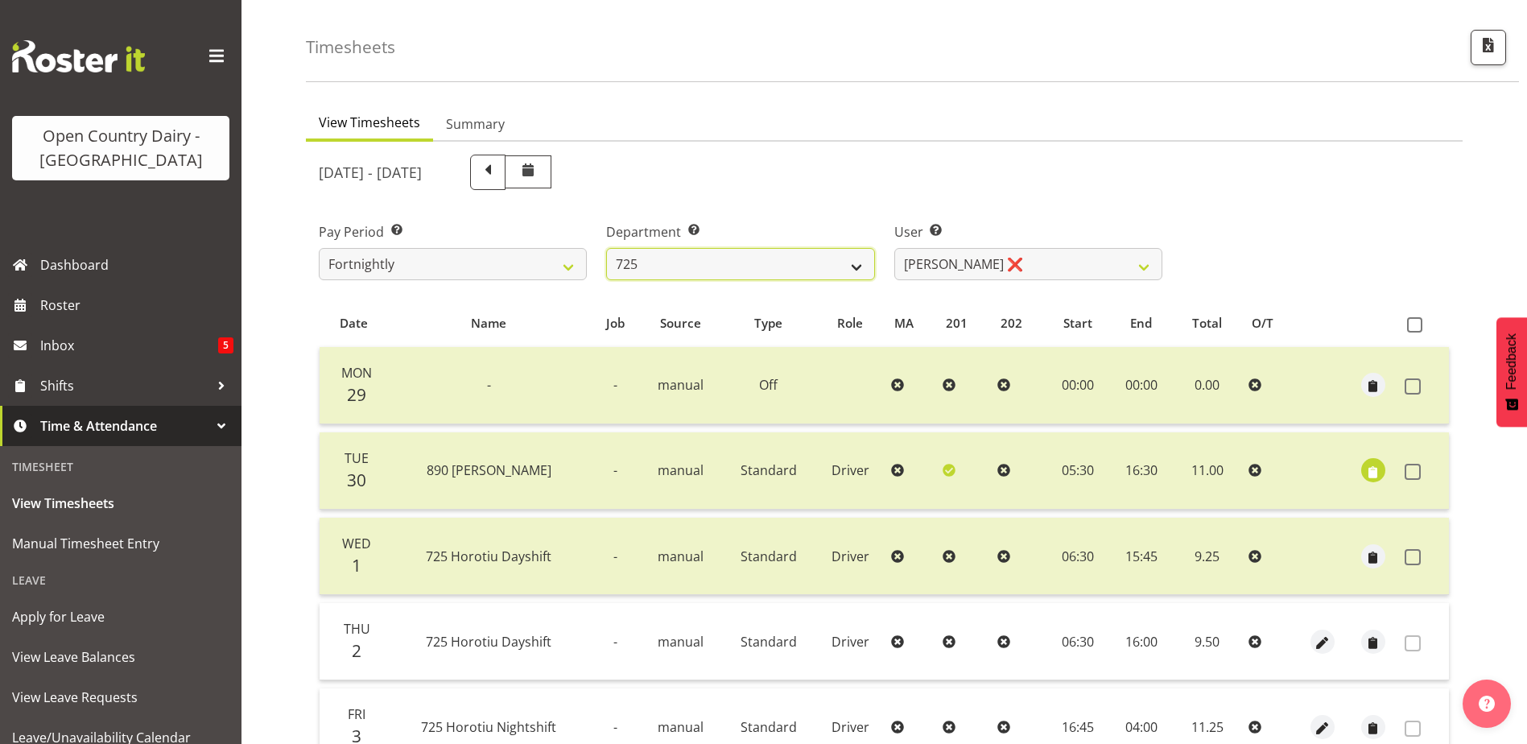
click at [738, 269] on select "701 702 703 704 705 706 707 708 709 710 711 712 713 714 715 716 717 718 719 720" at bounding box center [740, 264] width 268 height 32
click at [606, 248] on select "701 702 703 704 705 706 707 708 709 710 711 712 713 714 715 716 717 718 719 720" at bounding box center [740, 264] width 268 height 32
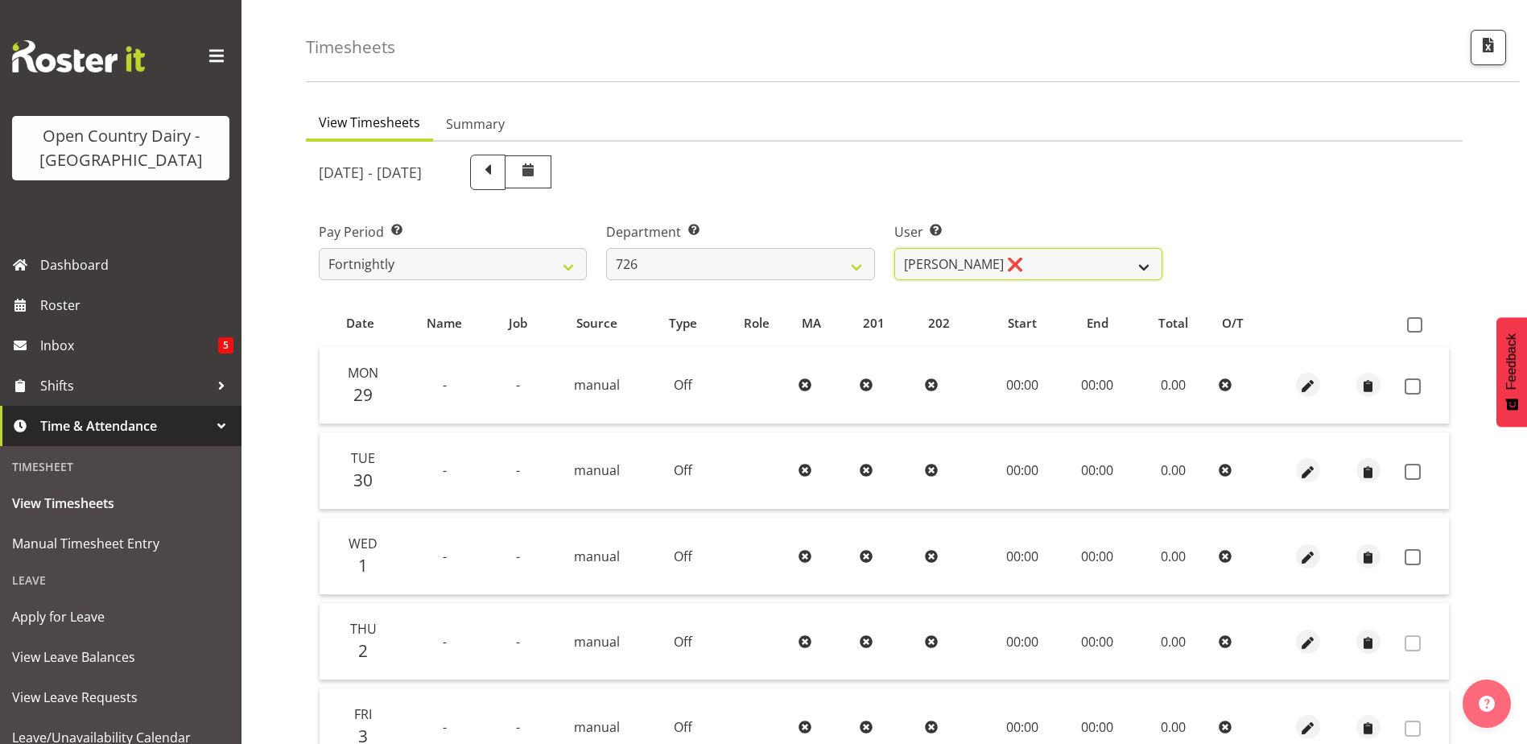
click at [1029, 261] on select "Angela Burrill ❌ Bryan Leathart ❌ Harpreet Singh ❌ Kerry Young ❌" at bounding box center [1028, 264] width 268 height 32
click at [894, 248] on select "Angela Burrill ❌ Bryan Leathart ❌ Harpreet Singh ❌ Kerry Young ❌" at bounding box center [1028, 264] width 268 height 32
click at [1027, 258] on select "Angela Burrill ❌ Bryan Leathart ❌ Harpreet Singh ❌ Kerry Young ❌" at bounding box center [1028, 264] width 268 height 32
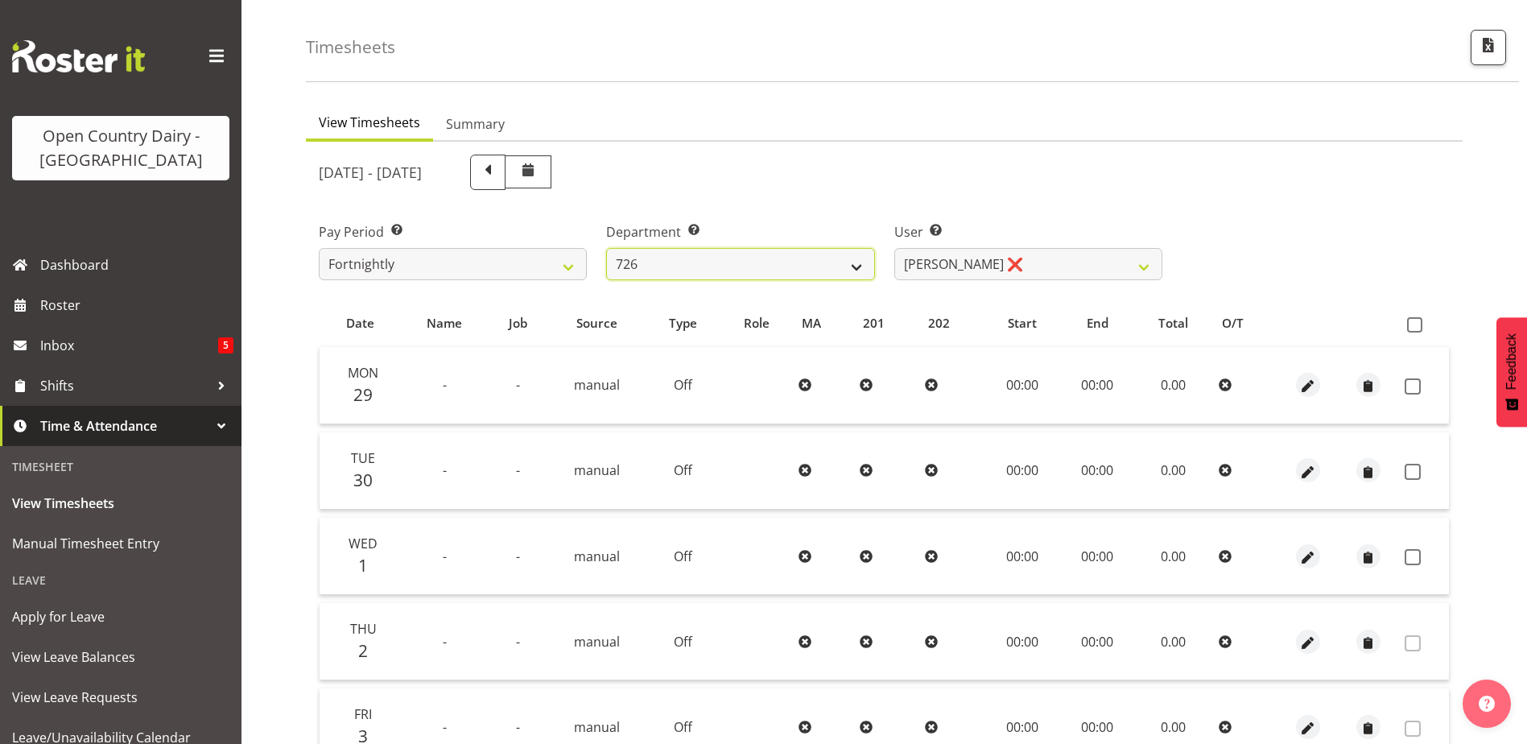
click at [742, 268] on select "701 702 703 704 705 706 707 708 709 710 711 712 713 714 715 716 717 718 719 720" at bounding box center [740, 264] width 268 height 32
click at [606, 248] on select "701 702 703 704 705 706 707 708 709 710 711 712 713 714 715 716 717 718 719 720" at bounding box center [740, 264] width 268 height 32
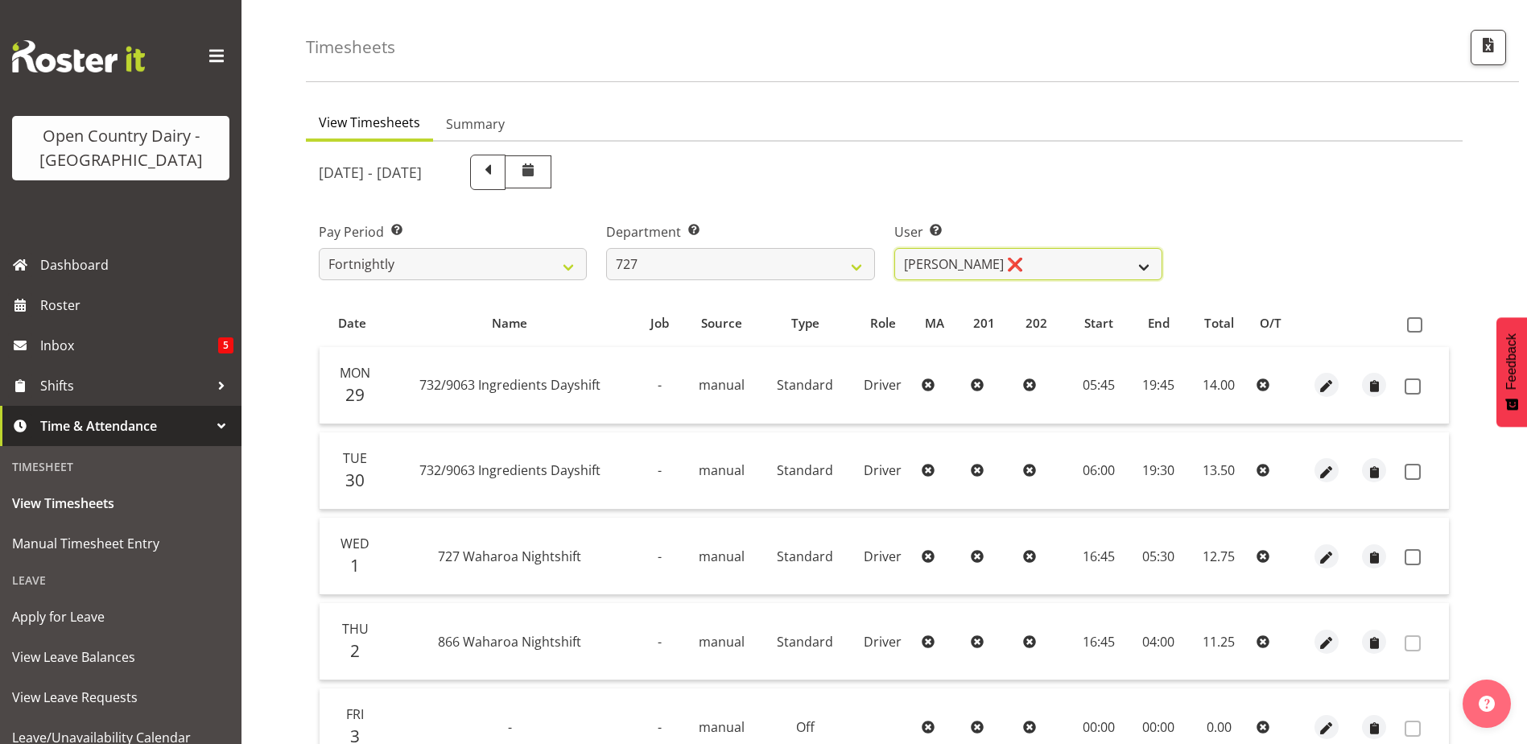
click at [1038, 264] on select "David Pawley ❌ Kase Hussey ❌ Rhys Greener ❌" at bounding box center [1028, 264] width 268 height 32
click at [894, 248] on select "David Pawley ❌ Kase Hussey ❌ Rhys Greener ❌" at bounding box center [1028, 264] width 268 height 32
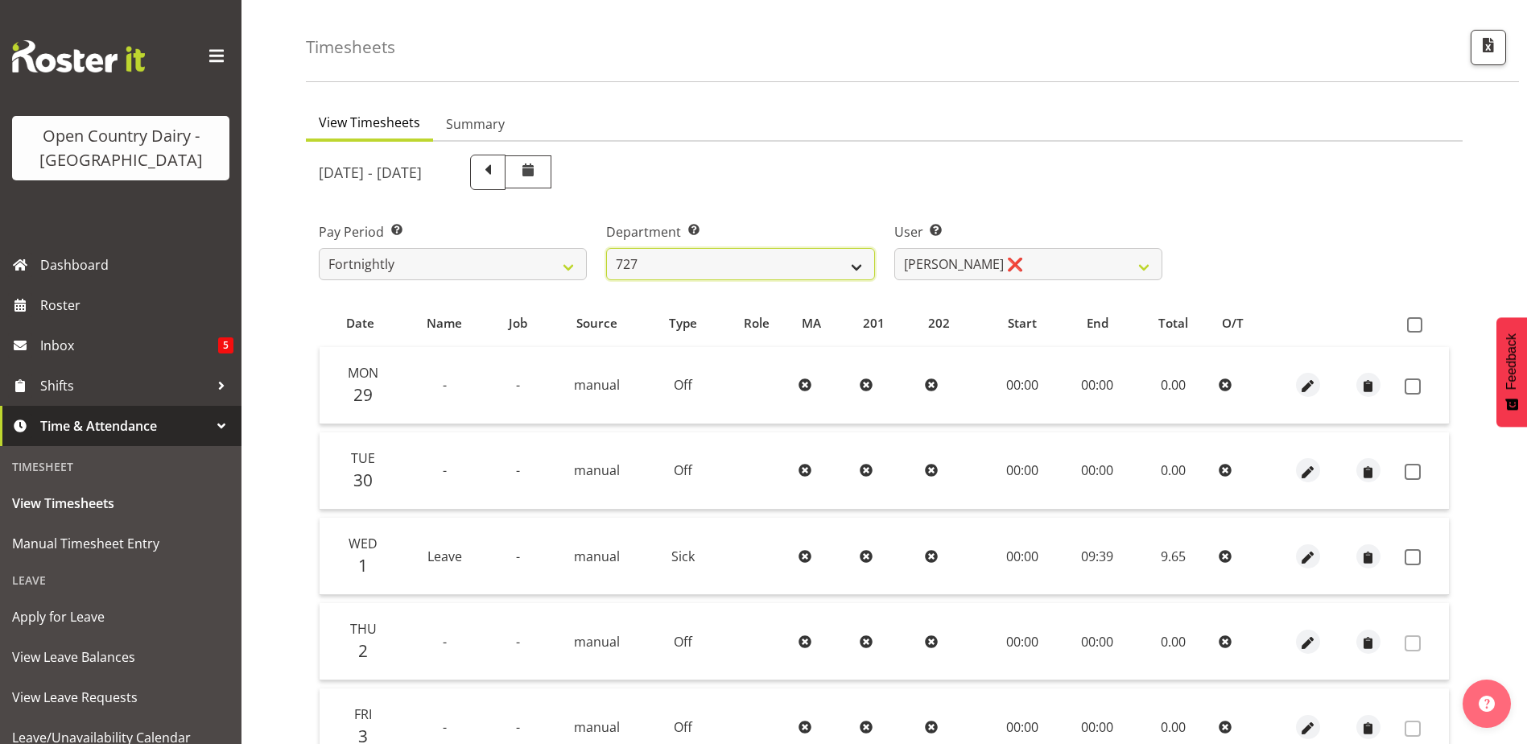
click at [745, 271] on select "701 702 703 704 705 706 707 708 709 710 711 712 713 714 715 716 717 718 719 720" at bounding box center [740, 264] width 268 height 32
click at [606, 248] on select "701 702 703 704 705 706 707 708 709 710 711 712 713 714 715 716 717 718 719 720" at bounding box center [740, 264] width 268 height 32
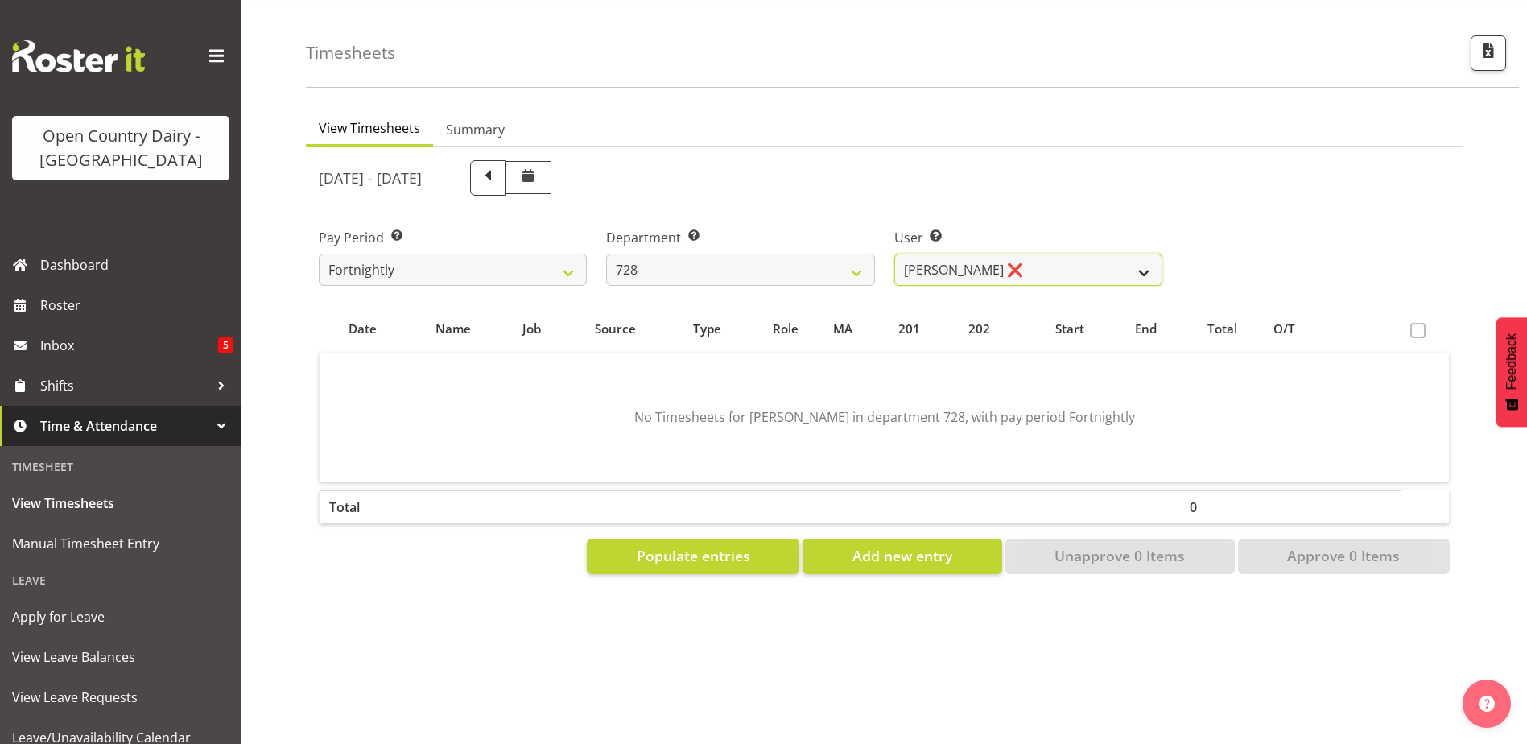
click at [1025, 258] on select "Callum Leslie ❌ Nick Warren ❌ Ross Robert Hamilton ❌ Stuart Cherrington ❌ Wally…" at bounding box center [1028, 270] width 268 height 32
click at [894, 254] on select "Callum Leslie ❌ Nick Warren ❌ Ross Robert Hamilton ❌ Stuart Cherrington ❌ Wally…" at bounding box center [1028, 270] width 268 height 32
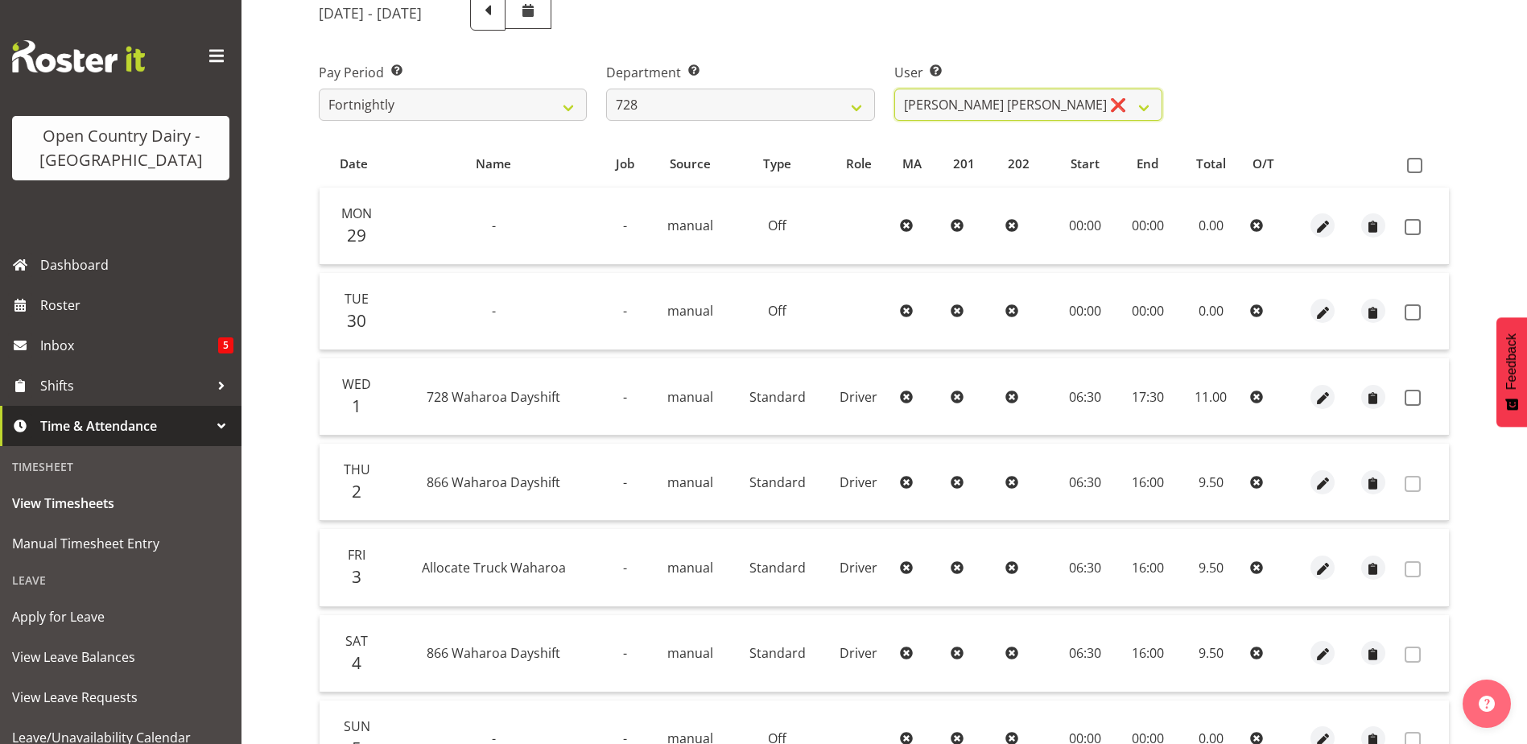
scroll to position [215, 0]
click at [1414, 228] on span at bounding box center [1413, 225] width 16 height 16
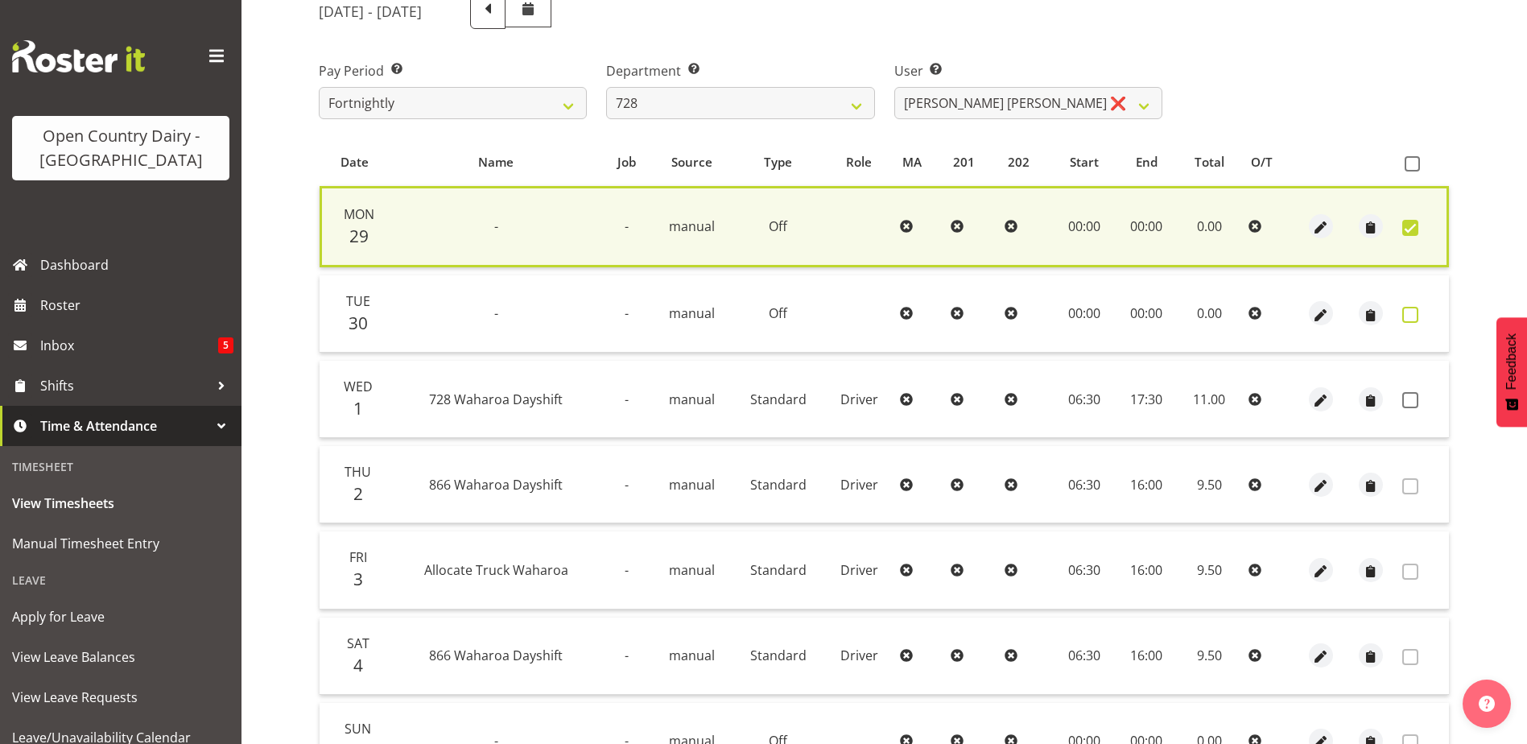
click at [1408, 314] on span at bounding box center [1410, 315] width 16 height 16
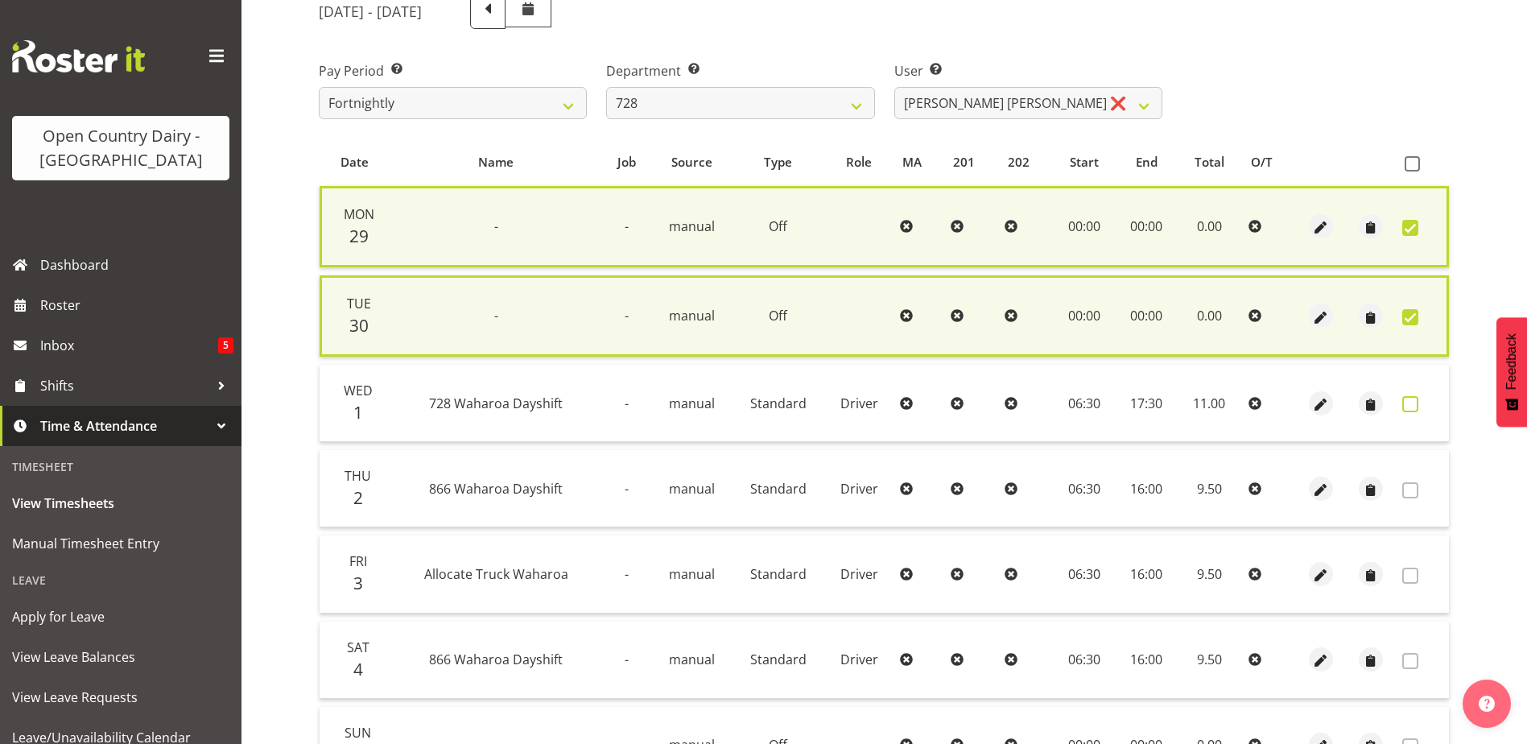
click at [1409, 397] on span at bounding box center [1410, 404] width 16 height 16
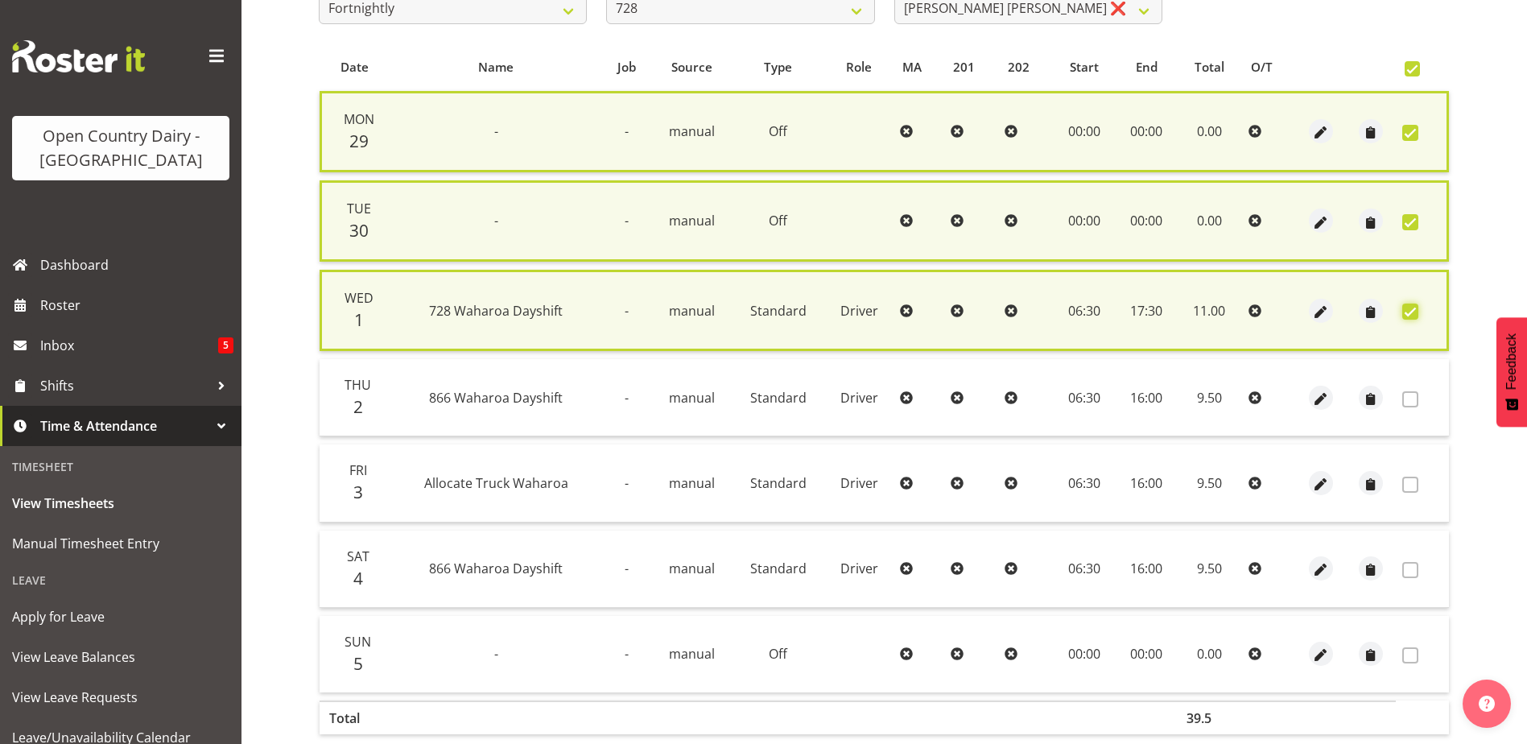
scroll to position [388, 0]
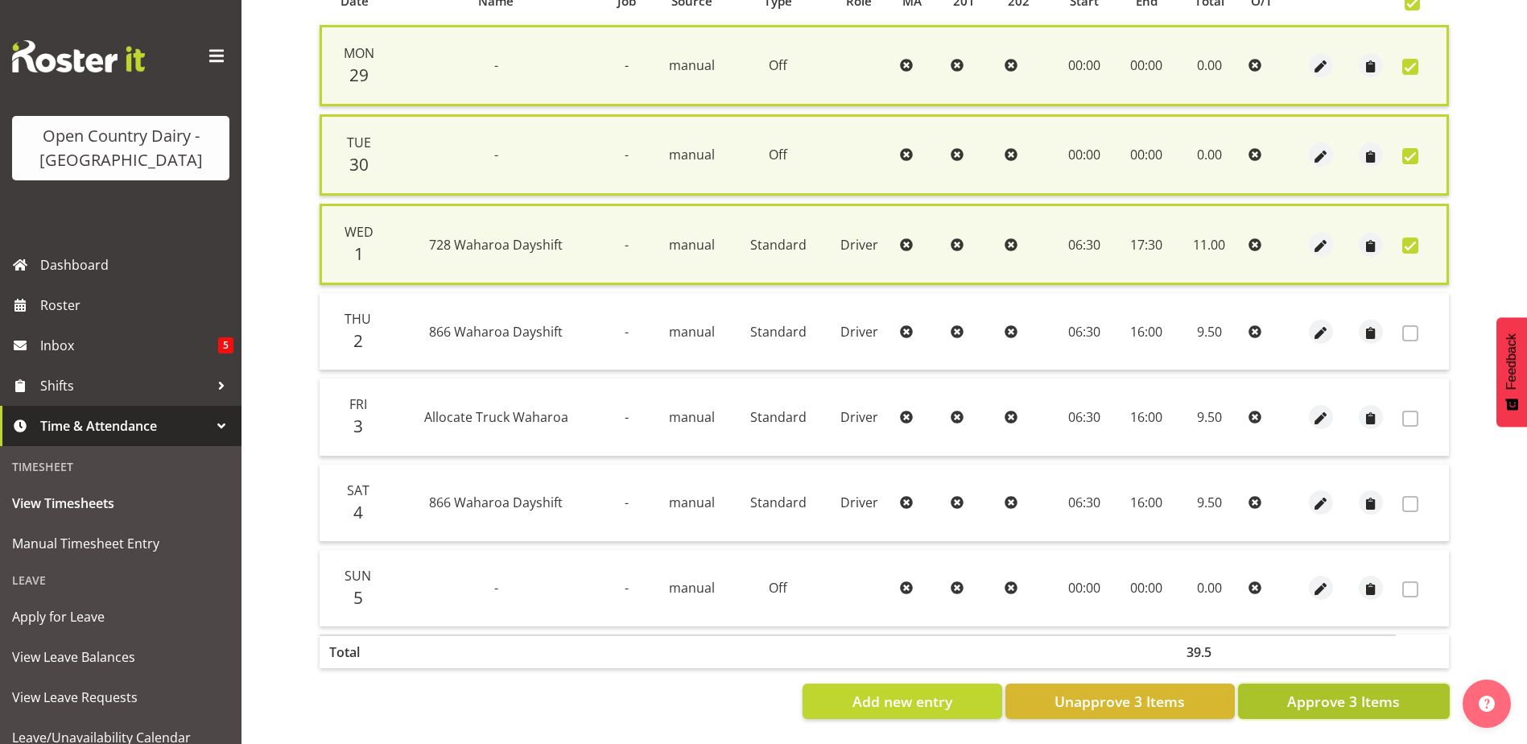
click at [1365, 691] on span "Approve 3 Items" at bounding box center [1343, 701] width 113 height 21
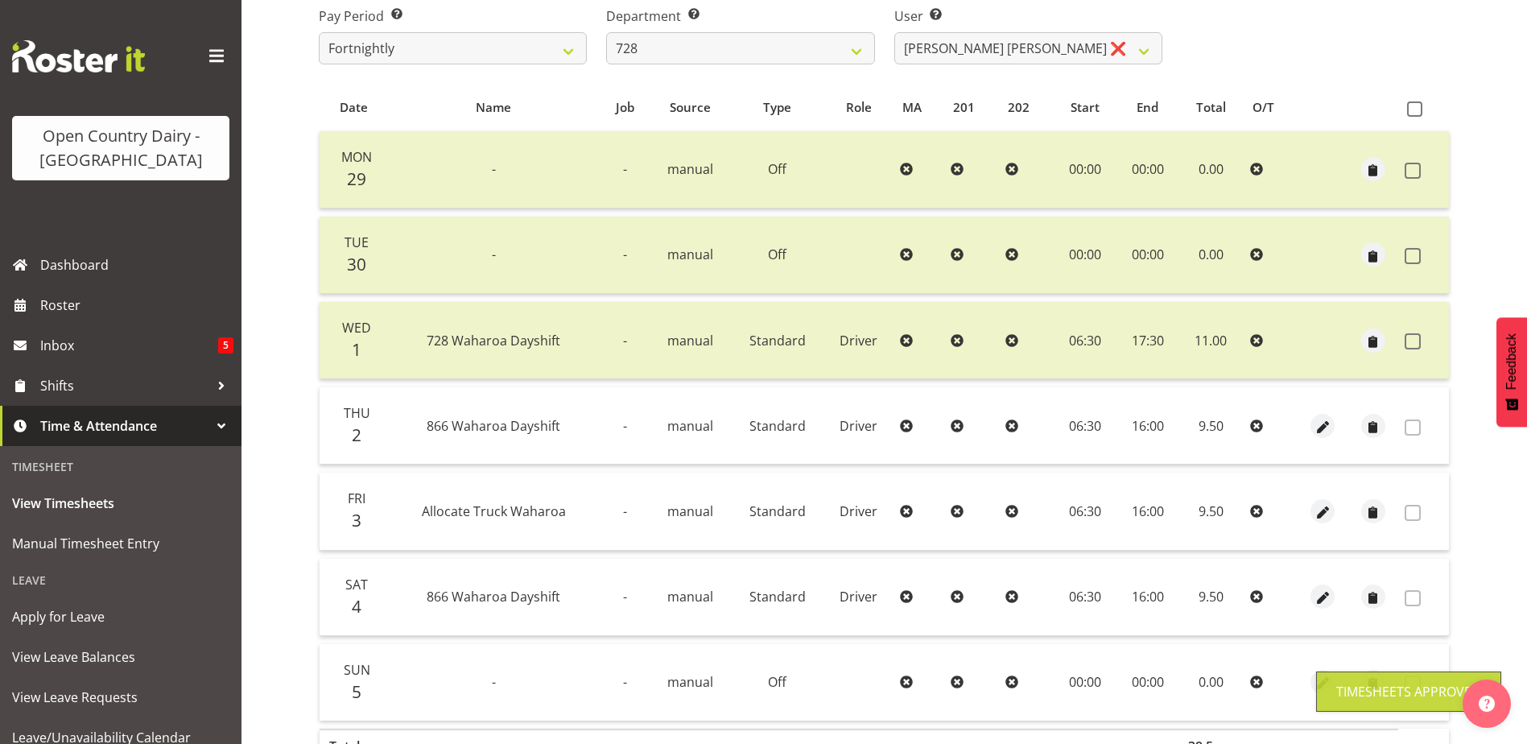
scroll to position [134, 0]
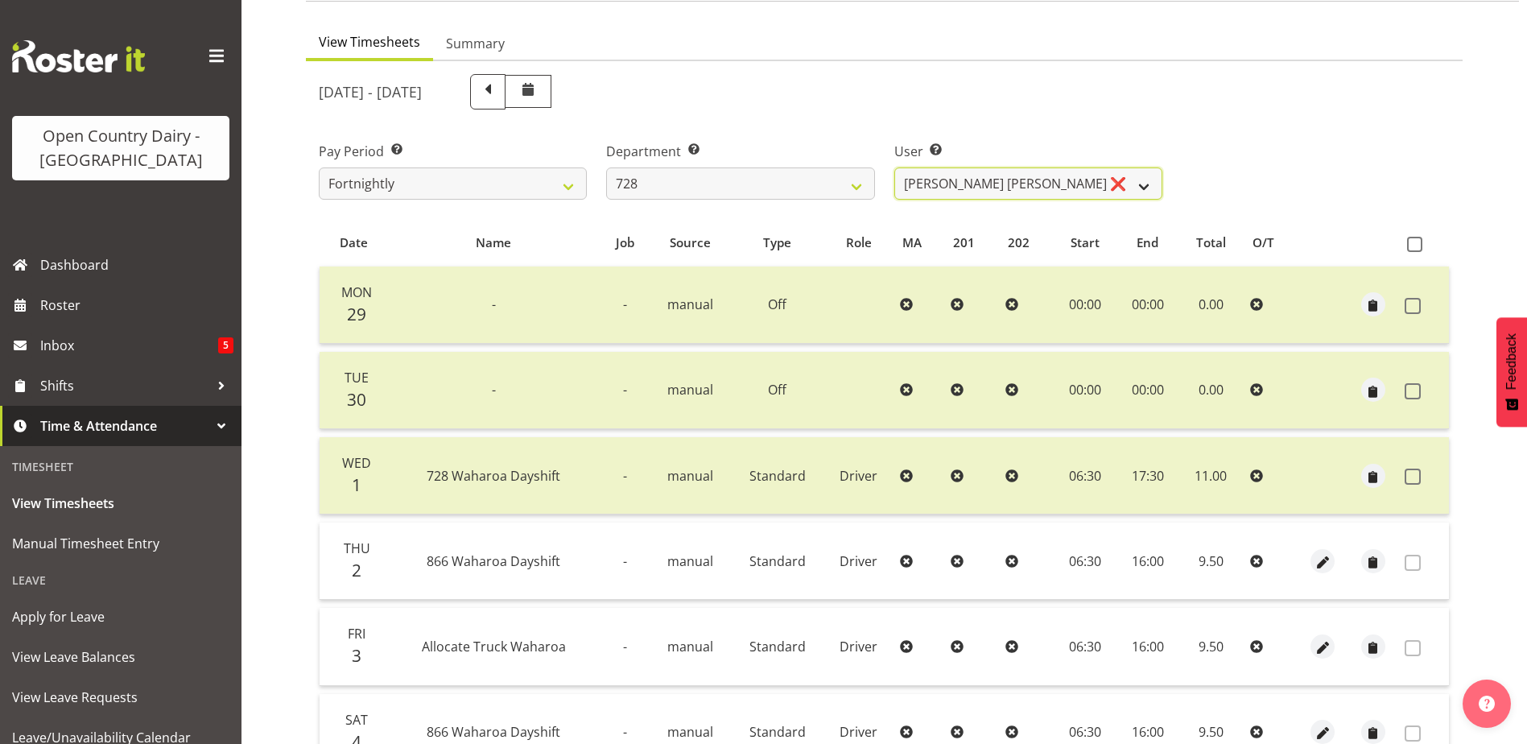
click at [1028, 183] on select "Callum Leslie ❌ Nick Warren ❌ Ross Robert Hamilton ❌ Stuart Cherrington ❌ Wally…" at bounding box center [1028, 183] width 268 height 32
click at [894, 167] on select "Callum Leslie ❌ Nick Warren ❌ Ross Robert Hamilton ❌ Stuart Cherrington ❌ Wally…" at bounding box center [1028, 183] width 268 height 32
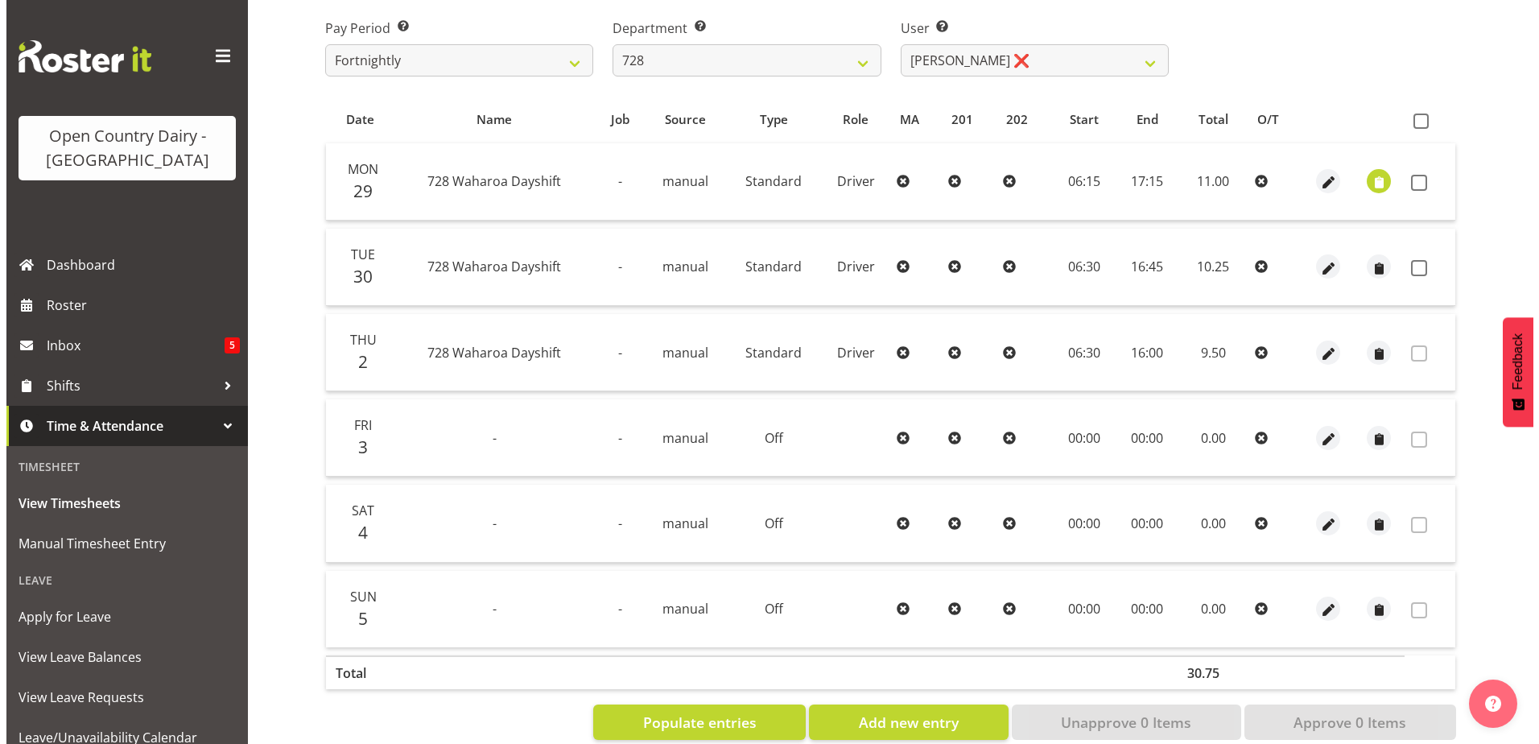
scroll to position [291, 0]
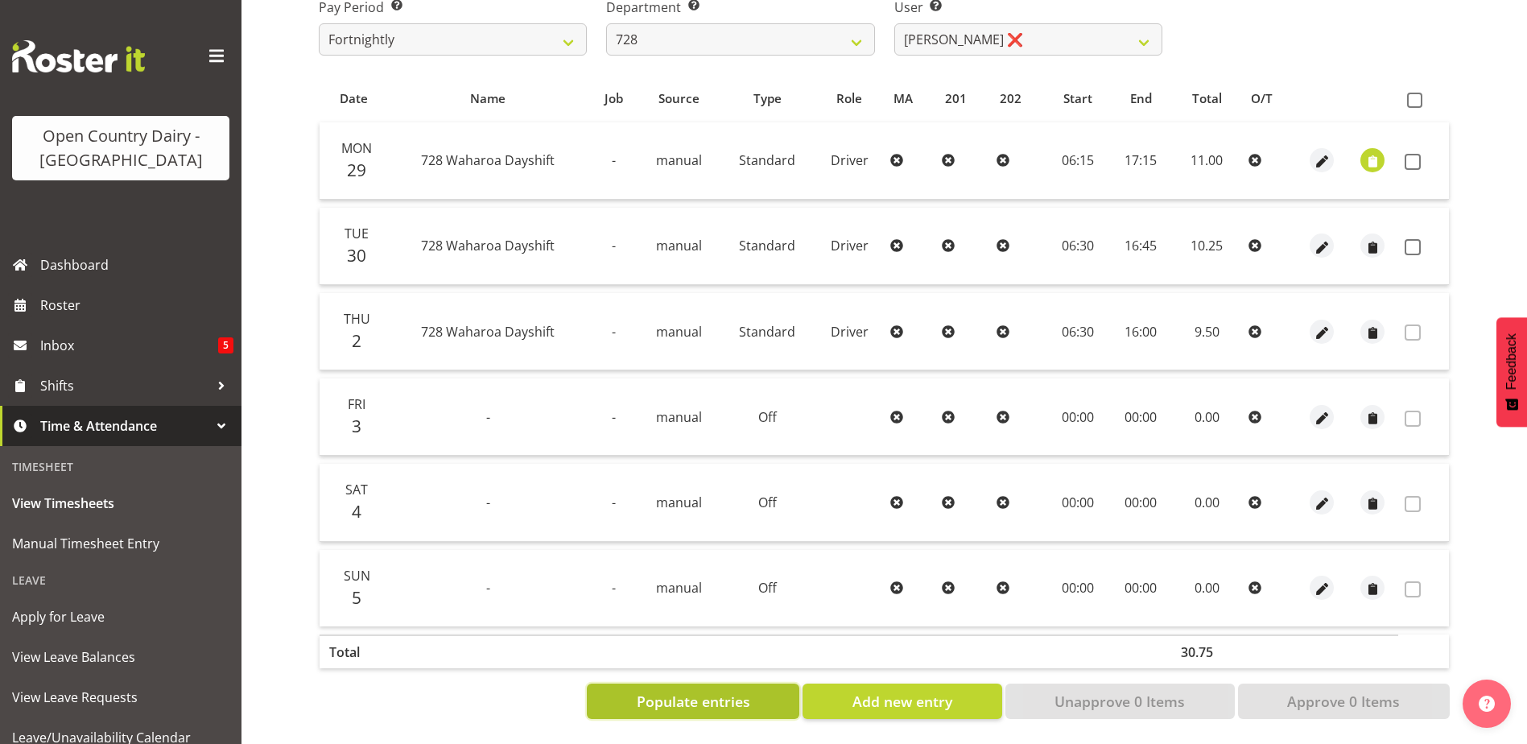
click at [720, 691] on span "Populate entries" at bounding box center [693, 701] width 113 height 21
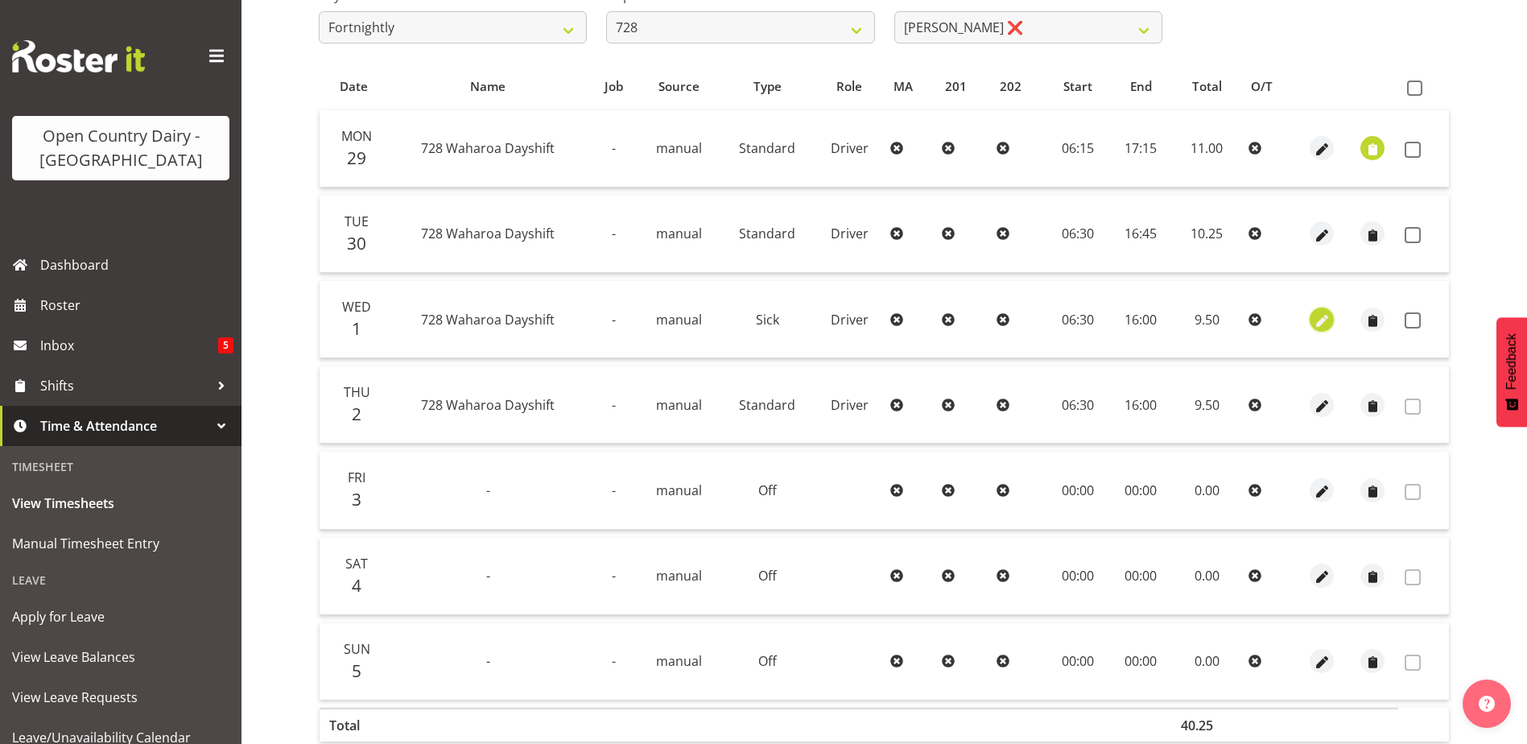
click at [1319, 316] on span "button" at bounding box center [1322, 320] width 19 height 19
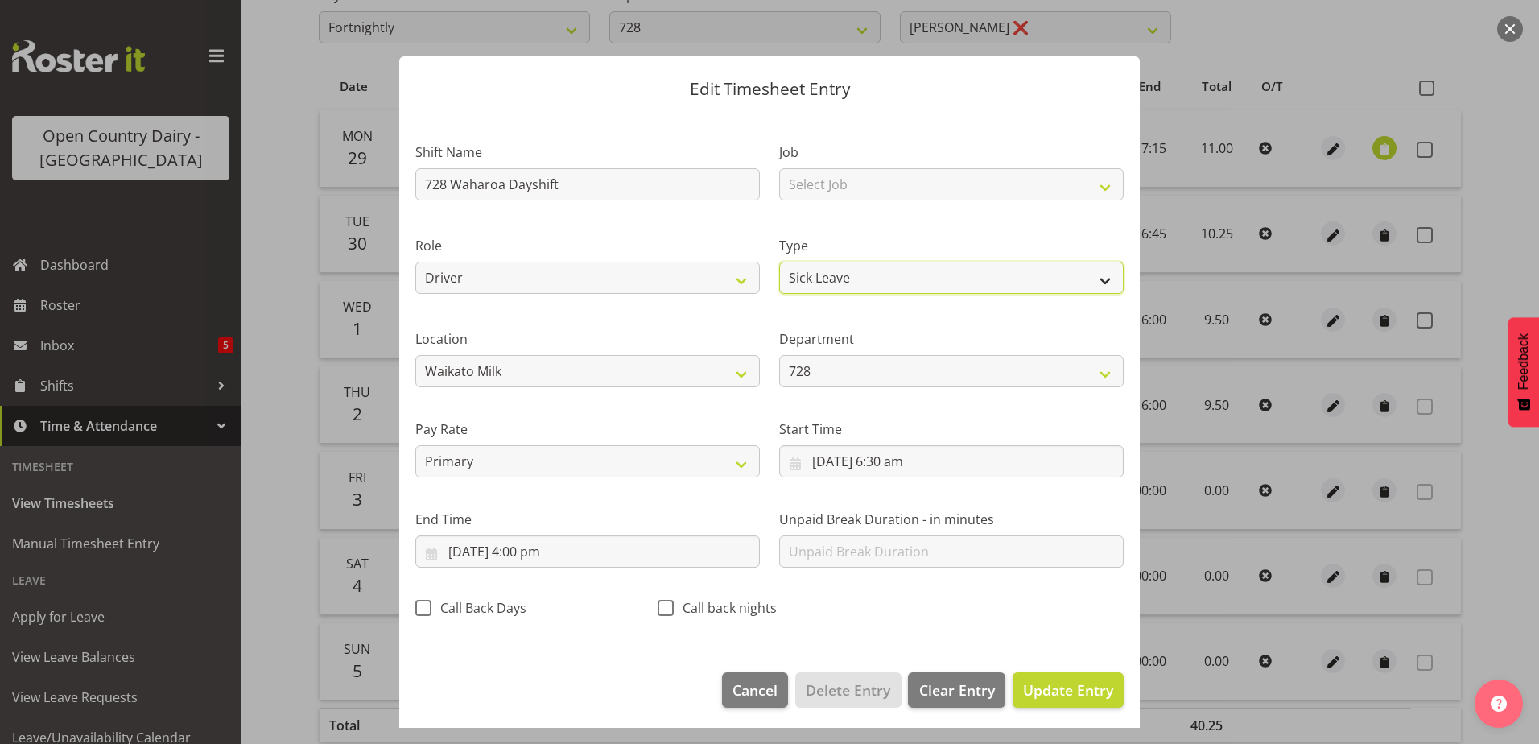
click at [852, 284] on select "Off Standard Public Holiday Public Holiday (Worked) Day In Lieu Annual Leave Si…" at bounding box center [951, 278] width 344 height 32
click at [779, 262] on select "Off Standard Public Holiday Public Holiday (Worked) Day In Lieu Annual Leave Si…" at bounding box center [951, 278] width 344 height 32
click at [882, 458] on input "1/10/2025, 6:30 am" at bounding box center [951, 461] width 344 height 32
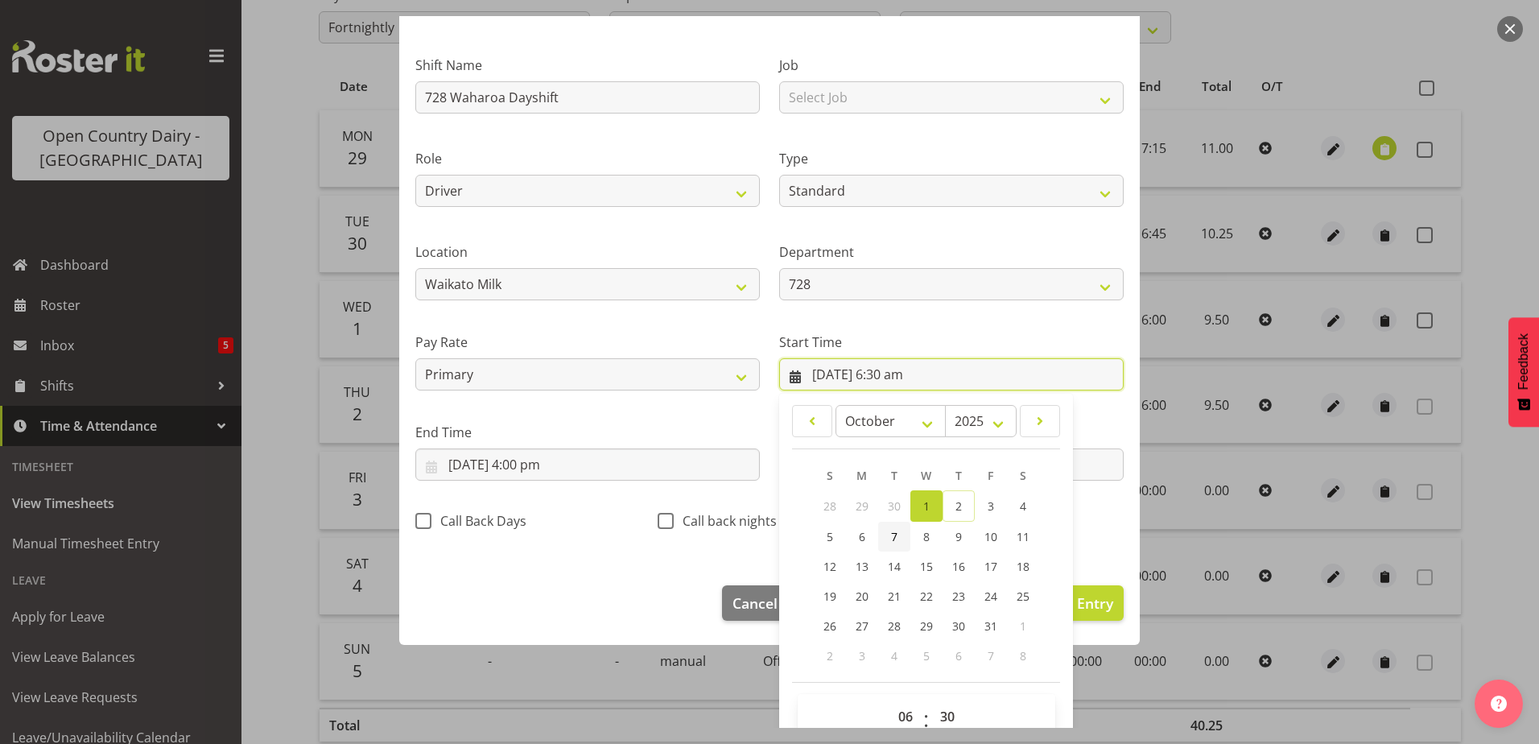
scroll to position [118, 0]
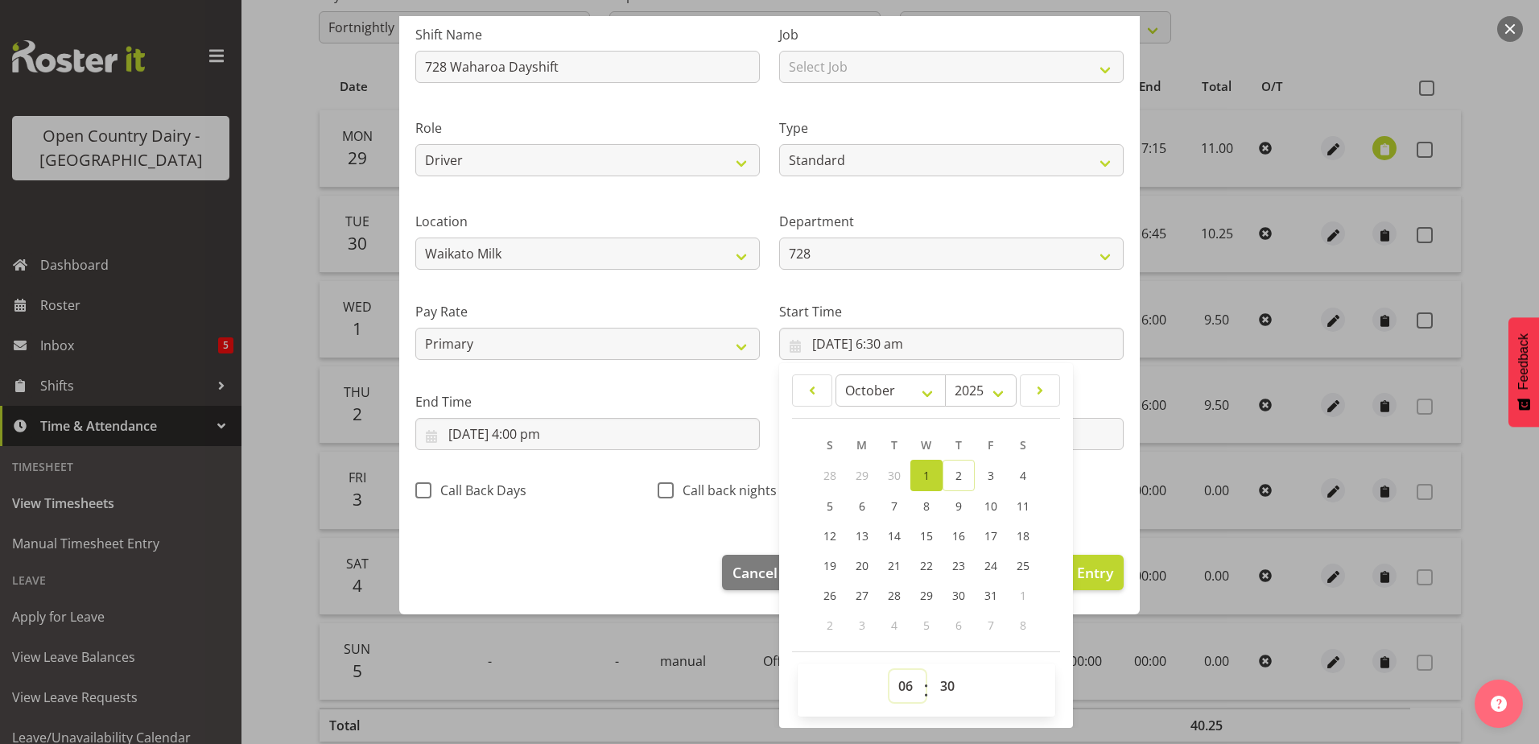
click at [901, 683] on select "00 01 02 03 04 05 06 07 08 09 10 11 12 13 14 15 16 17 18 19 20 21 22 23" at bounding box center [907, 686] width 36 height 32
click at [889, 670] on select "00 01 02 03 04 05 06 07 08 09 10 11 12 13 14 15 16 17 18 19 20 21 22 23" at bounding box center [907, 686] width 36 height 32
click at [947, 683] on select "00 01 02 03 04 05 06 07 08 09 10 11 12 13 14 15 16 17 18 19 20 21 22 23 24 25 2…" at bounding box center [949, 686] width 36 height 32
click at [931, 670] on select "00 01 02 03 04 05 06 07 08 09 10 11 12 13 14 15 16 17 18 19 20 21 22 23 24 25 2…" at bounding box center [949, 686] width 36 height 32
click at [521, 431] on input "1/10/2025, 4:00 pm" at bounding box center [587, 434] width 344 height 32
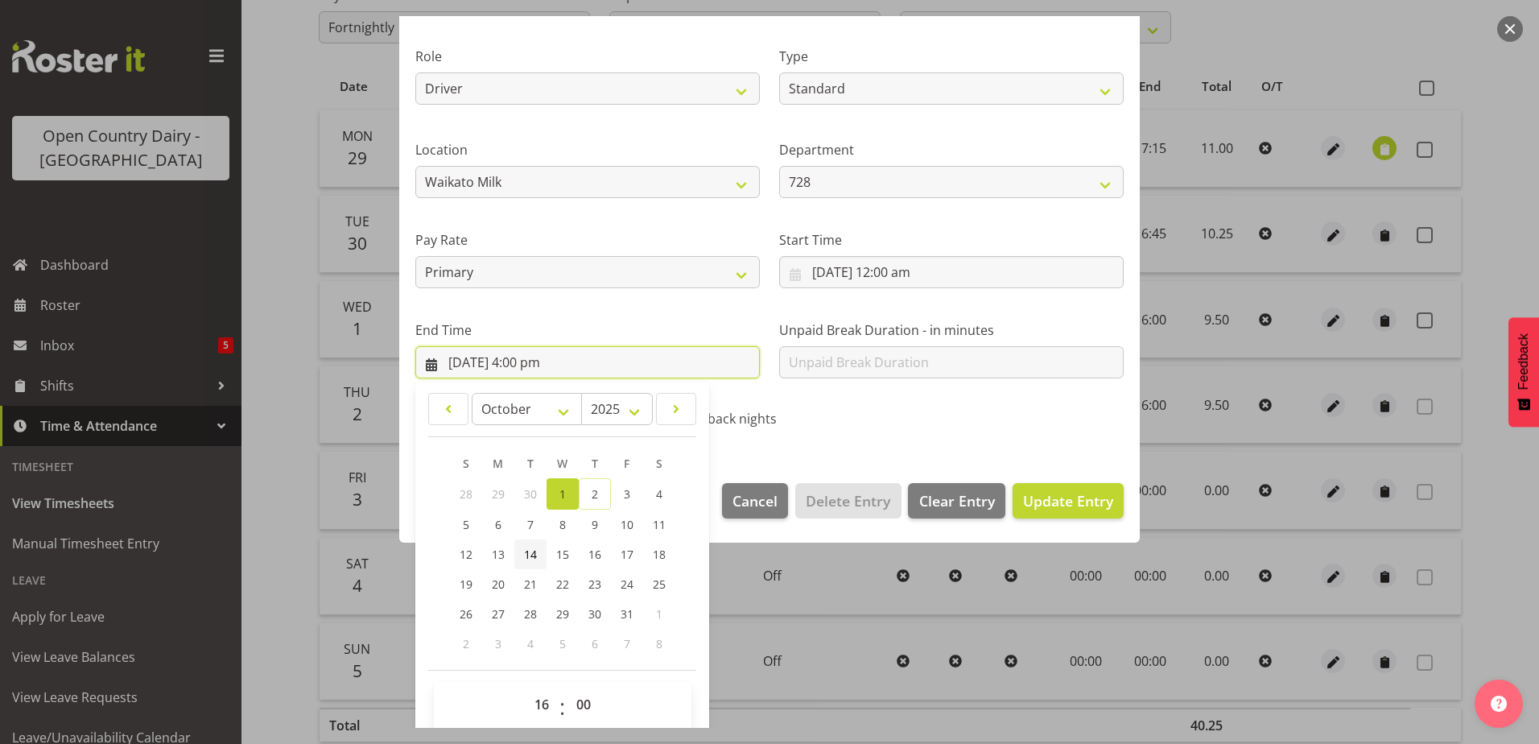
scroll to position [208, 0]
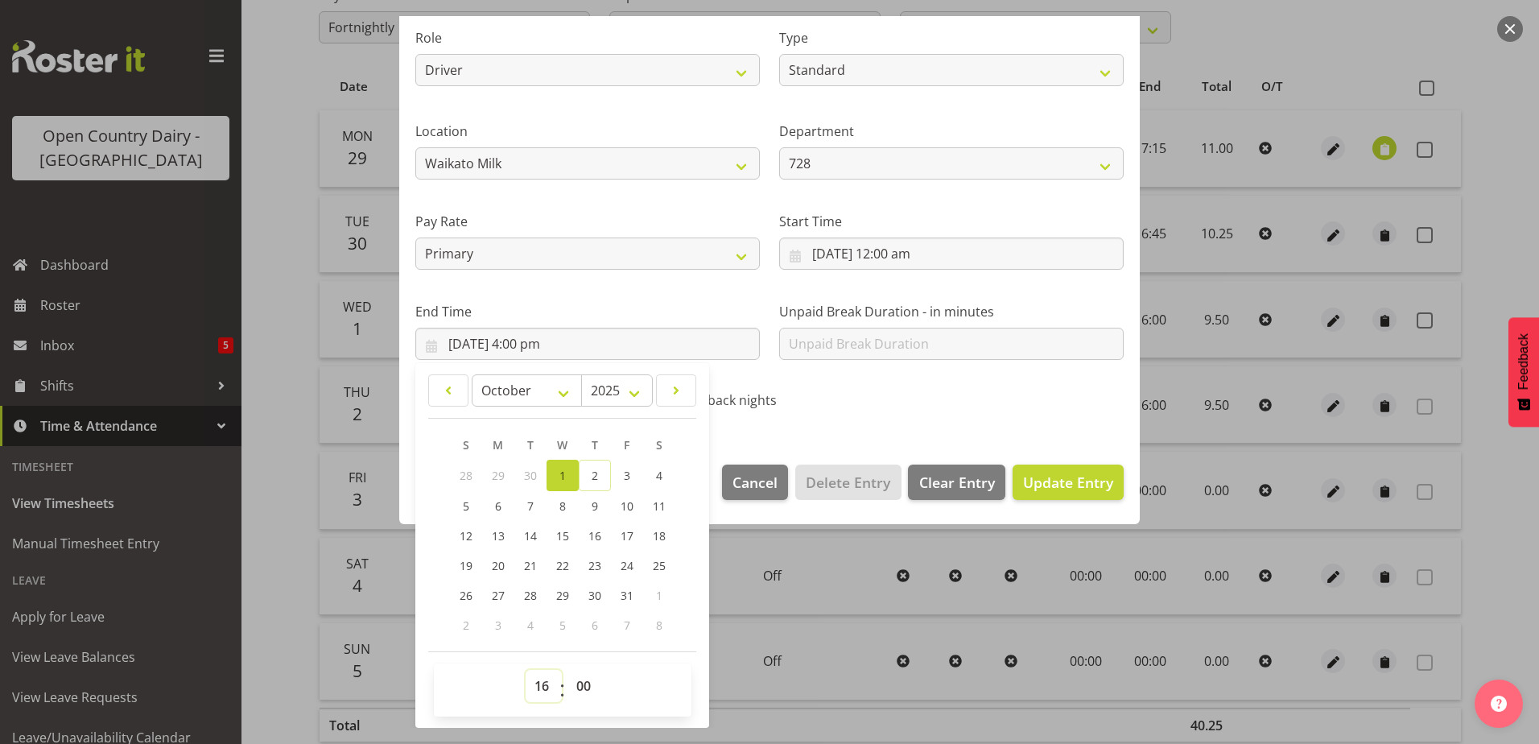
click at [537, 683] on select "00 01 02 03 04 05 06 07 08 09 10 11 12 13 14 15 16 17 18 19 20 21 22 23" at bounding box center [544, 686] width 36 height 32
click at [526, 670] on select "00 01 02 03 04 05 06 07 08 09 10 11 12 13 14 15 16 17 18 19 20 21 22 23" at bounding box center [544, 686] width 36 height 32
click at [582, 687] on select "00 01 02 03 04 05 06 07 08 09 10 11 12 13 14 15 16 17 18 19 20 21 22 23 24 25 2…" at bounding box center [585, 686] width 36 height 32
click at [567, 670] on select "00 01 02 03 04 05 06 07 08 09 10 11 12 13 14 15 16 17 18 19 20 21 22 23 24 25 2…" at bounding box center [585, 686] width 36 height 32
click at [1047, 488] on span "Update Entry" at bounding box center [1068, 481] width 90 height 19
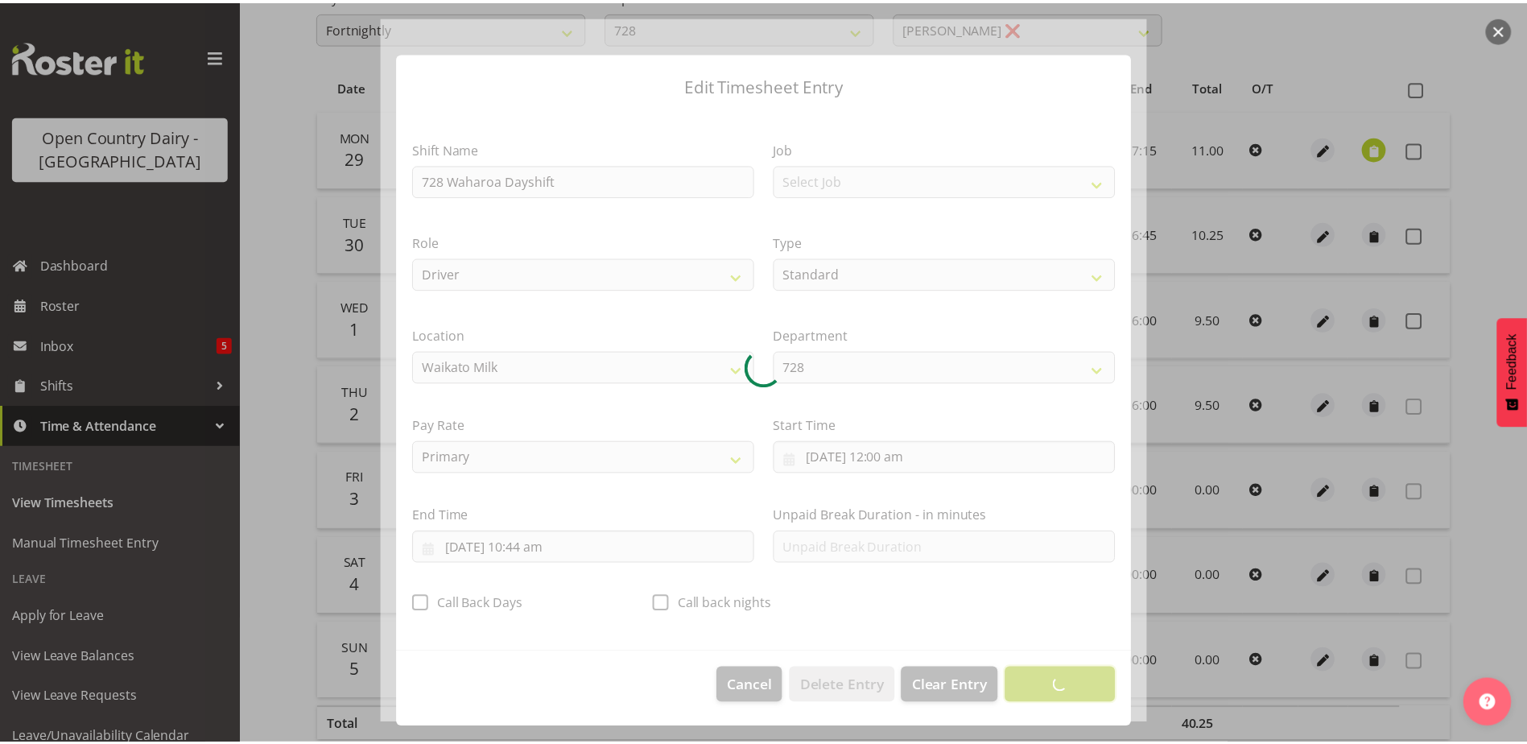
scroll to position [4, 0]
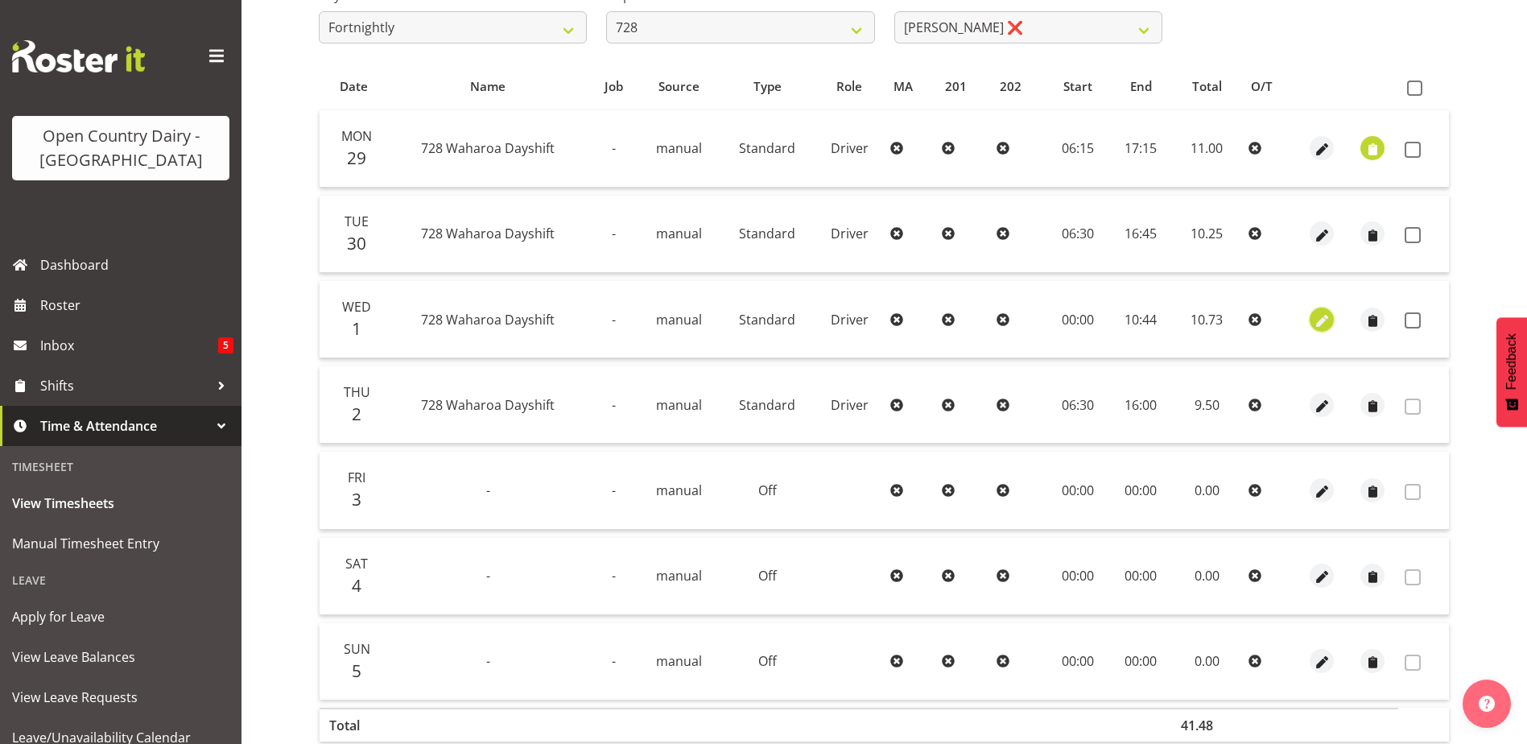
click at [1321, 320] on span "button" at bounding box center [1322, 320] width 19 height 19
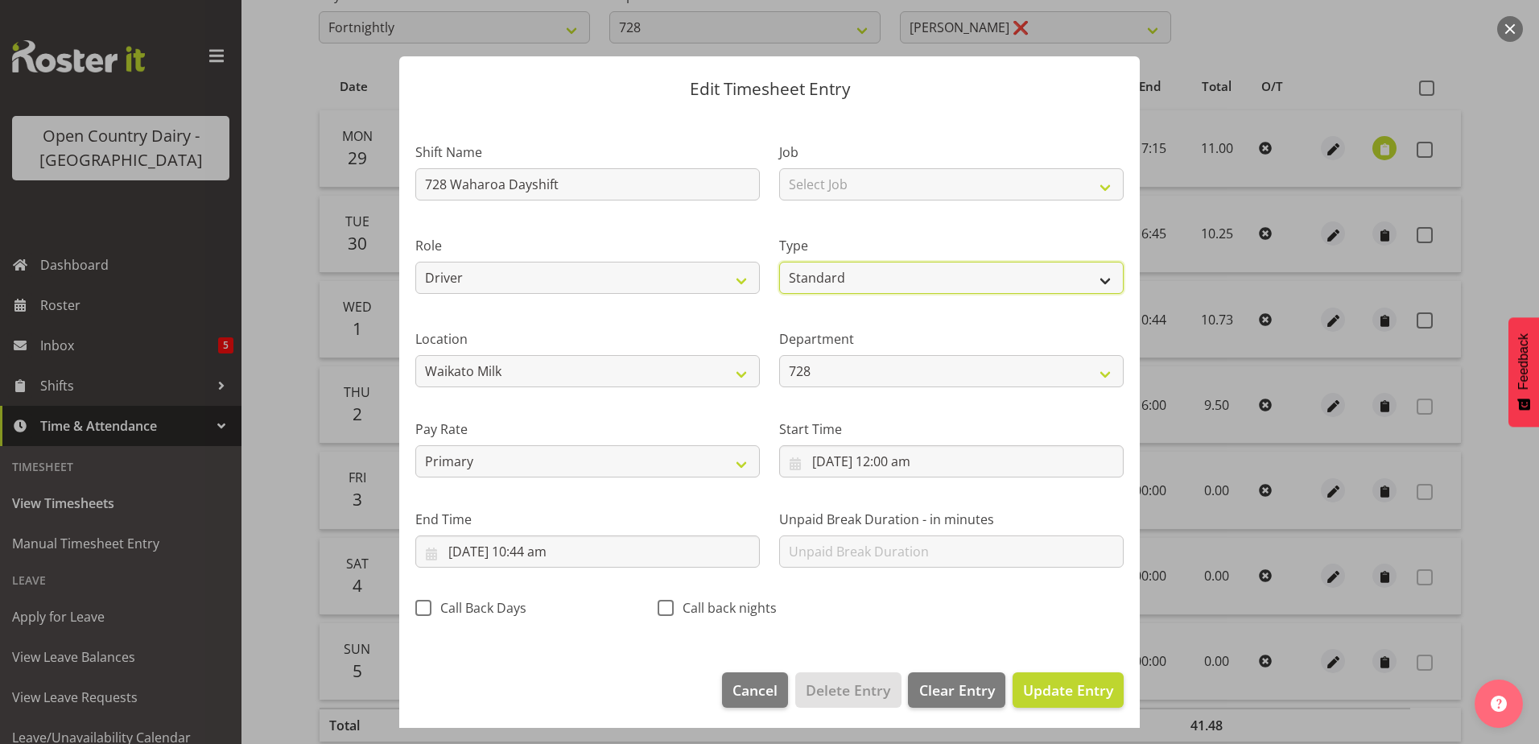
click at [901, 278] on select "Off Standard Public Holiday Public Holiday (Worked) Day In Lieu Annual Leave Si…" at bounding box center [951, 278] width 344 height 32
click at [779, 262] on select "Off Standard Public Holiday Public Holiday (Worked) Day In Lieu Annual Leave Si…" at bounding box center [951, 278] width 344 height 32
click at [1028, 681] on span "Update Entry" at bounding box center [1068, 689] width 90 height 19
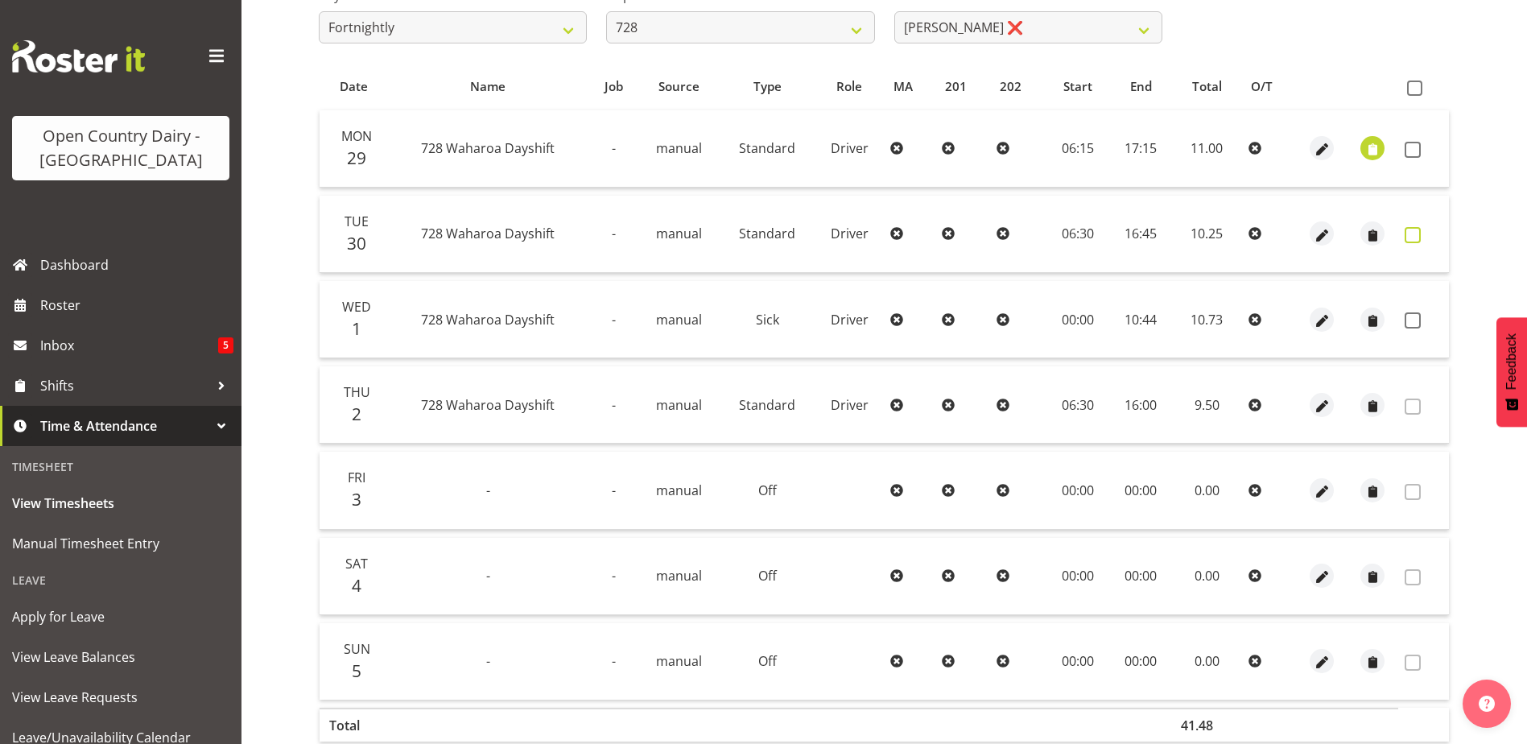
click at [1406, 233] on span at bounding box center [1413, 235] width 16 height 16
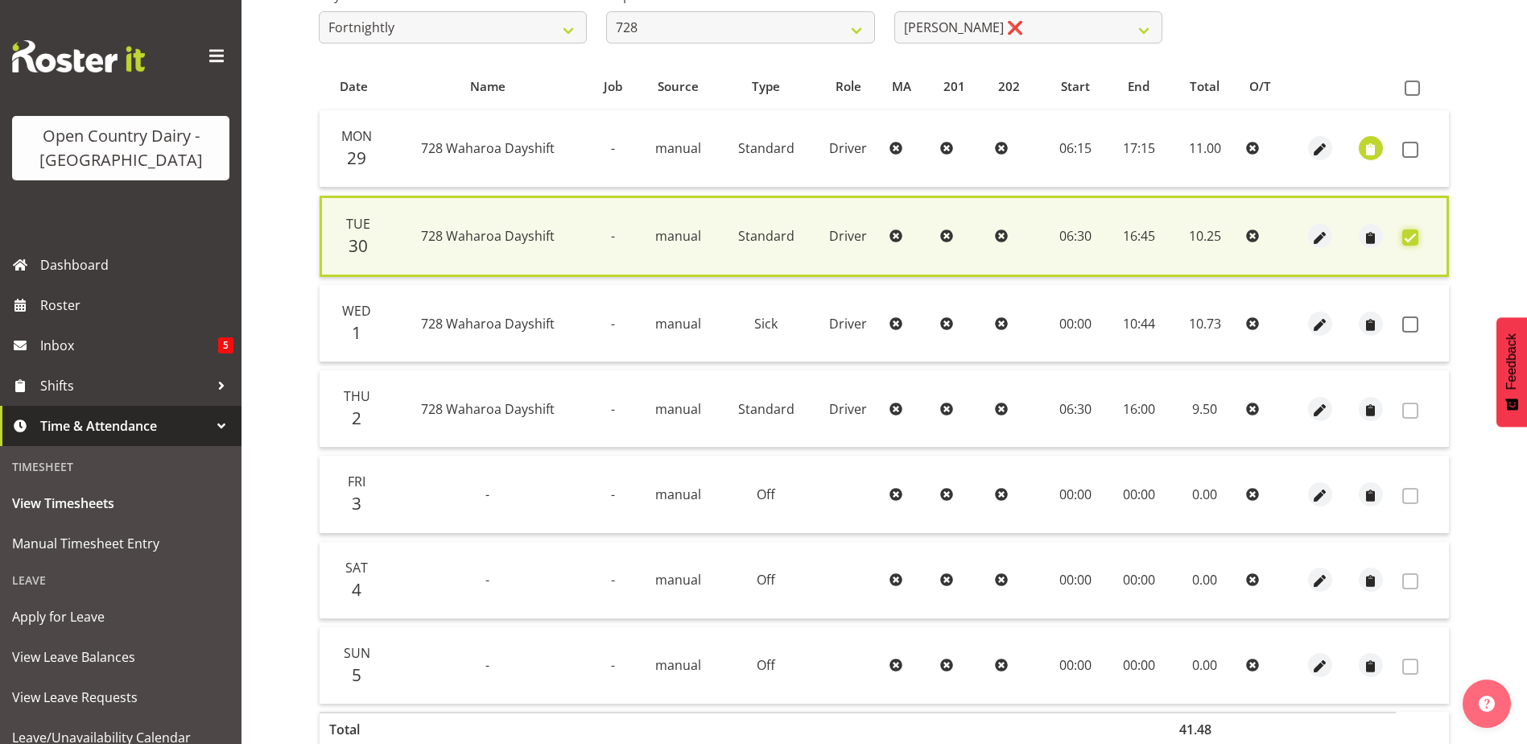
click at [1410, 151] on span at bounding box center [1410, 150] width 16 height 16
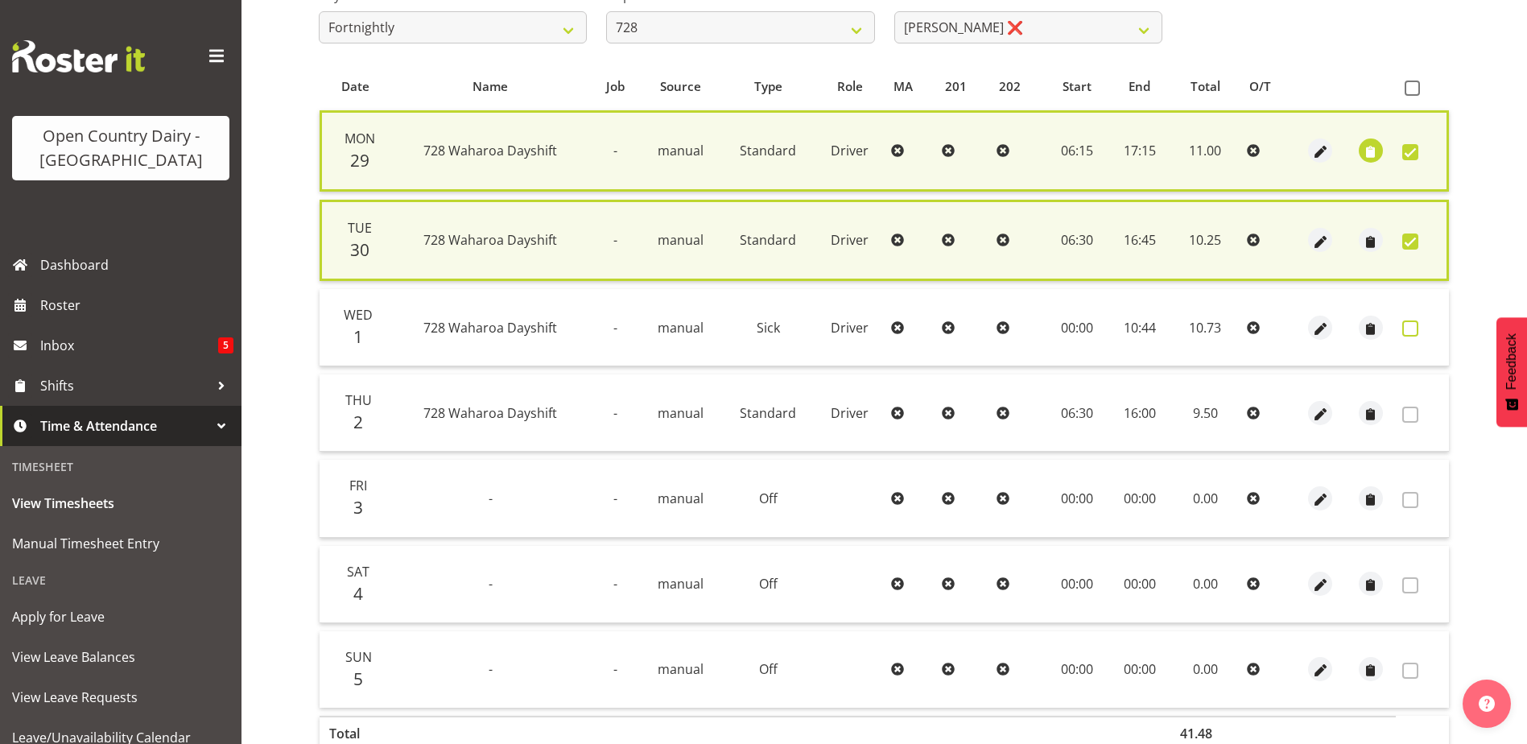
click at [1409, 327] on span at bounding box center [1410, 328] width 16 height 16
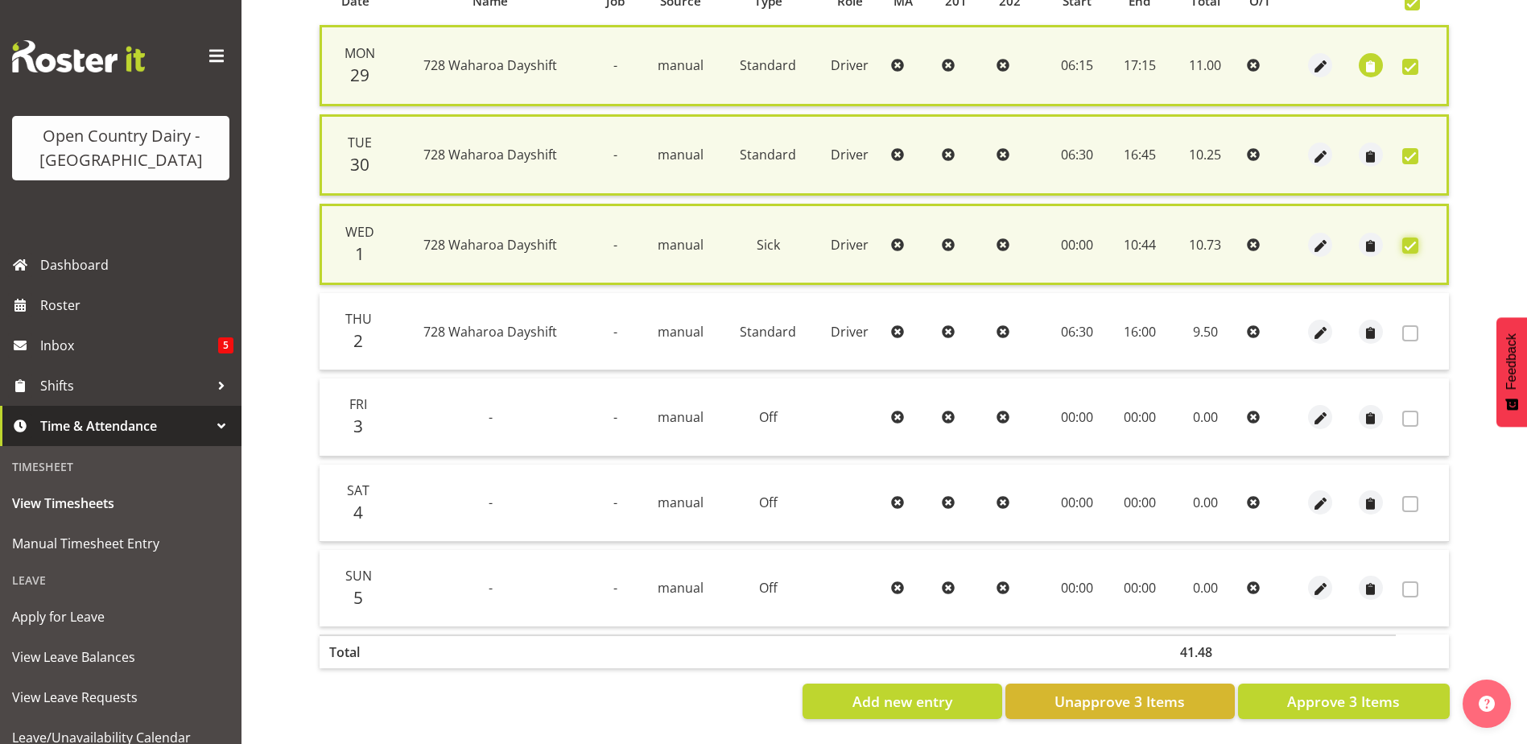
scroll to position [388, 0]
click at [1346, 691] on span "Approve 3 Items" at bounding box center [1343, 701] width 113 height 21
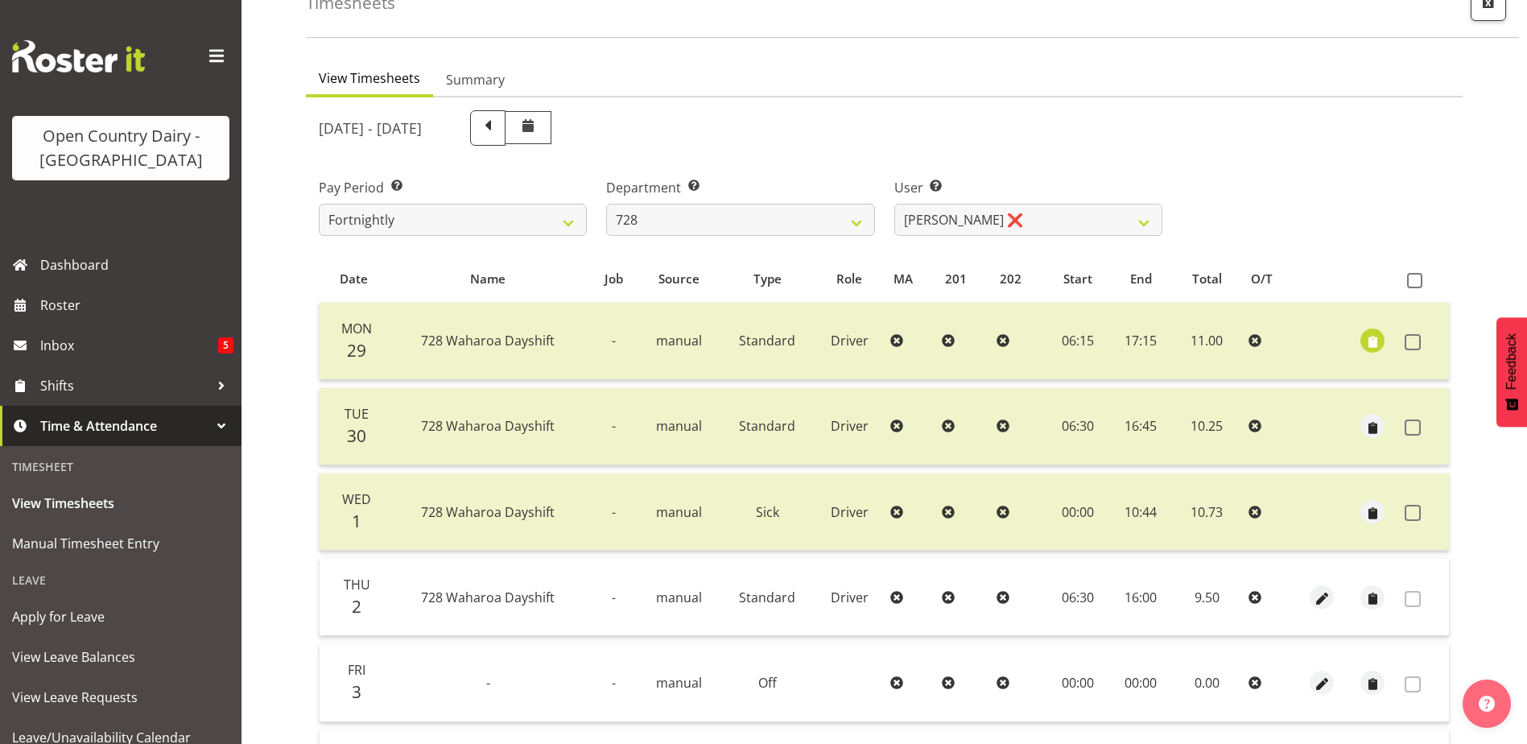
scroll to position [54, 0]
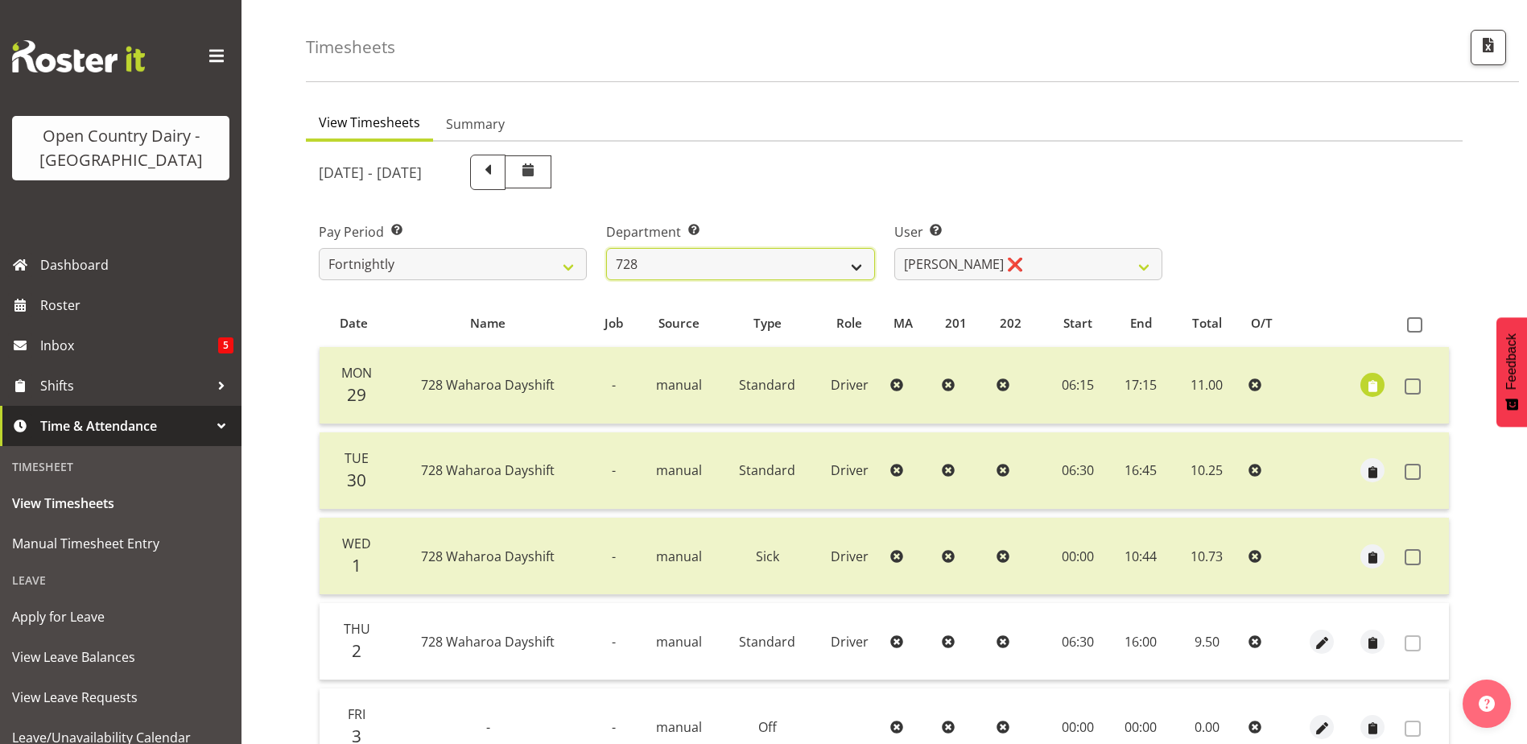
click at [801, 267] on select "701 702 703 704 705 706 707 708 709 710 711 712 713 714 715 716 717 718 719 720" at bounding box center [740, 264] width 268 height 32
click at [606, 248] on select "701 702 703 704 705 706 707 708 709 710 711 712 713 714 715 716 717 718 719 720" at bounding box center [740, 264] width 268 height 32
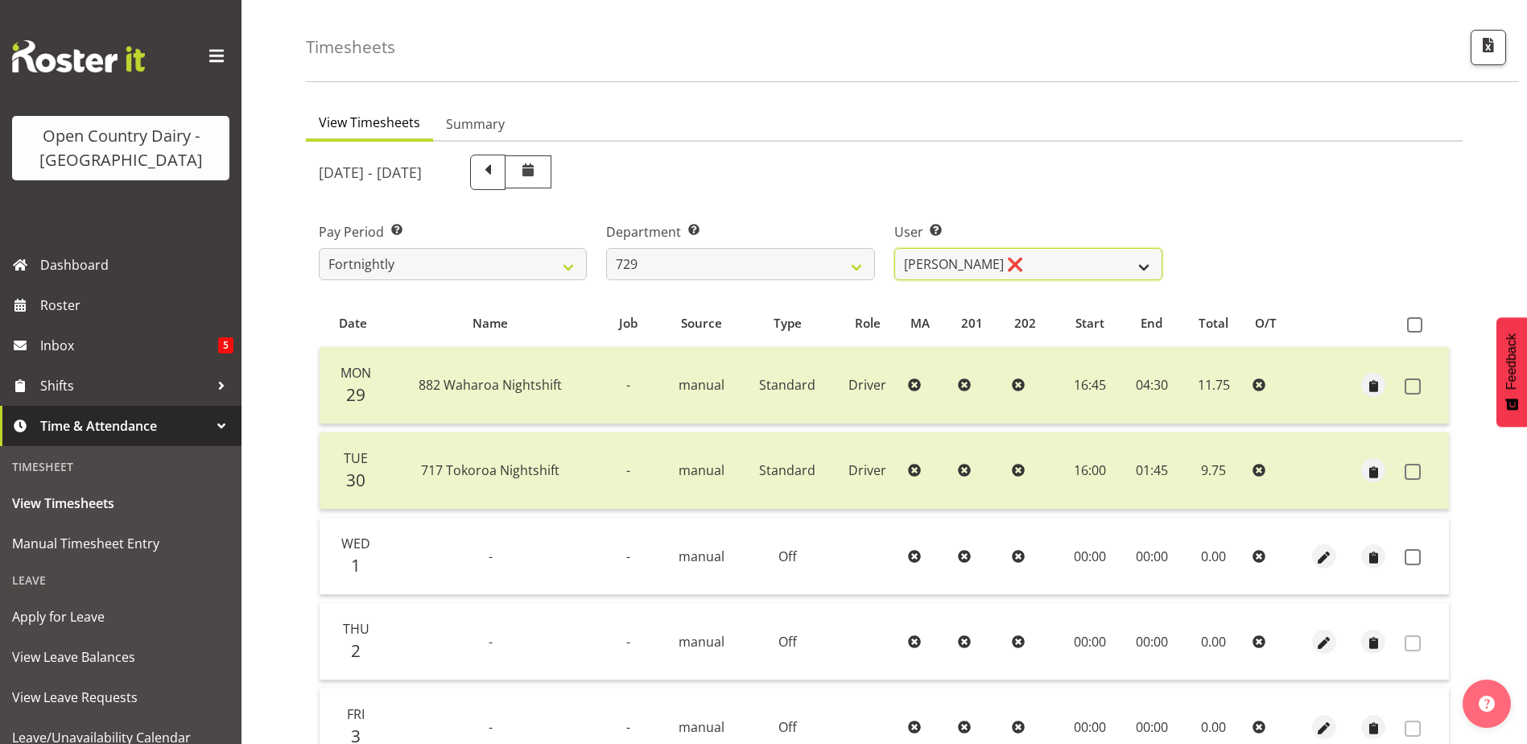
click at [1078, 263] on select "Craig Schlager-Reay ❌ Dave Trepels ❌ Jimi Jack ❌ Shannan Wood ❌" at bounding box center [1028, 264] width 268 height 32
click at [894, 248] on select "Craig Schlager-Reay ❌ Dave Trepels ❌ Jimi Jack ❌ Shannan Wood ❌" at bounding box center [1028, 264] width 268 height 32
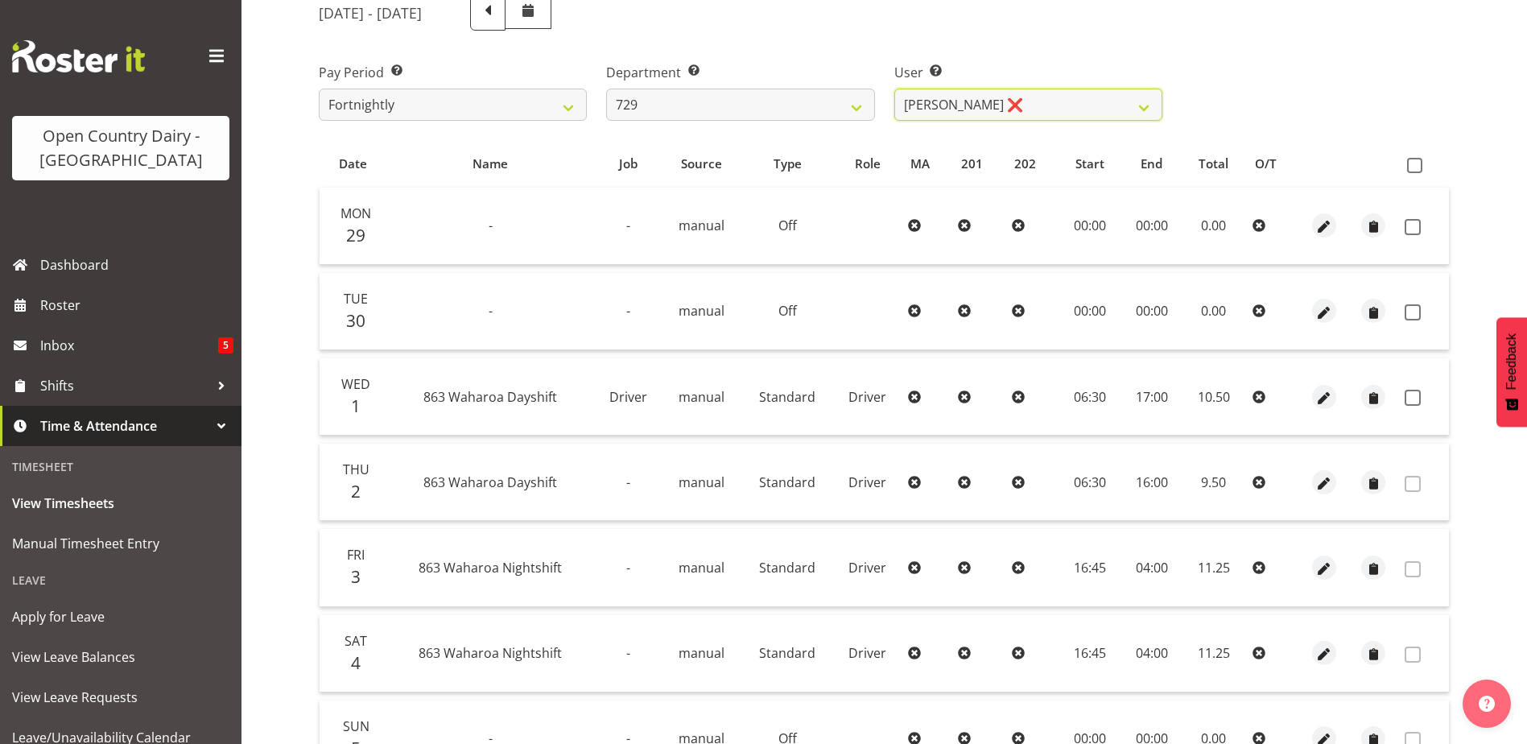
scroll to position [215, 0]
click at [1413, 219] on span at bounding box center [1413, 225] width 16 height 16
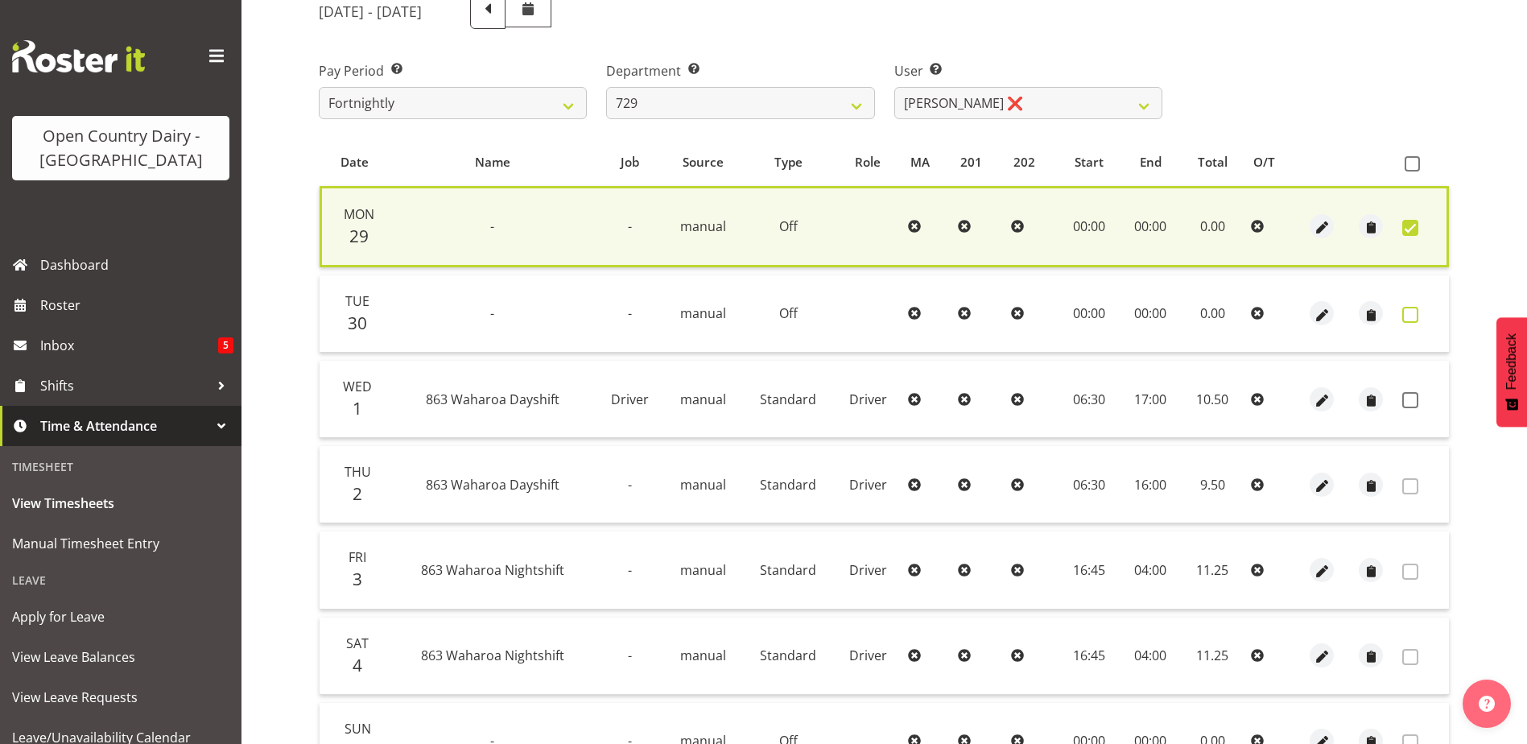
click at [1412, 311] on span at bounding box center [1410, 315] width 16 height 16
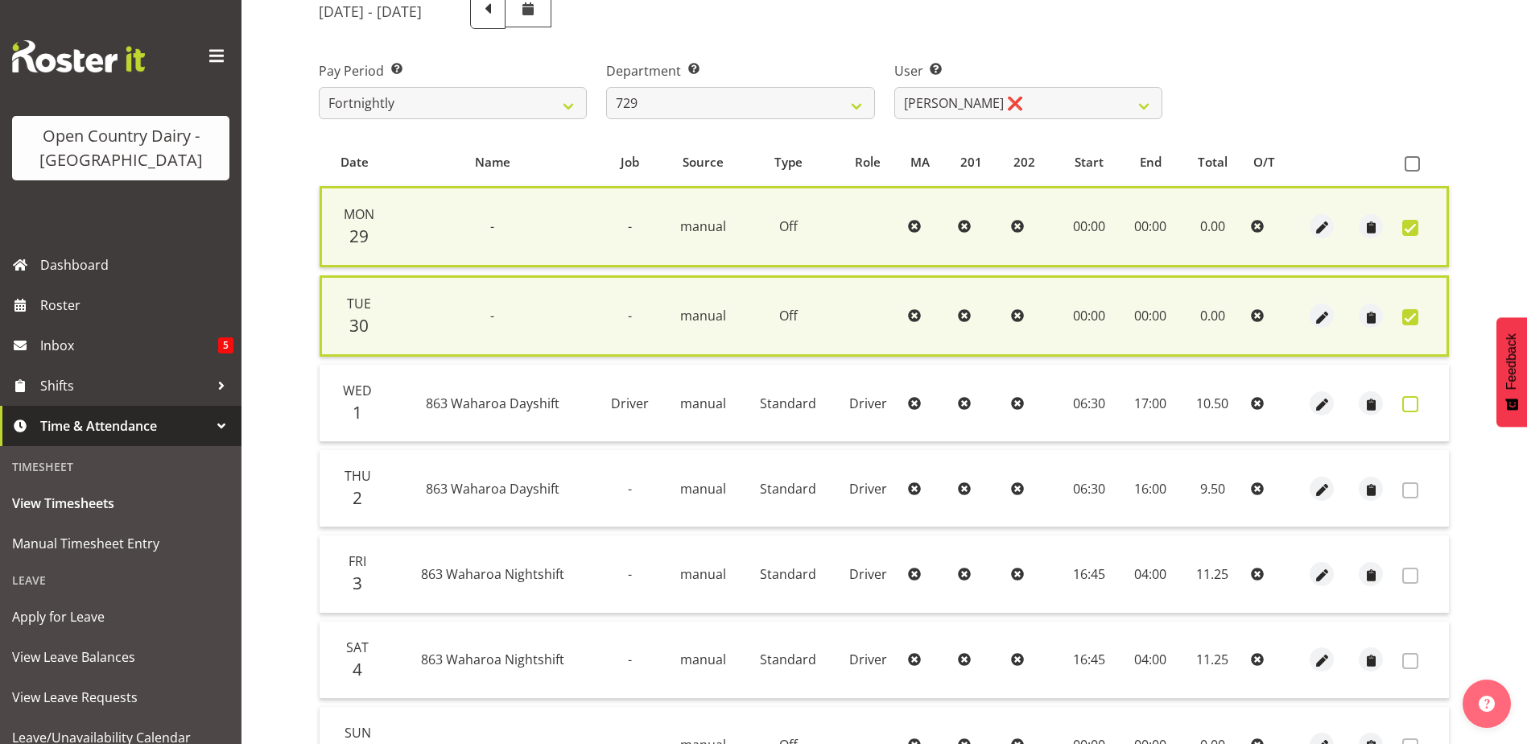
click at [1409, 409] on span at bounding box center [1410, 404] width 16 height 16
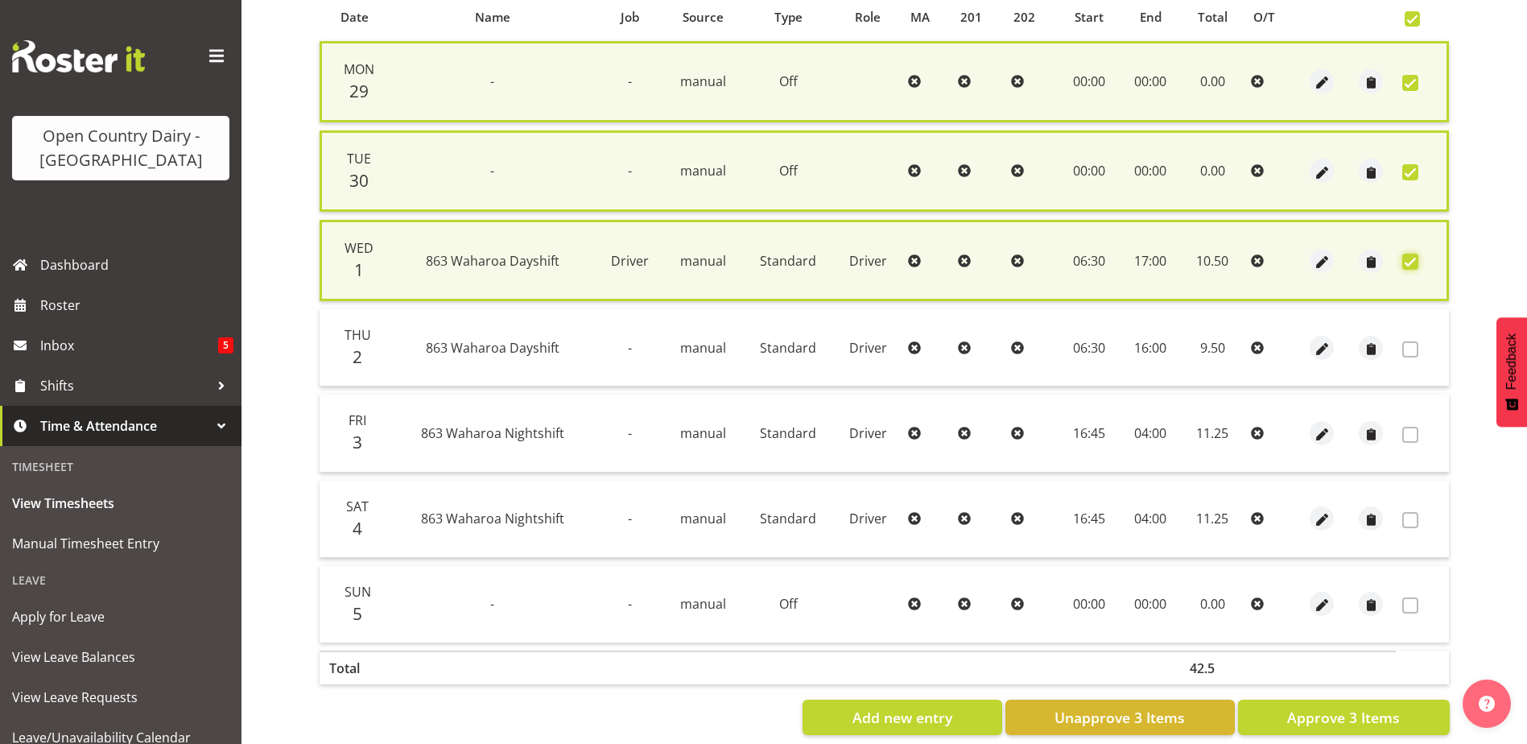
scroll to position [388, 0]
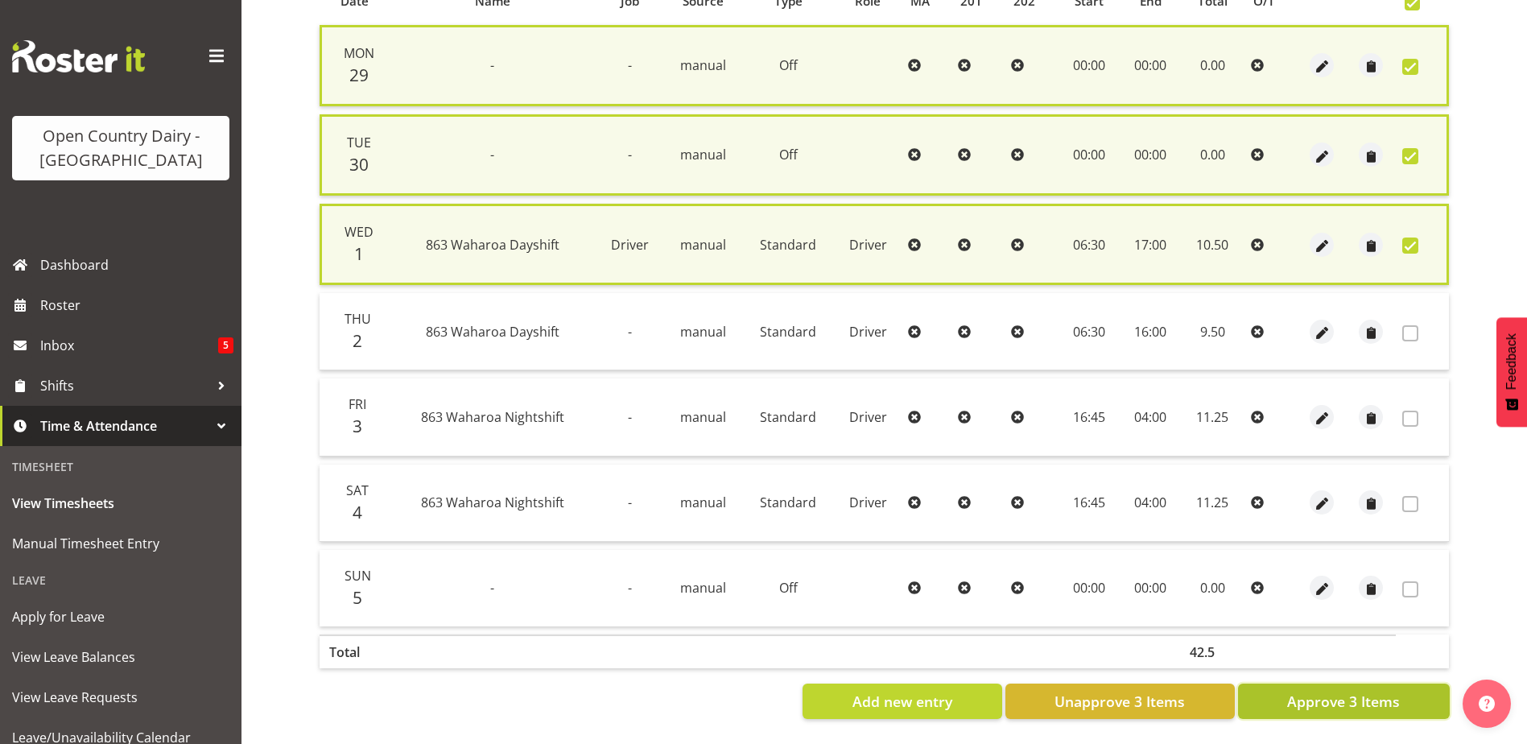
click at [1326, 691] on span "Approve 3 Items" at bounding box center [1343, 701] width 113 height 21
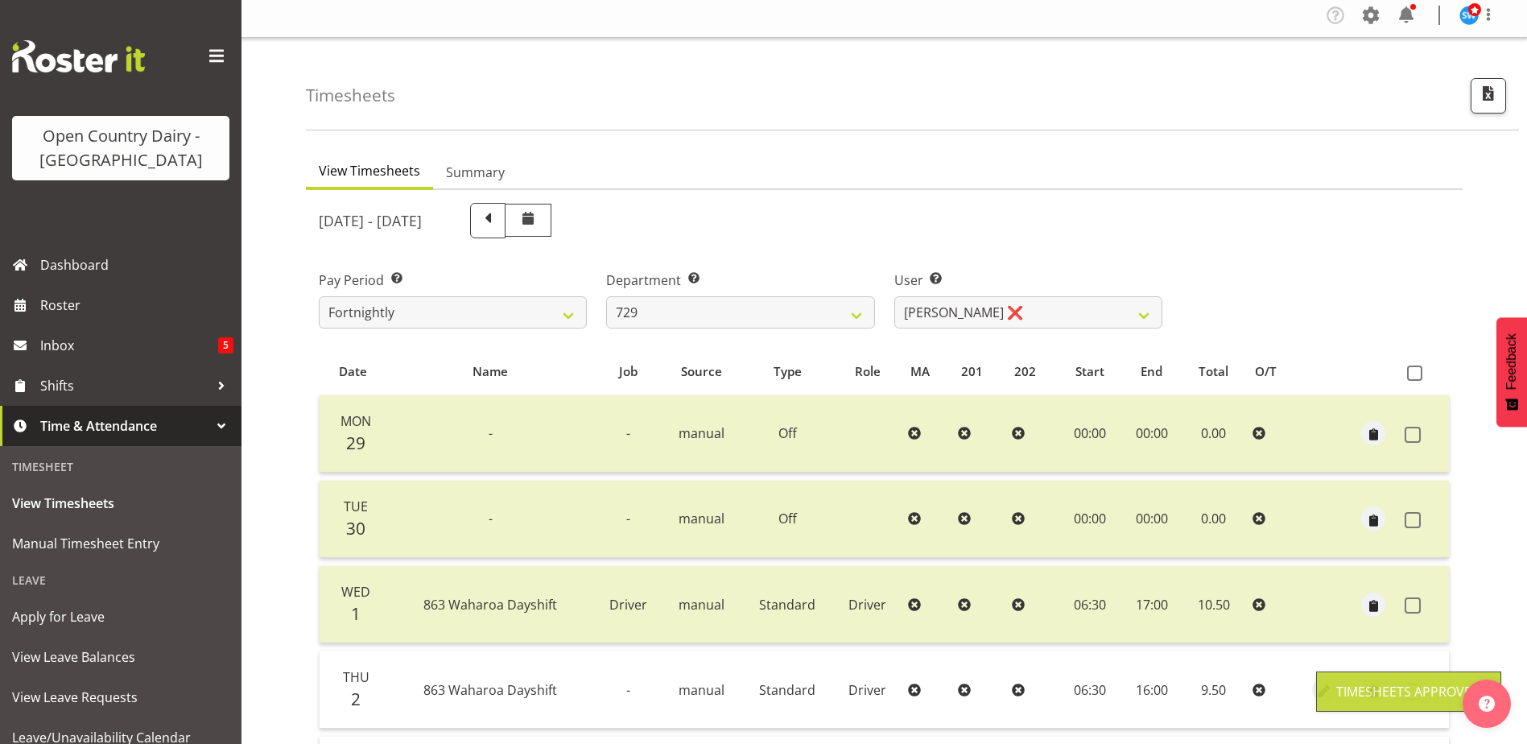
scroll to position [0, 0]
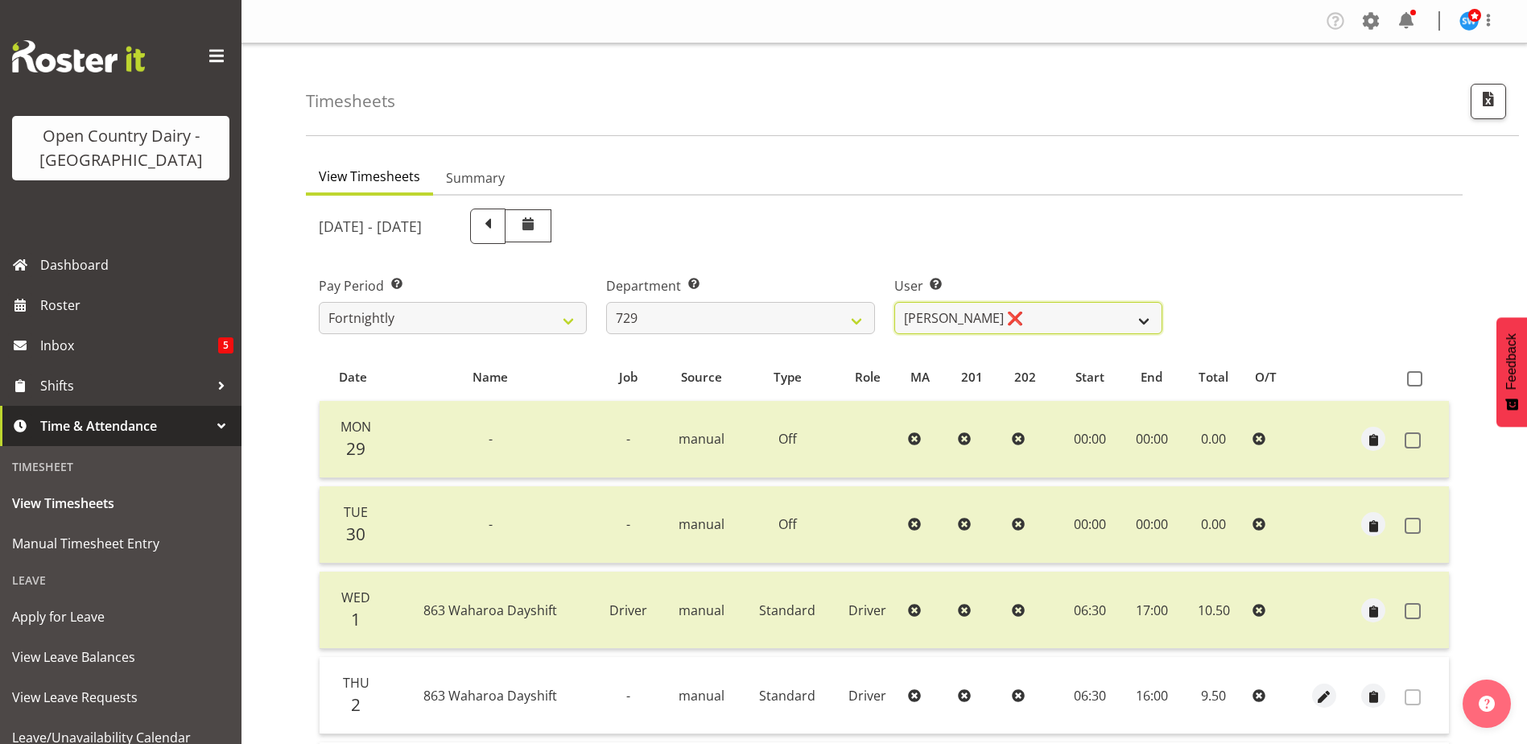
click at [1049, 314] on select "Craig Schlager-Reay ❌ Dave Trepels ❌ Jimi Jack ❌ Shannan Wood ❌" at bounding box center [1028, 318] width 268 height 32
click at [723, 308] on select "701 702 703 704 705 706 707 708 709 710 711 712 713 714 715 716 717 718 719 720" at bounding box center [740, 318] width 268 height 32
click at [606, 302] on select "701 702 703 704 705 706 707 708 709 710 711 712 713 714 715 716 717 718 719 720" at bounding box center [740, 318] width 268 height 32
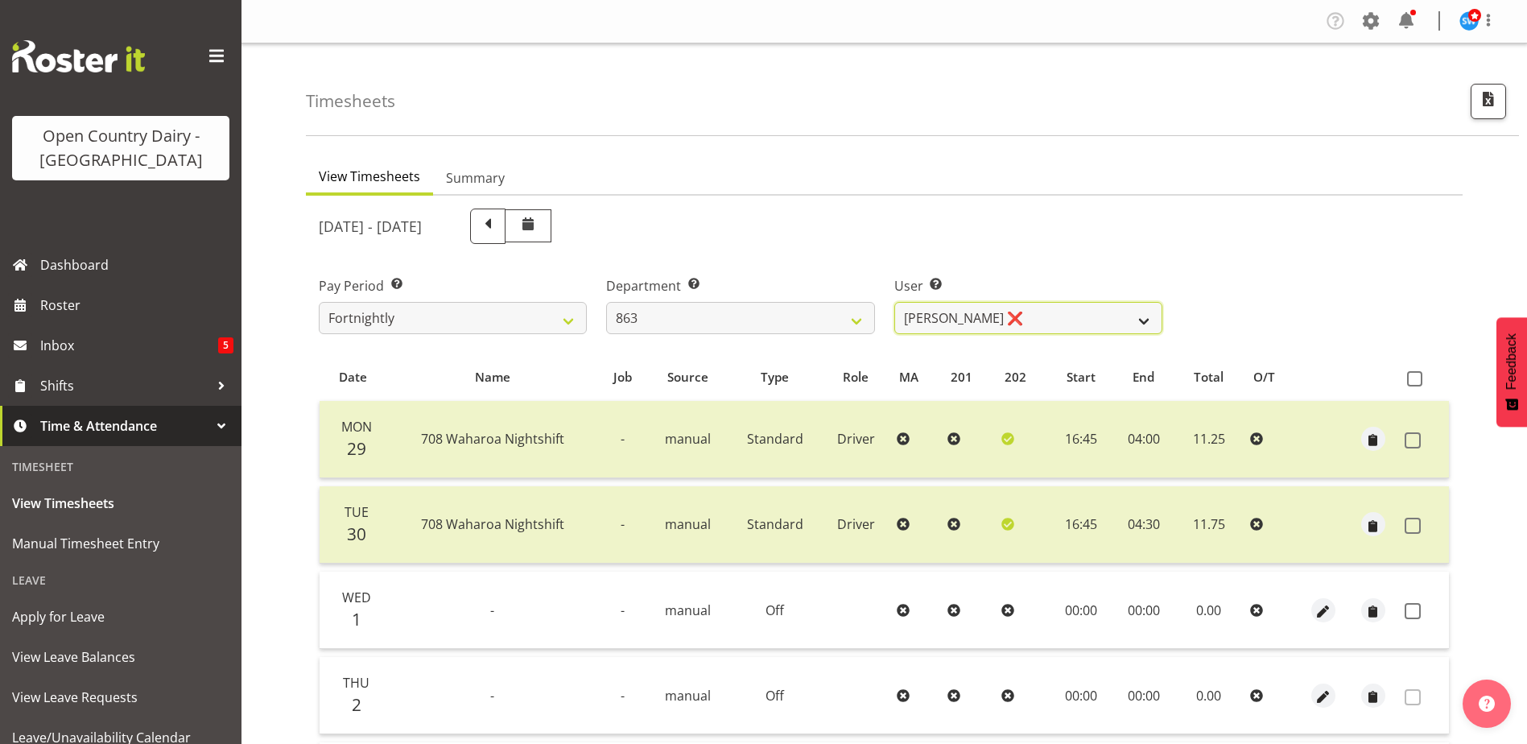
click at [1037, 311] on select "Billy Walters ❌ Glyn Spiller ❌ Mike Paki ❌ Paul Bunyan ❌" at bounding box center [1028, 318] width 268 height 32
click at [727, 313] on select "701 702 703 704 705 706 707 708 709 710 711 712 713 714 715 716 717 718 719 720" at bounding box center [740, 318] width 268 height 32
click at [606, 302] on select "701 702 703 704 705 706 707 708 709 710 711 712 713 714 715 716 717 718 719 720" at bounding box center [740, 318] width 268 height 32
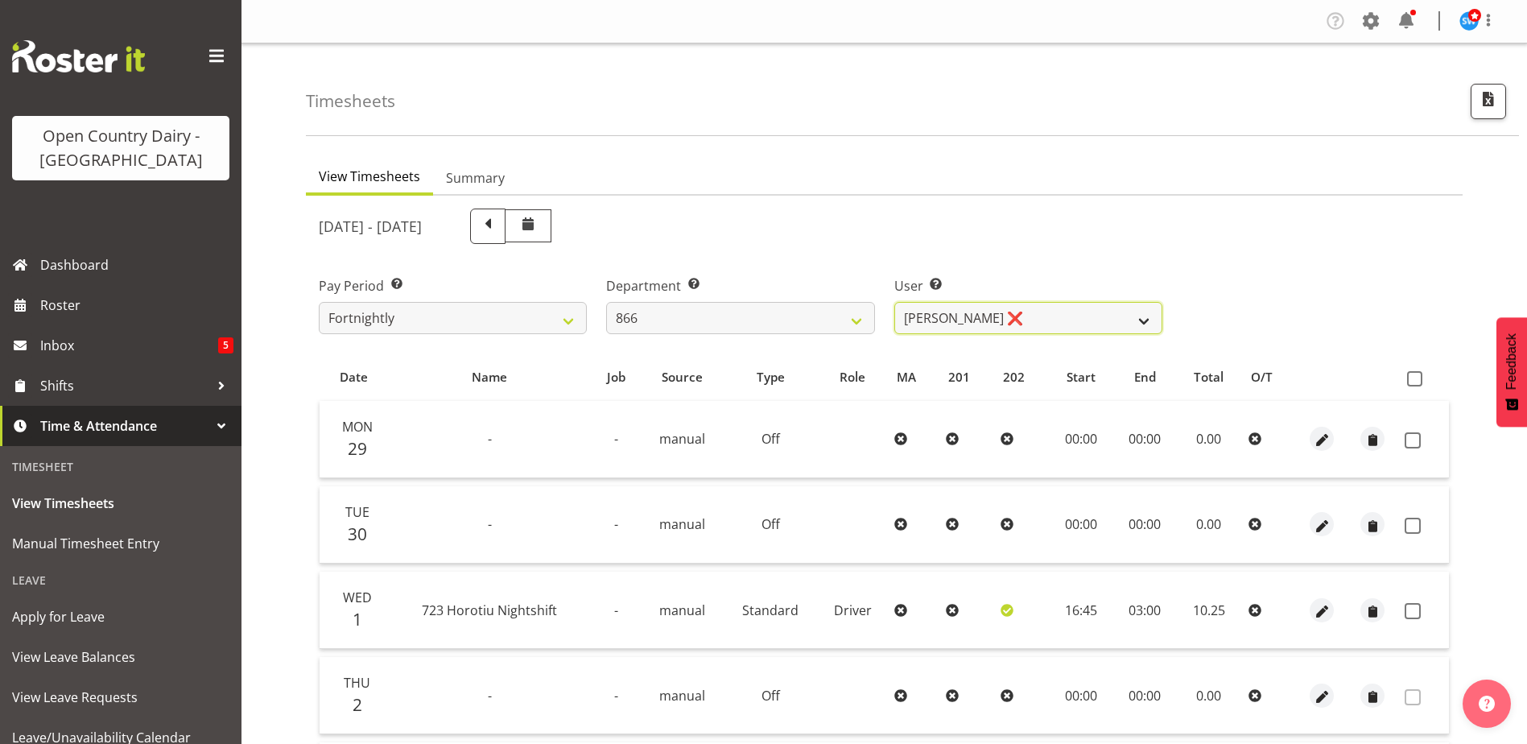
click at [1052, 312] on select "Harshdeep Singh ❌ Jacques Nel ❌ Navreet Jawanda ❌ Neil Abrahams ❌" at bounding box center [1028, 318] width 268 height 32
click at [894, 302] on select "Harshdeep Singh ❌ Jacques Nel ❌ Navreet Jawanda ❌ Neil Abrahams ❌" at bounding box center [1028, 318] width 268 height 32
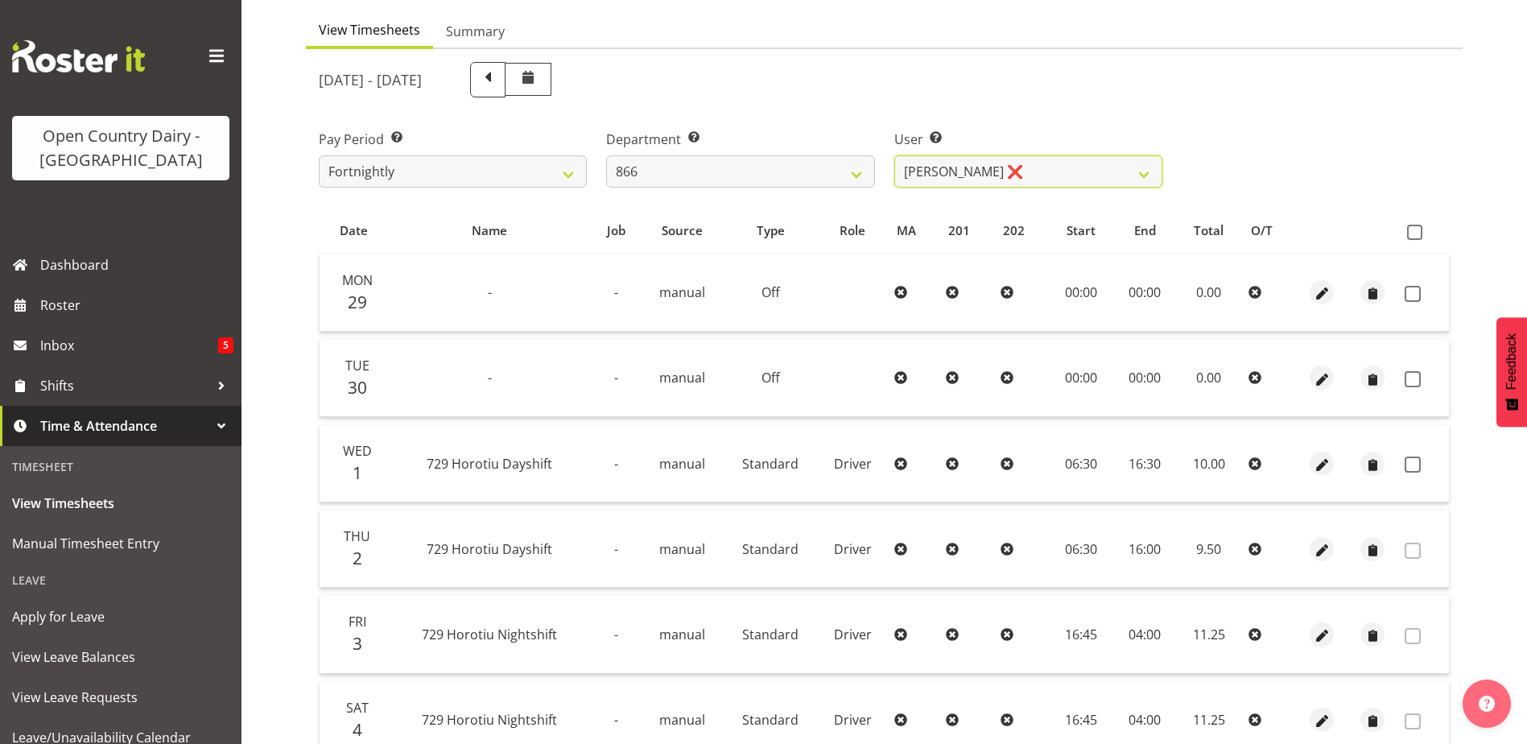
scroll to position [161, 0]
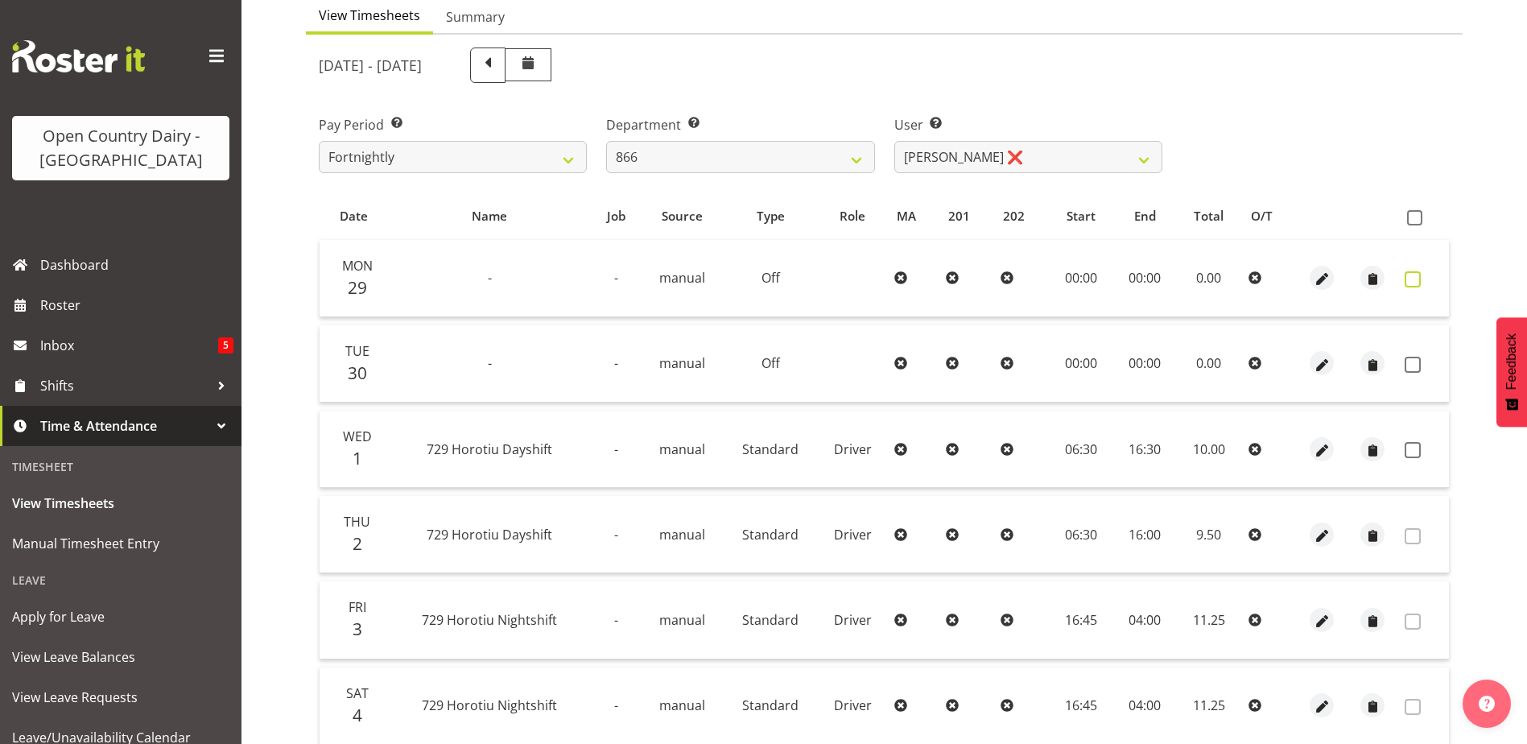
click at [1409, 278] on span at bounding box center [1413, 279] width 16 height 16
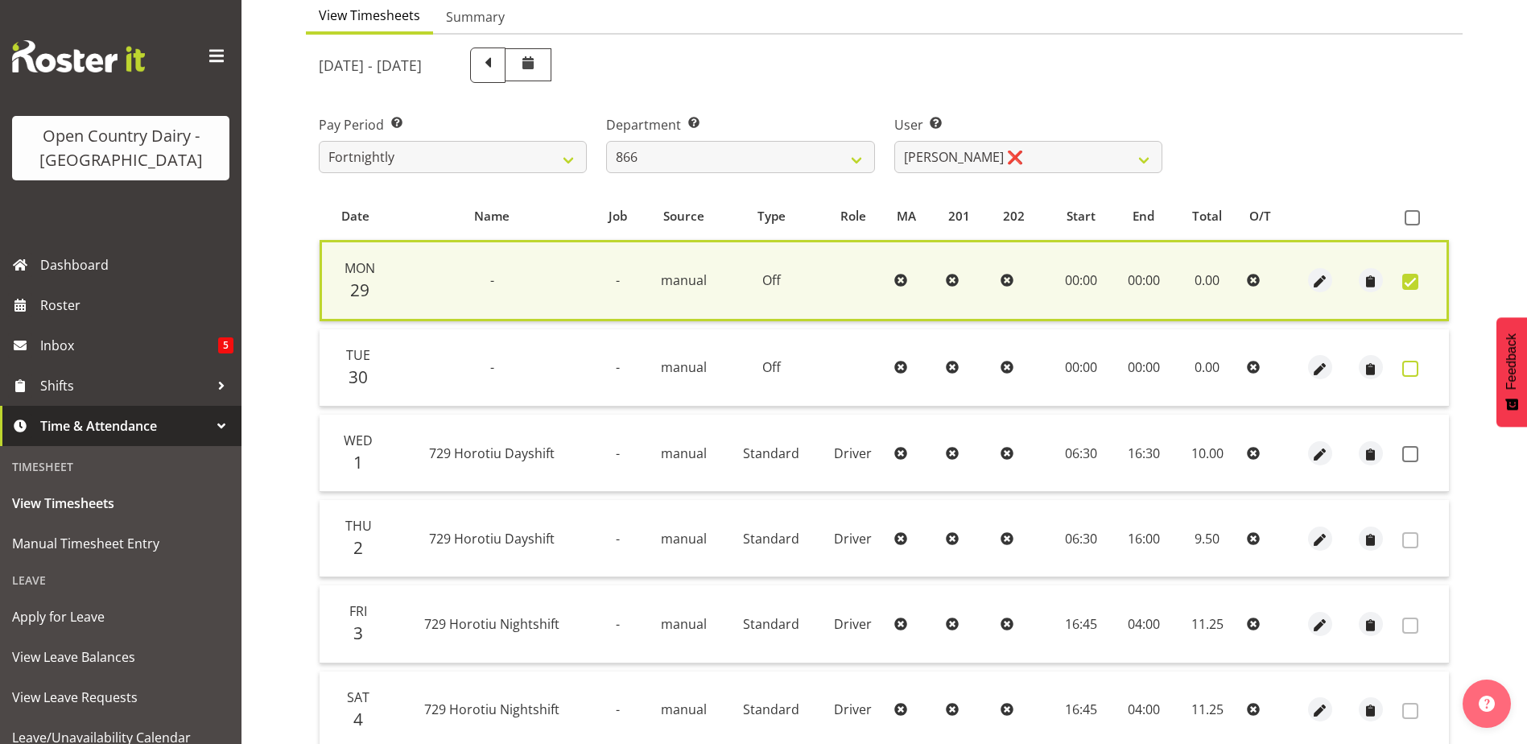
click at [1411, 365] on span at bounding box center [1410, 369] width 16 height 16
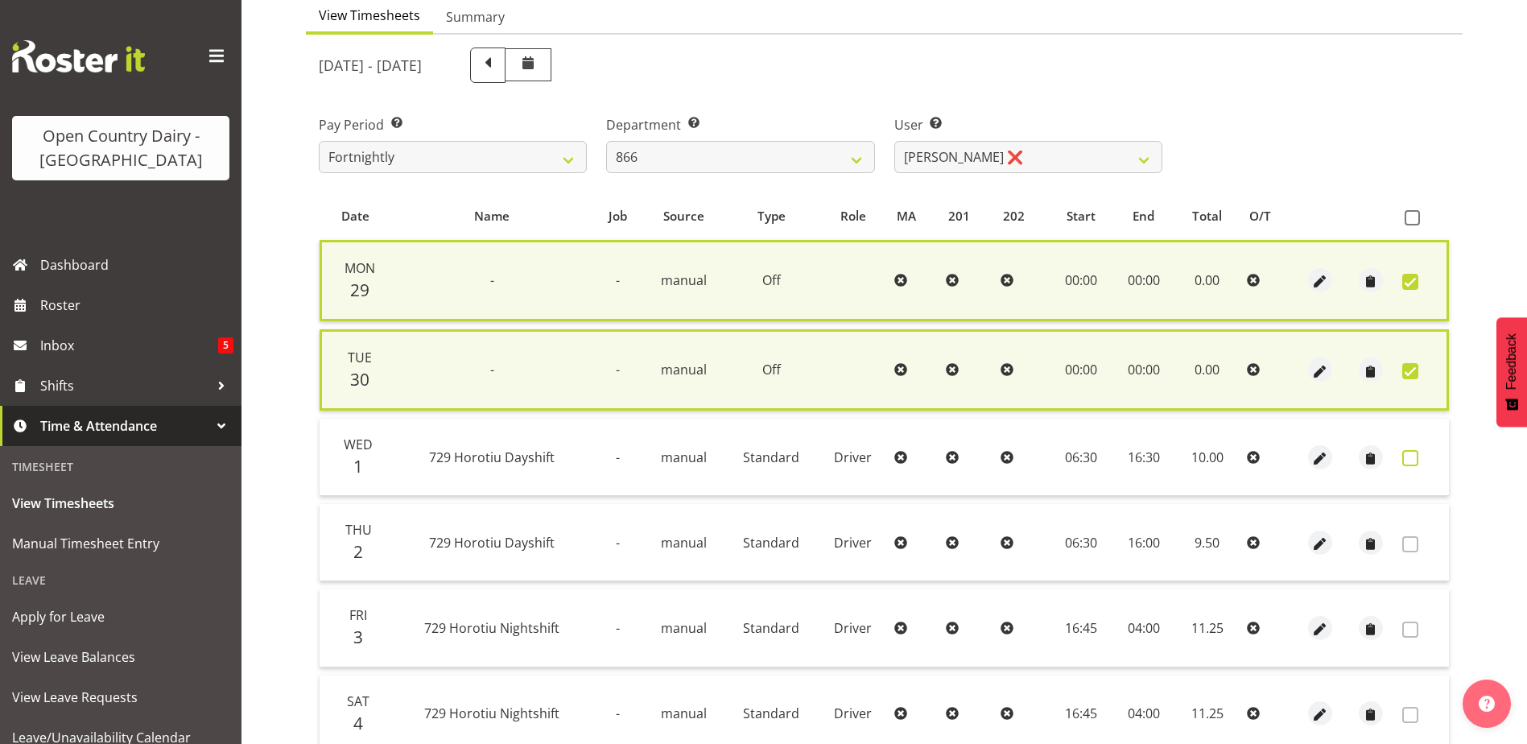
click at [1408, 461] on span at bounding box center [1410, 458] width 16 height 16
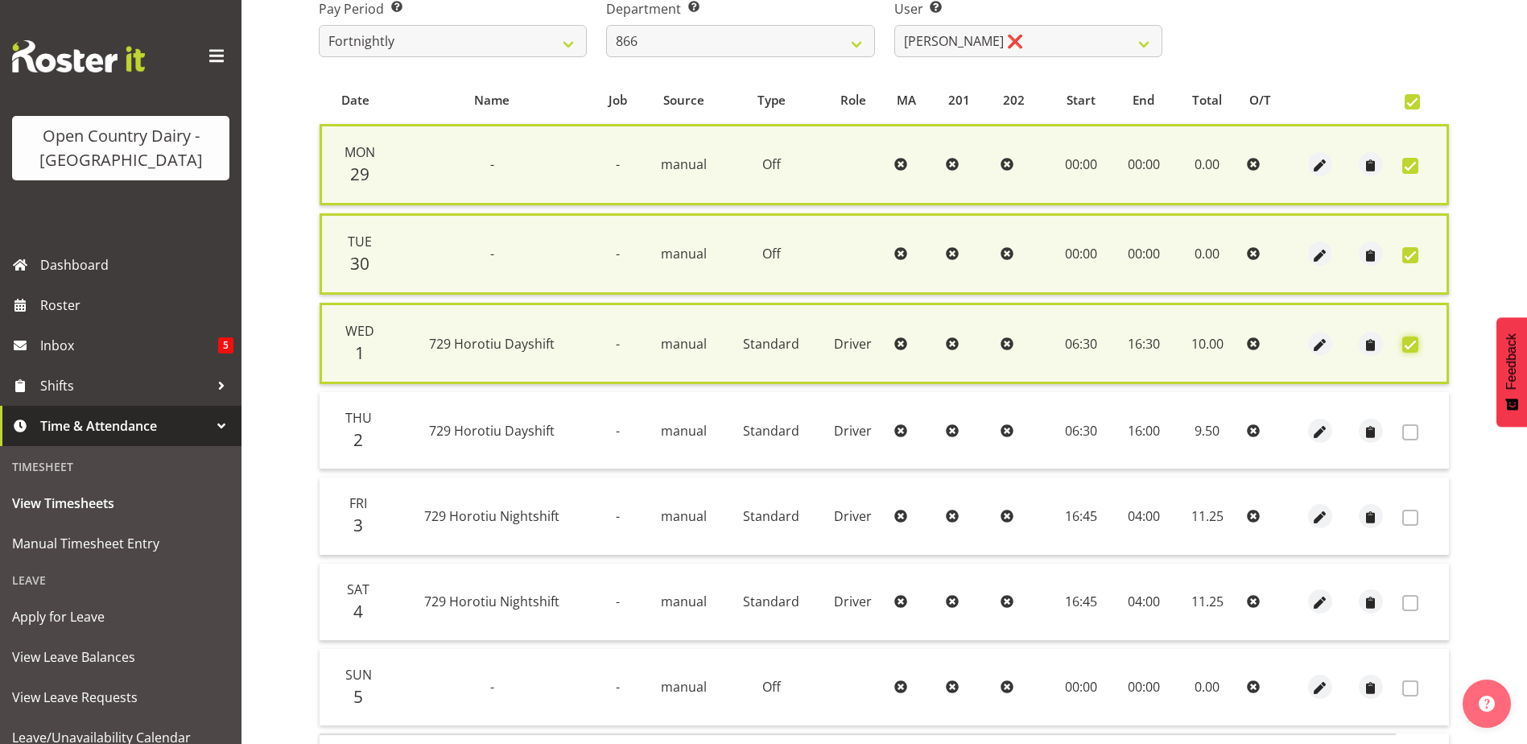
scroll to position [388, 0]
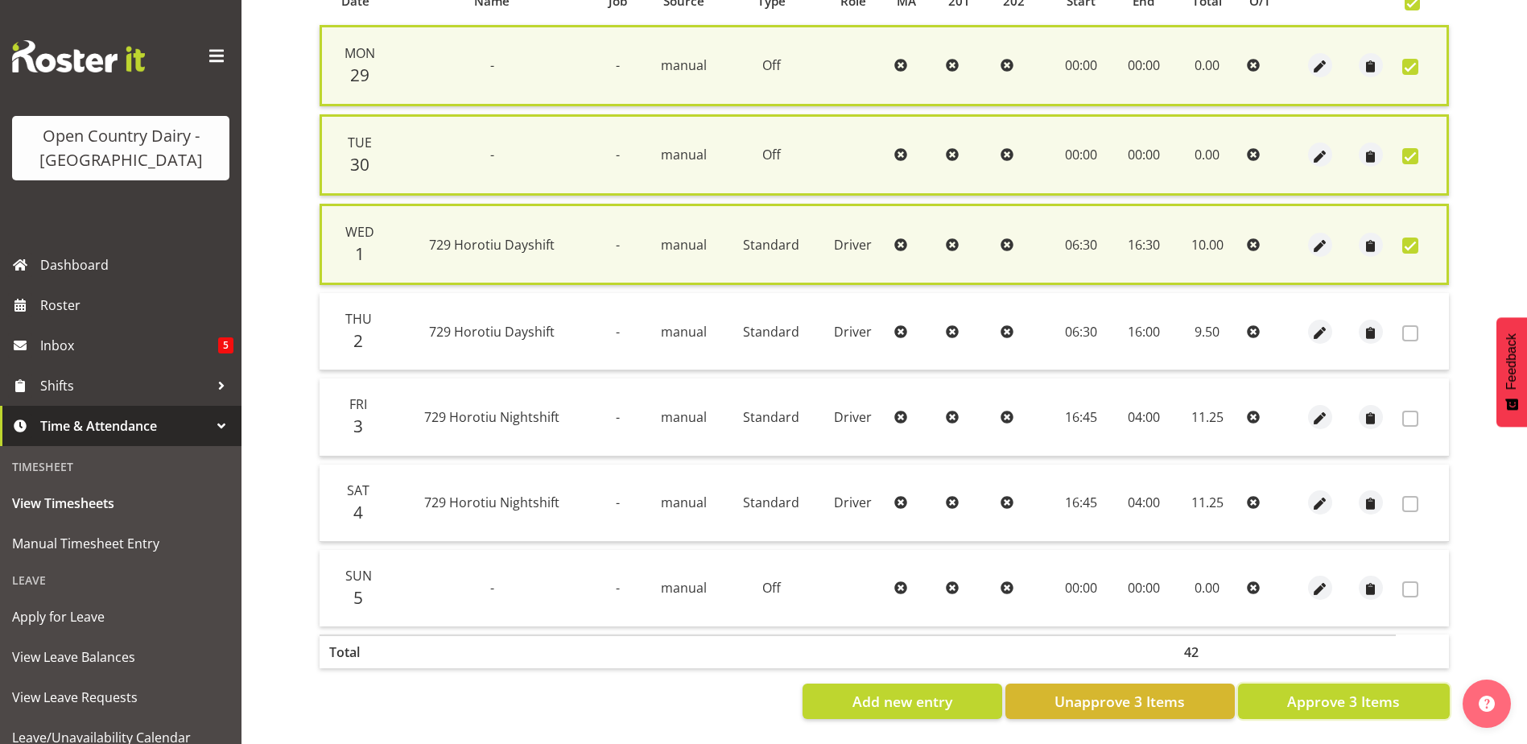
click at [1355, 691] on span "Approve 3 Items" at bounding box center [1343, 701] width 113 height 21
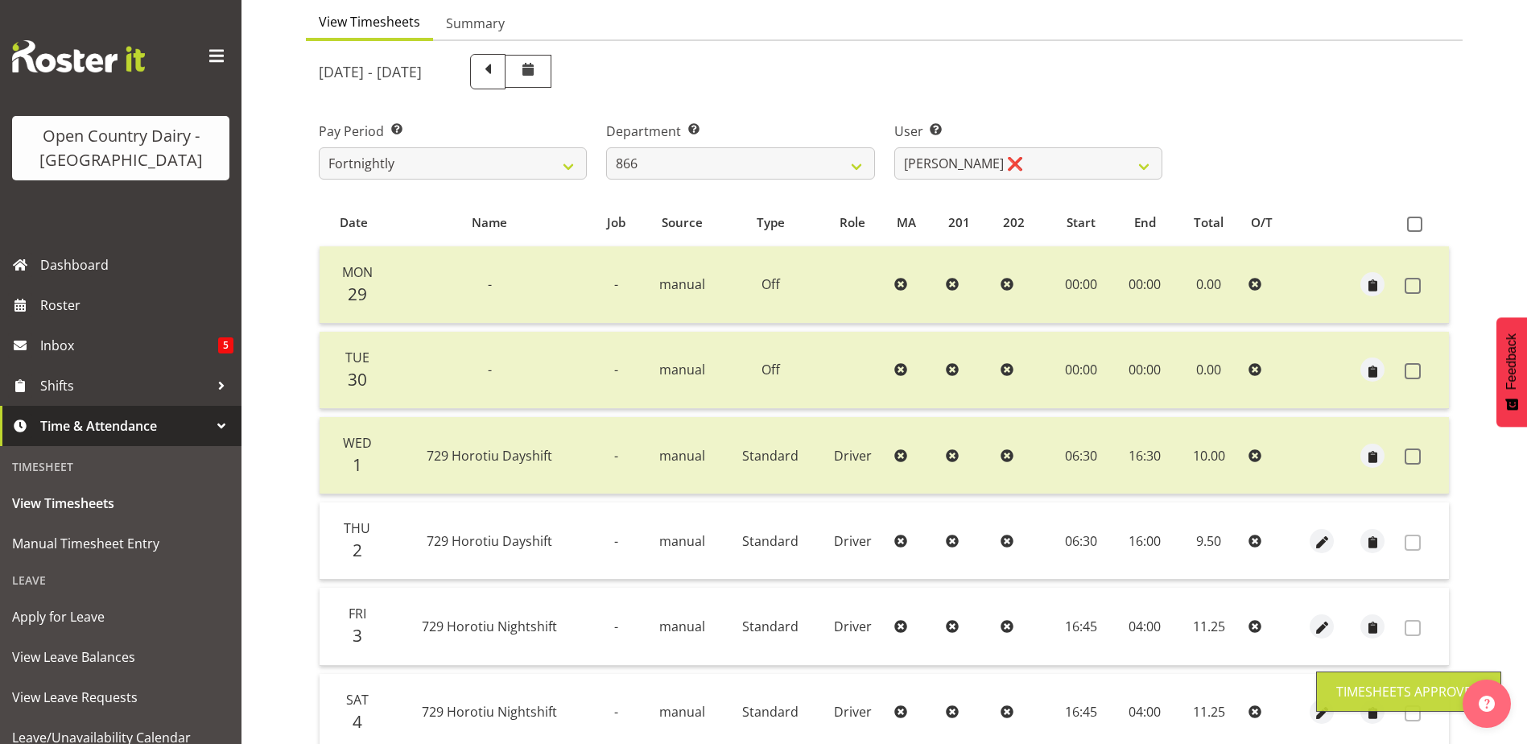
scroll to position [54, 0]
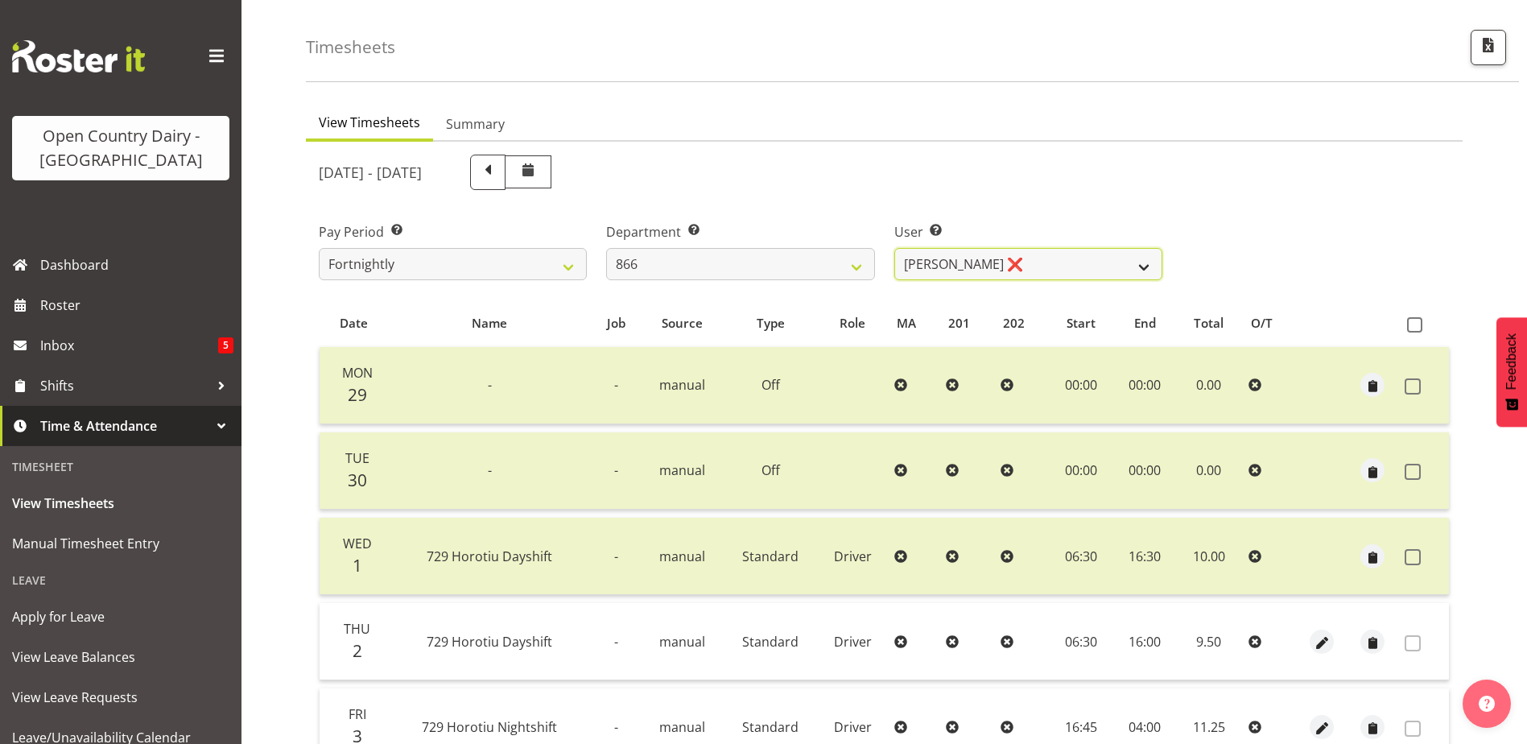
click at [965, 267] on select "Harshdeep Singh ❌ Jacques Nel ❌ Navreet Jawanda ❌ Neil Abrahams ❌" at bounding box center [1028, 264] width 268 height 32
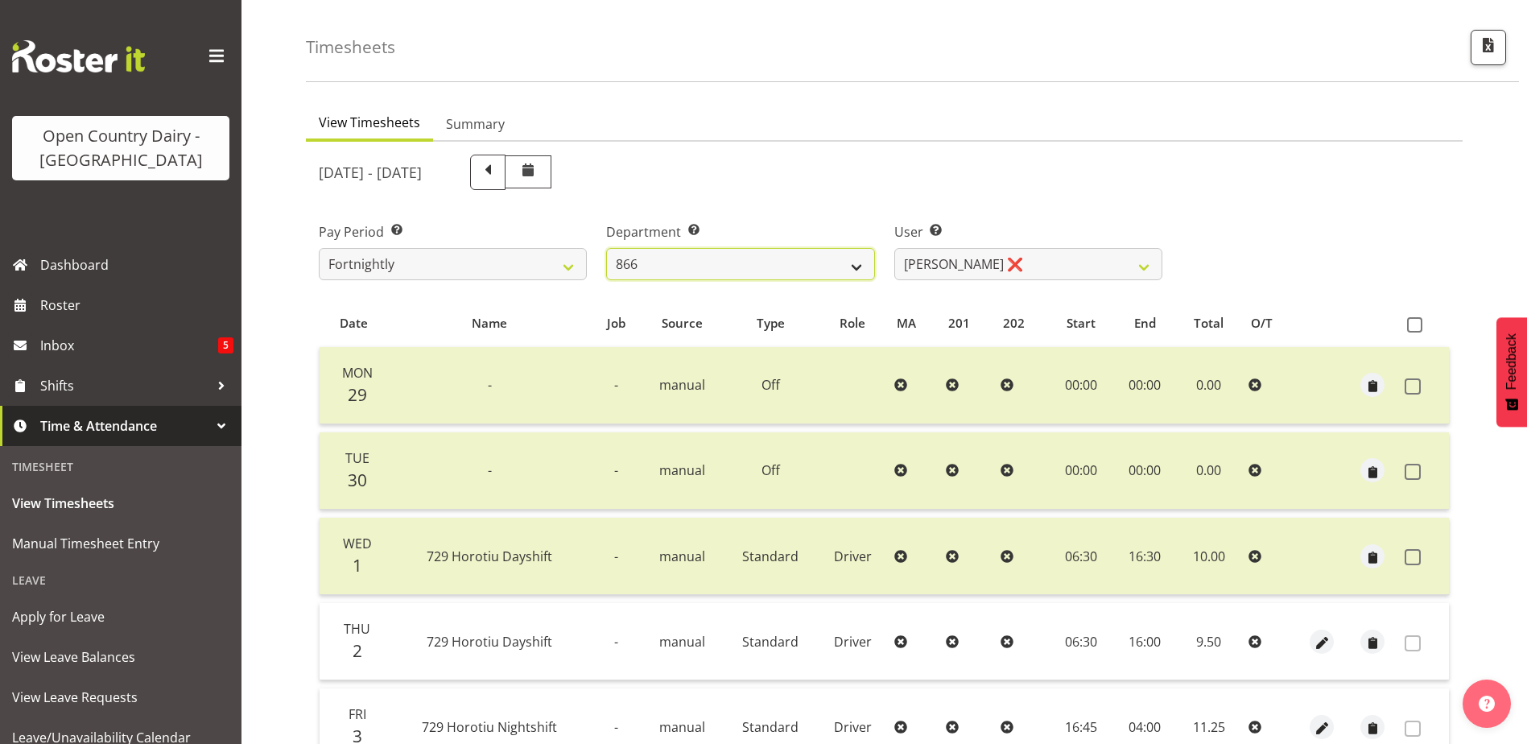
click at [717, 258] on select "701 702 703 704 705 706 707 708 709 710 711 712 713 714 715 716 717 718 719 720" at bounding box center [740, 264] width 268 height 32
click at [606, 248] on select "701 702 703 704 705 706 707 708 709 710 711 712 713 714 715 716 717 718 719 720" at bounding box center [740, 264] width 268 height 32
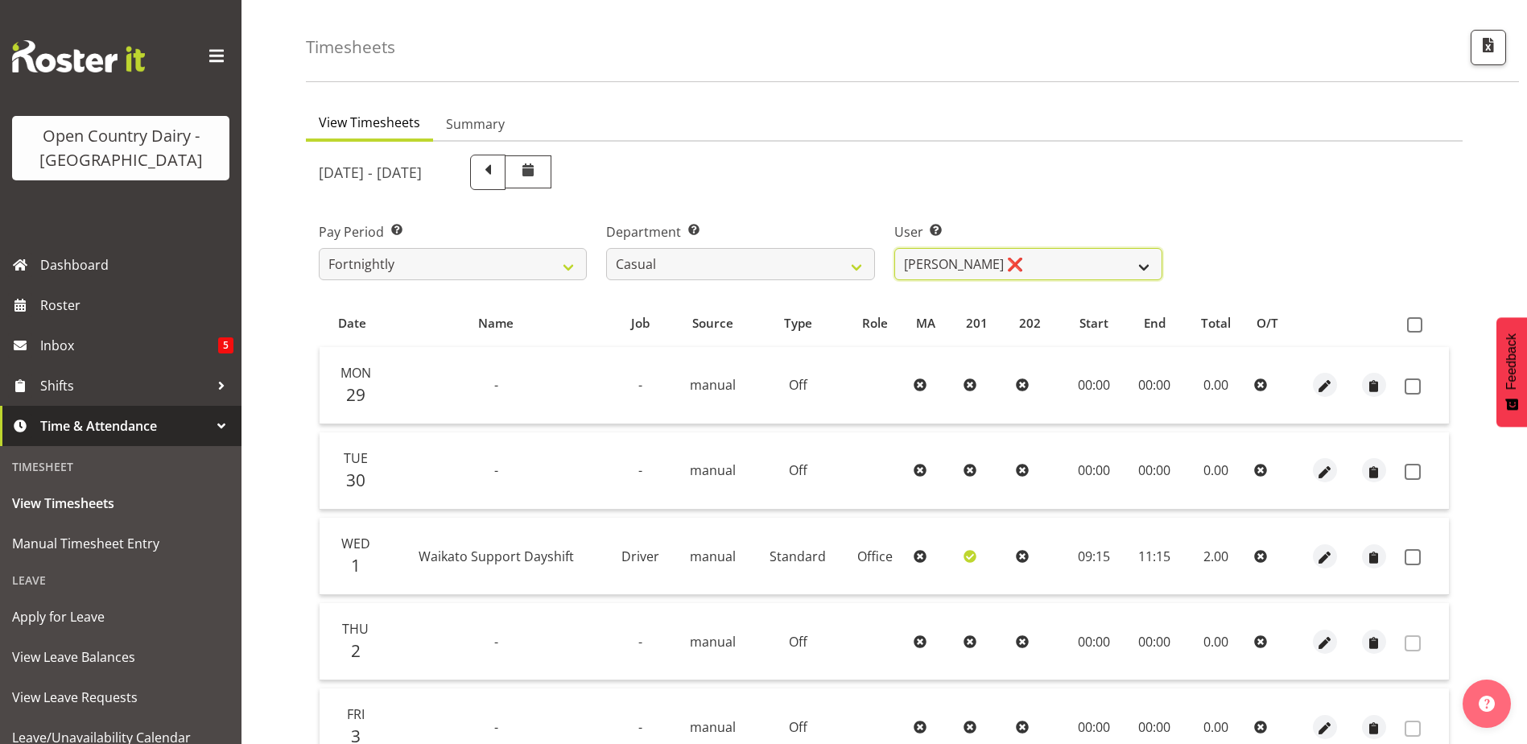
click at [1054, 258] on select "Bruce Morgan ❌ Dutchie Egbert Dijkstra ❌ Mark Hedge ❌ Rob Luke ❌" at bounding box center [1028, 264] width 268 height 32
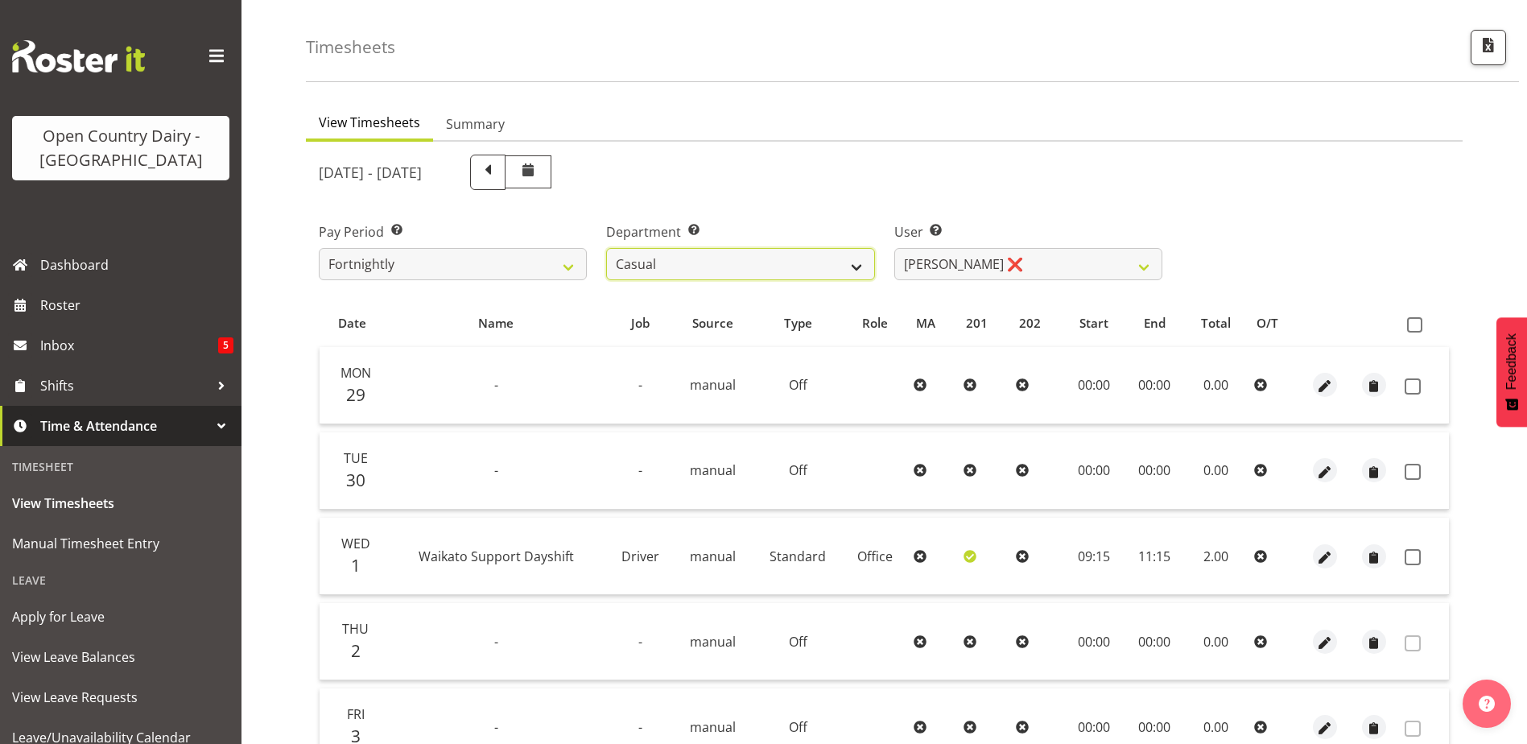
click at [703, 262] on select "701 702 703 704 705 706 707 708 709 710 711 712 713 714 715 716 717 718 719 720" at bounding box center [740, 264] width 268 height 32
click at [606, 248] on select "701 702 703 704 705 706 707 708 709 710 711 712 713 714 715 716 717 718 719 720" at bounding box center [740, 264] width 268 height 32
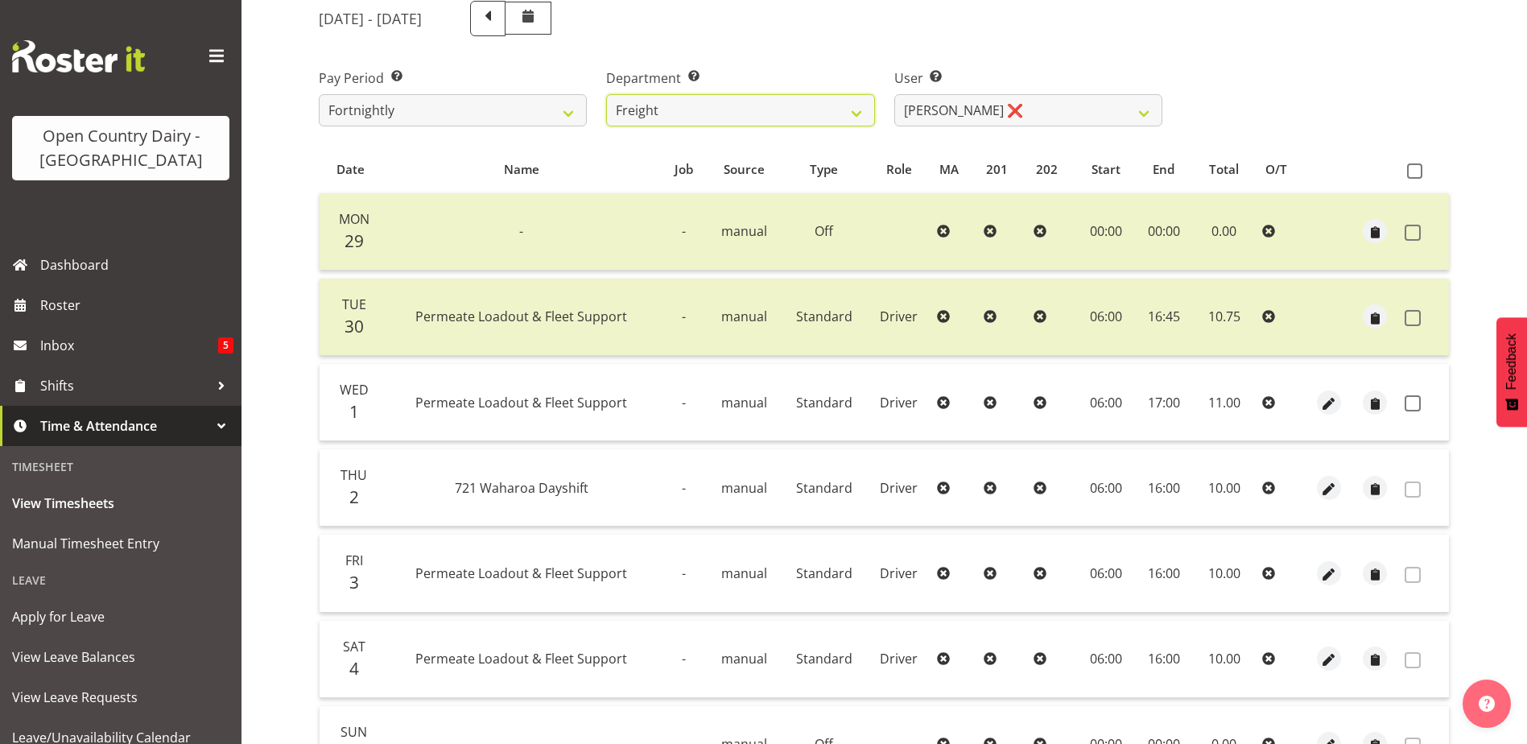
scroll to position [215, 0]
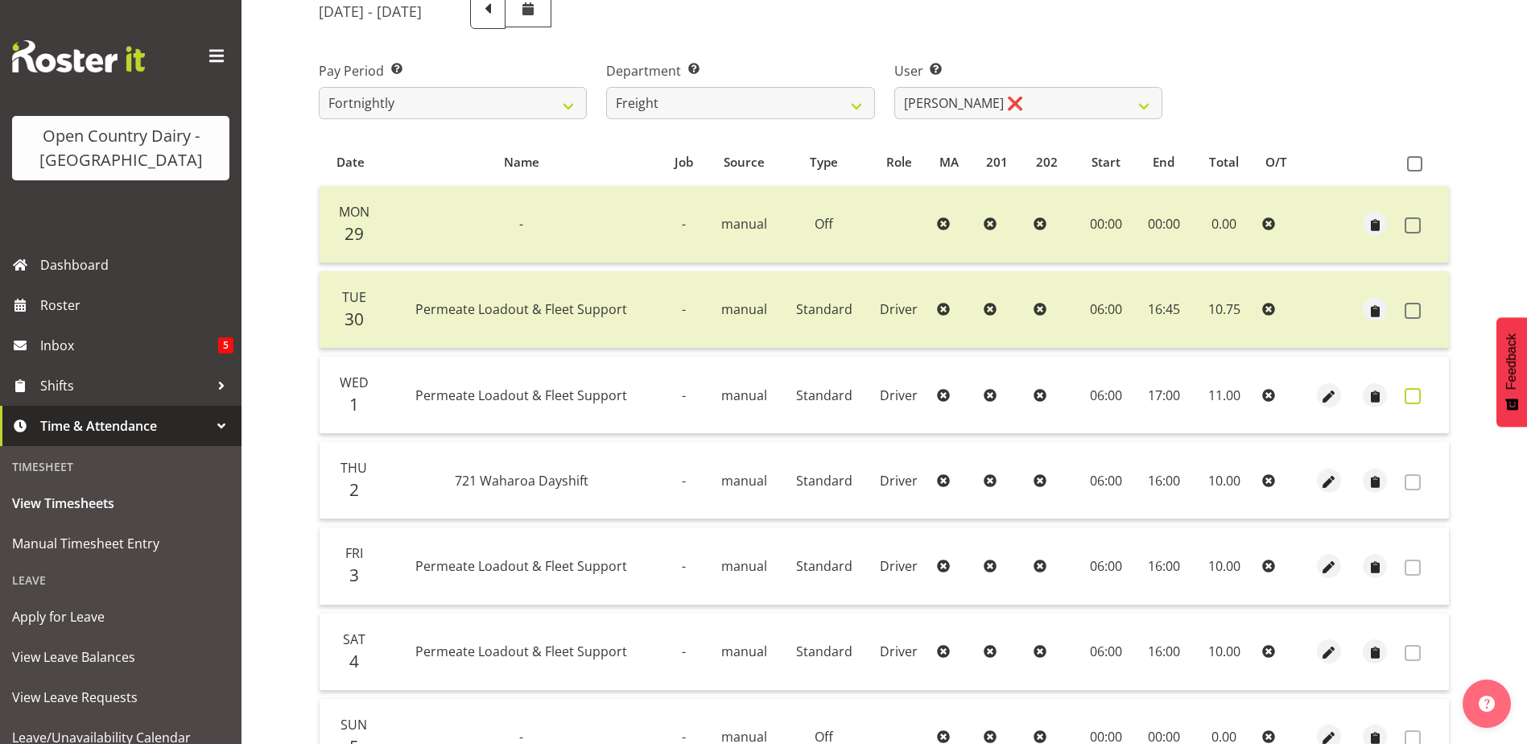
click at [1409, 394] on span at bounding box center [1413, 396] width 16 height 16
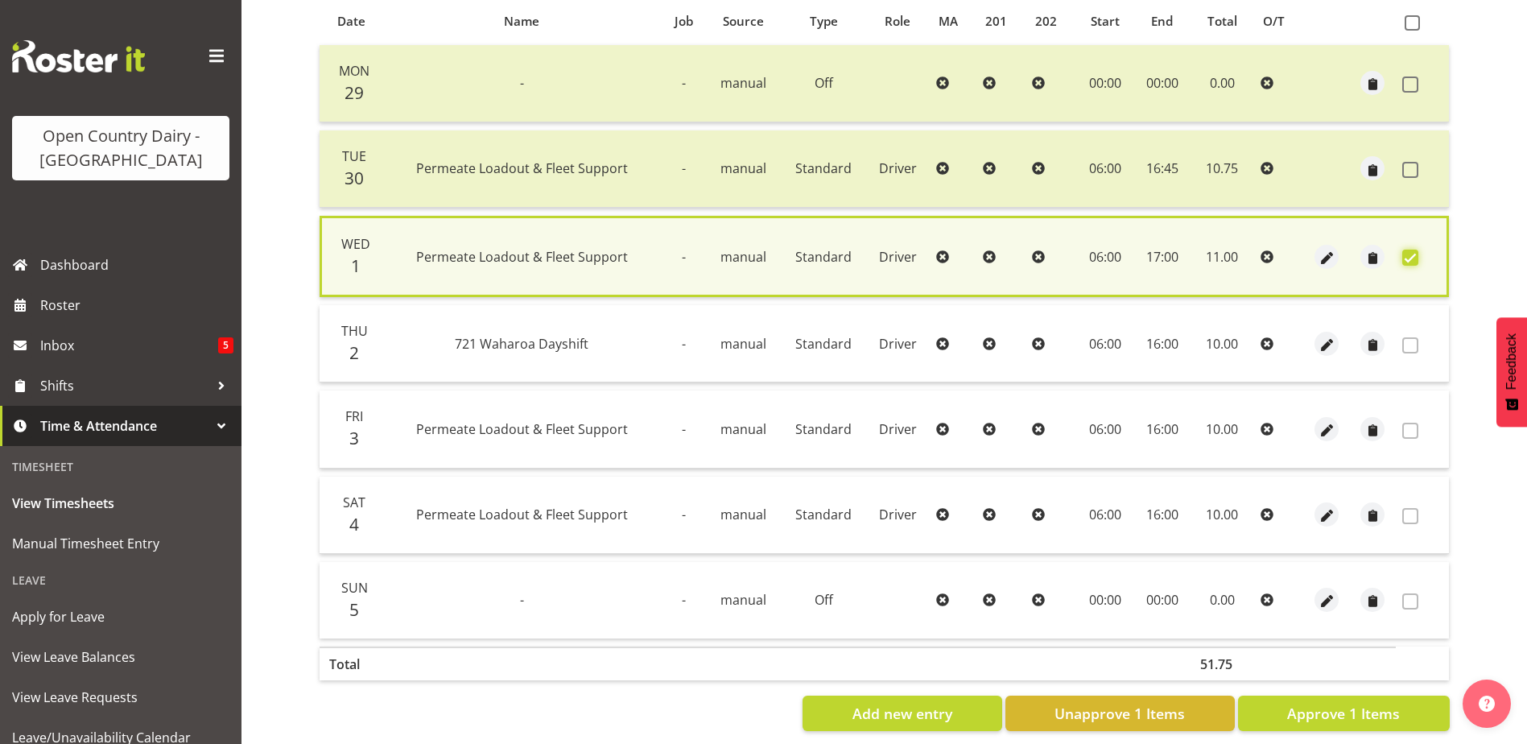
scroll to position [380, 0]
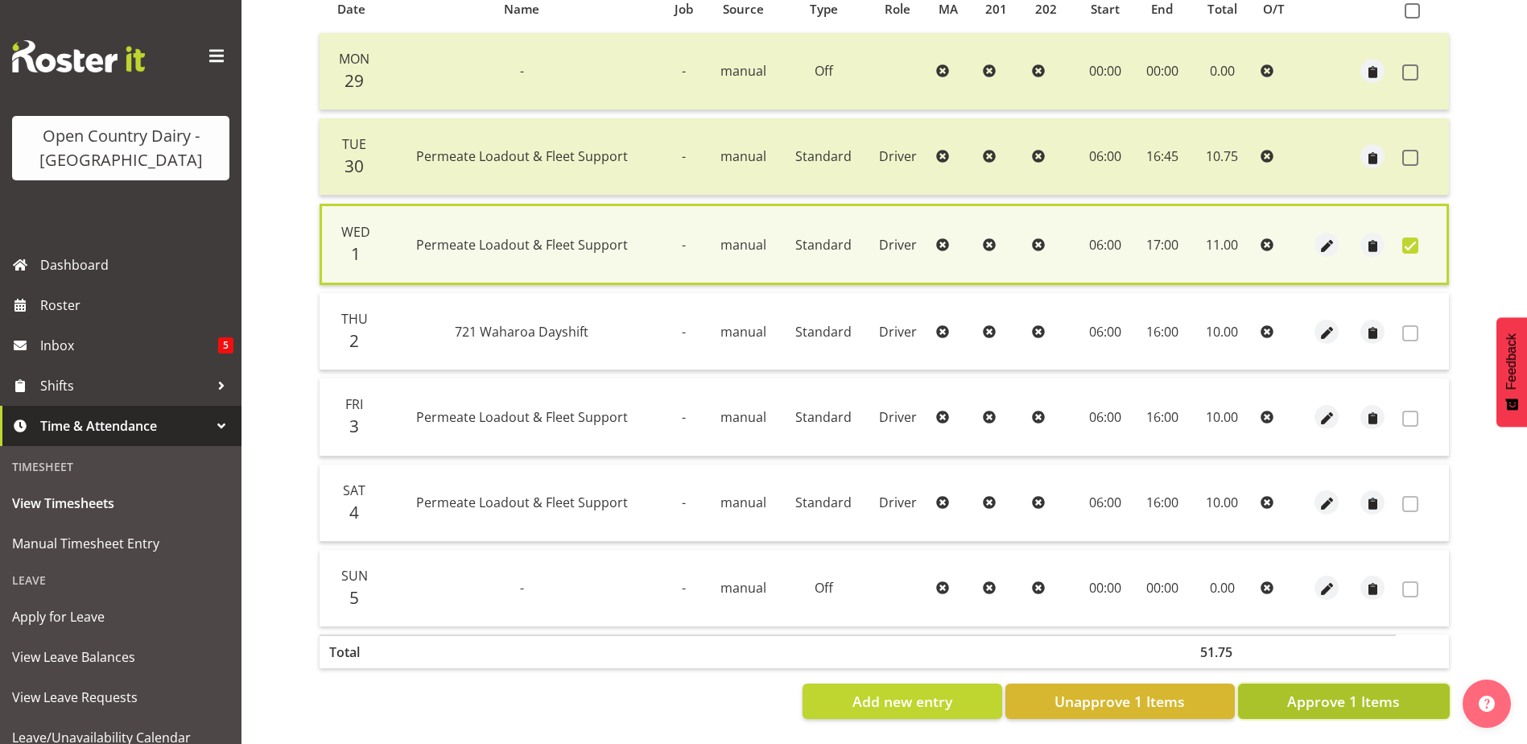
click at [1334, 691] on span "Approve 1 Items" at bounding box center [1343, 701] width 113 height 21
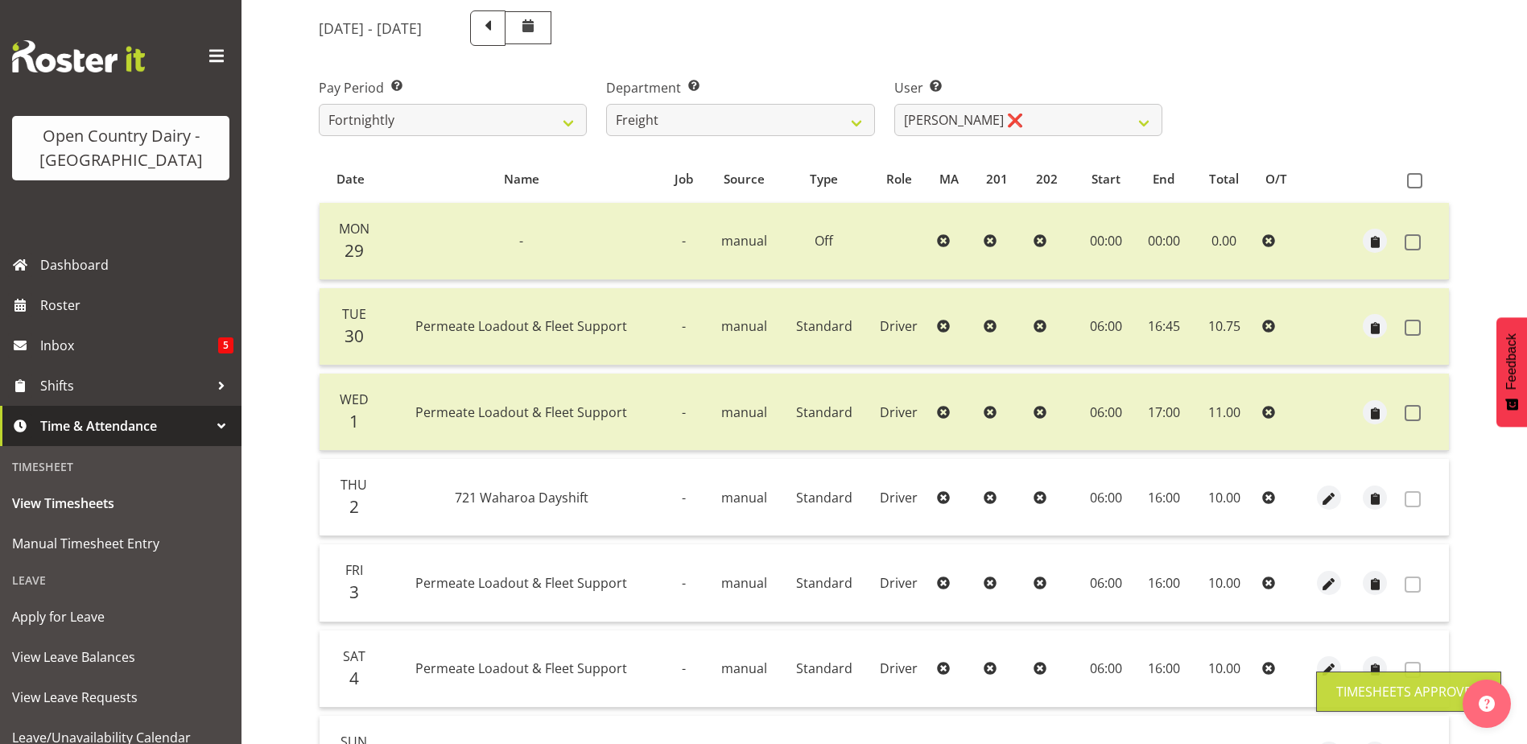
scroll to position [54, 0]
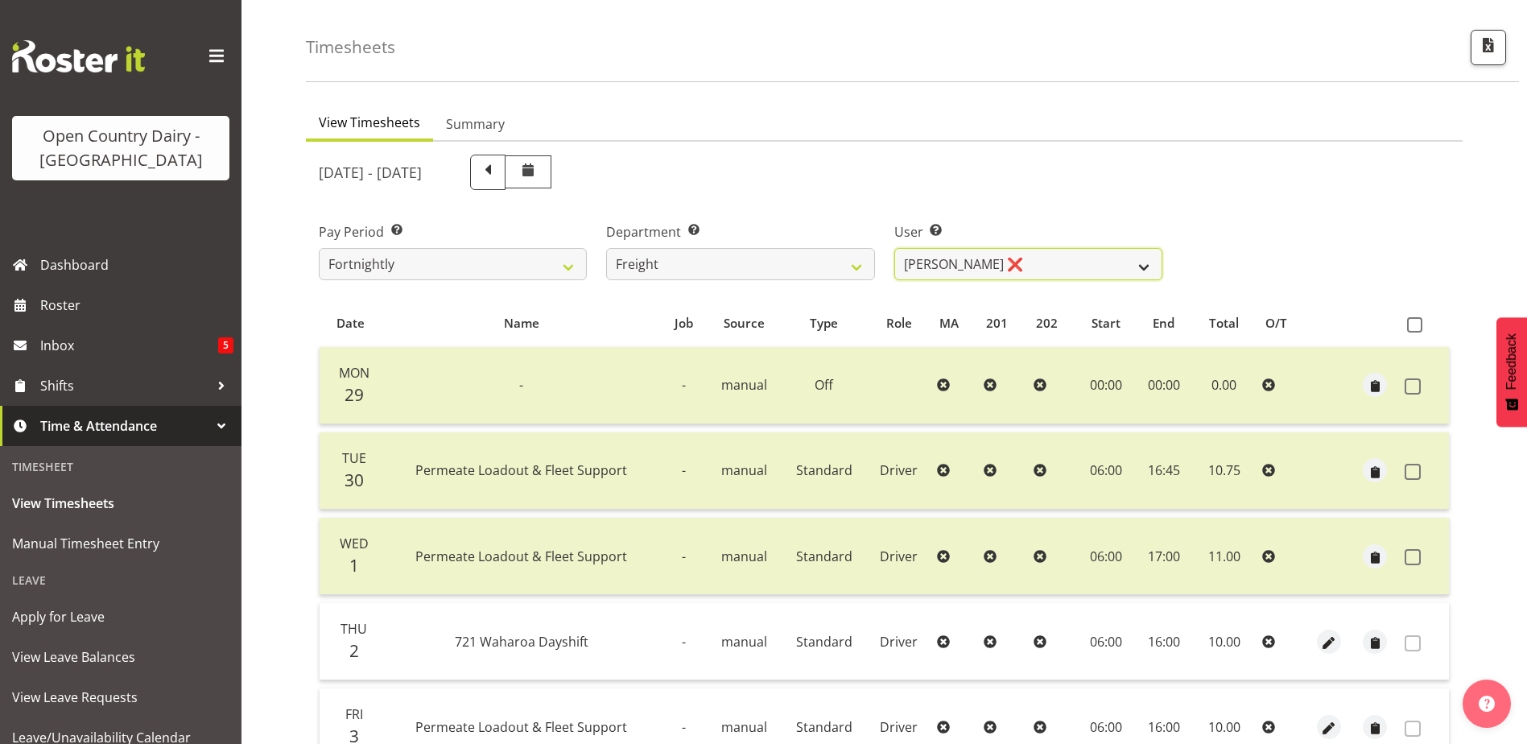
click at [1012, 259] on select "Gavin Harvey ❌ Lalesh Kumar ❌" at bounding box center [1028, 264] width 268 height 32
click at [894, 248] on select "Gavin Harvey ❌ Lalesh Kumar ❌" at bounding box center [1028, 264] width 268 height 32
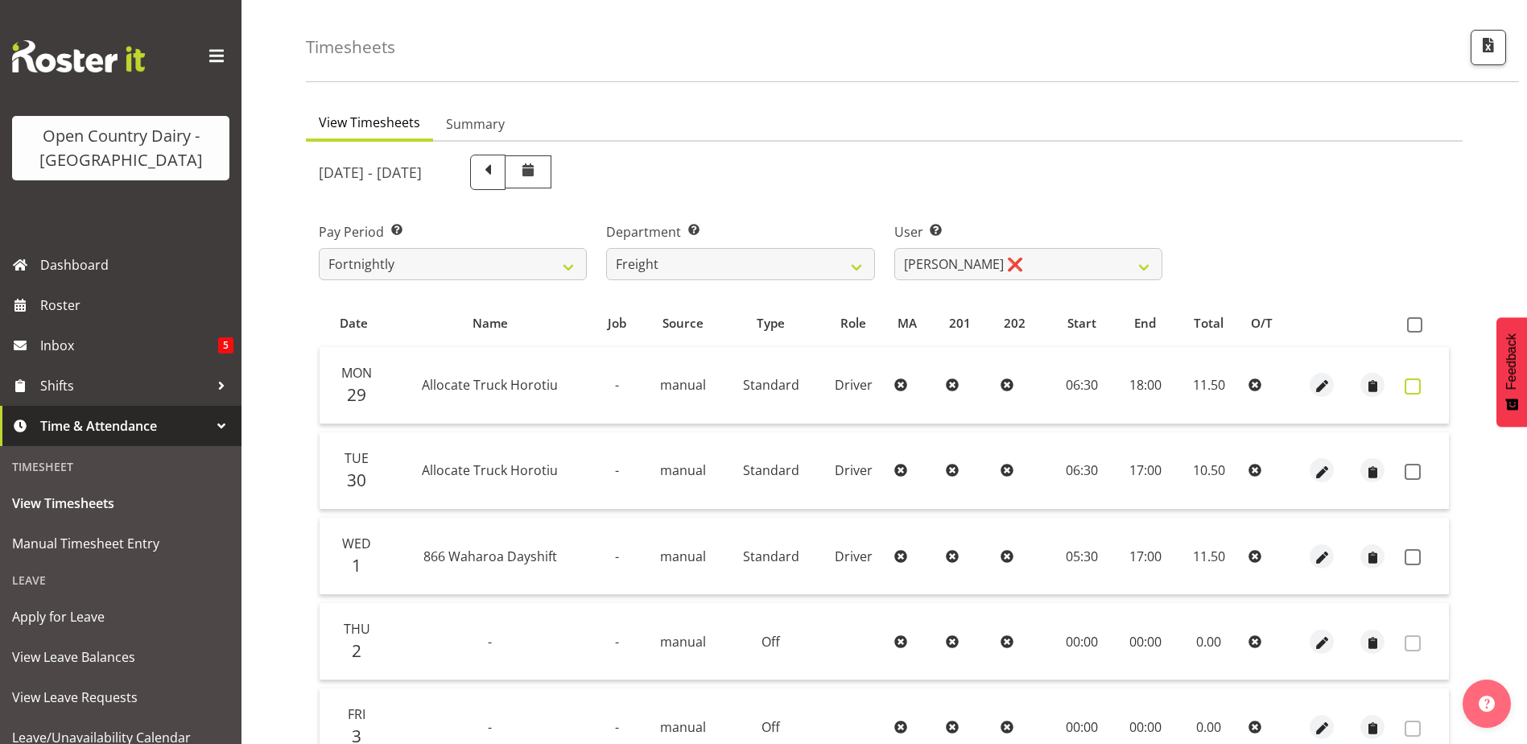
click at [1410, 387] on span at bounding box center [1413, 386] width 16 height 16
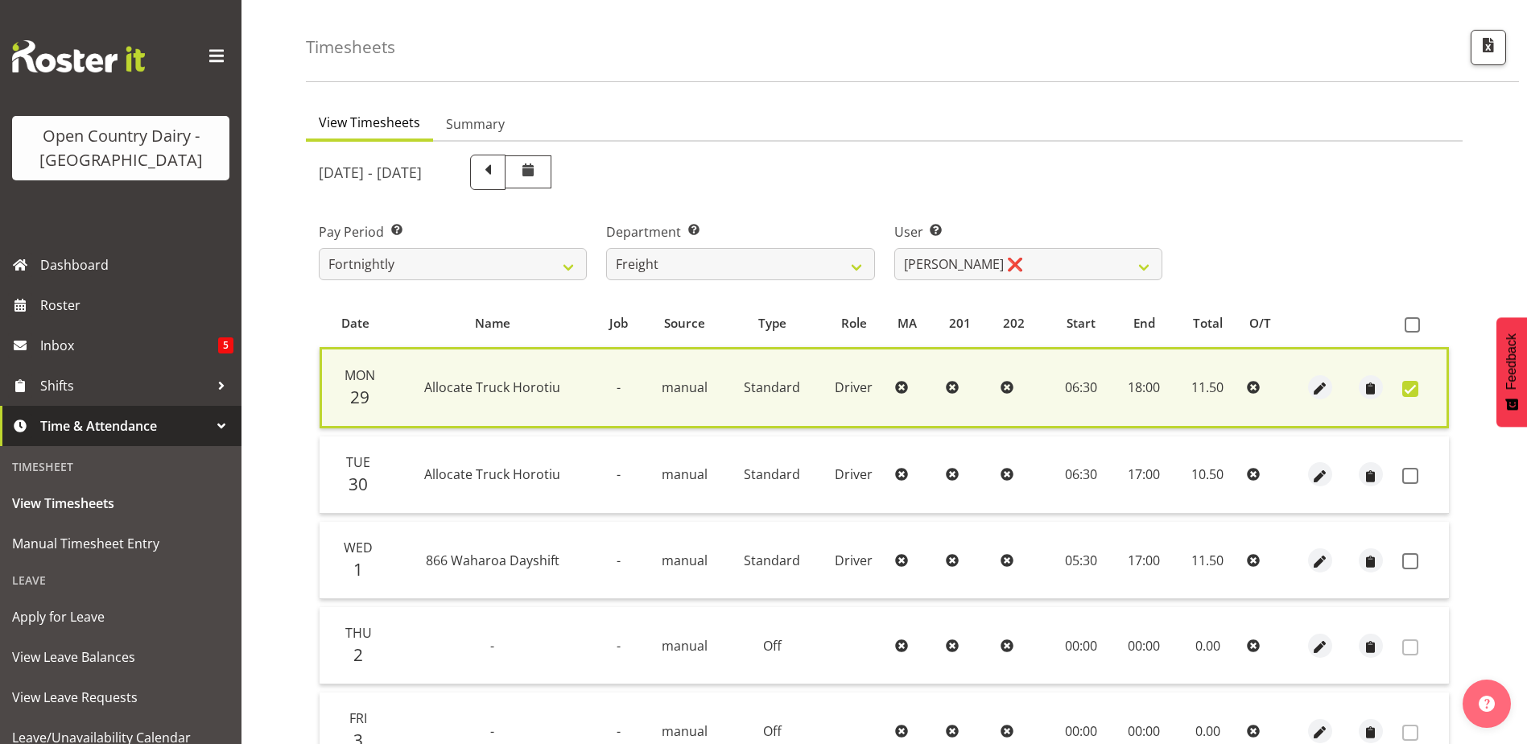
drag, startPoint x: 1412, startPoint y: 472, endPoint x: 1405, endPoint y: 488, distance: 16.6
click at [1411, 472] on span at bounding box center [1410, 476] width 16 height 16
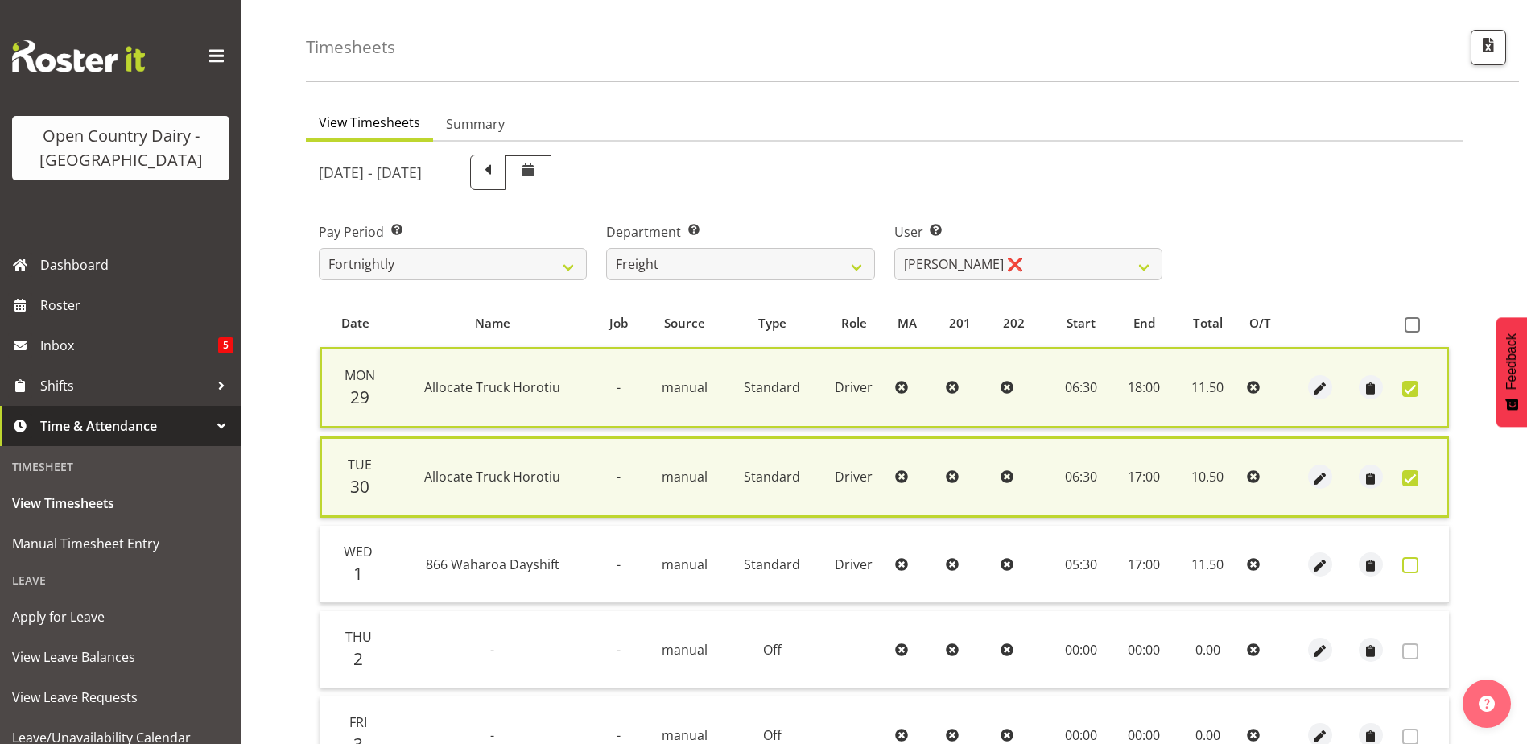
click at [1408, 567] on span at bounding box center [1410, 565] width 16 height 16
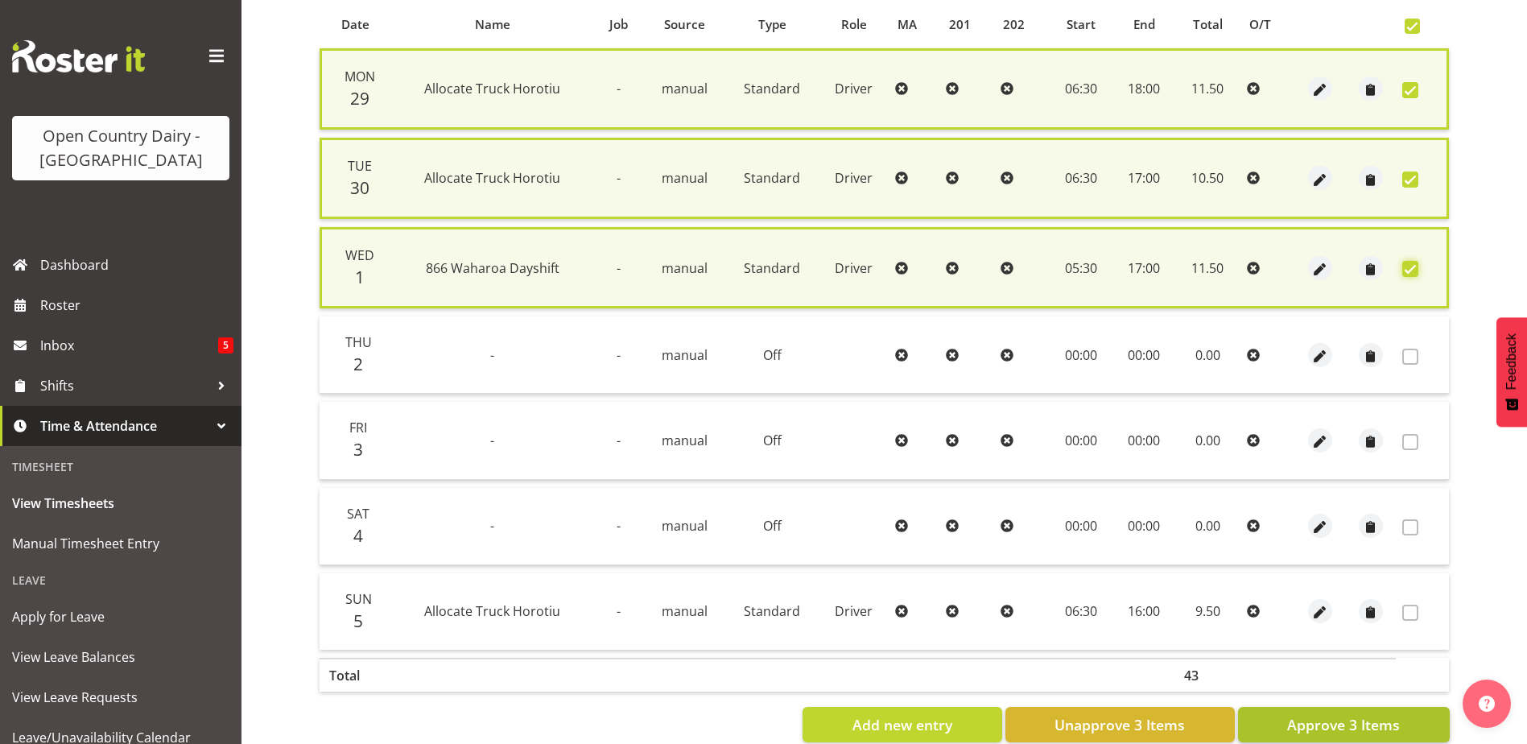
scroll to position [376, 0]
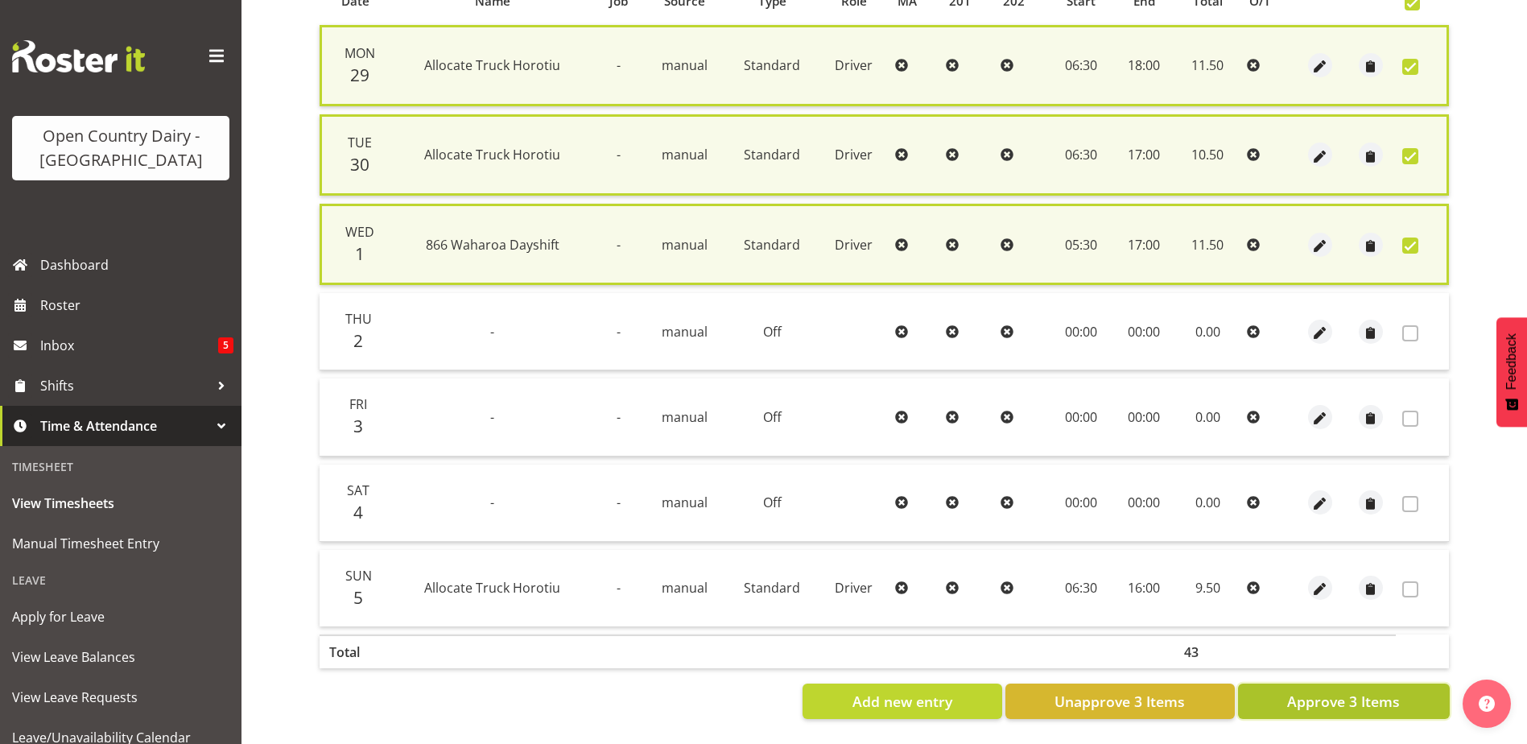
click at [1332, 701] on span "Approve 3 Items" at bounding box center [1343, 701] width 113 height 21
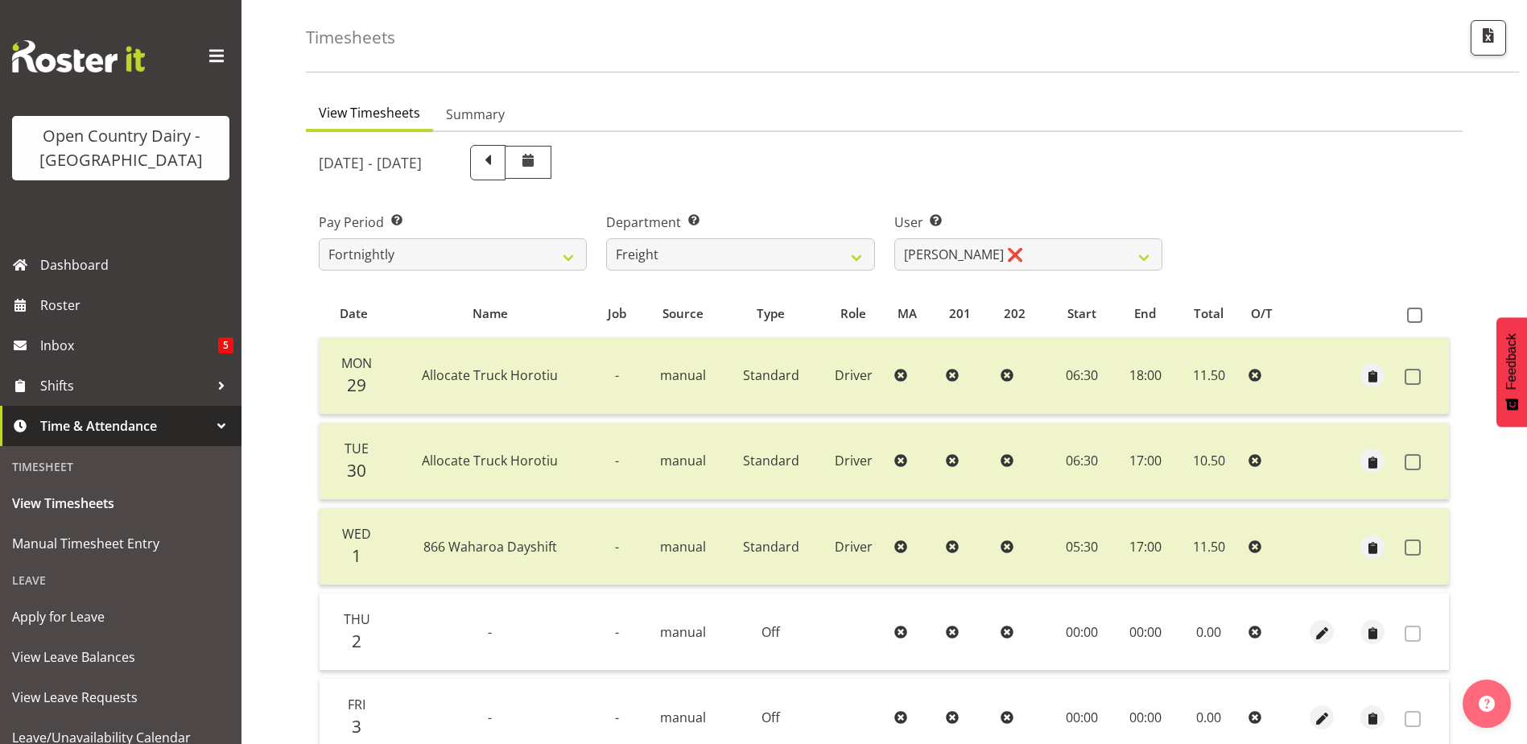
scroll to position [54, 0]
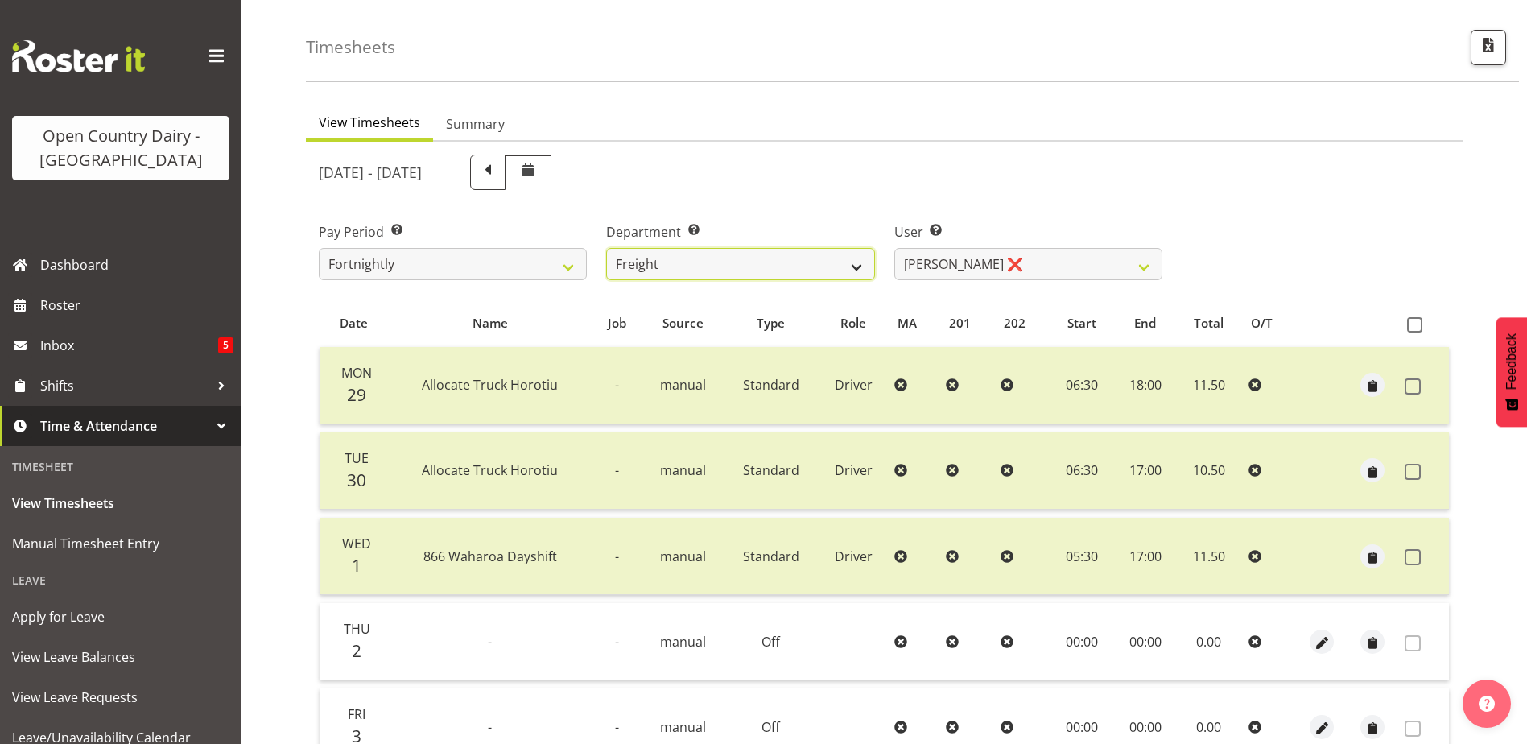
click at [796, 262] on select "701 702 703 704 705 706 707 708 709 710 711 712 713 714 715 716 717 718 719 720" at bounding box center [740, 264] width 268 height 32
click at [606, 248] on select "701 702 703 704 705 706 707 708 709 710 711 712 713 714 715 716 717 718 719 720" at bounding box center [740, 264] width 268 height 32
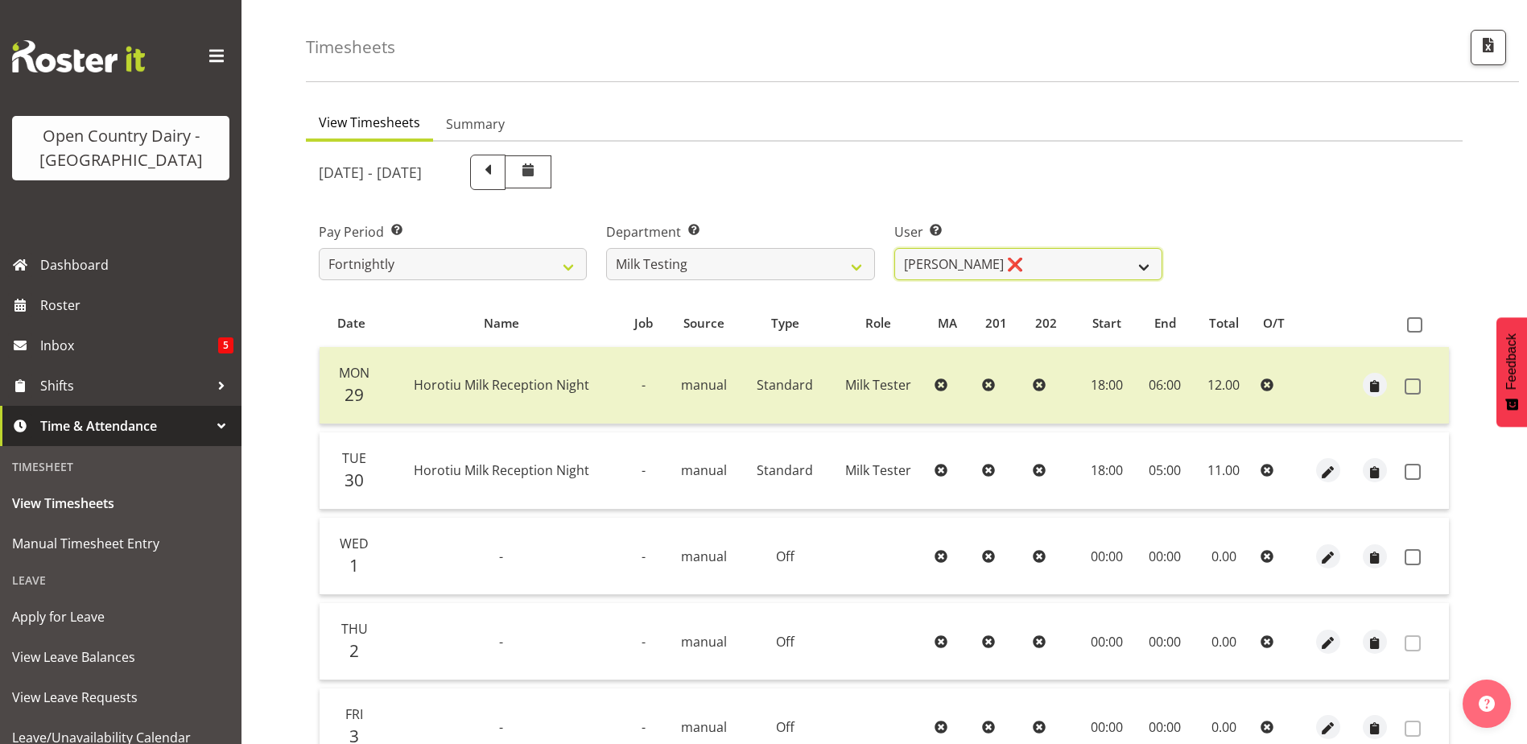
click at [1028, 259] on select "Diana Ridings ❌ George Smith ❌ Helaina Walker ❌ Kim Madden ❌ Michael Brechelt ❌…" at bounding box center [1028, 264] width 268 height 32
click at [894, 248] on select "Diana Ridings ❌ George Smith ❌ Helaina Walker ❌ Kim Madden ❌ Michael Brechelt ❌…" at bounding box center [1028, 264] width 268 height 32
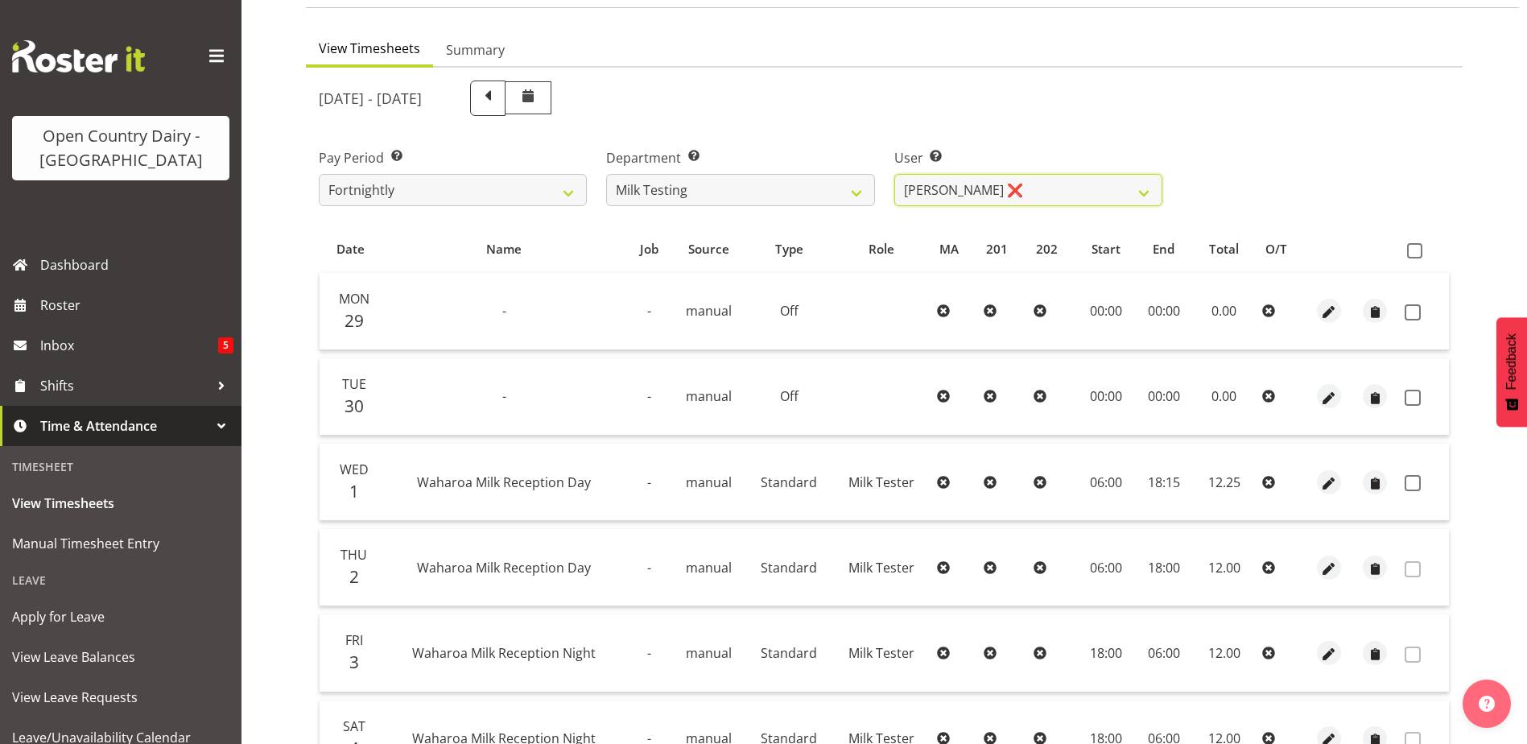
scroll to position [134, 0]
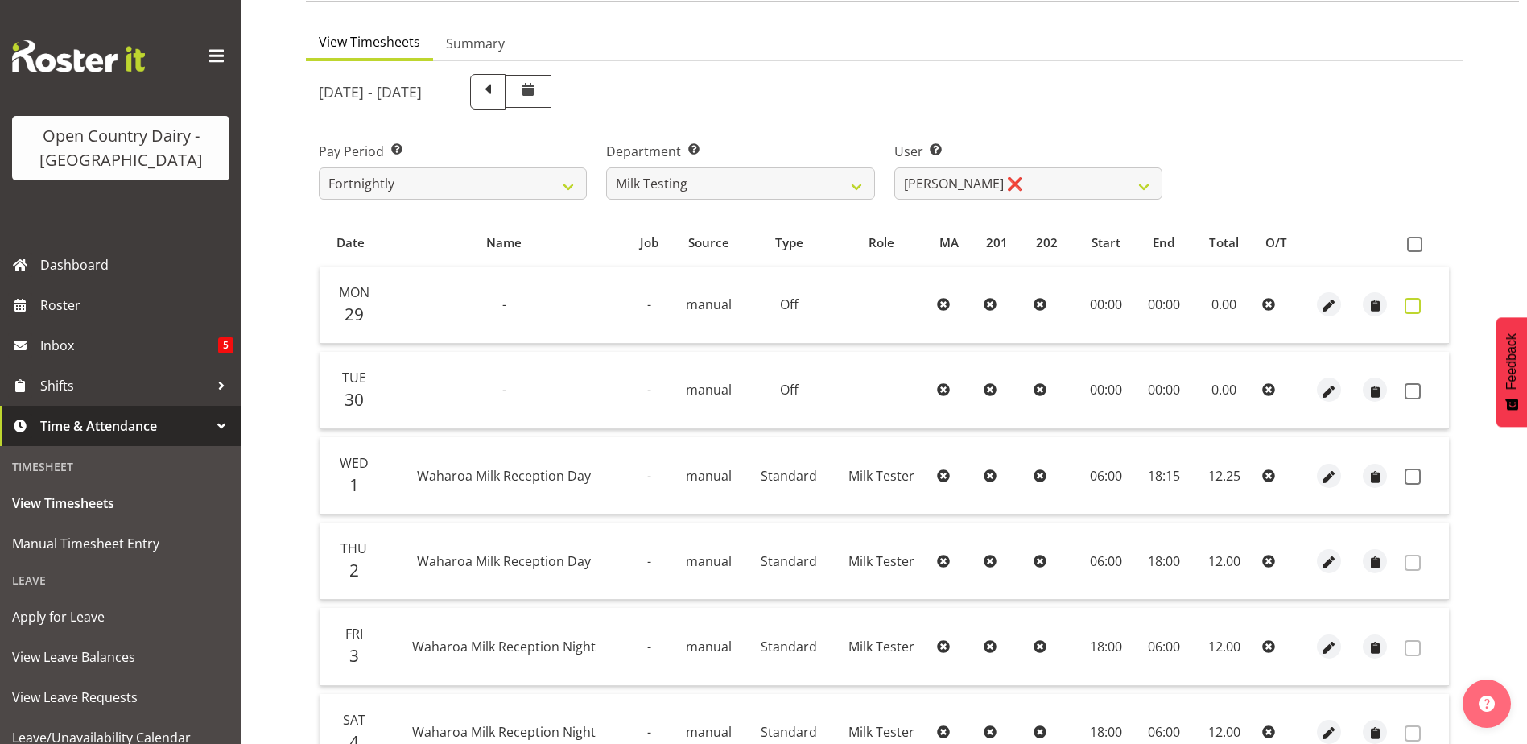
click at [1411, 304] on span at bounding box center [1413, 306] width 16 height 16
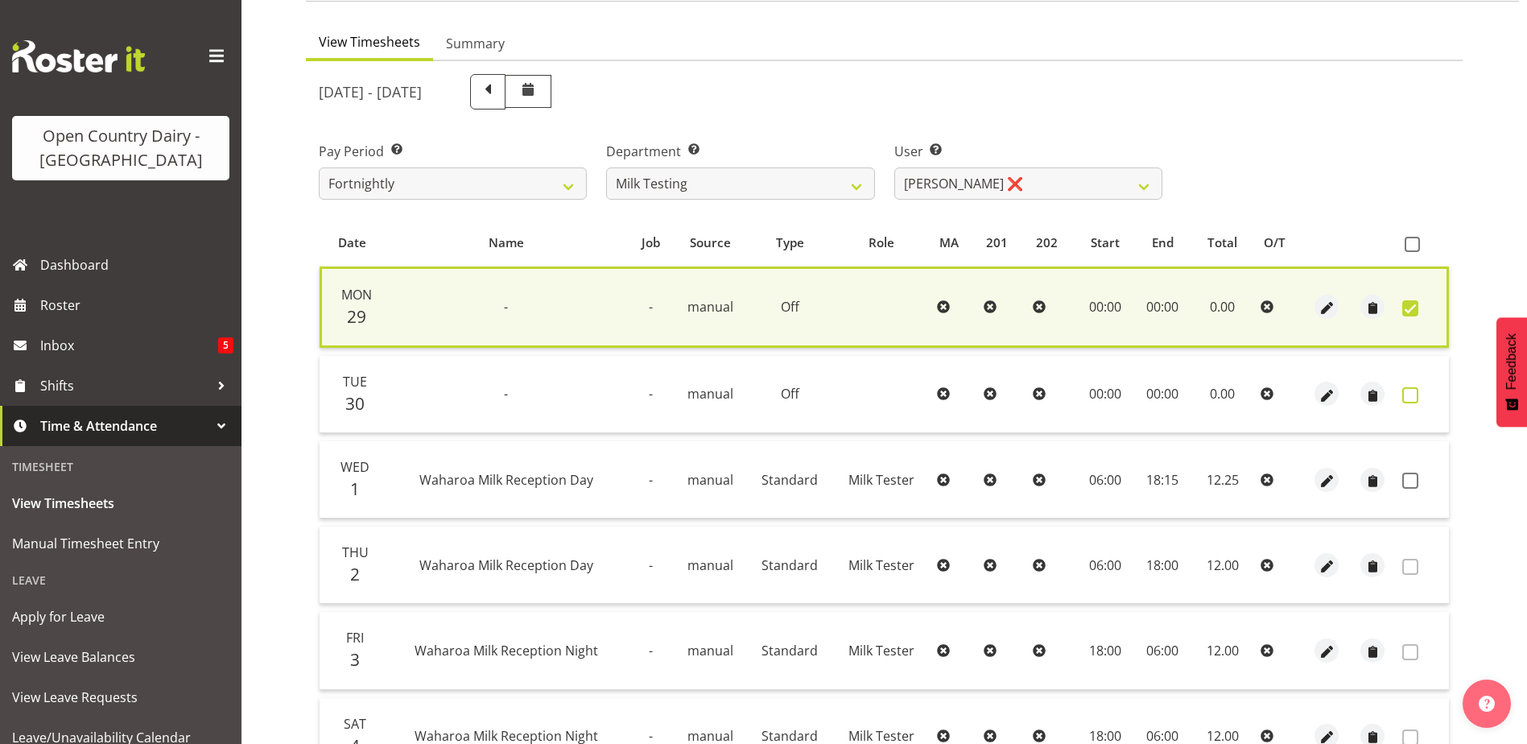
click at [1405, 397] on span at bounding box center [1410, 395] width 16 height 16
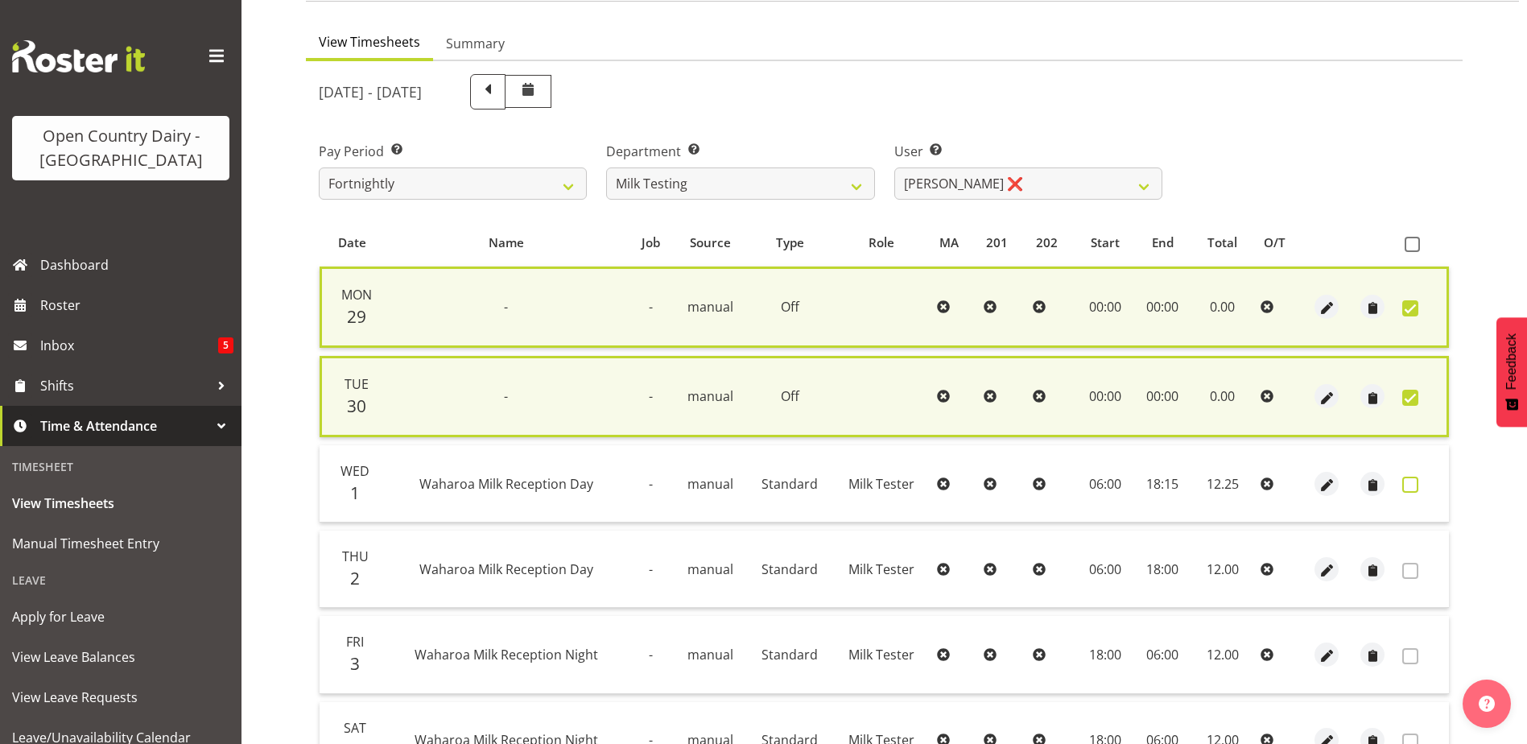
click at [1405, 484] on span at bounding box center [1410, 484] width 16 height 16
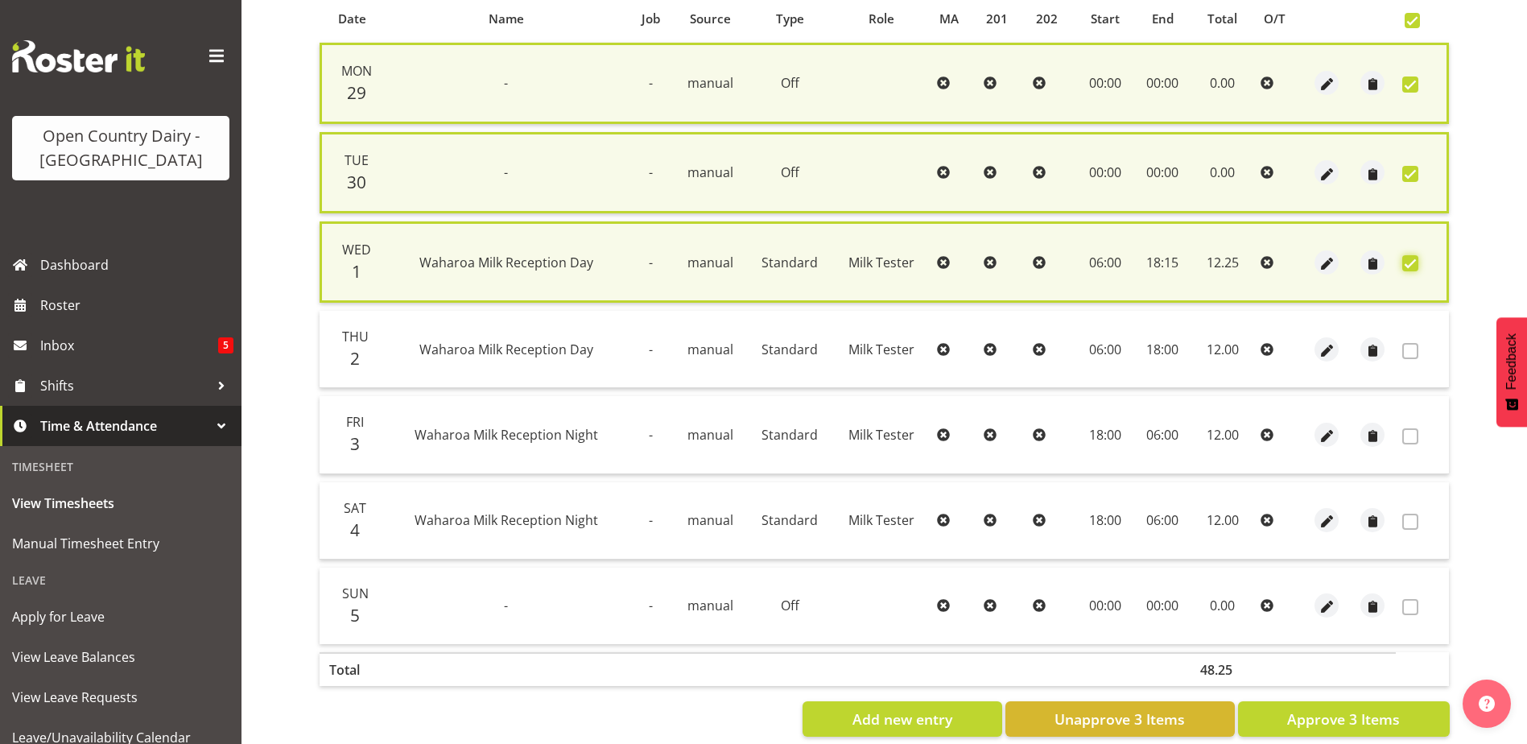
scroll to position [388, 0]
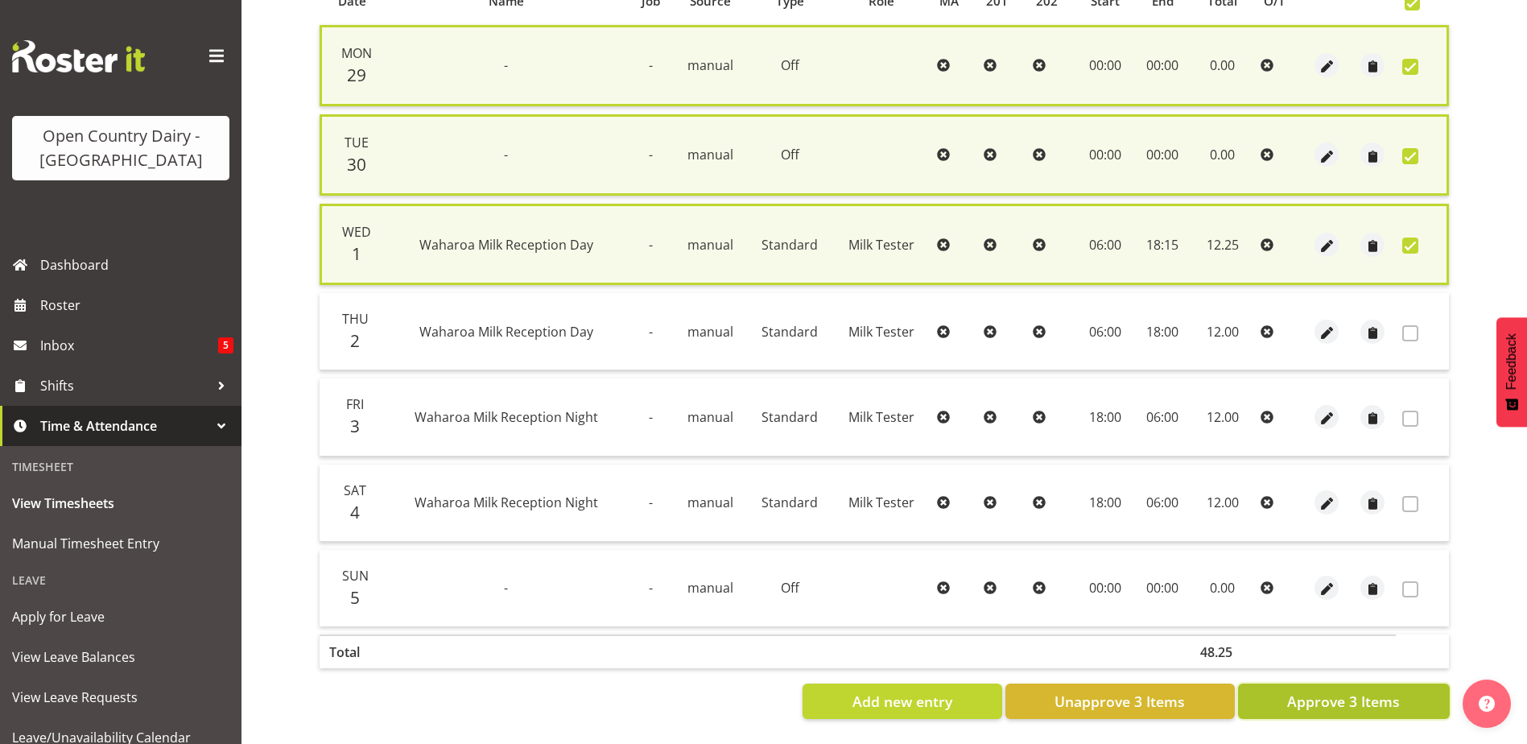
click at [1355, 695] on span "Approve 3 Items" at bounding box center [1343, 701] width 113 height 21
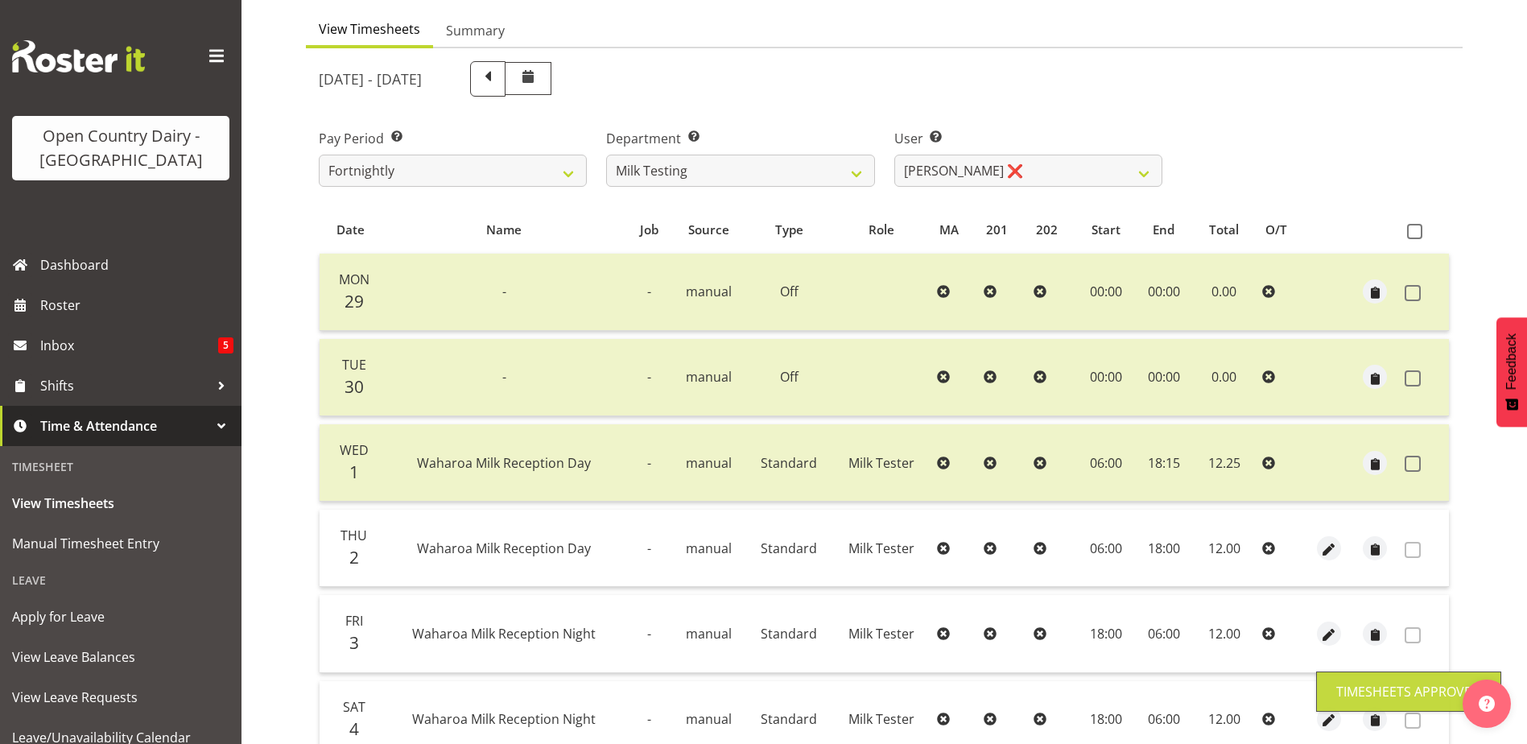
scroll to position [54, 0]
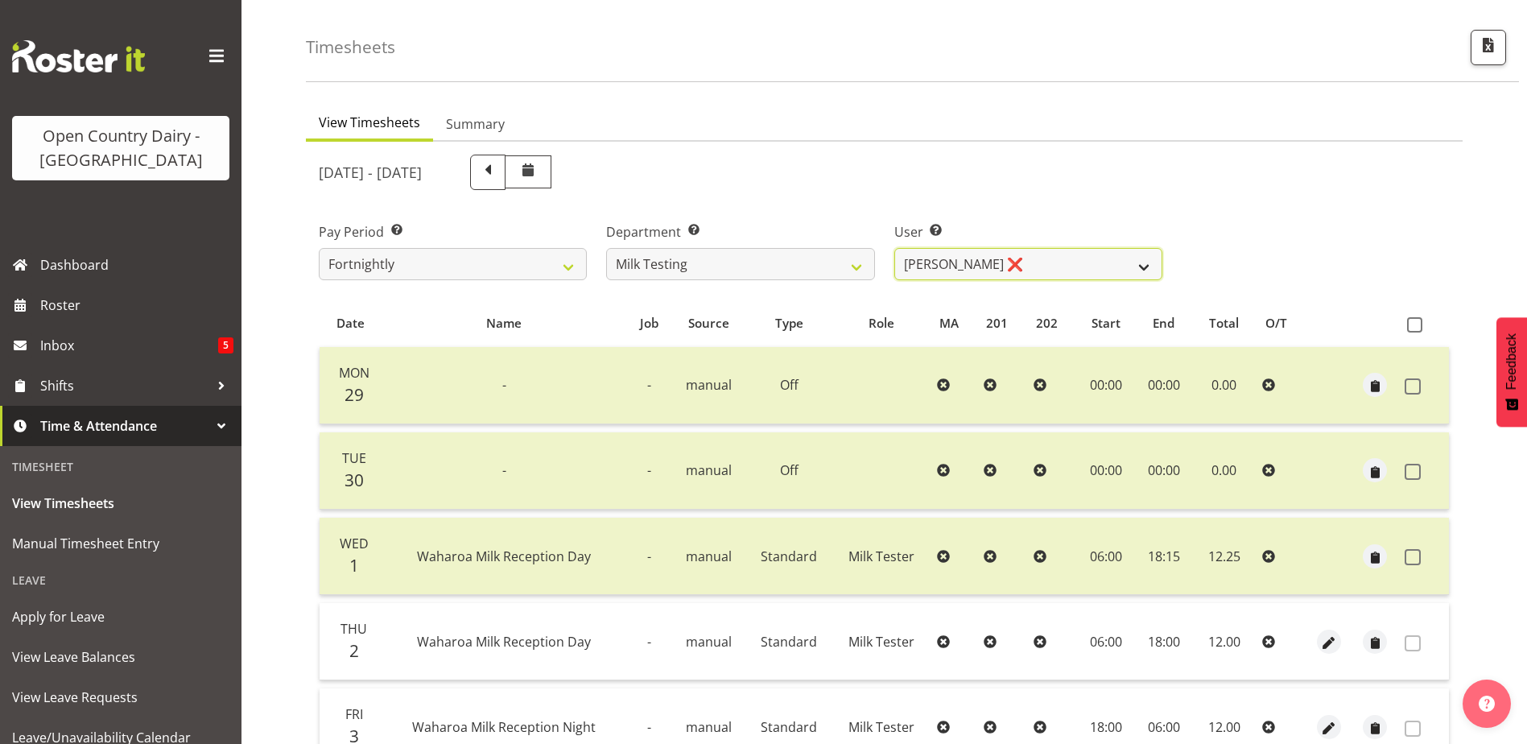
click at [1016, 262] on select "Diana Ridings ❌ George Smith ❌ Helaina Walker ❌ Kim Madden ❌ Michael Brechelt ❌…" at bounding box center [1028, 264] width 268 height 32
click at [894, 248] on select "Diana Ridings ❌ George Smith ❌ Helaina Walker ❌ Kim Madden ❌ Michael Brechelt ❌…" at bounding box center [1028, 264] width 268 height 32
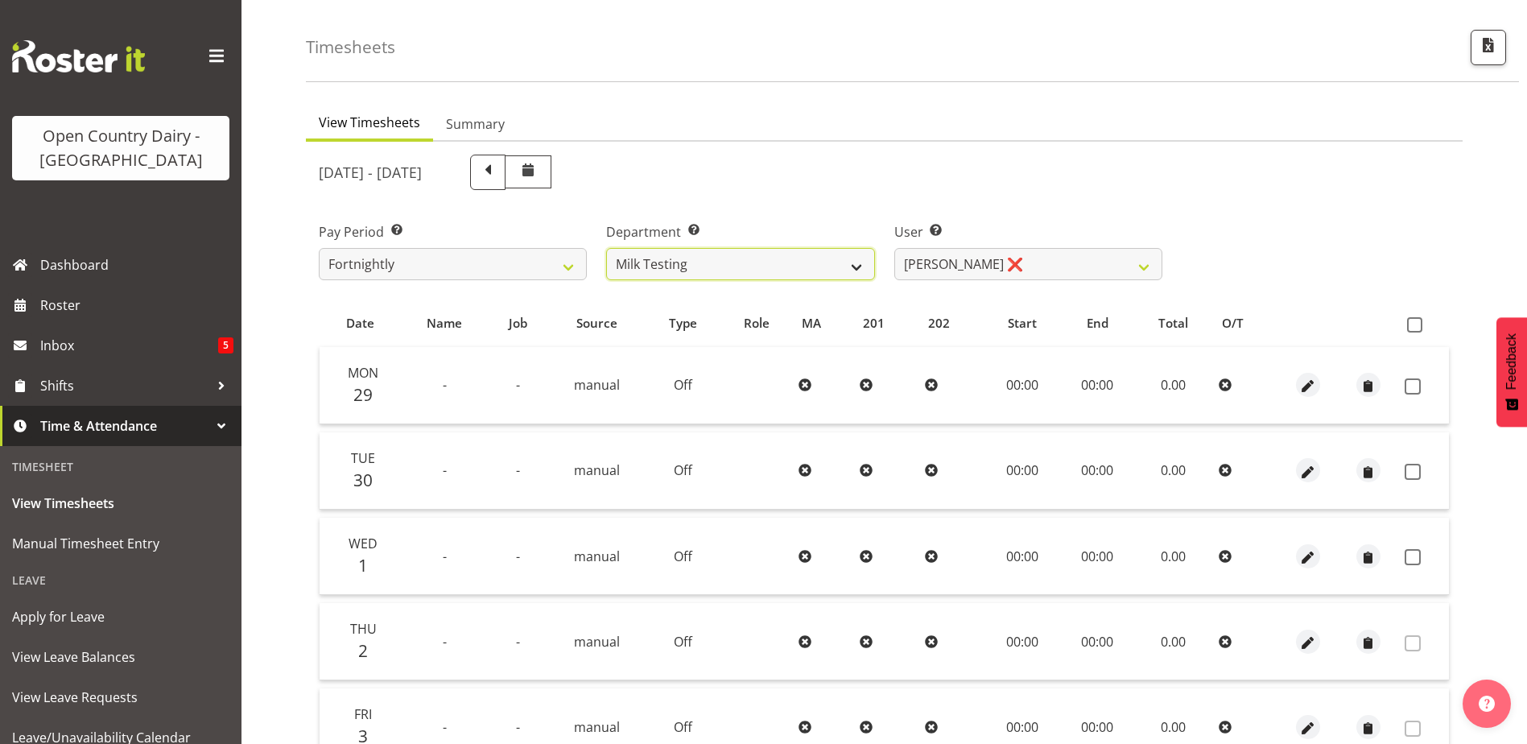
click at [728, 262] on select "701 702 703 704 705 706 707 708 709 710 711 712 713 714 715 716 717 718 719 720" at bounding box center [740, 264] width 268 height 32
click at [606, 248] on select "701 702 703 704 705 706 707 708 709 710 711 712 713 714 715 716 717 718 719 720" at bounding box center [740, 264] width 268 height 32
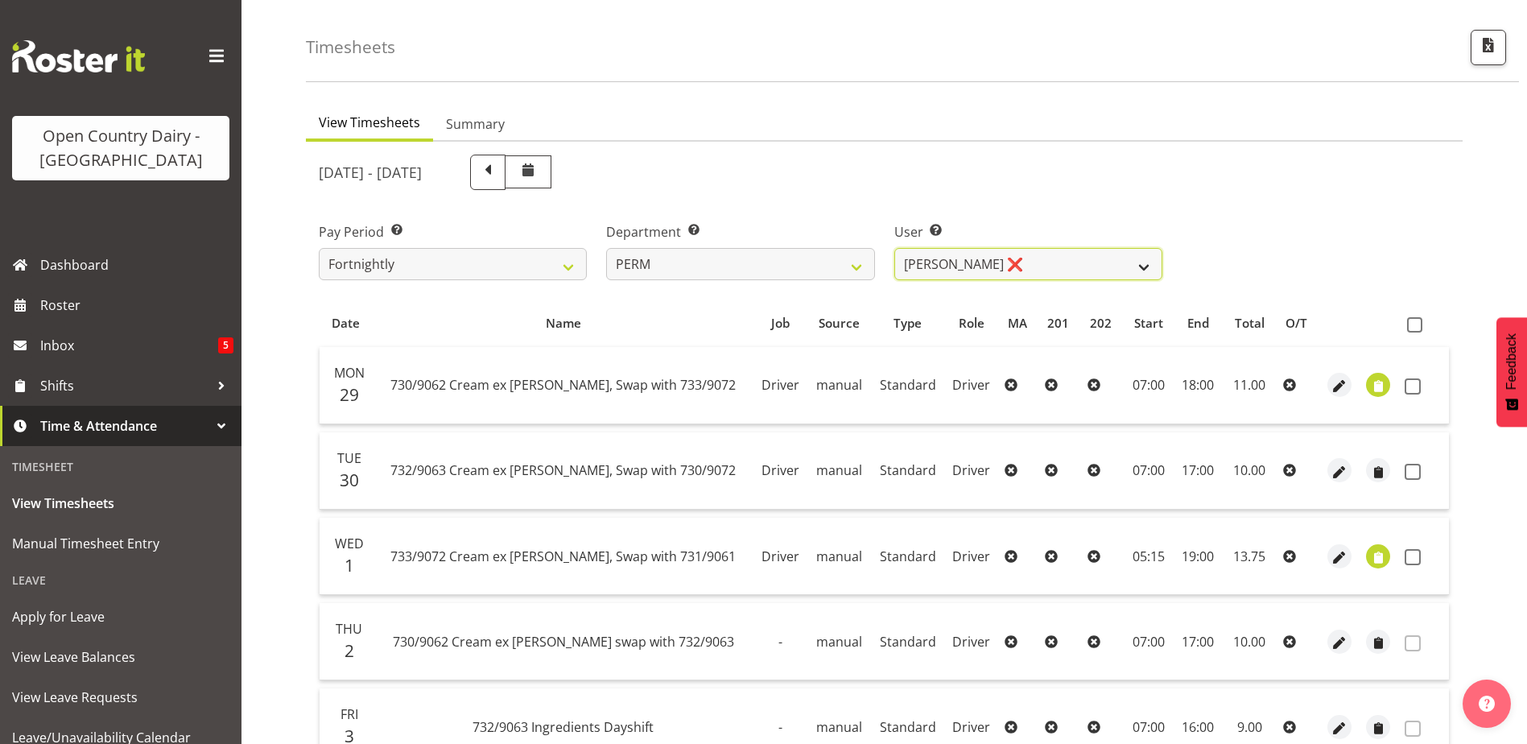
click at [1063, 265] on select "Abhilash Antony ❌ Amba Swann ❌ Chris Kneebone ❌ Haley Galecki ❌ Jayden Vincent …" at bounding box center [1028, 264] width 268 height 32
click at [894, 248] on select "Abhilash Antony ❌ Amba Swann ❌ Chris Kneebone ❌ Haley Galecki ❌ Jayden Vincent …" at bounding box center [1028, 264] width 268 height 32
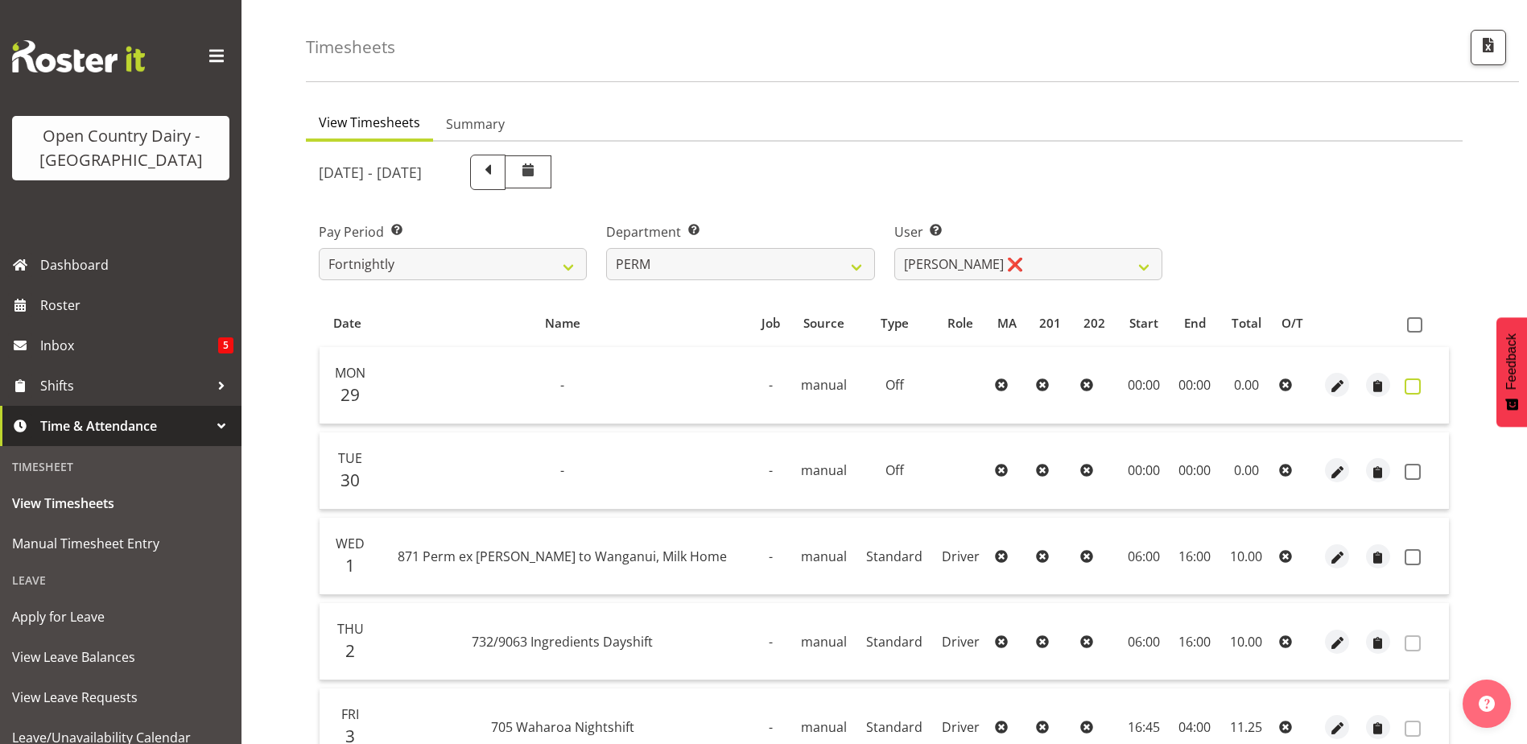
click at [1411, 384] on span at bounding box center [1413, 386] width 16 height 16
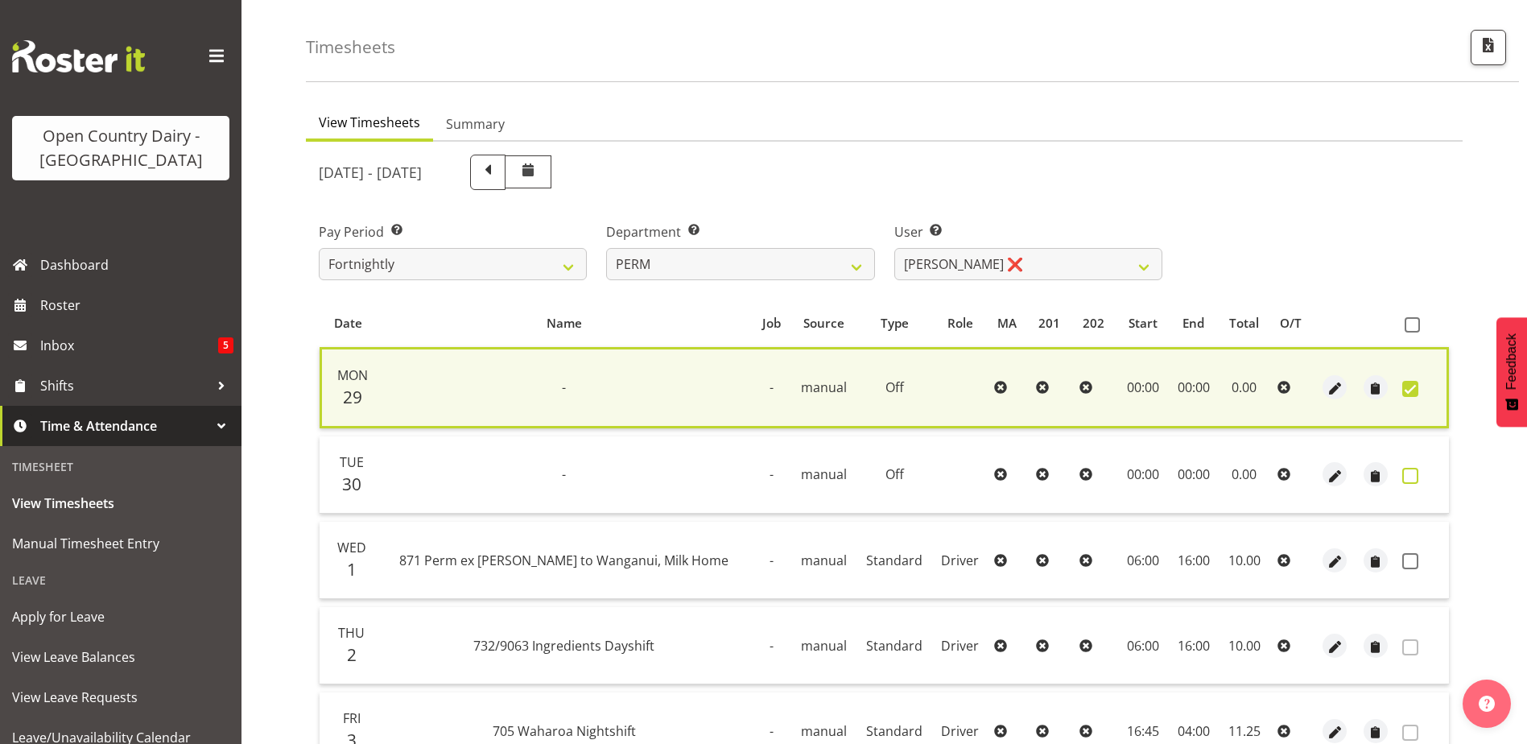
click at [1407, 476] on span at bounding box center [1410, 476] width 16 height 16
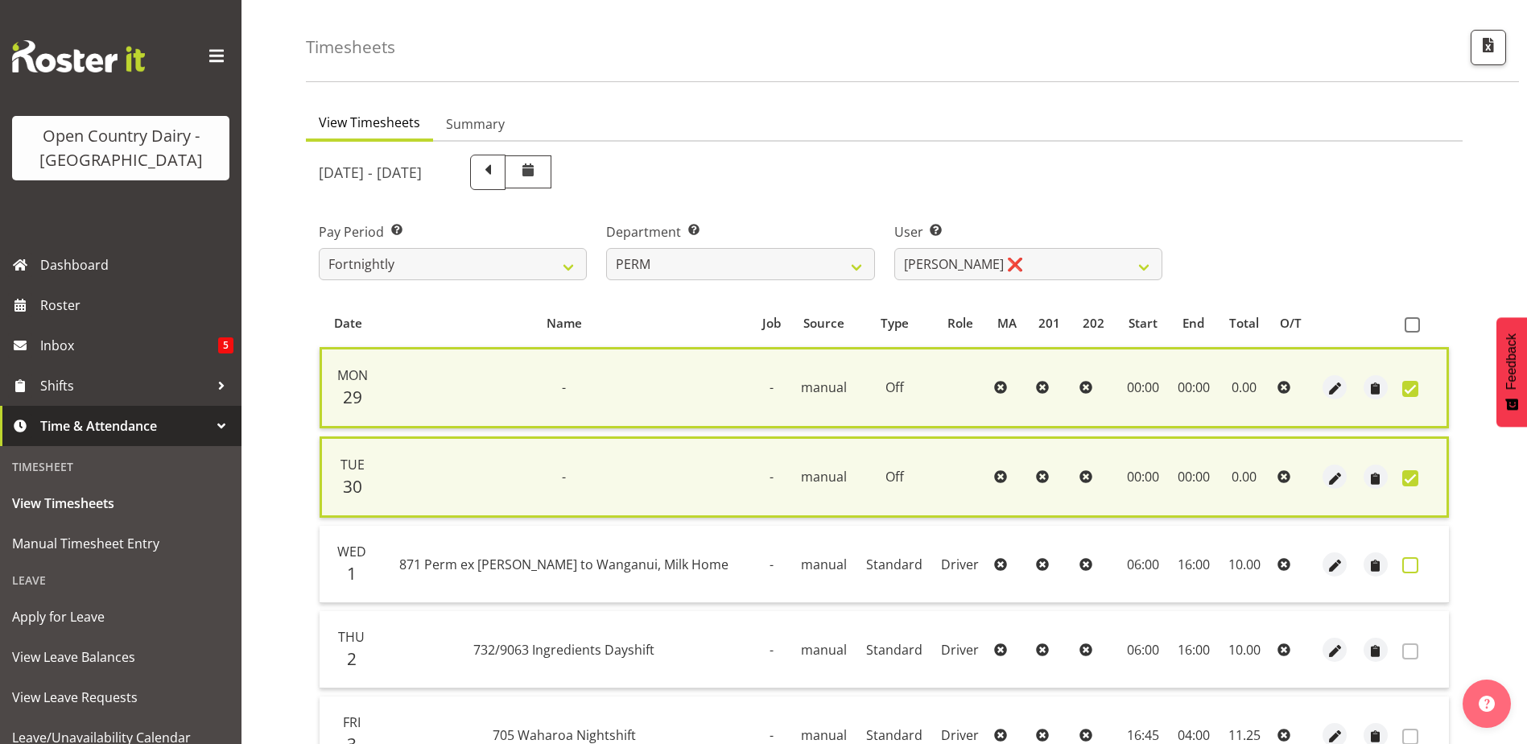
click at [1410, 561] on span at bounding box center [1410, 565] width 16 height 16
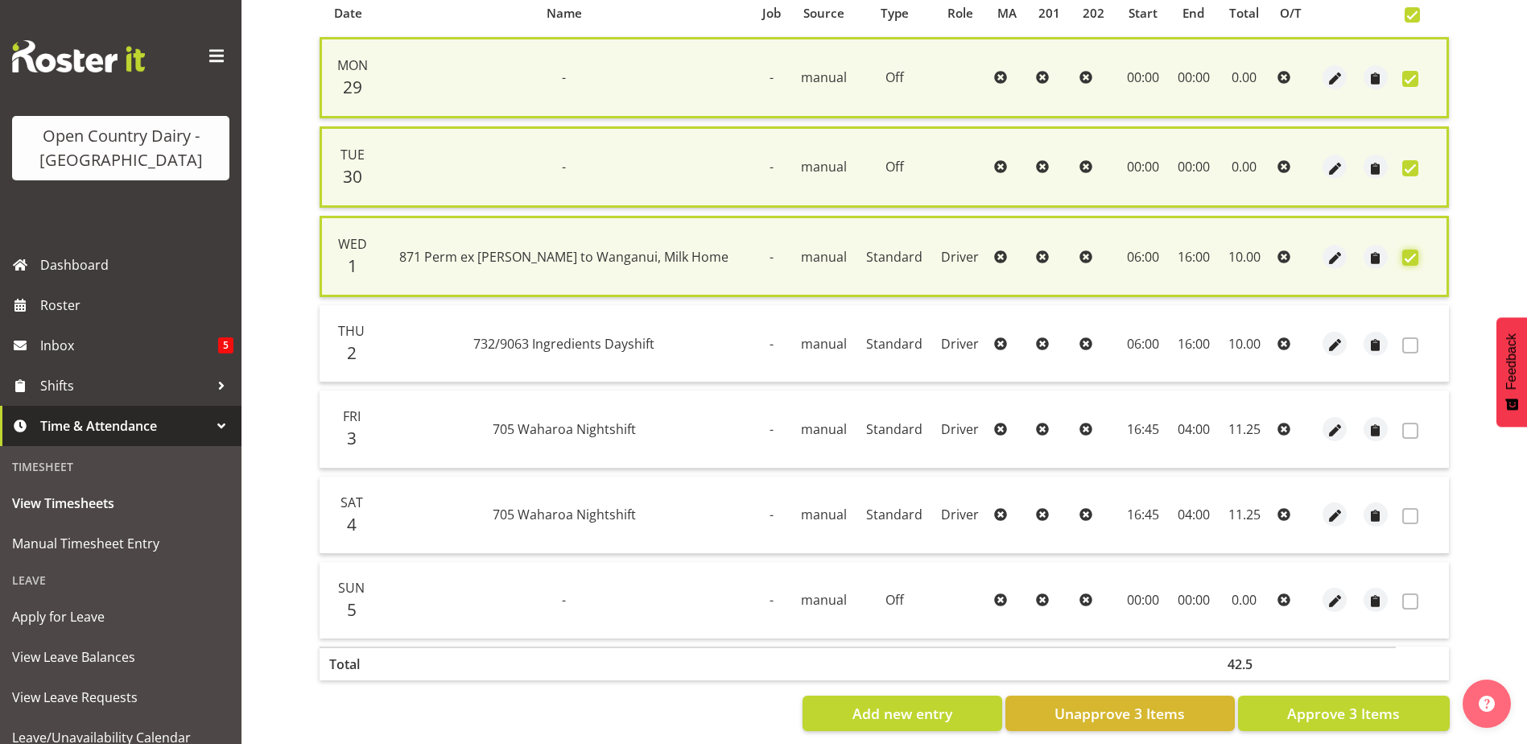
scroll to position [376, 0]
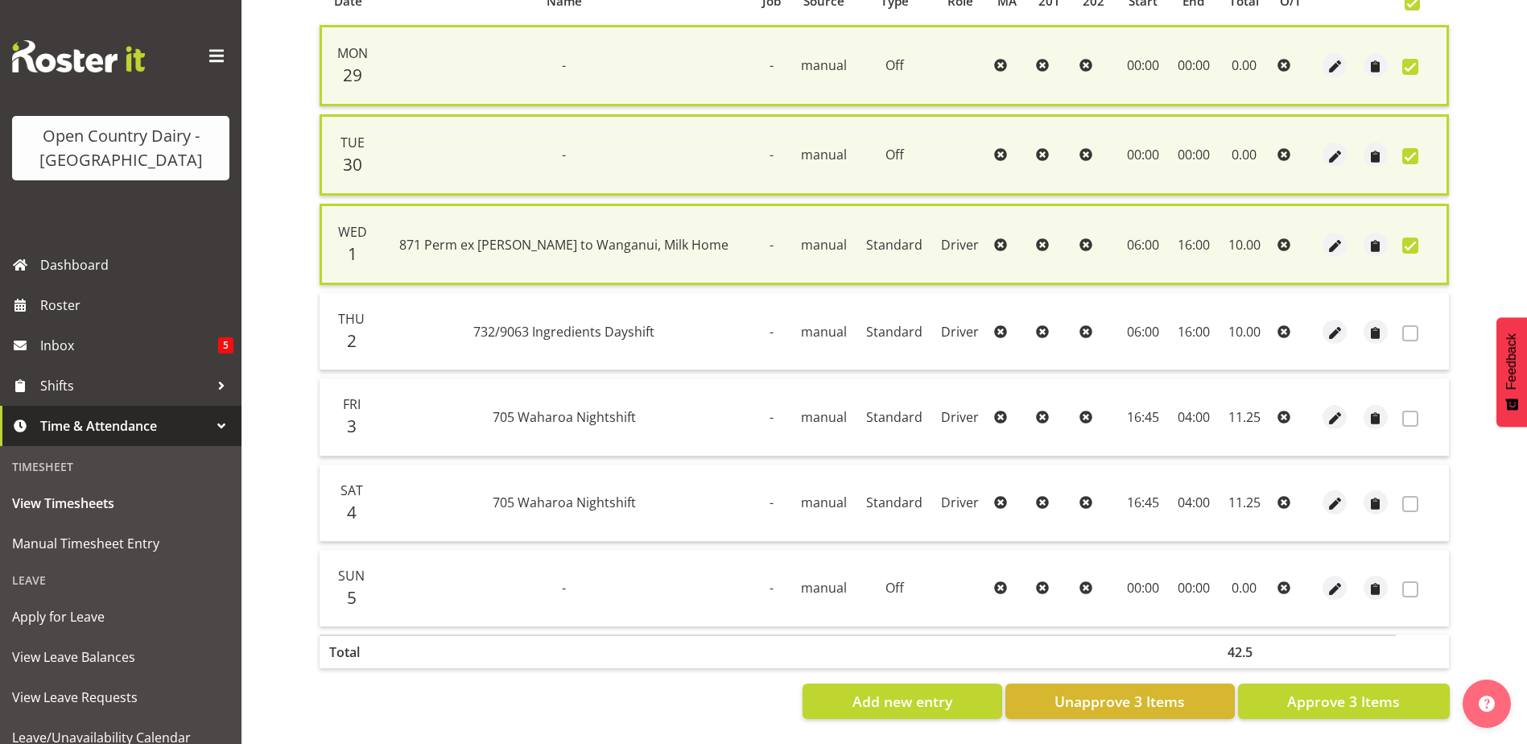
click at [1409, 247] on span at bounding box center [1410, 245] width 16 height 16
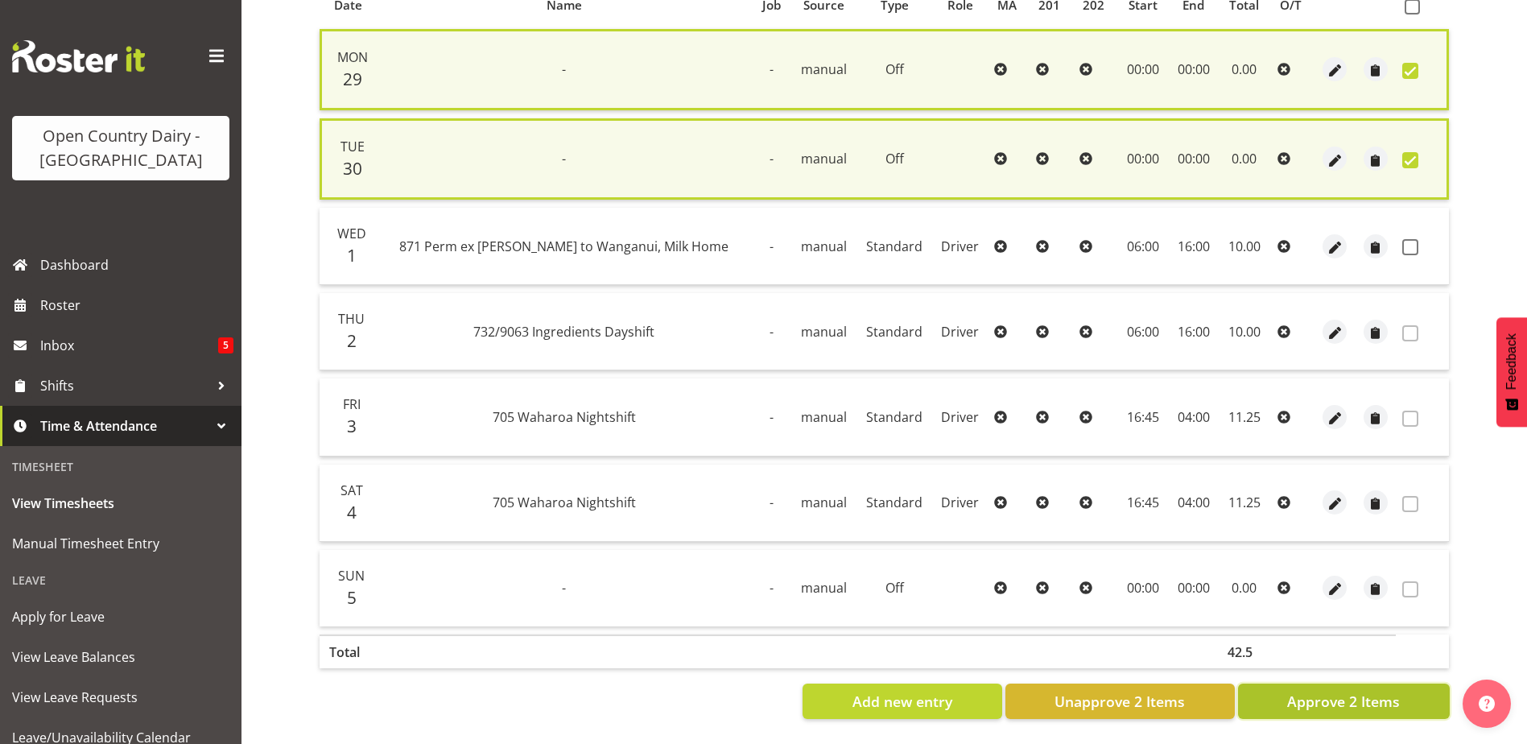
click at [1348, 691] on span "Approve 2 Items" at bounding box center [1343, 701] width 113 height 21
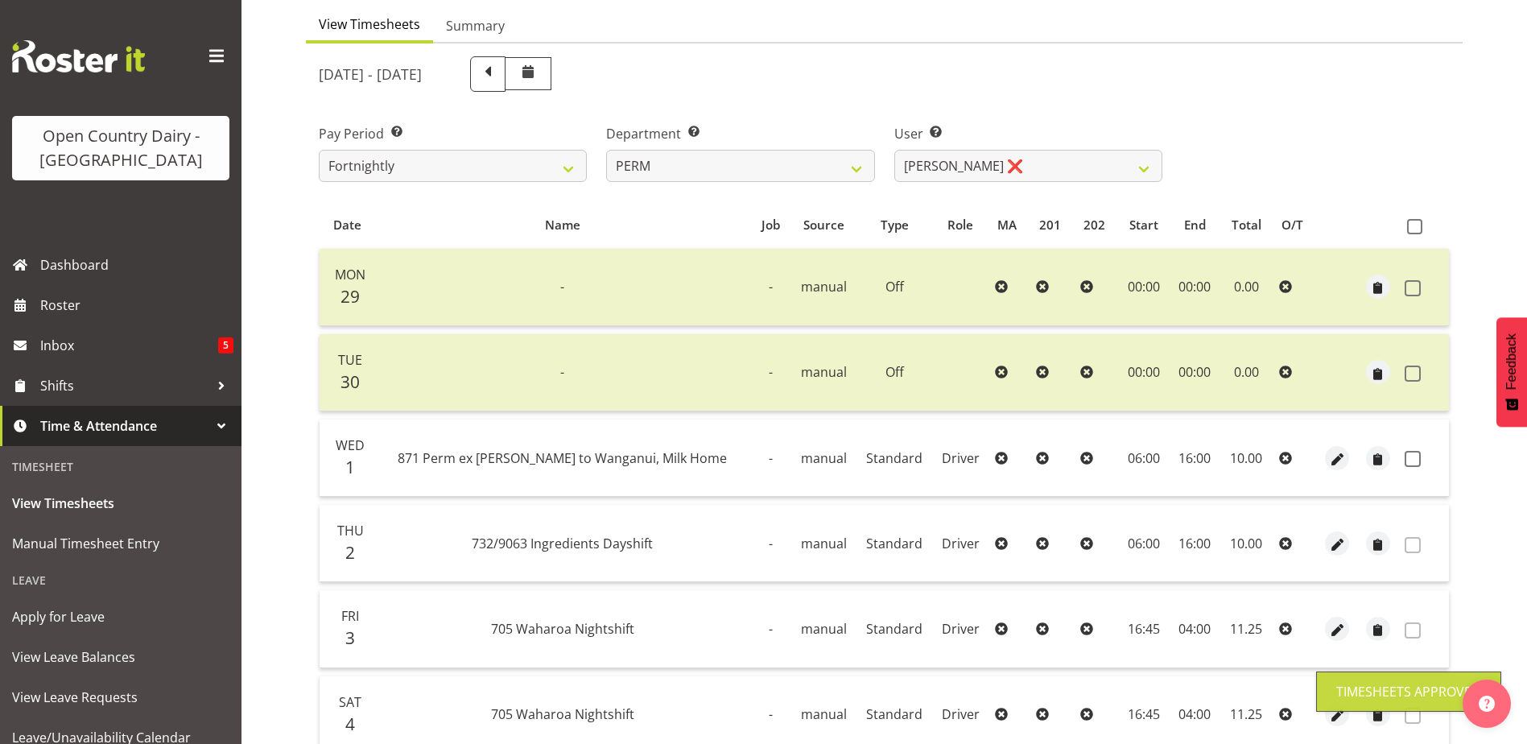
scroll to position [54, 0]
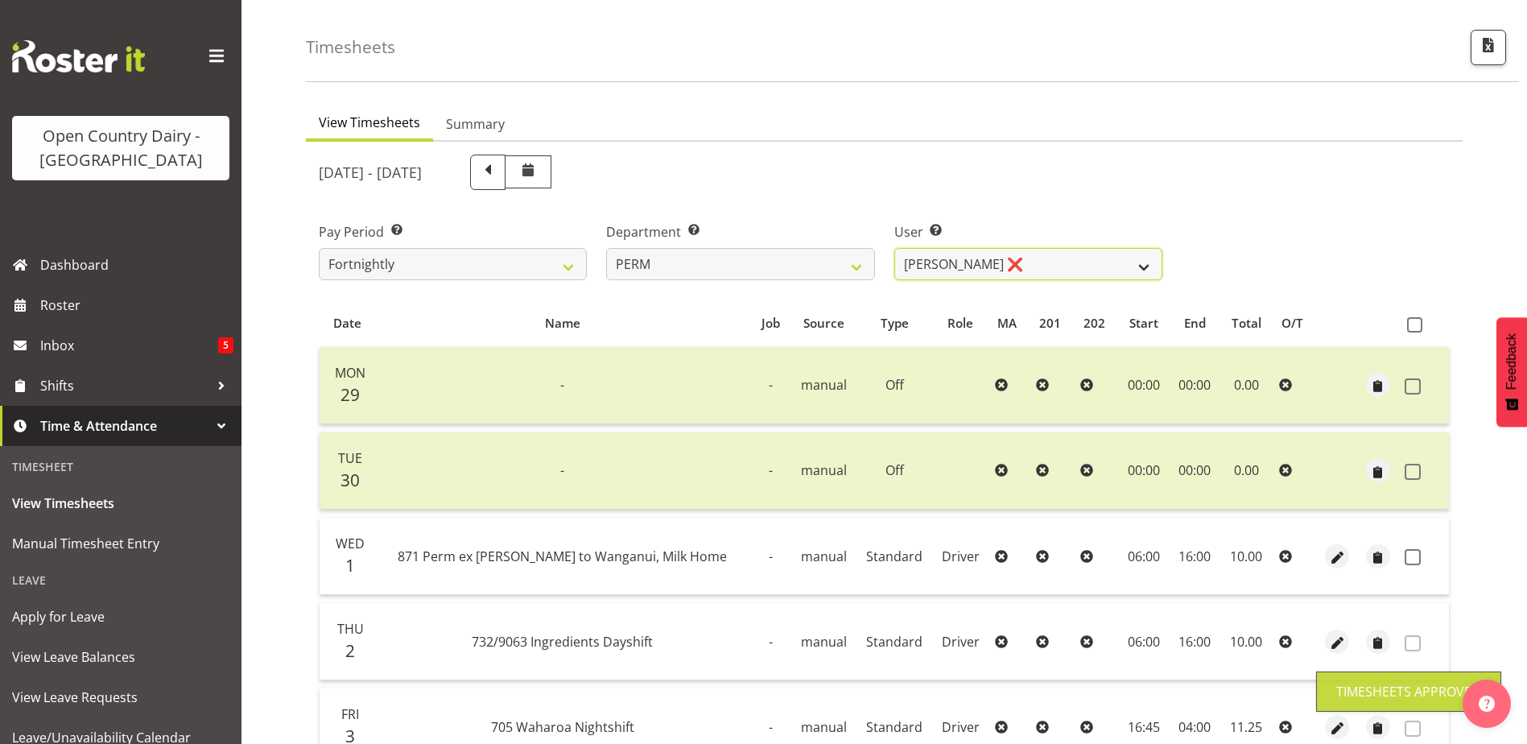
click at [1074, 258] on select "Abhilash Antony ❌ Amba Swann ❌ Chris Kneebone ❌ Haley Galecki ❌ Jayden Vincent …" at bounding box center [1028, 264] width 268 height 32
click at [894, 248] on select "Abhilash Antony ❌ Amba Swann ❌ Chris Kneebone ❌ Haley Galecki ❌ Jayden Vincent …" at bounding box center [1028, 264] width 268 height 32
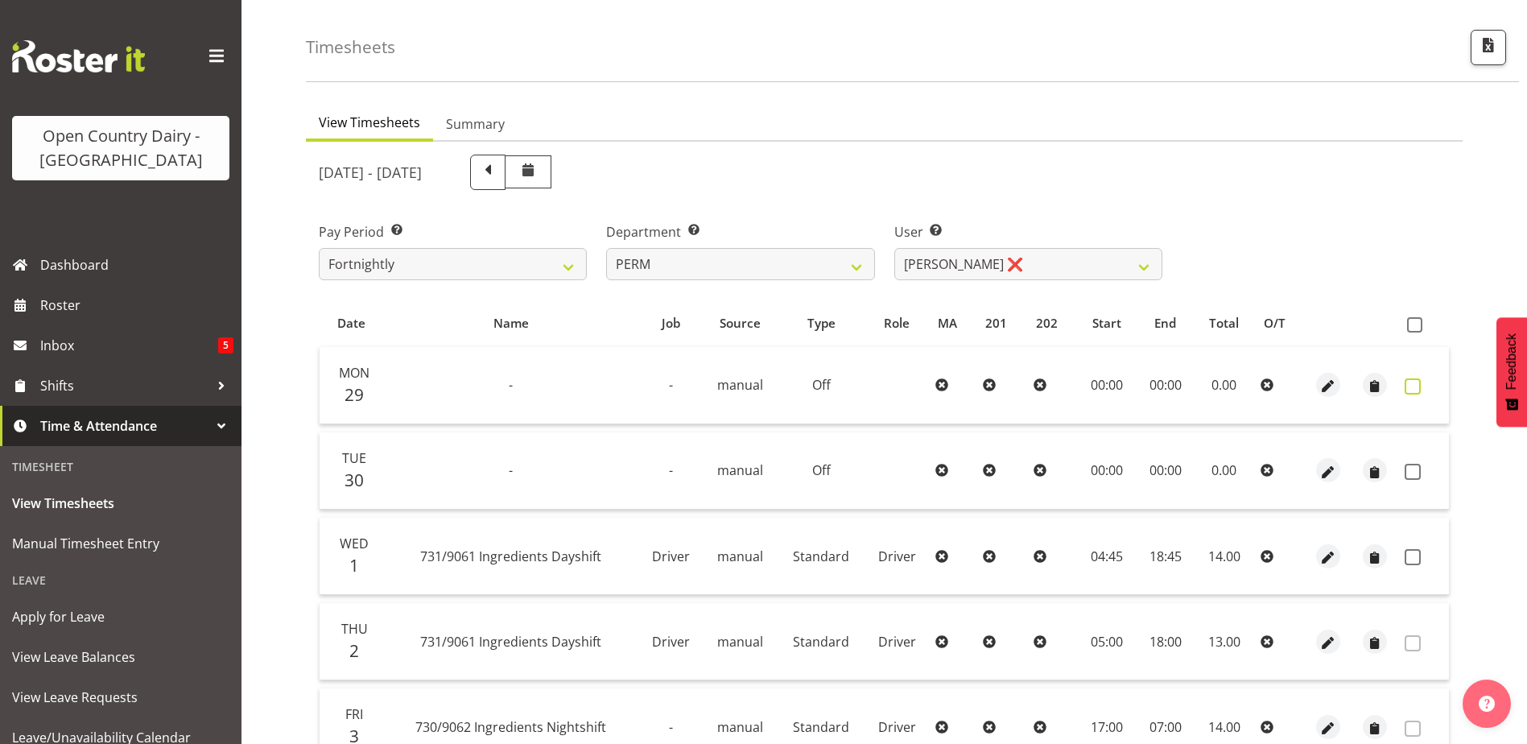
click at [1413, 381] on span at bounding box center [1413, 386] width 16 height 16
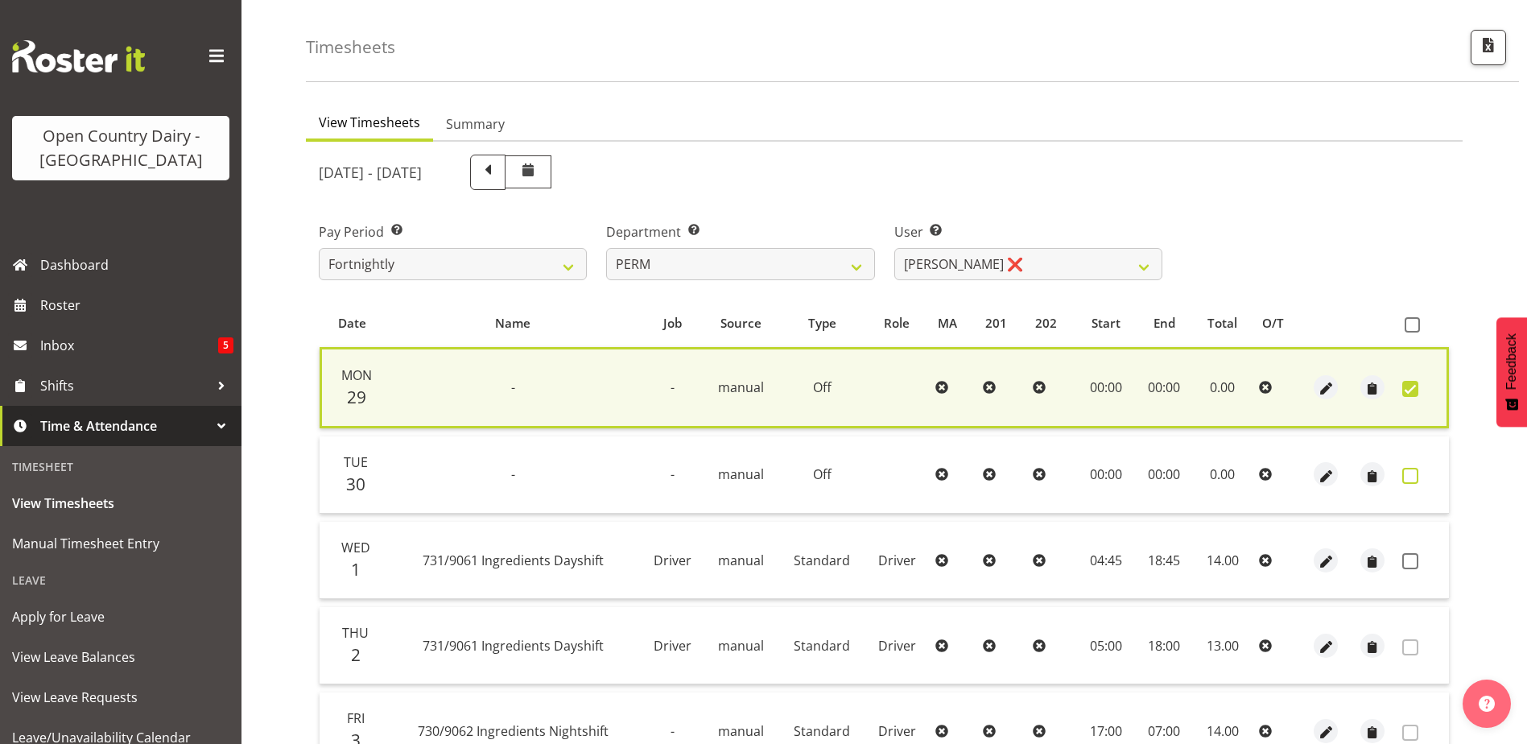
click at [1415, 472] on span at bounding box center [1410, 476] width 16 height 16
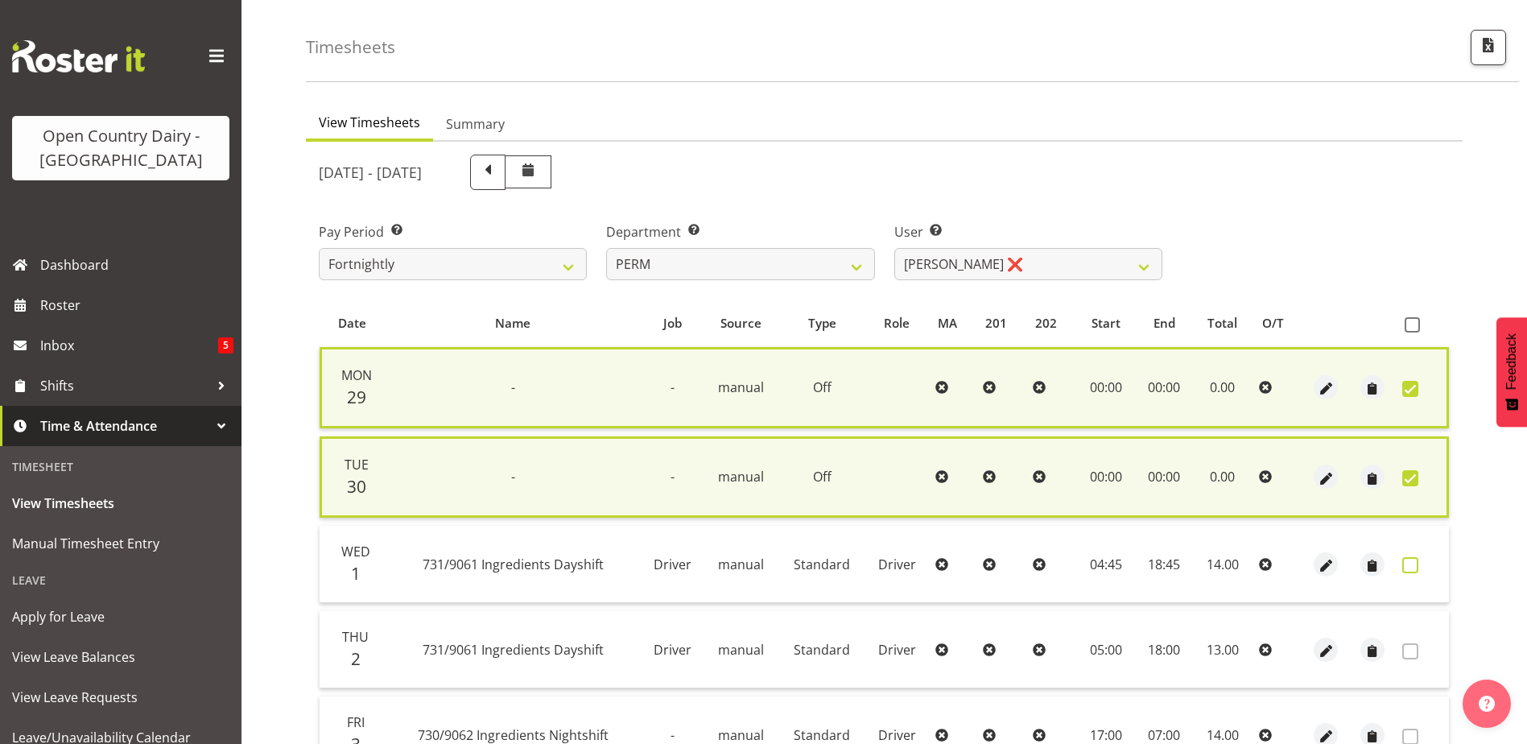
click at [1409, 564] on span at bounding box center [1410, 565] width 16 height 16
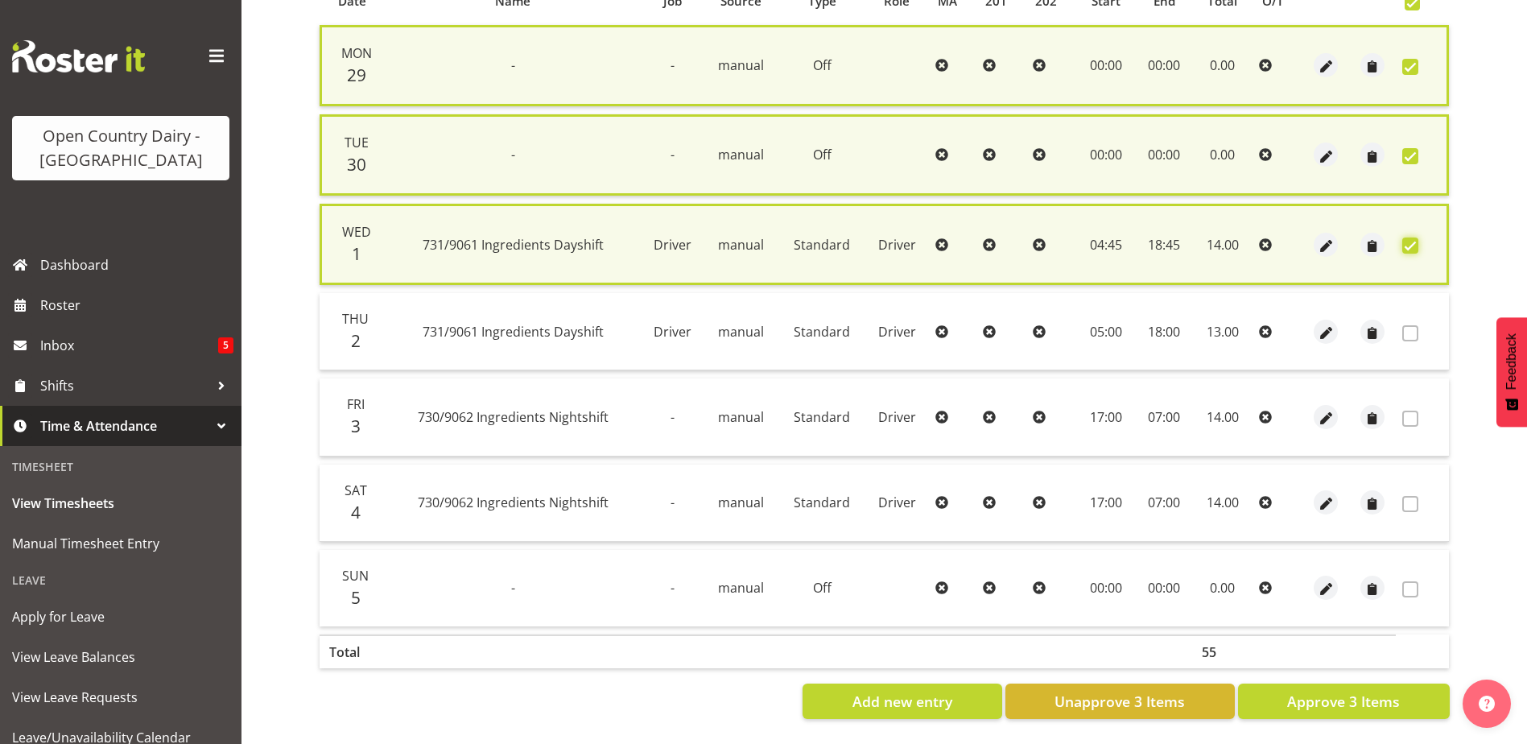
scroll to position [388, 0]
click at [1364, 694] on span "Approve 3 Items" at bounding box center [1343, 701] width 113 height 21
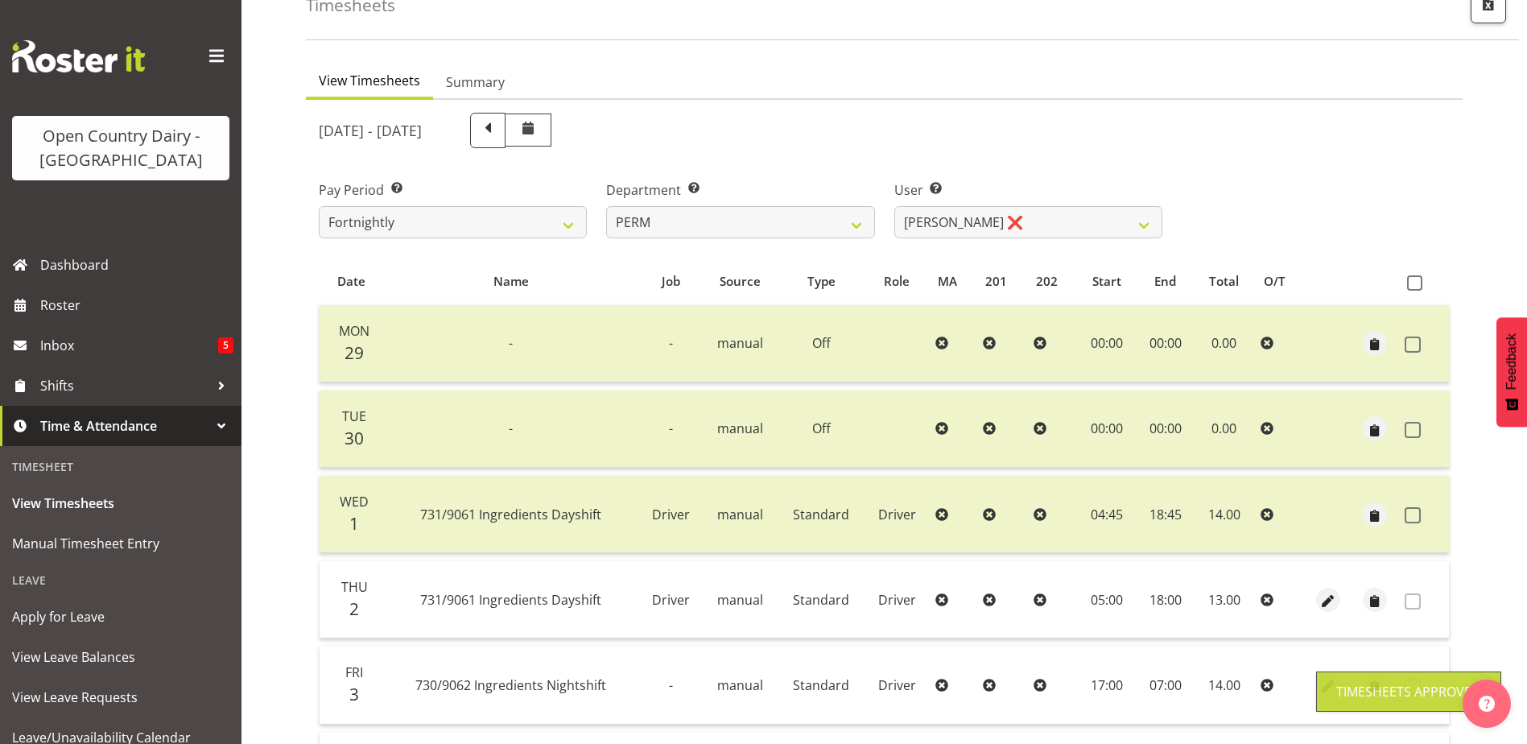
scroll to position [54, 0]
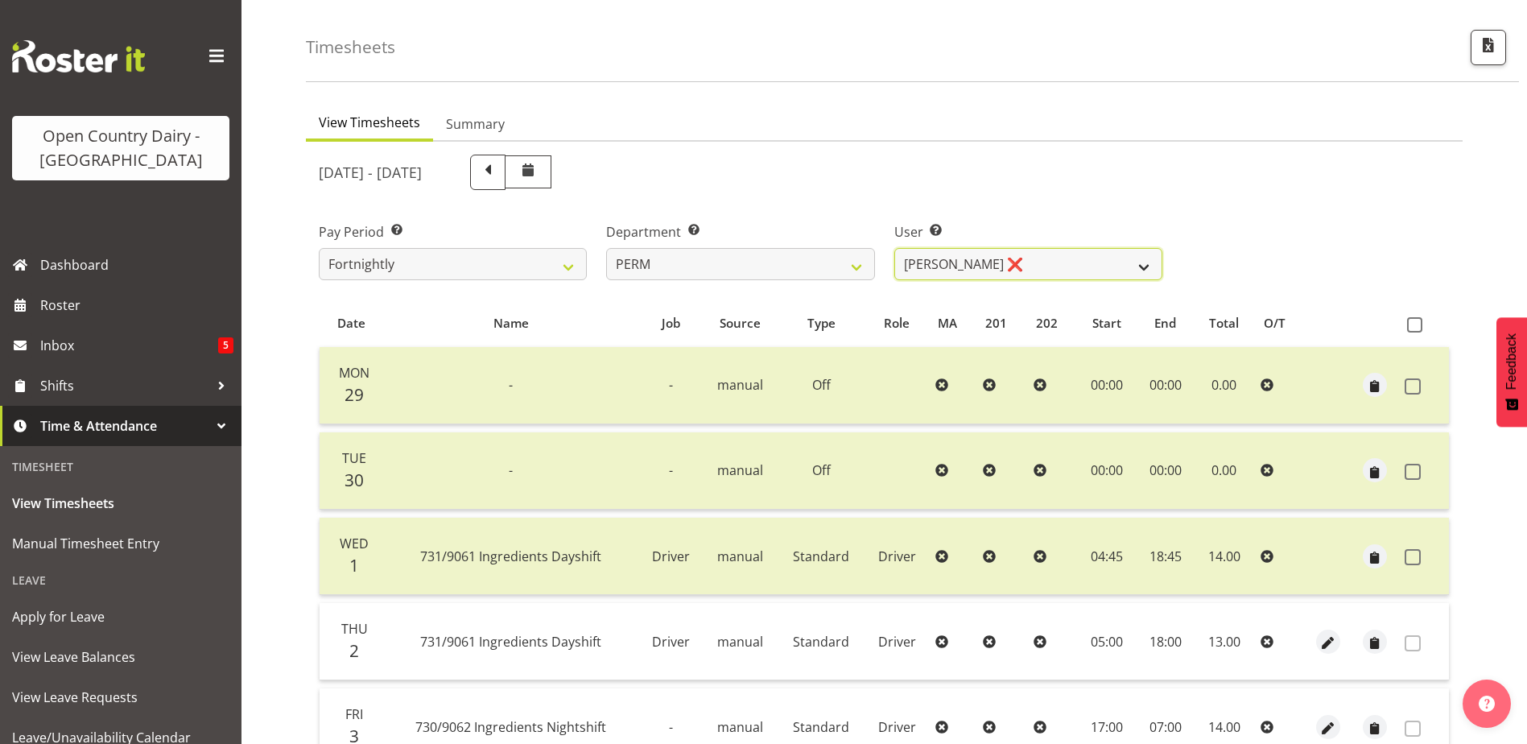
click at [1012, 261] on select "Abhilash Antony ❌ Amba Swann ❌ Chris Kneebone ❌ Haley Galecki ❌ Jayden Vincent …" at bounding box center [1028, 264] width 268 height 32
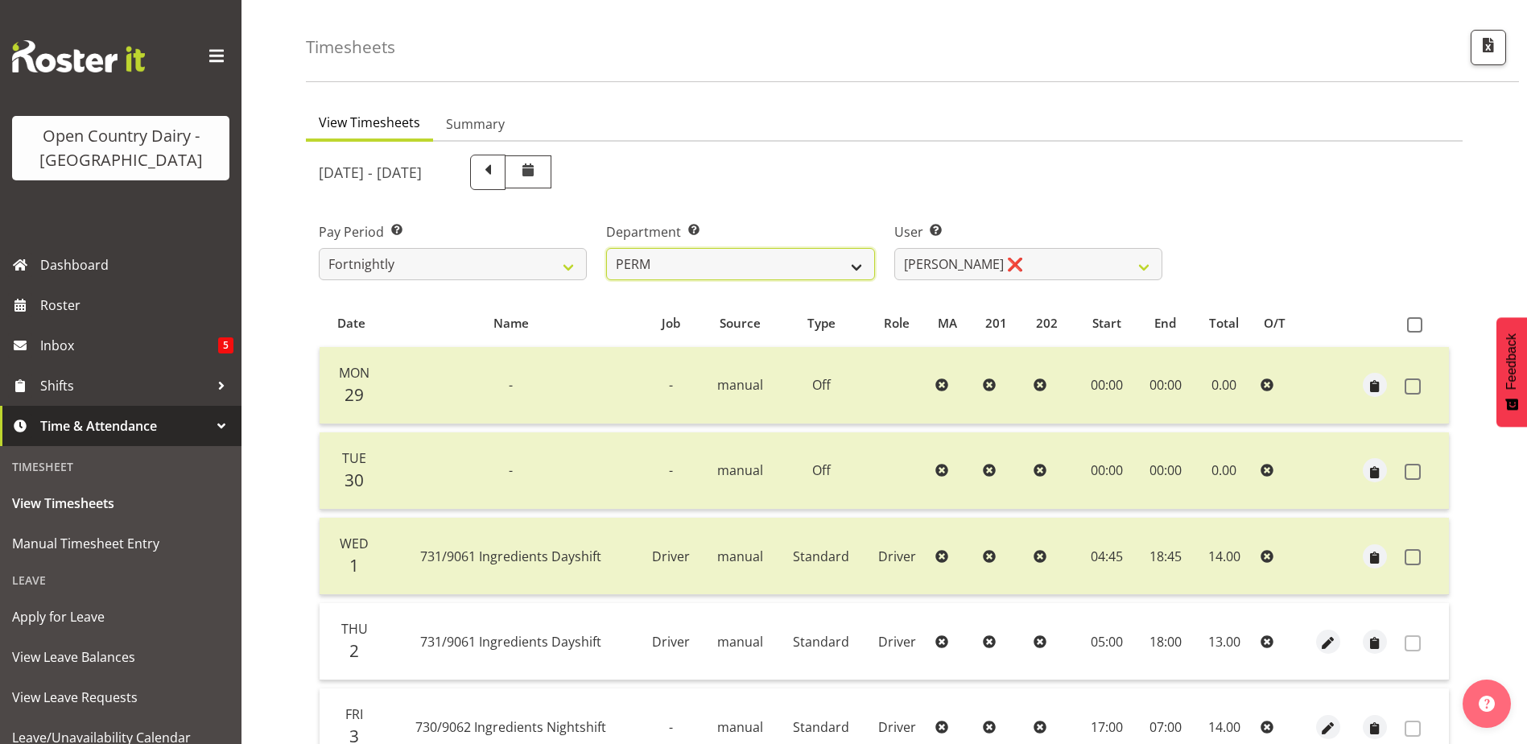
click at [718, 254] on select "701 702 703 704 705 706 707 708 709 710 711 712 713 714 715 716 717 718 719 720" at bounding box center [740, 264] width 268 height 32
click at [606, 248] on select "701 702 703 704 705 706 707 708 709 710 711 712 713 714 715 716 717 718 719 720" at bounding box center [740, 264] width 268 height 32
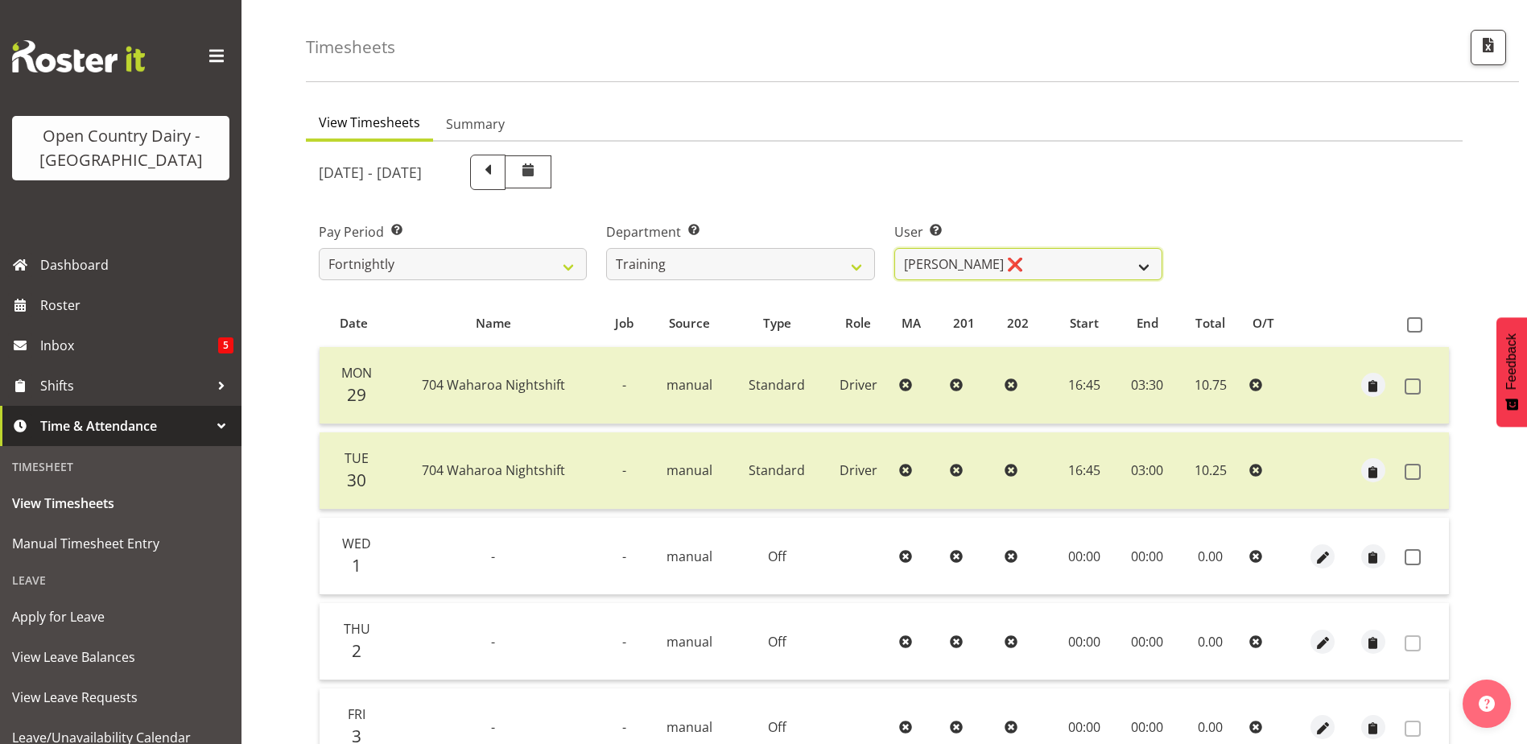
click at [1055, 264] on select "Andre Syben ❌ Andrew Murphy ❌ Antony Lockyer ❌ Jesse Simpson ❌ Kimberley-Rose A…" at bounding box center [1028, 264] width 268 height 32
click at [894, 248] on select "Andre Syben ❌ Andrew Murphy ❌ Antony Lockyer ❌ Jesse Simpson ❌ Kimberley-Rose A…" at bounding box center [1028, 264] width 268 height 32
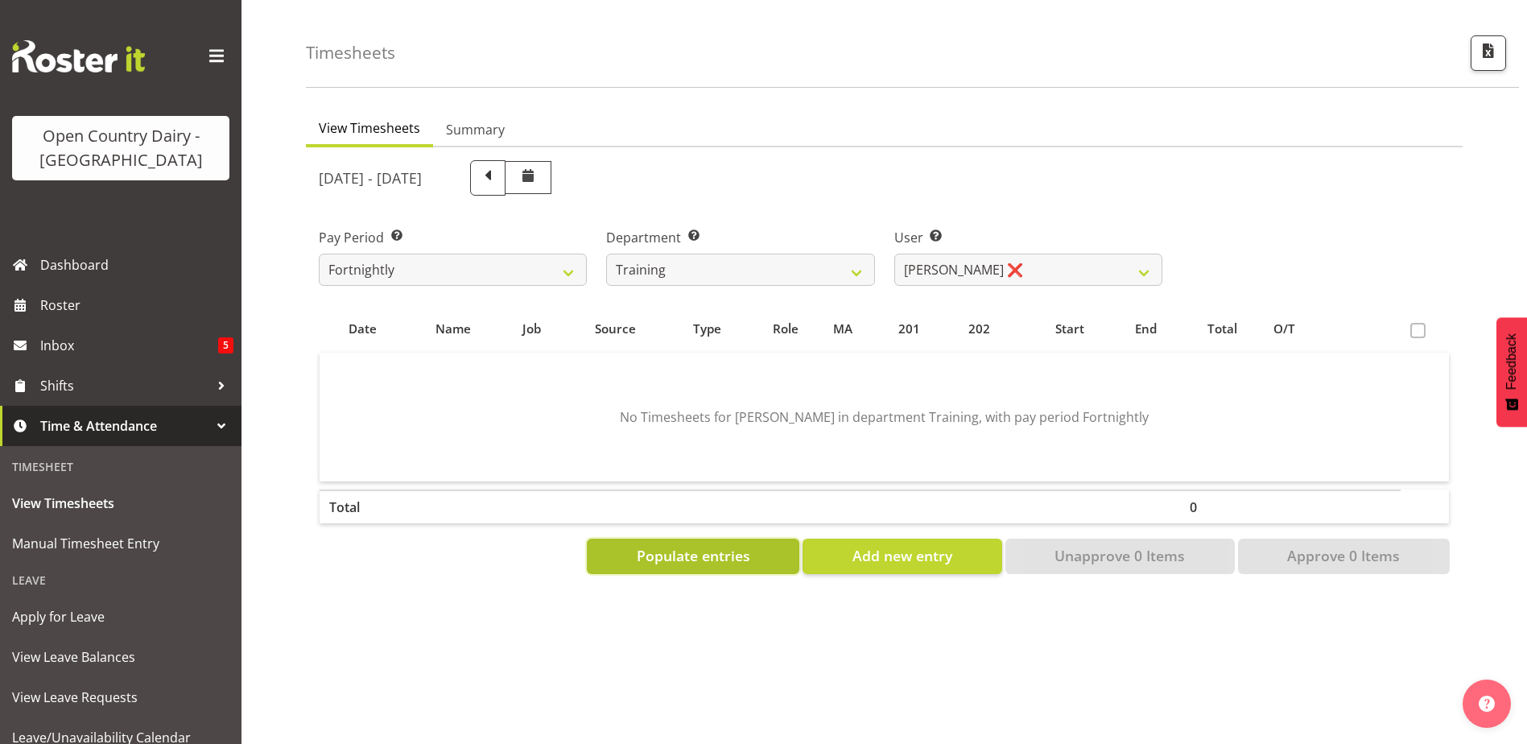
click at [743, 547] on span "Populate entries" at bounding box center [693, 555] width 113 height 21
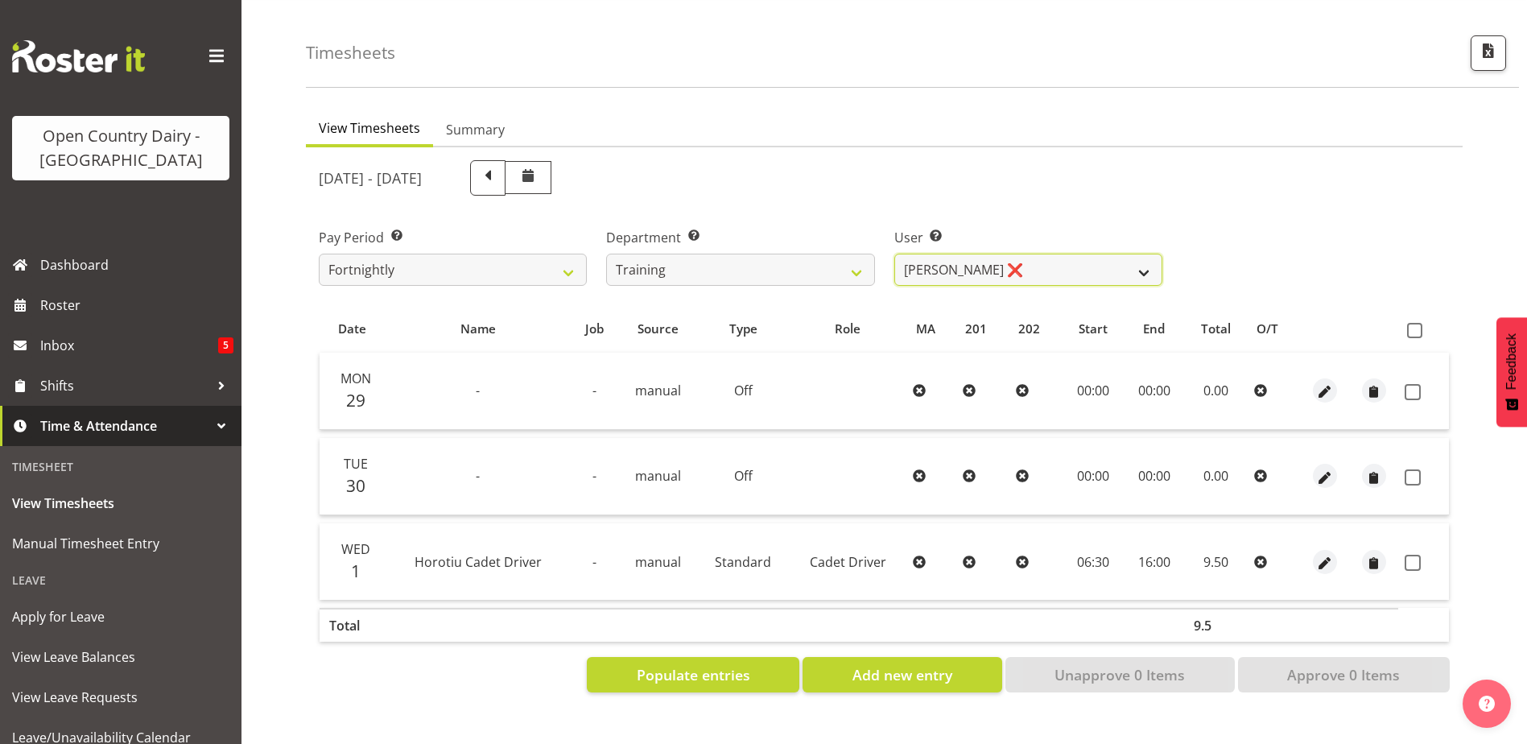
click at [982, 255] on select "Andre Syben ❌ Andrew Murphy ❌ Antony Lockyer ❌ Jesse Simpson ❌ Kimberley-Rose A…" at bounding box center [1028, 270] width 268 height 32
click at [894, 254] on select "Andre Syben ❌ Andrew Murphy ❌ Antony Lockyer ❌ Jesse Simpson ❌ Kimberley-Rose A…" at bounding box center [1028, 270] width 268 height 32
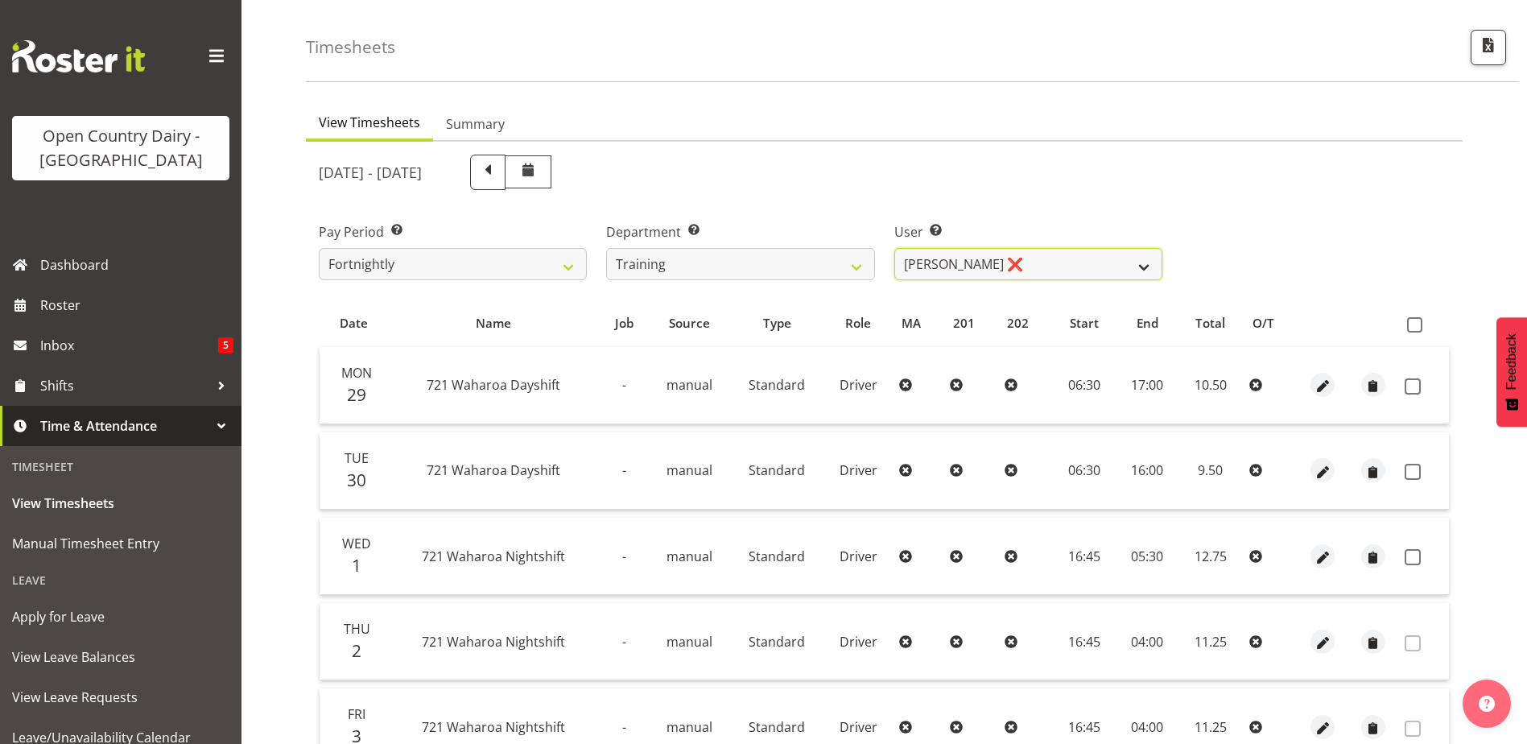
click at [1006, 258] on select "Andre Syben ❌ Andrew Murphy ❌ Antony Lockyer ❌ Jesse Simpson ❌ Kimberley-Rose A…" at bounding box center [1028, 264] width 268 height 32
click at [894, 248] on select "Andre Syben ❌ Andrew Murphy ❌ Antony Lockyer ❌ Jesse Simpson ❌ Kimberley-Rose A…" at bounding box center [1028, 264] width 268 height 32
click at [1411, 386] on span at bounding box center [1413, 386] width 16 height 16
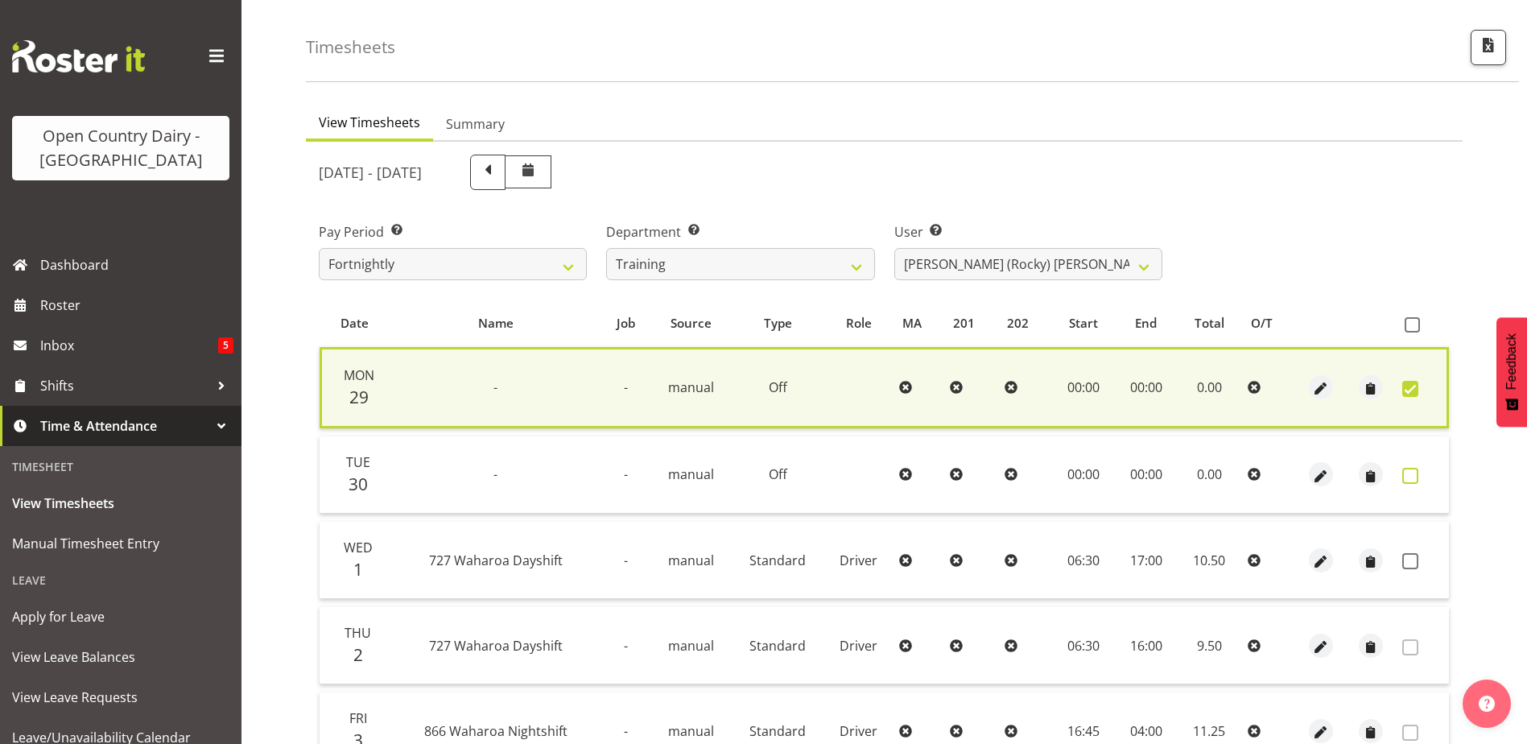
click at [1415, 476] on span at bounding box center [1410, 476] width 16 height 16
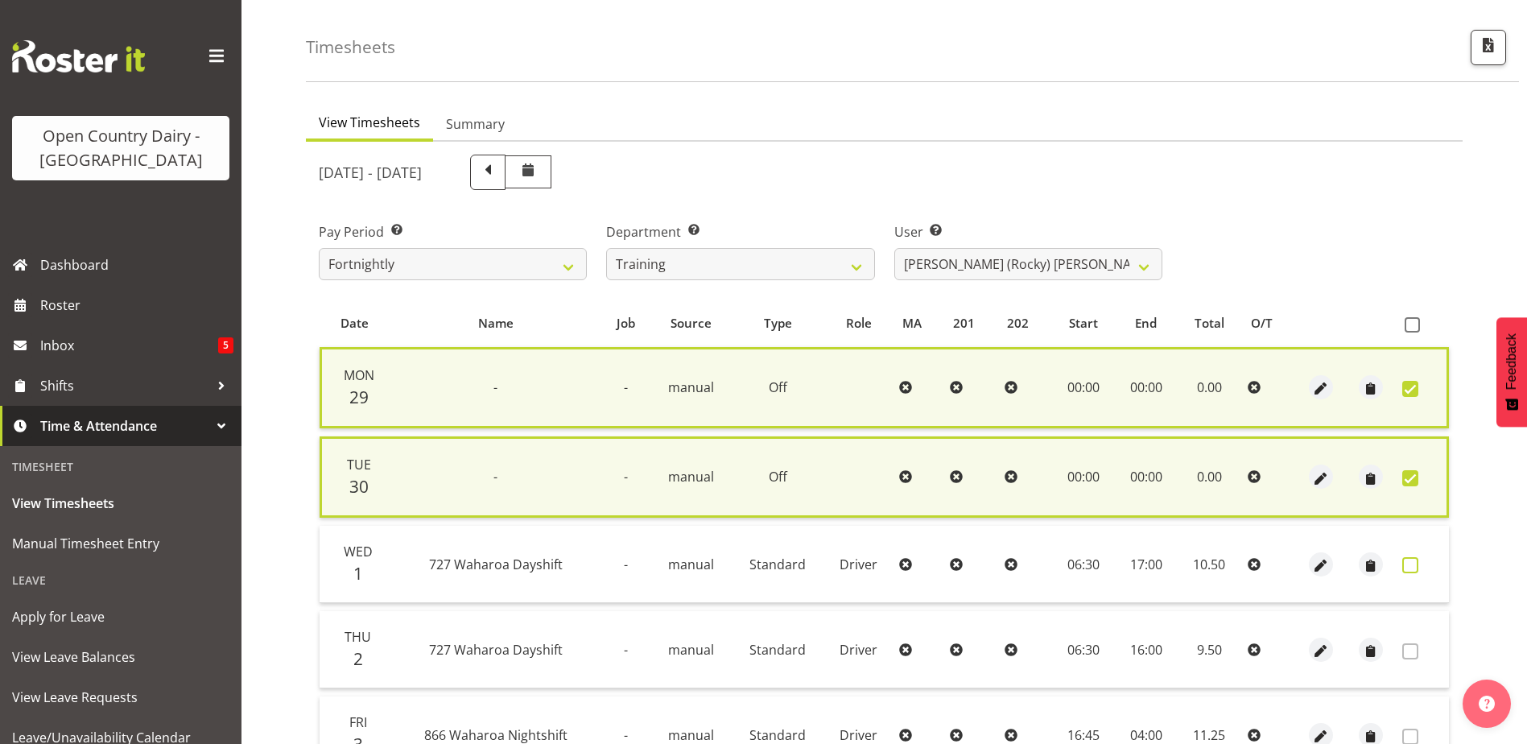
click at [1405, 562] on span at bounding box center [1410, 565] width 16 height 16
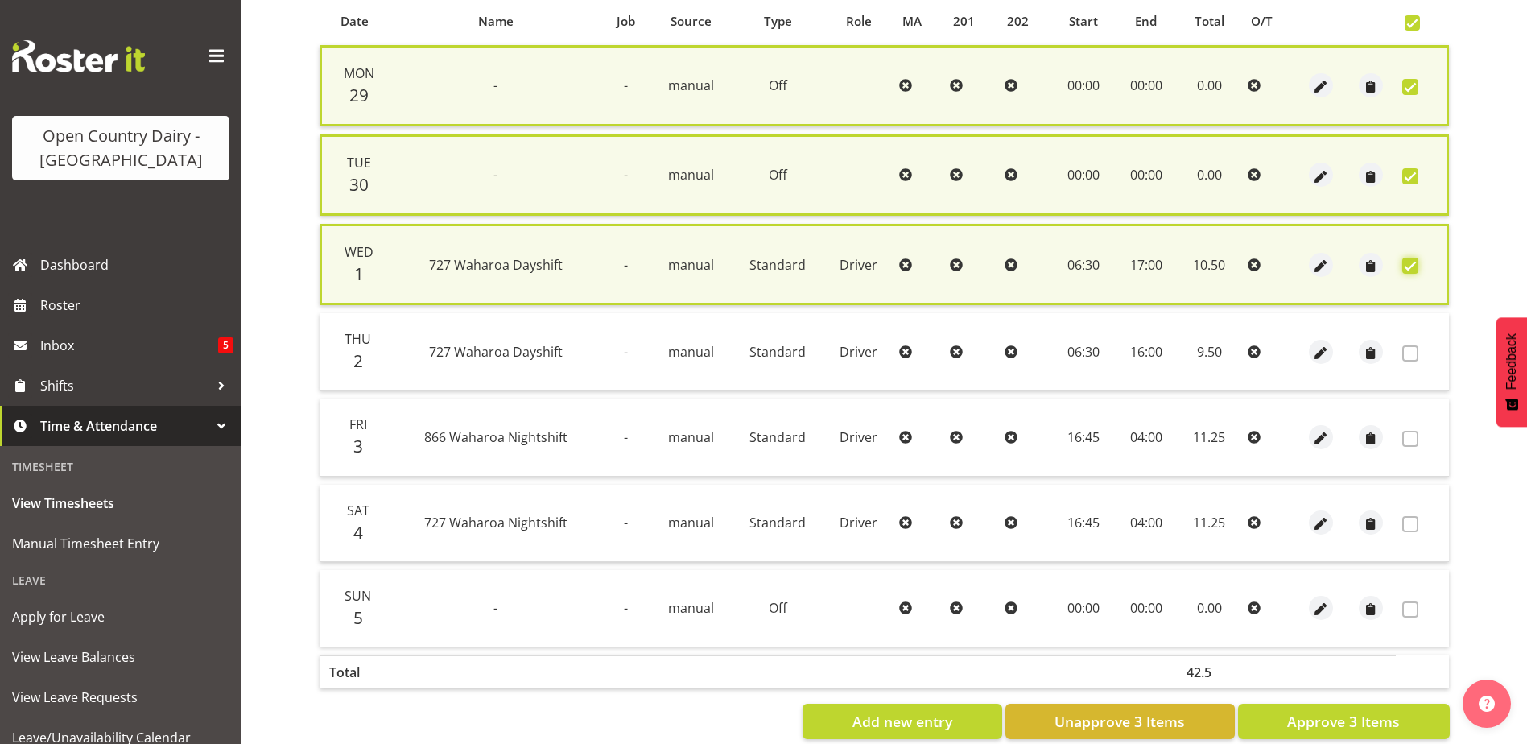
scroll to position [388, 0]
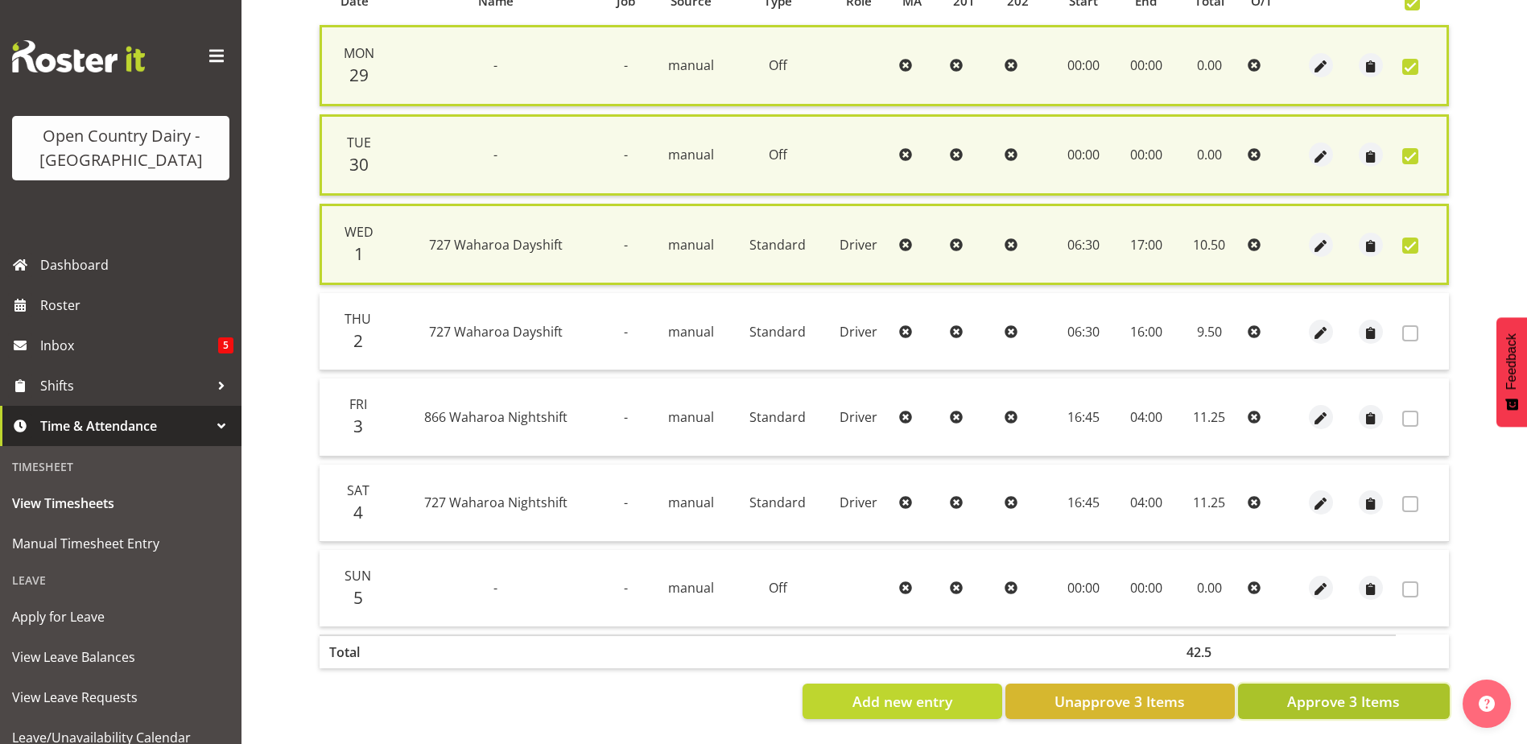
click at [1362, 691] on span "Approve 3 Items" at bounding box center [1343, 701] width 113 height 21
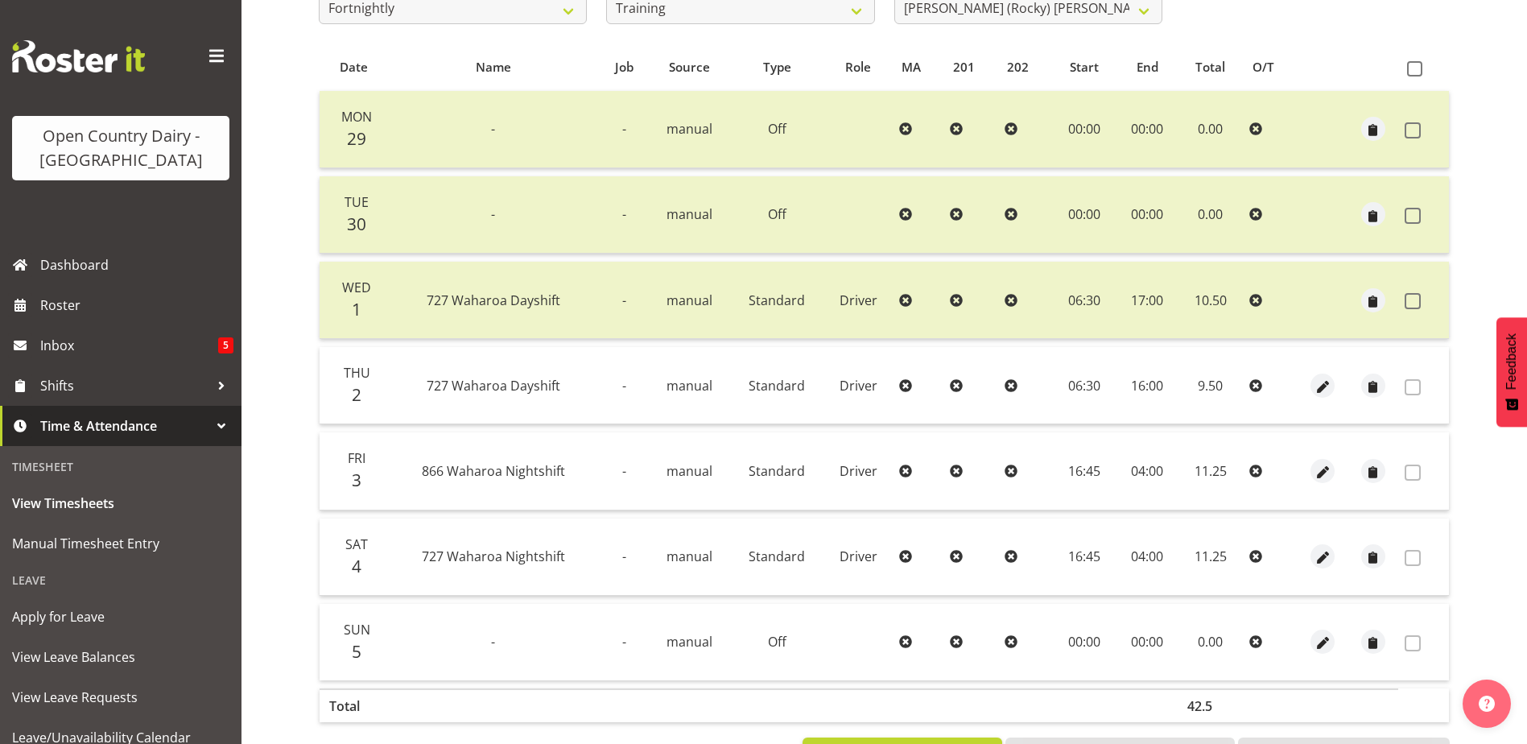
scroll to position [54, 0]
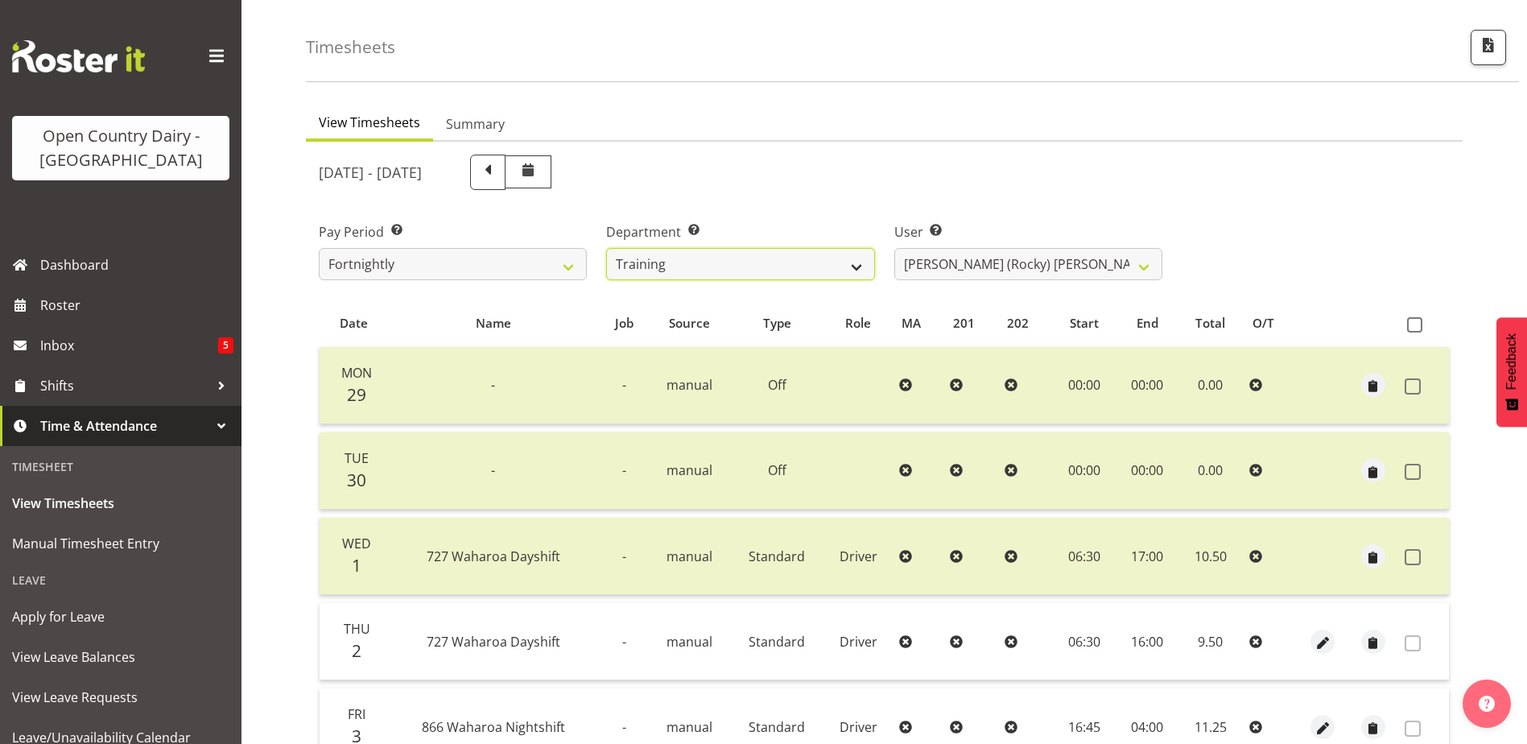
click at [736, 269] on select "701 702 703 704 705 706 707 708 709 710 711 712 713 714 715 716 717 718 719 720" at bounding box center [740, 264] width 268 height 32
click at [606, 248] on select "701 702 703 704 705 706 707 708 709 710 711 712 713 714 715 716 717 718 719 720" at bounding box center [740, 264] width 268 height 32
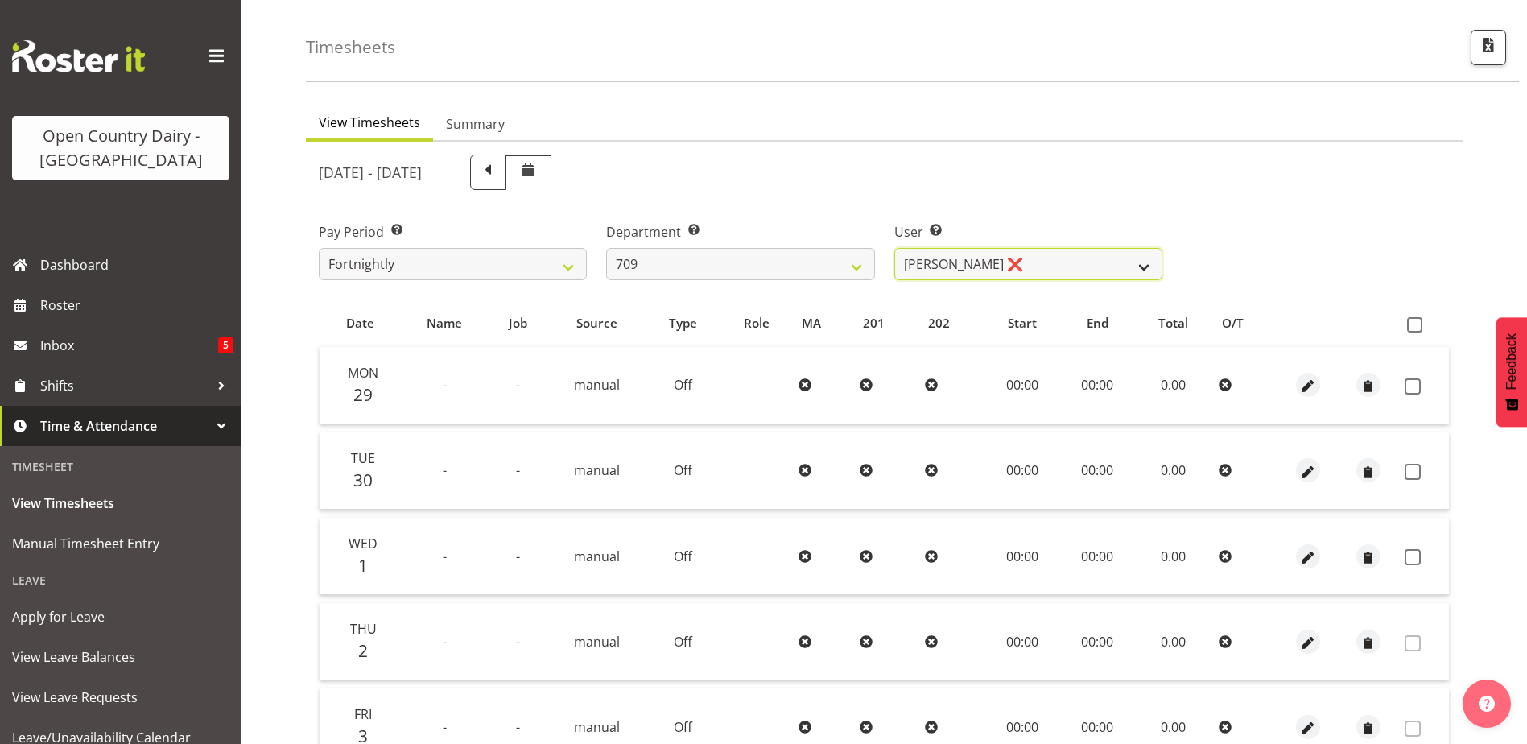
click at [1033, 267] on select "Alex Barclay ❌ Craig Knudsen ❌ Jaswant Singh ❌ Ross Cook ❌" at bounding box center [1028, 264] width 268 height 32
click at [894, 248] on select "Alex Barclay ❌ Craig Knudsen ❌ Jaswant Singh ❌ Ross Cook ❌" at bounding box center [1028, 264] width 268 height 32
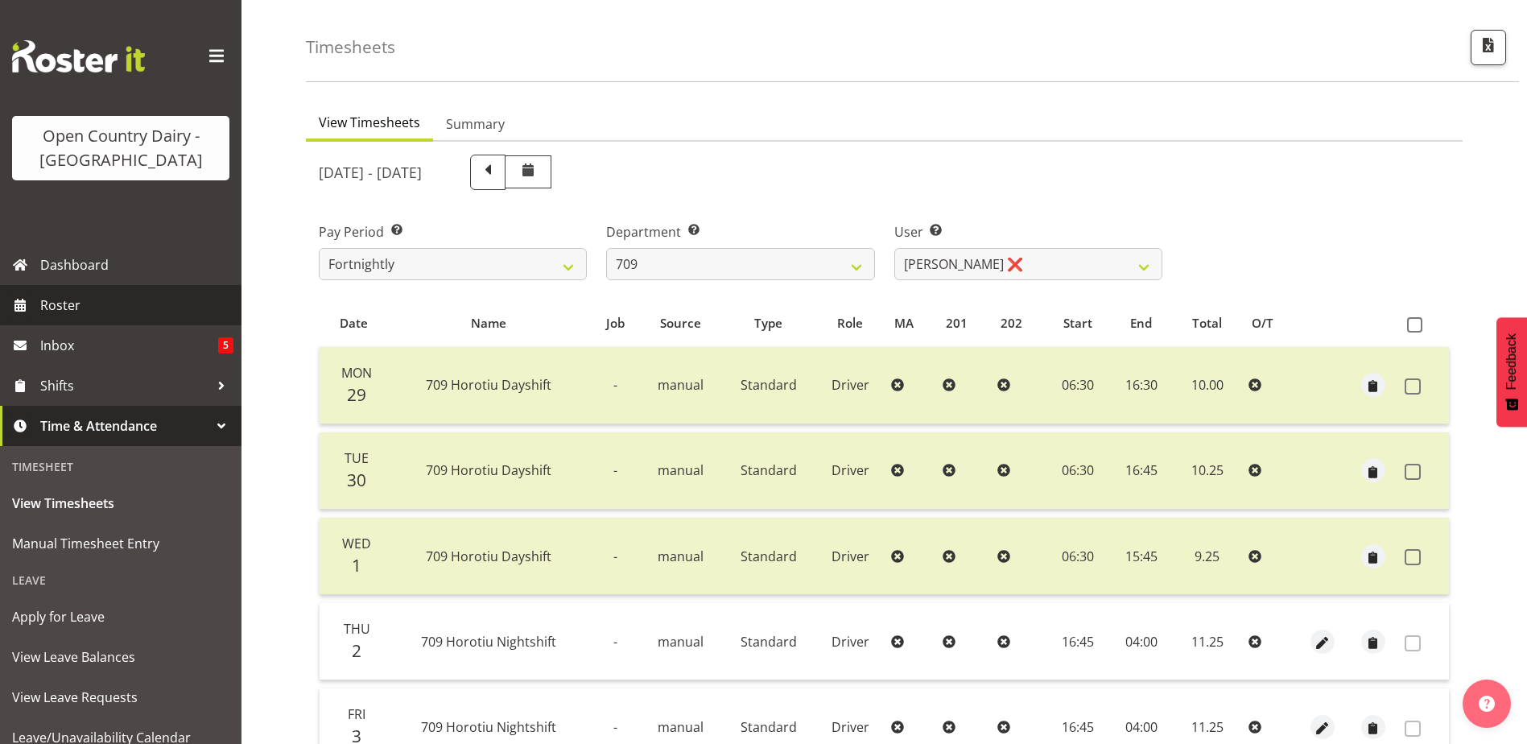
click at [83, 310] on span "Roster" at bounding box center [136, 305] width 193 height 24
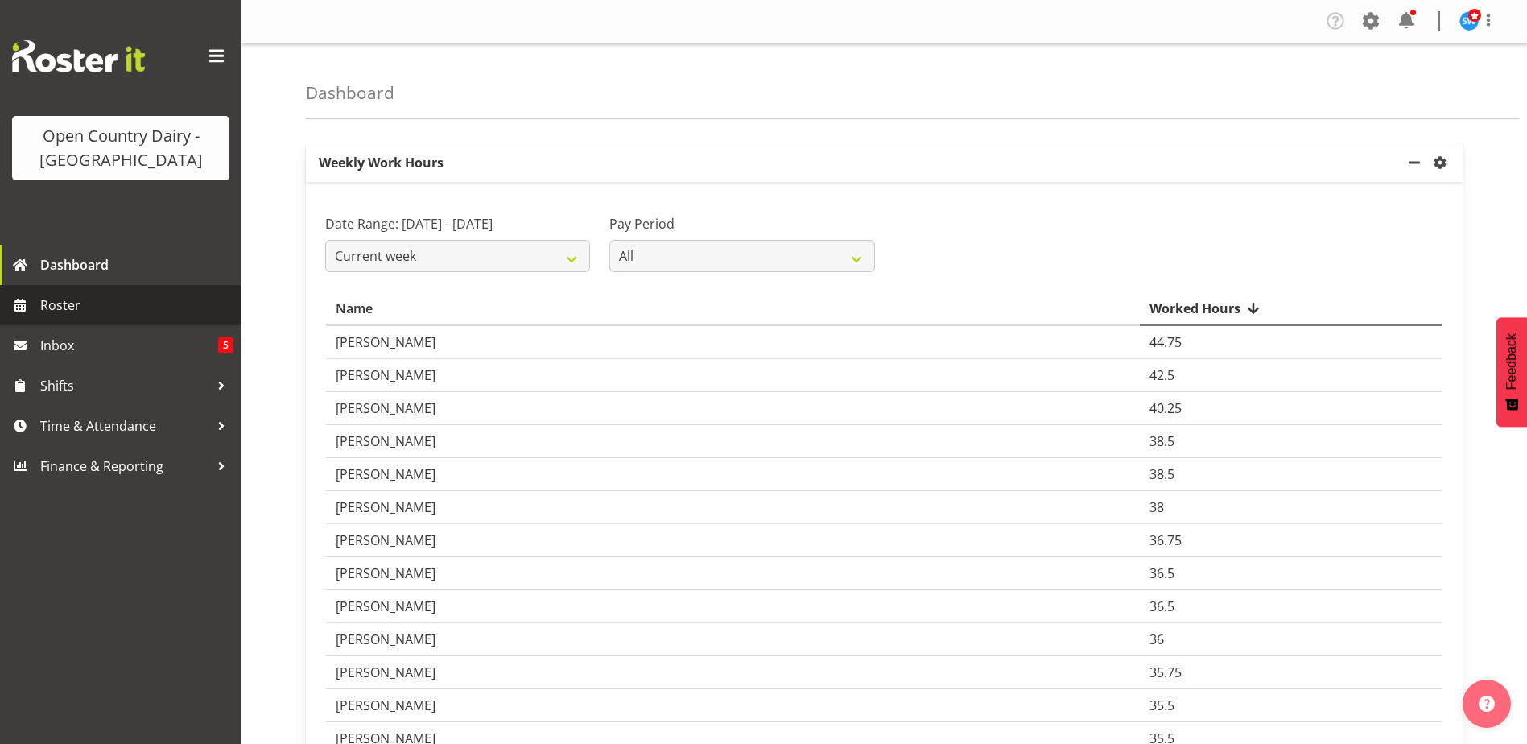
click at [56, 301] on span "Roster" at bounding box center [136, 305] width 193 height 24
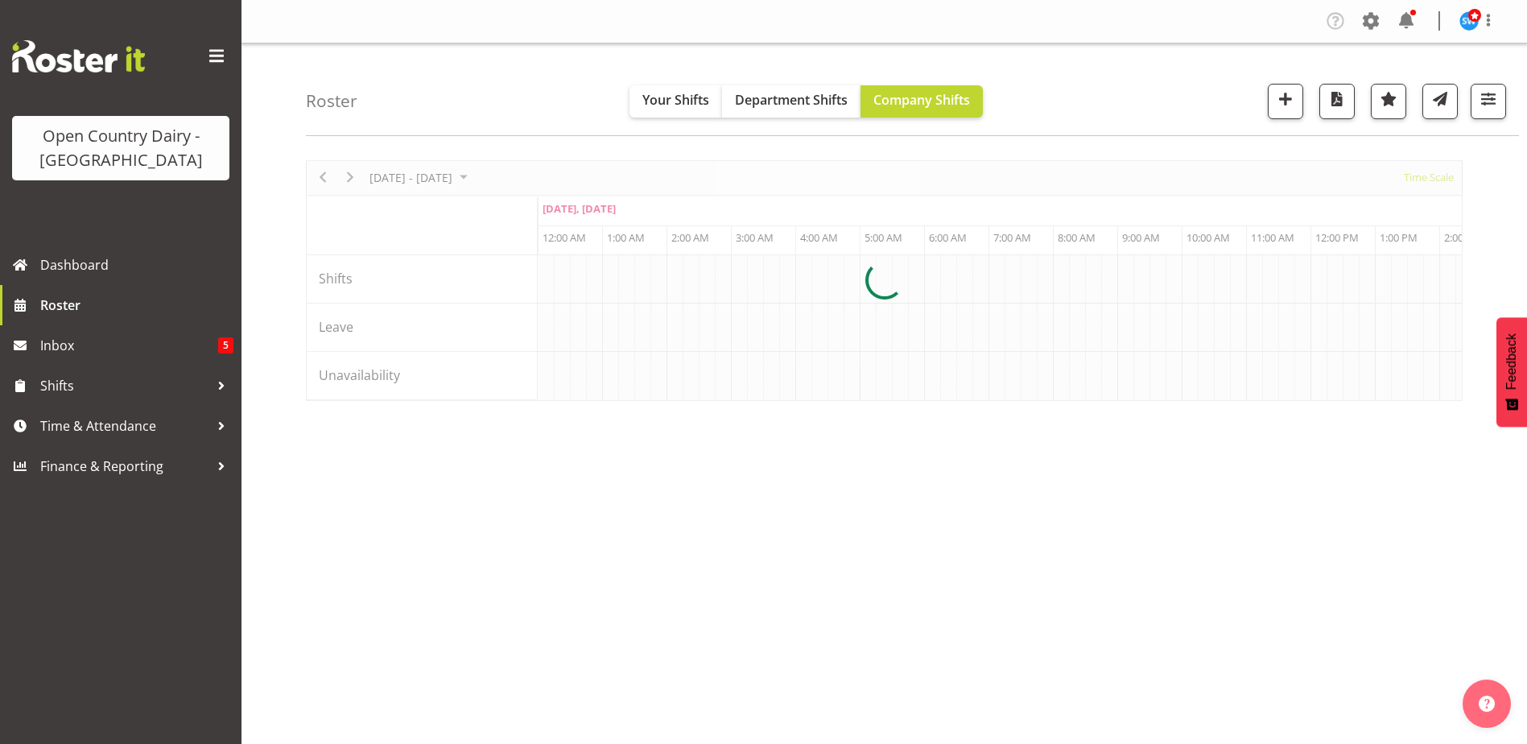
scroll to position [0, 4636]
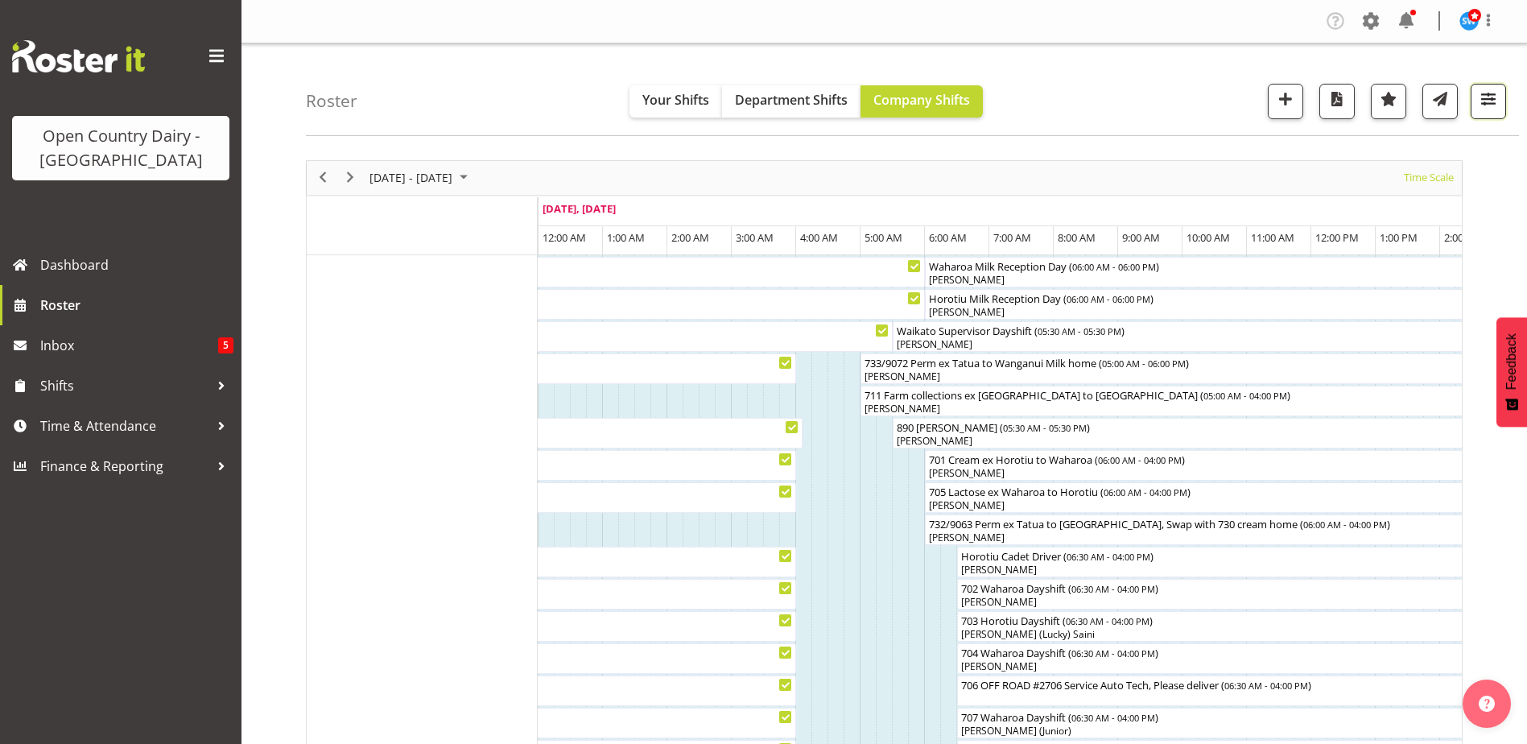
click at [1485, 98] on span "button" at bounding box center [1488, 99] width 21 height 21
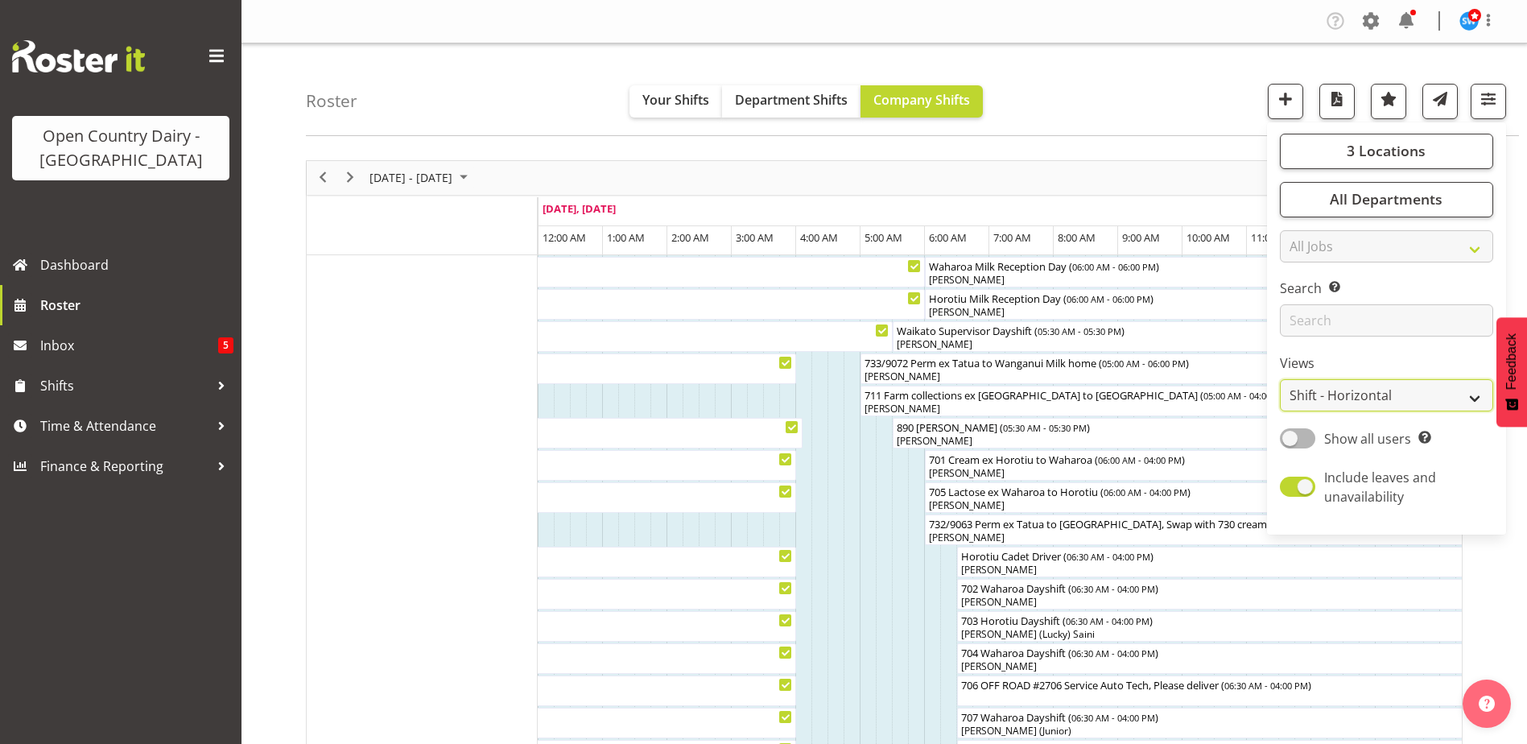
click at [1369, 397] on select "Staff Role Shift - Horizontal Shift - Vertical Staff - Location" at bounding box center [1386, 395] width 213 height 32
select select "staff"
click at [1281, 379] on select "Staff Role Shift - Horizontal Shift - Vertical Staff - Location" at bounding box center [1386, 395] width 213 height 32
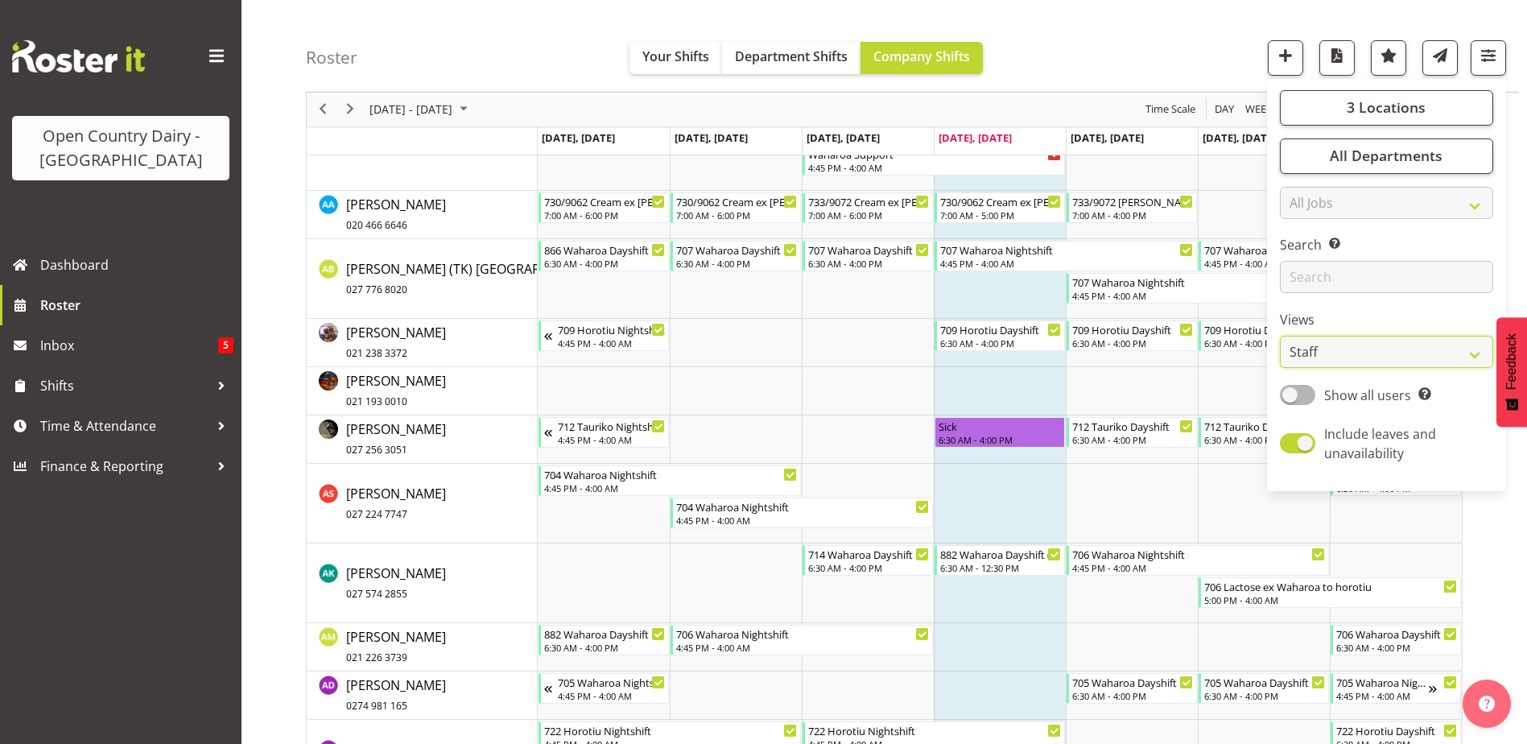
scroll to position [805, 0]
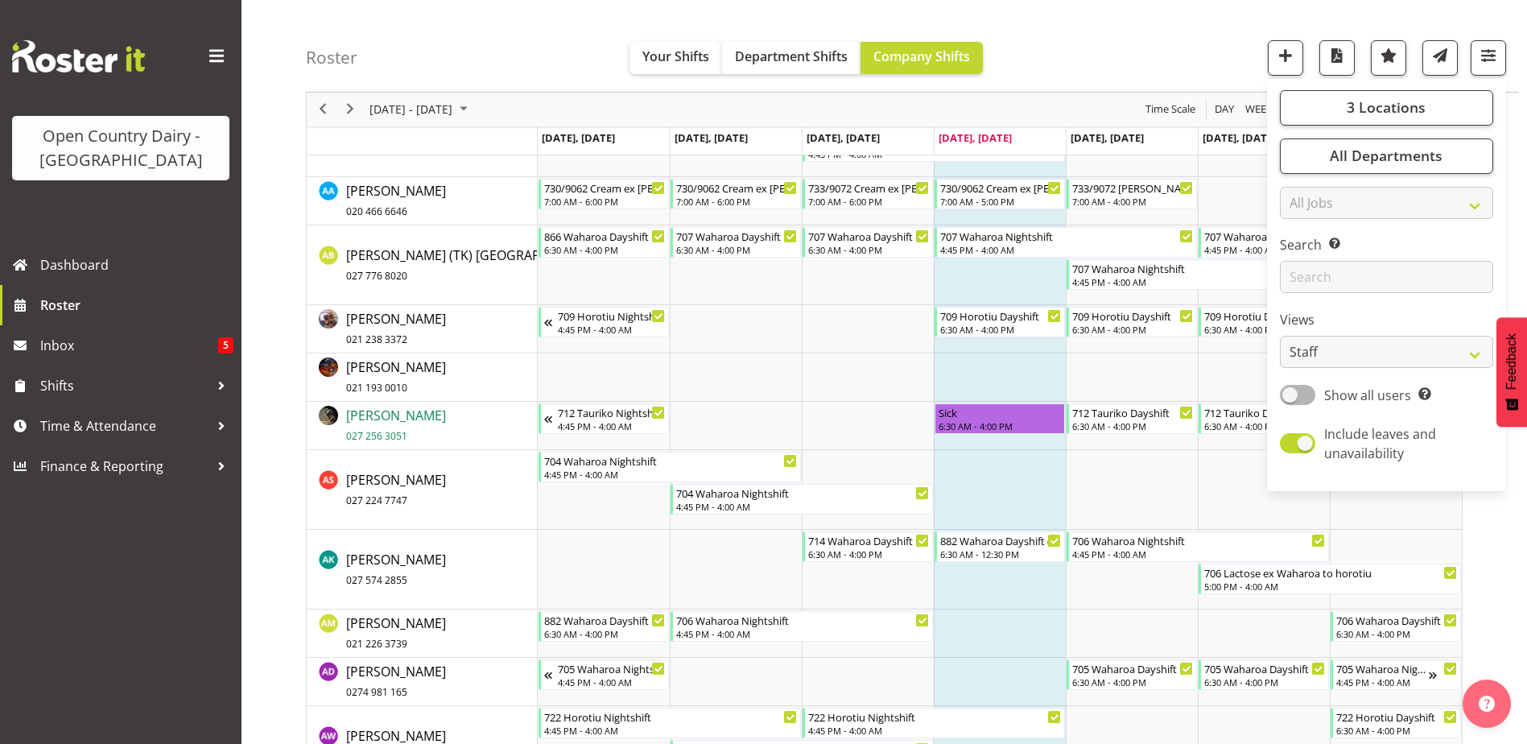
click at [367, 415] on span "Amrik Singh 027 256 3051" at bounding box center [396, 424] width 100 height 37
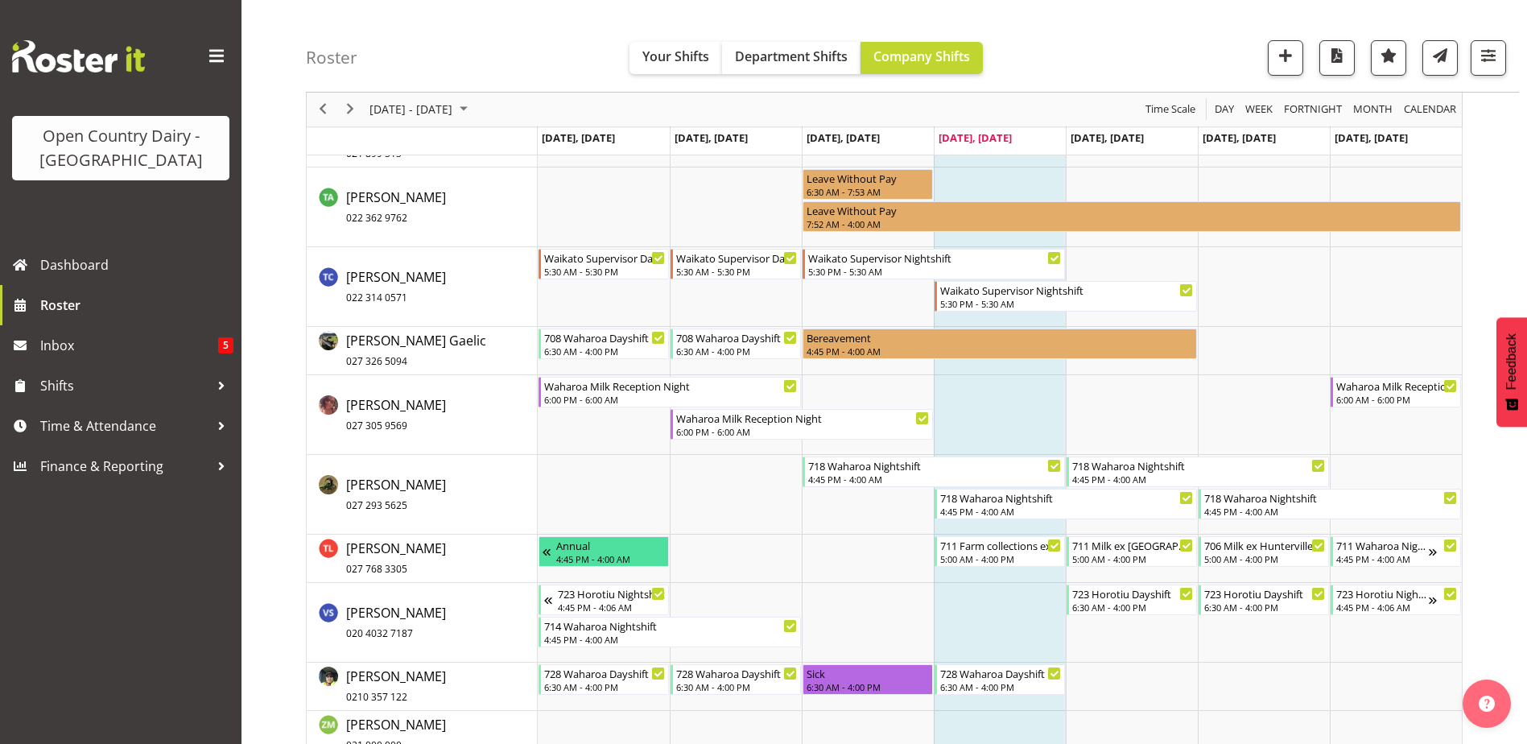
scroll to position [11373, 0]
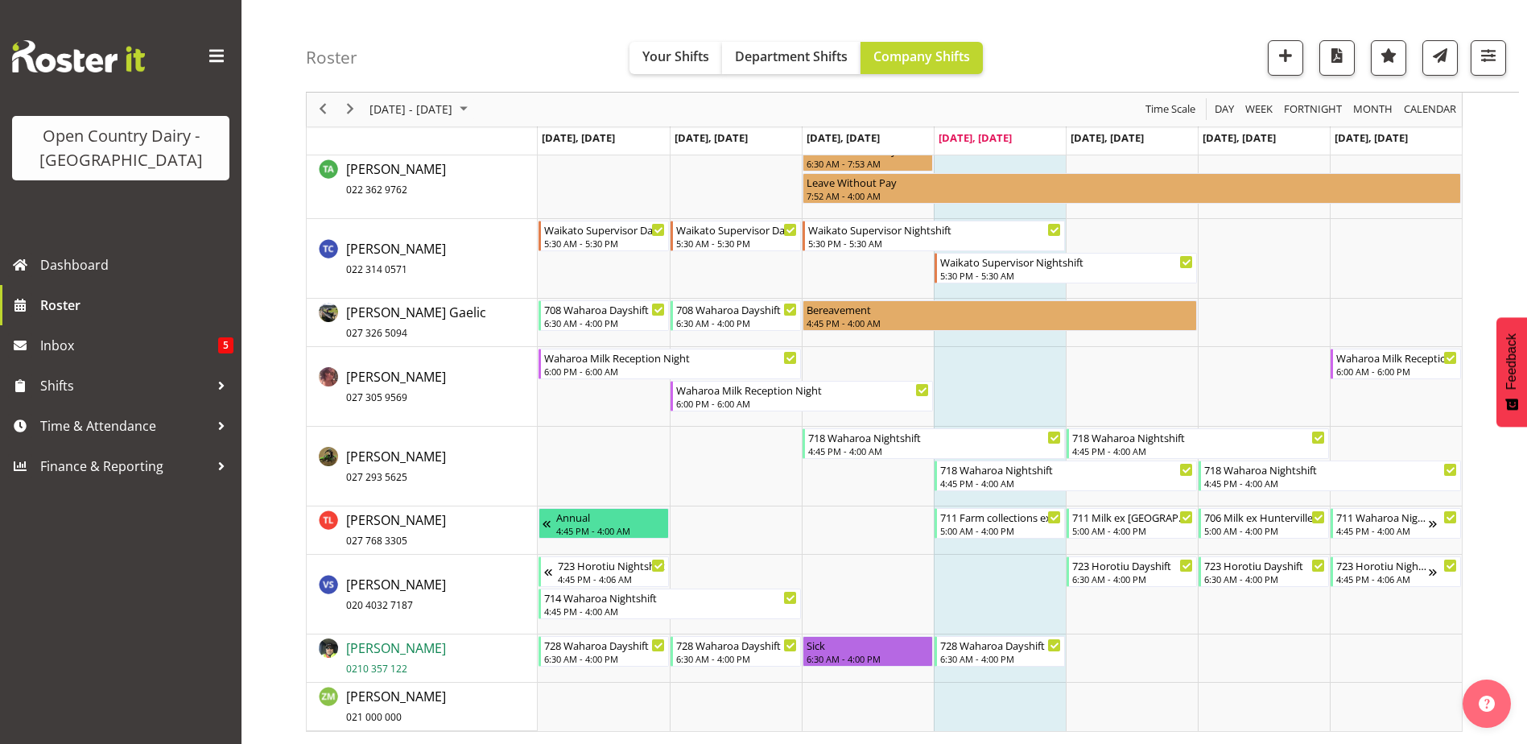
click at [369, 650] on span "Wally Haumu 0210 357 122" at bounding box center [396, 657] width 100 height 37
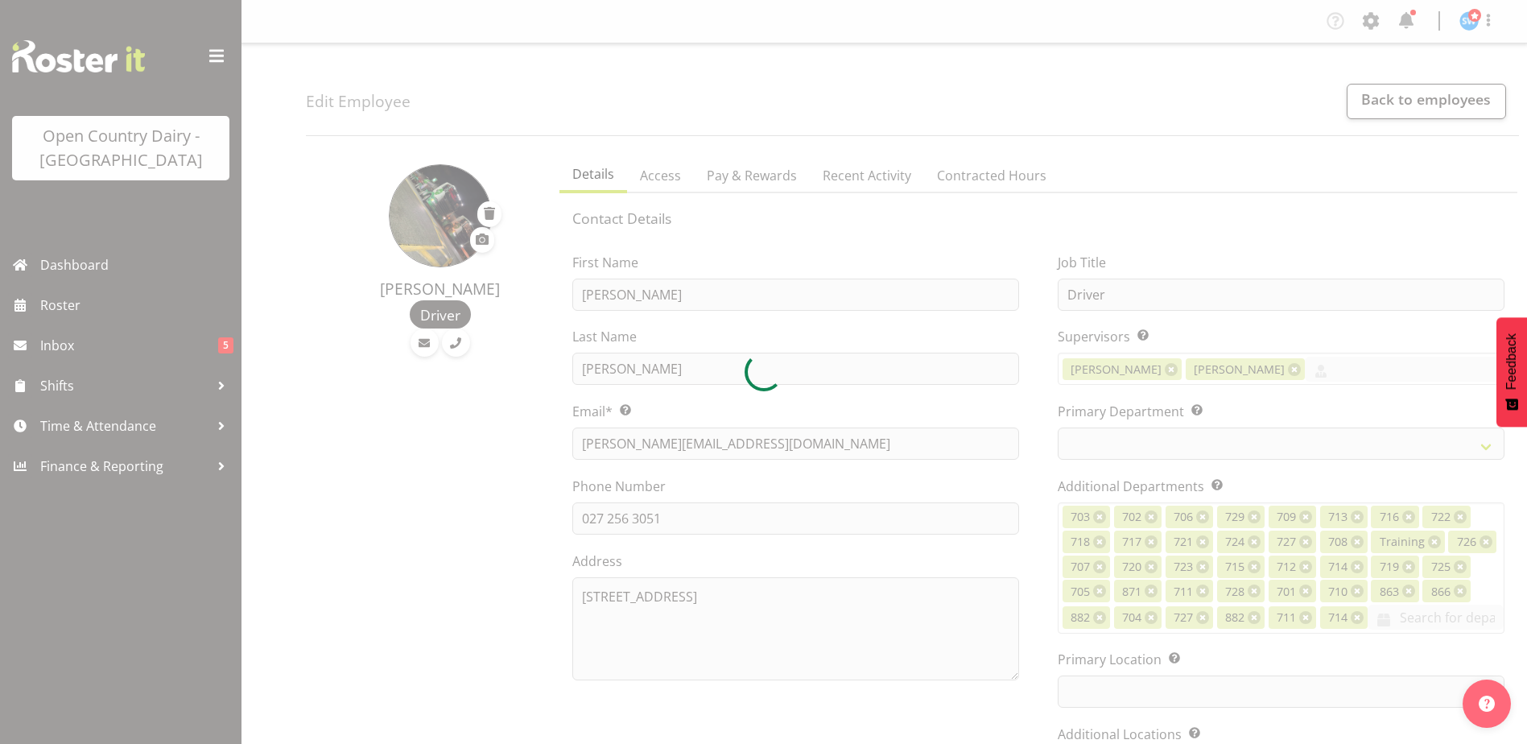
select select "TimelineWeek"
select select
select select "1054"
select select "822"
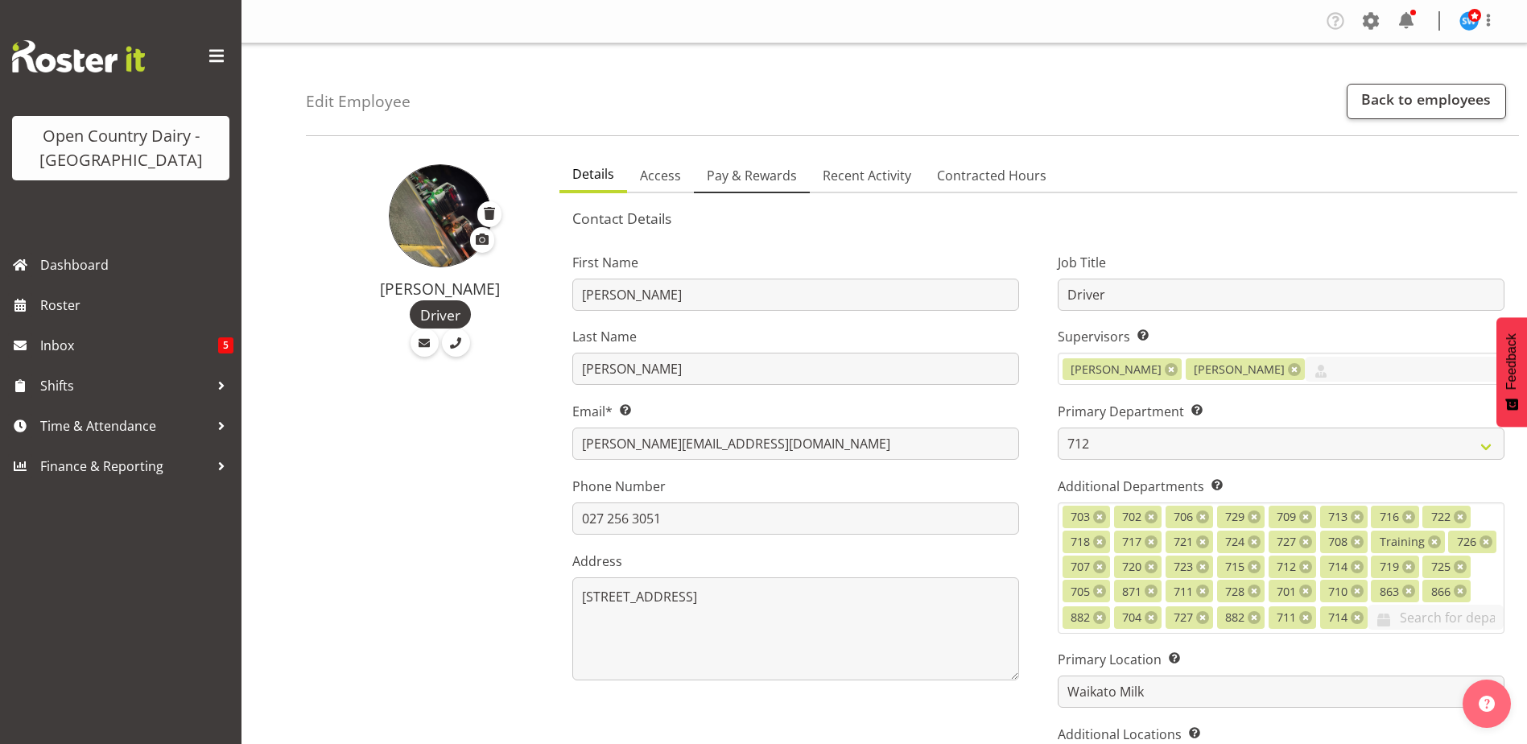
click at [745, 171] on span "Pay & Rewards" at bounding box center [752, 175] width 90 height 19
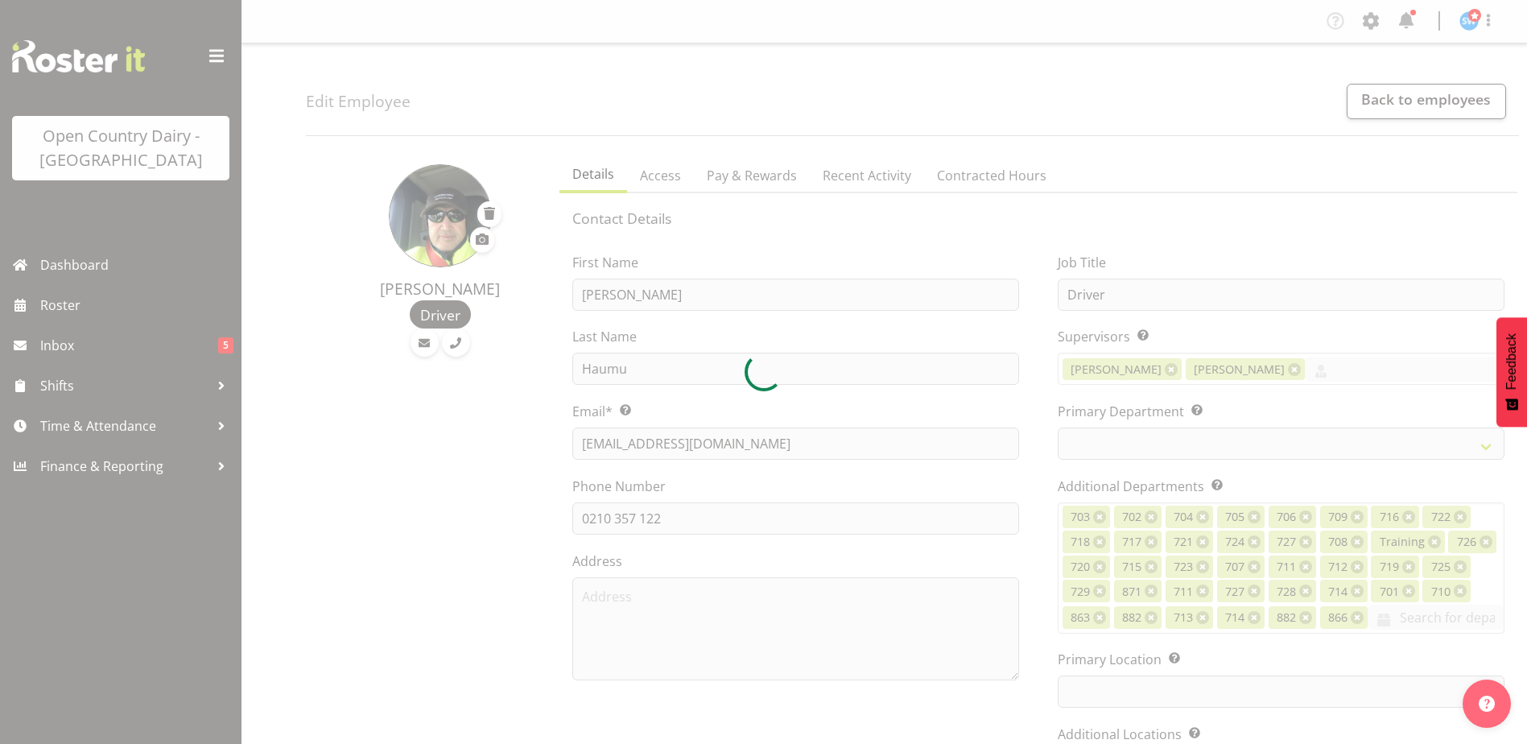
select select "TimelineWeek"
select select
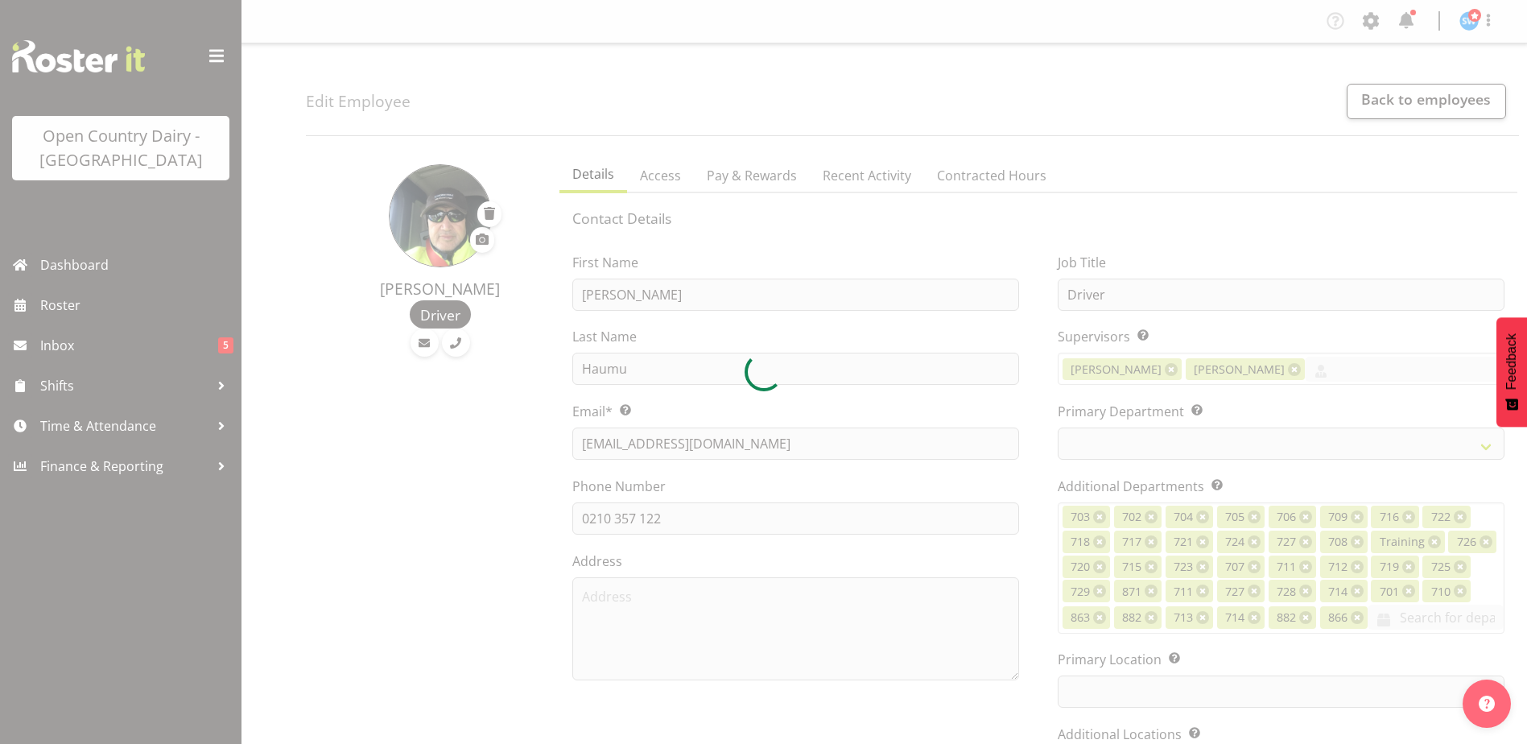
select select
select select "1054"
select select "842"
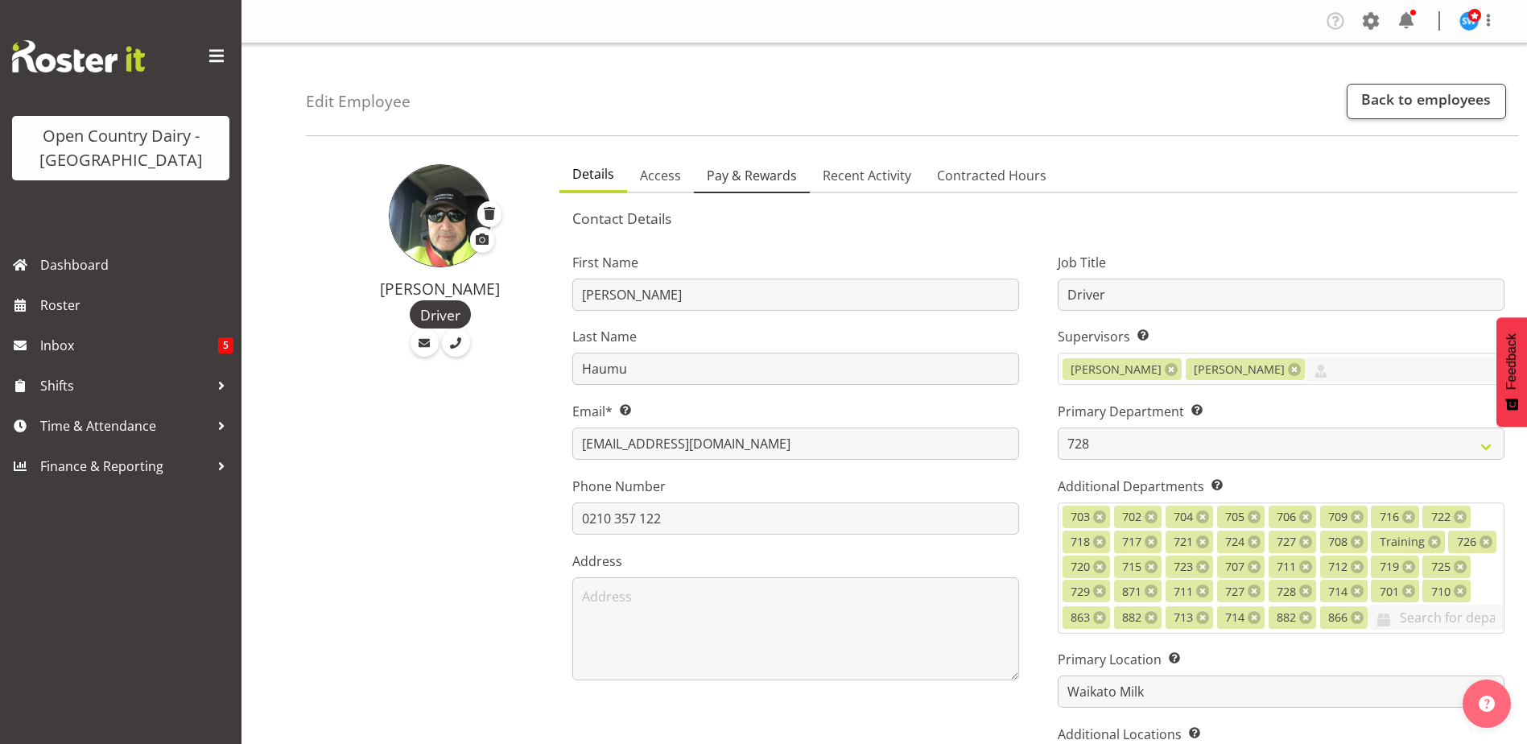
click at [740, 172] on span "Pay & Rewards" at bounding box center [752, 175] width 90 height 19
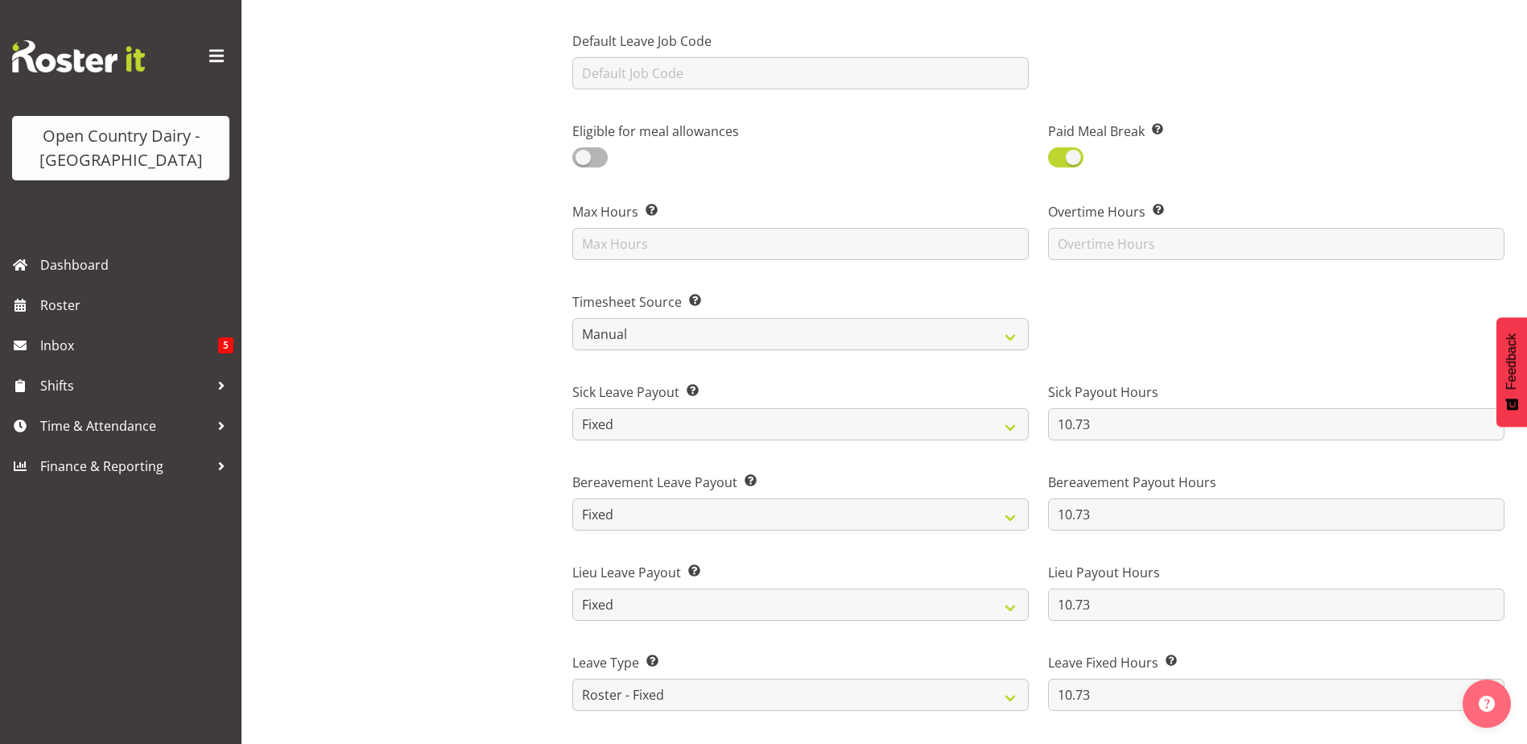
scroll to position [805, 0]
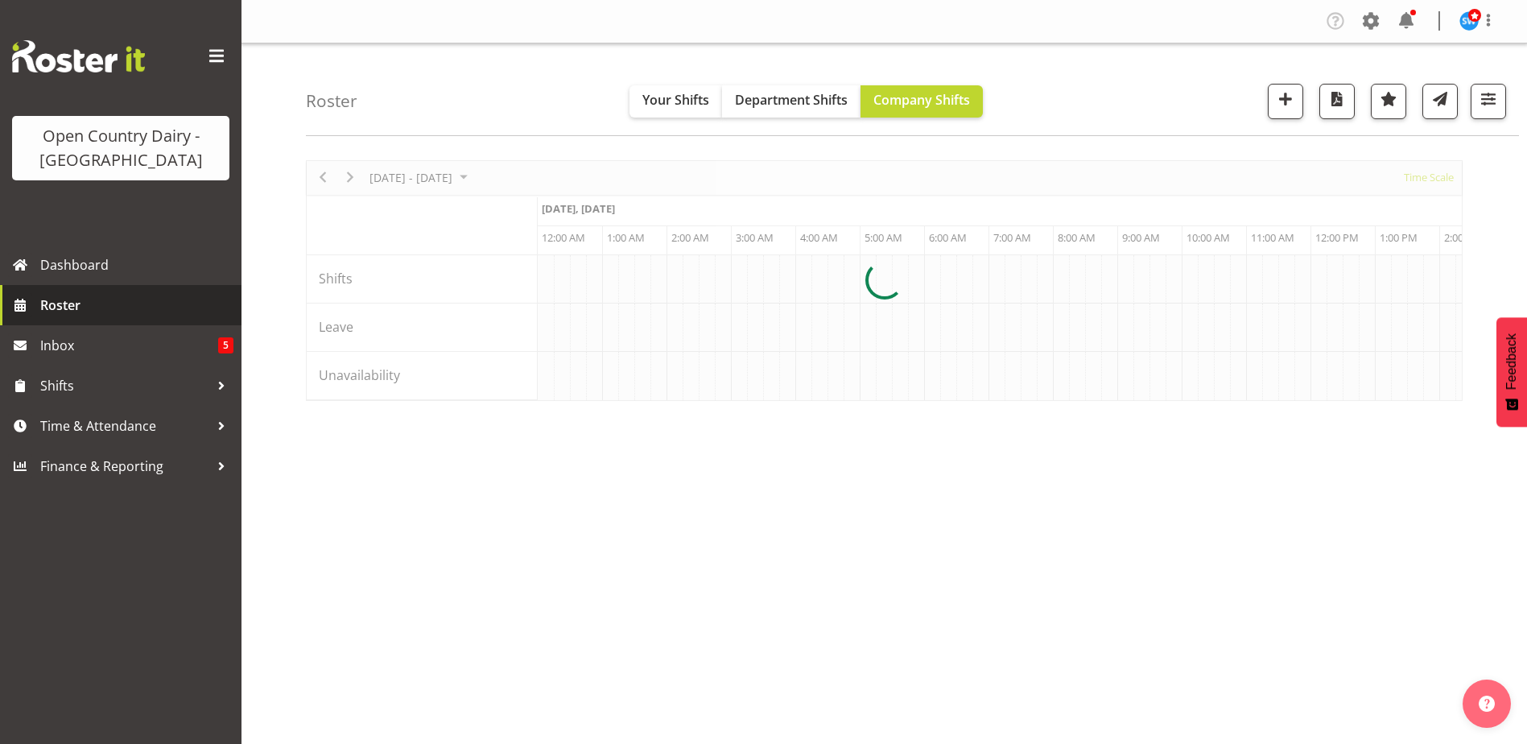
scroll to position [0, 4636]
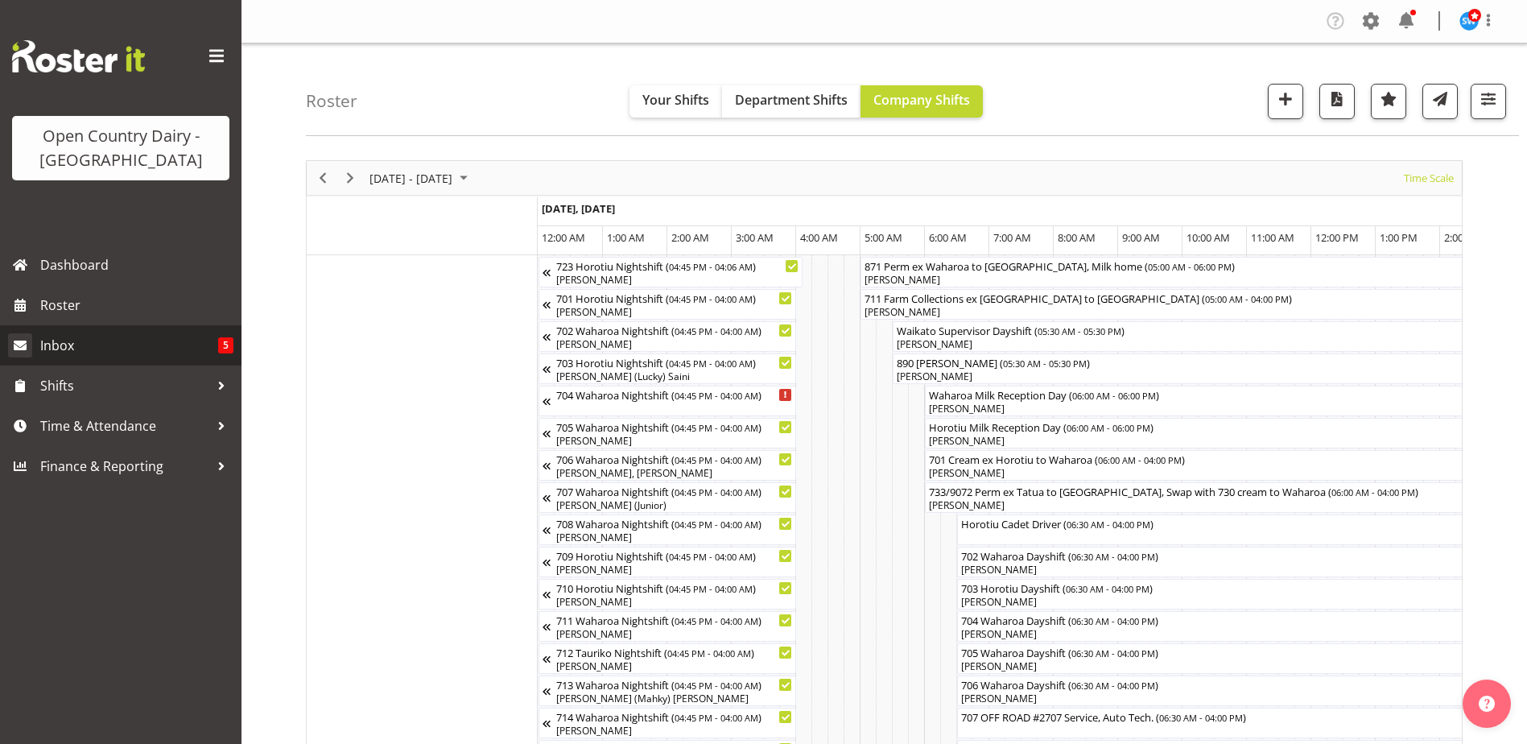
scroll to position [0, 4636]
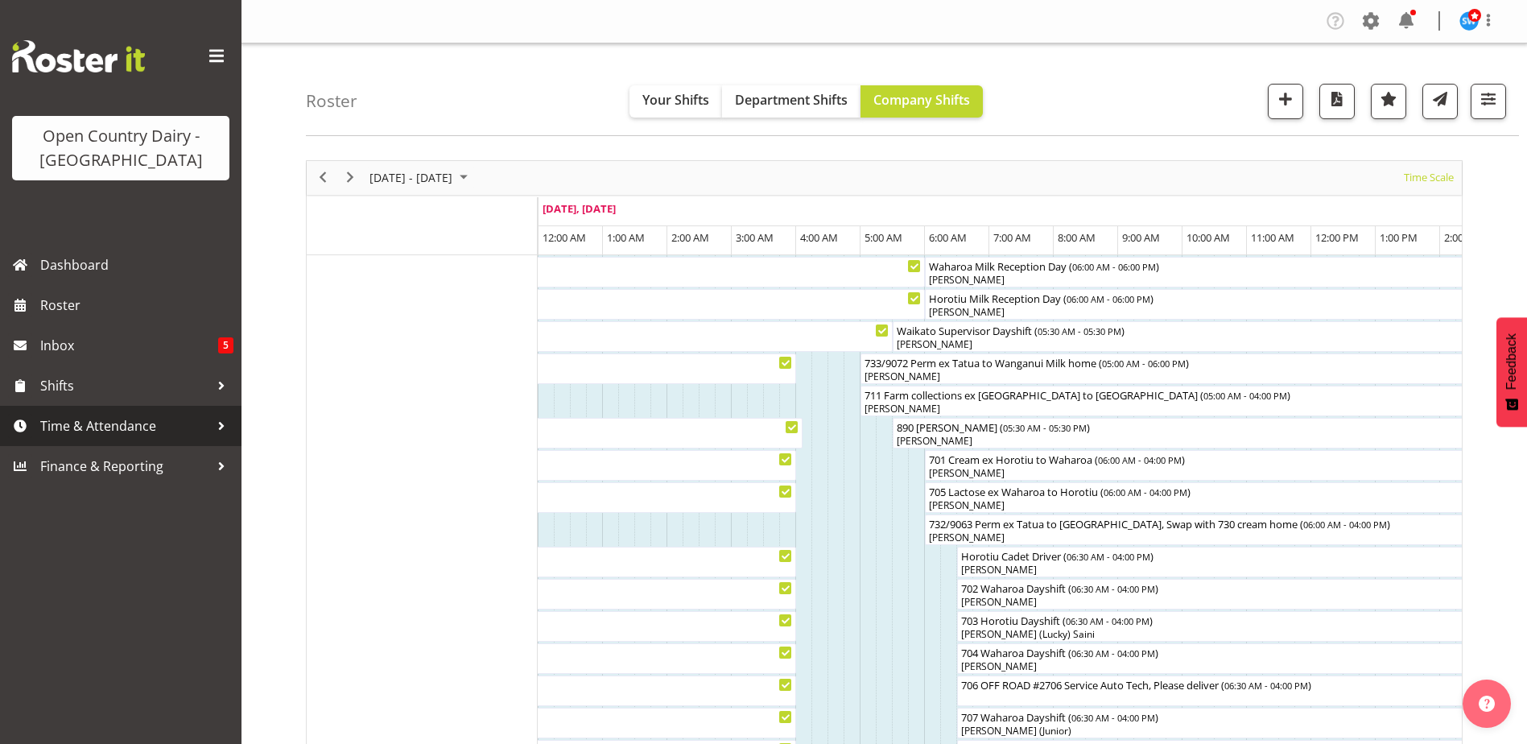
click at [91, 431] on span "Time & Attendance" at bounding box center [124, 426] width 169 height 24
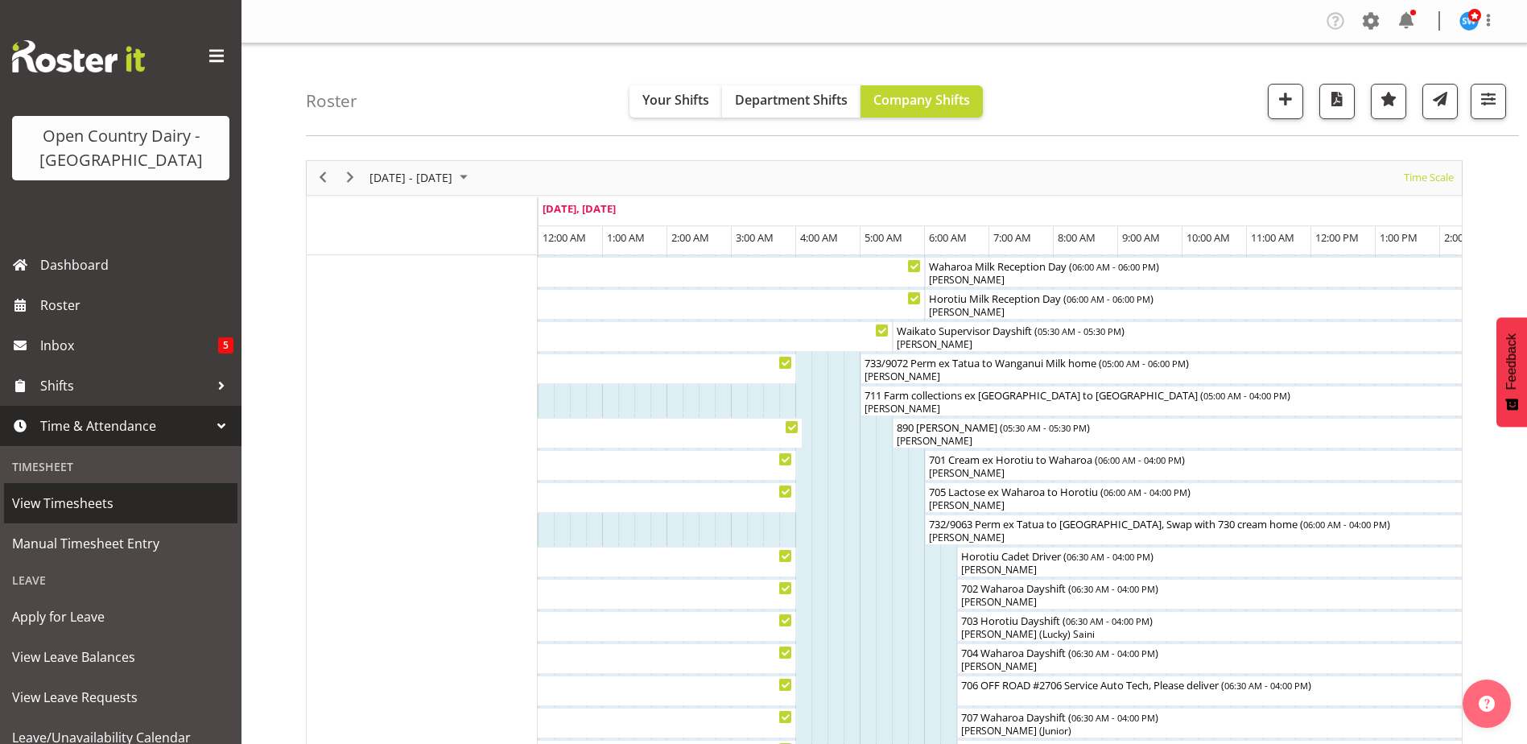
click at [77, 505] on span "View Timesheets" at bounding box center [120, 503] width 217 height 24
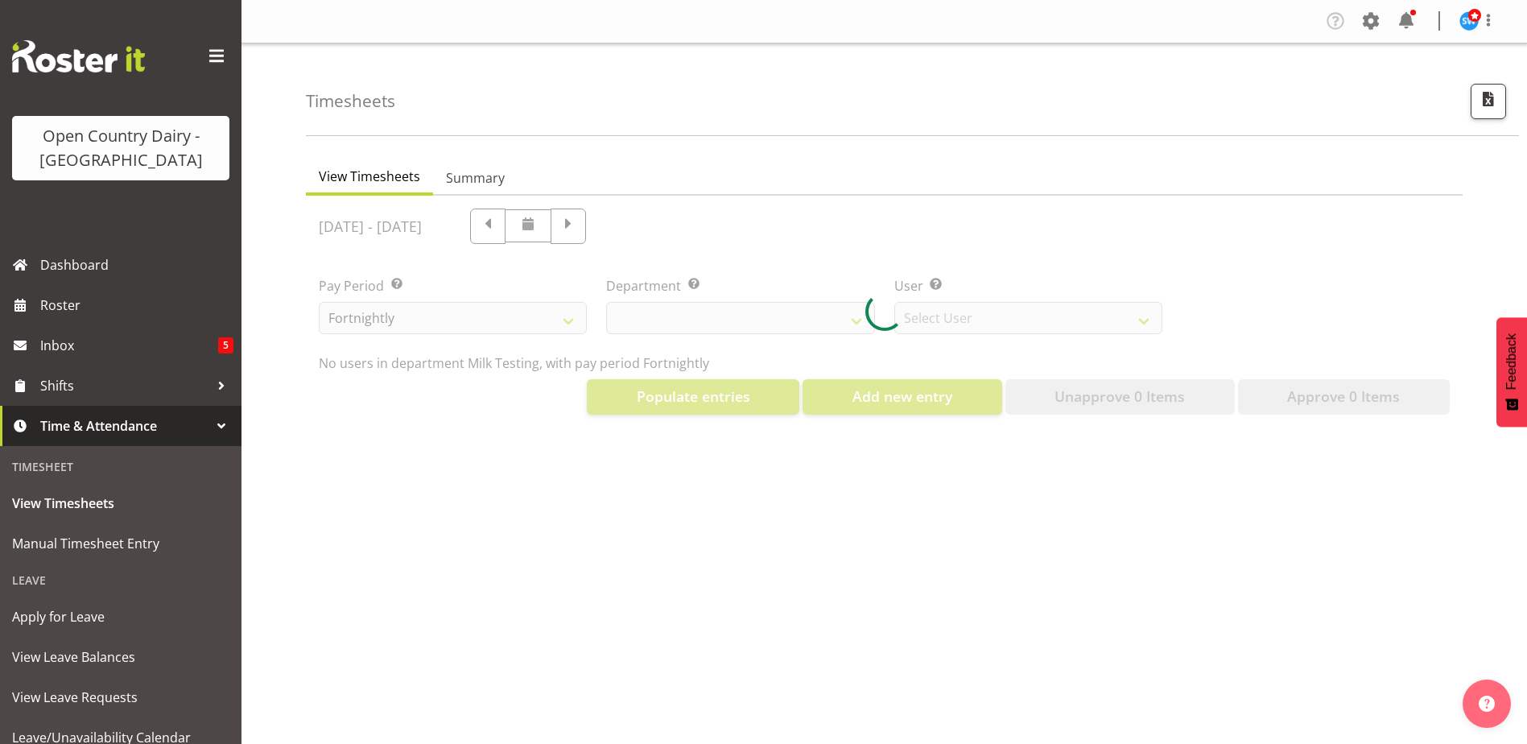
select select "733"
select select "7414"
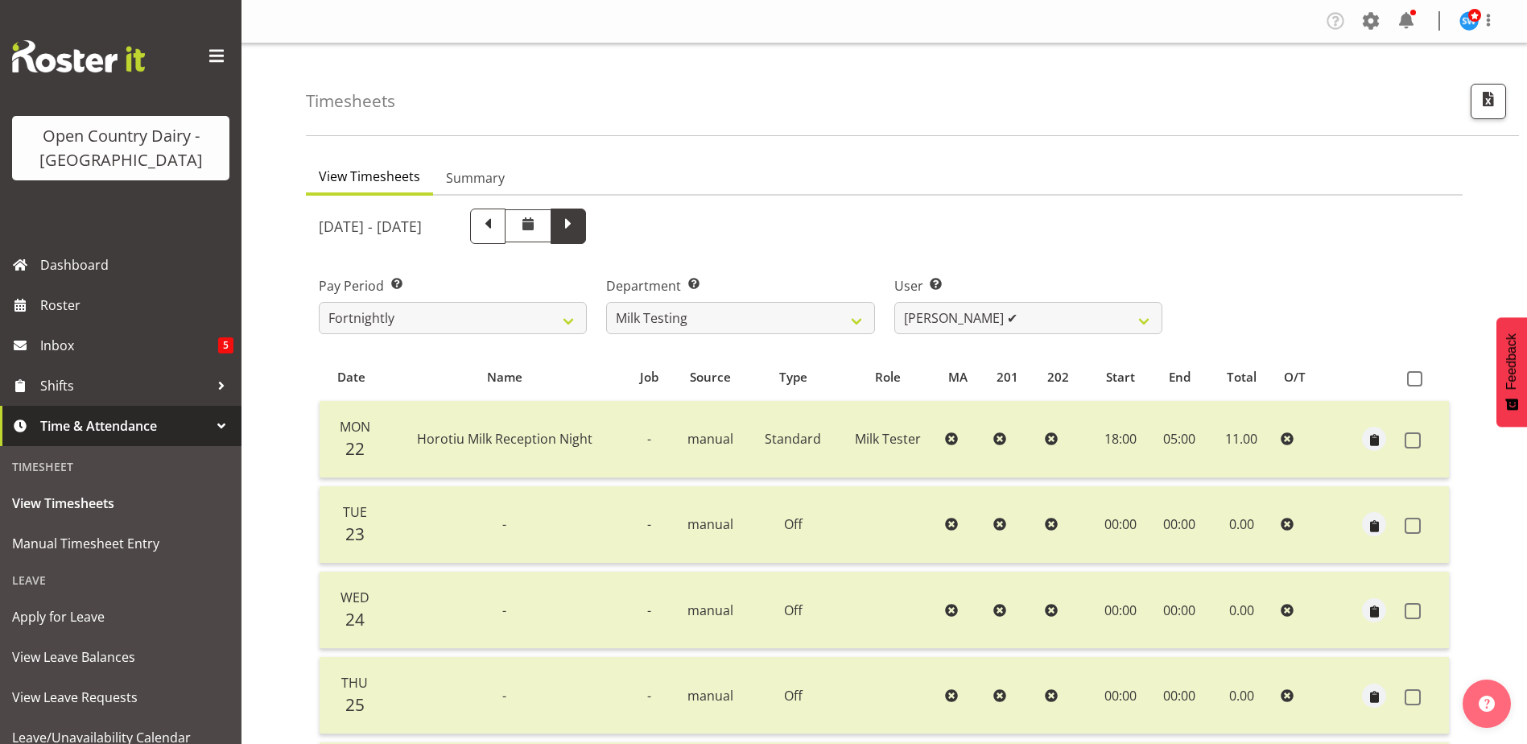
click at [579, 218] on span at bounding box center [568, 224] width 21 height 21
select select
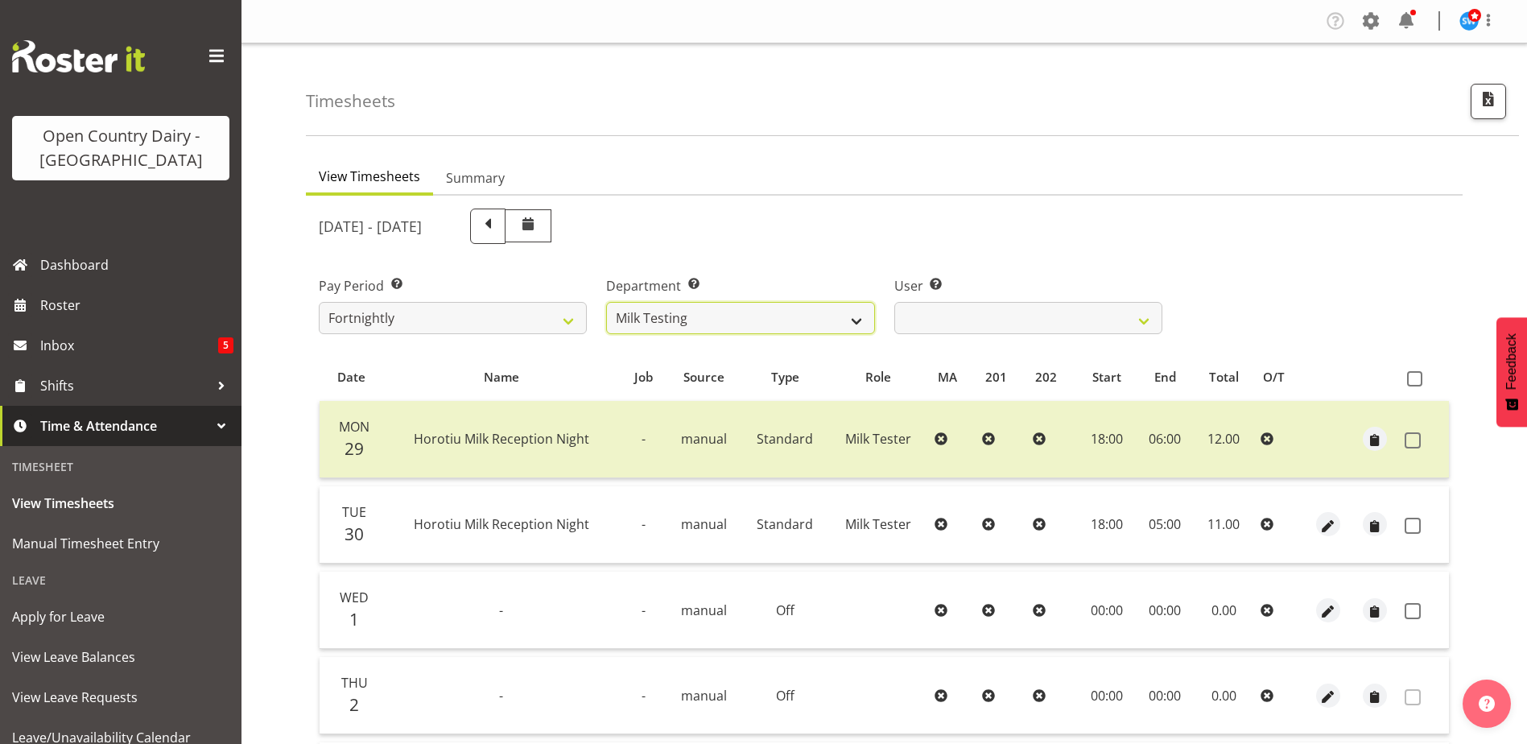
click at [723, 316] on select "701 702 703 704 705 706 707 708 709 710 711 712 713 714 715 716 717 718 719 720" at bounding box center [740, 318] width 268 height 32
select select "763"
click at [606, 302] on select "701 702 703 704 705 706 707 708 709 710 711 712 713 714 715 716 717 718 719 720" at bounding box center [740, 318] width 268 height 32
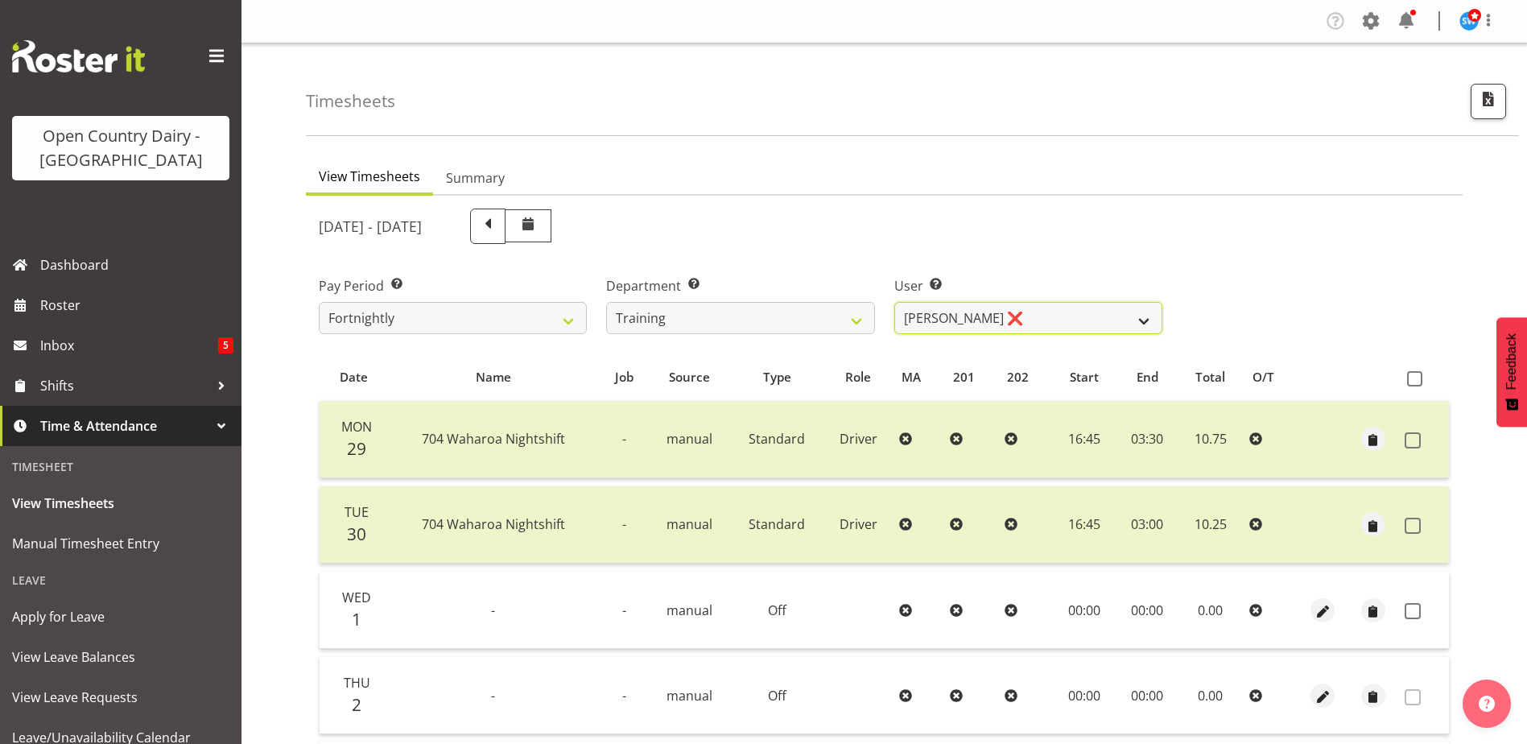
click at [1050, 324] on select "[PERSON_NAME] ❌ [PERSON_NAME] ❌ [PERSON_NAME] ❌ [PERSON_NAME] ❌ [PERSON_NAME] ❌…" at bounding box center [1028, 318] width 268 height 32
select select "11195"
click at [894, 302] on select "[PERSON_NAME] ❌ [PERSON_NAME] ❌ [PERSON_NAME] ❌ [PERSON_NAME] ❌ [PERSON_NAME] ❌…" at bounding box center [1028, 318] width 268 height 32
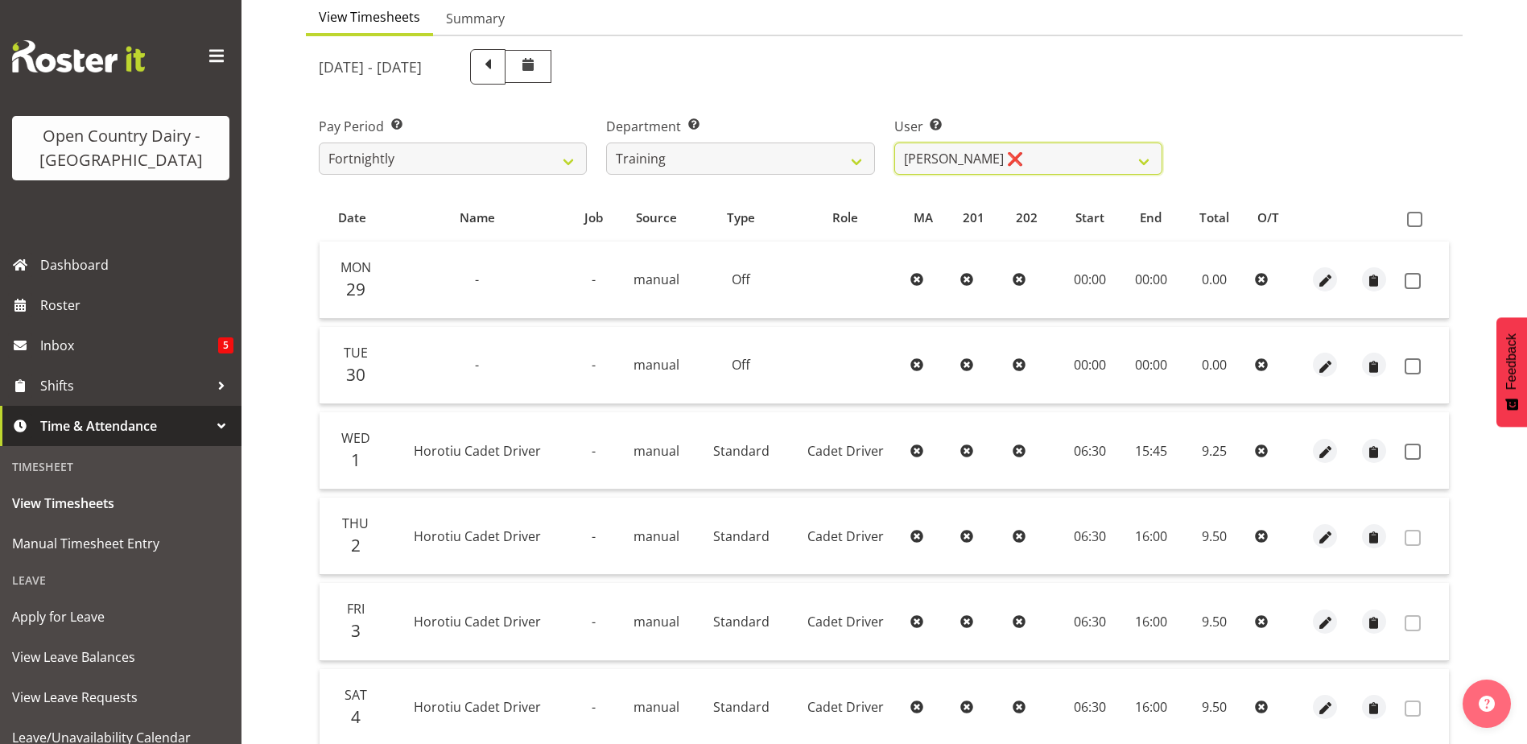
scroll to position [161, 0]
click at [1413, 277] on span at bounding box center [1413, 279] width 16 height 16
checkbox input "true"
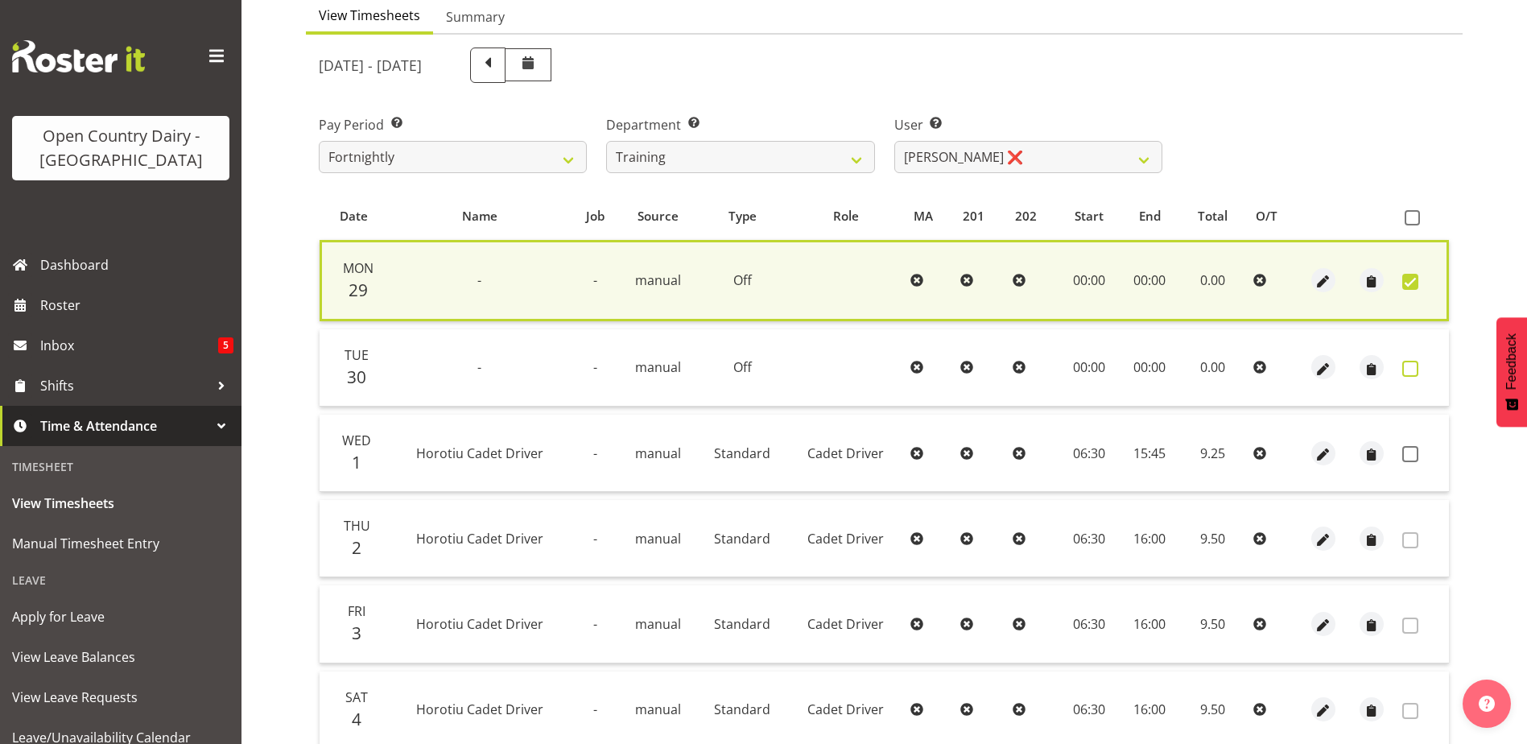
click at [1406, 361] on span at bounding box center [1410, 369] width 16 height 16
checkbox input "true"
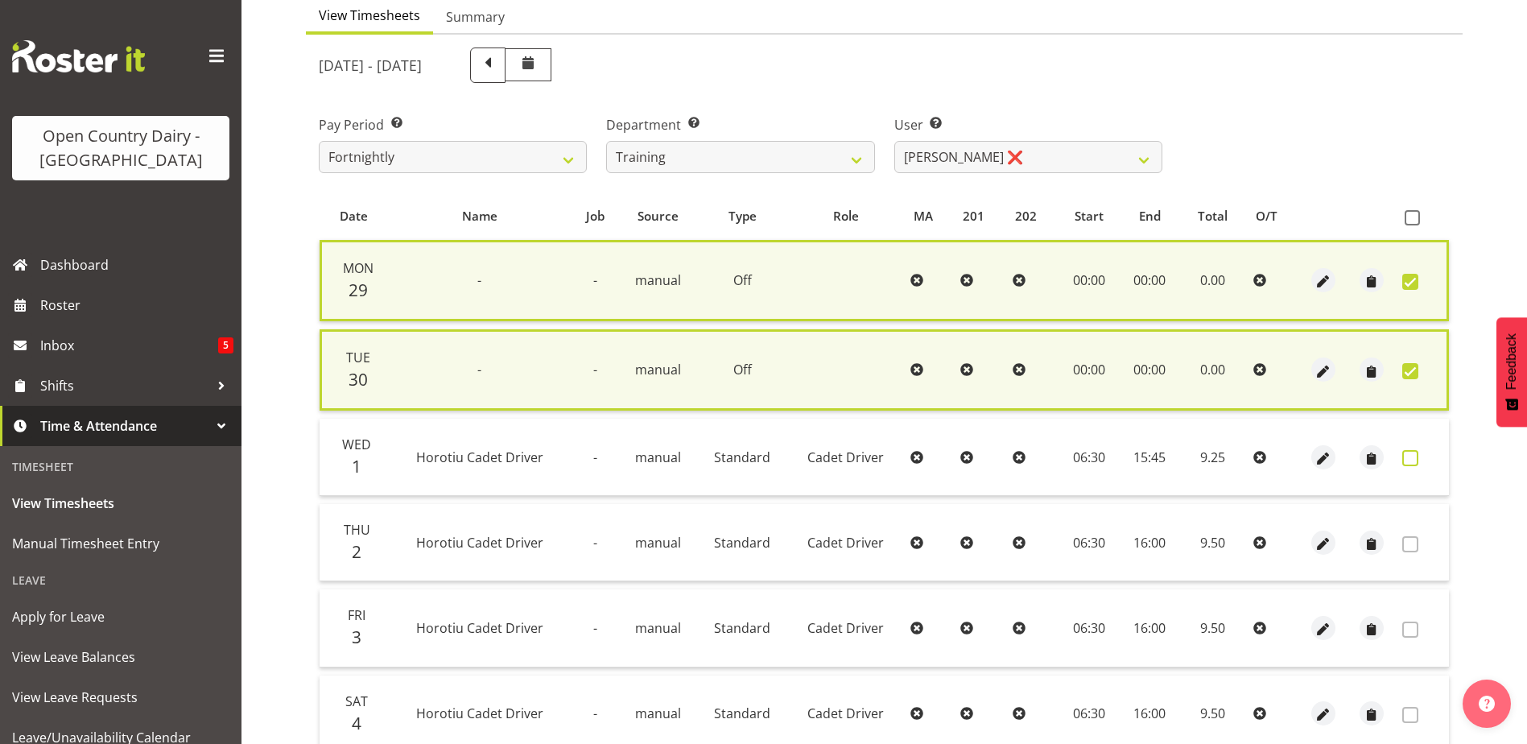
click at [1414, 458] on span at bounding box center [1410, 458] width 16 height 16
checkbox input "true"
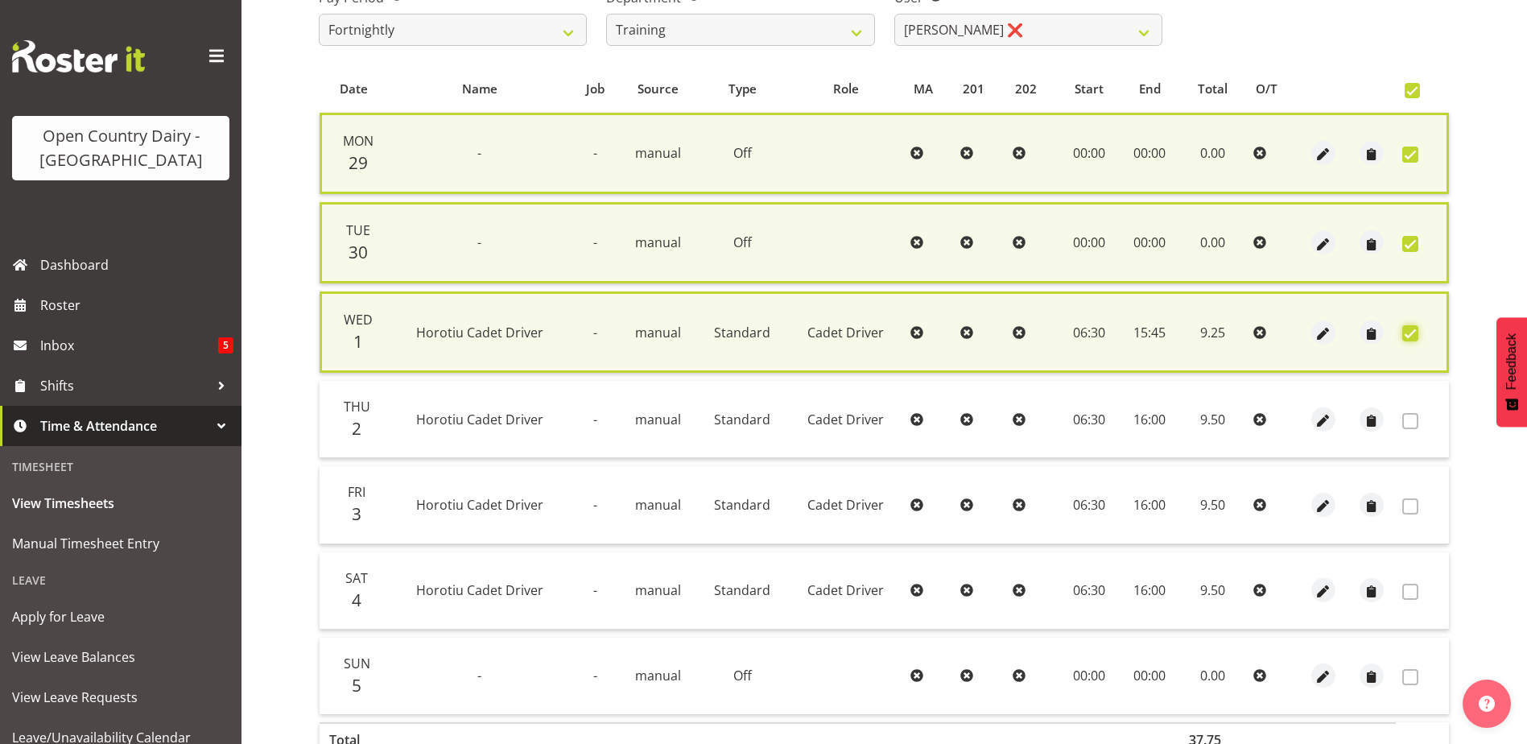
scroll to position [388, 0]
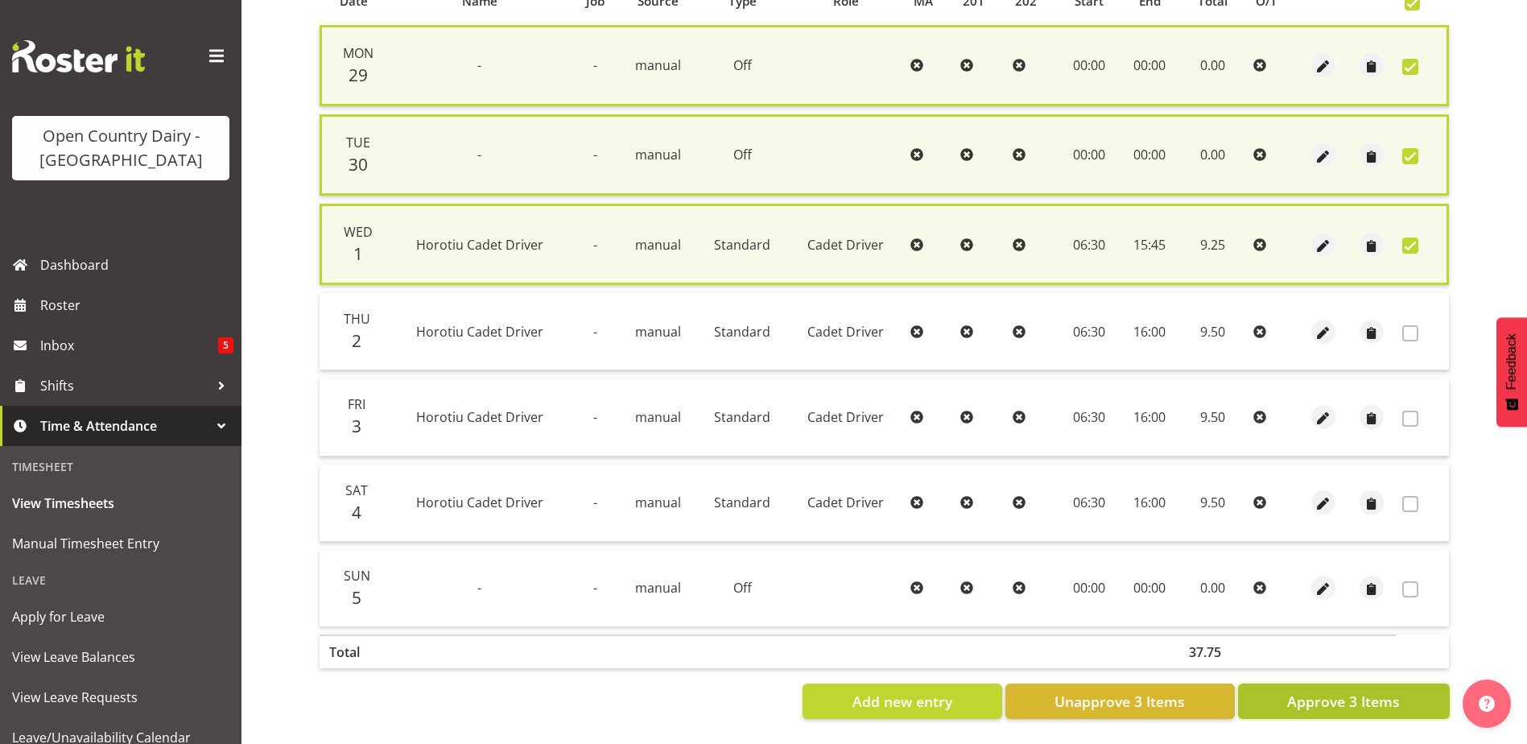
click at [1353, 691] on span "Approve 3 Items" at bounding box center [1343, 701] width 113 height 21
checkbox input "false"
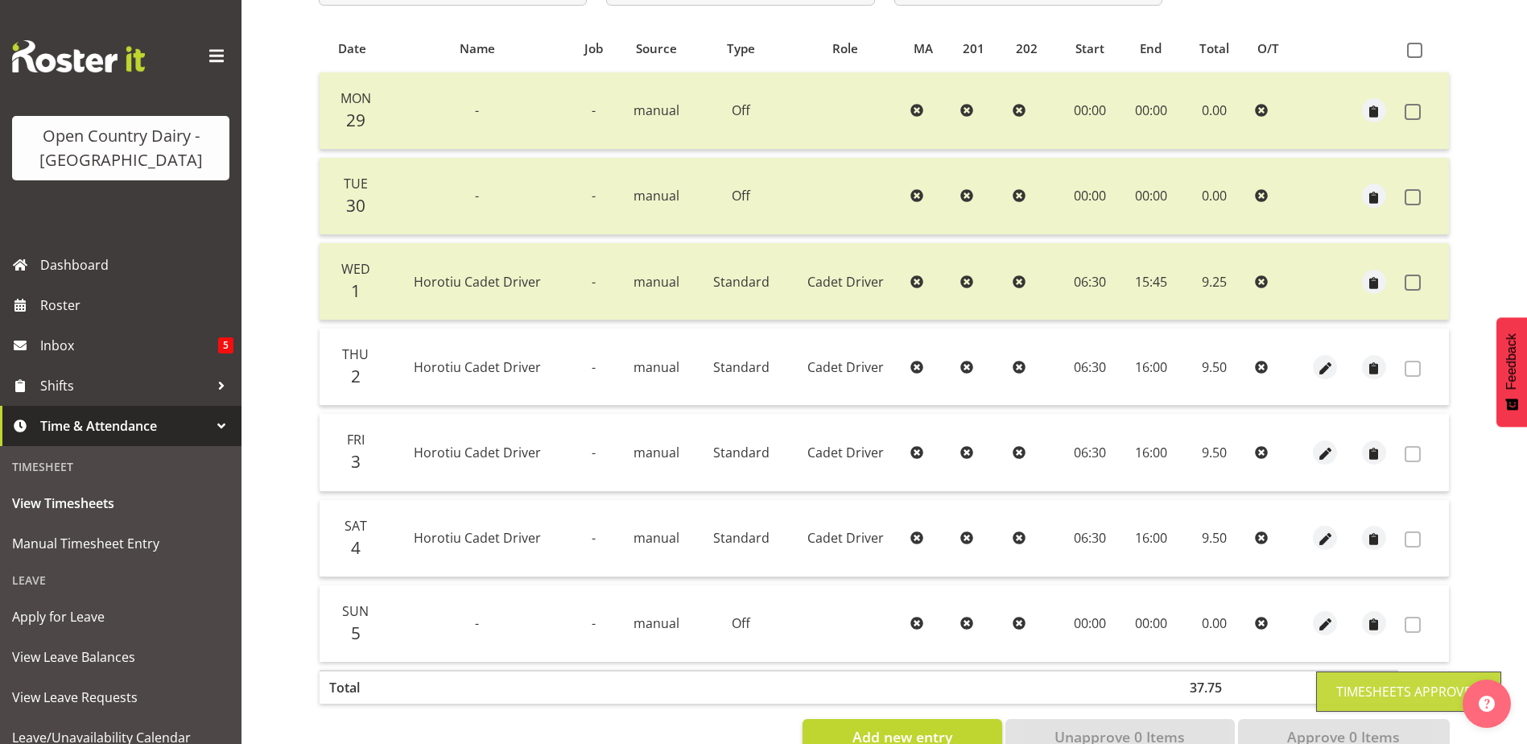
scroll to position [54, 0]
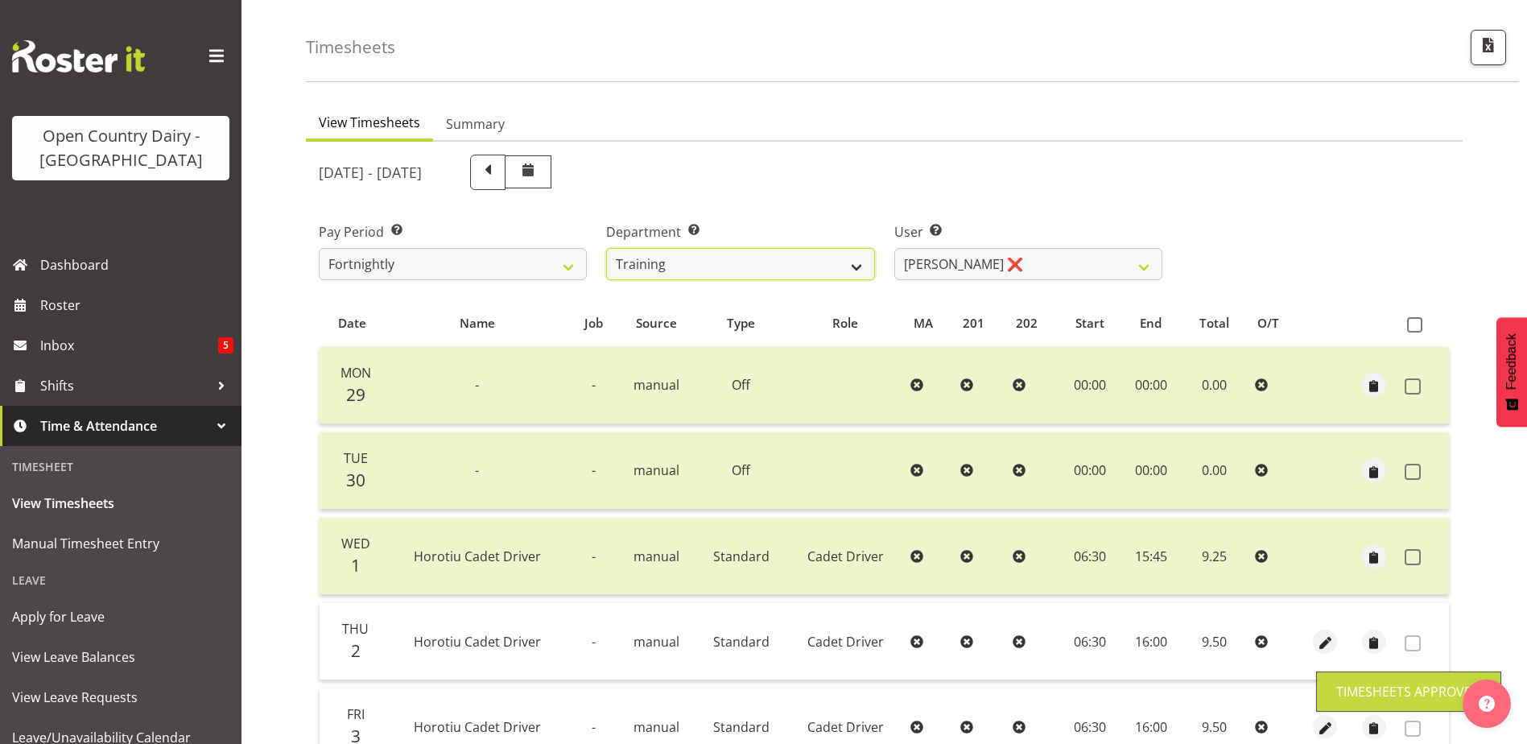
click at [781, 264] on select "701 702 703 704 705 706 707 708 709 710 711 712 713 714 715 716 717 718 719 720" at bounding box center [740, 264] width 268 height 32
click at [606, 248] on select "701 702 703 704 705 706 707 708 709 710 711 712 713 714 715 716 717 718 719 720" at bounding box center [740, 264] width 268 height 32
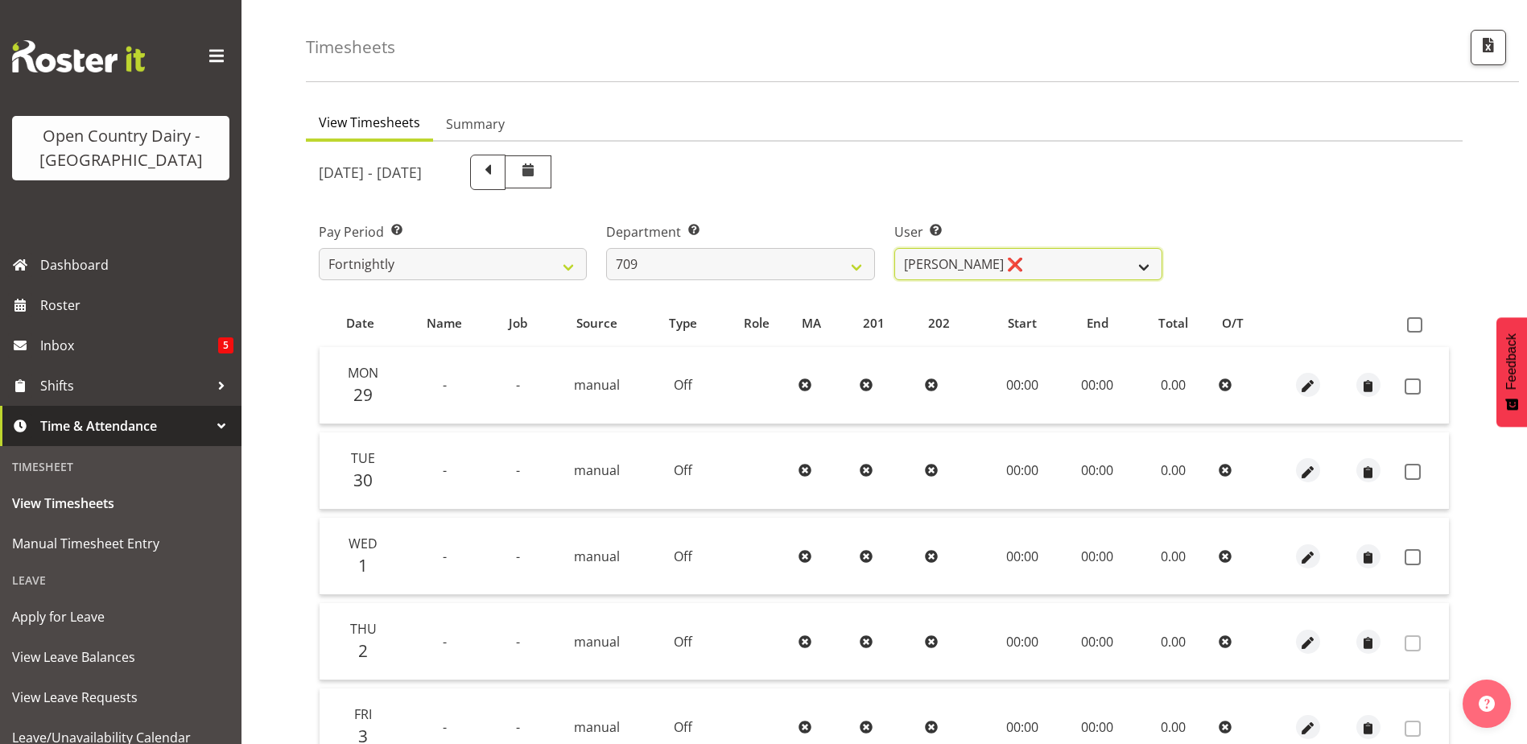
click at [1042, 258] on select "Alex Barclay ❌ Craig Knudsen ❌ Jaswant Singh ❌ Ross Cook ❌" at bounding box center [1028, 264] width 268 height 32
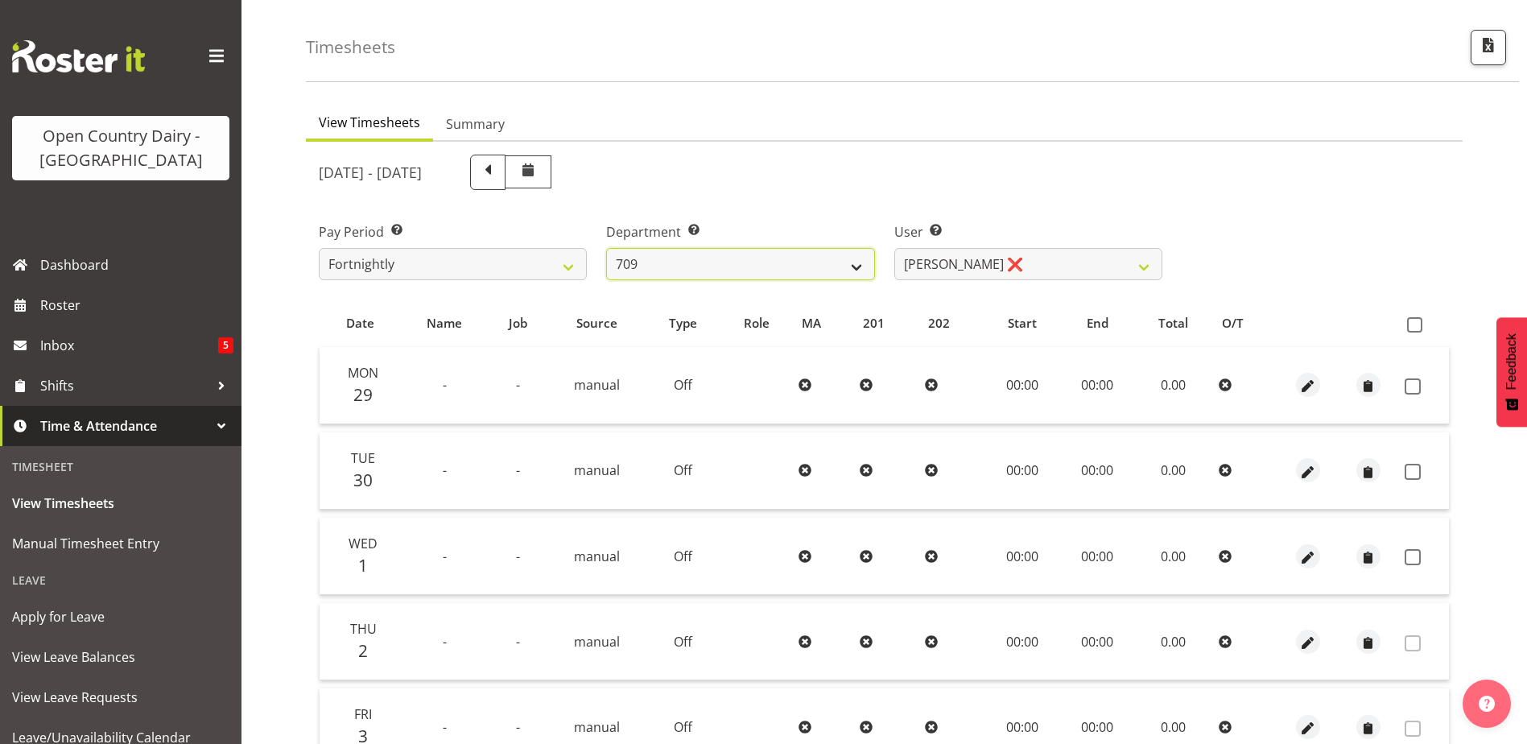
click at [762, 264] on select "701 702 703 704 705 706 707 708 709 710 711 712 713 714 715 716 717 718 719 720" at bounding box center [740, 264] width 268 height 32
click at [760, 266] on select "701 702 703 704 705 706 707 708 709 710 711 712 713 714 715 716 717 718 719 720" at bounding box center [740, 264] width 268 height 32
select select "808"
click at [606, 248] on select "701 702 703 704 705 706 707 708 709 710 711 712 713 714 715 716 717 718 719 720" at bounding box center [740, 264] width 268 height 32
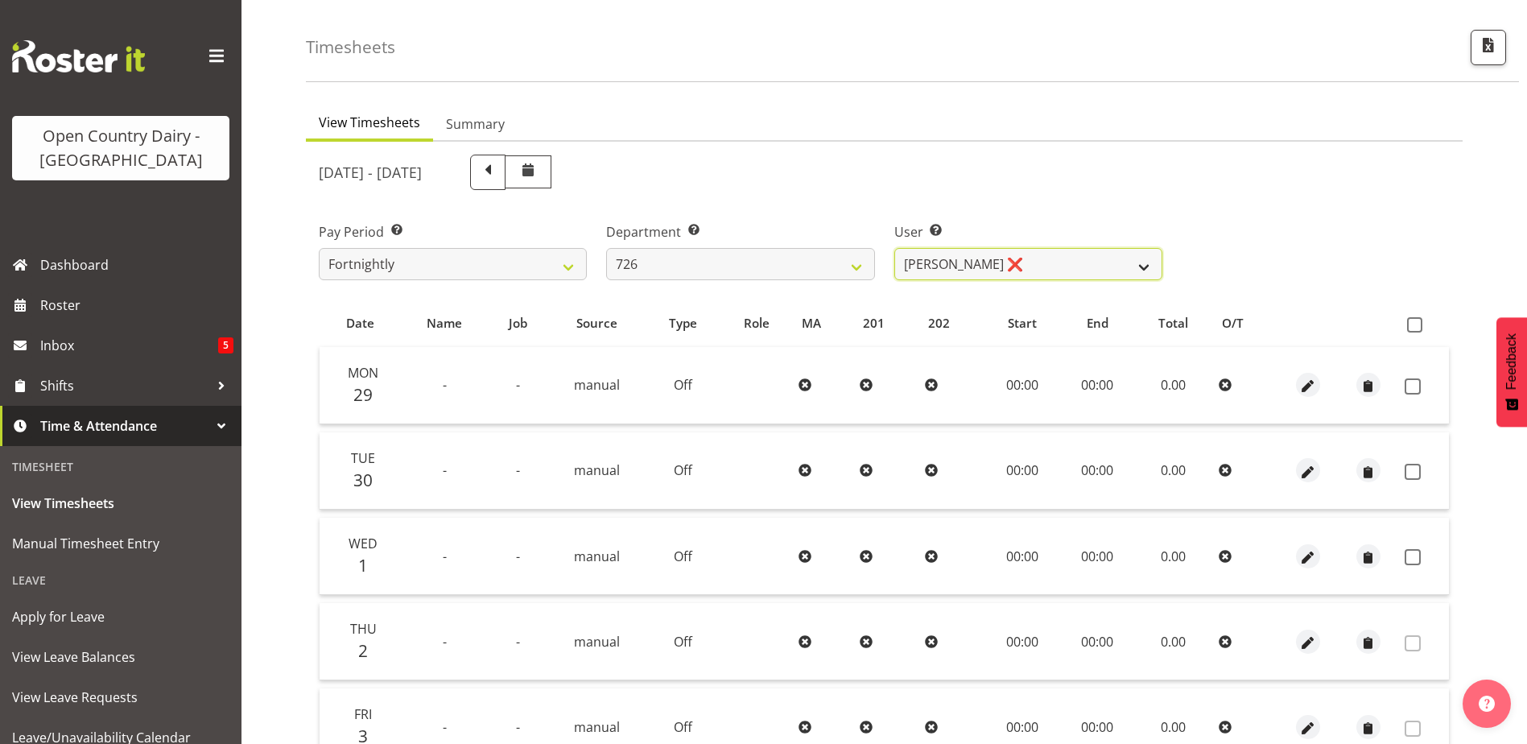
click at [1058, 271] on select "[PERSON_NAME] ❌ [PERSON_NAME] ❌ [PERSON_NAME] ❌ [PERSON_NAME] ❌" at bounding box center [1028, 264] width 268 height 32
select select "11081"
click at [894, 248] on select "[PERSON_NAME] ❌ [PERSON_NAME] ❌ [PERSON_NAME] ❌ [PERSON_NAME] ❌" at bounding box center [1028, 264] width 268 height 32
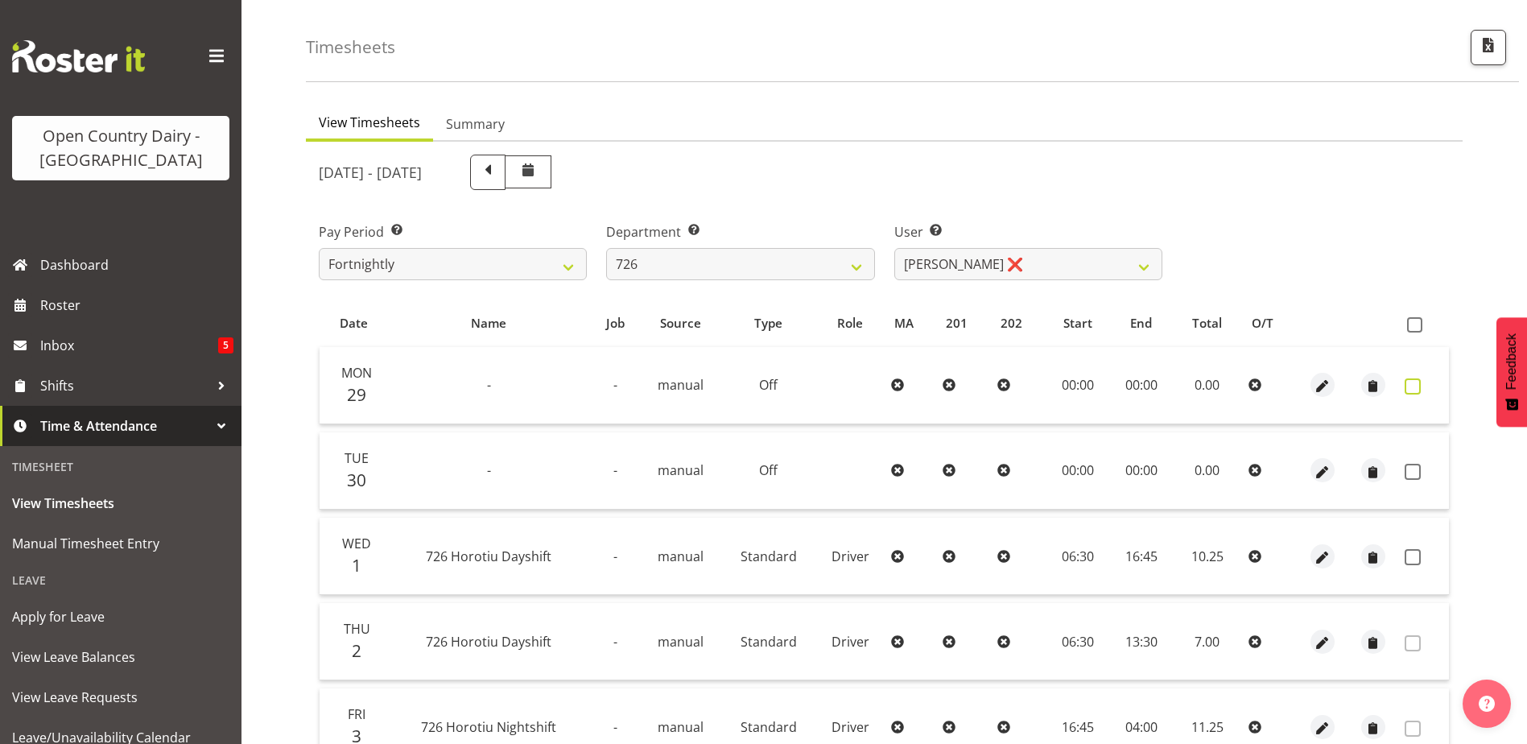
click at [1409, 386] on span at bounding box center [1413, 386] width 16 height 16
checkbox input "true"
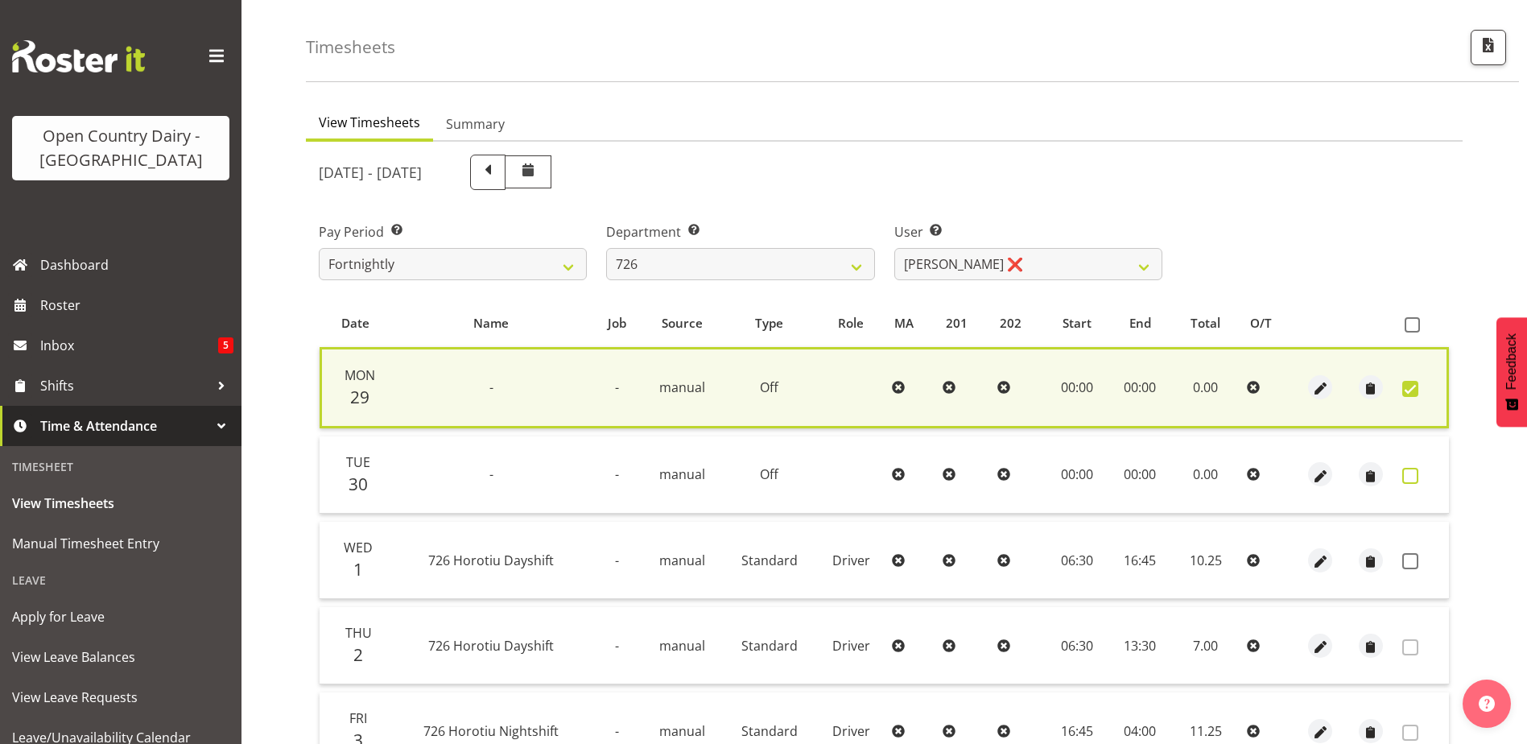
click at [1414, 476] on span at bounding box center [1410, 476] width 16 height 16
checkbox input "true"
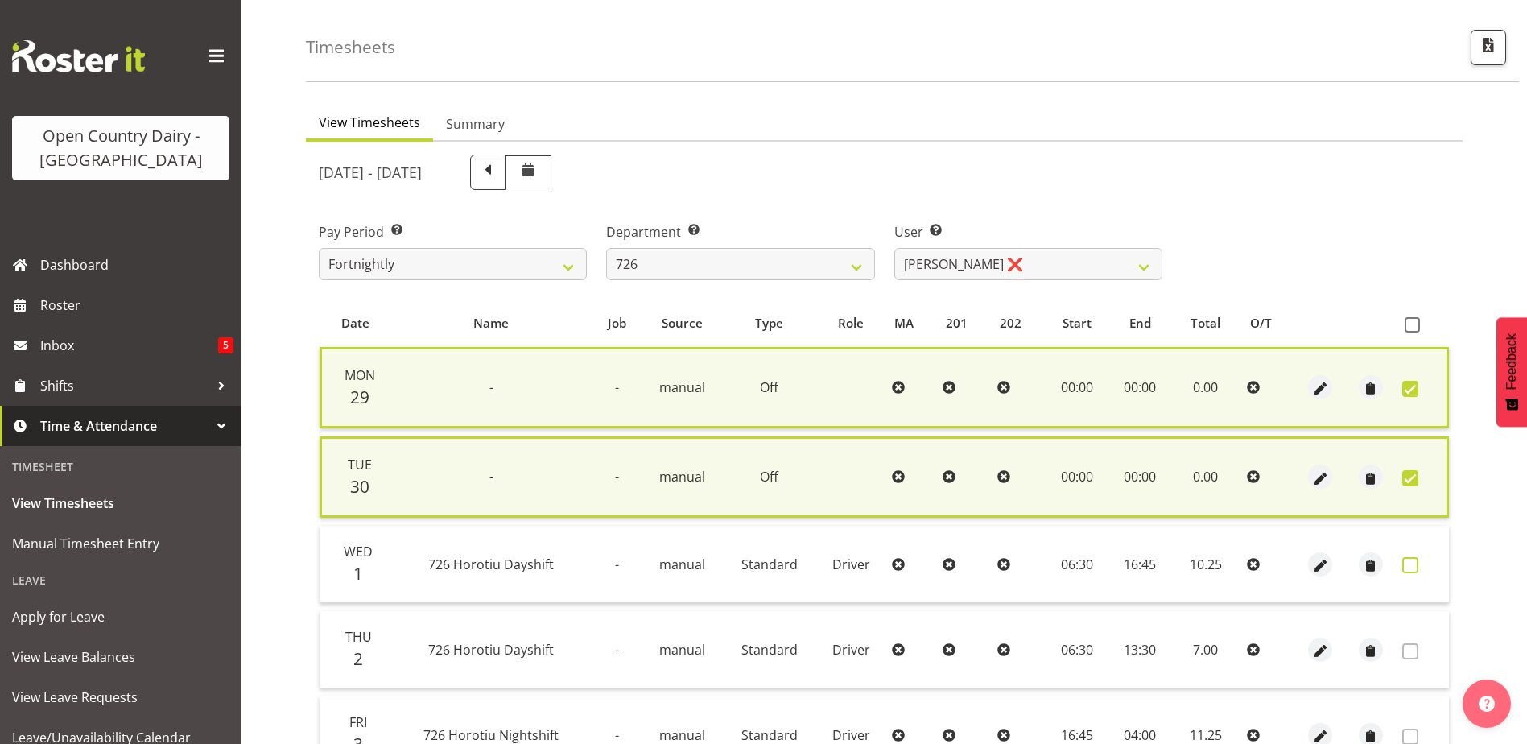
click at [1412, 563] on span at bounding box center [1410, 565] width 16 height 16
checkbox input "true"
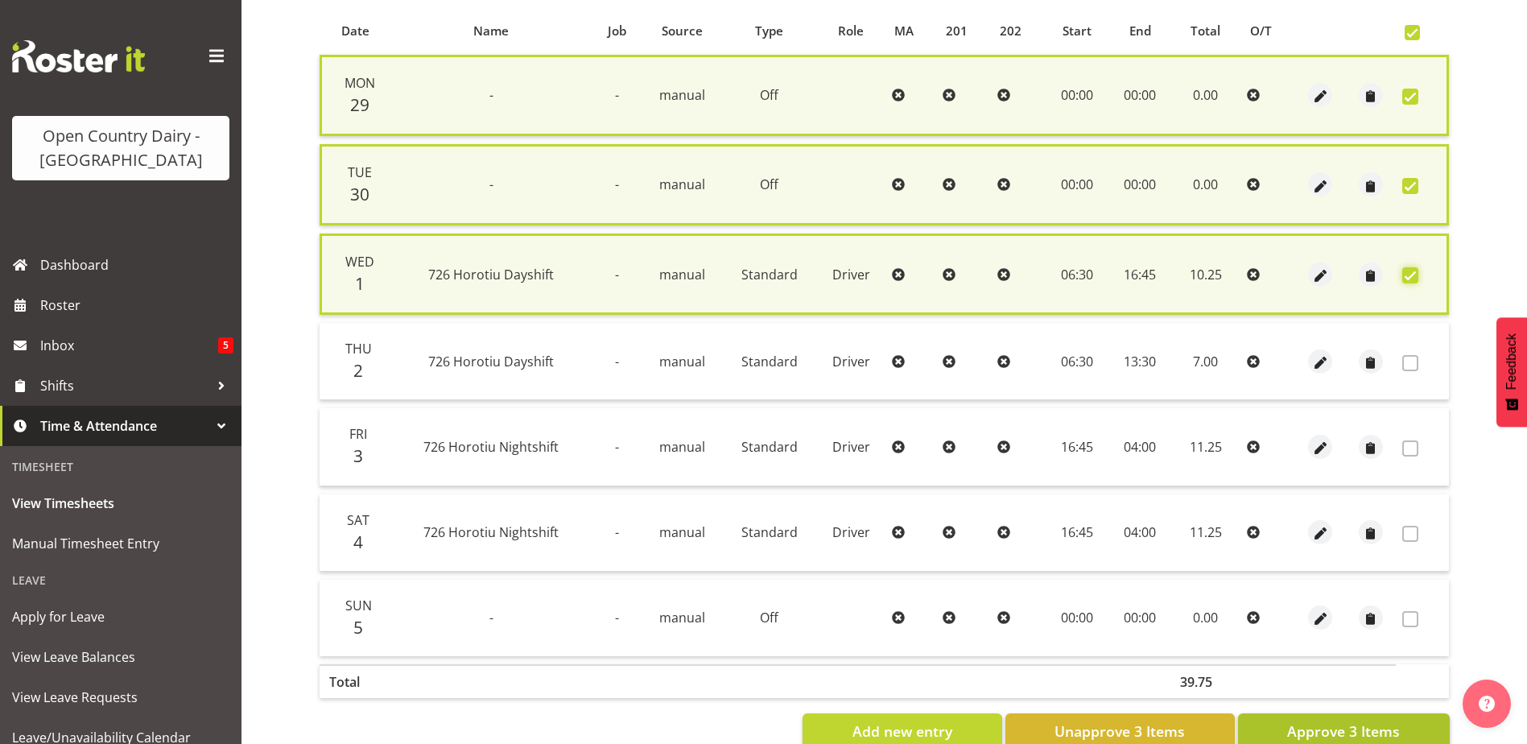
scroll to position [388, 0]
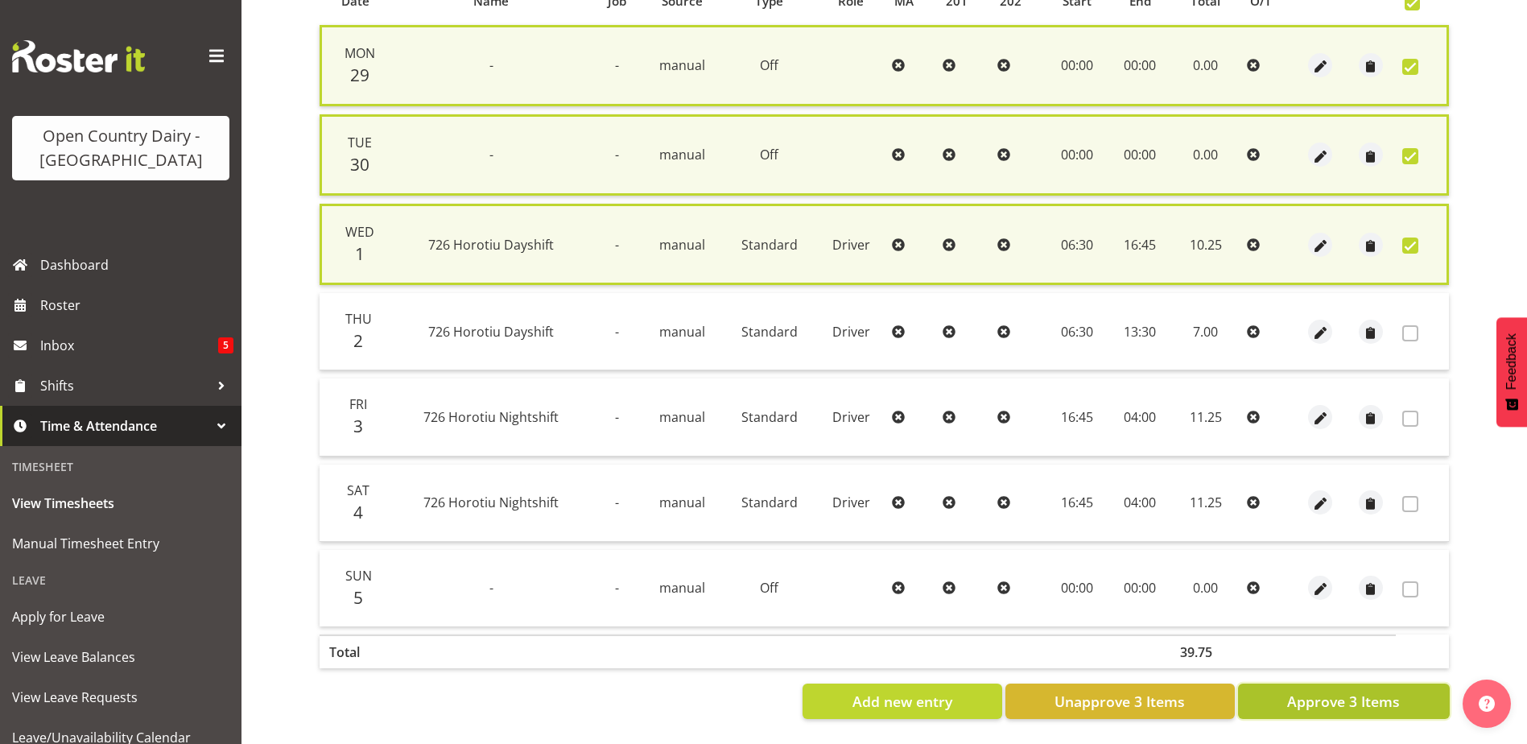
click at [1398, 691] on span "Approve 3 Items" at bounding box center [1343, 701] width 113 height 21
checkbox input "false"
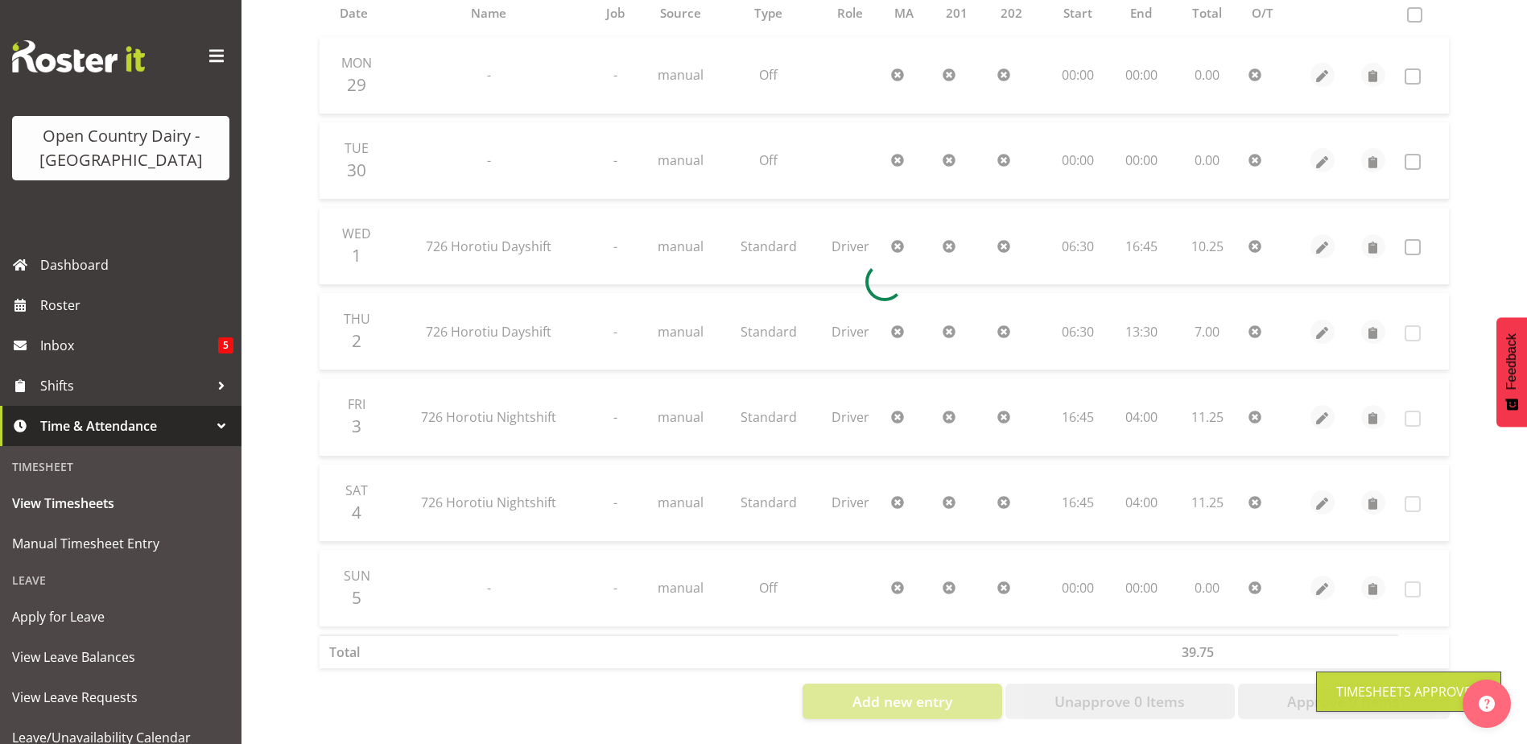
scroll to position [376, 0]
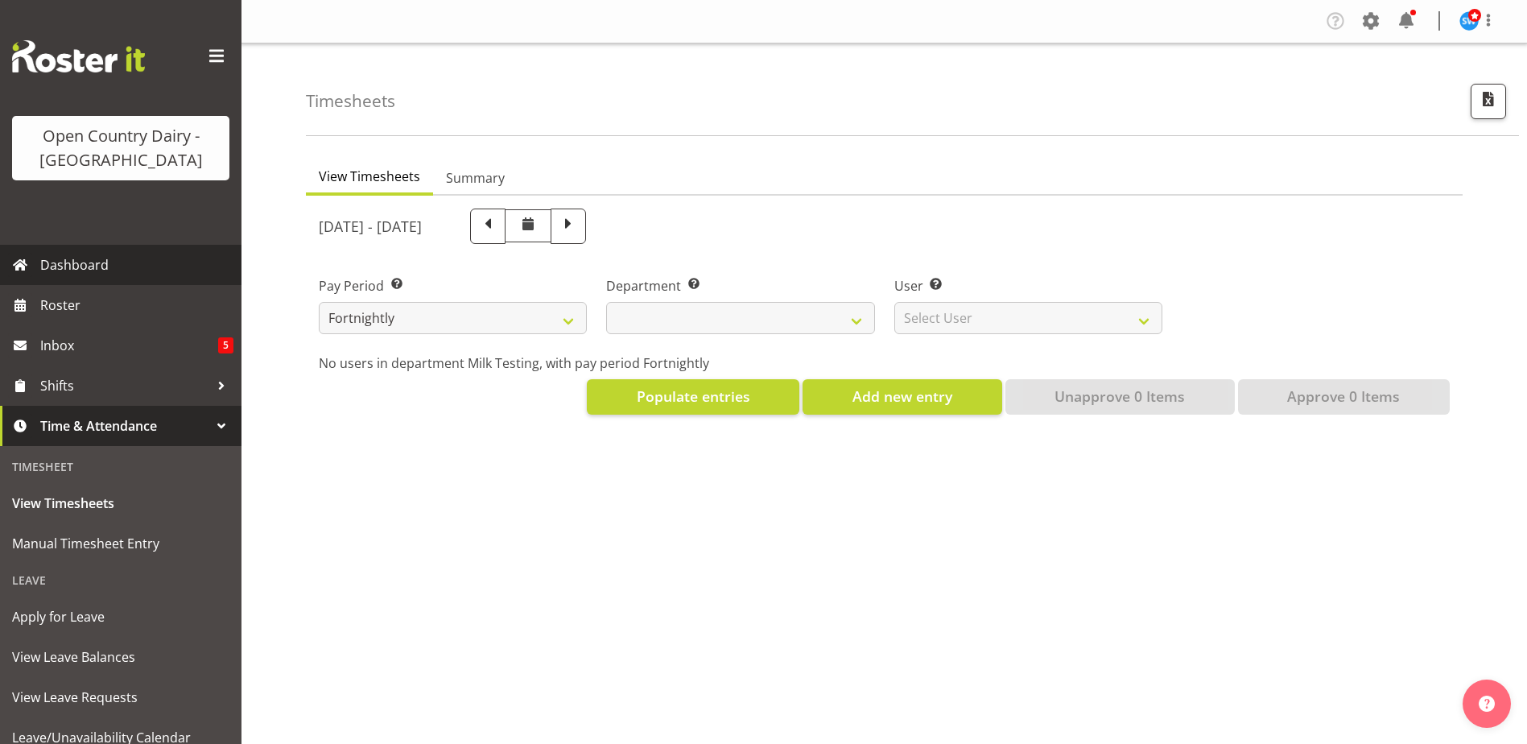
select select "733"
select select "7414"
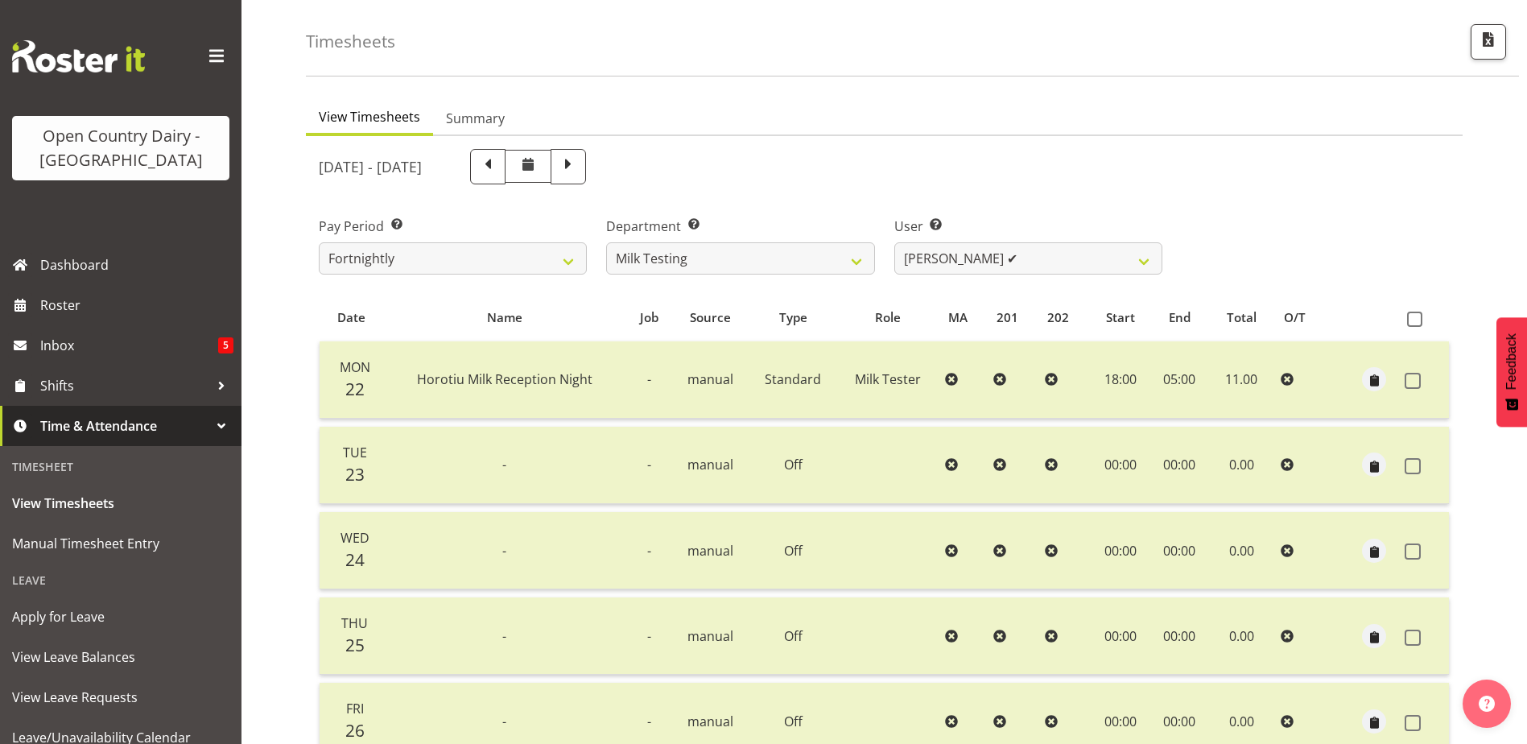
scroll to position [54, 0]
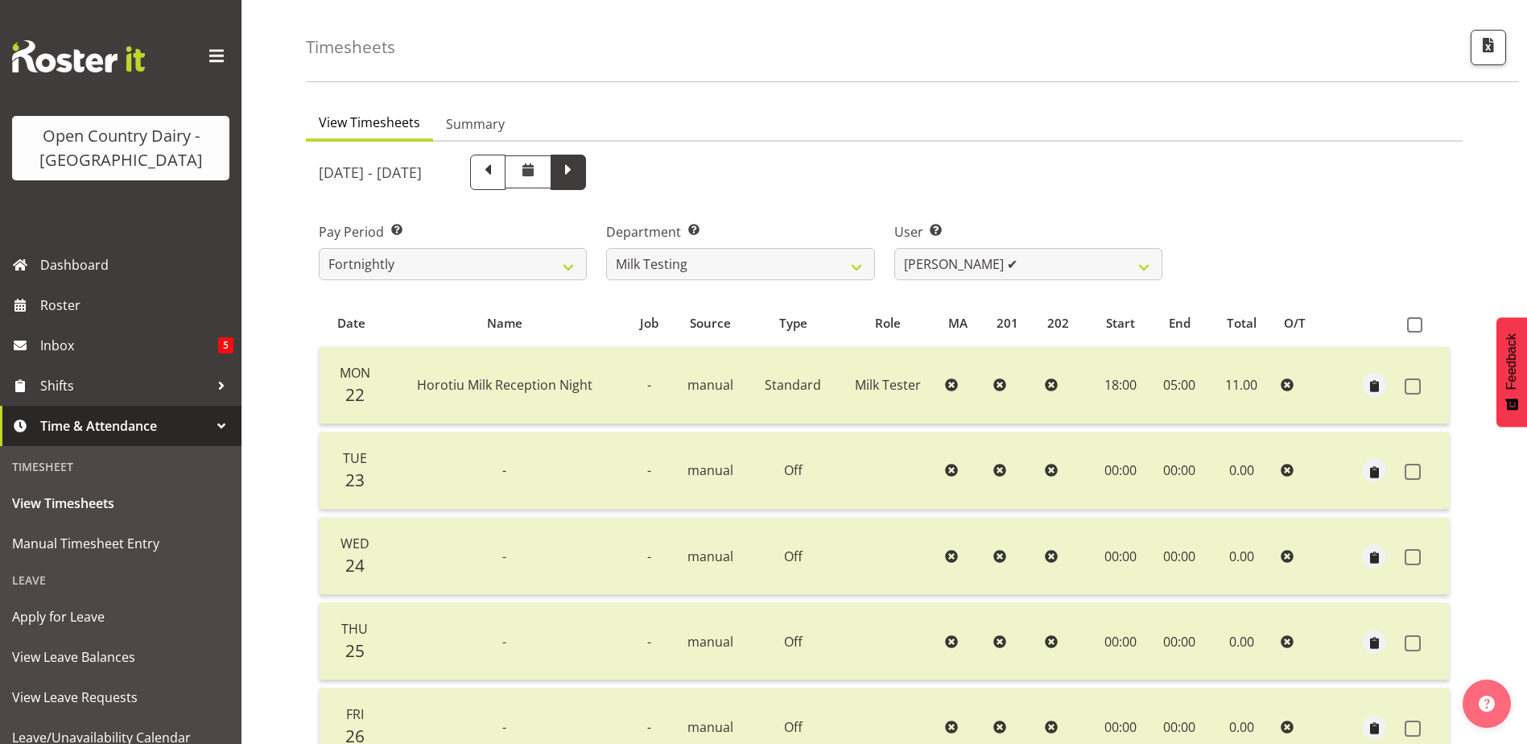
click at [586, 182] on span at bounding box center [568, 172] width 35 height 35
select select
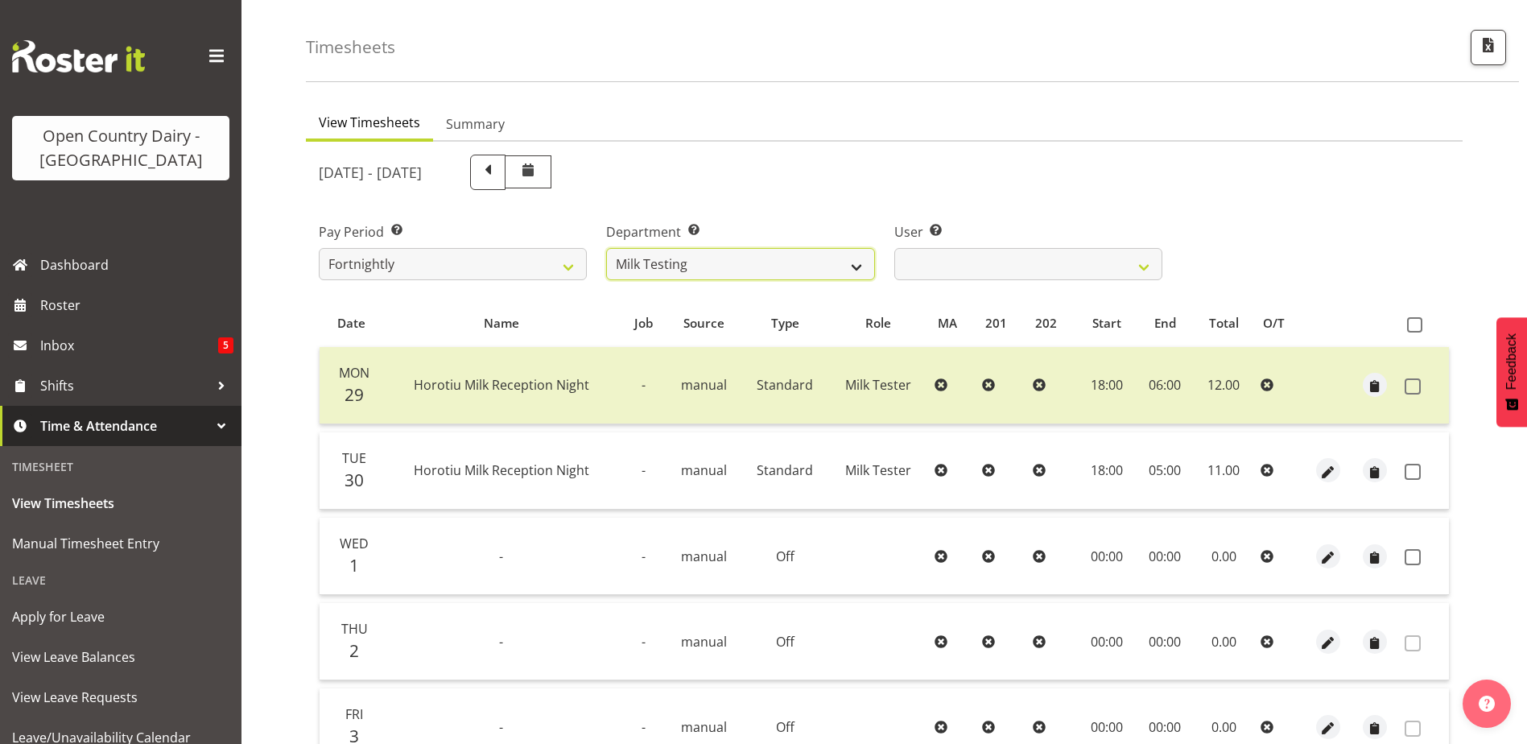
click at [769, 264] on select "701 702 703 704 705 706 707 708 709 710 711 712 713 714 715 716 717 718 719 720" at bounding box center [740, 264] width 268 height 32
select select "808"
click at [606, 248] on select "701 702 703 704 705 706 707 708 709 710 711 712 713 714 715 716 717 718 719 720" at bounding box center [740, 264] width 268 height 32
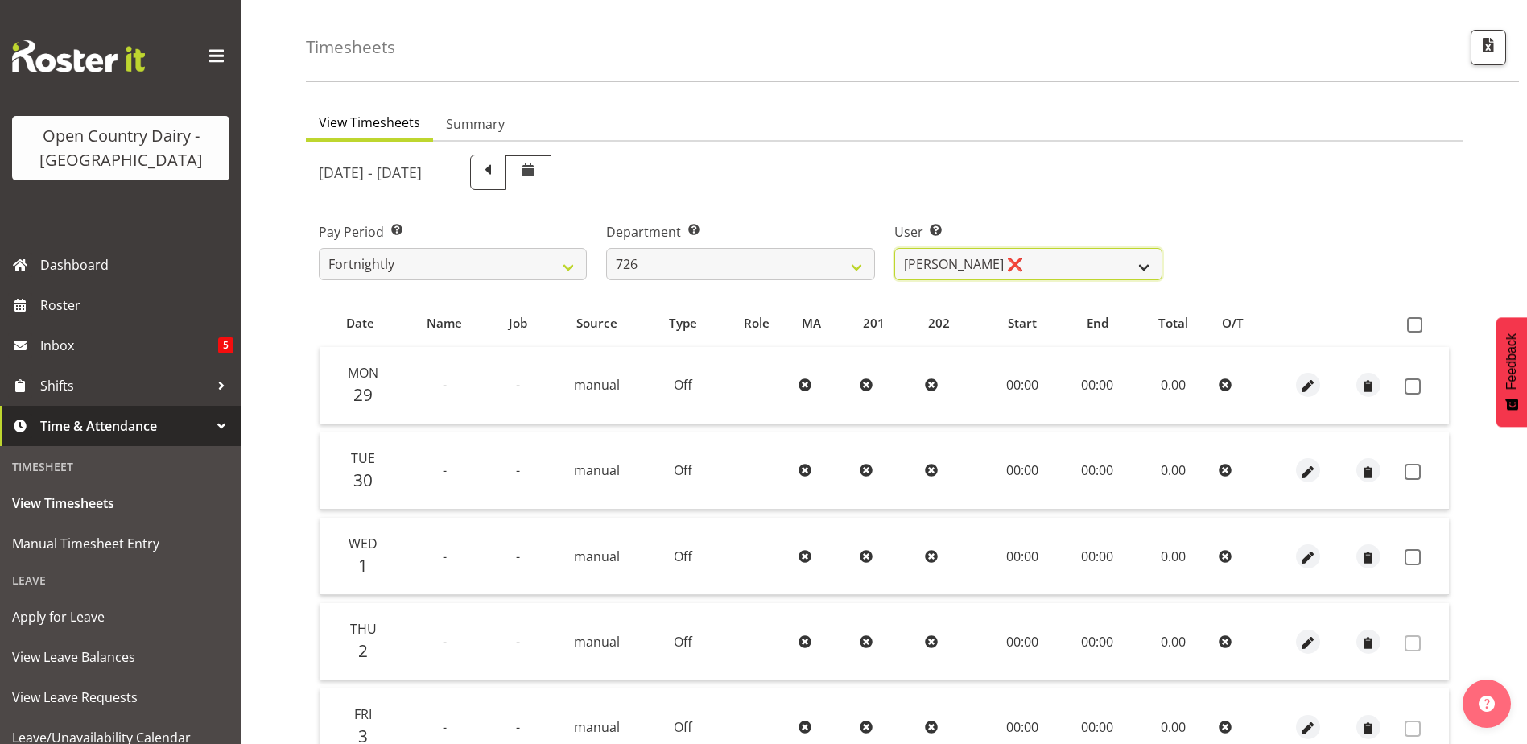
click at [1044, 267] on select "Angela Burrill ❌ Bryan Leathart ❌ Harpreet Singh ❌ Kerry Young ❌" at bounding box center [1028, 264] width 268 height 32
select select "11081"
click at [894, 248] on select "Angela Burrill ❌ Bryan Leathart ❌ Harpreet Singh ❌ Kerry Young ❌" at bounding box center [1028, 264] width 268 height 32
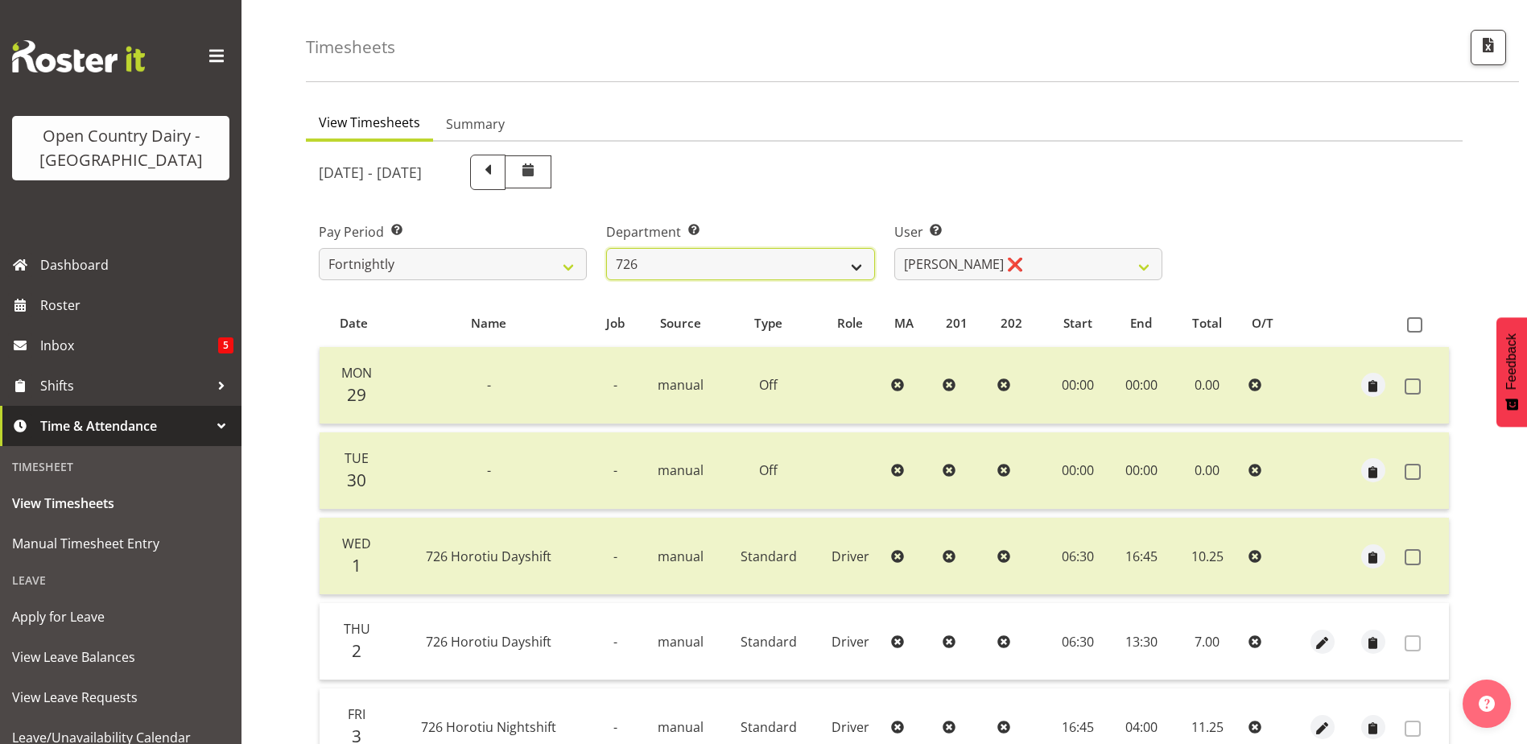
click at [704, 262] on select "701 702 703 704 705 706 707 708 709 710 711 712 713 714 715 716 717 718 719 720" at bounding box center [740, 264] width 268 height 32
select select "716"
click at [606, 248] on select "701 702 703 704 705 706 707 708 709 710 711 712 713 714 715 716 717 718 719 720" at bounding box center [740, 264] width 268 height 32
select select "10098"
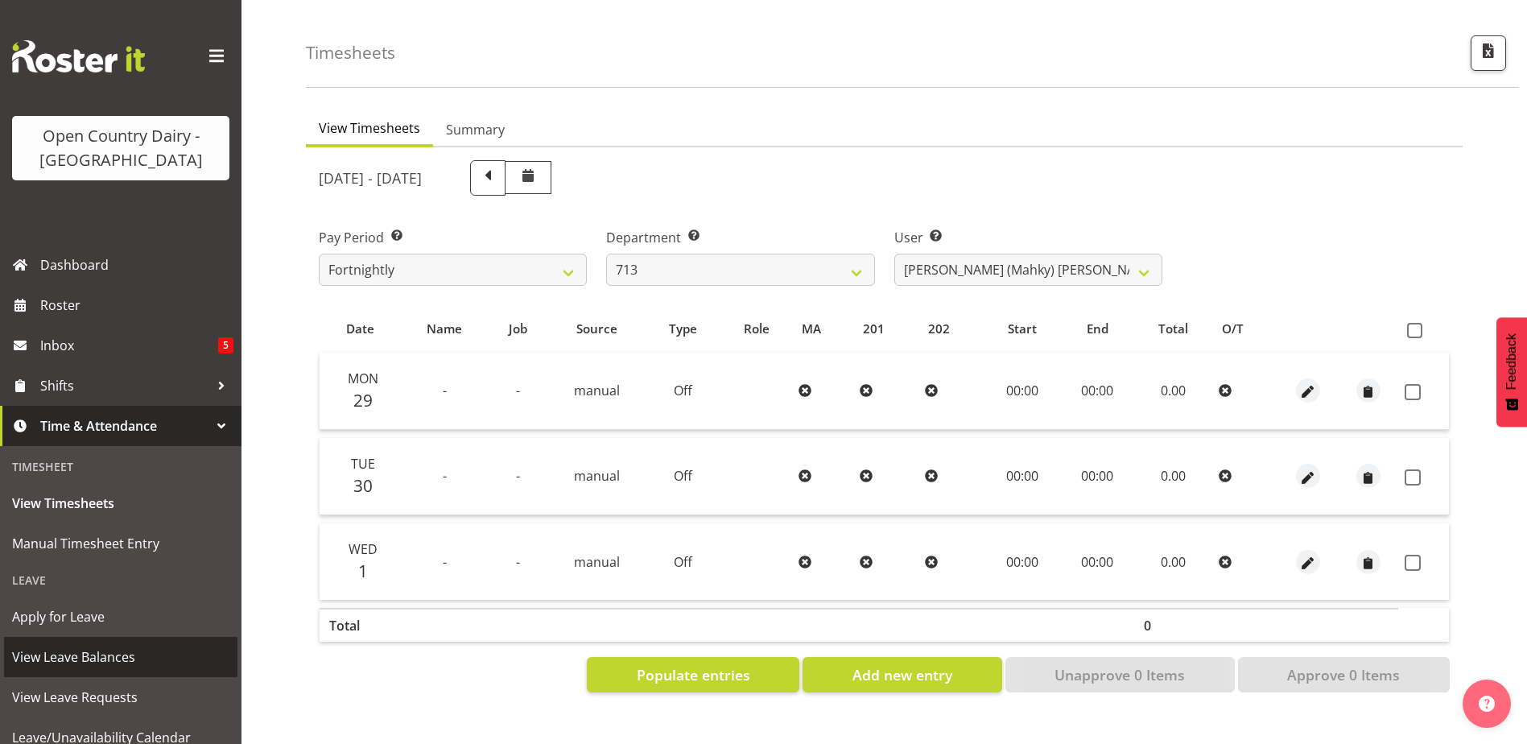
click at [64, 648] on span "View Leave Balances" at bounding box center [120, 657] width 217 height 24
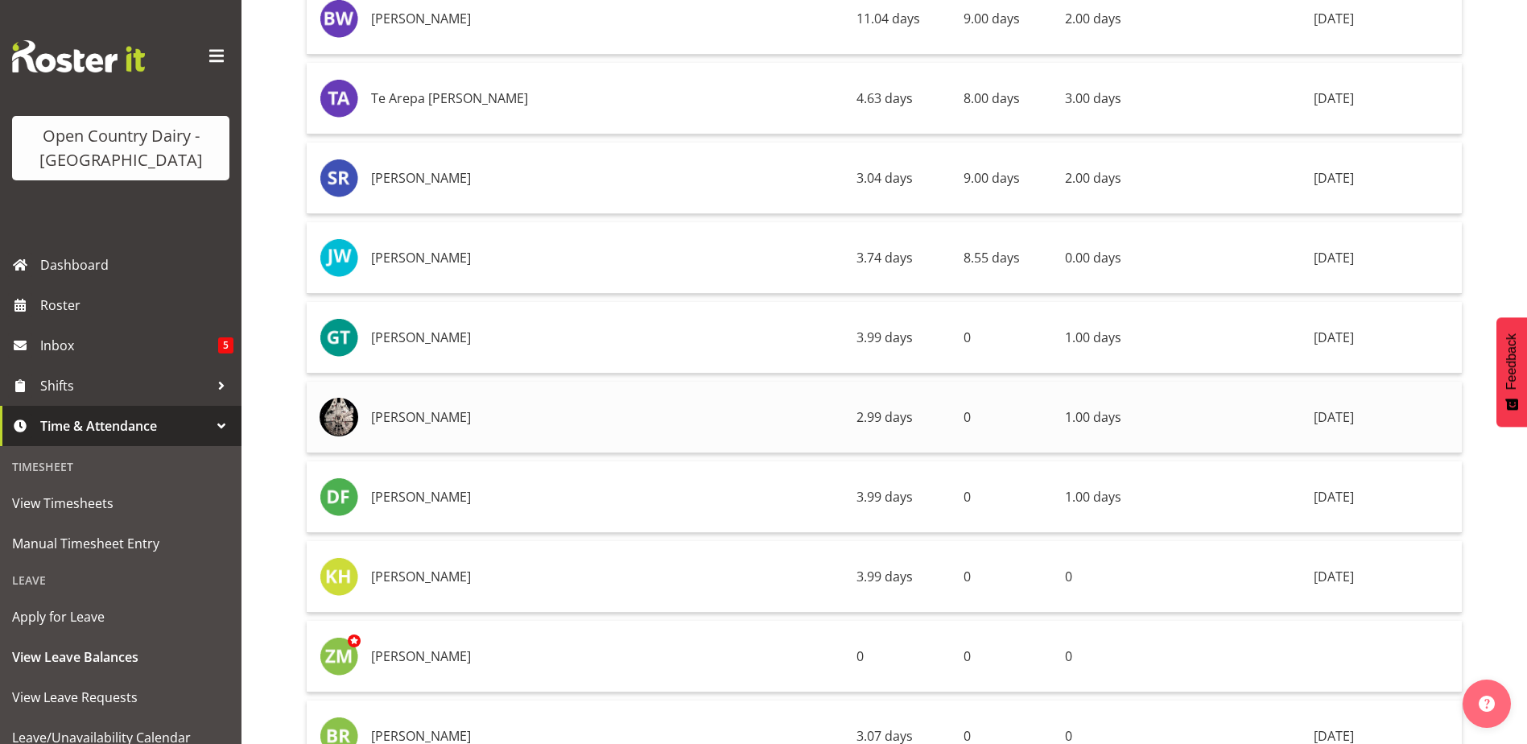
scroll to position [12230, 0]
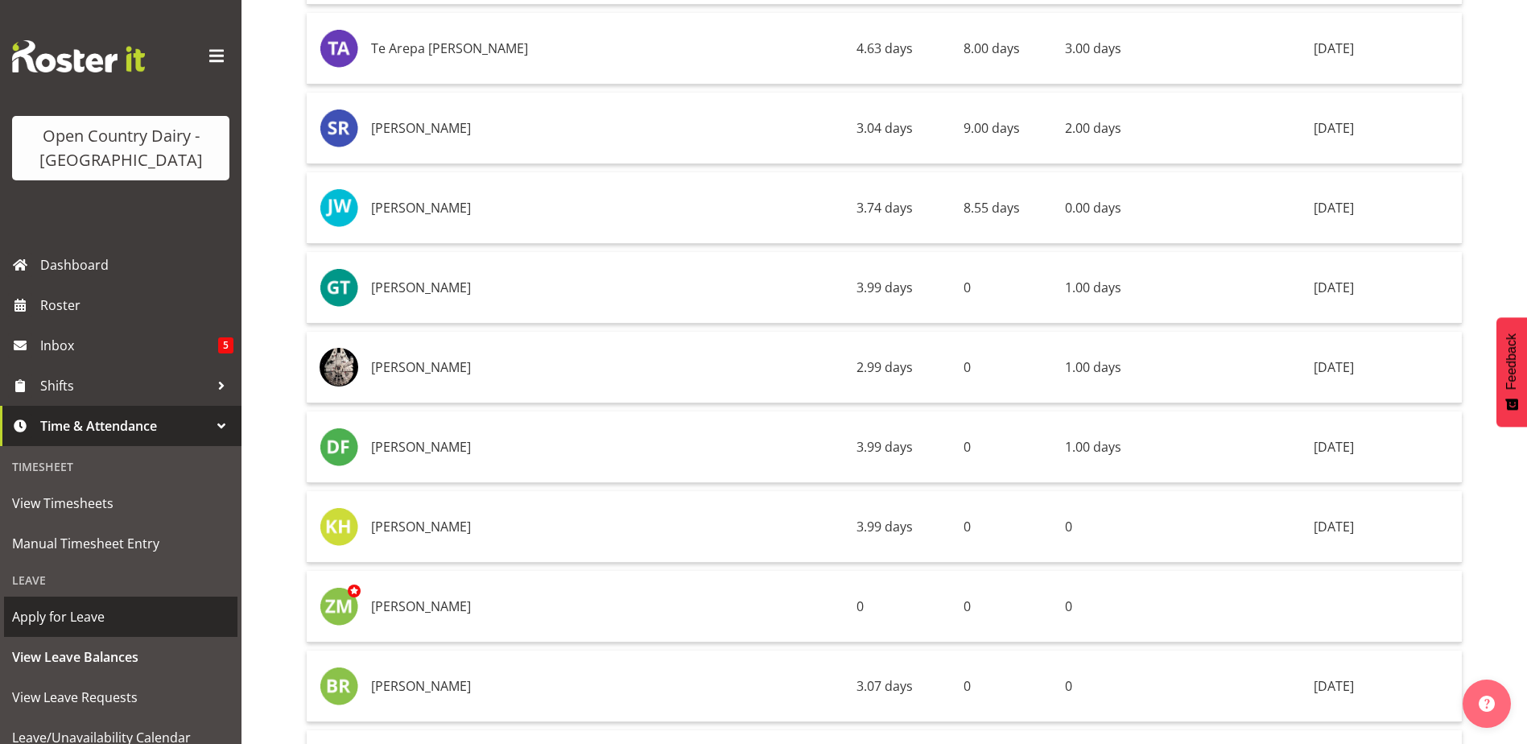
click at [75, 612] on span "Apply for Leave" at bounding box center [120, 616] width 217 height 24
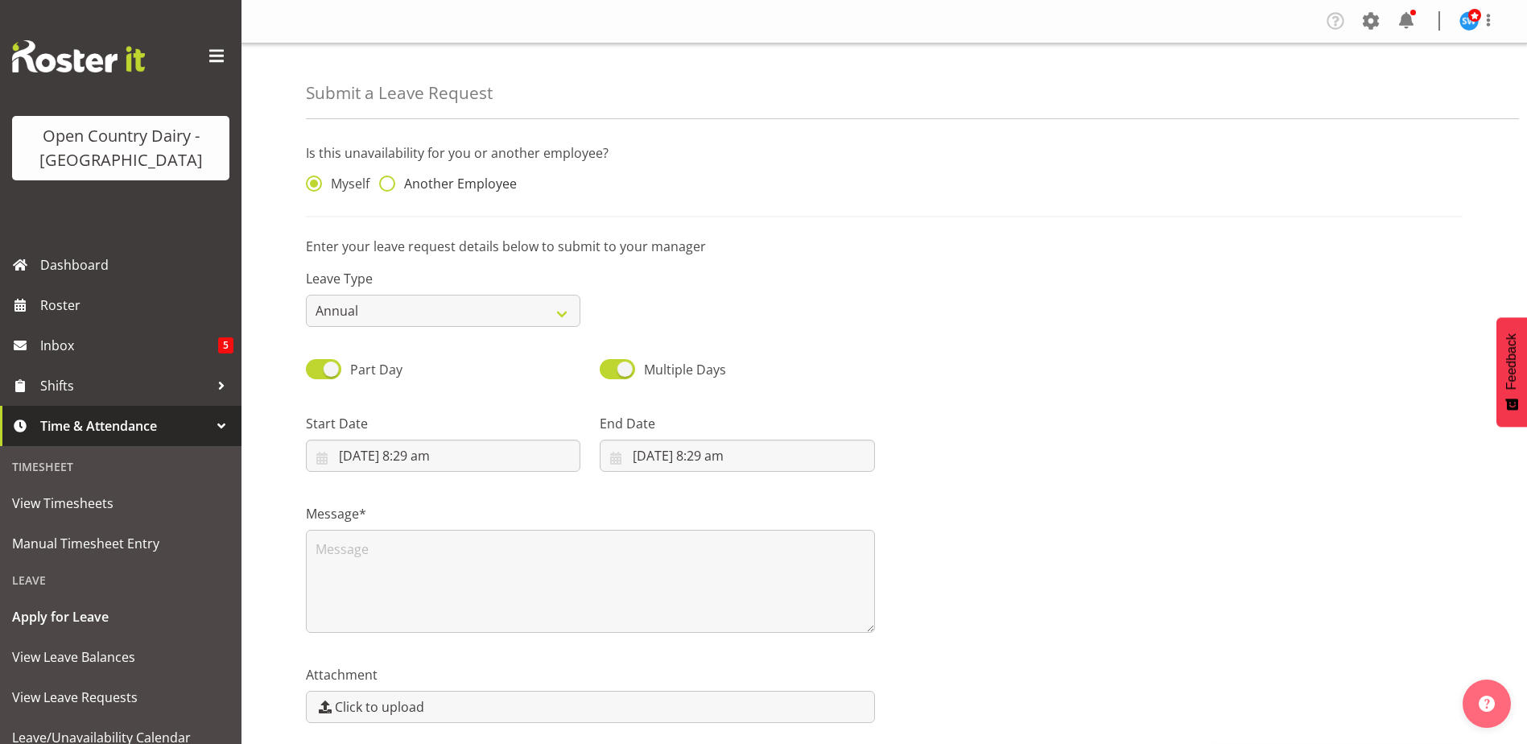
click at [388, 180] on span at bounding box center [387, 183] width 16 height 16
click at [388, 180] on input "Another Employee" at bounding box center [384, 184] width 10 height 10
radio input "true"
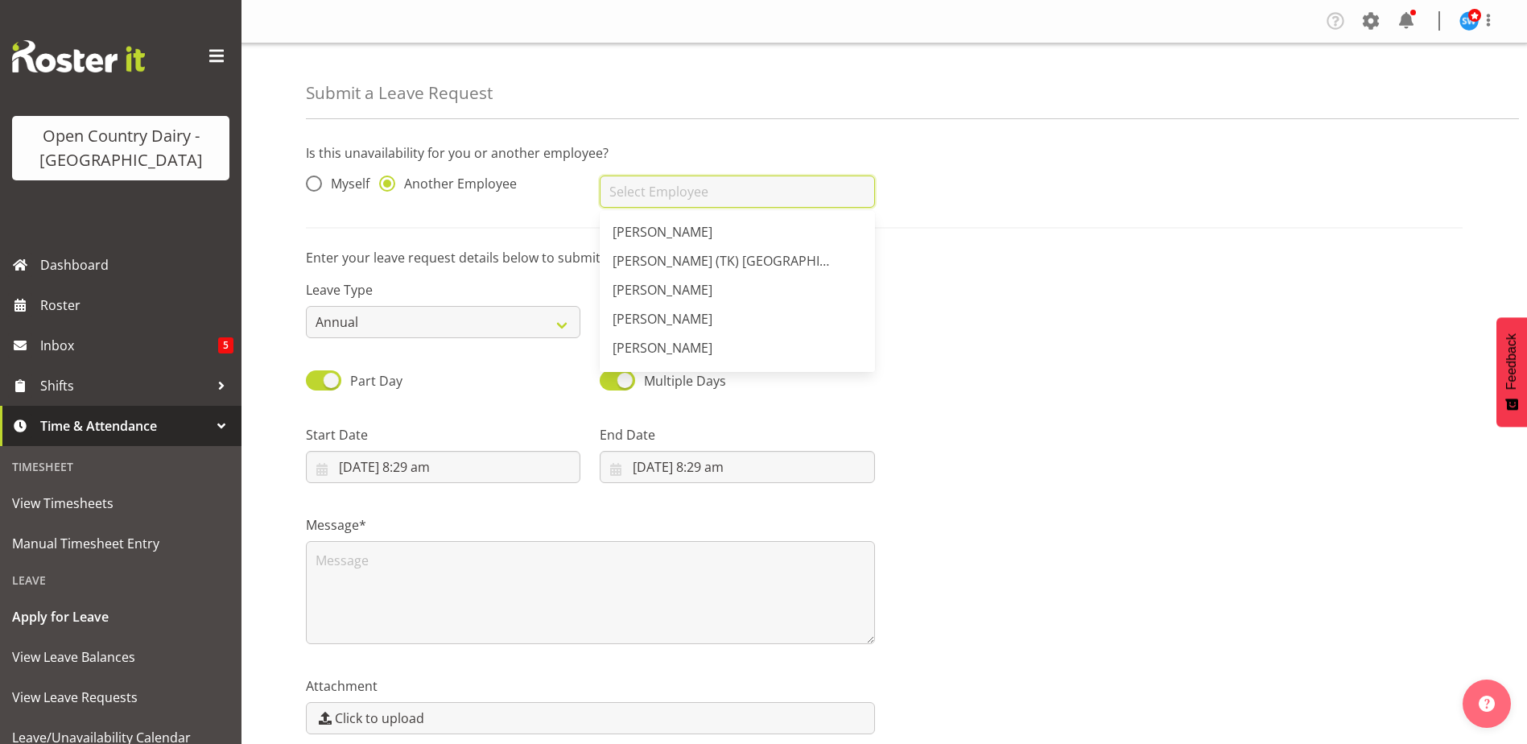
click at [613, 197] on input "text" at bounding box center [737, 191] width 274 height 32
click at [631, 318] on span "[PERSON_NAME]" at bounding box center [663, 319] width 100 height 18
type input "[PERSON_NAME]"
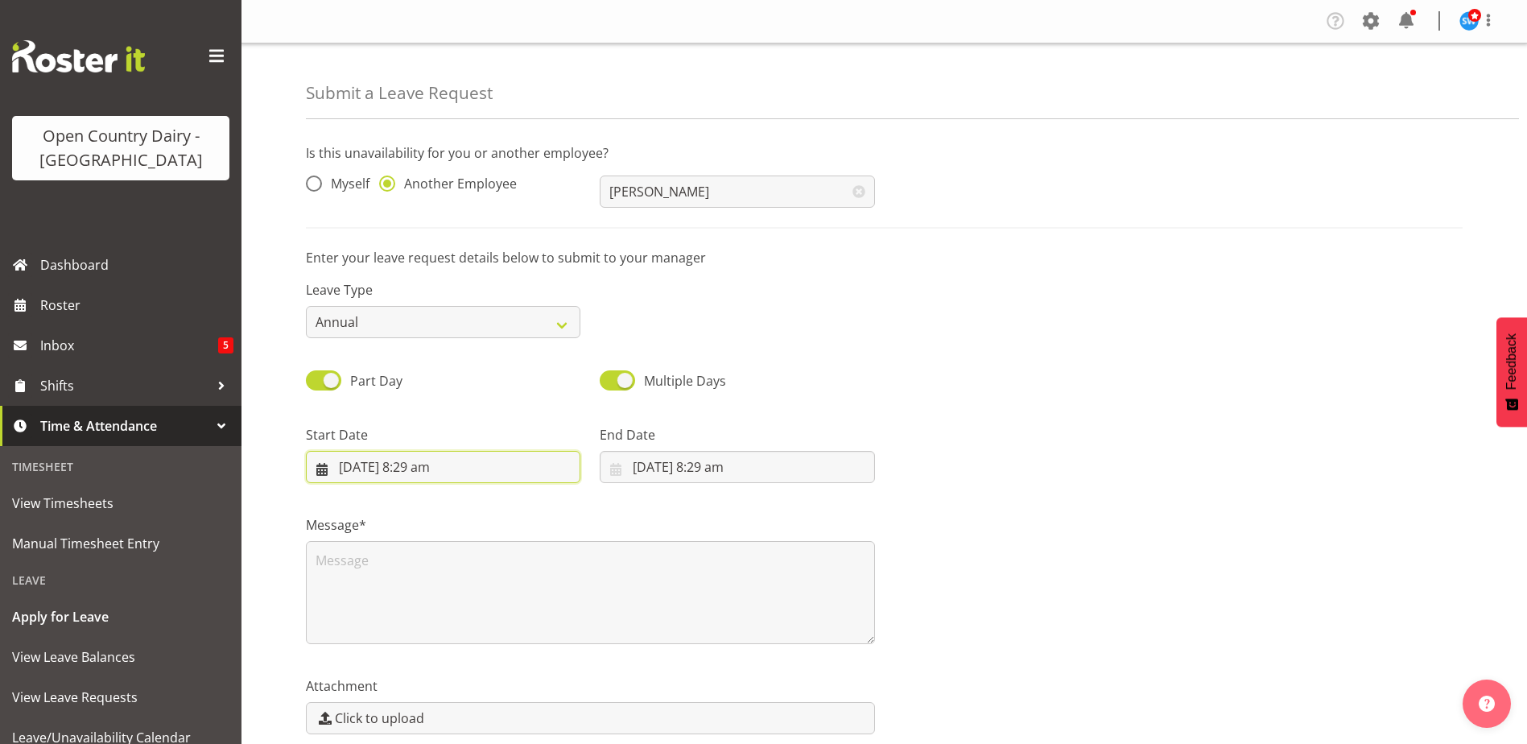
click at [406, 466] on input "[DATE] 8:29 am" at bounding box center [443, 467] width 274 height 32
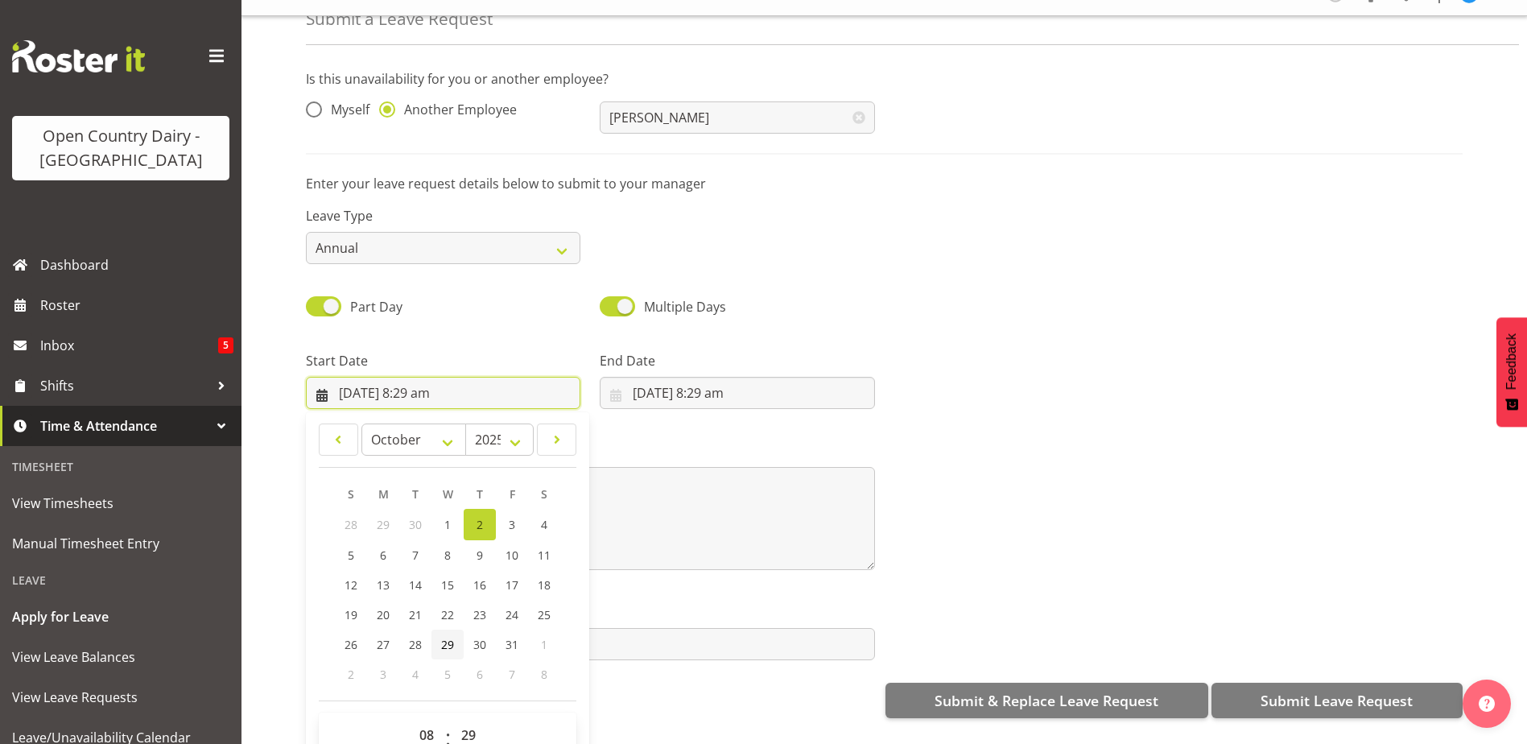
scroll to position [72, 0]
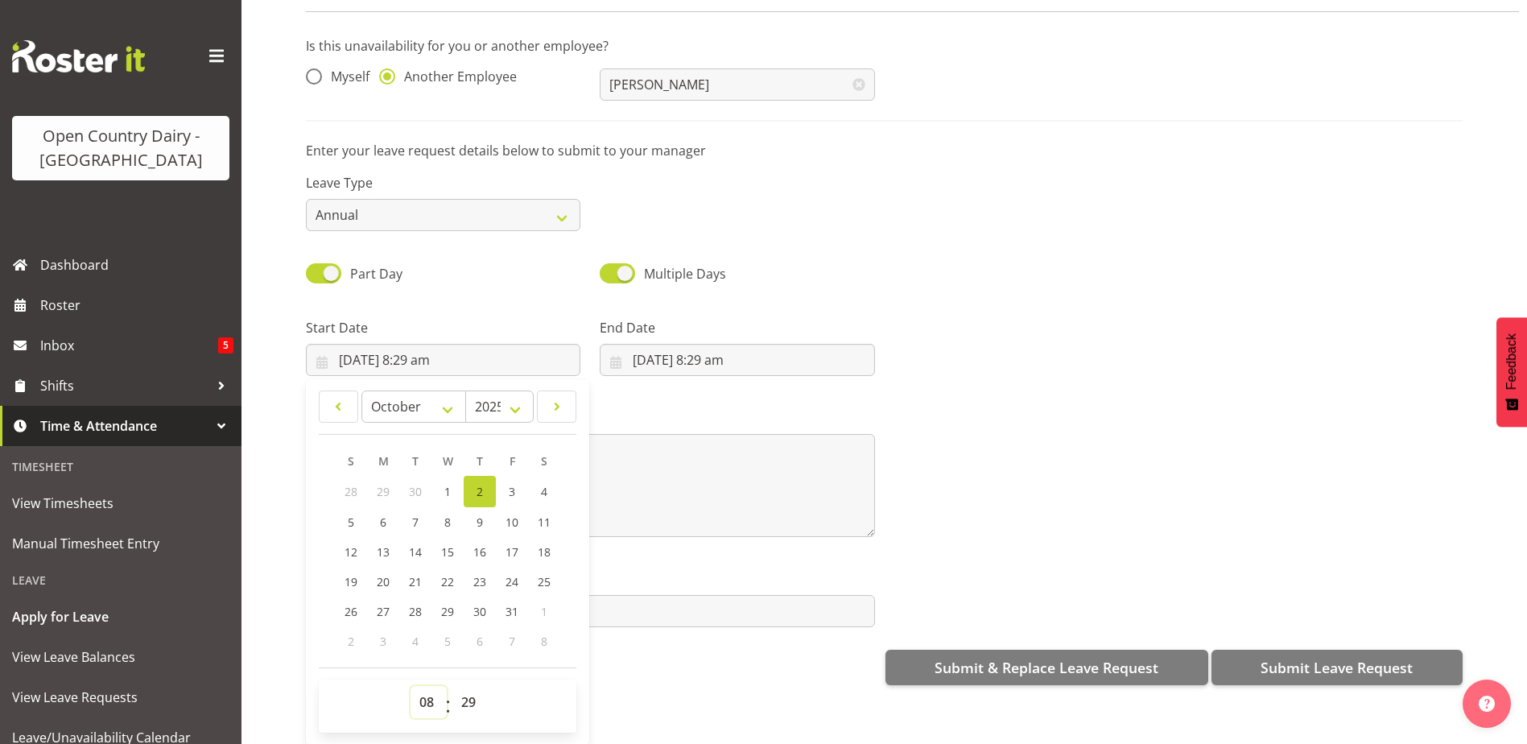
click at [422, 691] on select "00 01 02 03 04 05 06 07 08 09 10 11 12 13 14 15 16 17 18 19 20 21 22 23" at bounding box center [428, 702] width 36 height 32
select select "16"
click at [410, 686] on select "00 01 02 03 04 05 06 07 08 09 10 11 12 13 14 15 16 17 18 19 20 21 22 23" at bounding box center [428, 702] width 36 height 32
type input "[DATE] 4:29 pm"
click at [464, 686] on select "00 01 02 03 04 05 06 07 08 09 10 11 12 13 14 15 16 17 18 19 20 21 22 23 24 25 2…" at bounding box center [470, 702] width 36 height 32
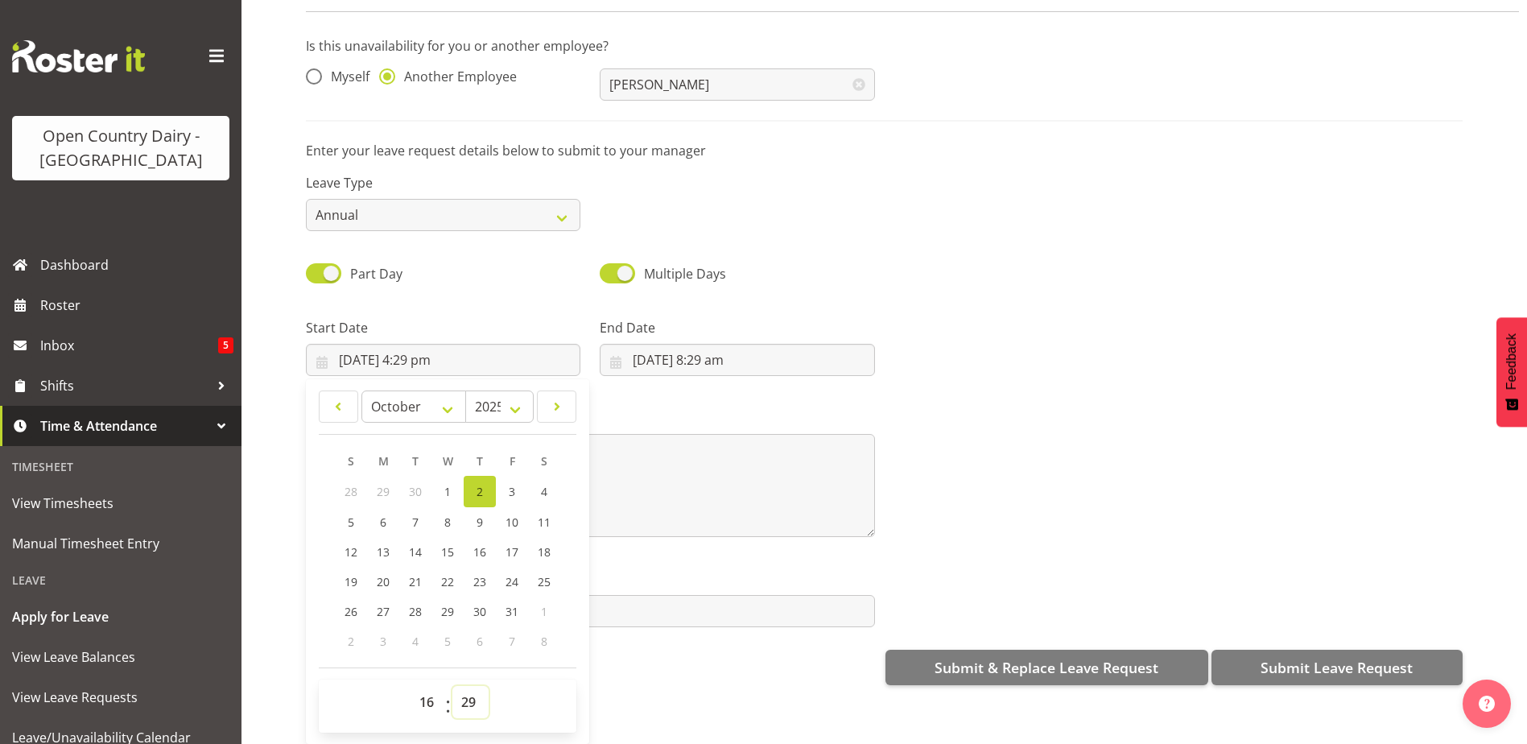
select select "45"
click at [452, 686] on select "00 01 02 03 04 05 06 07 08 09 10 11 12 13 14 15 16 17 18 19 20 21 22 23 24 25 2…" at bounding box center [470, 702] width 36 height 32
type input "[DATE] 4:45 pm"
click at [682, 344] on input "[DATE] 8:29 am" at bounding box center [737, 360] width 274 height 32
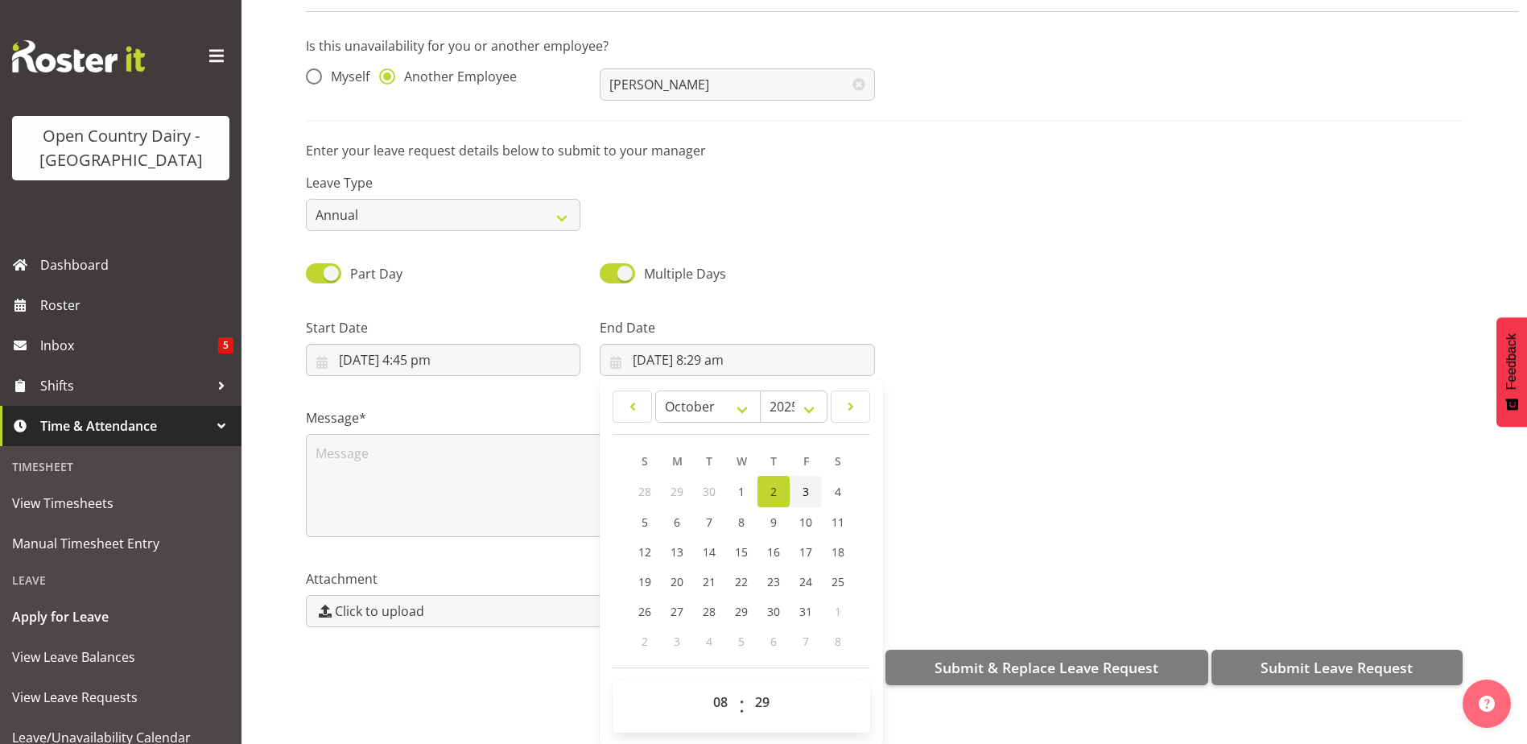
click at [802, 484] on span "3" at bounding box center [805, 491] width 6 height 15
type input "3/10/2025, 8:29 am"
click at [712, 686] on select "00 01 02 03 04 05 06 07 08 09 10 11 12 13 14 15 16 17 18 19 20 21 22 23" at bounding box center [722, 702] width 36 height 32
select select "4"
click at [704, 686] on select "00 01 02 03 04 05 06 07 08 09 10 11 12 13 14 15 16 17 18 19 20 21 22 23" at bounding box center [722, 702] width 36 height 32
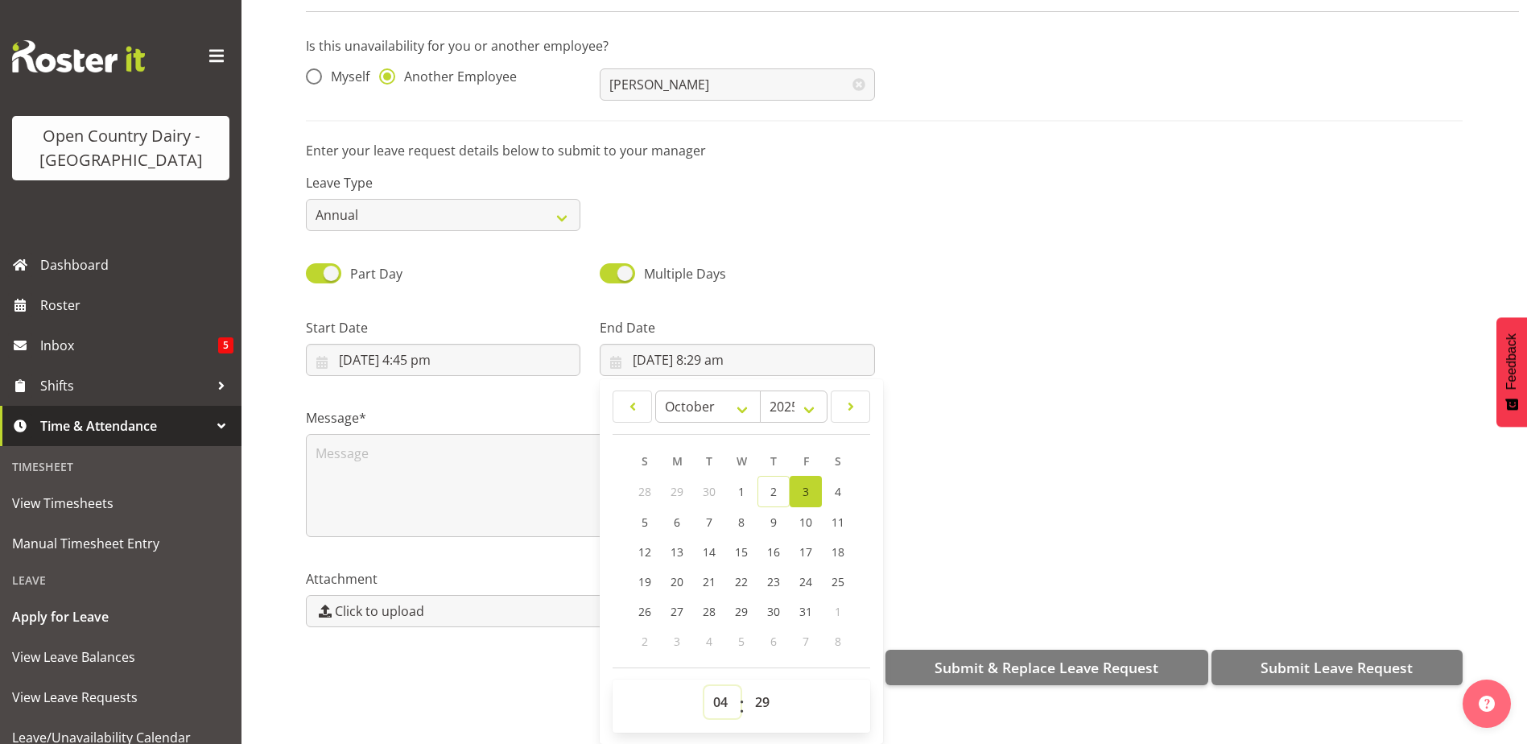
type input "3/10/2025, 4:29 am"
click at [762, 691] on select "00 01 02 03 04 05 06 07 08 09 10 11 12 13 14 15 16 17 18 19 20 21 22 23 24 25 2…" at bounding box center [764, 702] width 36 height 32
select select "0"
click at [746, 686] on select "00 01 02 03 04 05 06 07 08 09 10 11 12 13 14 15 16 17 18 19 20 21 22 23 24 25 2…" at bounding box center [764, 702] width 36 height 32
type input "3/10/2025, 4:00 am"
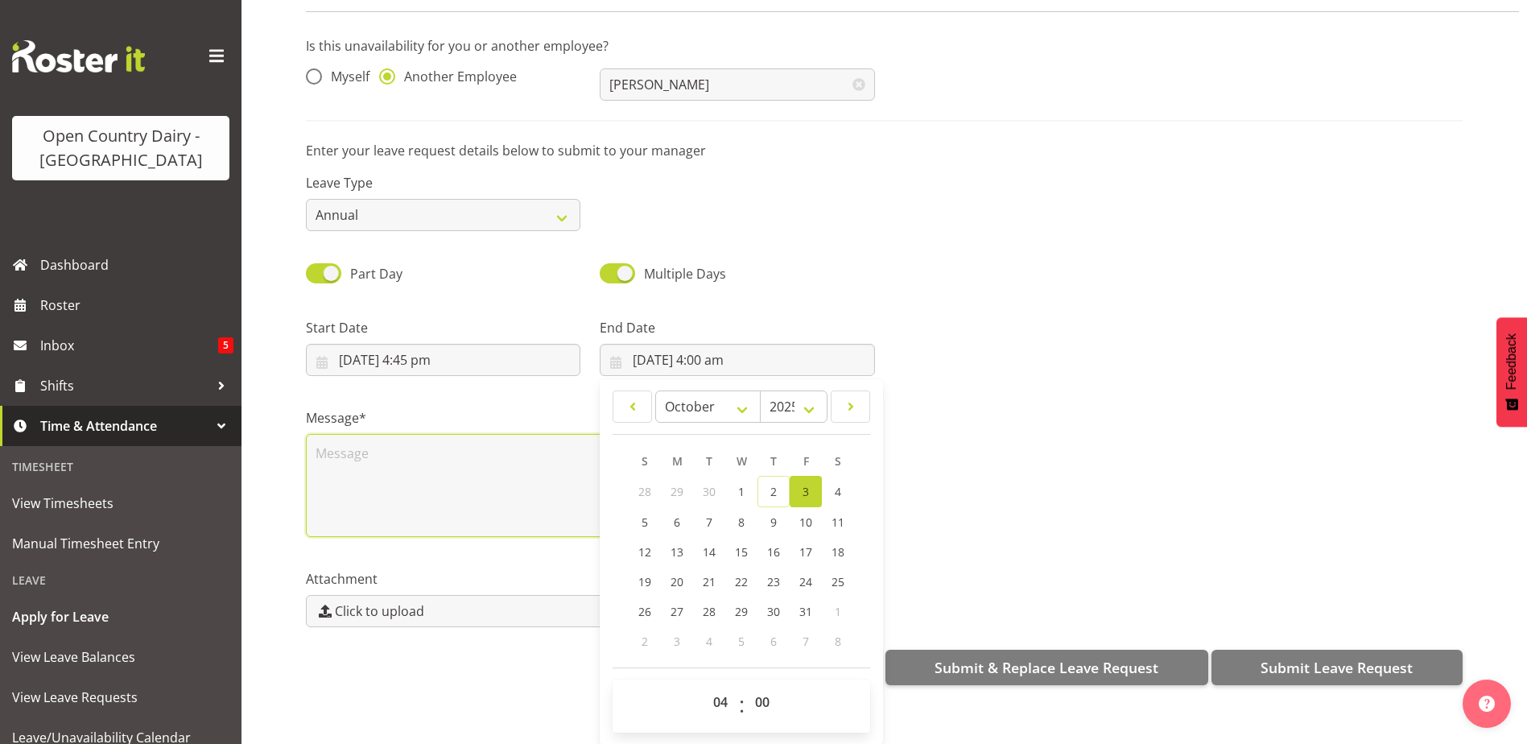
click at [352, 457] on textarea at bounding box center [590, 485] width 569 height 103
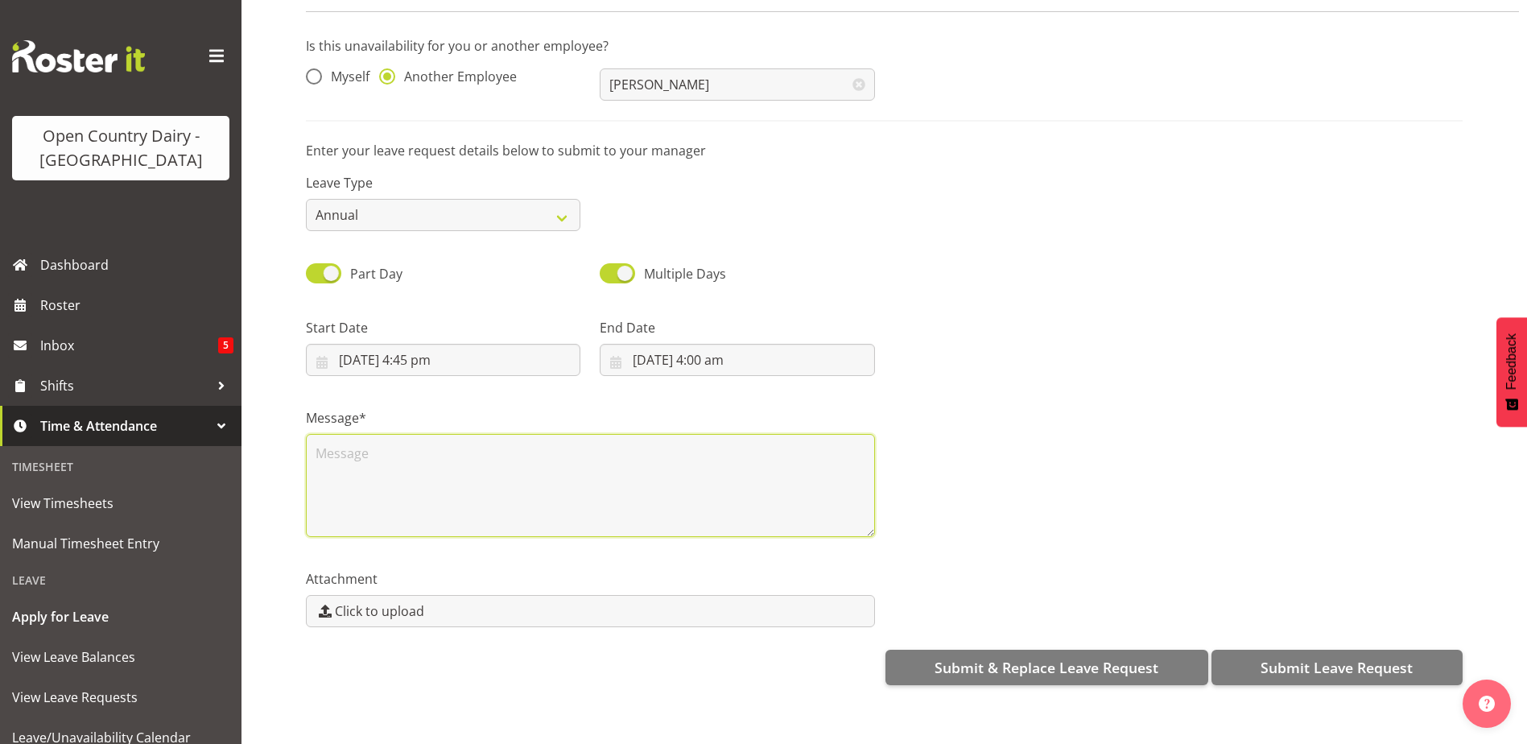
scroll to position [0, 0]
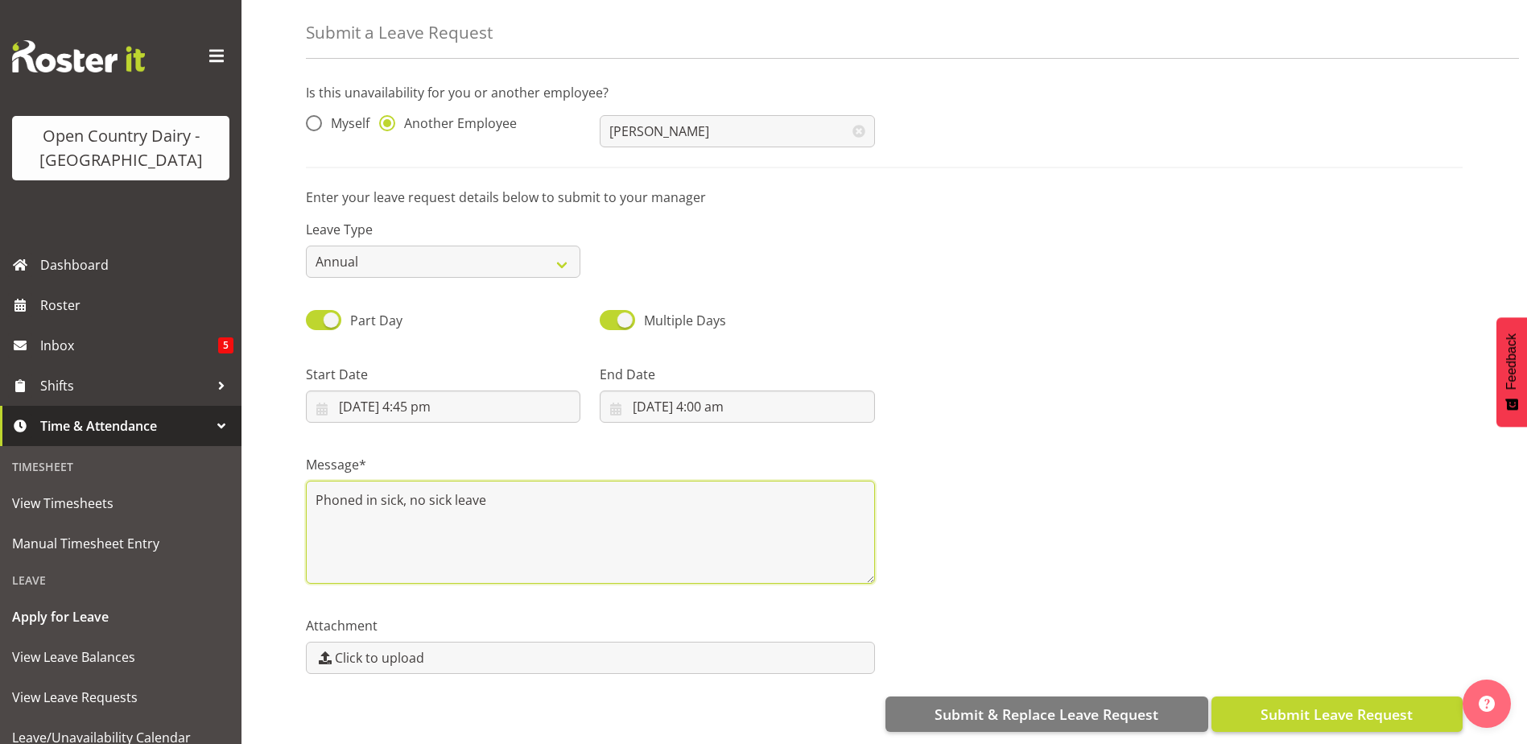
type textarea "Phoned in sick, no sick leave"
click at [1272, 703] on span "Submit Leave Request" at bounding box center [1336, 713] width 152 height 21
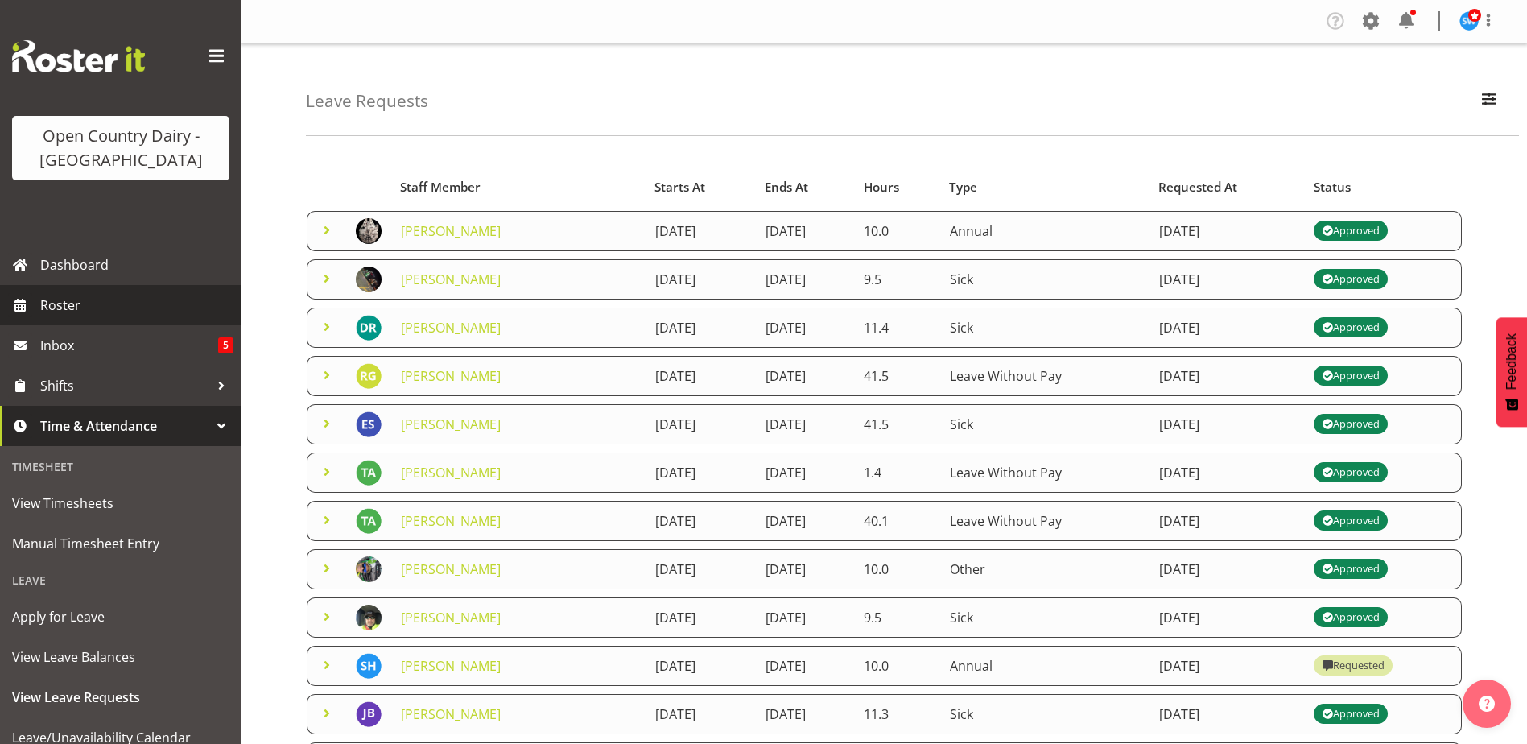
click at [71, 307] on span "Roster" at bounding box center [136, 305] width 193 height 24
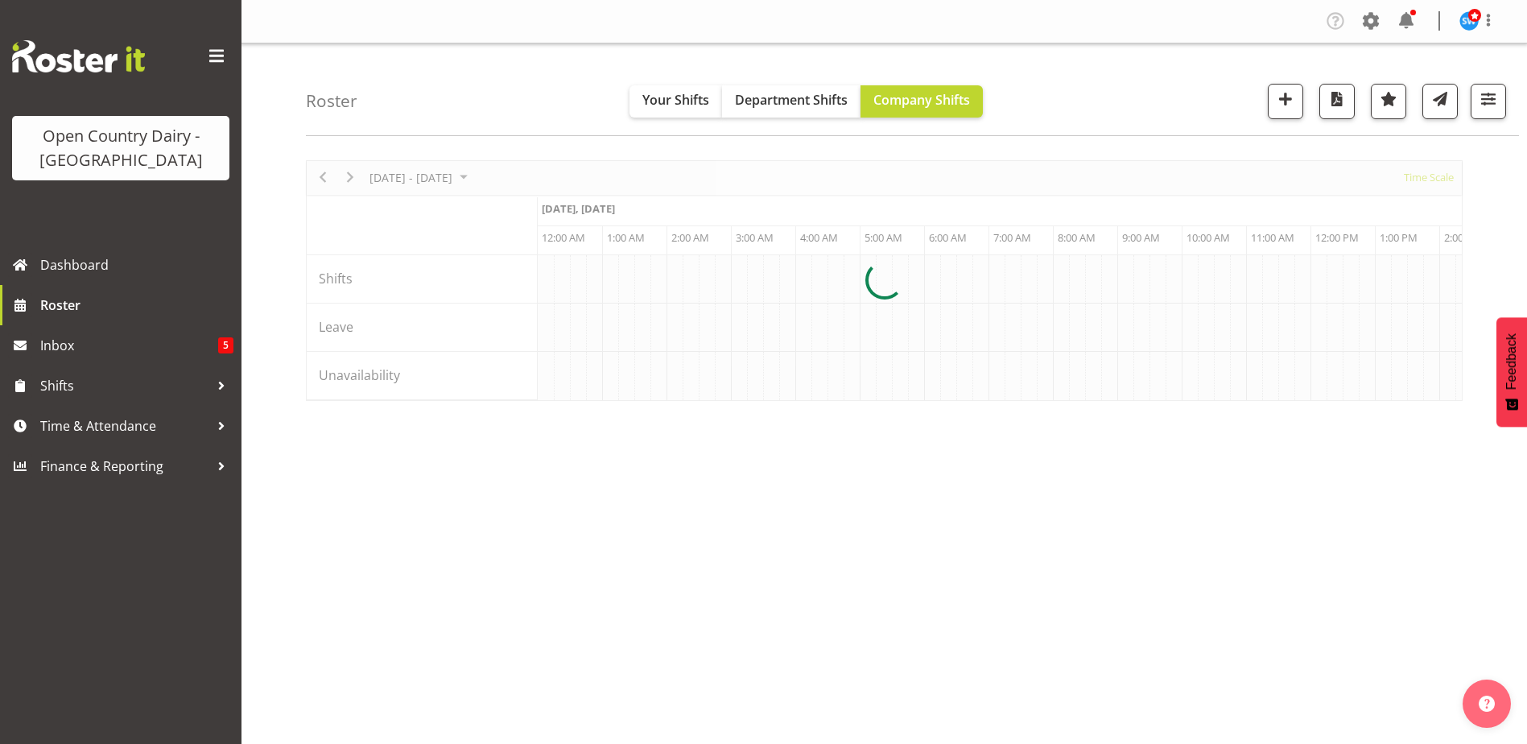
scroll to position [0, 4636]
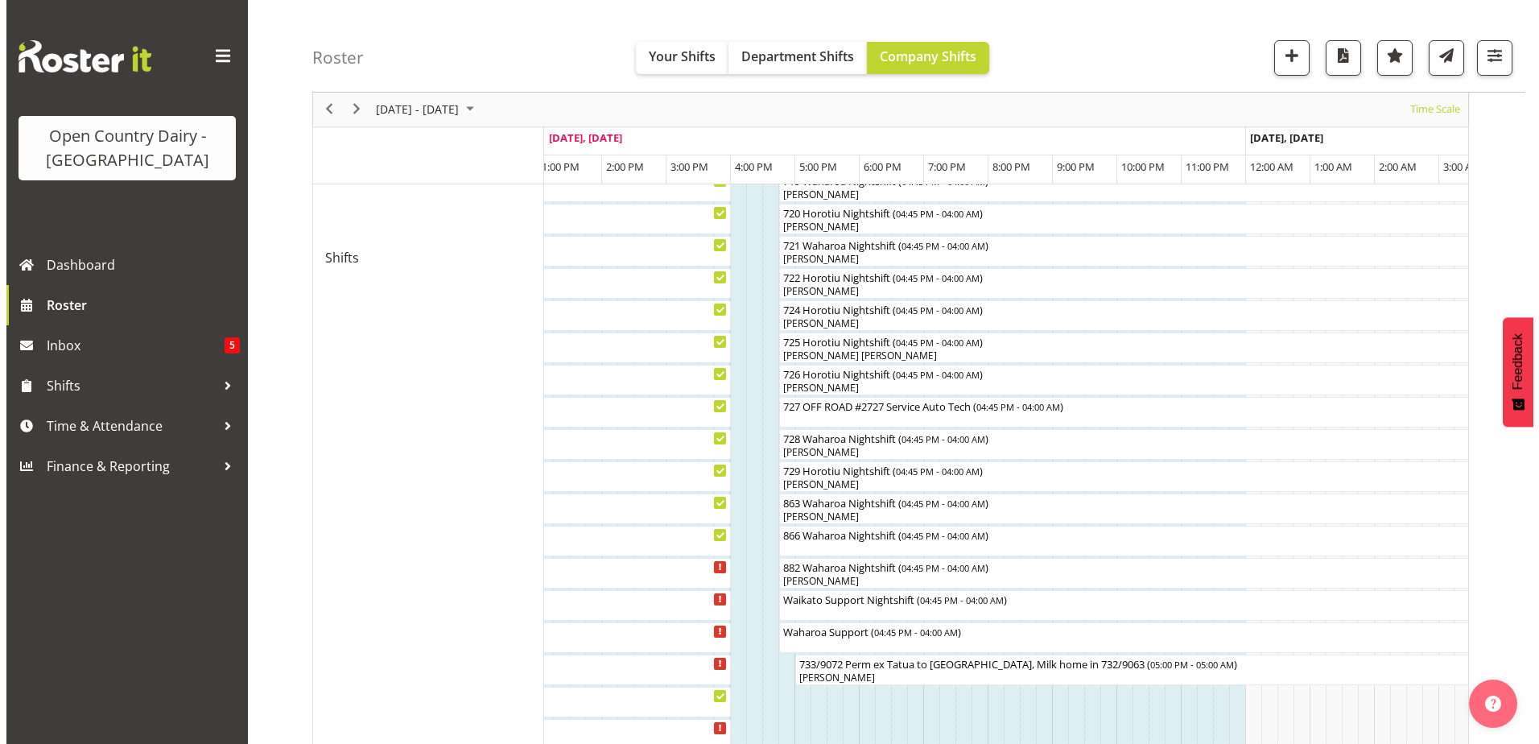
scroll to position [885, 0]
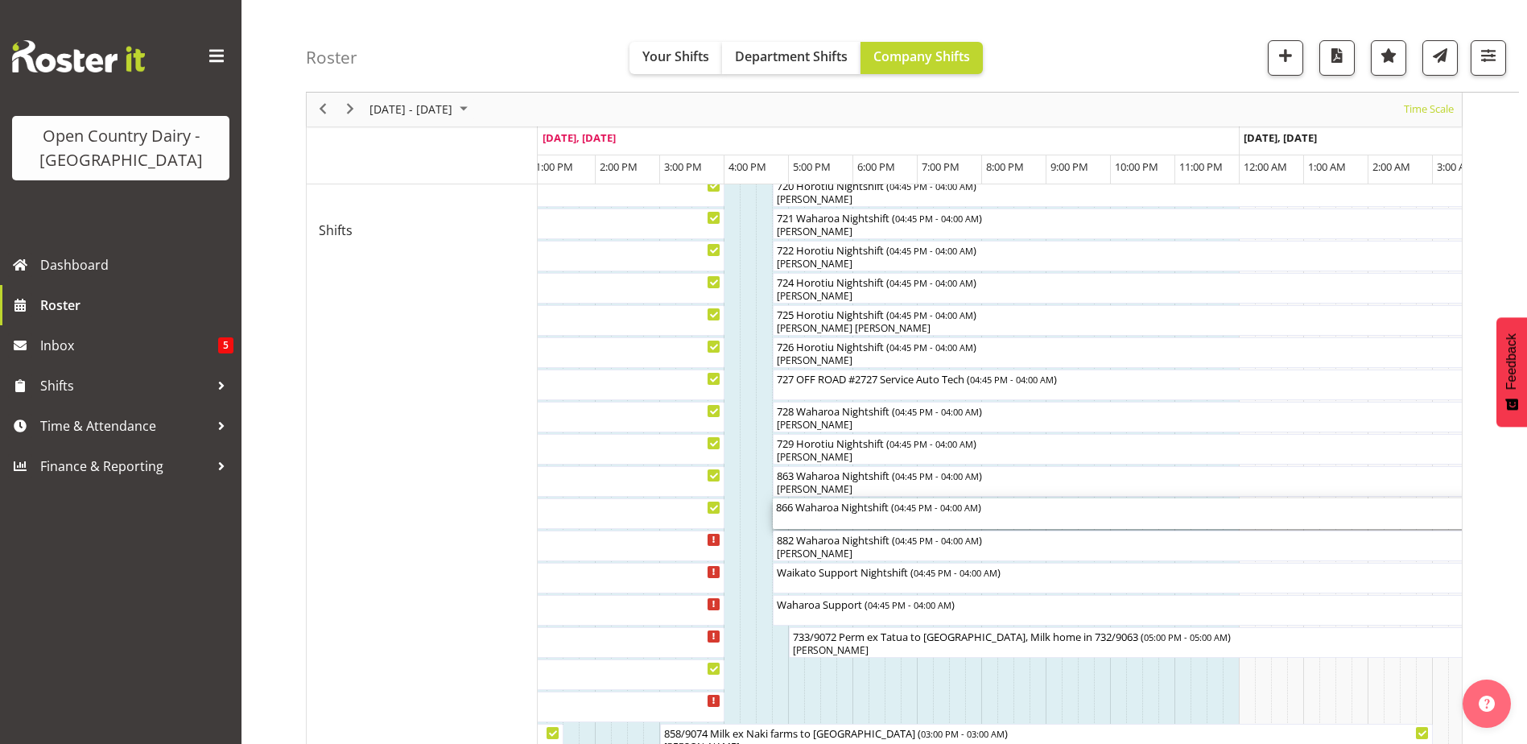
click at [850, 514] on div "866 Waharoa Nightshift ( 04:45 PM - 04:00 AM )" at bounding box center [1135, 513] width 718 height 31
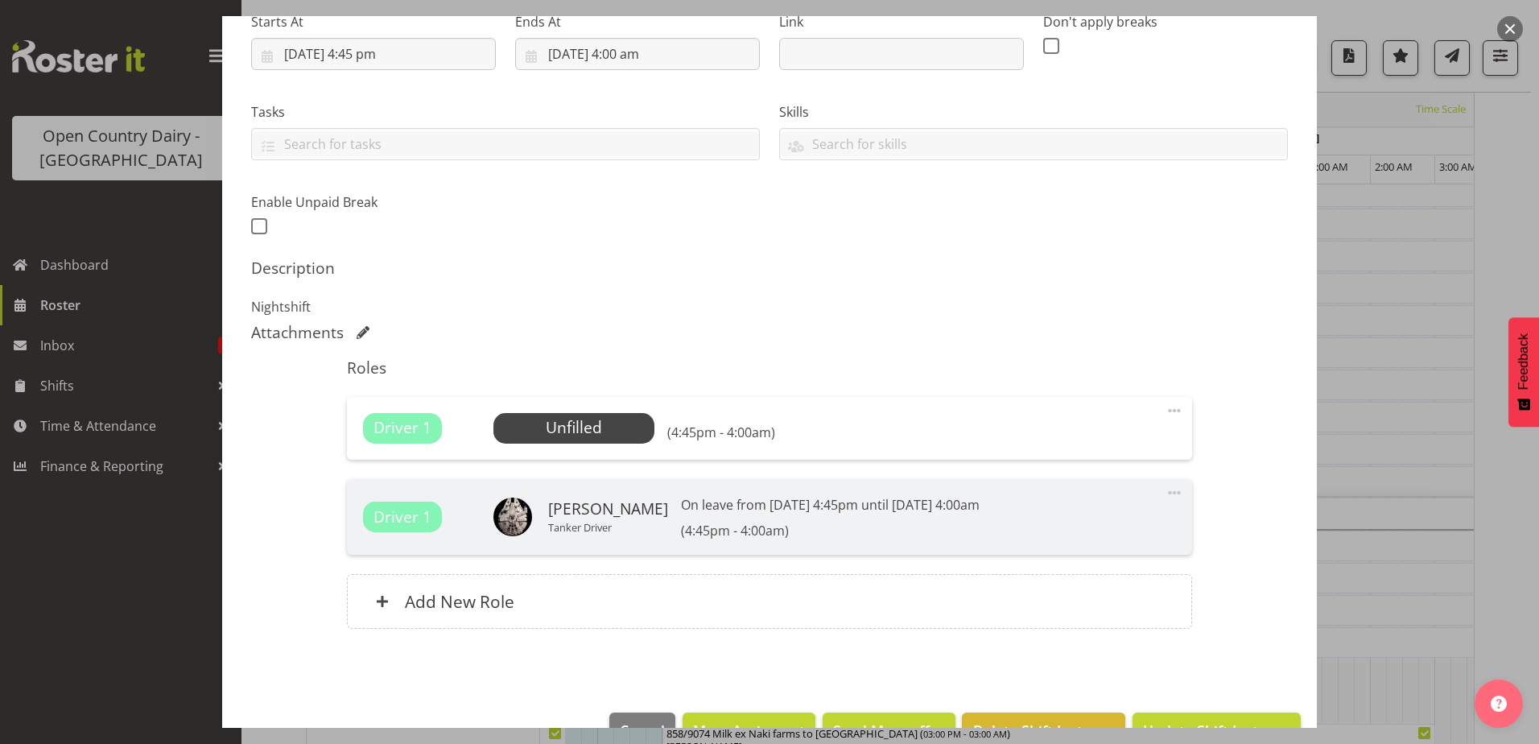
scroll to position [314, 0]
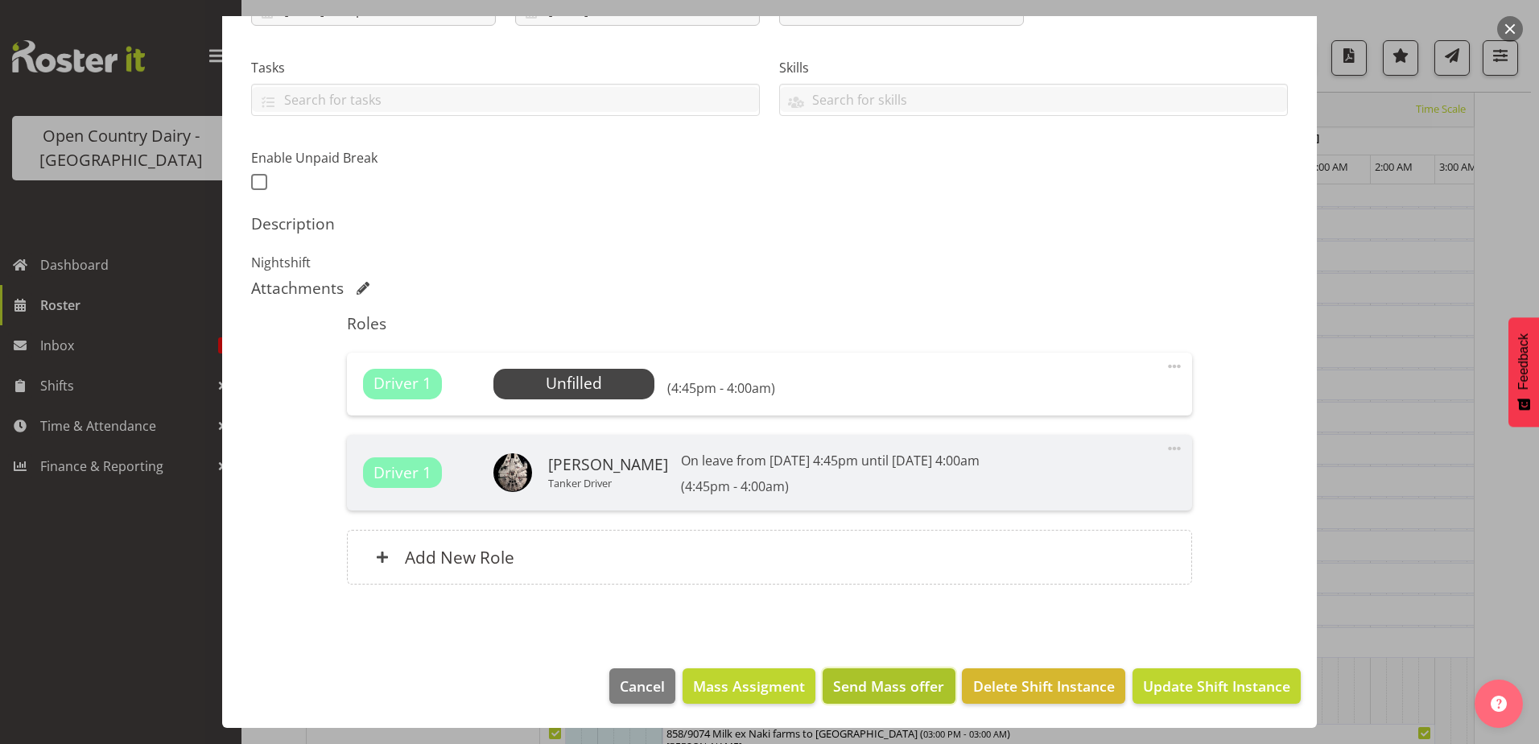
click at [874, 679] on span "Send Mass offer" at bounding box center [888, 685] width 111 height 21
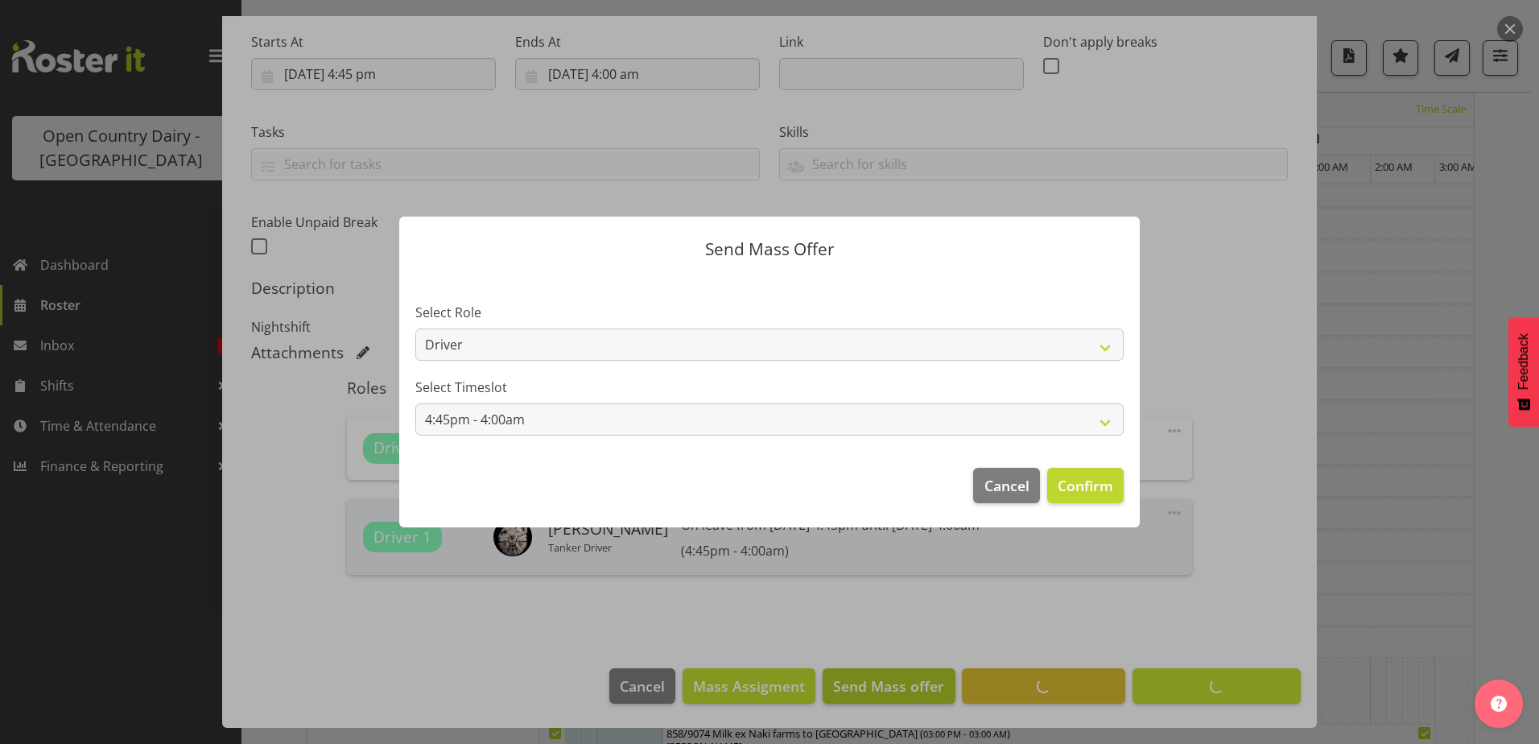
scroll to position [250, 0]
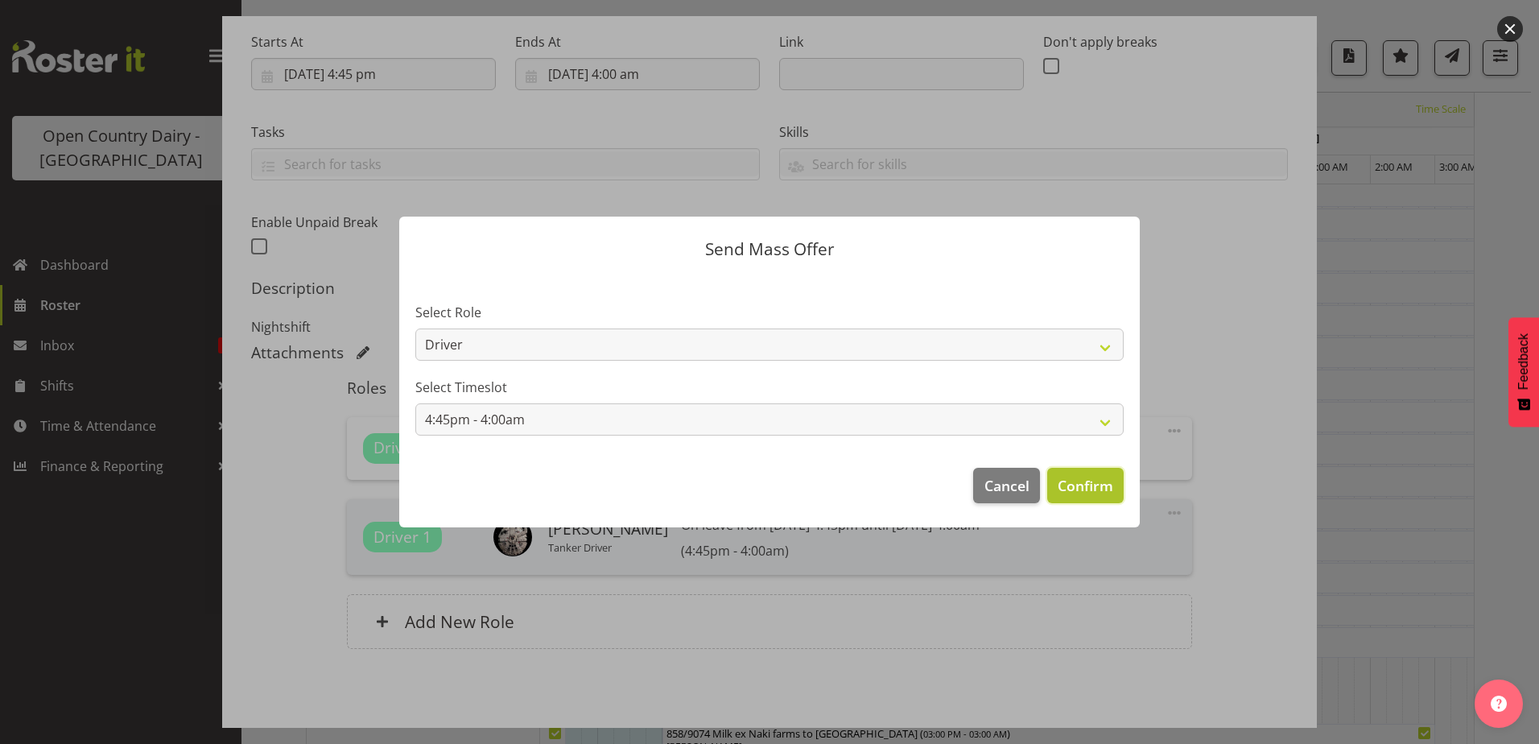
click at [1069, 489] on span "Confirm" at bounding box center [1086, 485] width 56 height 21
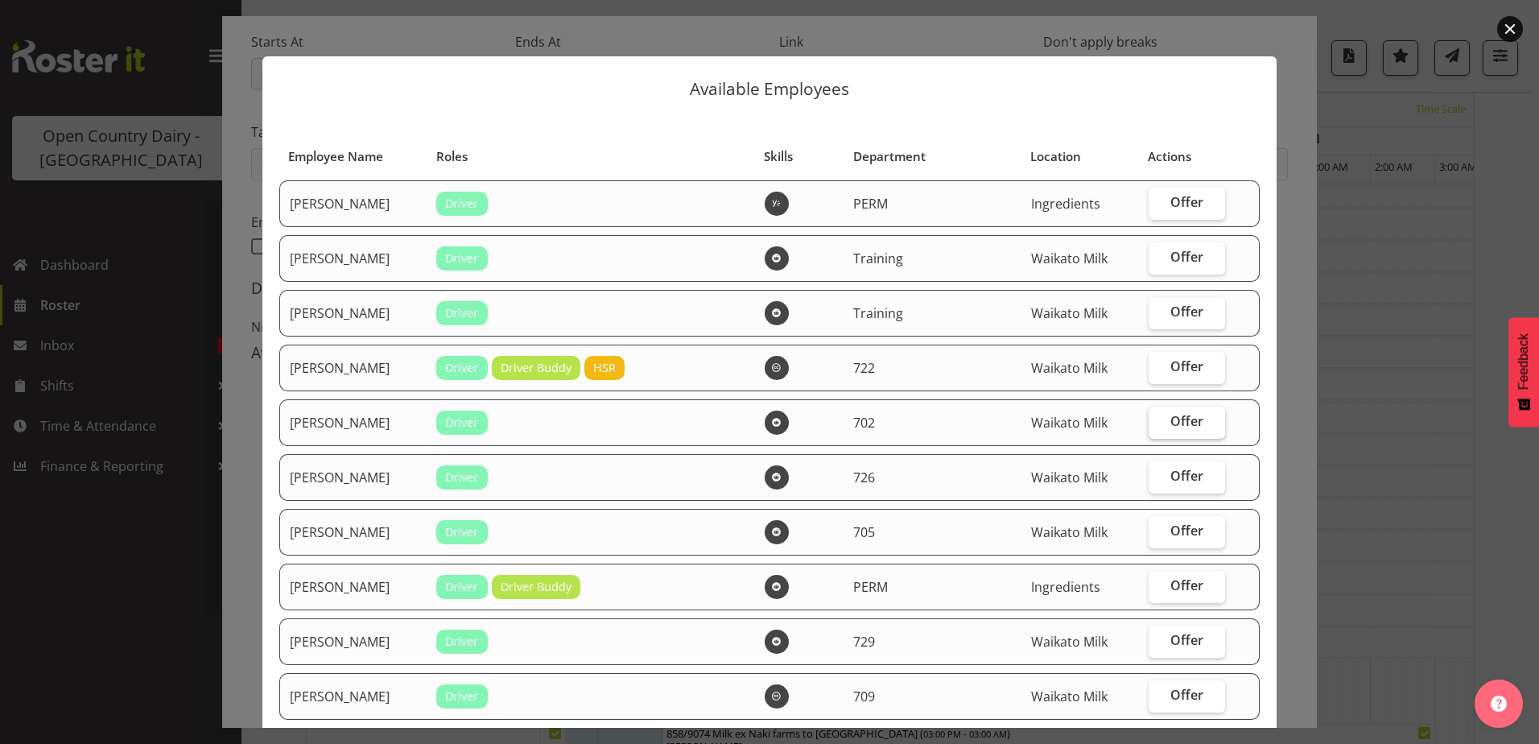
click at [1181, 417] on span "Offer" at bounding box center [1186, 421] width 33 height 16
click at [1159, 417] on input "Offer" at bounding box center [1154, 421] width 10 height 10
checkbox input "true"
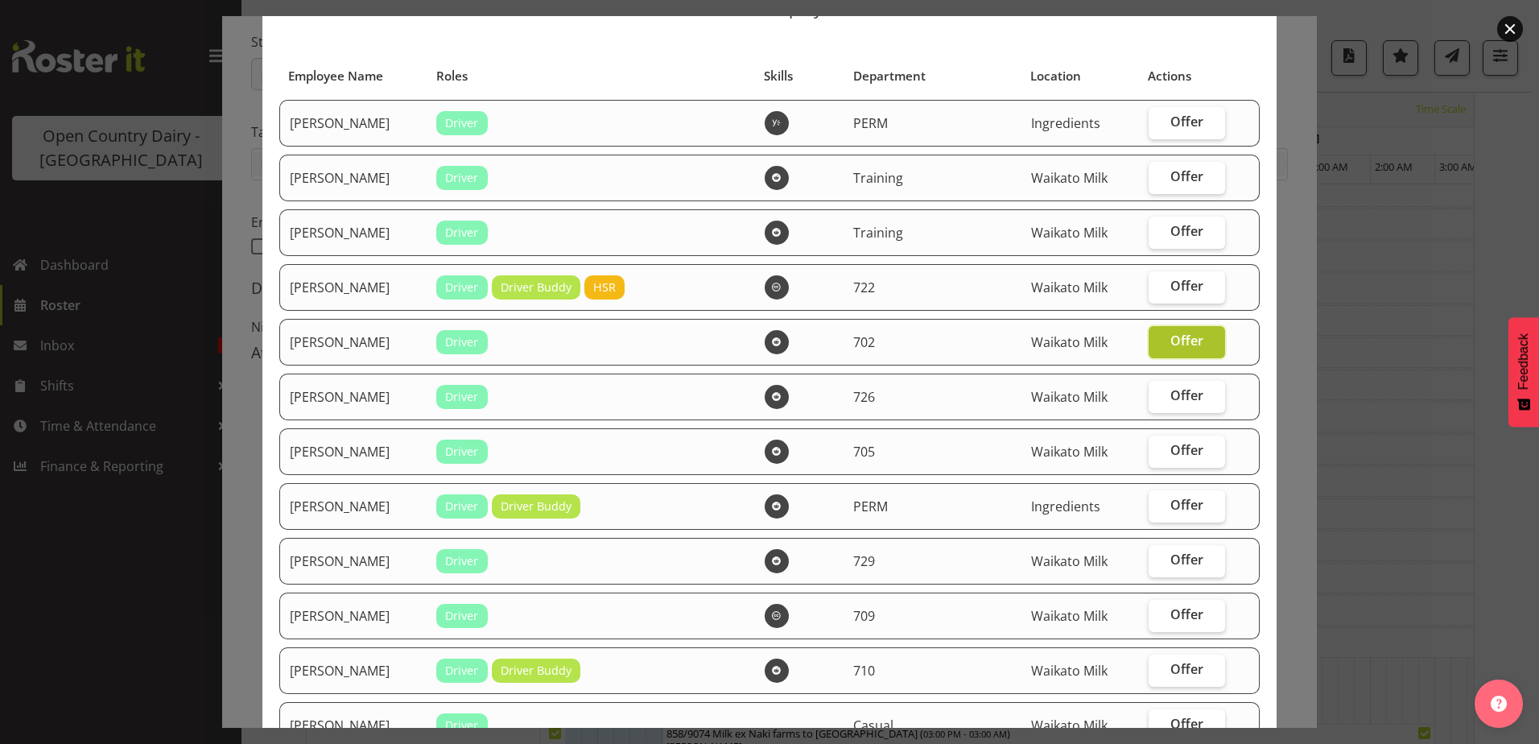
scroll to position [161, 0]
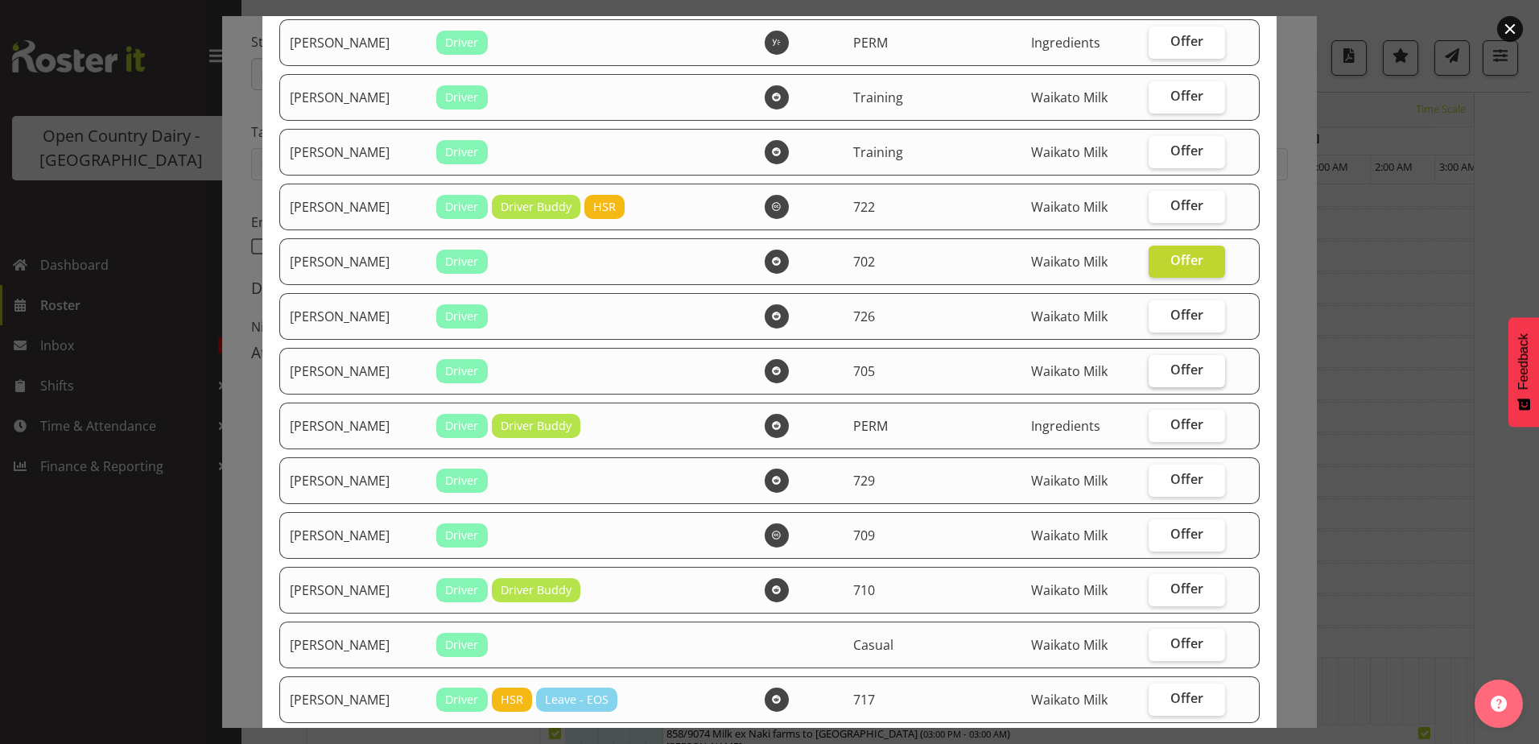
click at [1173, 365] on span "Offer" at bounding box center [1186, 369] width 33 height 16
click at [1159, 365] on input "Offer" at bounding box center [1154, 370] width 10 height 10
checkbox input "true"
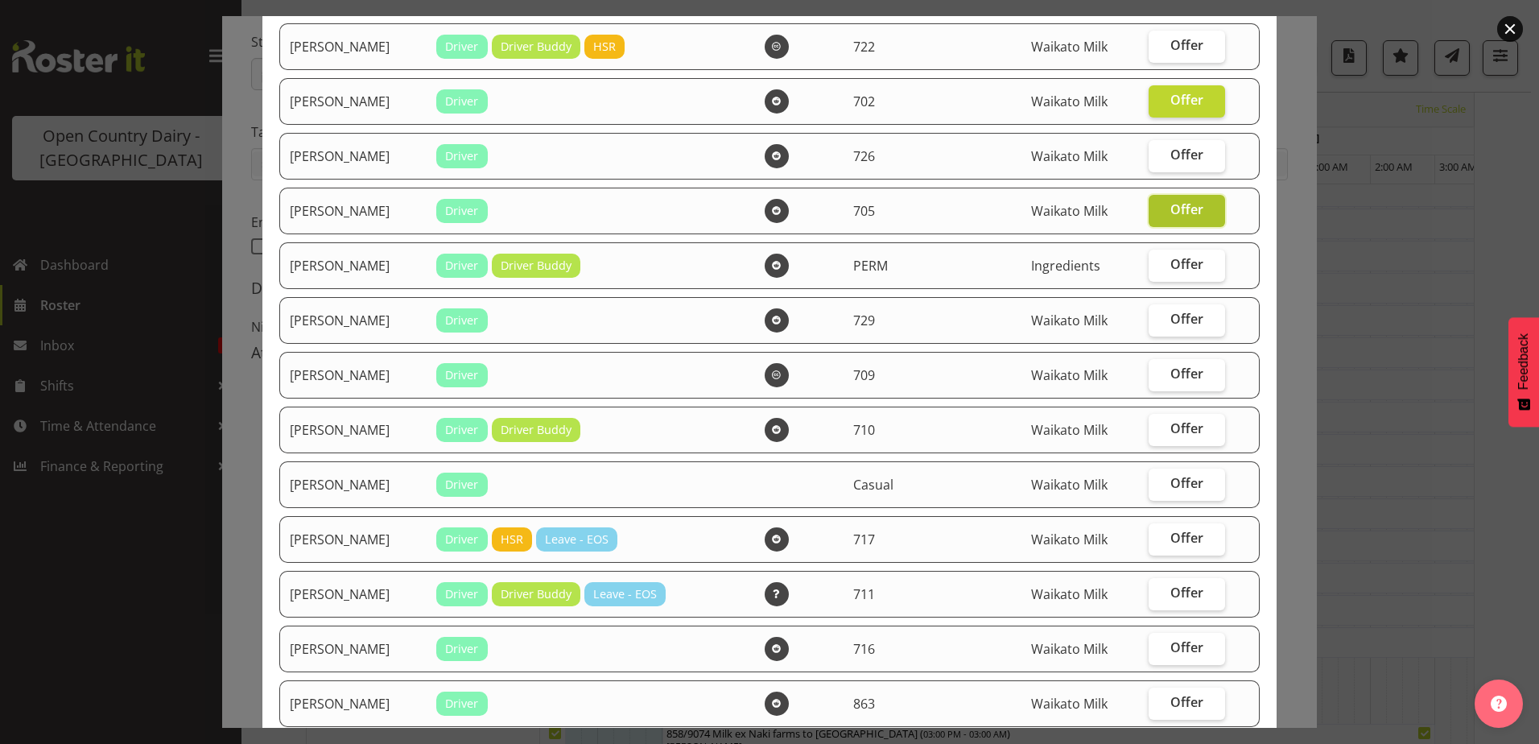
scroll to position [322, 0]
click at [1170, 318] on span "Offer" at bounding box center [1186, 318] width 33 height 16
click at [1159, 318] on input "Offer" at bounding box center [1154, 318] width 10 height 10
checkbox input "true"
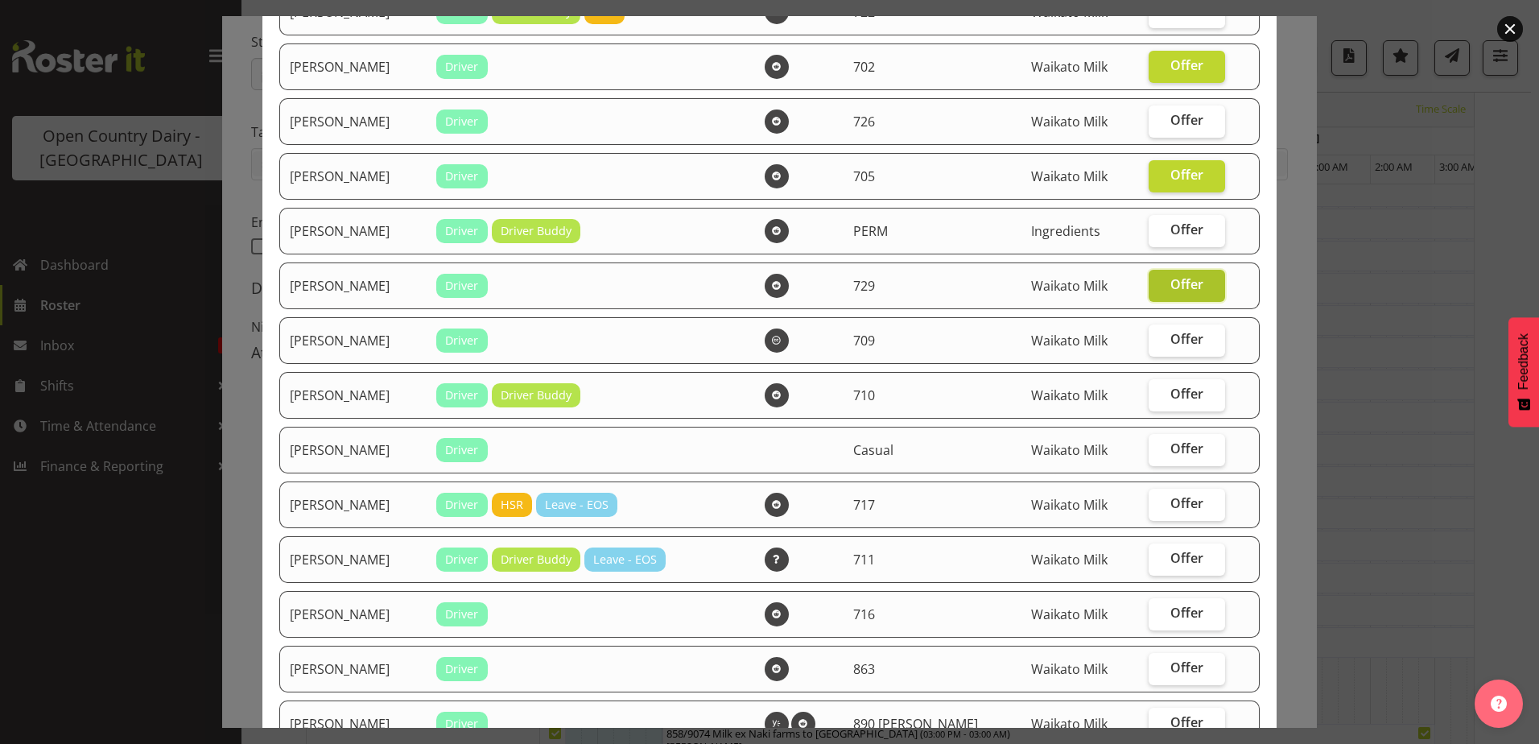
scroll to position [402, 0]
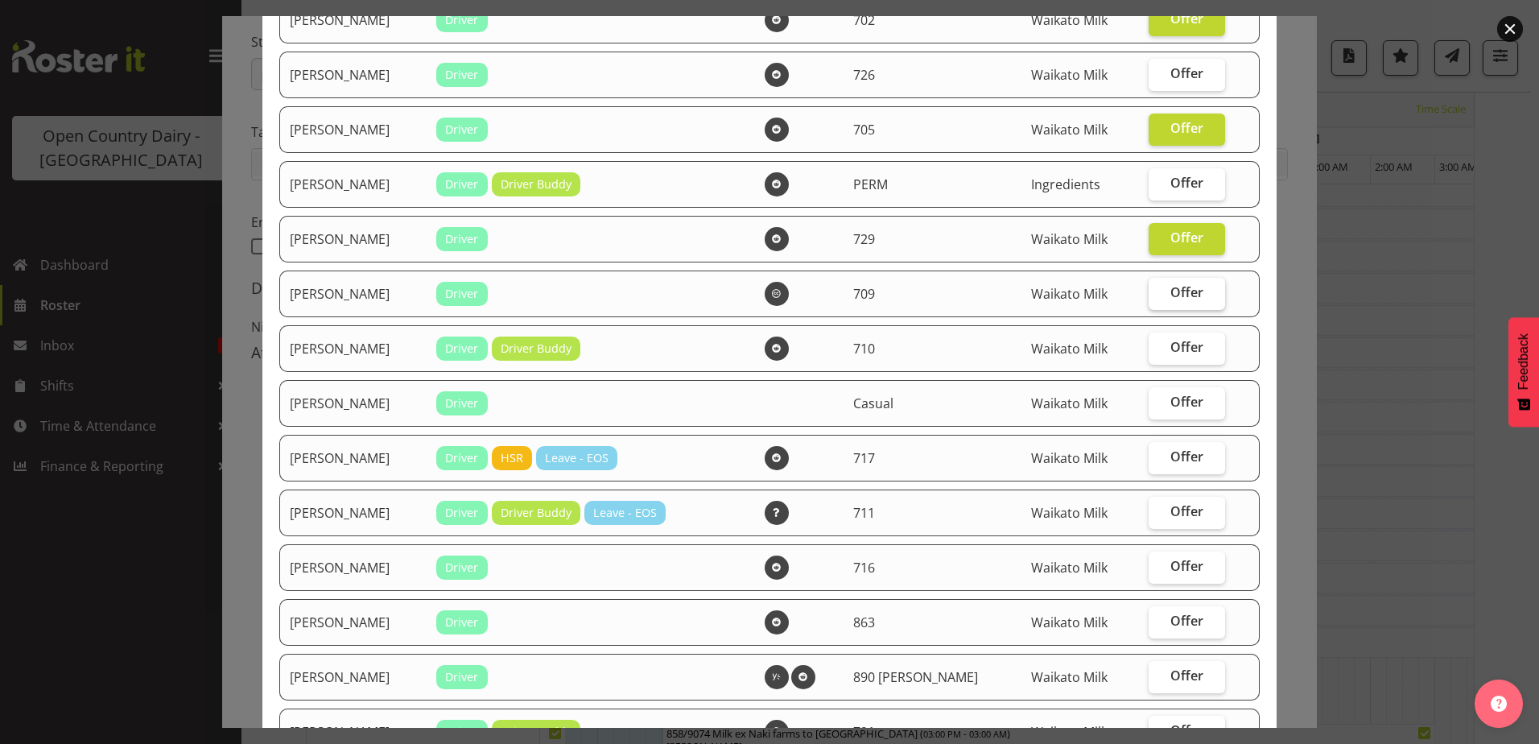
click at [1170, 299] on span "Offer" at bounding box center [1186, 292] width 33 height 16
click at [1159, 298] on input "Offer" at bounding box center [1154, 292] width 10 height 10
checkbox input "true"
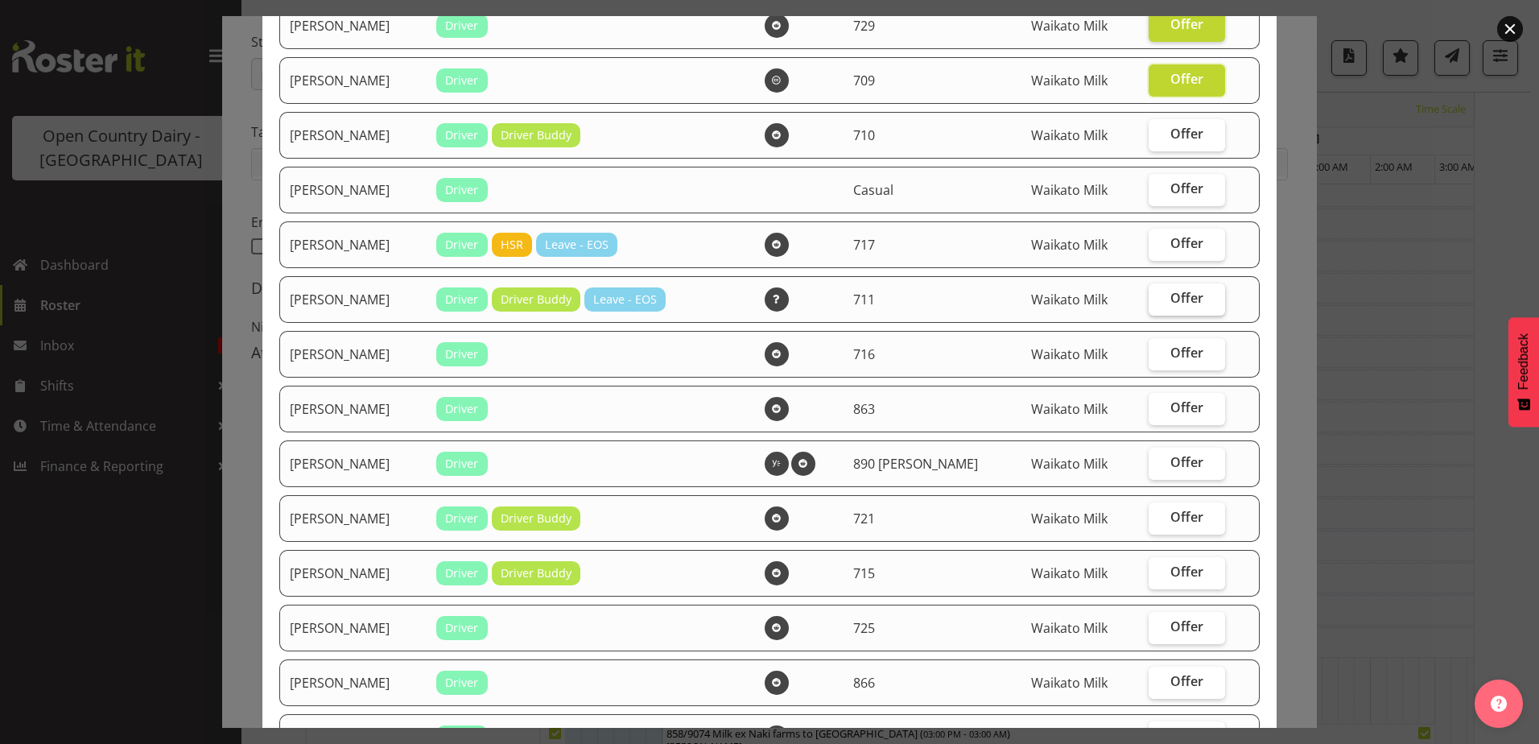
scroll to position [644, 0]
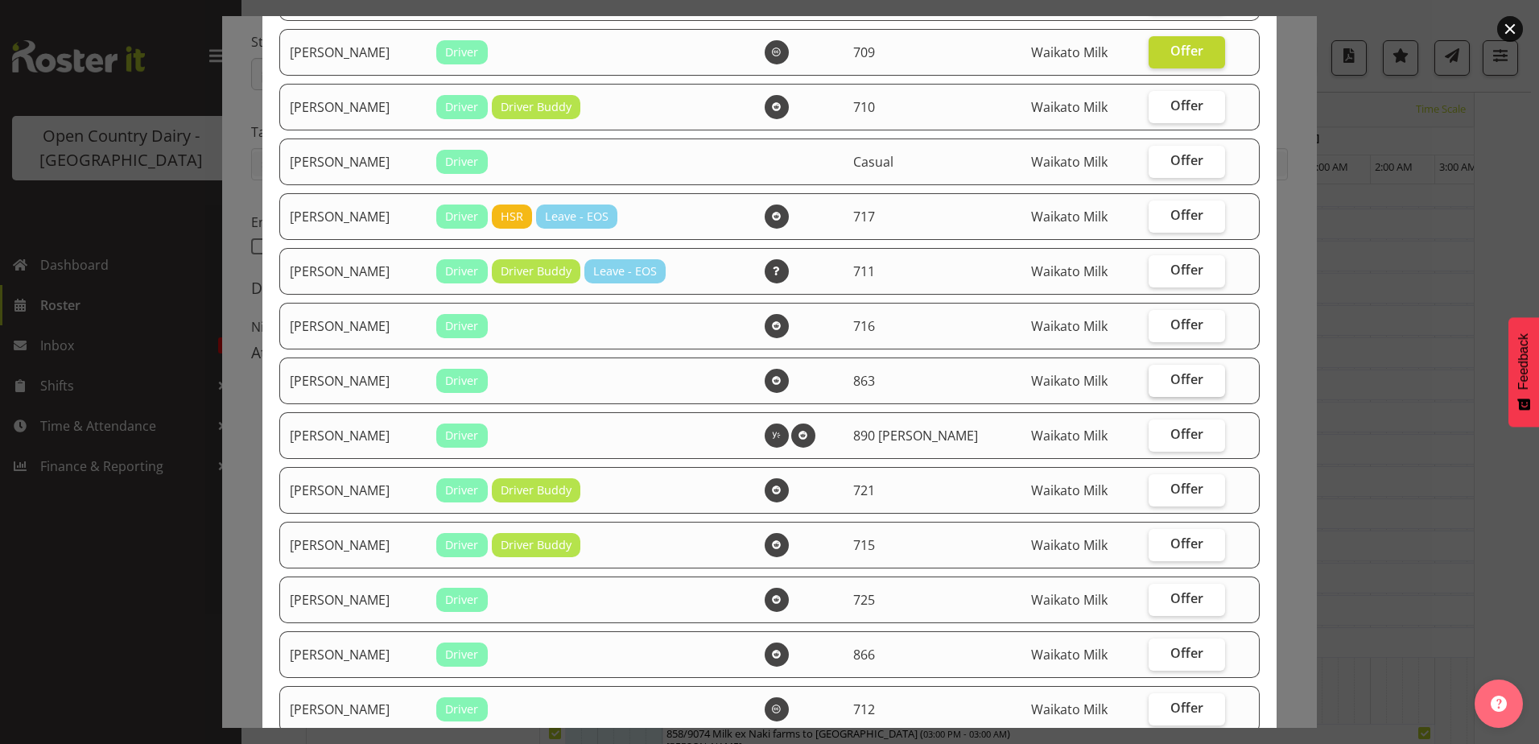
click at [1170, 375] on span "Offer" at bounding box center [1186, 379] width 33 height 16
click at [1159, 375] on input "Offer" at bounding box center [1154, 379] width 10 height 10
checkbox input "true"
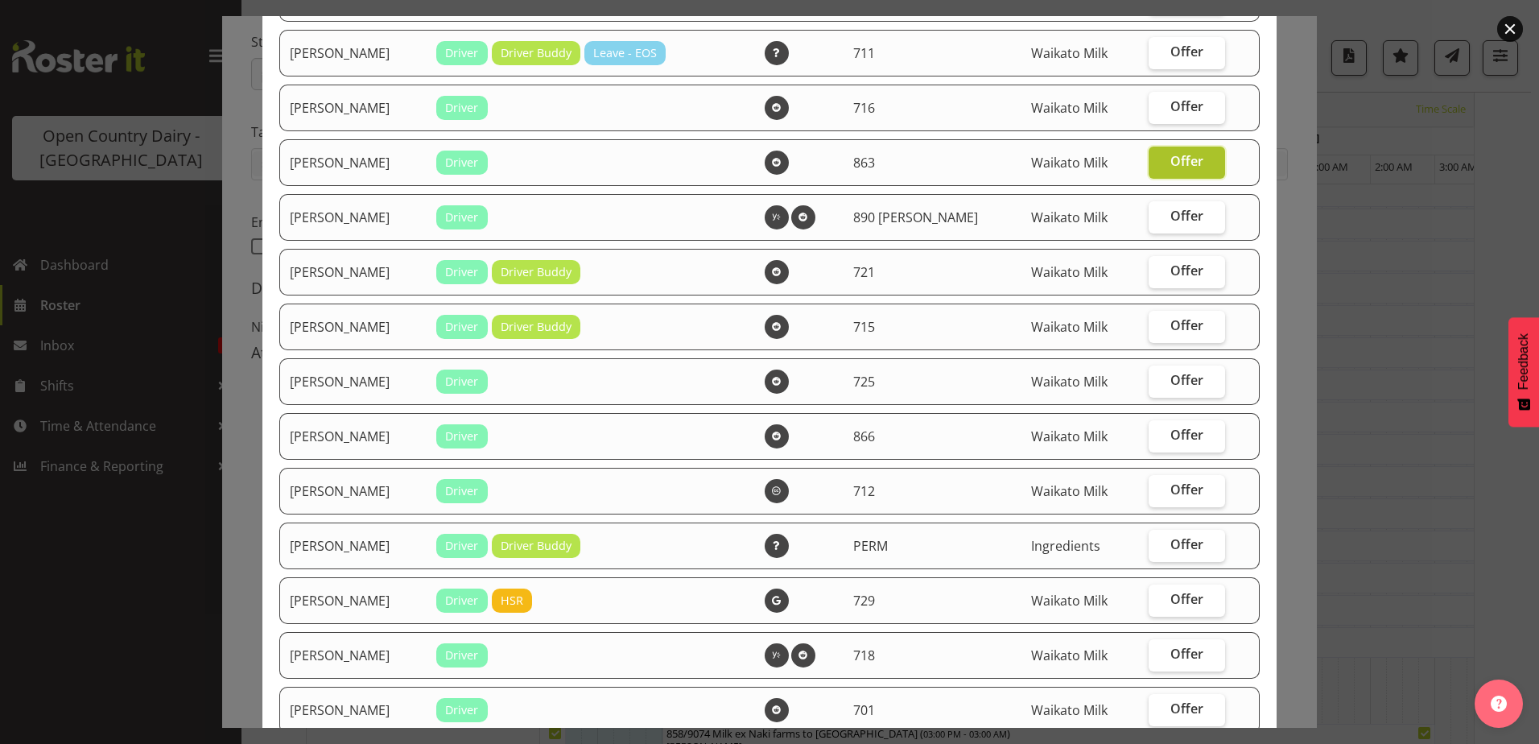
scroll to position [885, 0]
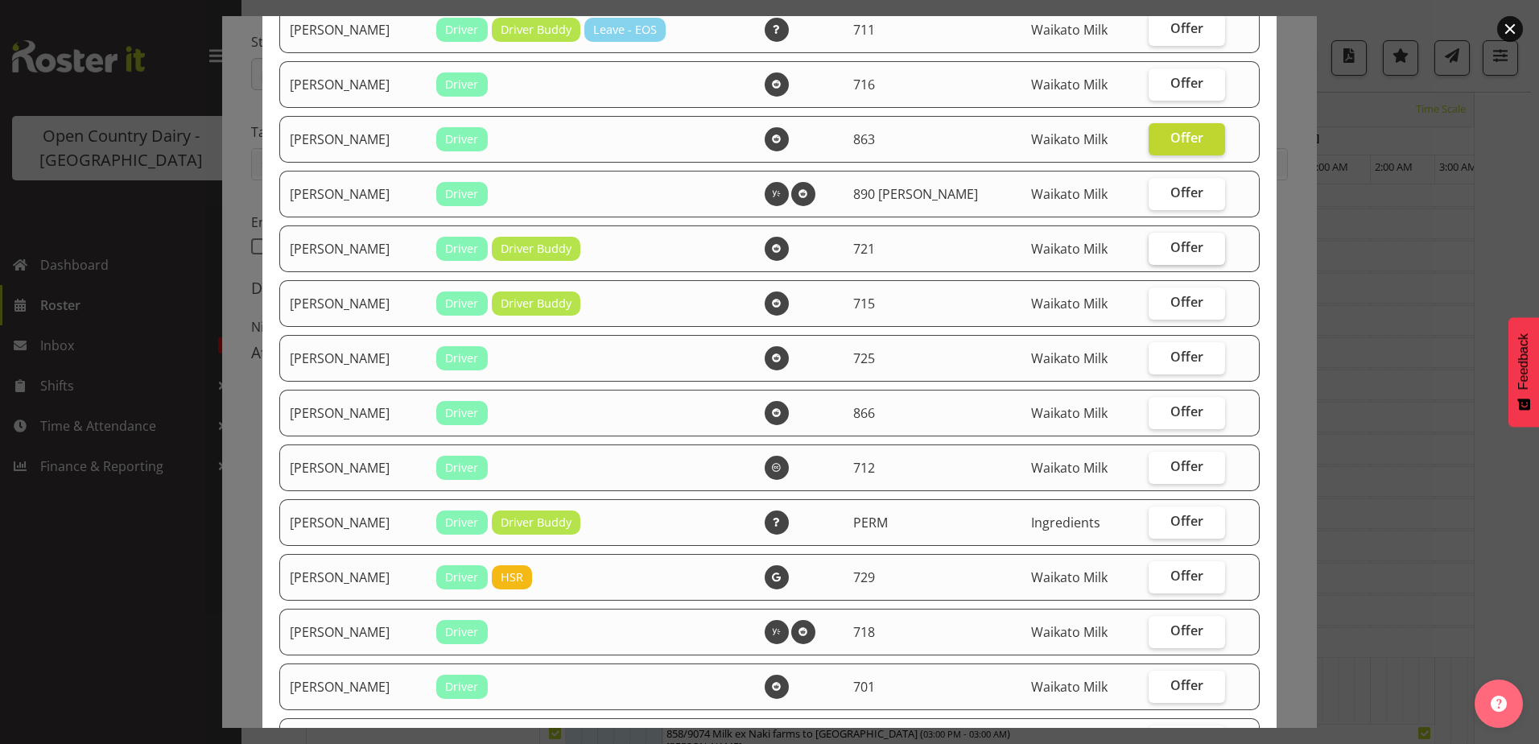
click at [1170, 249] on span "Offer" at bounding box center [1186, 247] width 33 height 16
click at [1159, 249] on input "Offer" at bounding box center [1154, 247] width 10 height 10
checkbox input "true"
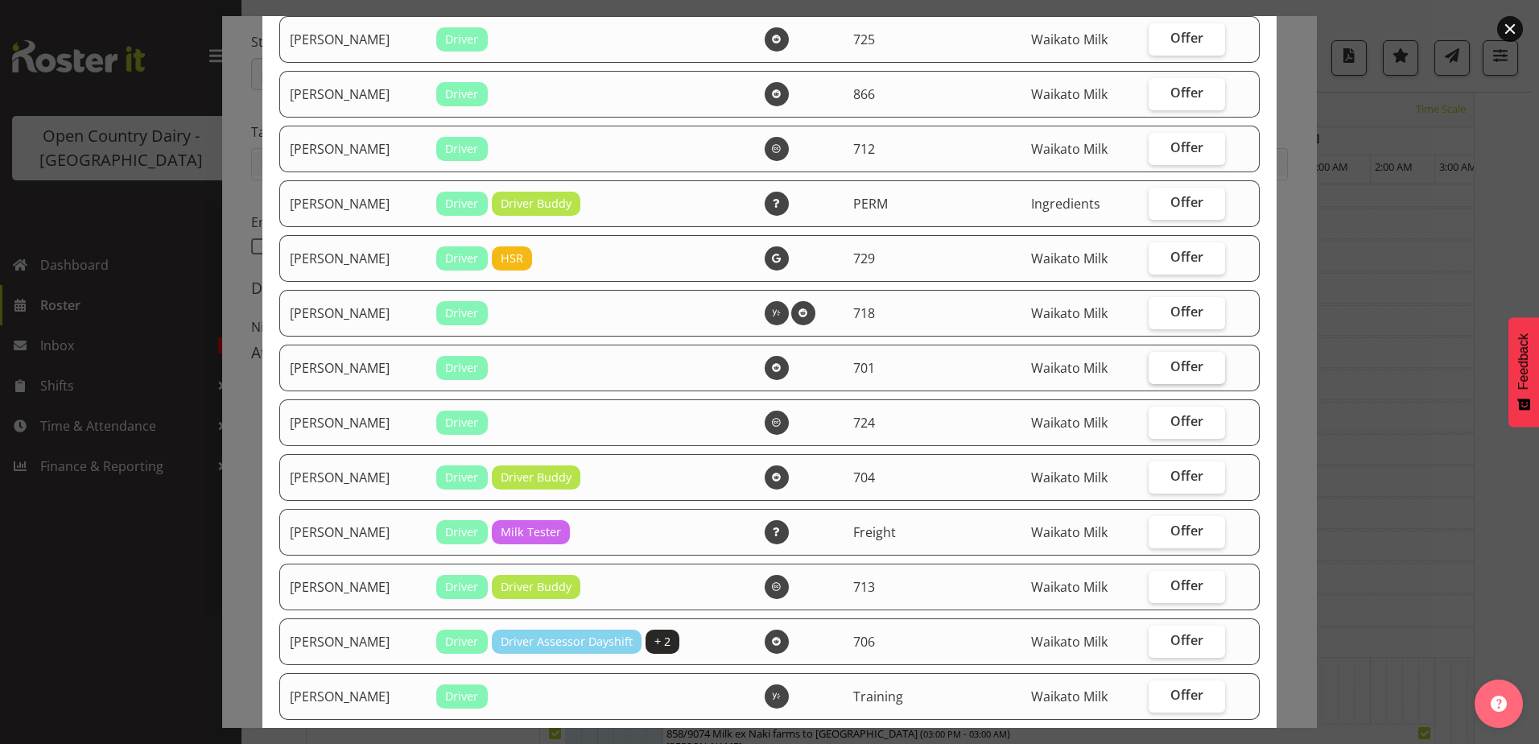
scroll to position [1207, 0]
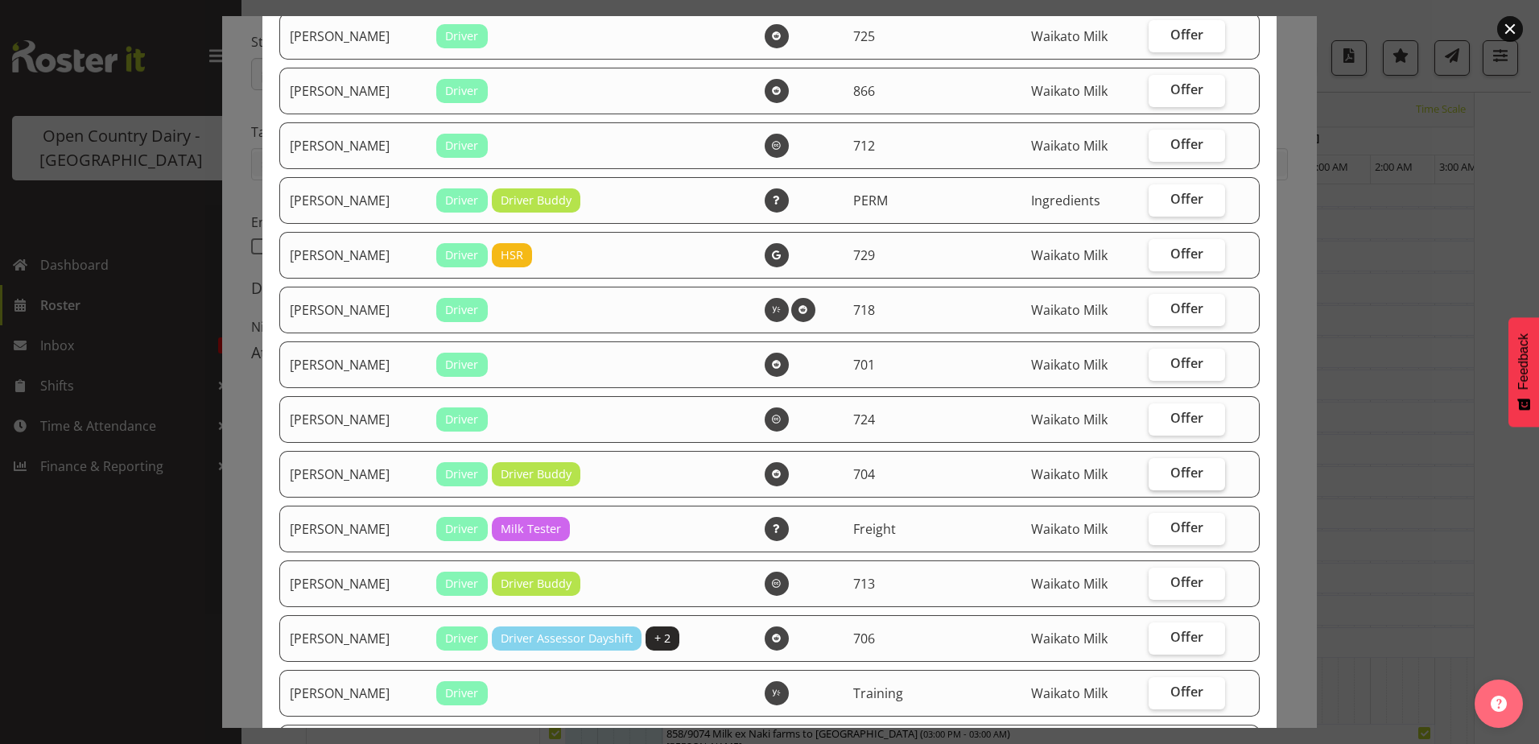
click at [1170, 468] on span "Offer" at bounding box center [1186, 472] width 33 height 16
click at [1159, 468] on input "Offer" at bounding box center [1154, 473] width 10 height 10
checkbox input "true"
click at [1177, 583] on span "Offer" at bounding box center [1186, 582] width 33 height 16
click at [1159, 583] on input "Offer" at bounding box center [1154, 582] width 10 height 10
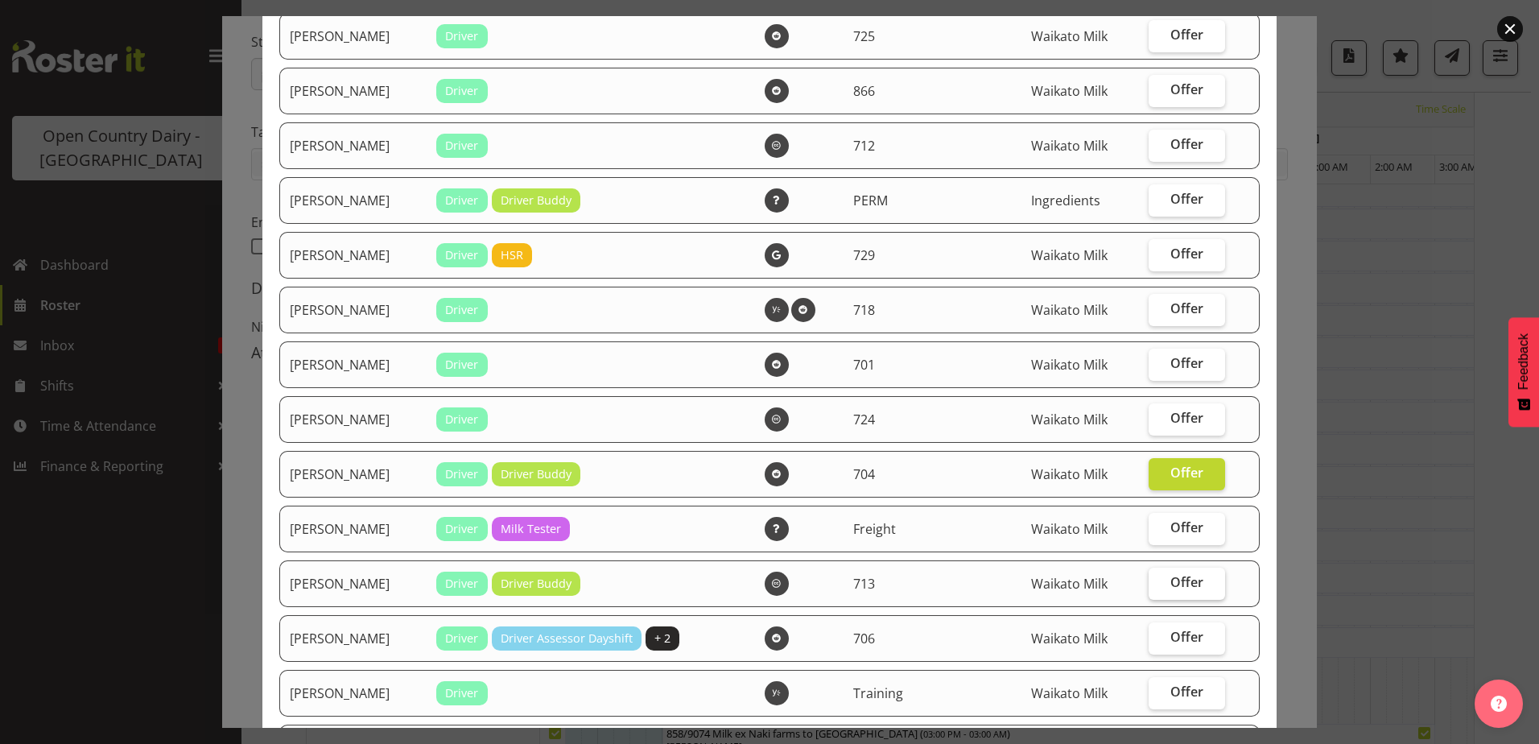
checkbox input "true"
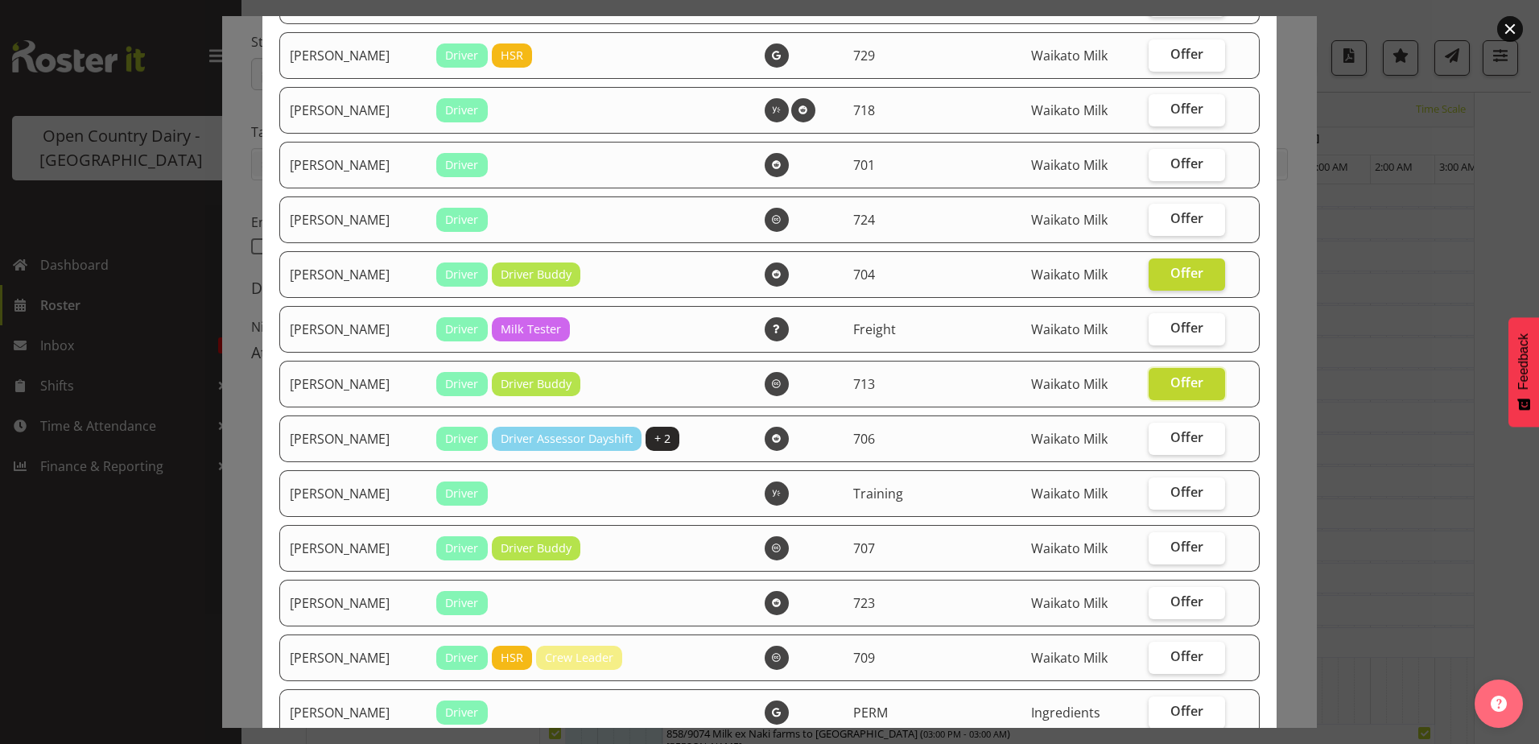
scroll to position [1449, 0]
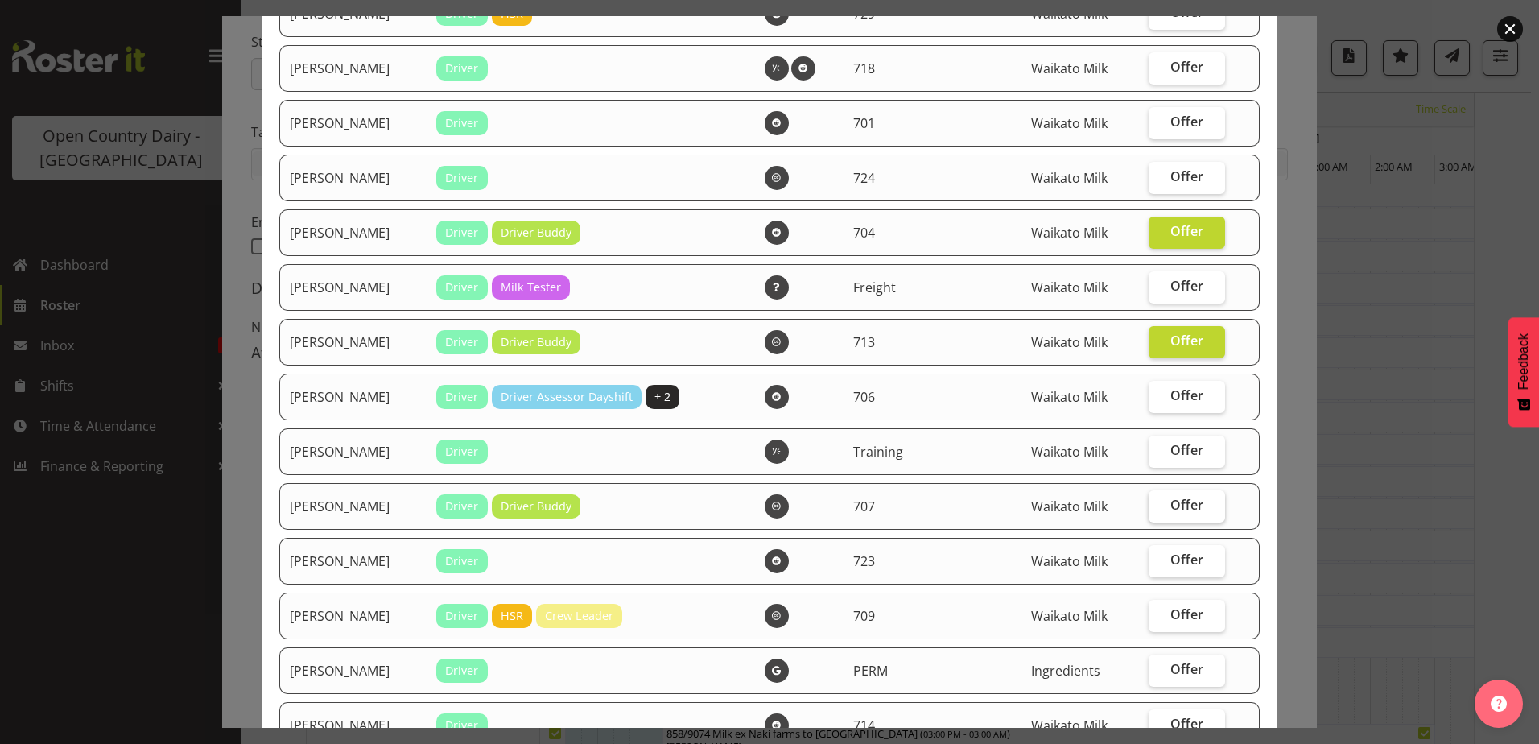
click at [1170, 497] on span "Offer" at bounding box center [1186, 505] width 33 height 16
click at [1159, 500] on input "Offer" at bounding box center [1154, 505] width 10 height 10
checkbox input "true"
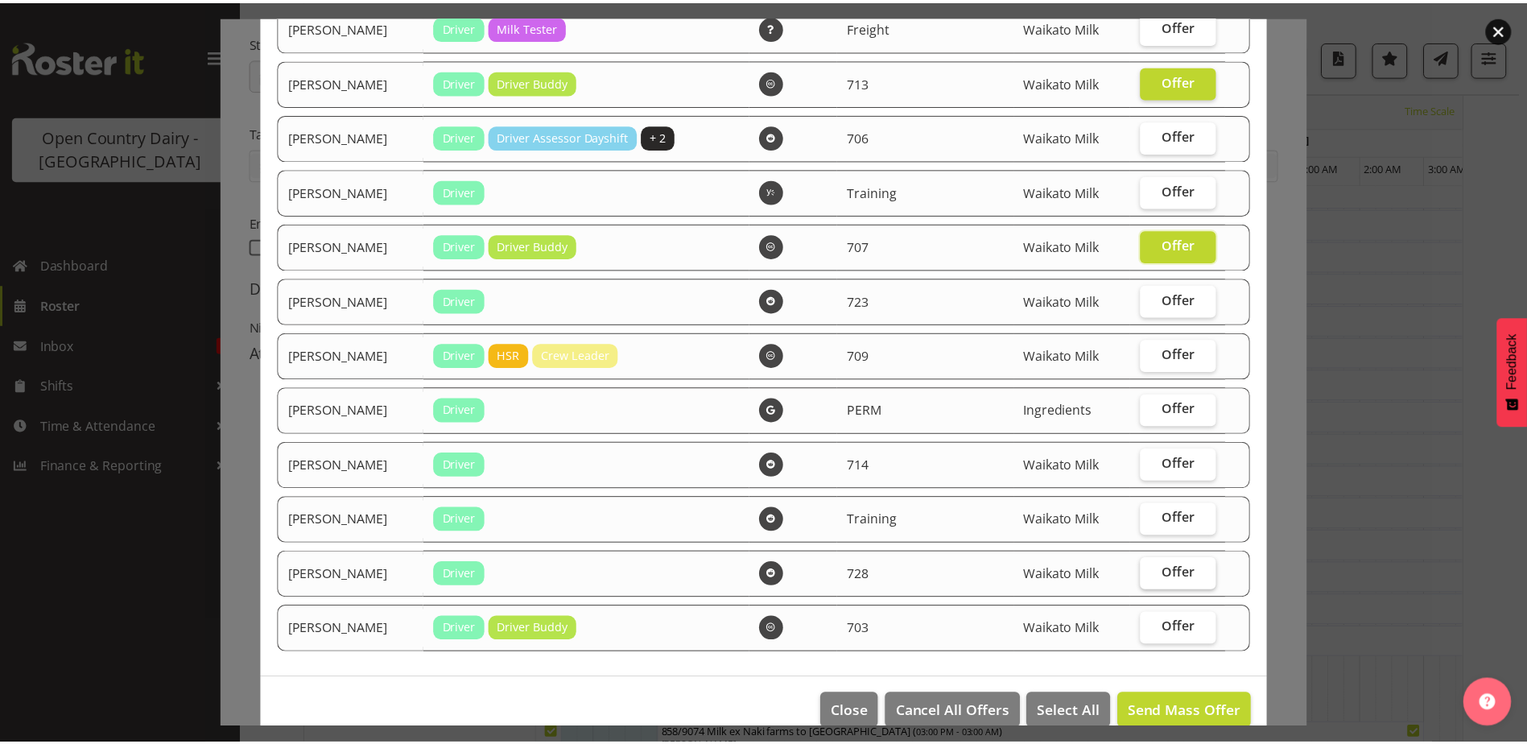
scroll to position [1735, 0]
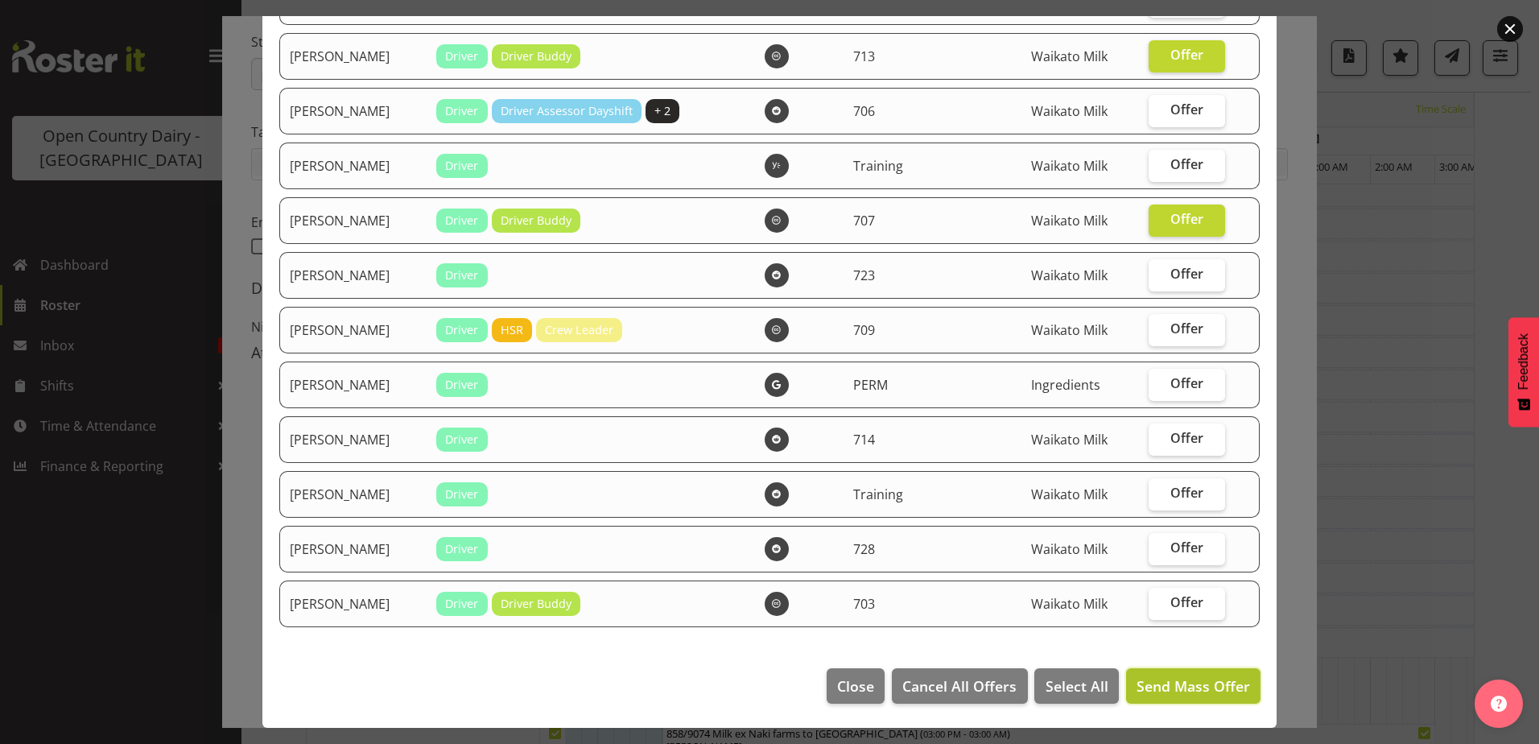
click at [1180, 685] on span "Send Mass Offer" at bounding box center [1192, 685] width 113 height 19
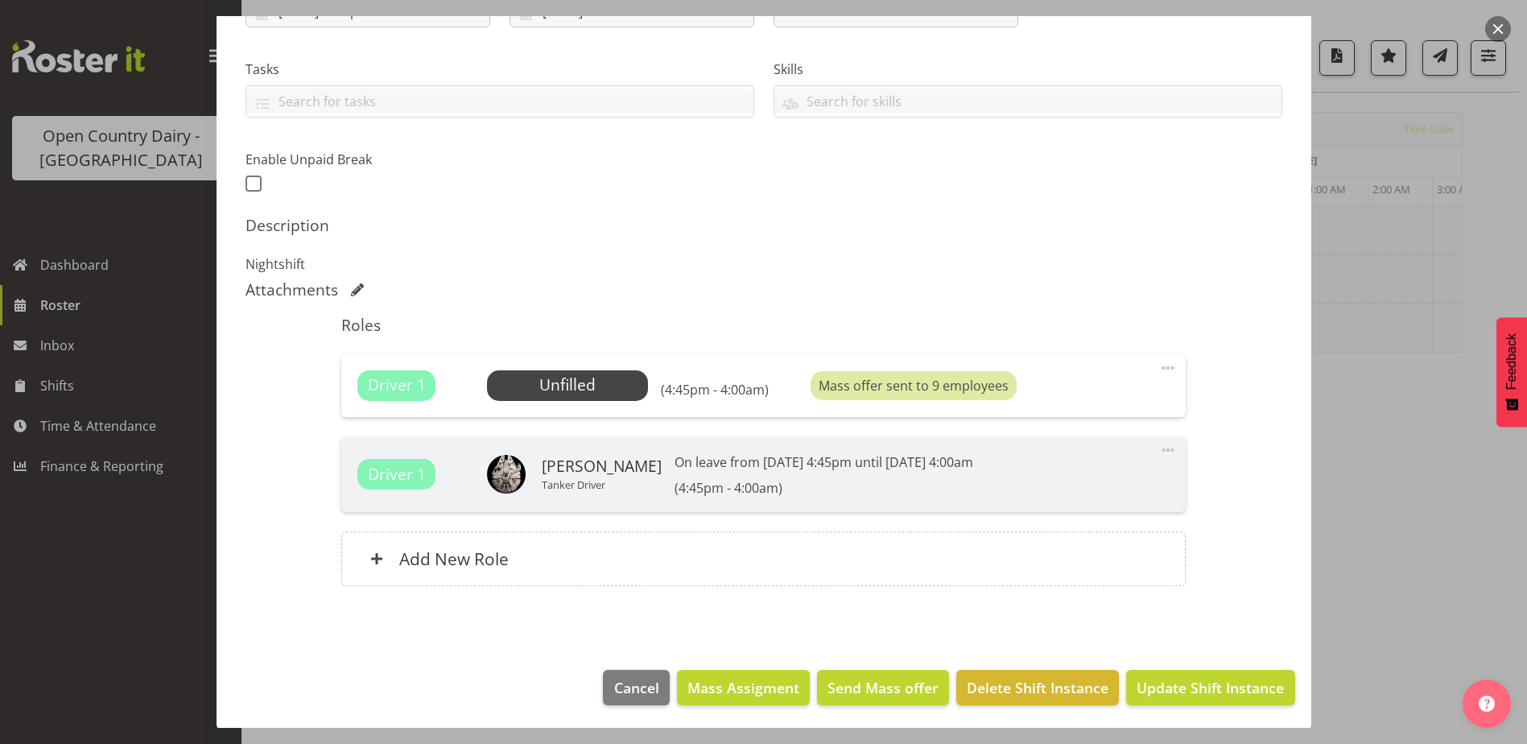
scroll to position [314, 0]
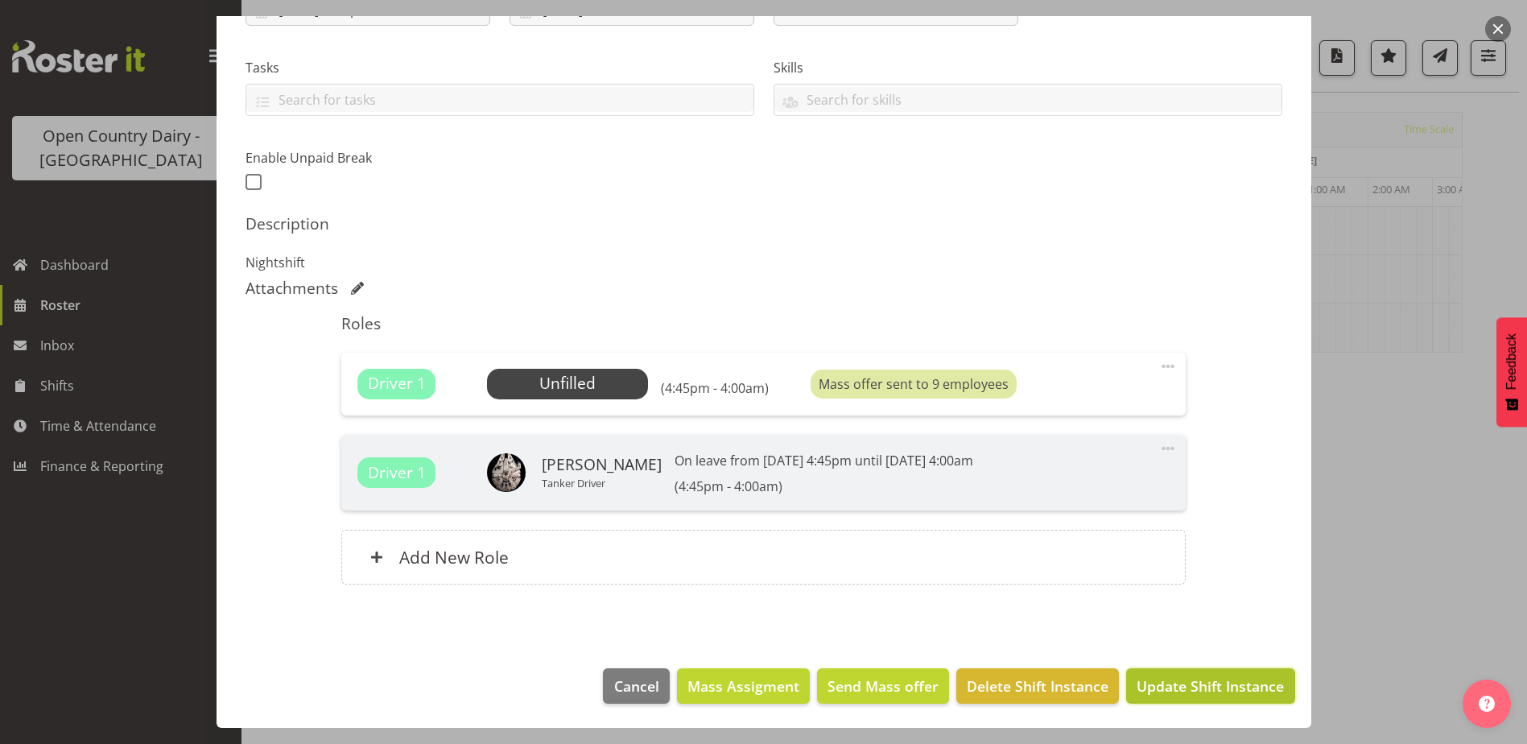
click at [1201, 678] on span "Update Shift Instance" at bounding box center [1209, 685] width 147 height 21
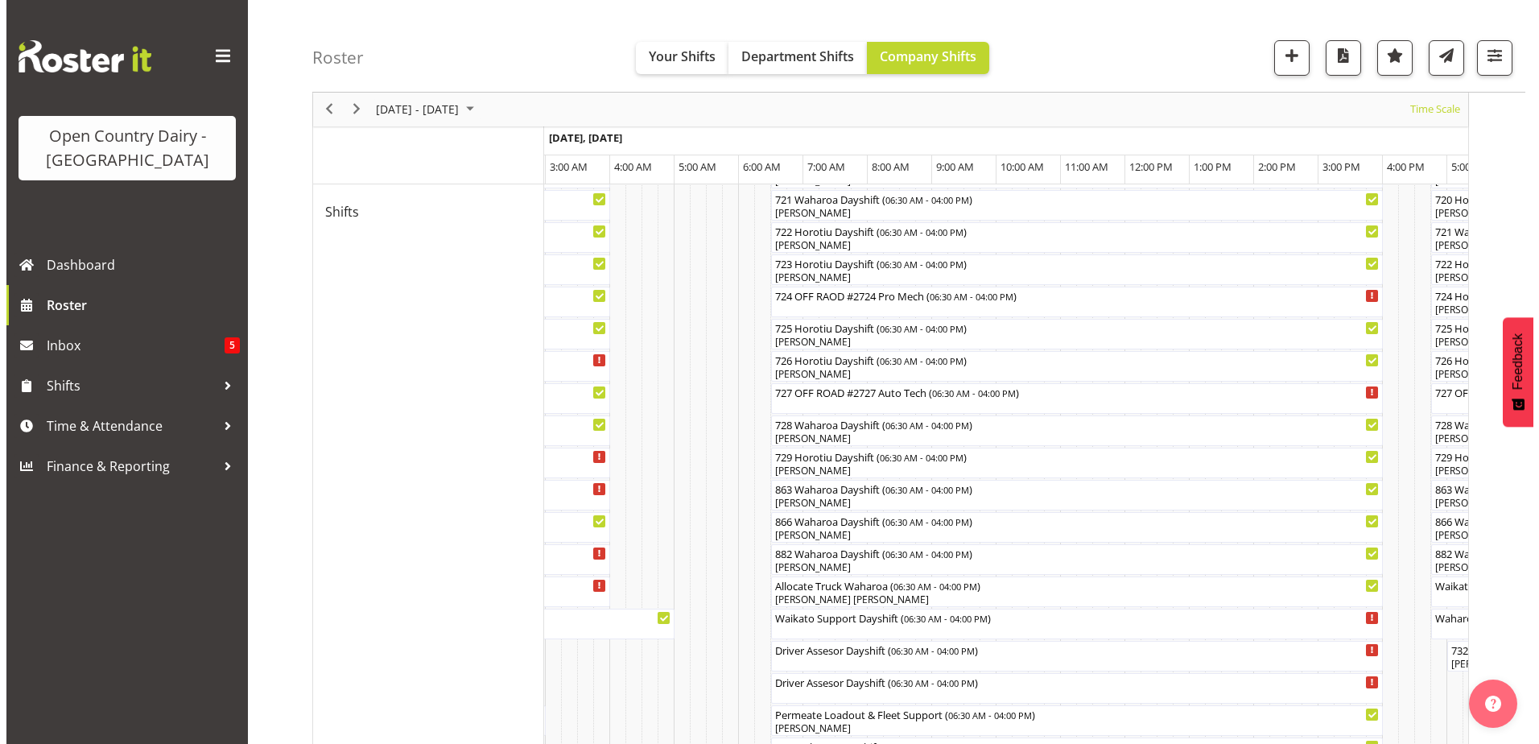
scroll to position [966, 0]
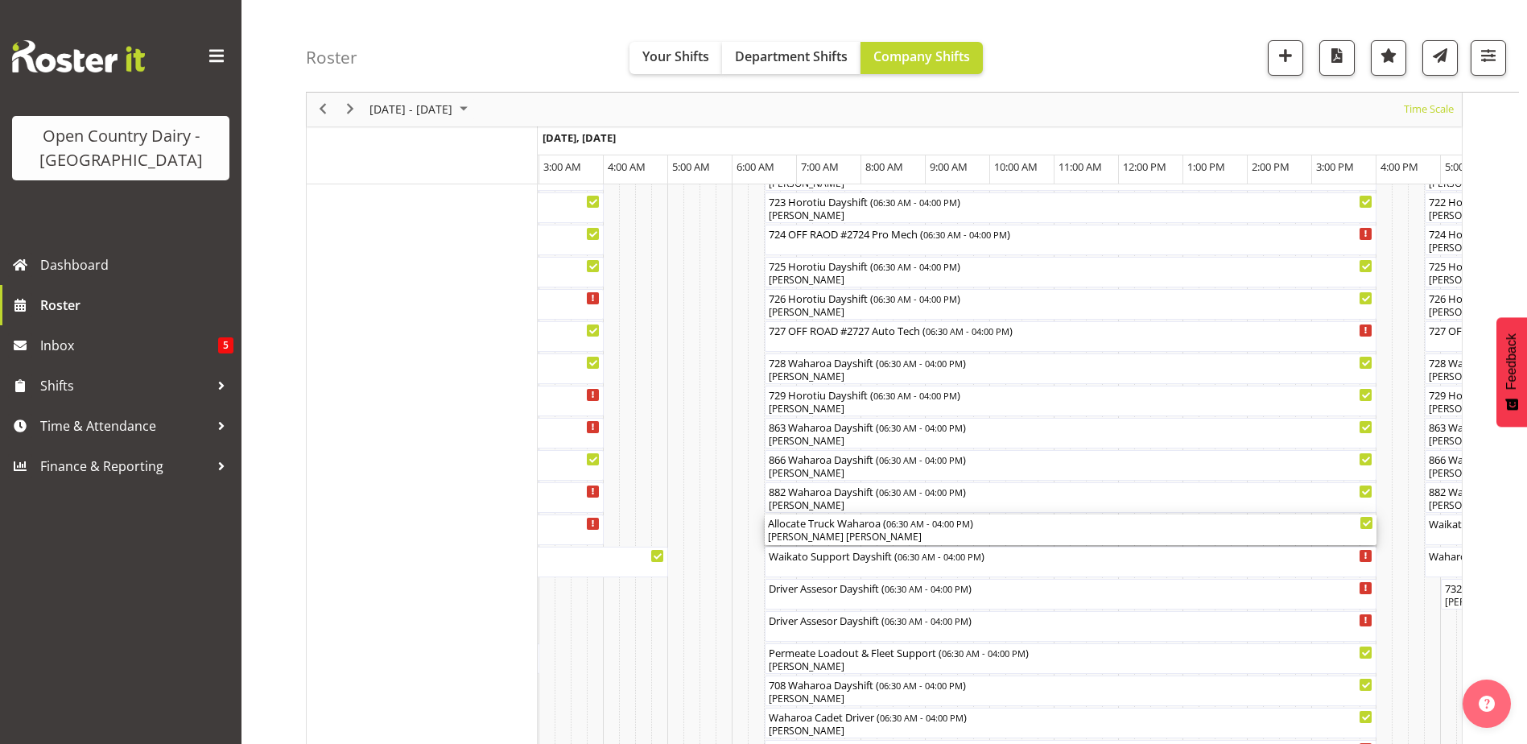
click at [822, 529] on div "Allocate Truck Waharoa ( 06:30 AM - 04:00 PM )" at bounding box center [1070, 522] width 605 height 16
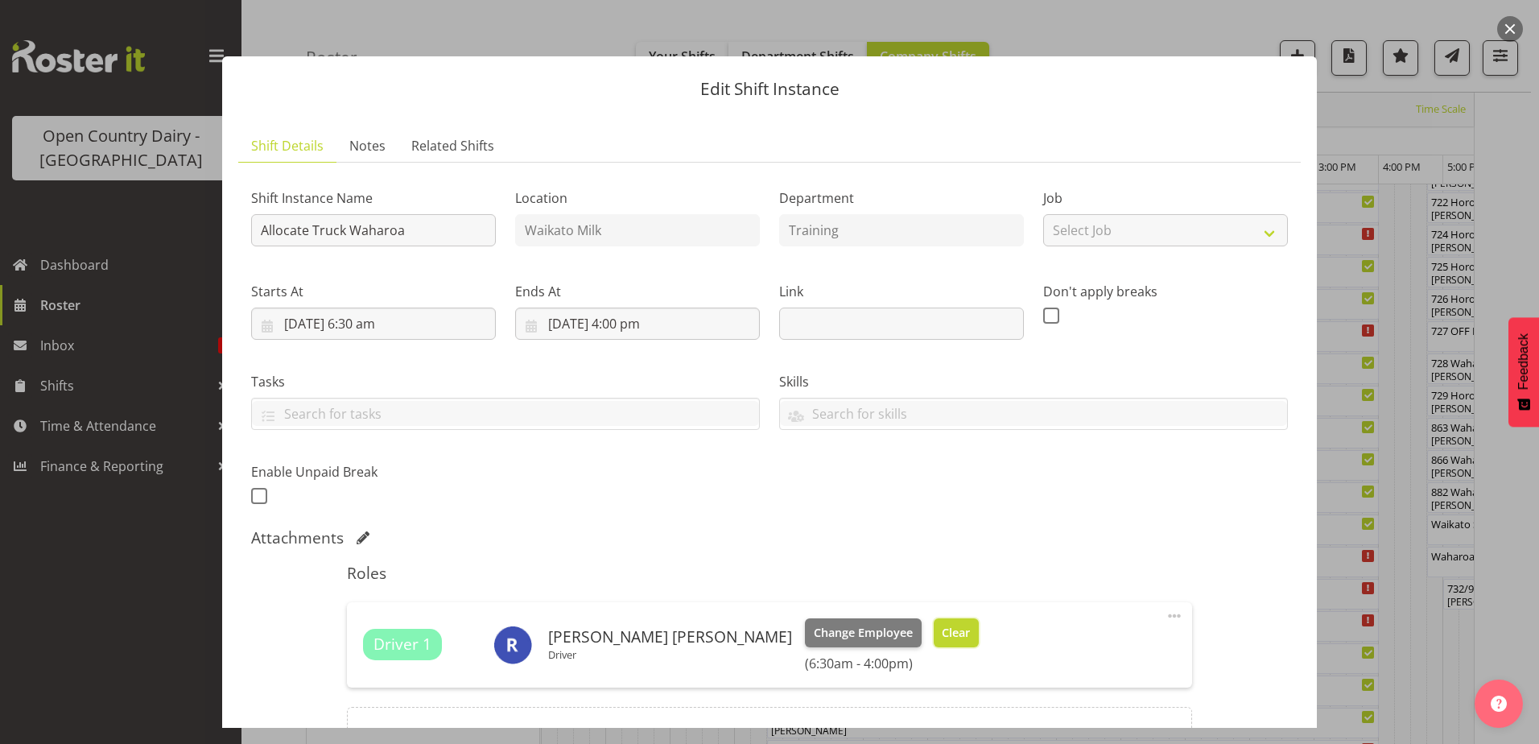
click at [934, 621] on button "Clear" at bounding box center [957, 632] width 46 height 29
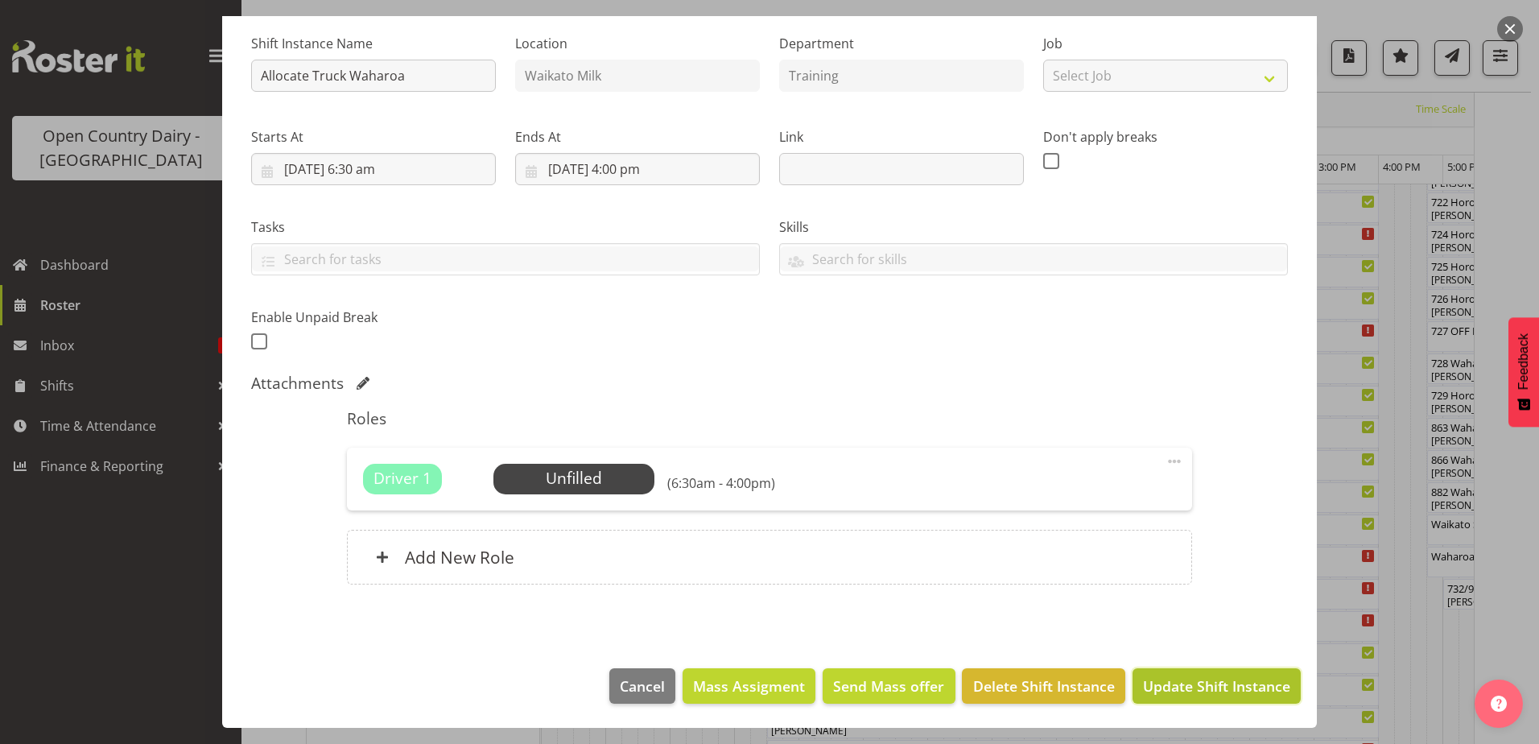
click at [1151, 683] on span "Update Shift Instance" at bounding box center [1216, 685] width 147 height 21
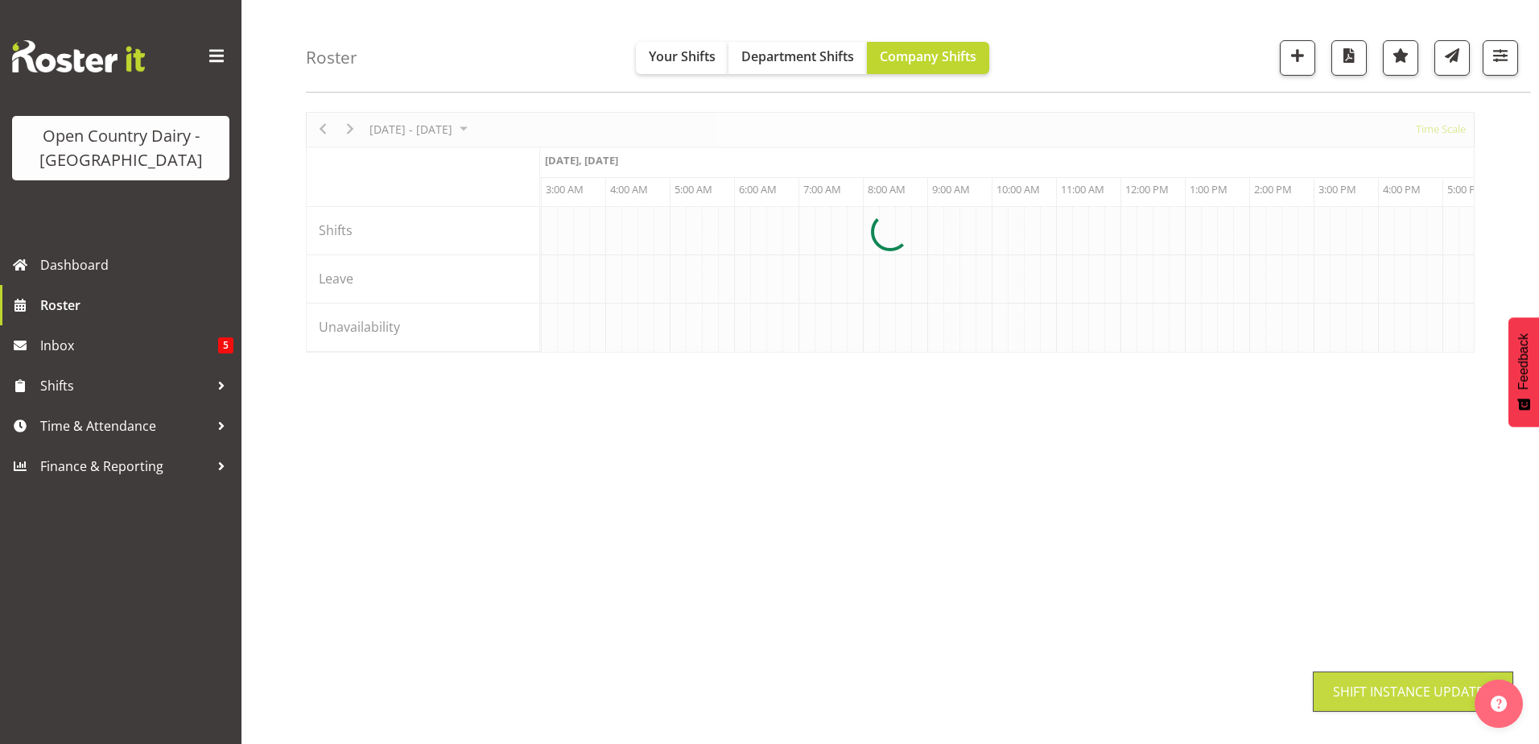
scroll to position [48, 0]
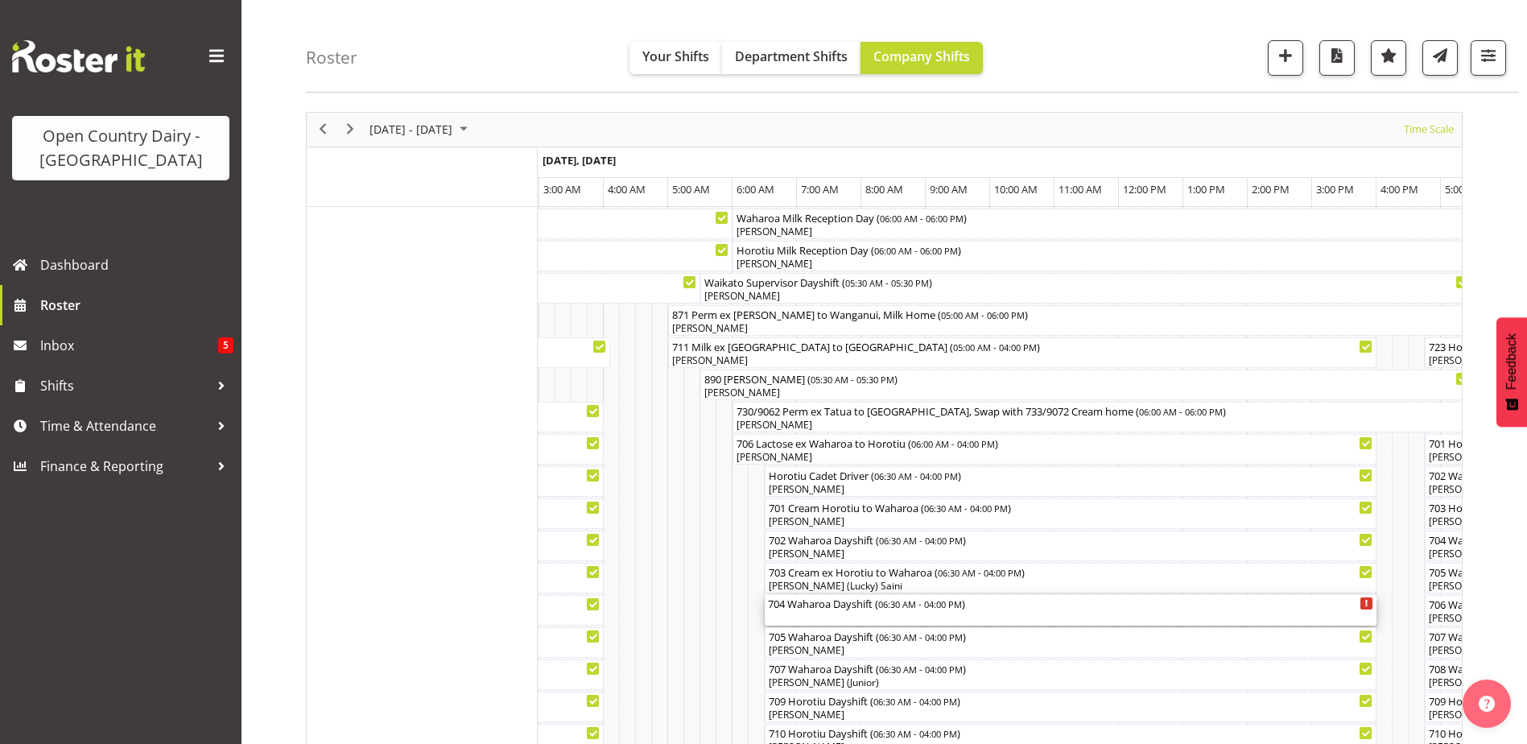
click at [849, 609] on div "704 Waharoa Dayshift ( 06:30 AM - 04:00 PM )" at bounding box center [1070, 603] width 605 height 16
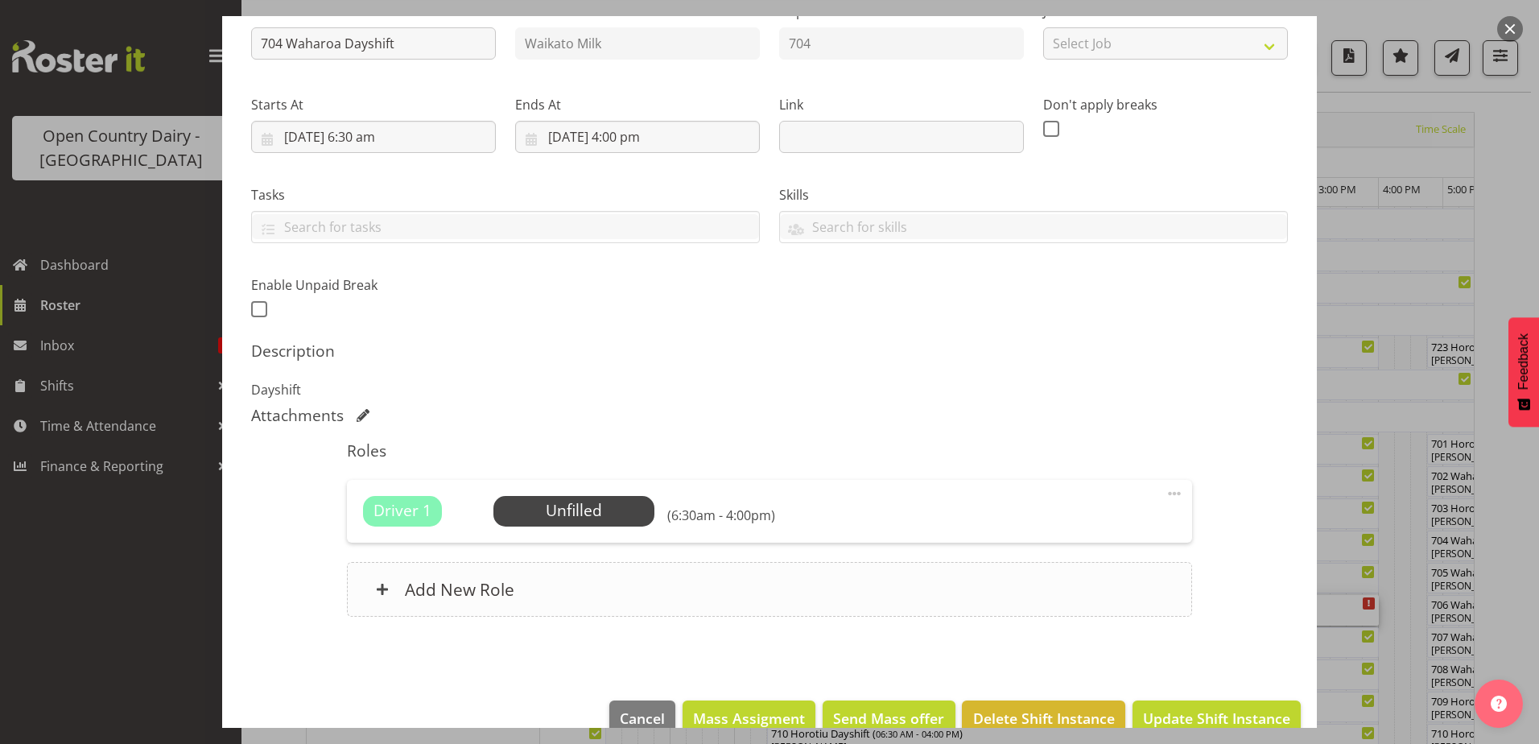
scroll to position [219, 0]
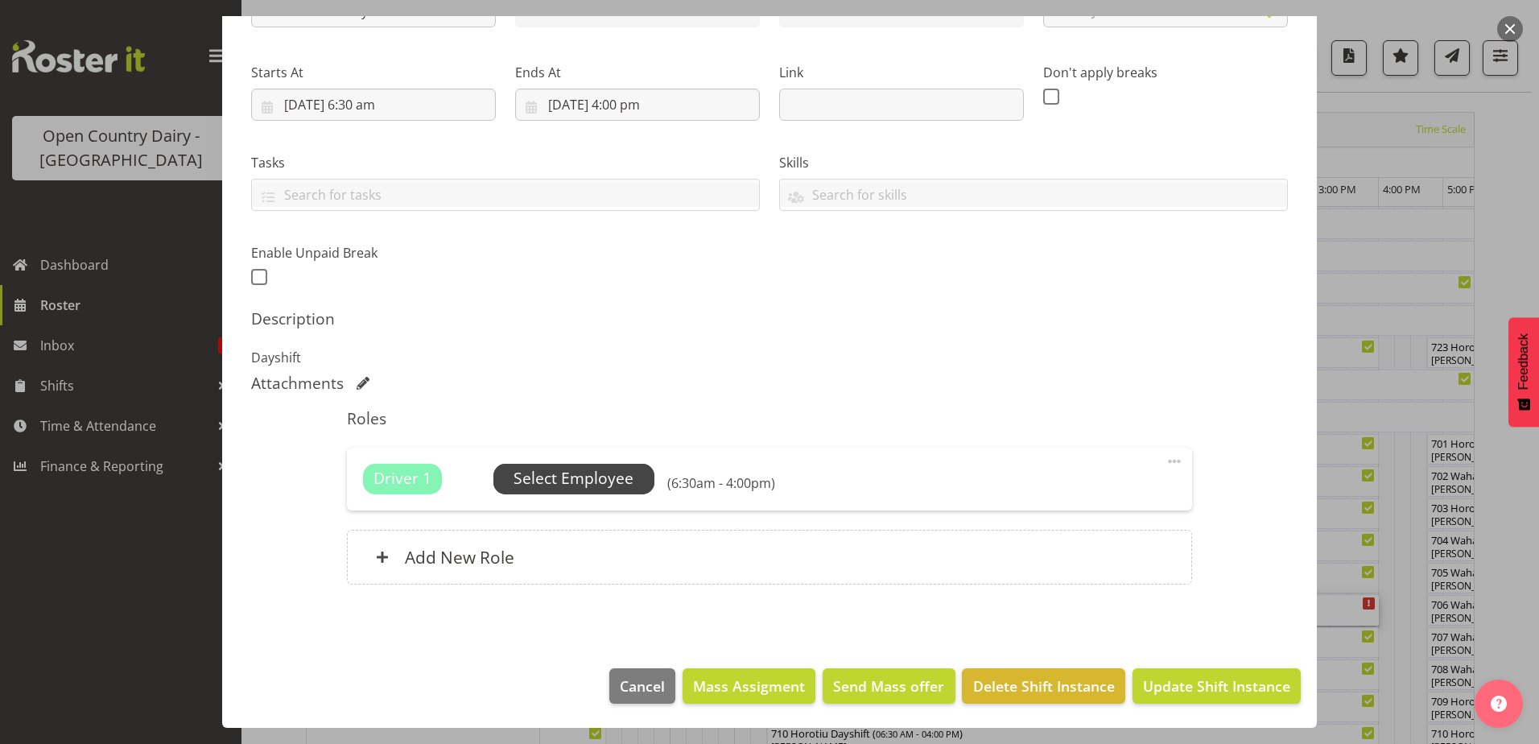
click at [592, 476] on span "Select Employee" at bounding box center [574, 478] width 120 height 23
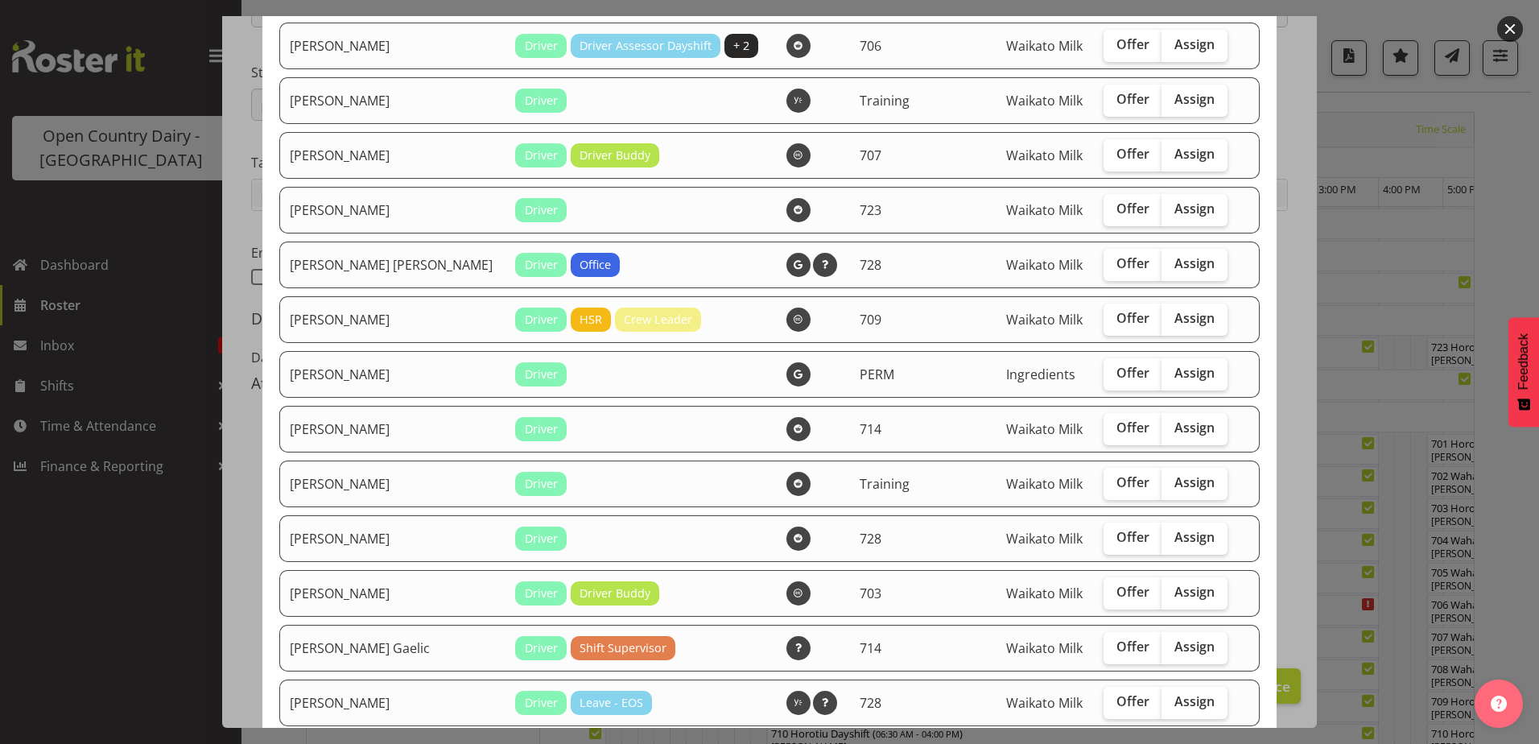
scroll to position [1932, 0]
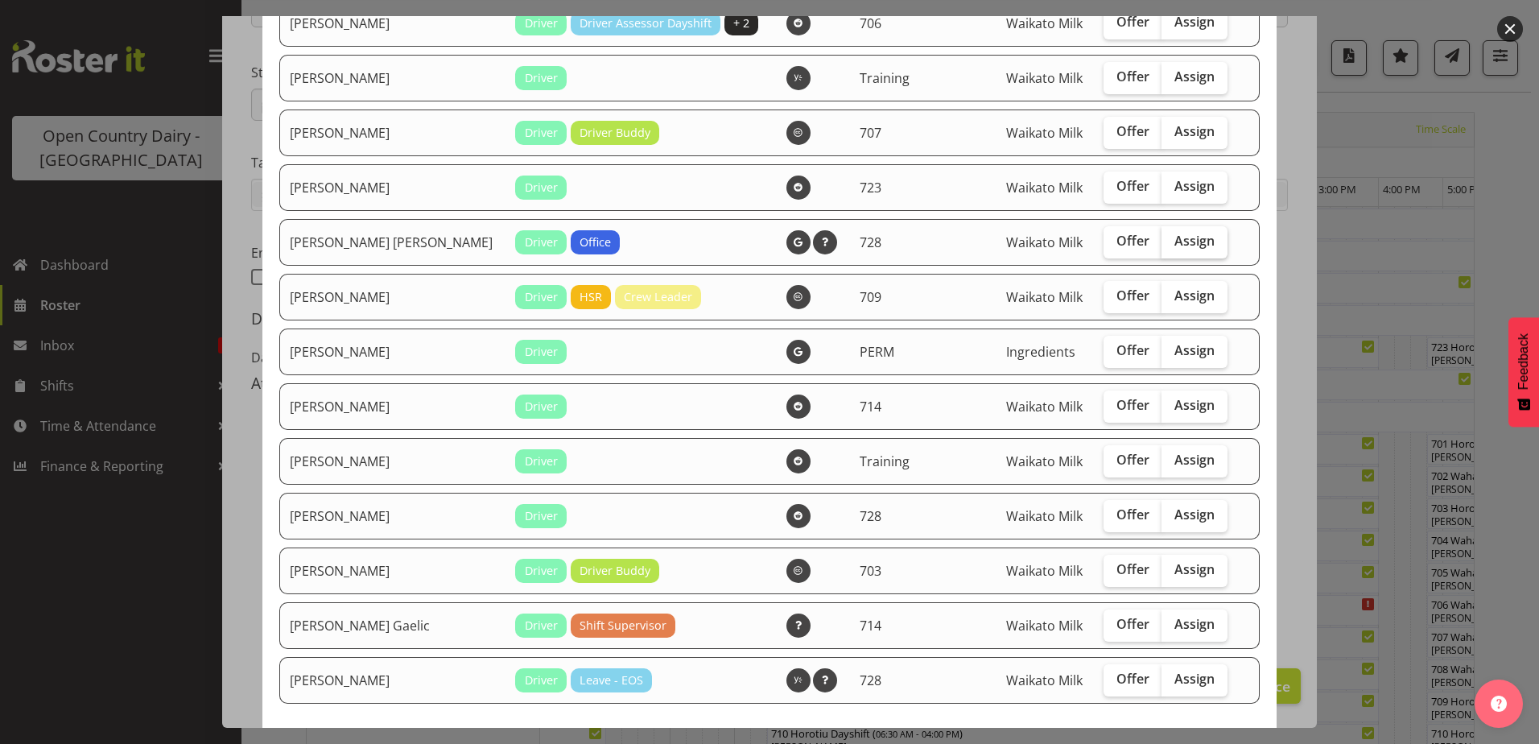
click at [1174, 243] on span "Assign" at bounding box center [1194, 241] width 40 height 16
click at [1166, 243] on input "Assign" at bounding box center [1166, 241] width 10 height 10
checkbox input "true"
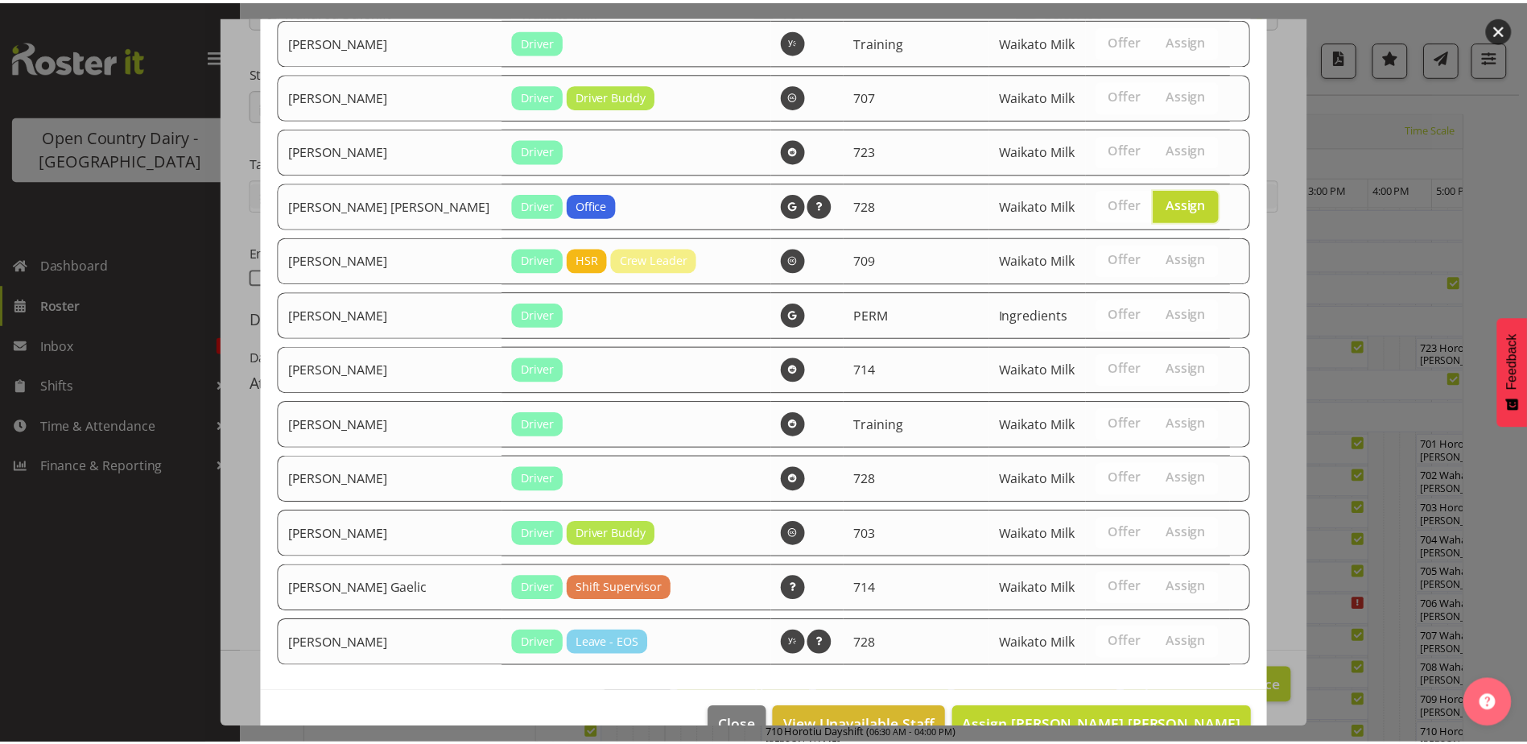
scroll to position [2008, 0]
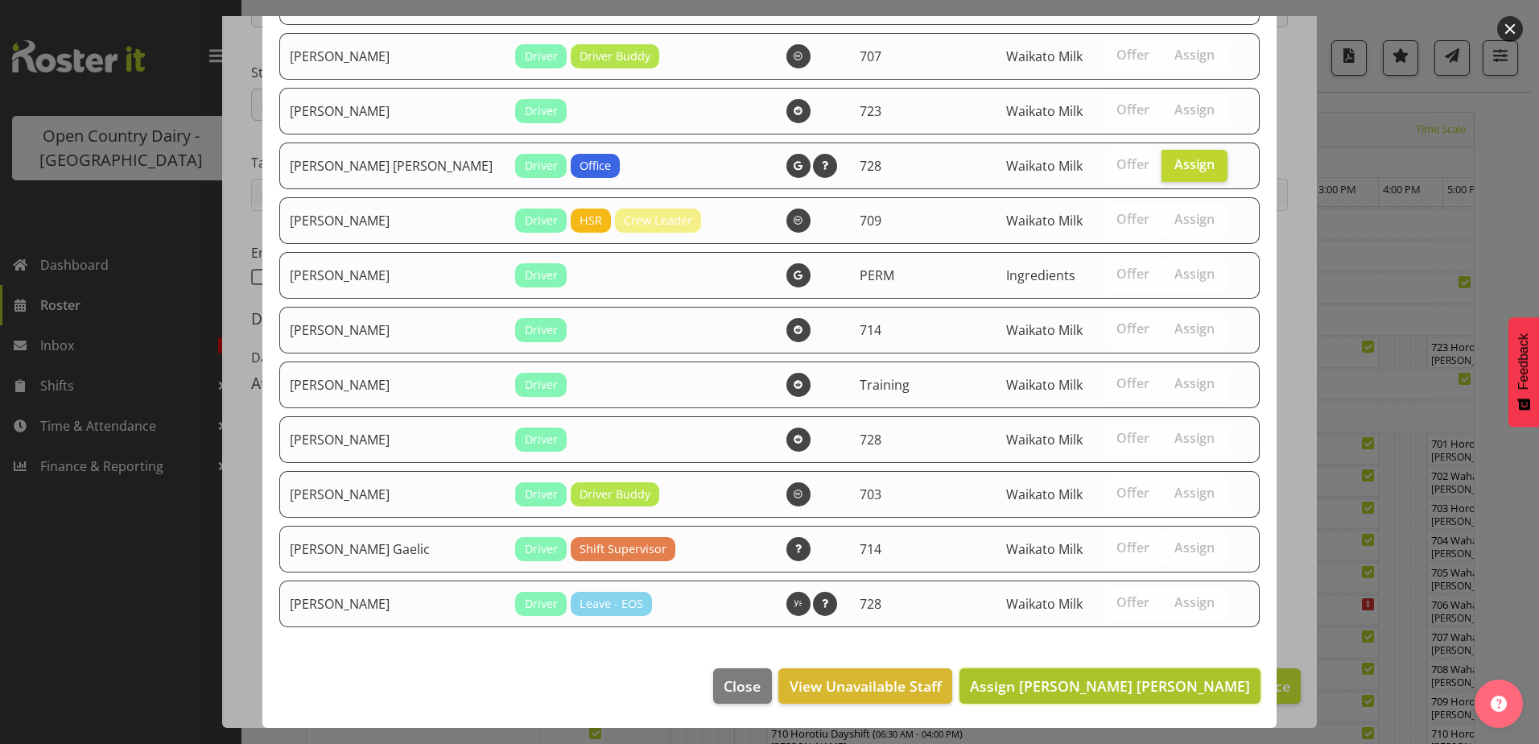
click at [1151, 682] on span "Assign [PERSON_NAME] [PERSON_NAME]" at bounding box center [1110, 685] width 280 height 19
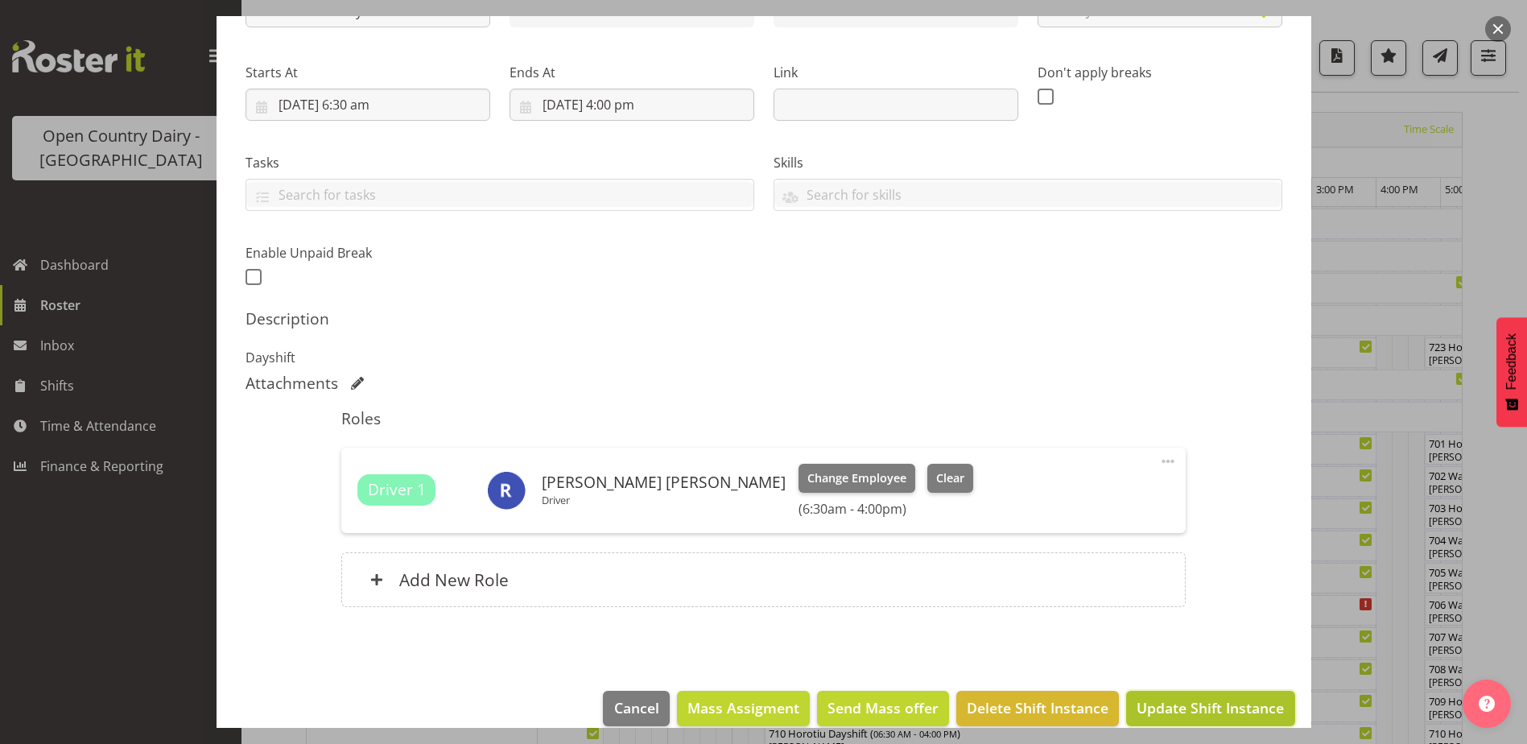
click at [1159, 702] on span "Update Shift Instance" at bounding box center [1209, 707] width 147 height 21
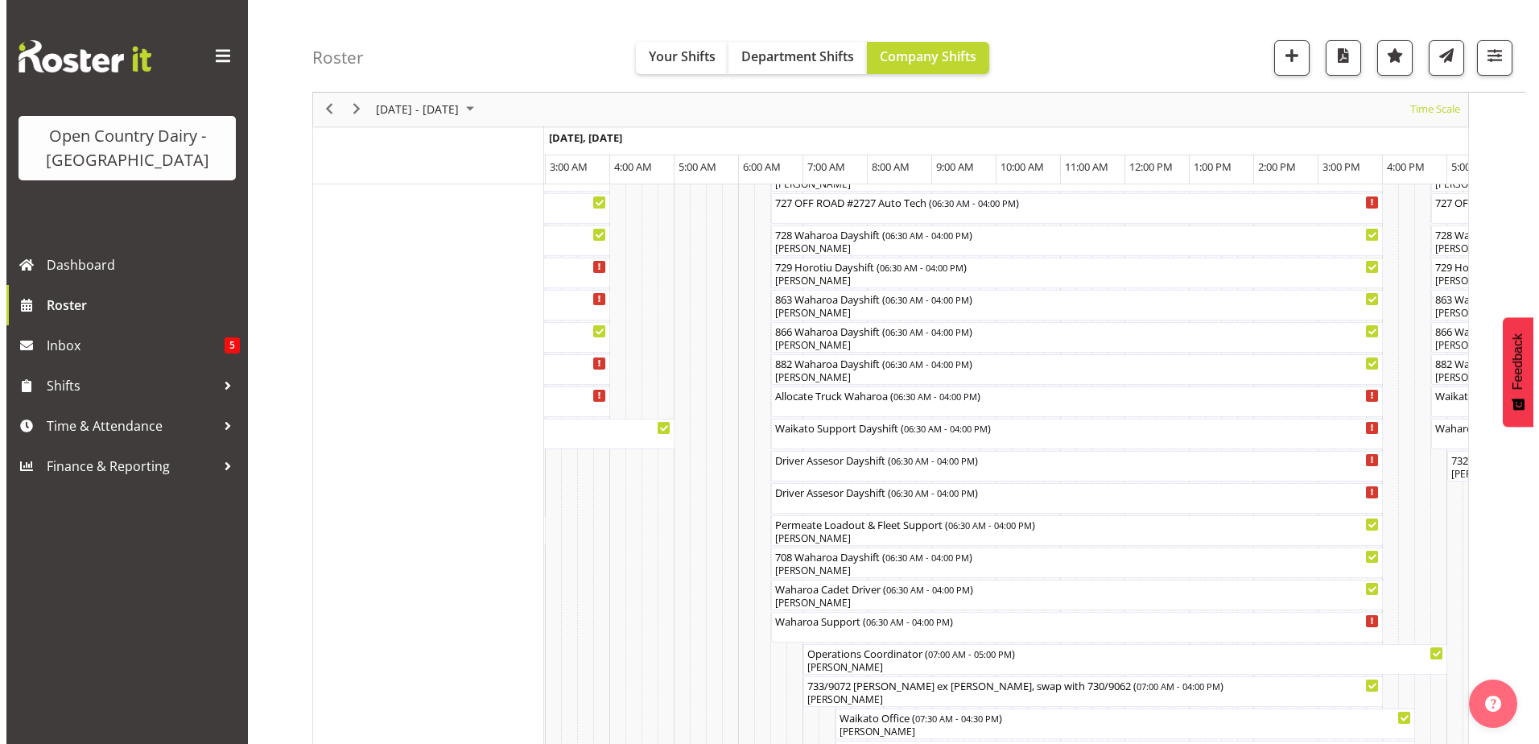
scroll to position [1175, 0]
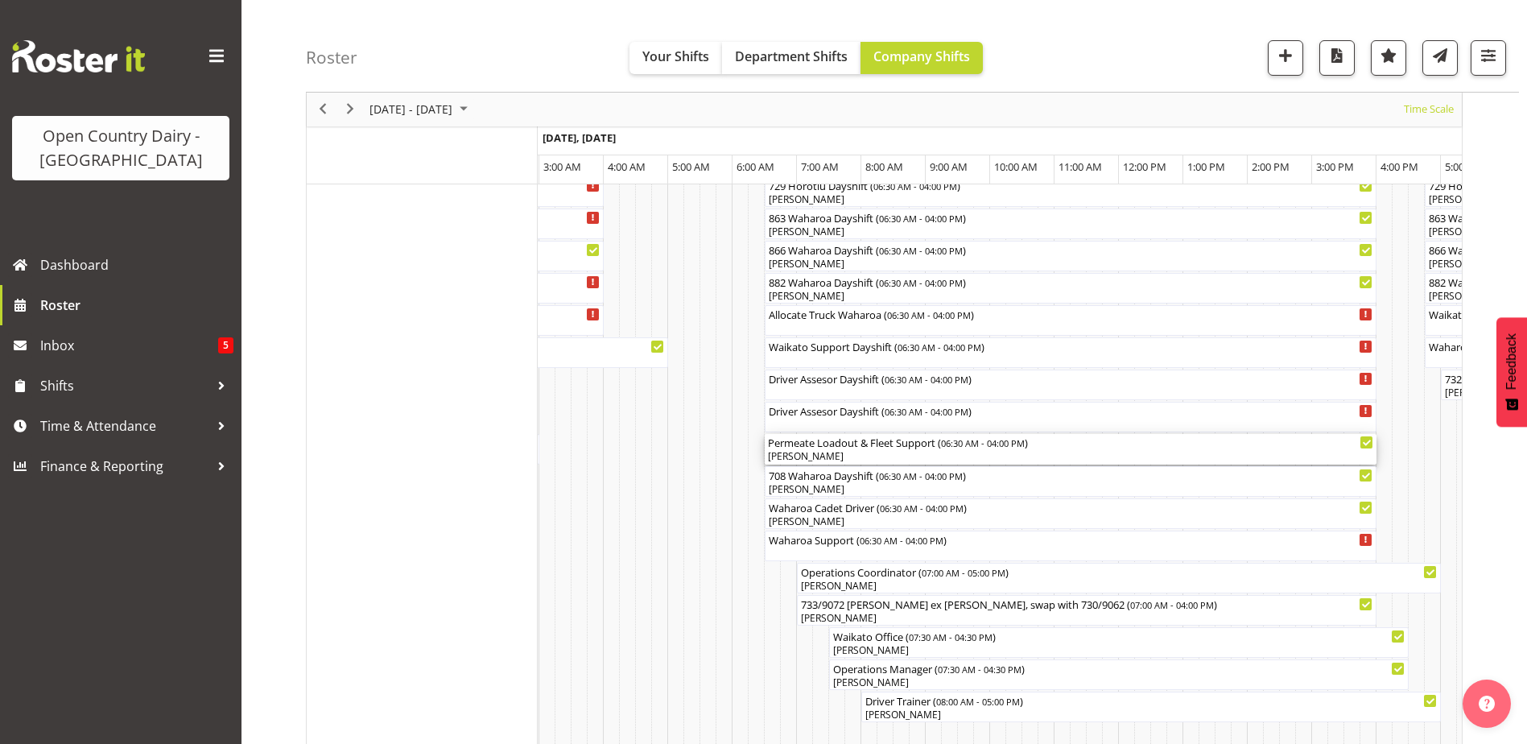
click at [813, 448] on div "Permeate Loadout & Fleet Support ( 06:30 AM - 04:00 PM )" at bounding box center [1070, 442] width 605 height 16
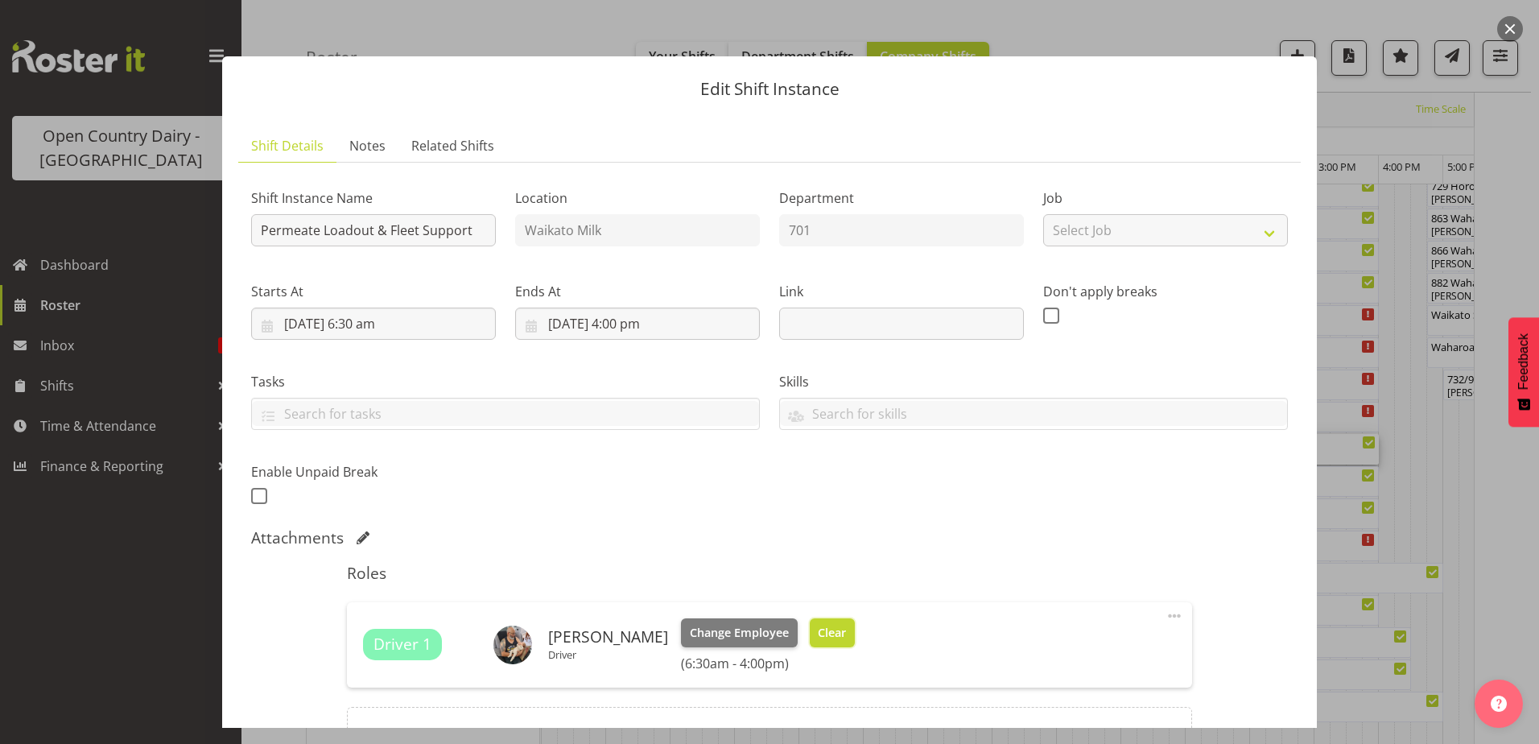
click at [820, 624] on span "Clear" at bounding box center [832, 633] width 28 height 18
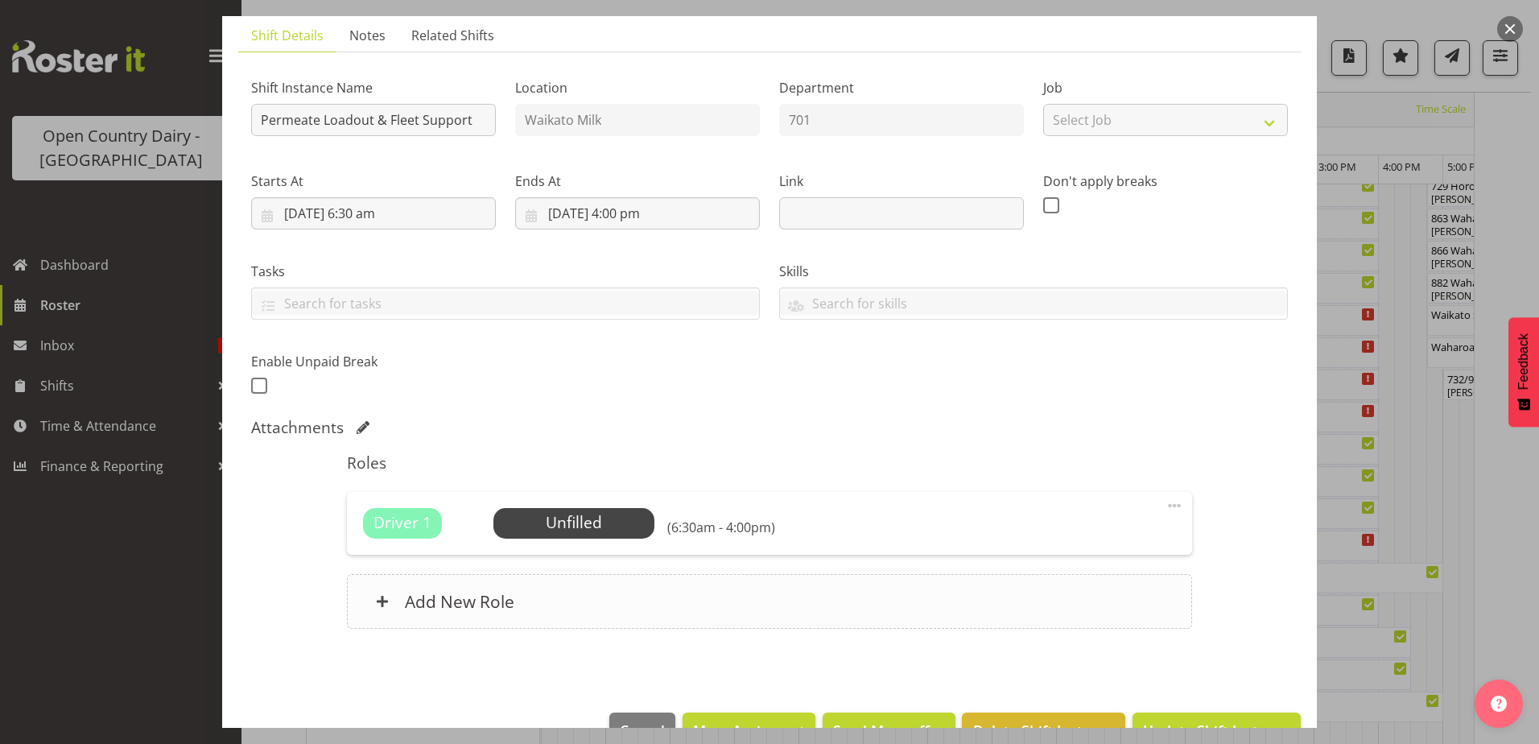
scroll to position [155, 0]
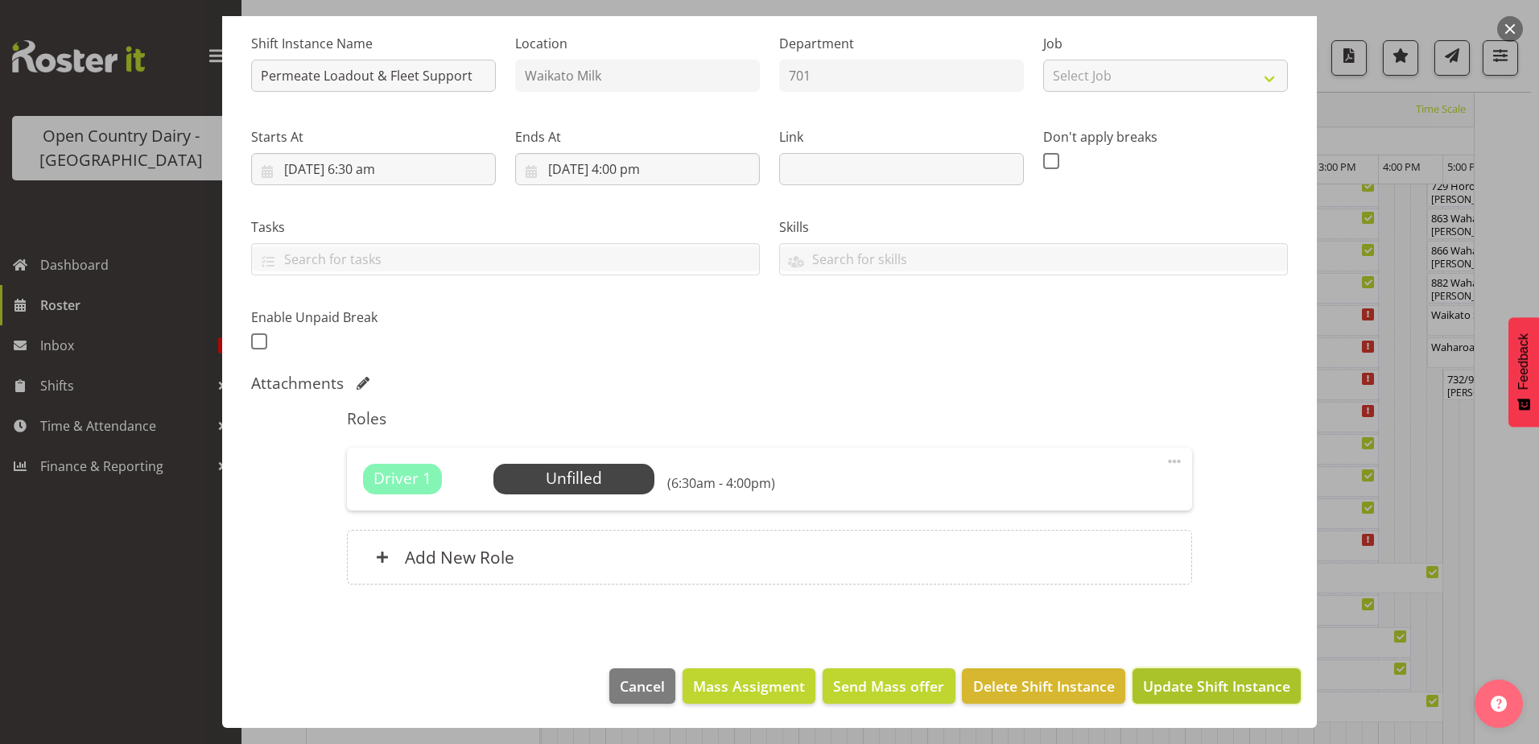
click at [1159, 680] on span "Update Shift Instance" at bounding box center [1216, 685] width 147 height 21
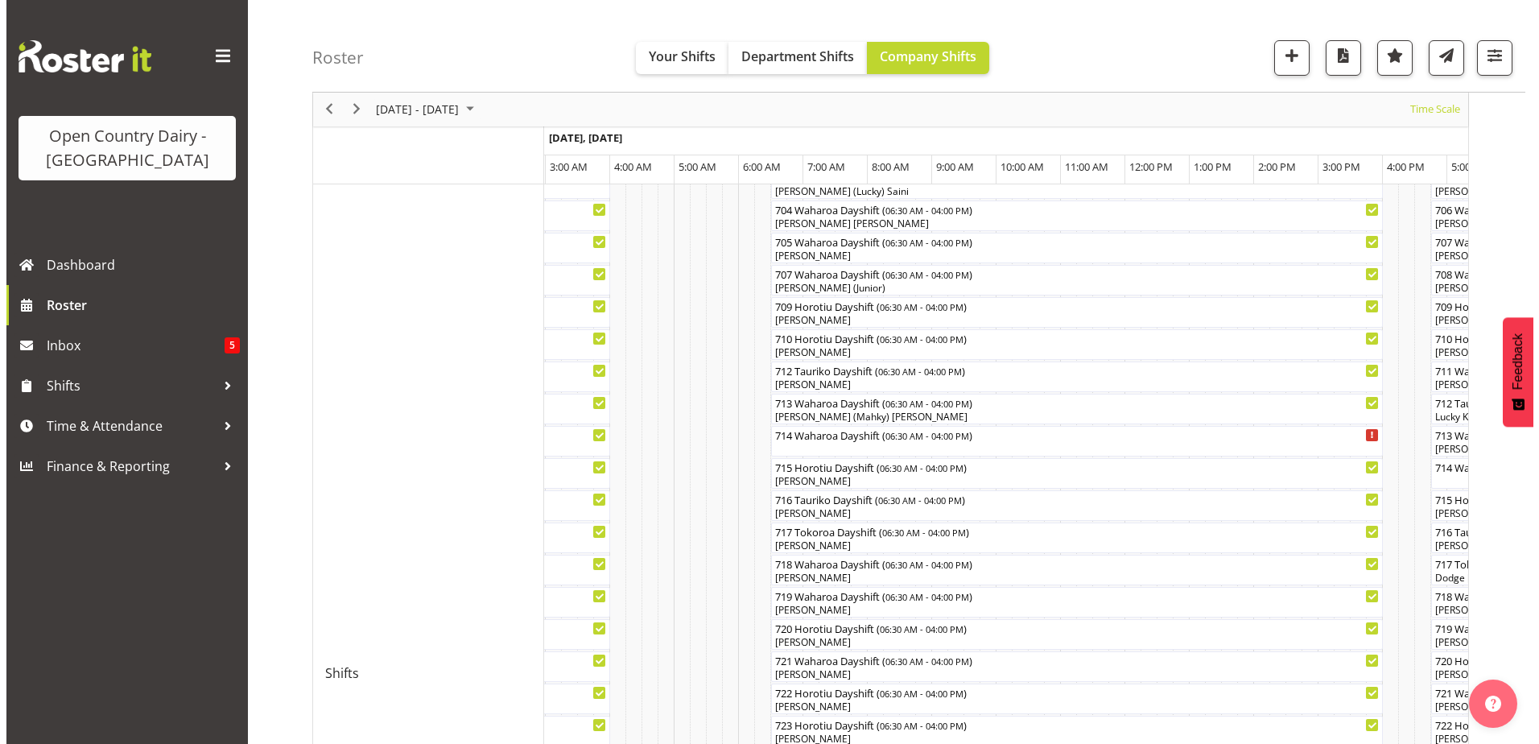
scroll to position [451, 0]
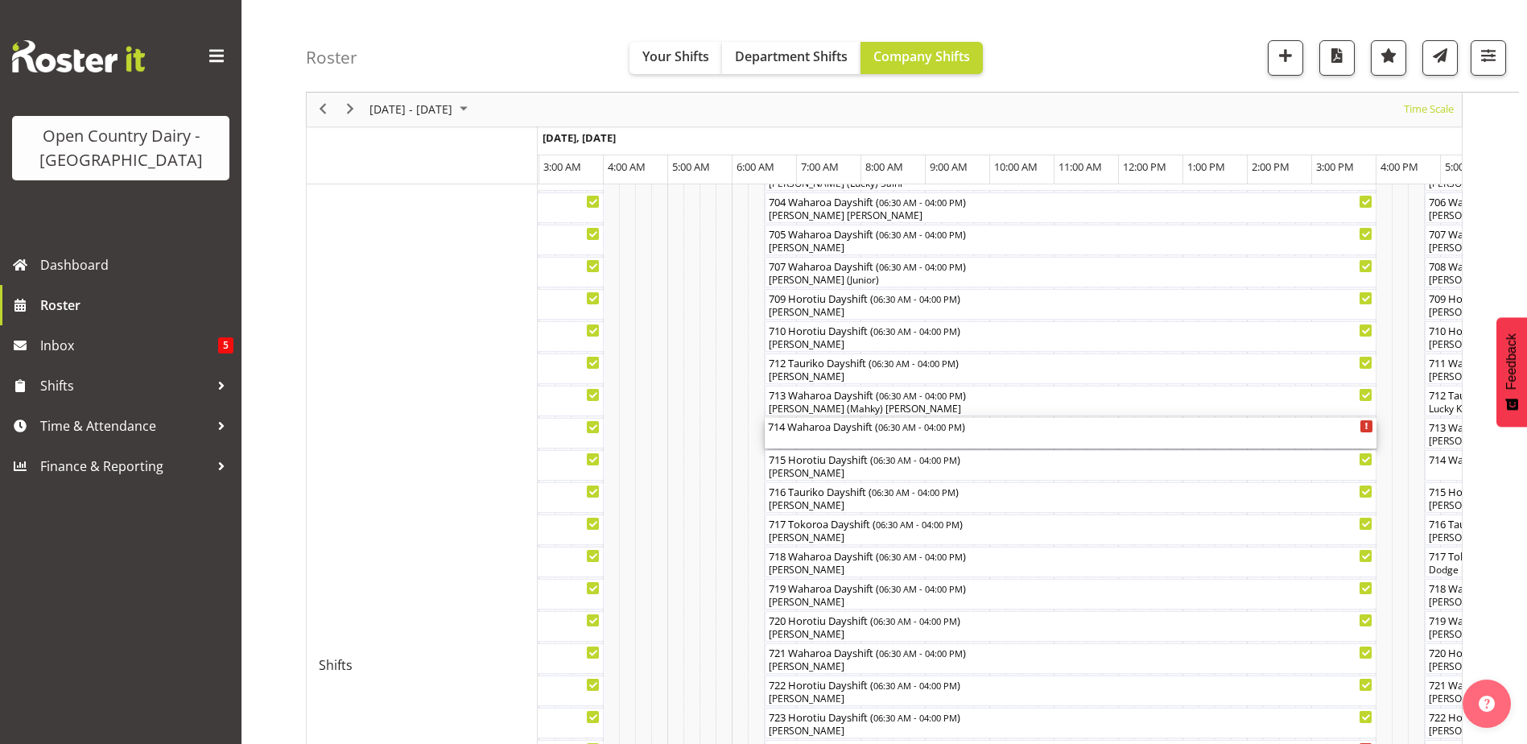
click at [839, 440] on div "714 Waharoa Dayshift ( 06:30 AM - 04:00 PM )" at bounding box center [1070, 433] width 605 height 31
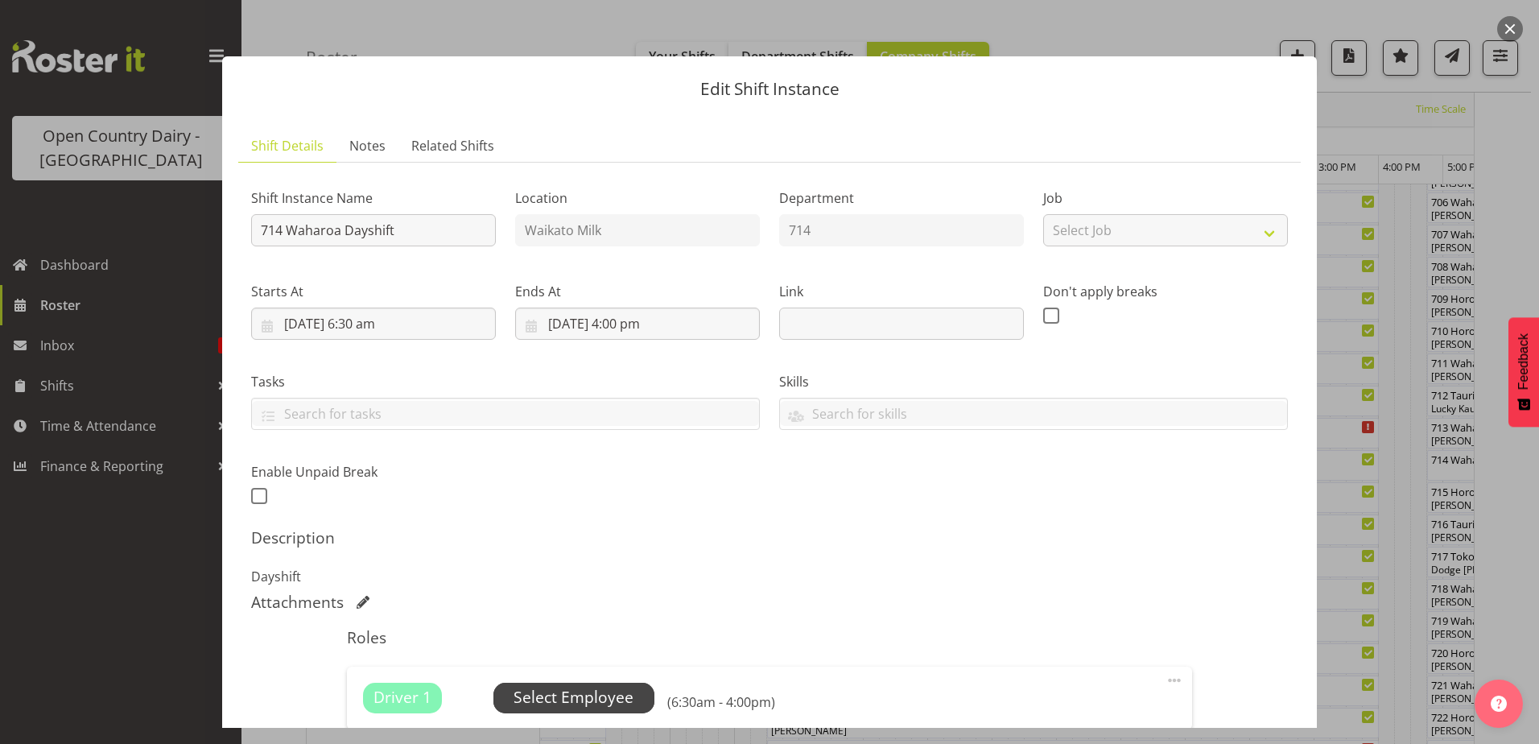
click at [609, 692] on span "Select Employee" at bounding box center [574, 697] width 120 height 23
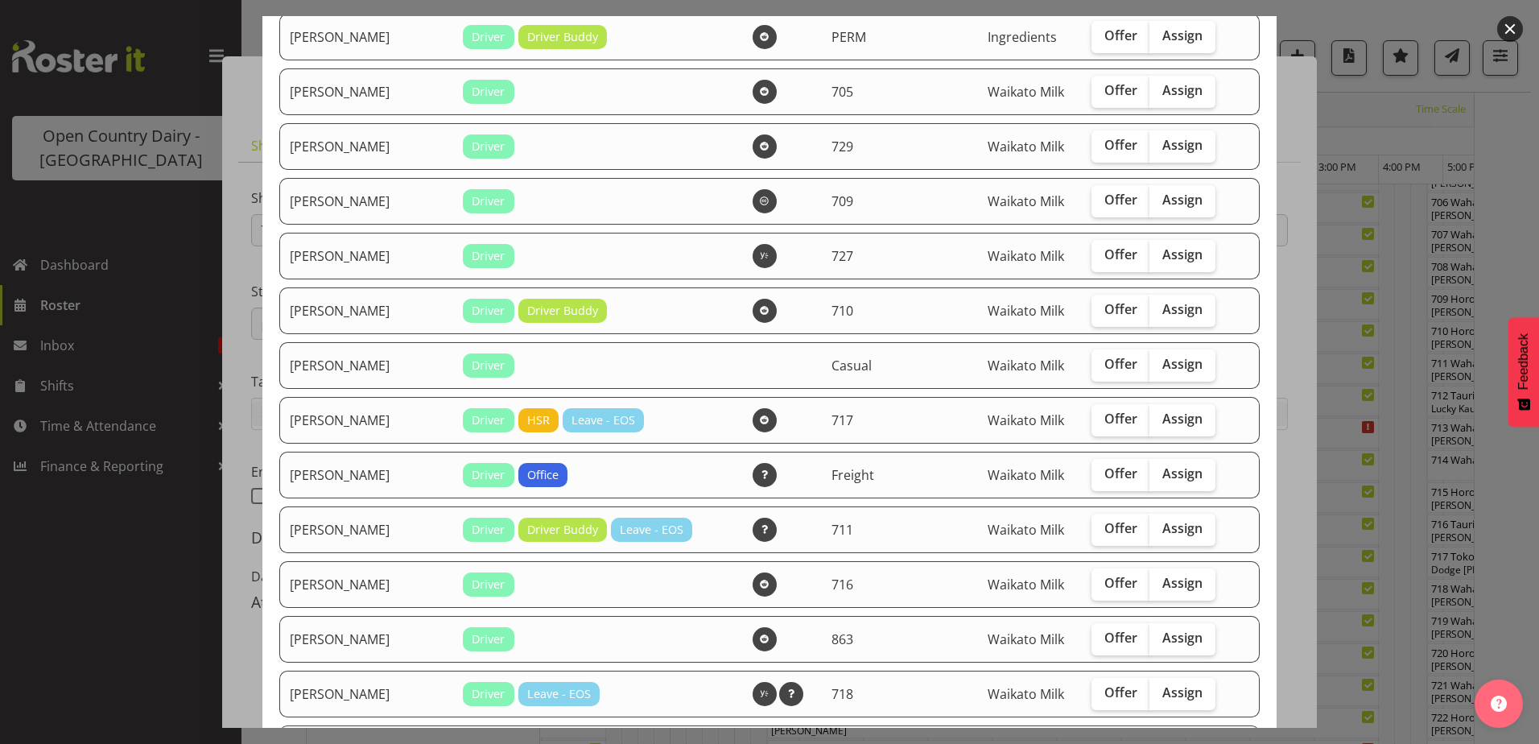
scroll to position [563, 0]
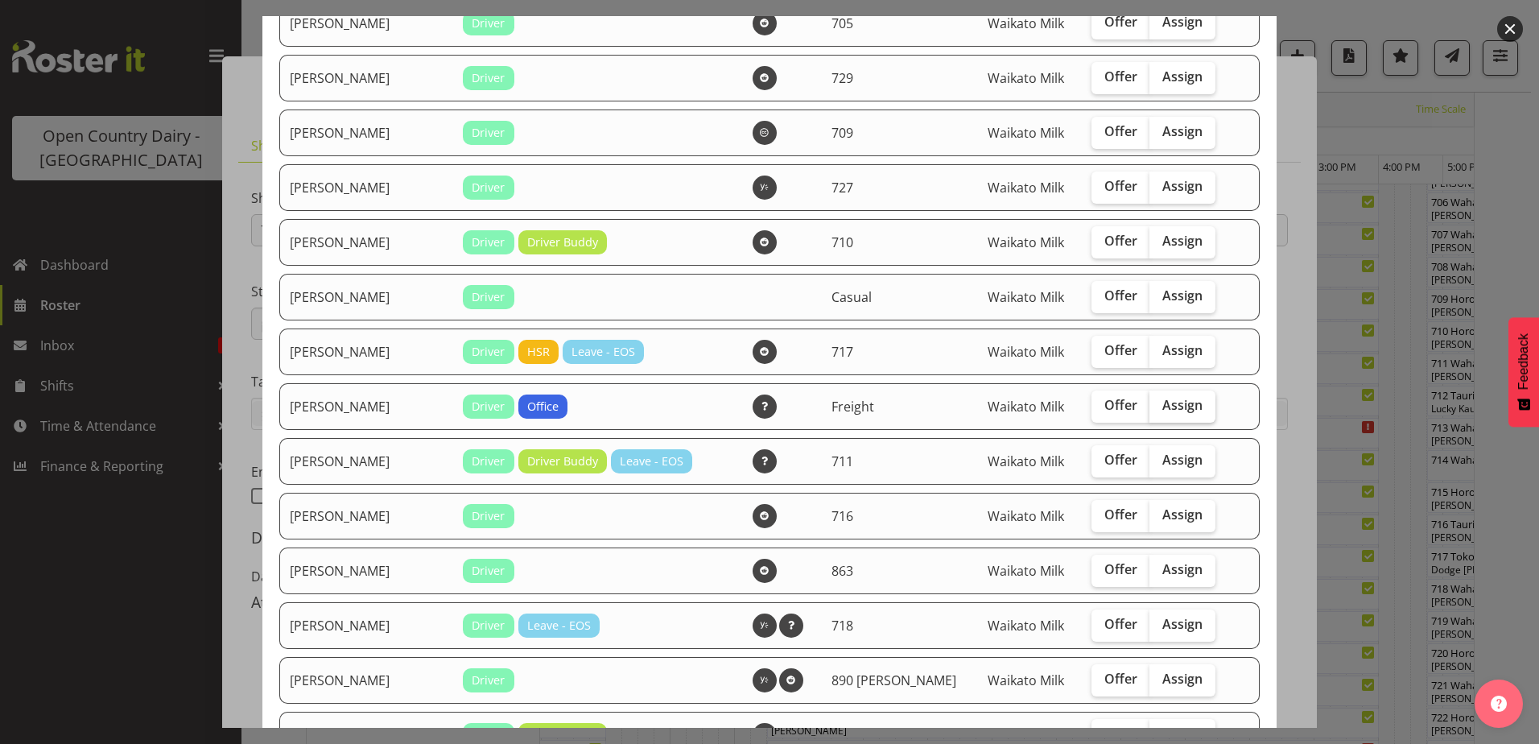
click at [1166, 397] on span "Assign" at bounding box center [1182, 405] width 40 height 16
click at [1160, 400] on input "Assign" at bounding box center [1154, 405] width 10 height 10
checkbox input "true"
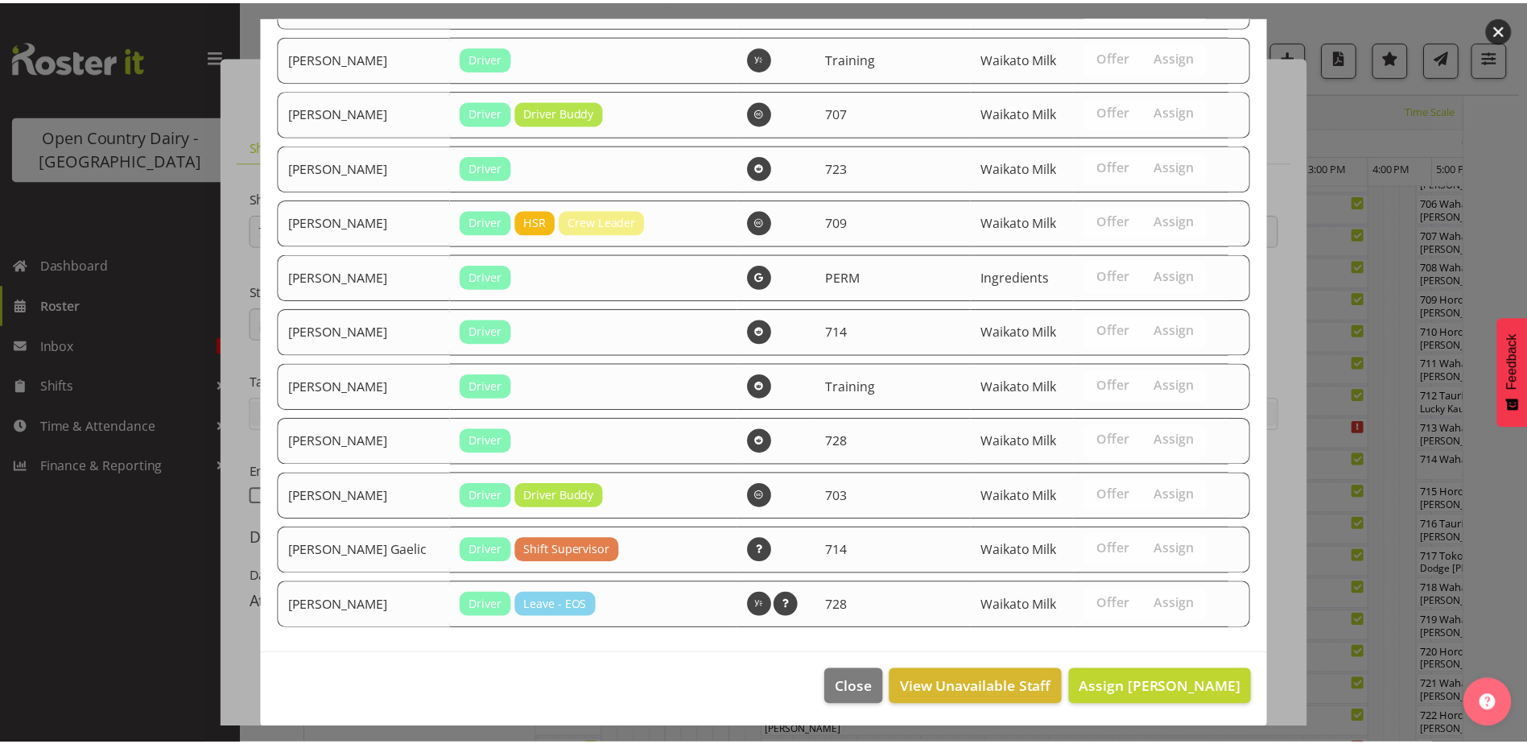
scroll to position [2008, 0]
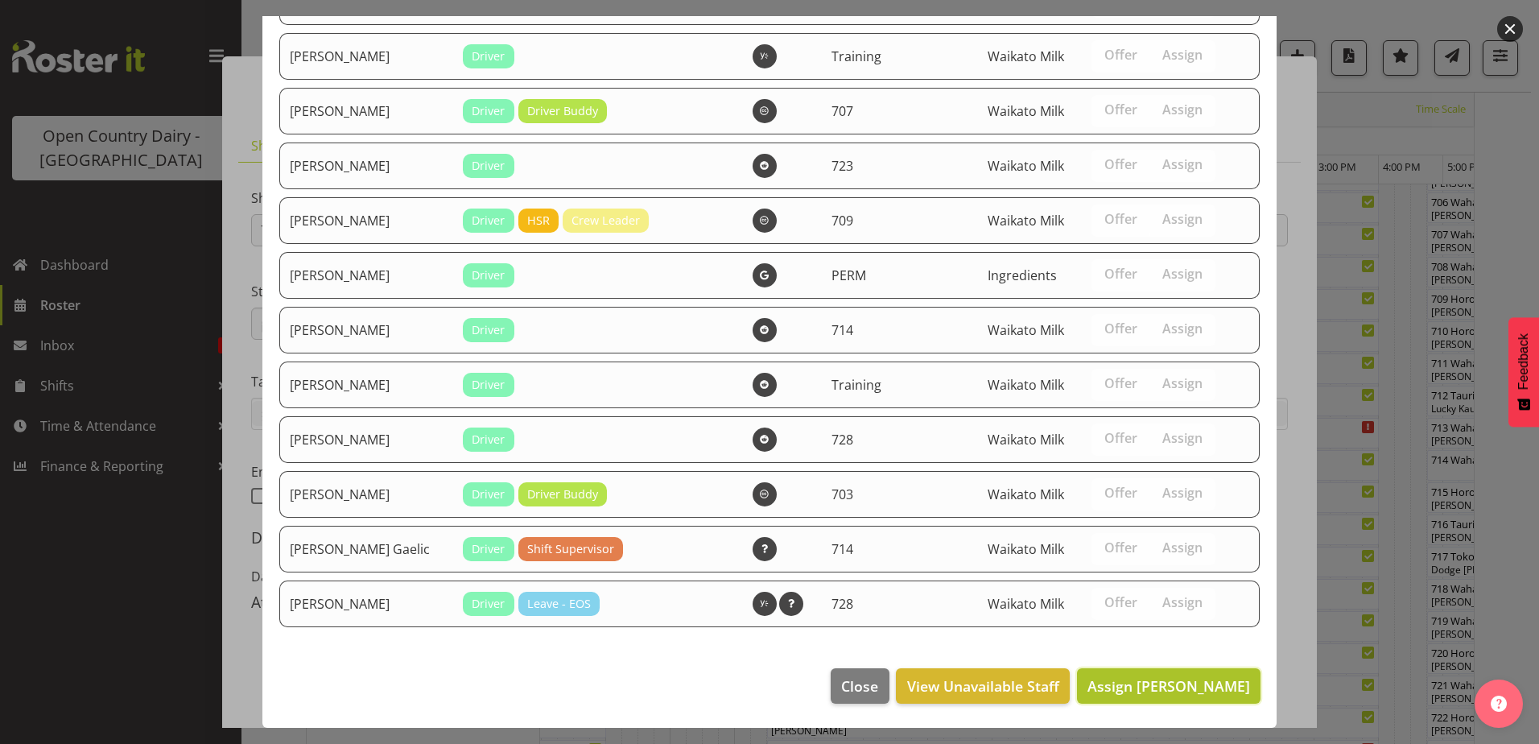
click at [1159, 693] on span "Assign [PERSON_NAME]" at bounding box center [1168, 685] width 163 height 19
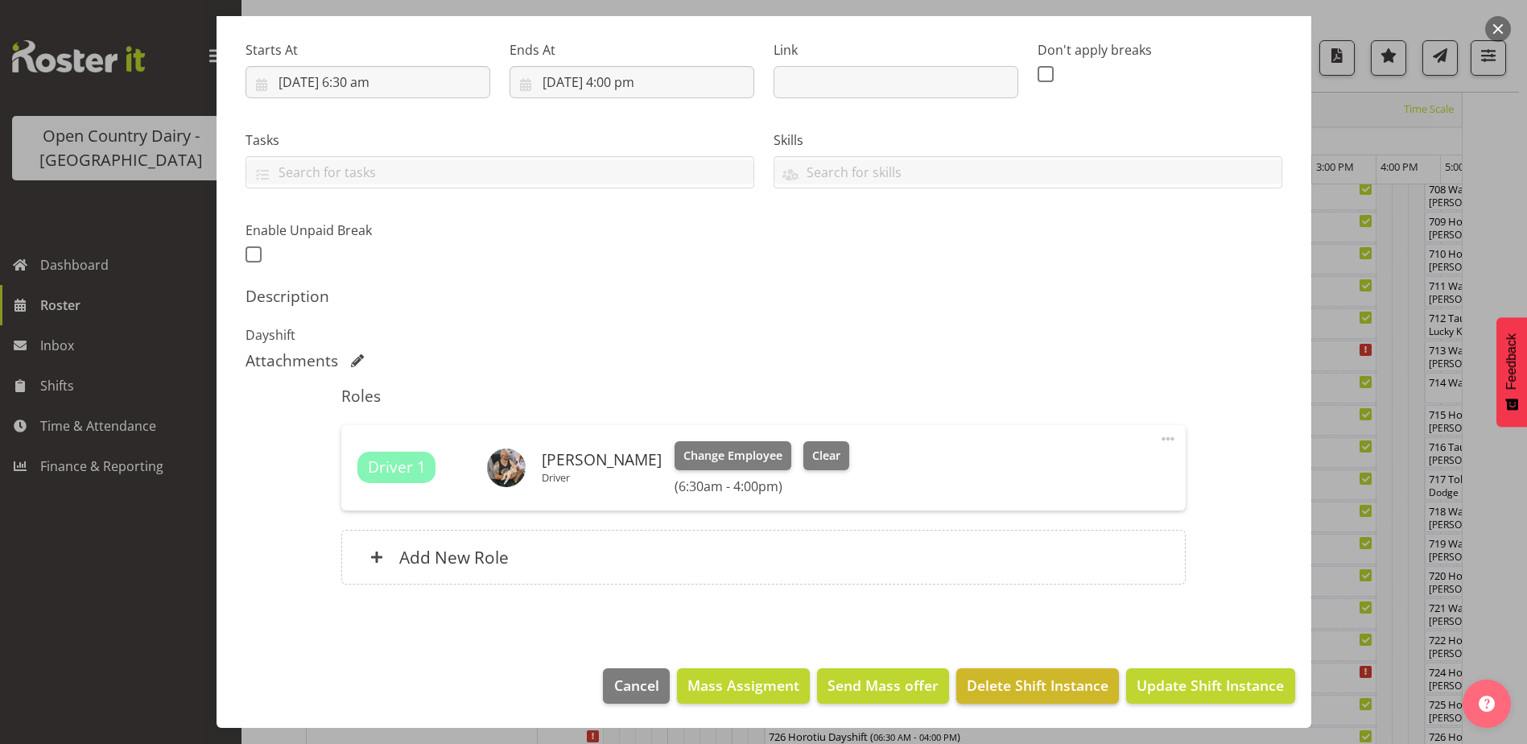
scroll to position [531, 0]
click at [1165, 674] on button "Update Shift Instance" at bounding box center [1210, 685] width 168 height 35
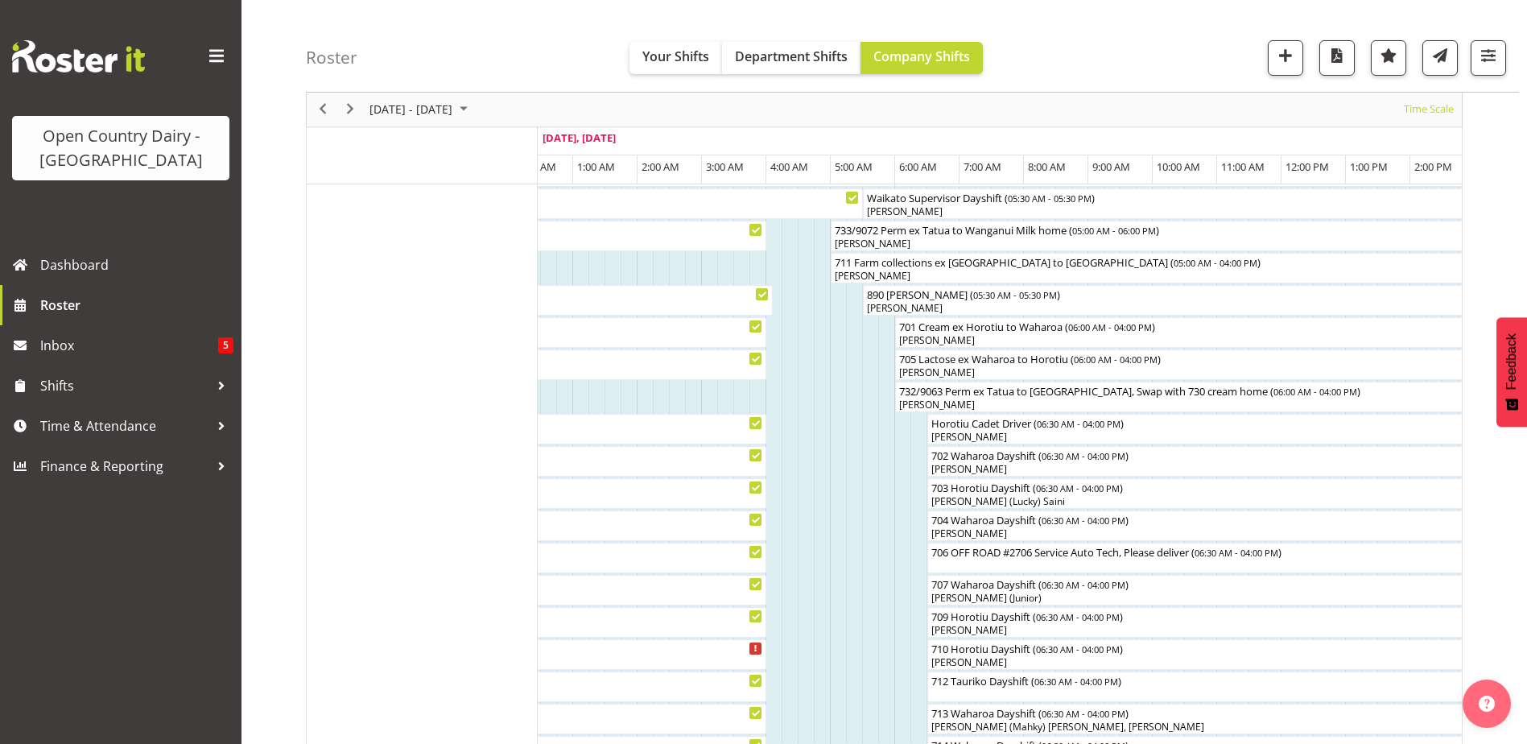
scroll to position [130, 0]
